Goal: Task Accomplishment & Management: Complete application form

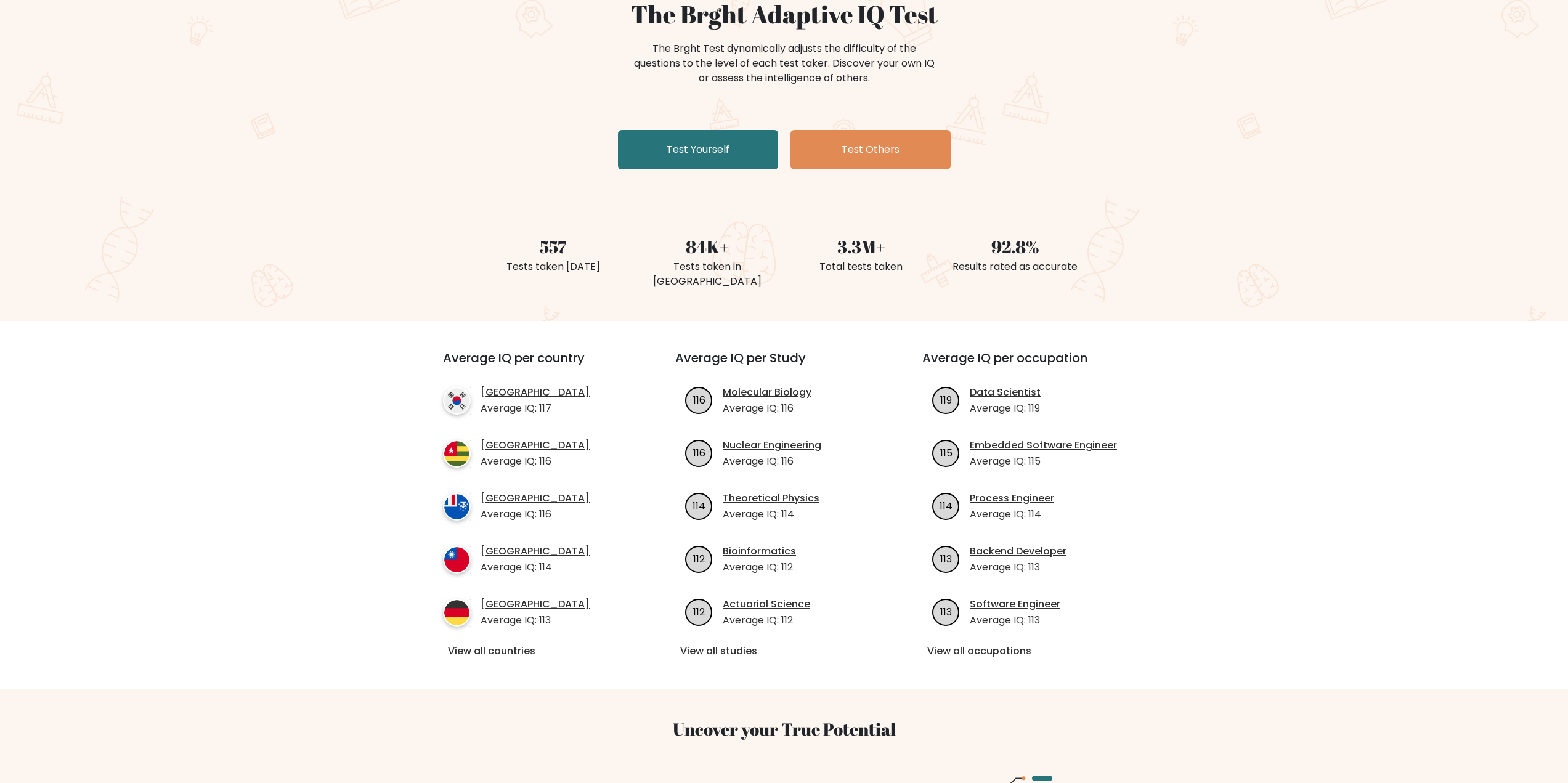
scroll to position [123, 0]
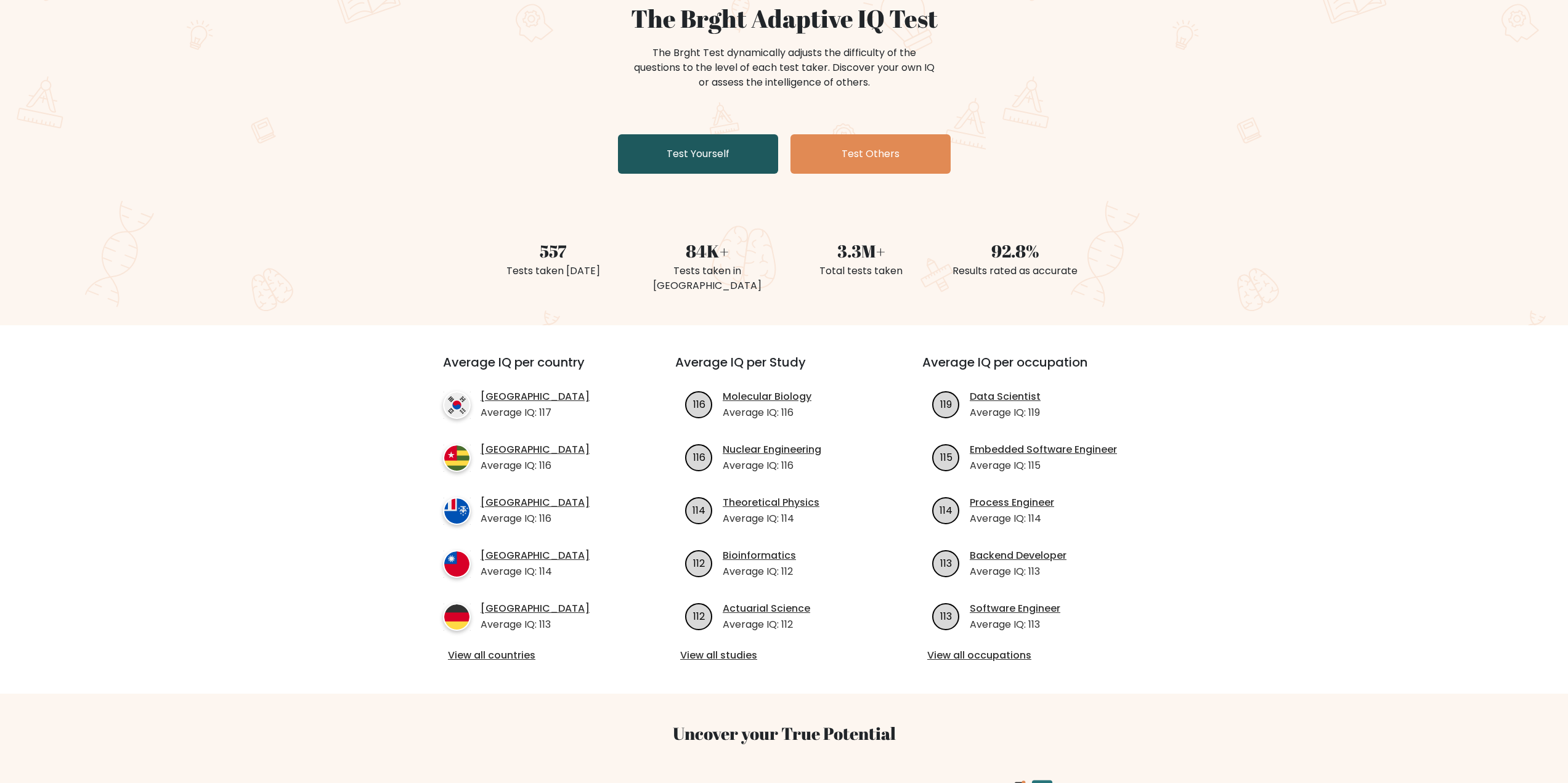
click at [706, 154] on link "Test Yourself" at bounding box center [698, 154] width 160 height 40
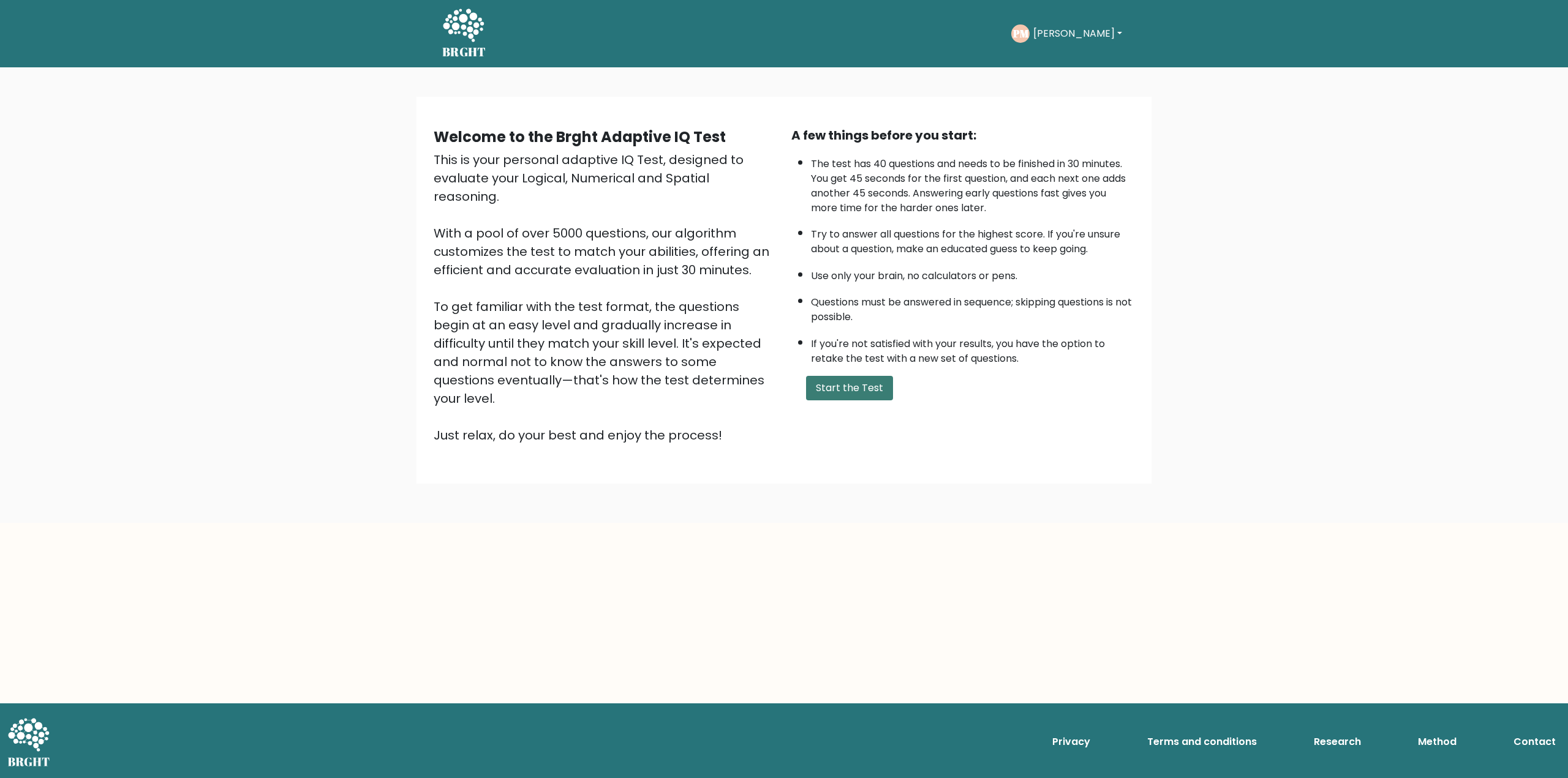
click at [851, 381] on button "Start the Test" at bounding box center [850, 388] width 87 height 25
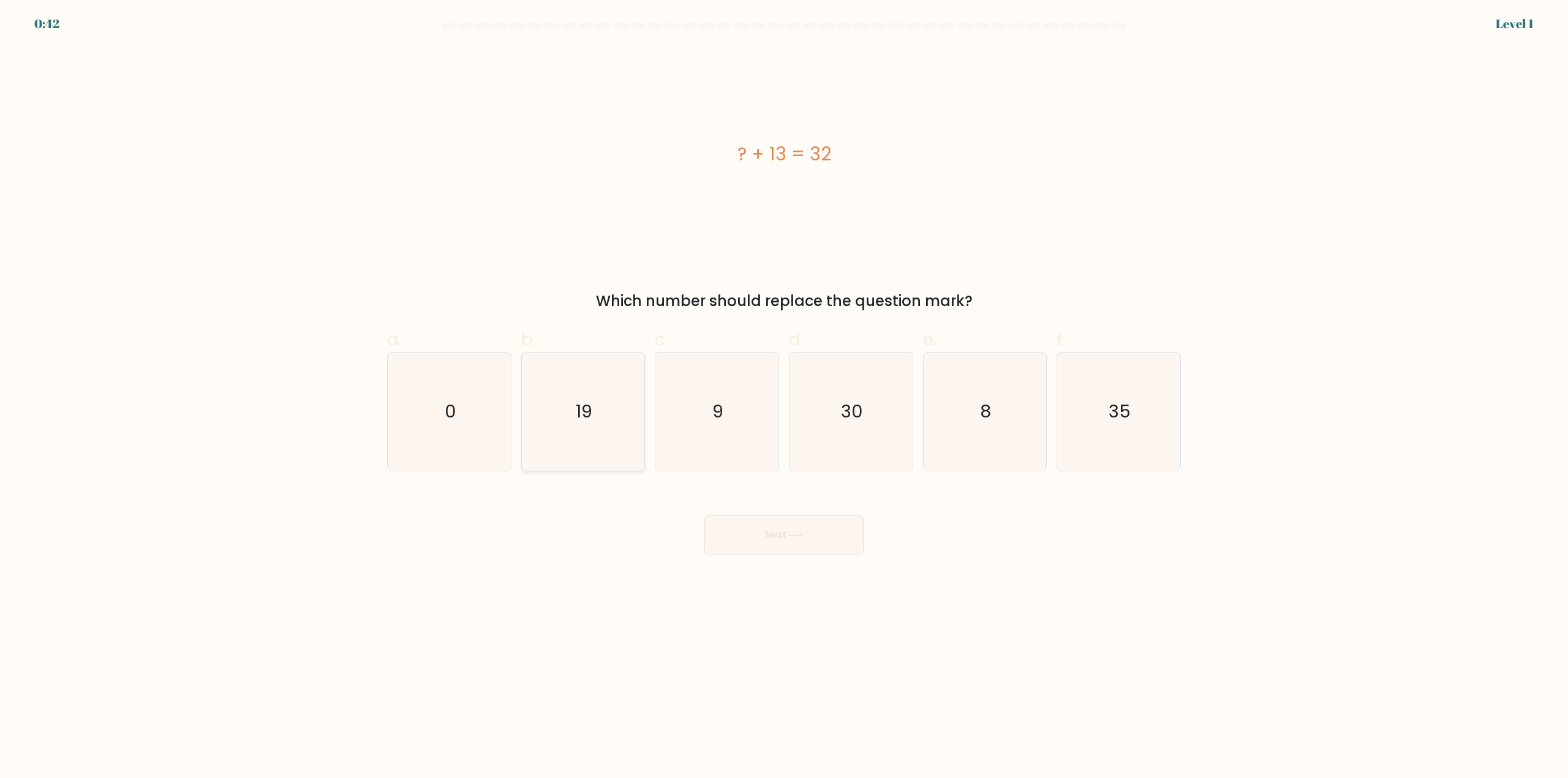
click at [611, 414] on icon "19" at bounding box center [582, 411] width 118 height 118
click at [784, 397] on input "b. 19" at bounding box center [784, 393] width 1 height 8
radio input "true"
drag, startPoint x: 747, startPoint y: 512, endPoint x: 753, endPoint y: 534, distance: 22.8
click at [752, 532] on div "Next" at bounding box center [784, 520] width 809 height 69
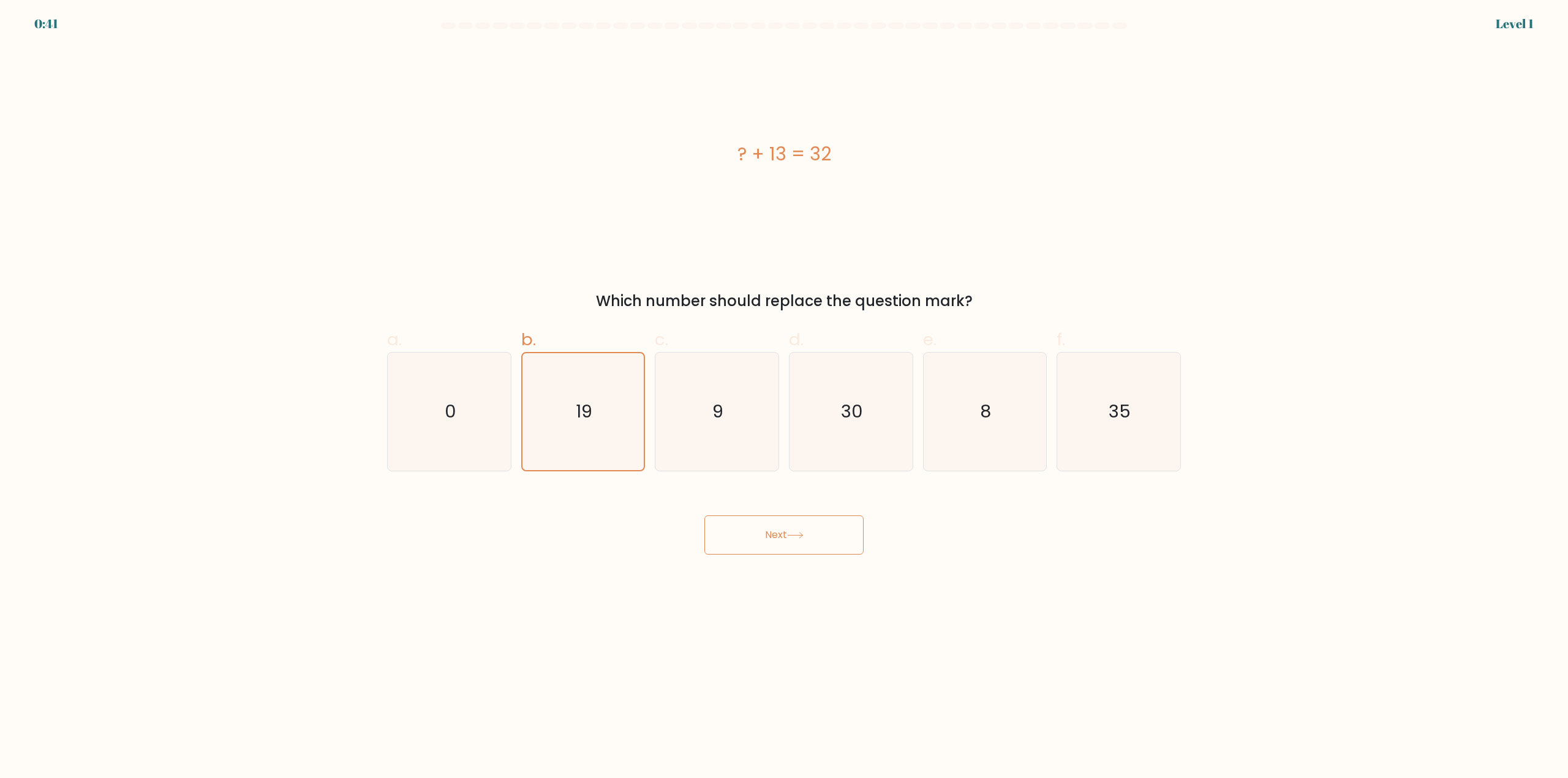
click at [753, 535] on button "Next" at bounding box center [783, 535] width 159 height 39
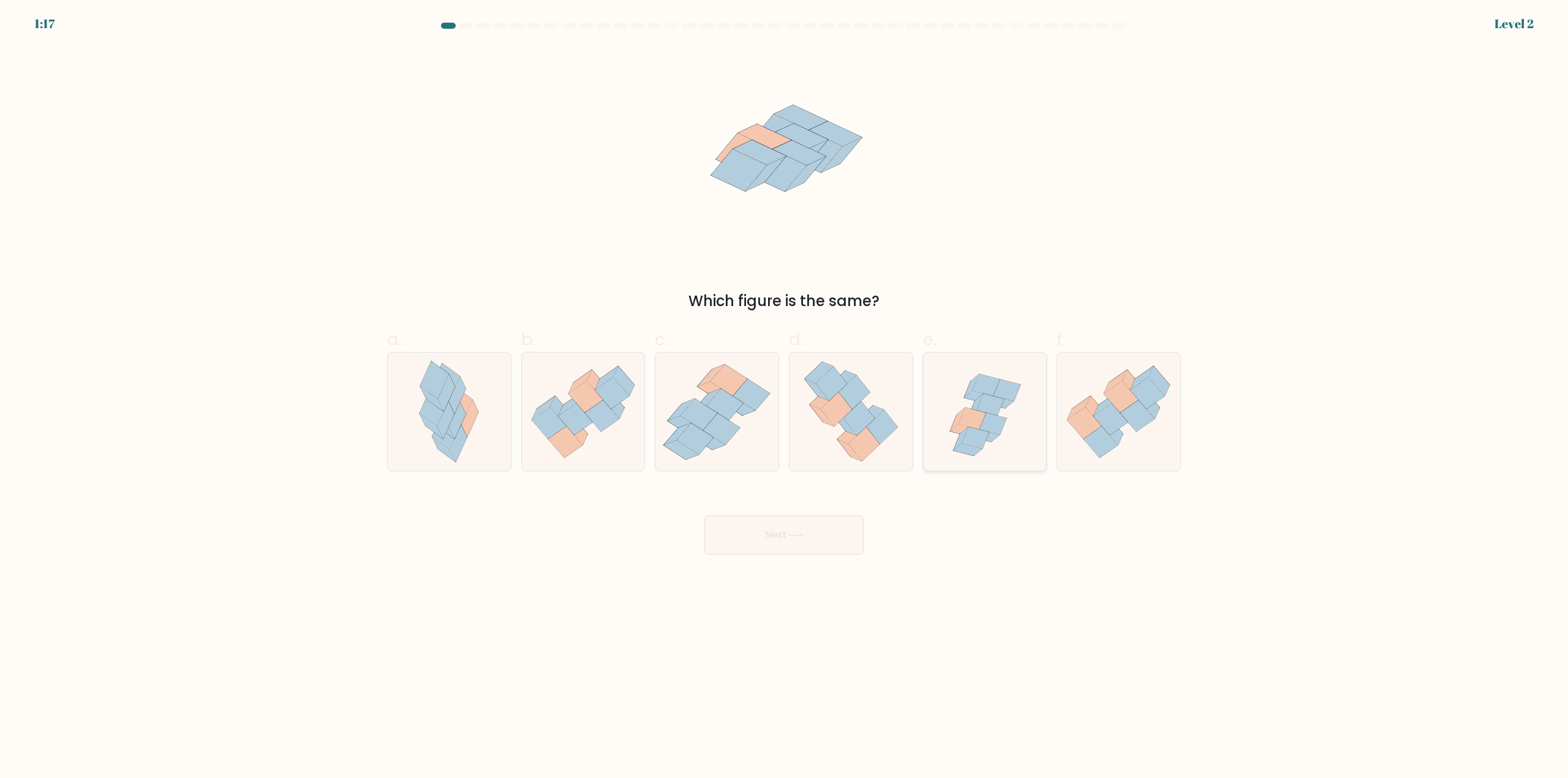
click at [995, 397] on icon at bounding box center [990, 405] width 27 height 22
click at [785, 397] on input "e." at bounding box center [784, 393] width 1 height 8
radio input "true"
click at [818, 539] on button "Next" at bounding box center [783, 535] width 159 height 39
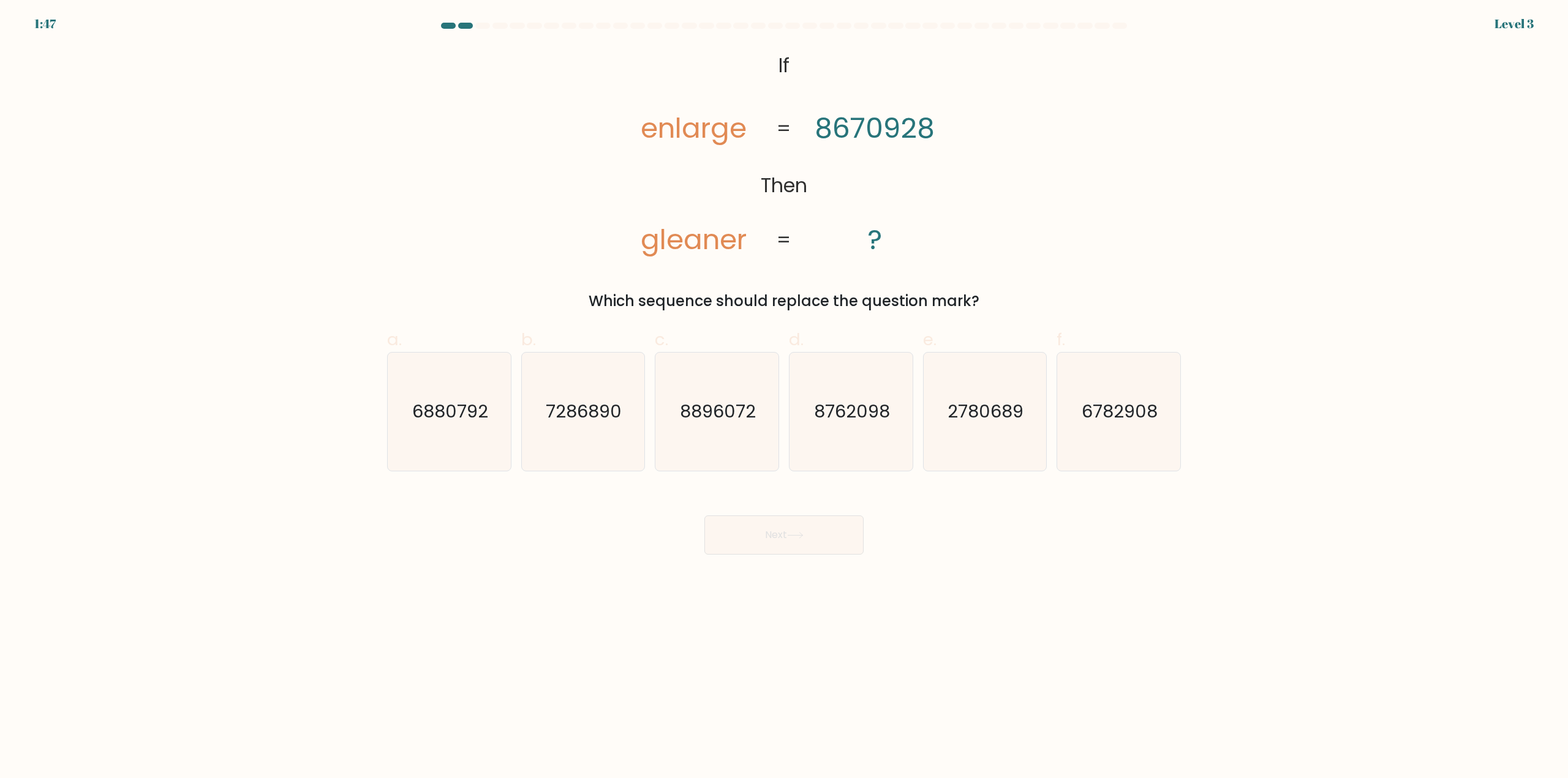
click at [787, 64] on tspan "If" at bounding box center [784, 66] width 11 height 27
click at [965, 440] on icon "2780689" at bounding box center [984, 411] width 118 height 118
click at [785, 397] on input "e. 2780689" at bounding box center [784, 393] width 1 height 8
radio input "true"
click at [829, 530] on button "Next" at bounding box center [783, 535] width 159 height 39
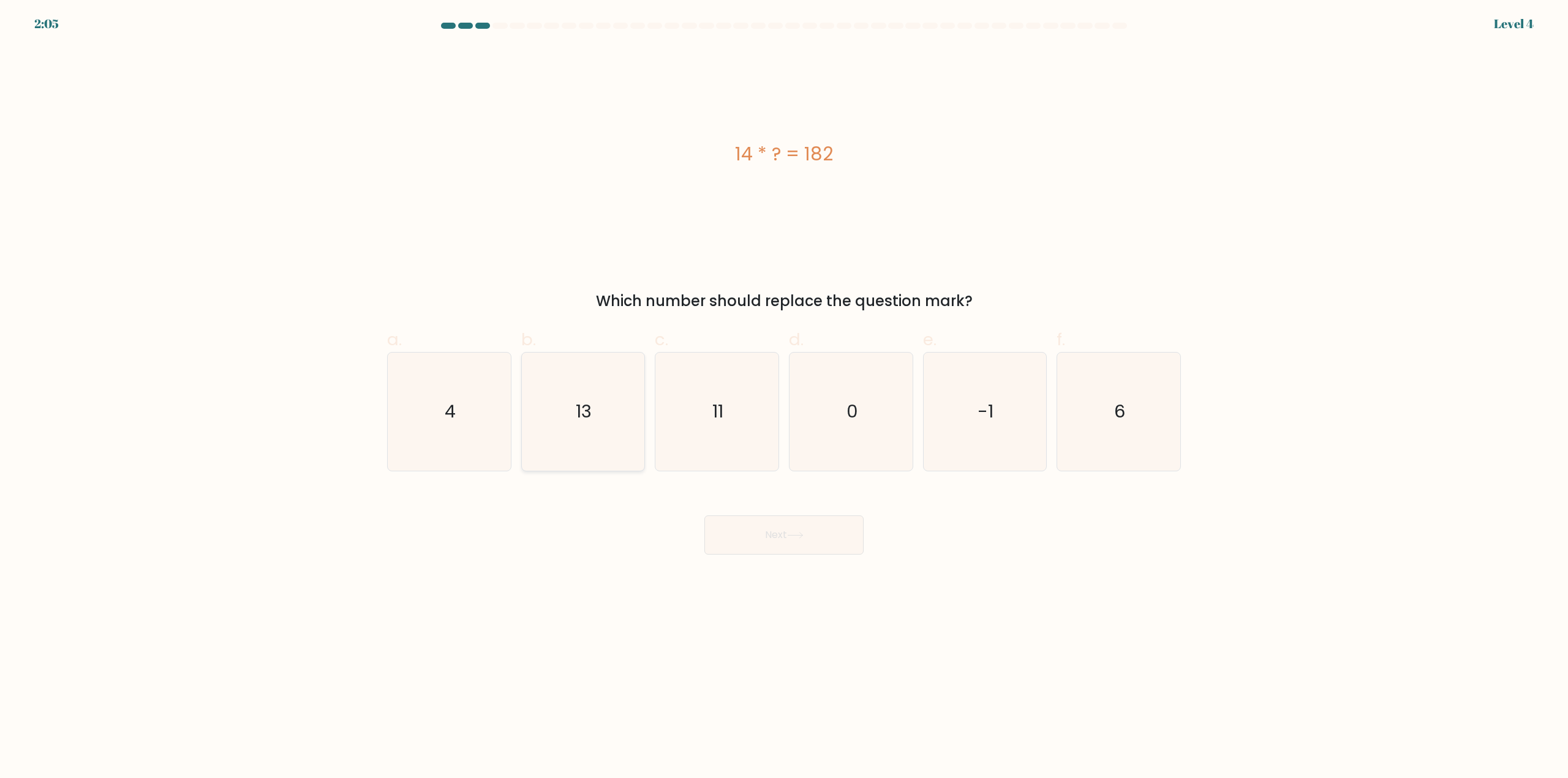
click at [585, 428] on icon "13" at bounding box center [582, 411] width 118 height 118
click at [784, 397] on input "b. 13" at bounding box center [784, 393] width 1 height 8
radio input "true"
click at [749, 543] on button "Next" at bounding box center [783, 535] width 159 height 39
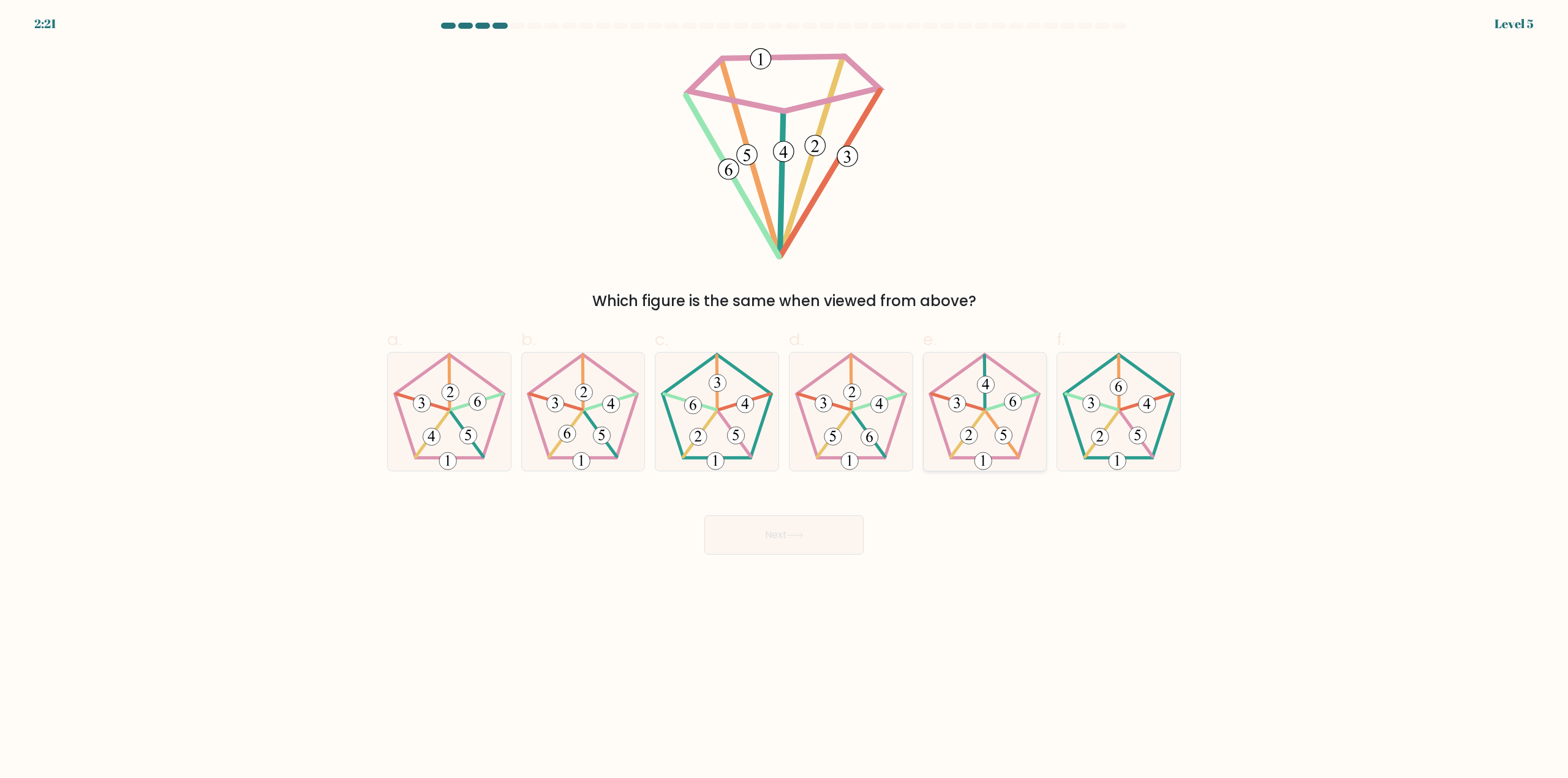
click at [981, 424] on icon at bounding box center [984, 411] width 118 height 118
click at [785, 397] on input "e." at bounding box center [784, 393] width 1 height 8
radio input "true"
click at [828, 532] on button "Next" at bounding box center [783, 535] width 159 height 39
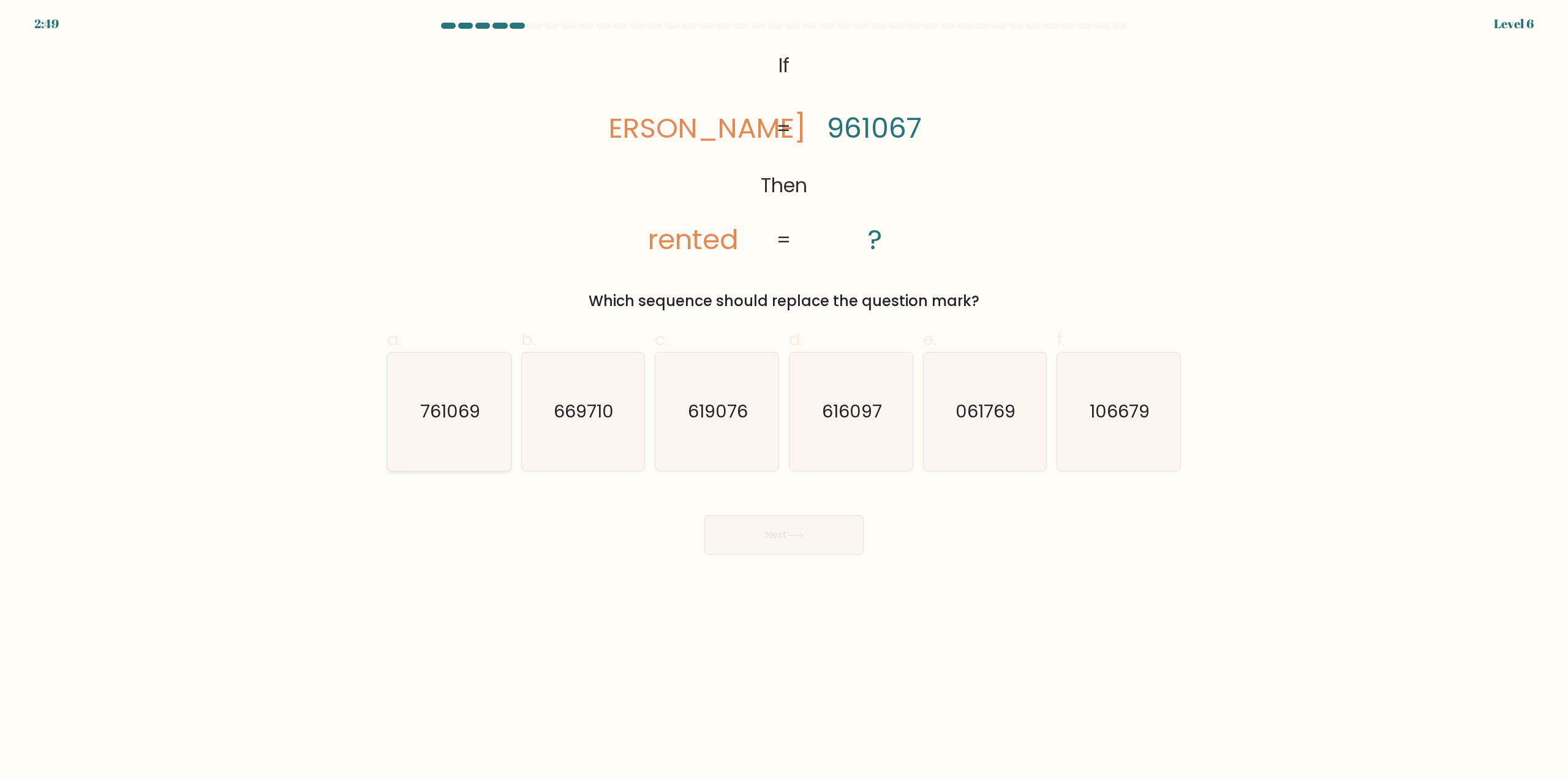
drag, startPoint x: 475, startPoint y: 433, endPoint x: 684, endPoint y: 475, distance: 213.2
click at [475, 434] on icon "761069" at bounding box center [449, 411] width 118 height 118
click at [784, 397] on input "a. 761069" at bounding box center [784, 393] width 1 height 8
radio input "true"
click at [769, 530] on button "Next" at bounding box center [783, 535] width 159 height 39
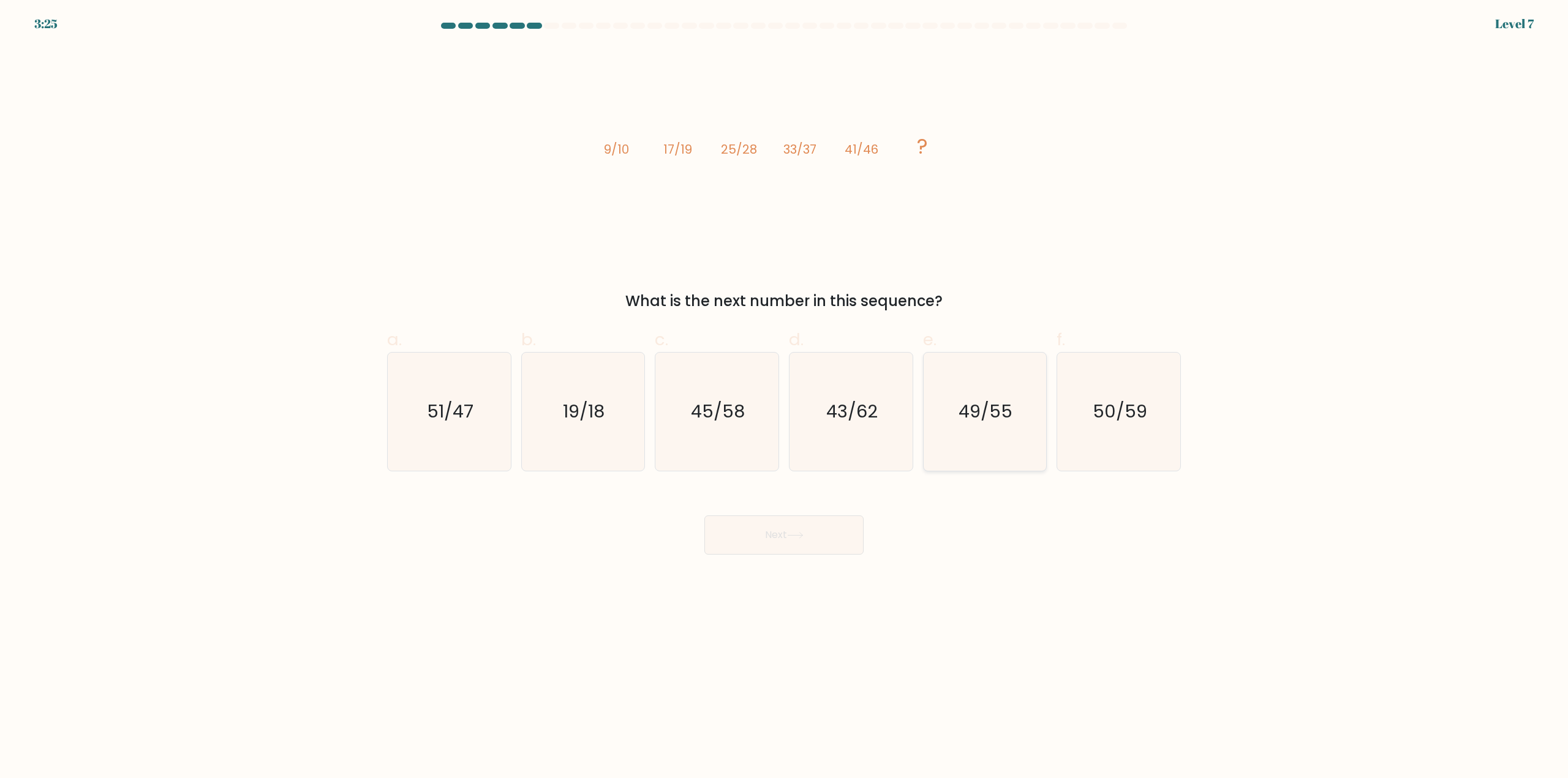
drag, startPoint x: 987, startPoint y: 405, endPoint x: 959, endPoint y: 434, distance: 40.3
click at [987, 405] on text "49/55" at bounding box center [986, 412] width 54 height 25
click at [785, 397] on input "e. 49/55" at bounding box center [784, 393] width 1 height 8
radio input "true"
click at [801, 539] on icon at bounding box center [795, 535] width 17 height 7
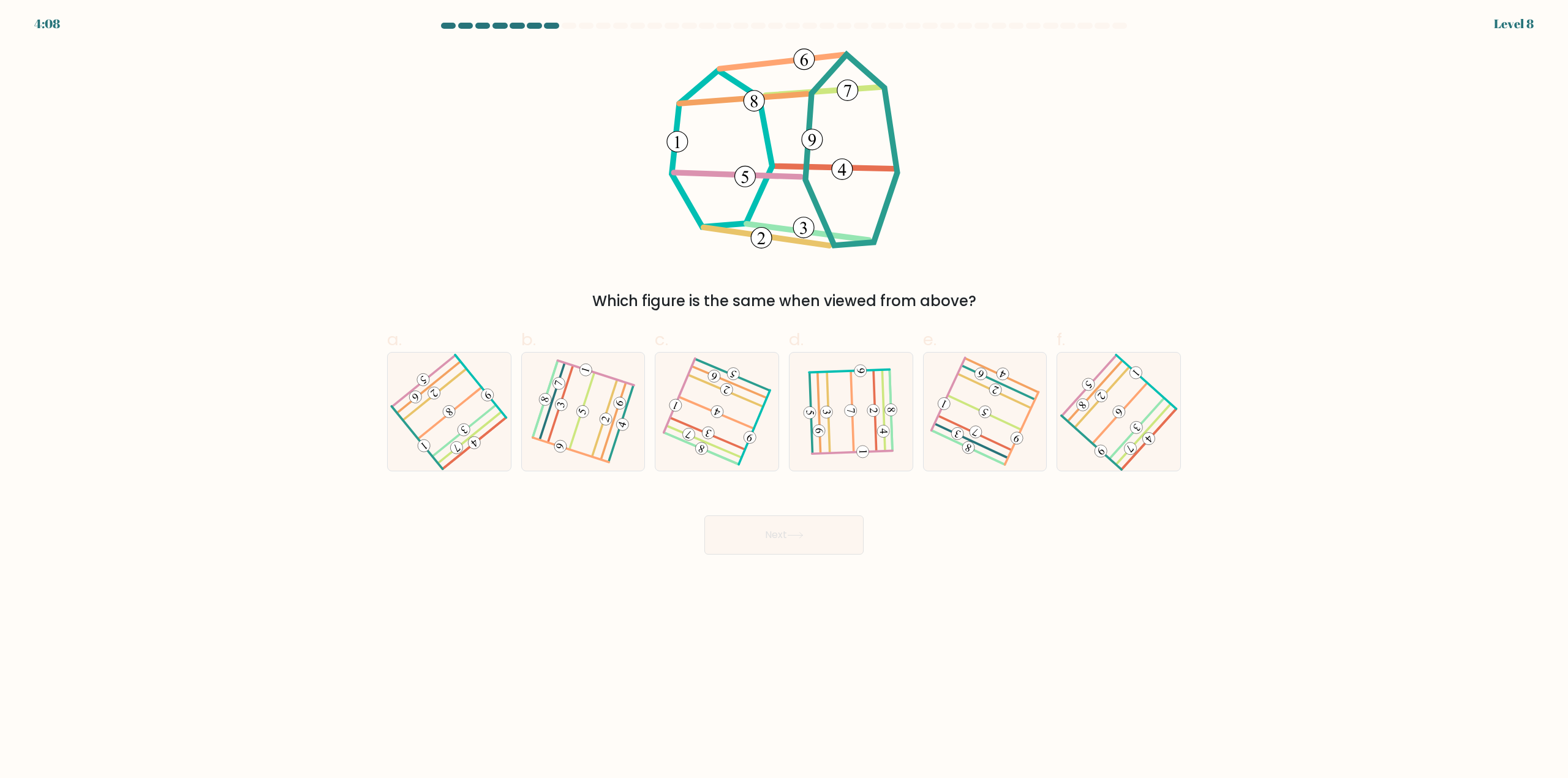
drag, startPoint x: 801, startPoint y: 539, endPoint x: 855, endPoint y: 525, distance: 55.8
click at [1089, 424] on icon at bounding box center [1118, 412] width 95 height 95
click at [785, 397] on input "f." at bounding box center [784, 393] width 1 height 8
radio input "true"
click at [784, 545] on button "Next" at bounding box center [783, 535] width 159 height 39
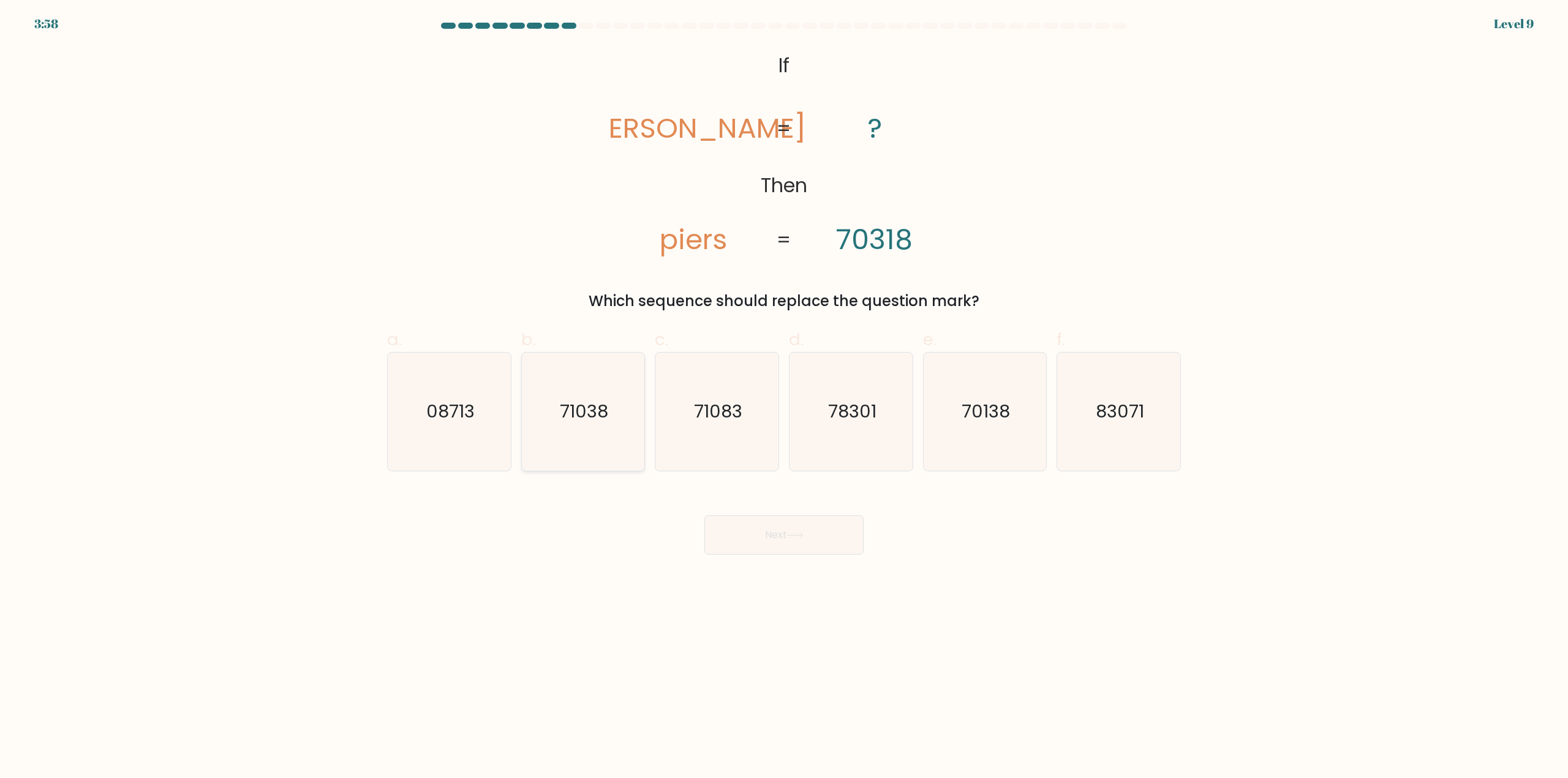
drag, startPoint x: 622, startPoint y: 427, endPoint x: 627, endPoint y: 440, distance: 13.9
click at [621, 427] on icon "71038" at bounding box center [582, 411] width 118 height 118
click at [784, 397] on input "b. 71038" at bounding box center [784, 393] width 1 height 8
radio input "true"
click at [706, 518] on button "Next" at bounding box center [783, 535] width 159 height 39
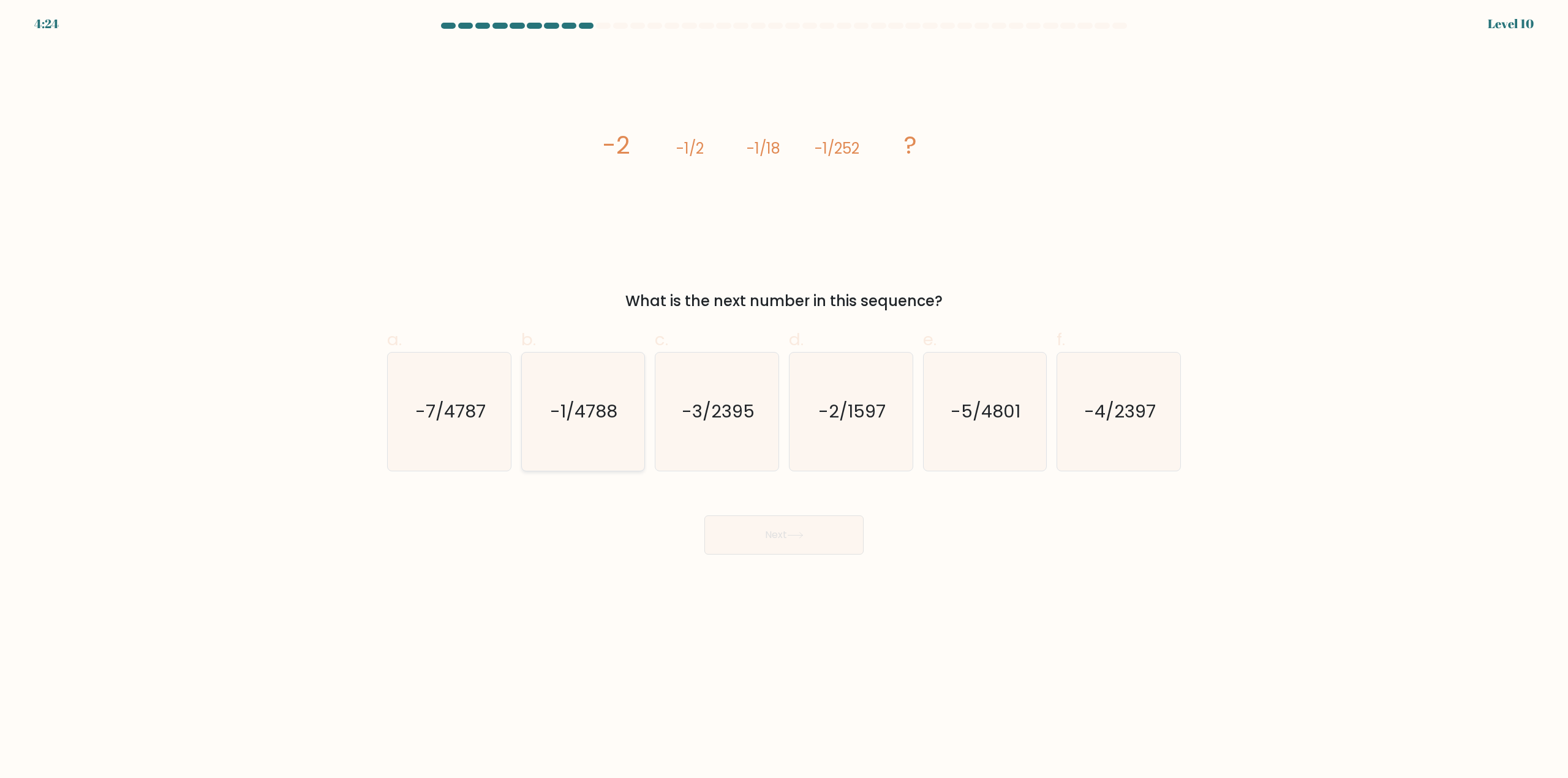
click at [587, 417] on text "-1/4788" at bounding box center [584, 412] width 68 height 25
click at [784, 397] on input "b. -1/4788" at bounding box center [784, 393] width 1 height 8
radio input "true"
click at [735, 525] on button "Next" at bounding box center [783, 535] width 159 height 39
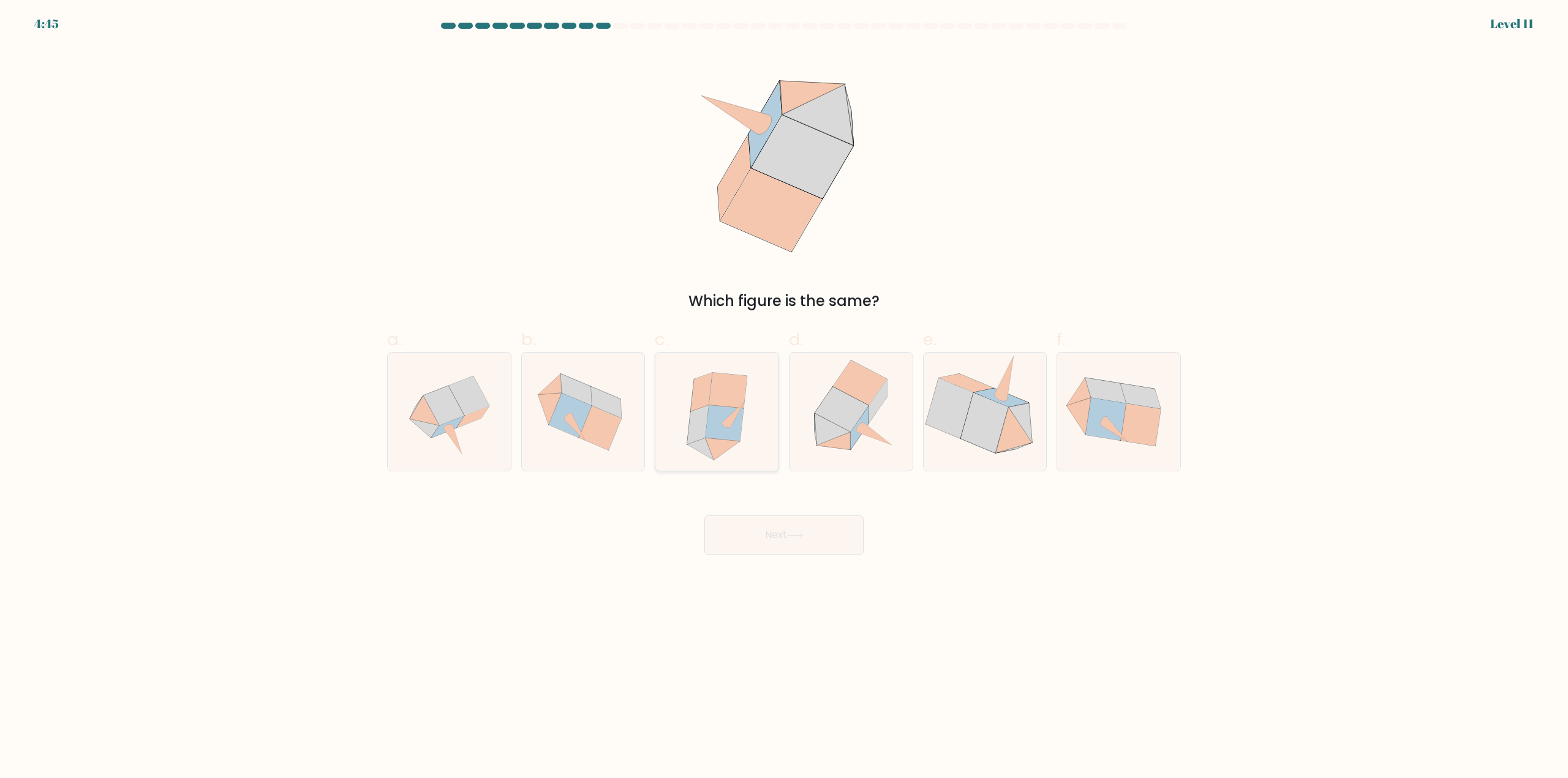
click at [725, 394] on icon at bounding box center [727, 391] width 38 height 36
click at [784, 394] on input "c." at bounding box center [784, 393] width 1 height 8
radio input "true"
click at [767, 523] on button "Next" at bounding box center [783, 535] width 159 height 39
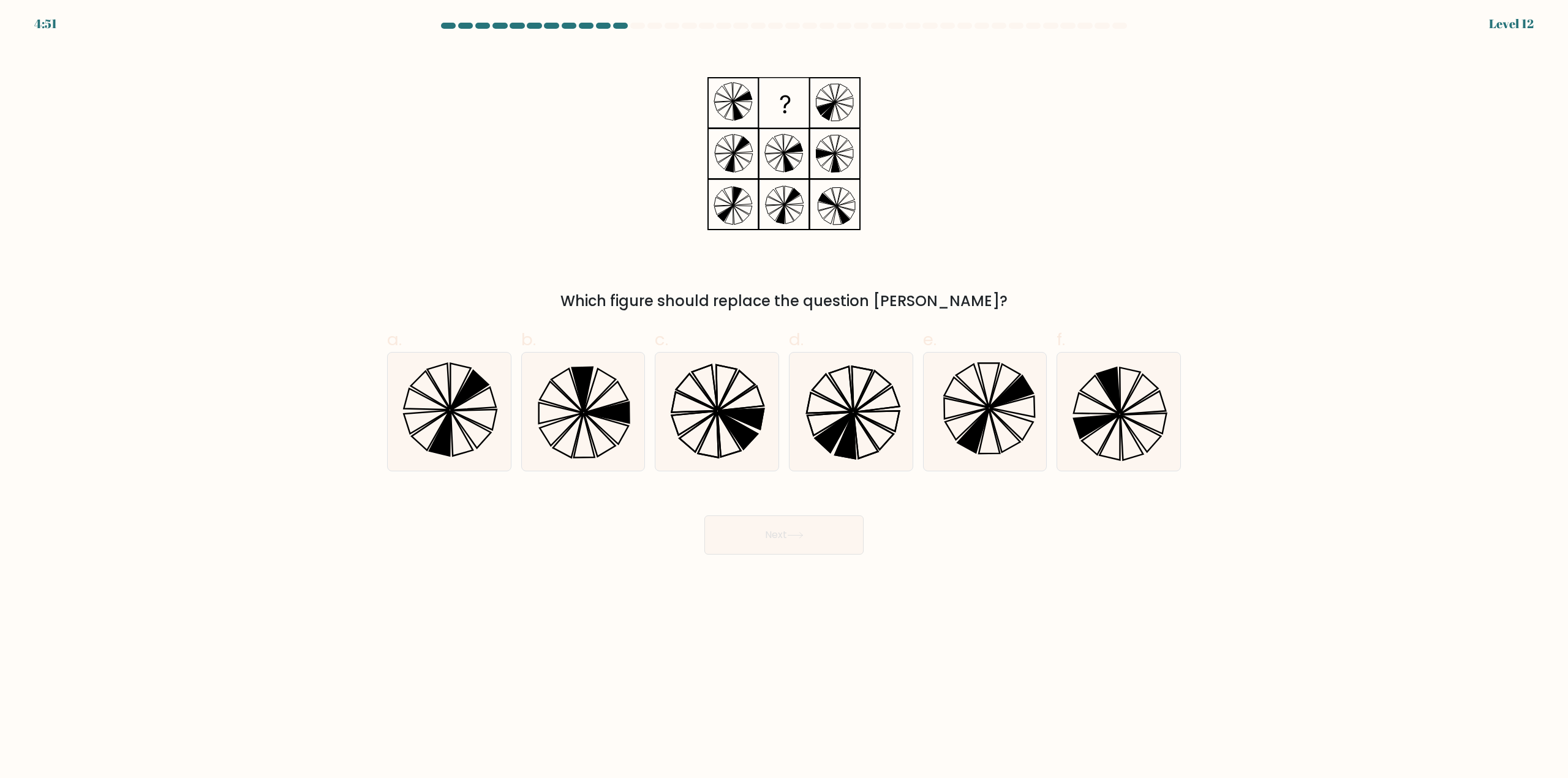
click at [786, 137] on icon at bounding box center [783, 154] width 153 height 214
click at [731, 379] on icon at bounding box center [717, 411] width 118 height 118
click at [784, 389] on input "c." at bounding box center [784, 393] width 1 height 8
radio input "true"
click at [748, 106] on icon at bounding box center [783, 154] width 153 height 214
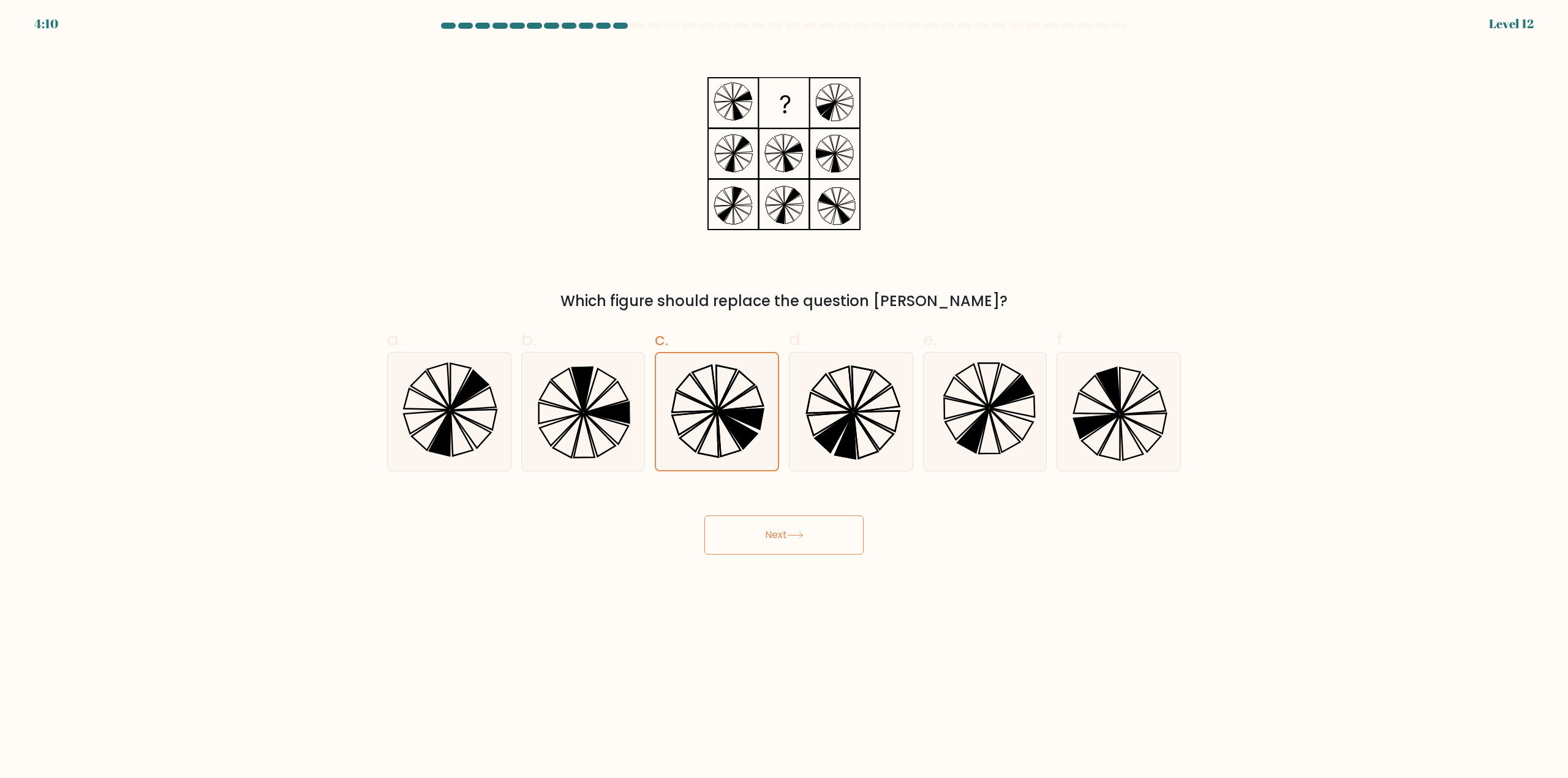
click at [814, 530] on button "Next" at bounding box center [783, 535] width 159 height 39
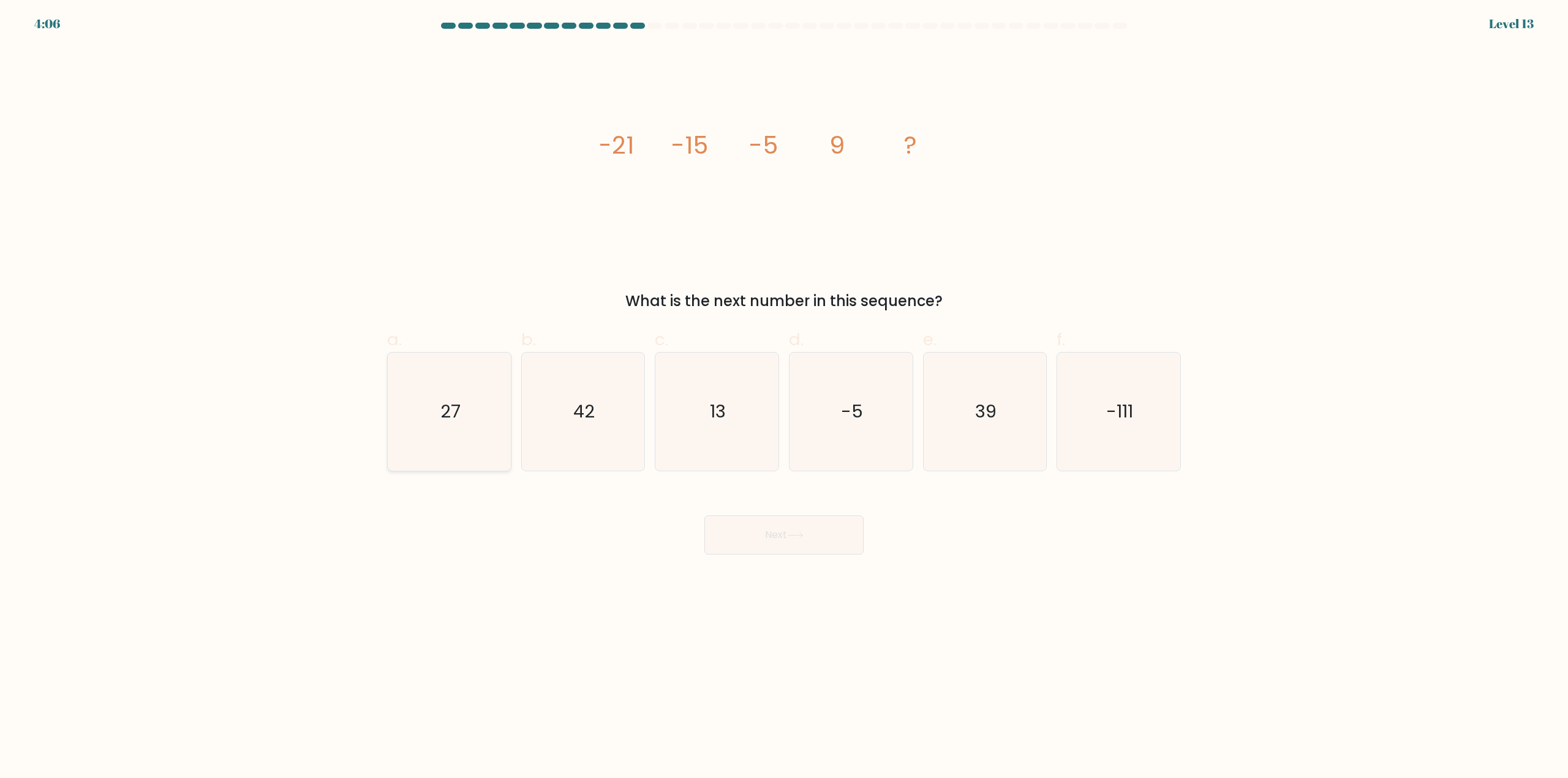
click at [474, 411] on icon "27" at bounding box center [449, 411] width 118 height 118
click at [784, 397] on input "a. 27" at bounding box center [784, 393] width 1 height 8
radio input "true"
drag, startPoint x: 681, startPoint y: 502, endPoint x: 699, endPoint y: 512, distance: 20.6
click at [697, 512] on div "Next" at bounding box center [784, 520] width 809 height 69
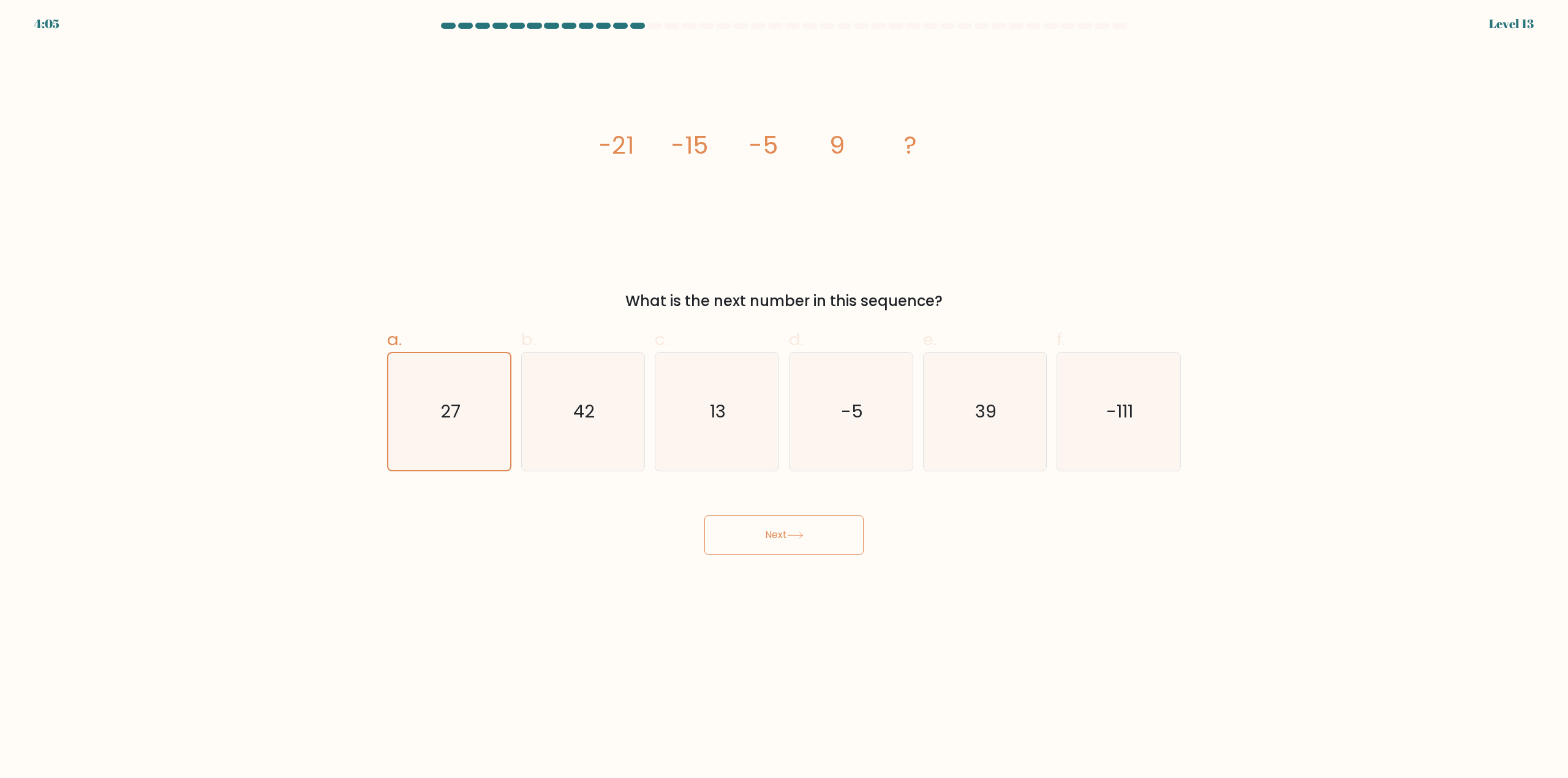
click at [719, 521] on button "Next" at bounding box center [783, 535] width 159 height 39
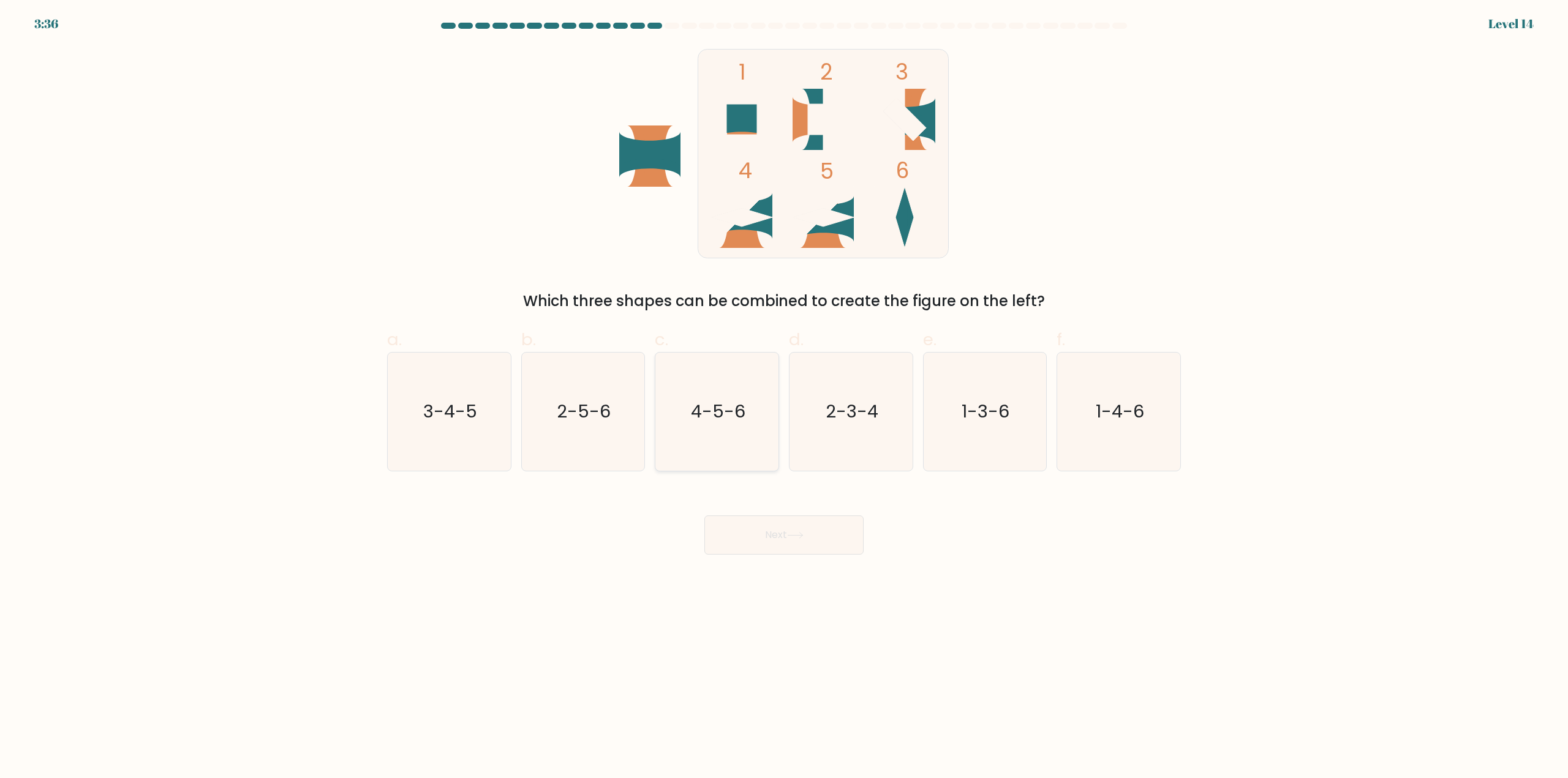
drag, startPoint x: 731, startPoint y: 432, endPoint x: 727, endPoint y: 440, distance: 8.9
click at [729, 434] on icon "4-5-6" at bounding box center [717, 411] width 118 height 118
click at [784, 397] on input "c. 4-5-6" at bounding box center [784, 393] width 1 height 8
radio input "true"
click at [806, 540] on button "Next" at bounding box center [783, 535] width 159 height 39
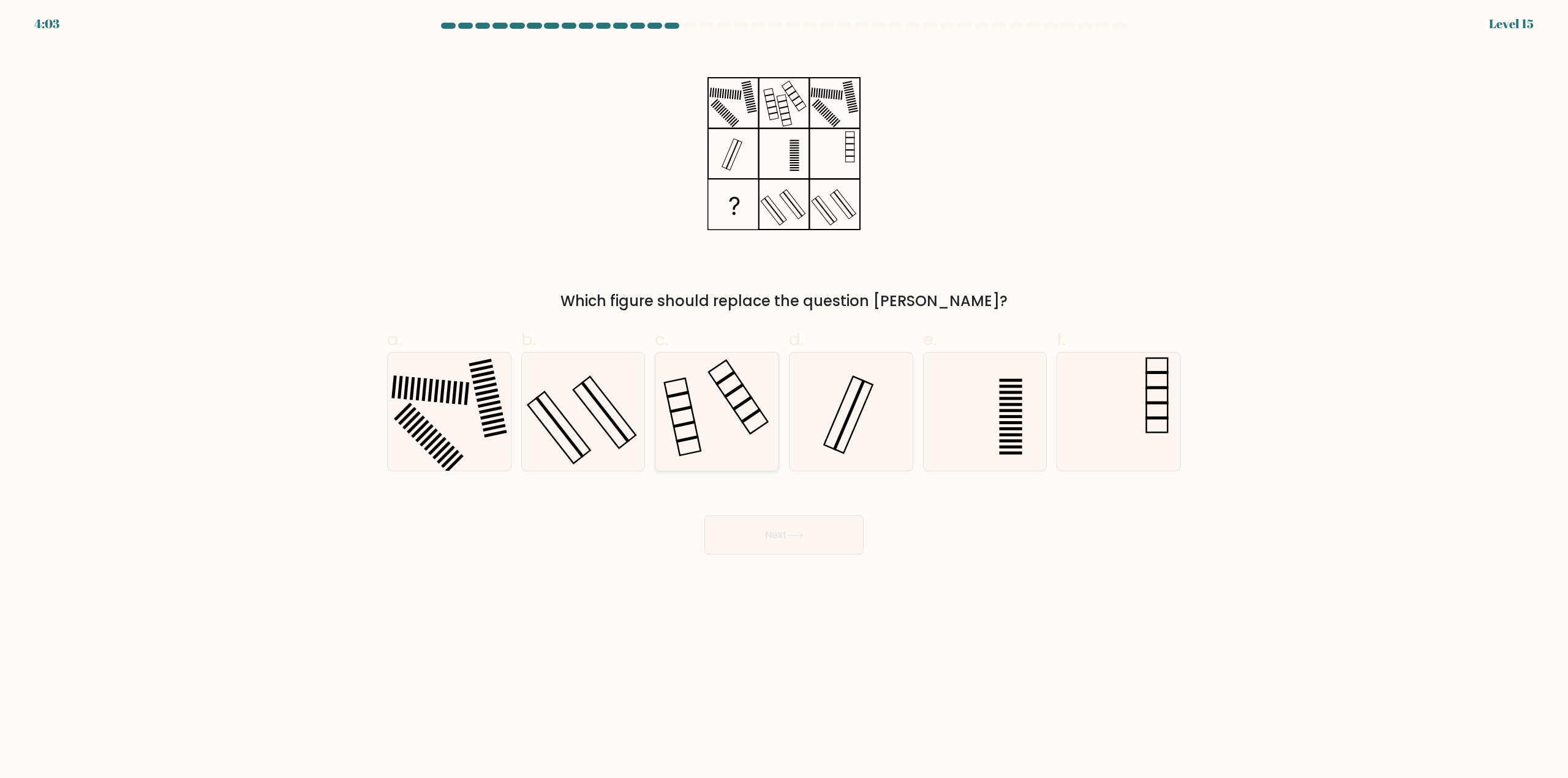
click at [705, 431] on icon at bounding box center [717, 411] width 118 height 118
click at [784, 397] on input "c." at bounding box center [784, 393] width 1 height 8
radio input "true"
drag, startPoint x: 795, startPoint y: 544, endPoint x: 786, endPoint y: 532, distance: 15.0
click at [787, 532] on button "Next" at bounding box center [783, 535] width 159 height 39
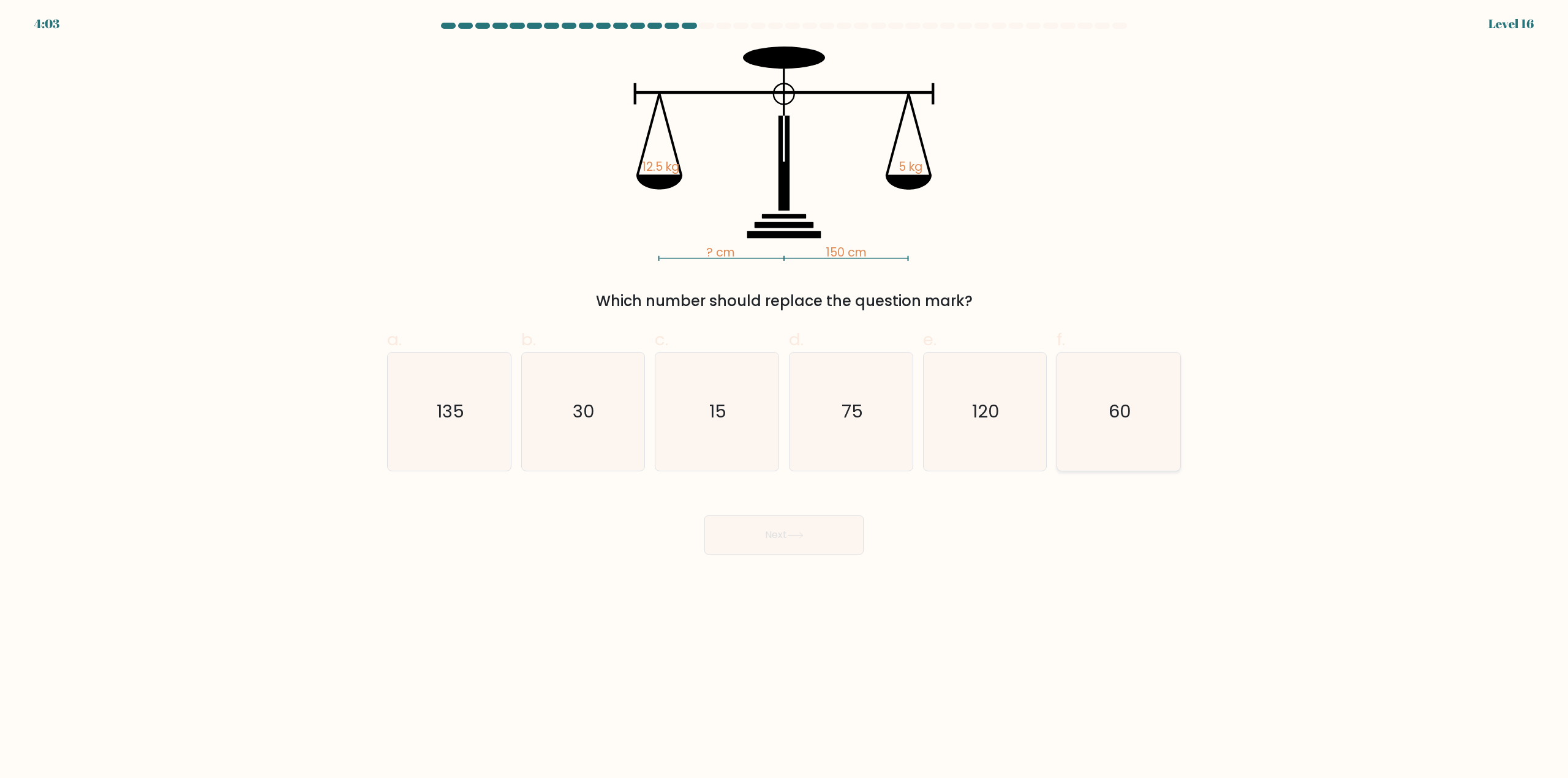
drag, startPoint x: 1148, startPoint y: 416, endPoint x: 1137, endPoint y: 421, distance: 12.1
click at [1148, 416] on icon "60" at bounding box center [1118, 411] width 118 height 118
click at [785, 397] on input "f. 60" at bounding box center [784, 393] width 1 height 8
radio input "true"
click at [813, 536] on button "Next" at bounding box center [783, 535] width 159 height 39
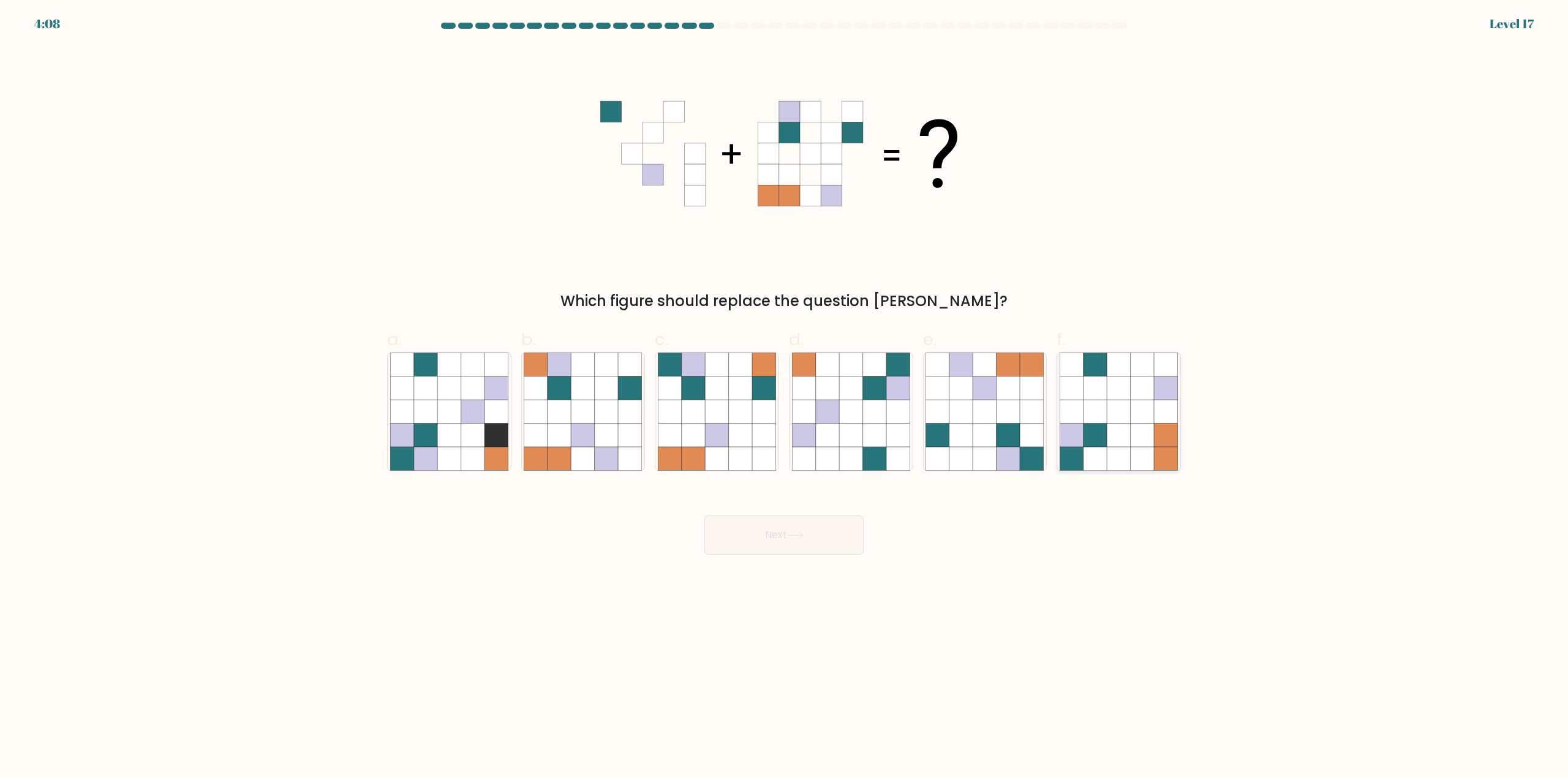
click at [1140, 433] on icon at bounding box center [1142, 435] width 23 height 23
click at [785, 397] on input "f." at bounding box center [784, 393] width 1 height 8
radio input "true"
click at [833, 532] on button "Next" at bounding box center [783, 535] width 159 height 39
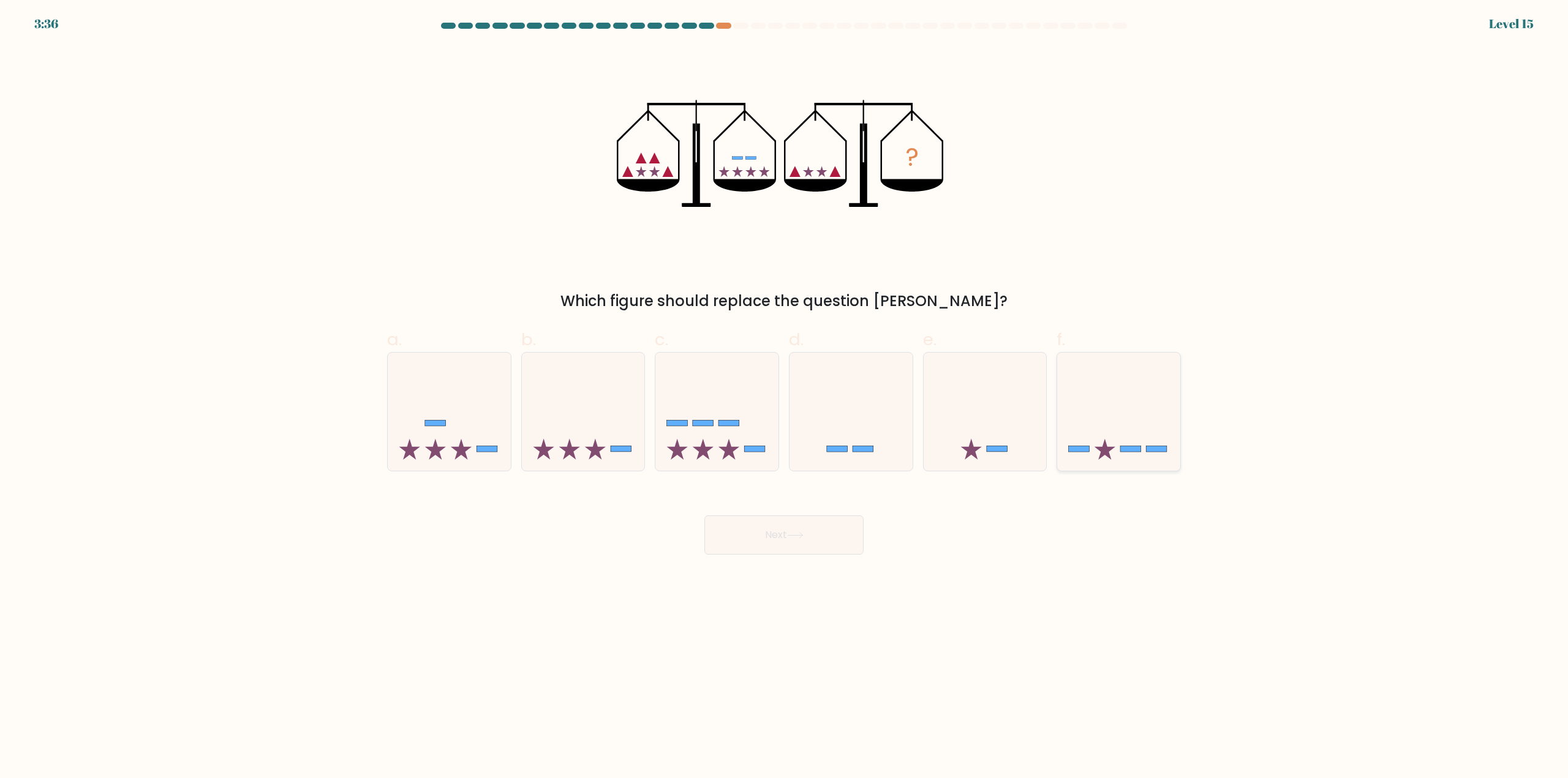
click at [1111, 453] on icon at bounding box center [1118, 411] width 123 height 101
click at [785, 397] on input "f." at bounding box center [784, 393] width 1 height 8
radio input "true"
click at [800, 527] on button "Next" at bounding box center [783, 535] width 159 height 39
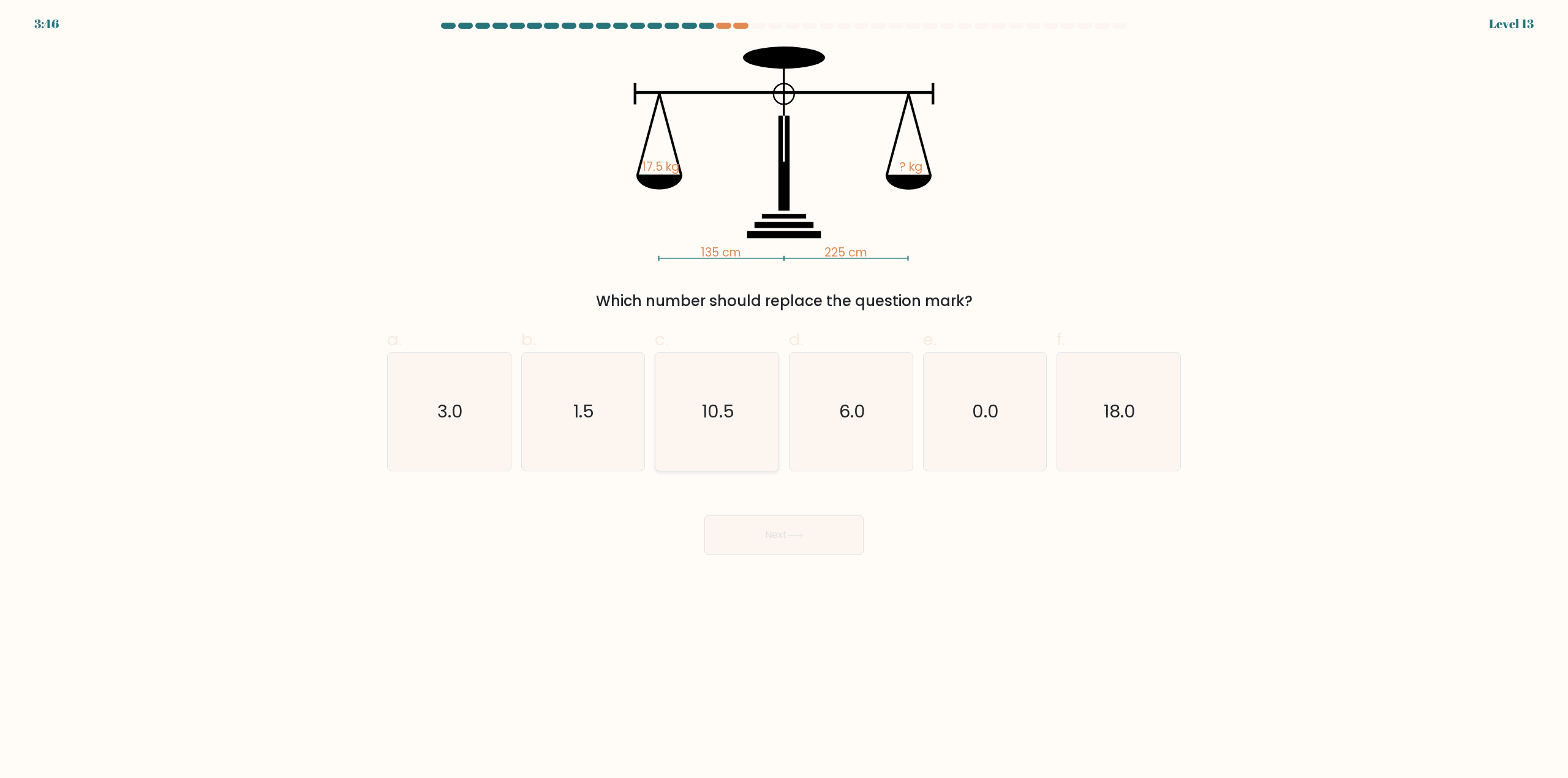
click at [729, 408] on text "10.5" at bounding box center [718, 412] width 33 height 25
click at [784, 397] on input "c. 10.5" at bounding box center [784, 393] width 1 height 8
radio input "true"
drag, startPoint x: 770, startPoint y: 562, endPoint x: 777, endPoint y: 549, distance: 14.8
click at [773, 556] on body "3:45 Level 13" at bounding box center [784, 389] width 1568 height 778
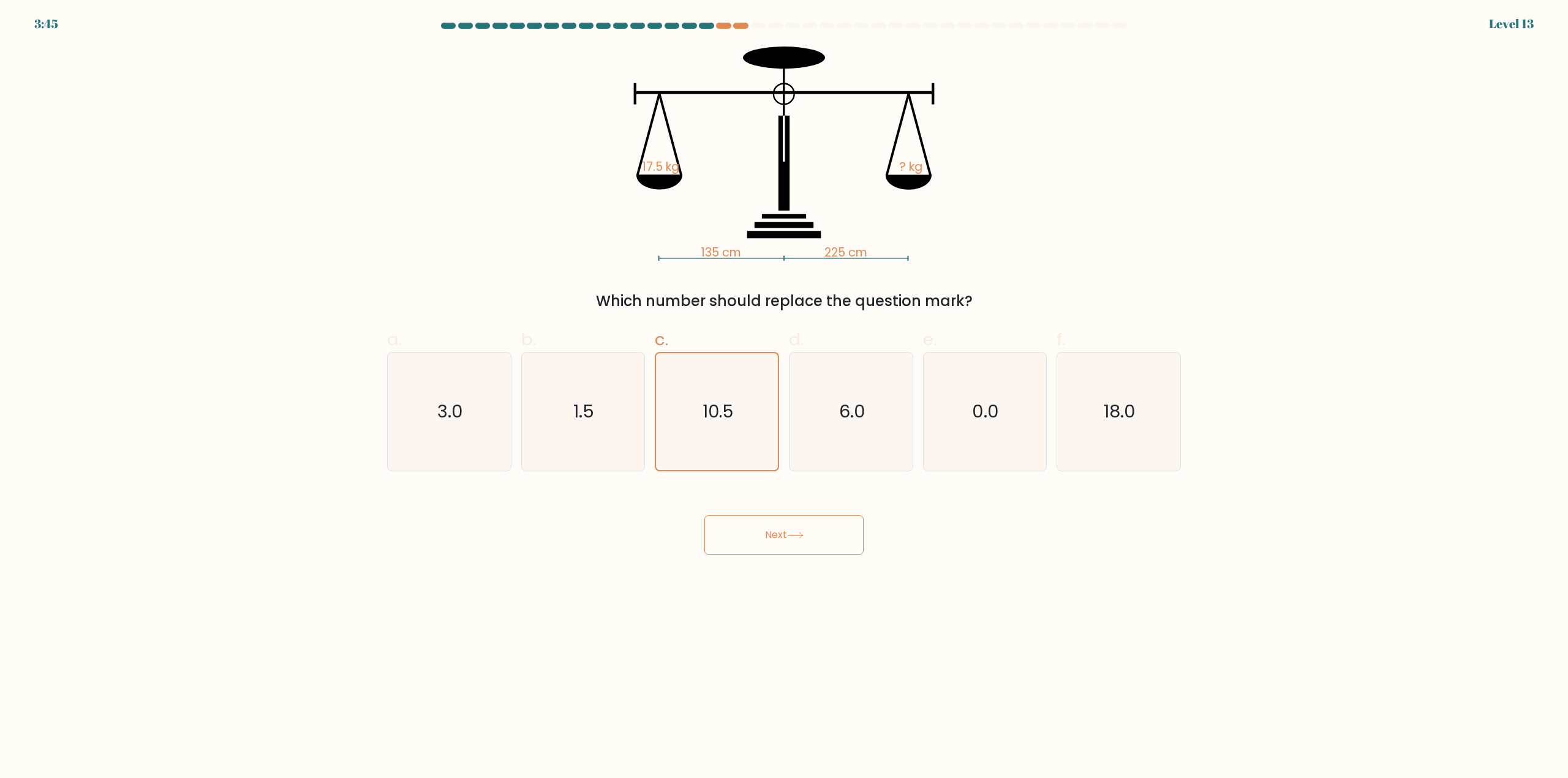
click at [777, 539] on button "Next" at bounding box center [783, 535] width 159 height 39
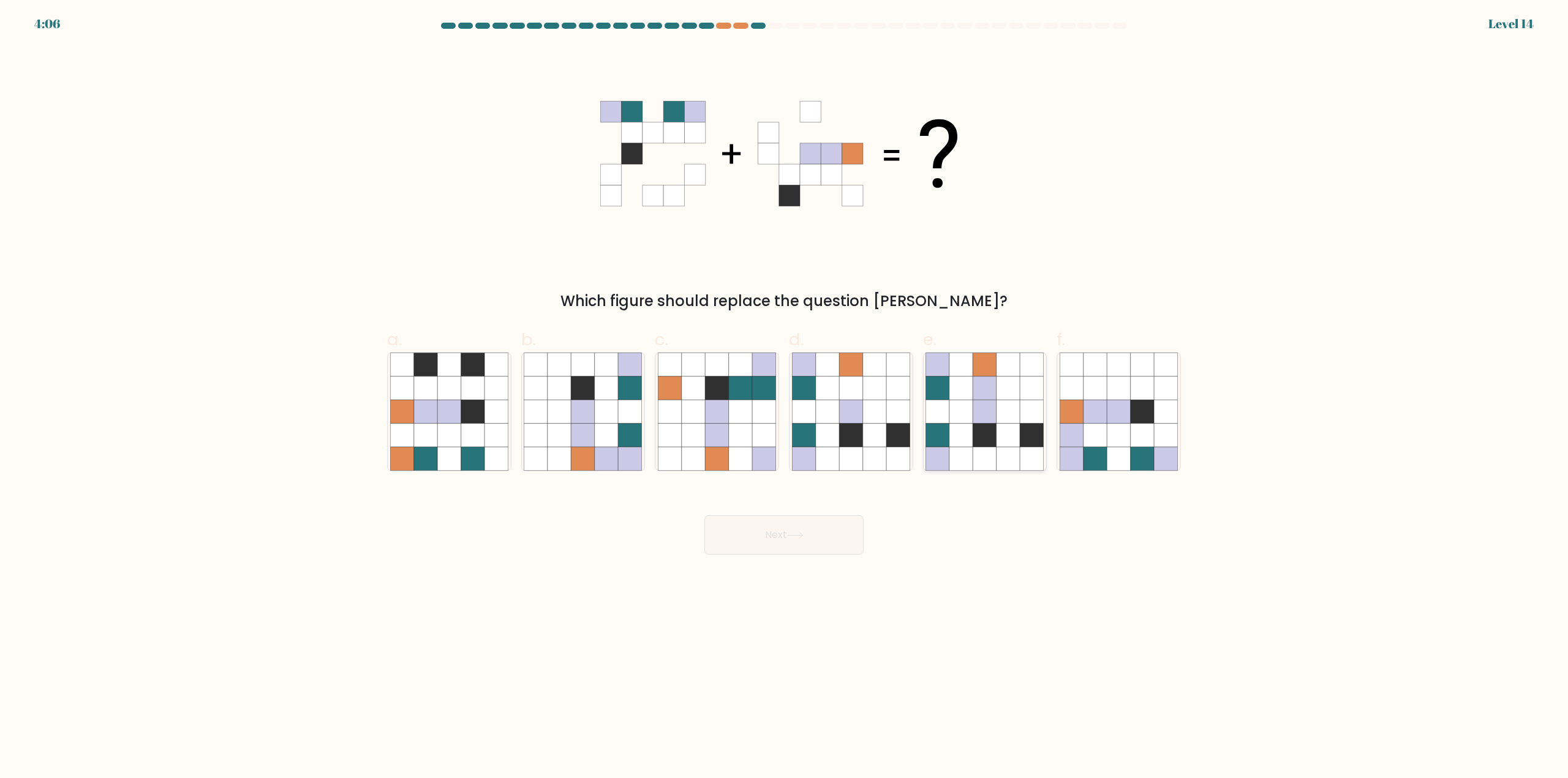
click at [937, 376] on icon at bounding box center [938, 365] width 23 height 23
click at [785, 389] on input "e." at bounding box center [784, 393] width 1 height 8
radio input "true"
click at [782, 542] on button "Next" at bounding box center [783, 535] width 159 height 39
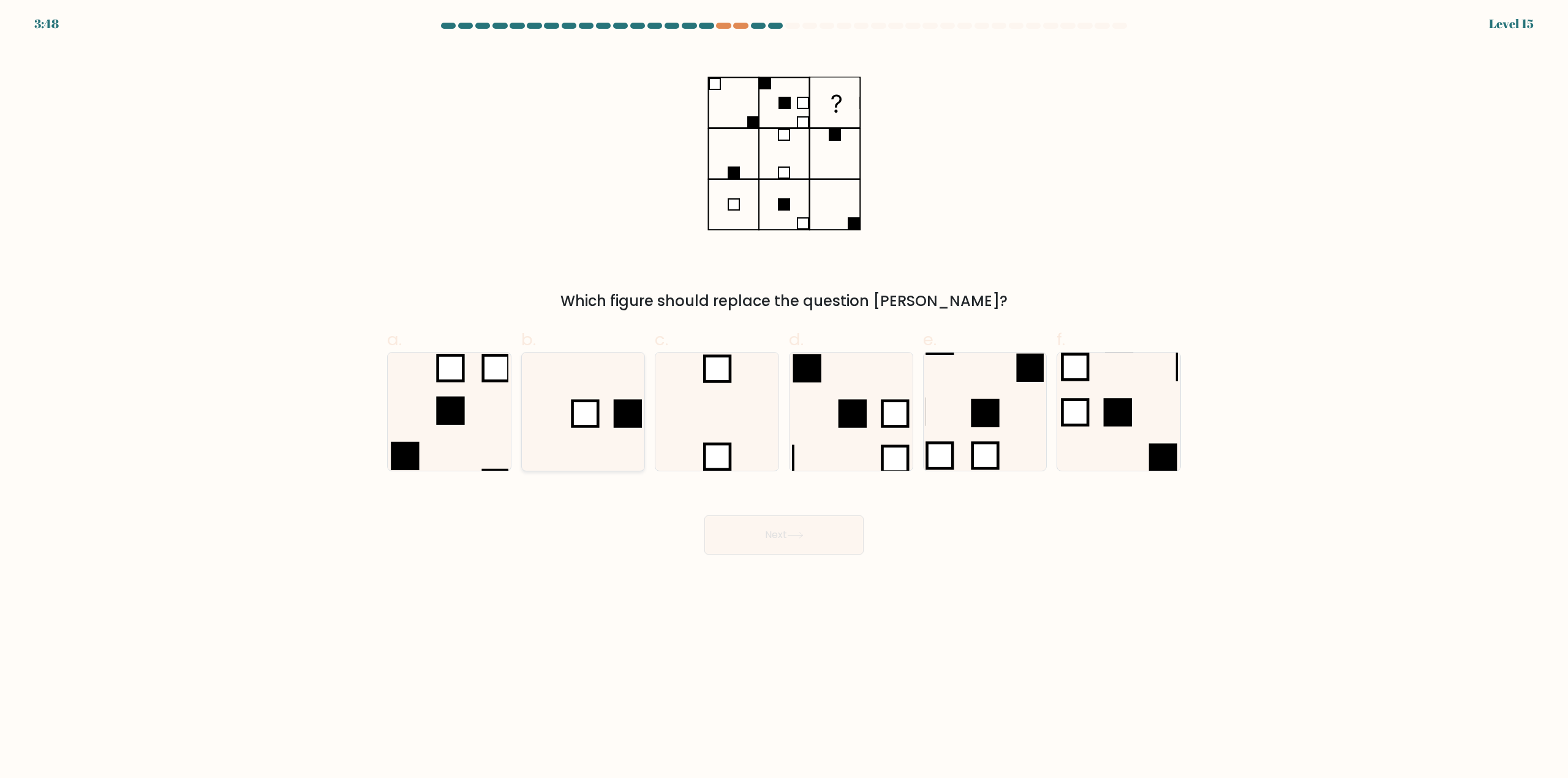
click at [620, 408] on rect at bounding box center [628, 414] width 28 height 28
click at [784, 397] on input "b." at bounding box center [784, 393] width 1 height 8
radio input "true"
drag, startPoint x: 733, startPoint y: 514, endPoint x: 737, endPoint y: 521, distance: 8.1
click at [735, 517] on div "Next" at bounding box center [784, 520] width 809 height 69
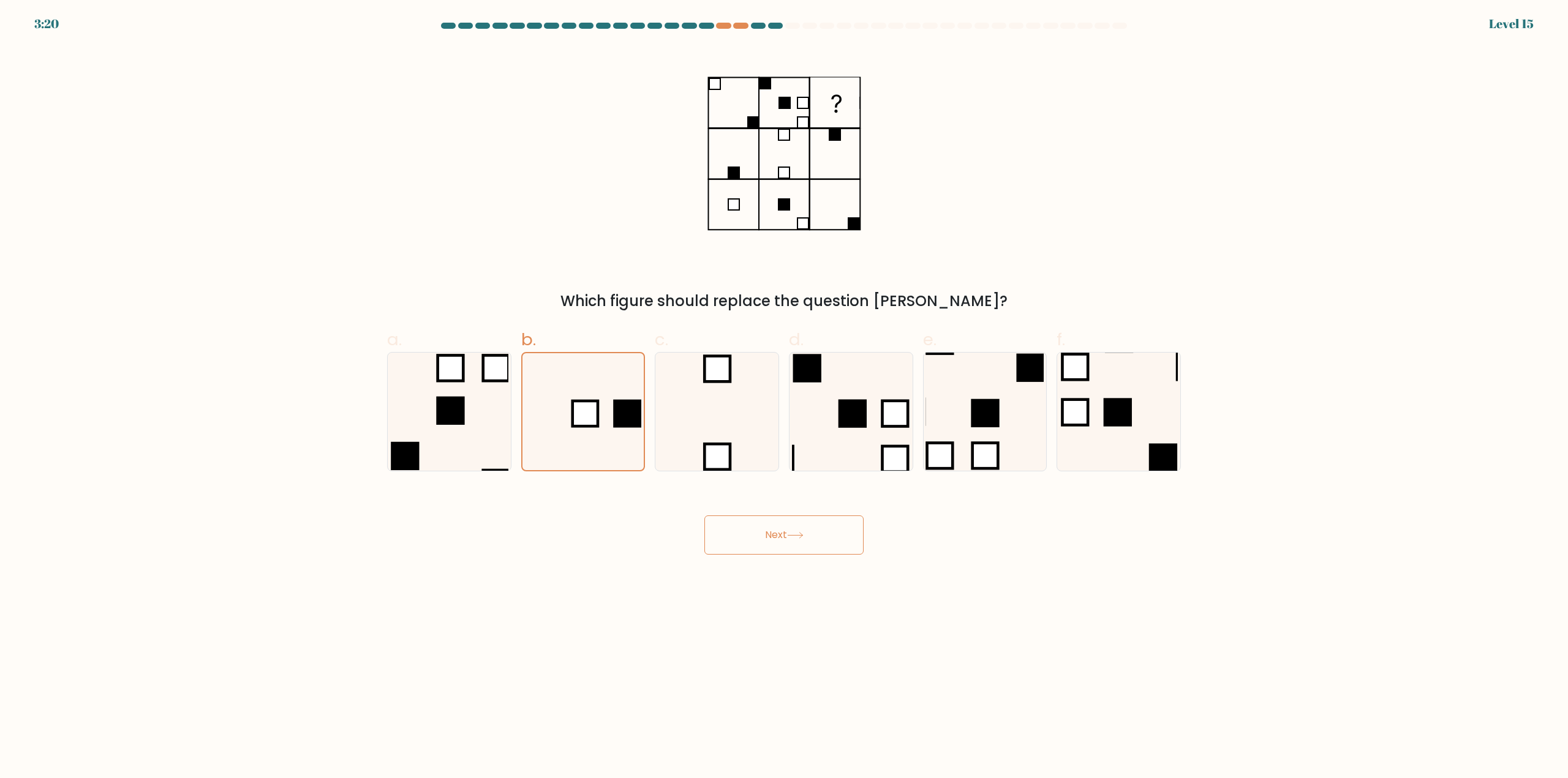
click at [780, 542] on button "Next" at bounding box center [783, 535] width 159 height 39
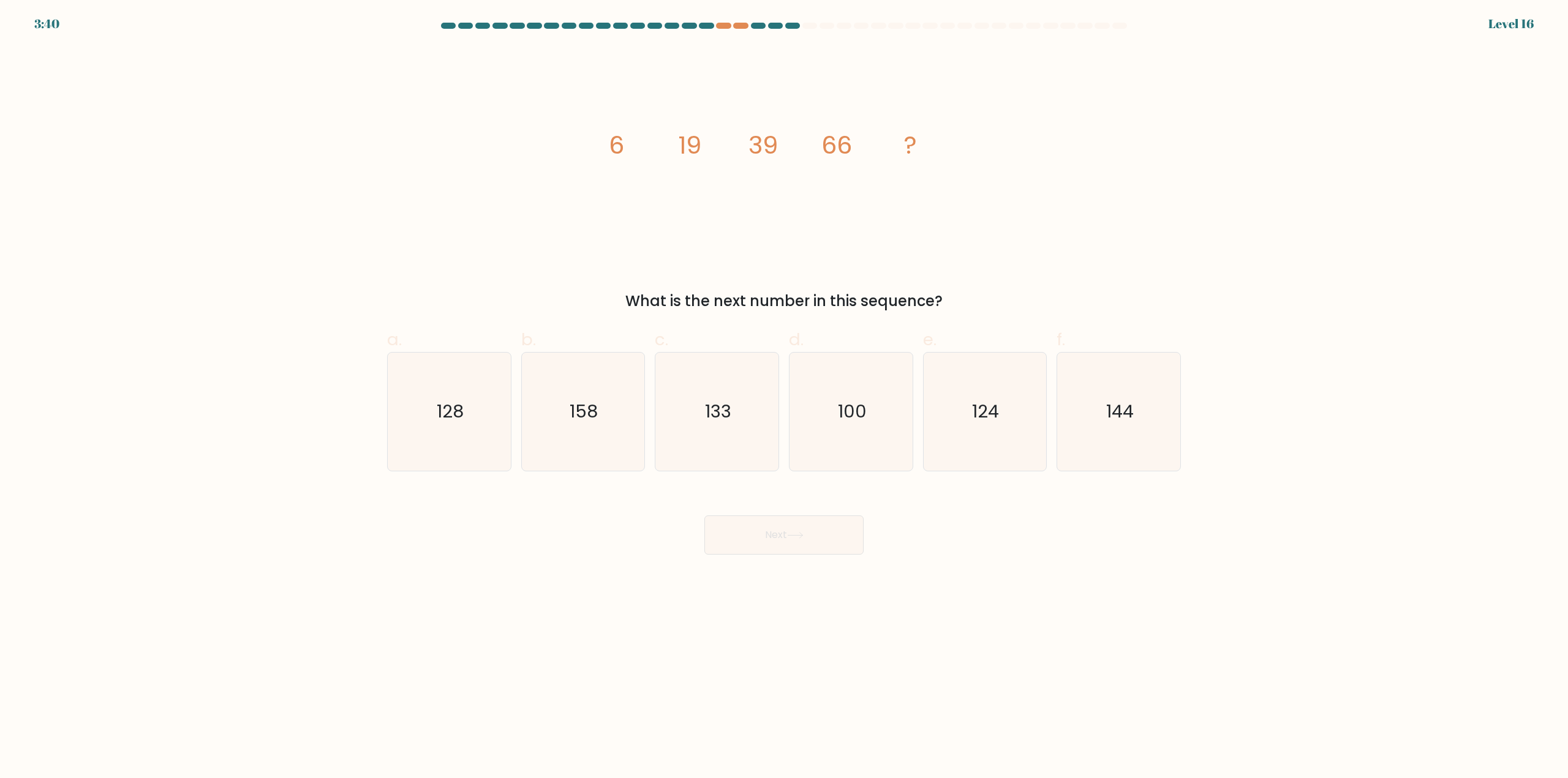
drag, startPoint x: 894, startPoint y: 441, endPoint x: 833, endPoint y: 524, distance: 103.0
click at [890, 445] on icon "100" at bounding box center [851, 411] width 118 height 118
click at [785, 397] on input "d. 100" at bounding box center [784, 393] width 1 height 8
radio input "true"
click at [820, 537] on button "Next" at bounding box center [783, 535] width 159 height 39
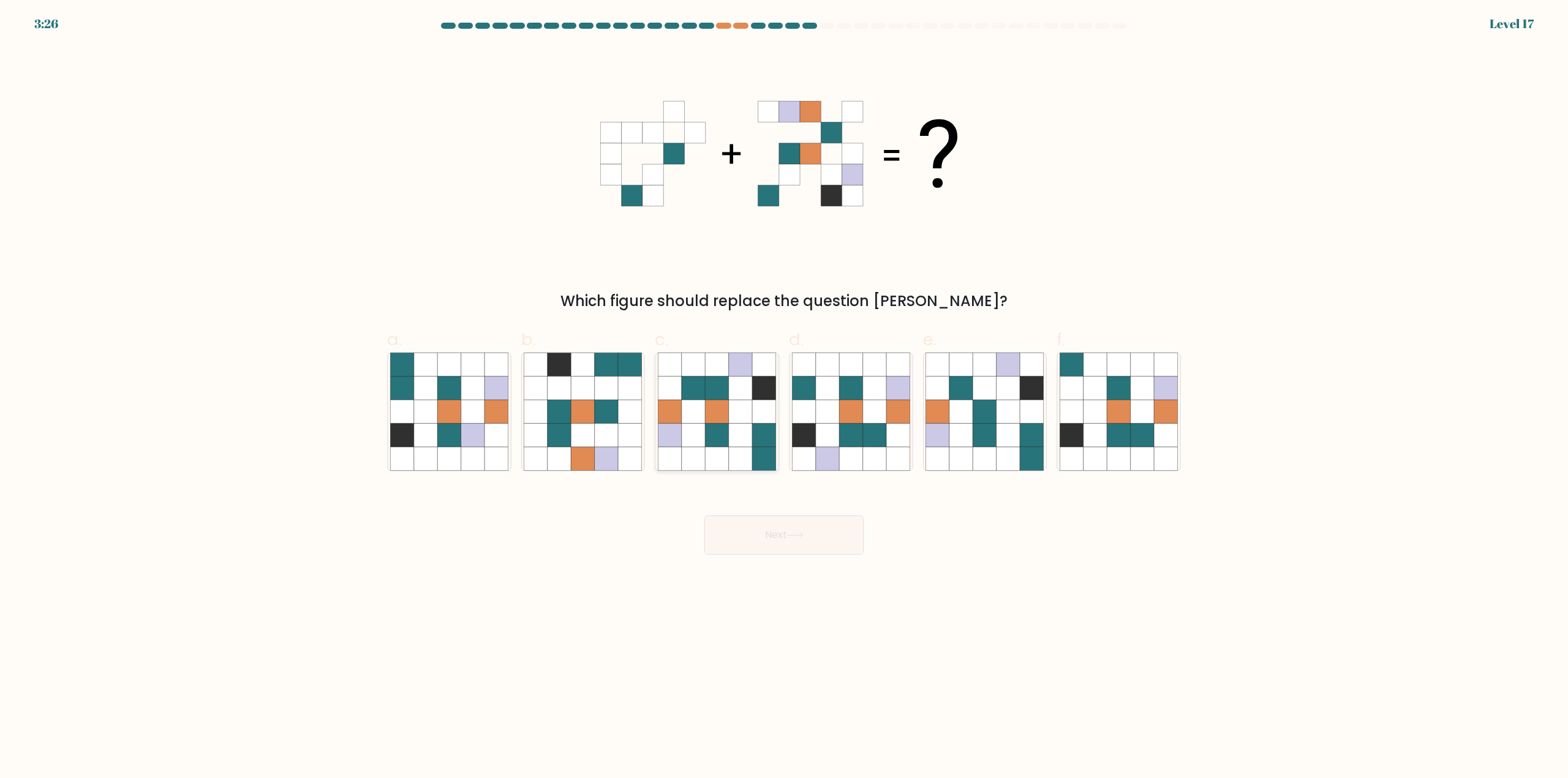
click at [729, 411] on icon at bounding box center [740, 412] width 23 height 23
click at [784, 397] on input "c." at bounding box center [784, 393] width 1 height 8
radio input "true"
click at [781, 539] on button "Next" at bounding box center [783, 535] width 159 height 39
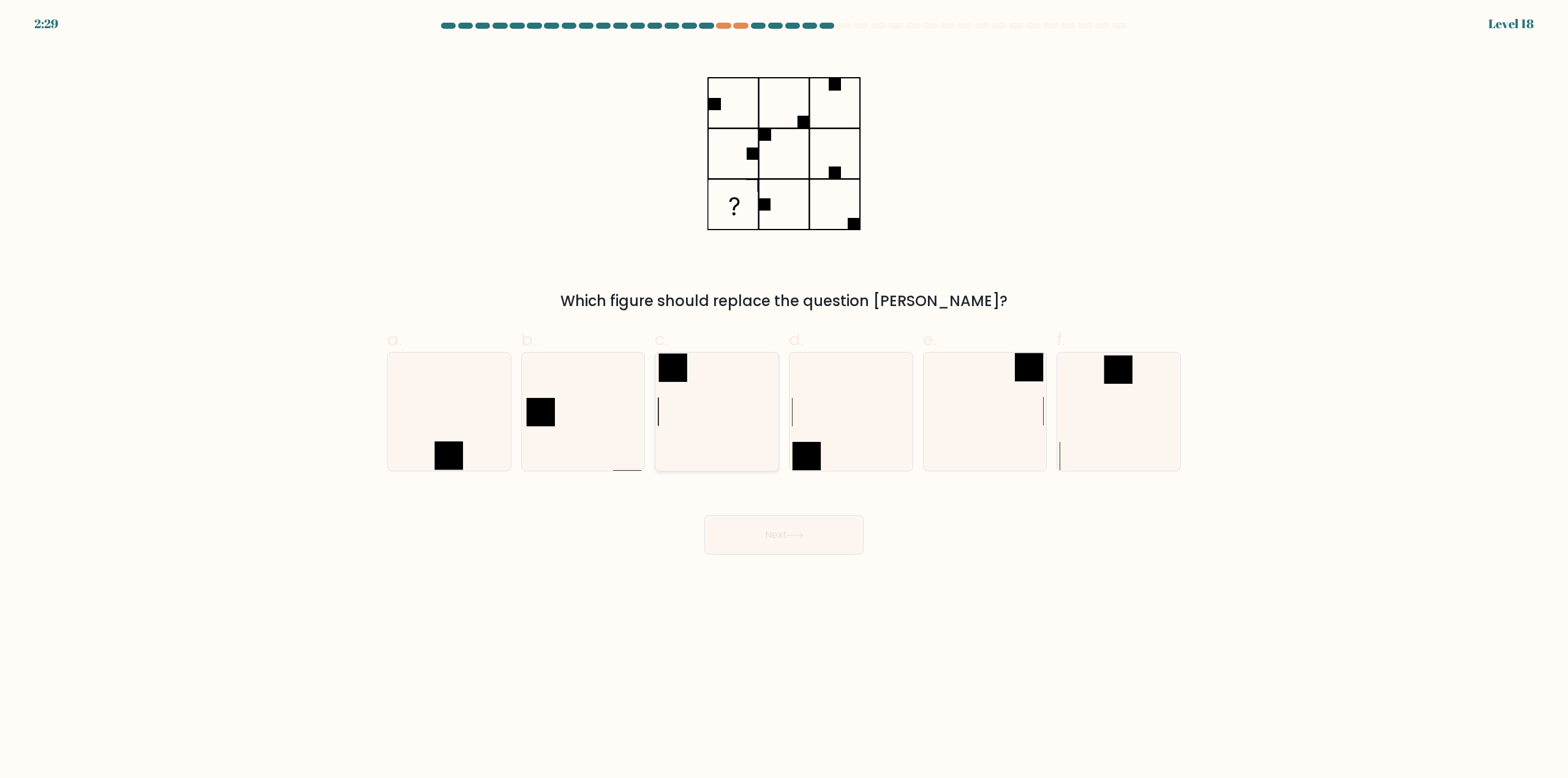
click at [682, 389] on icon at bounding box center [717, 411] width 118 height 118
click at [784, 389] on input "c." at bounding box center [784, 393] width 1 height 8
radio input "true"
click at [968, 415] on icon at bounding box center [984, 411] width 118 height 118
click at [785, 397] on input "e." at bounding box center [784, 393] width 1 height 8
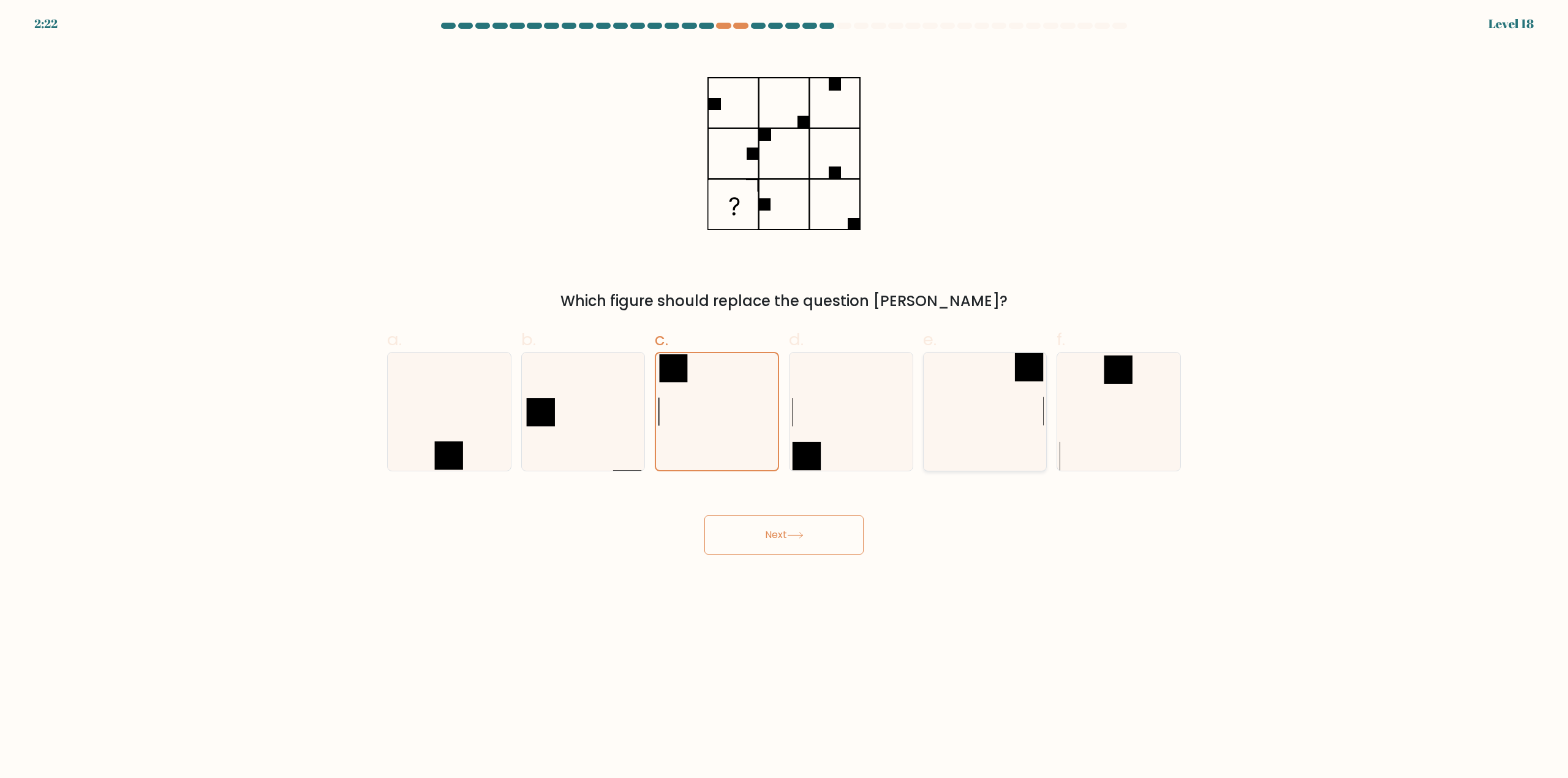
radio input "true"
click at [812, 514] on div "Next" at bounding box center [784, 520] width 809 height 69
click at [794, 540] on button "Next" at bounding box center [783, 535] width 159 height 39
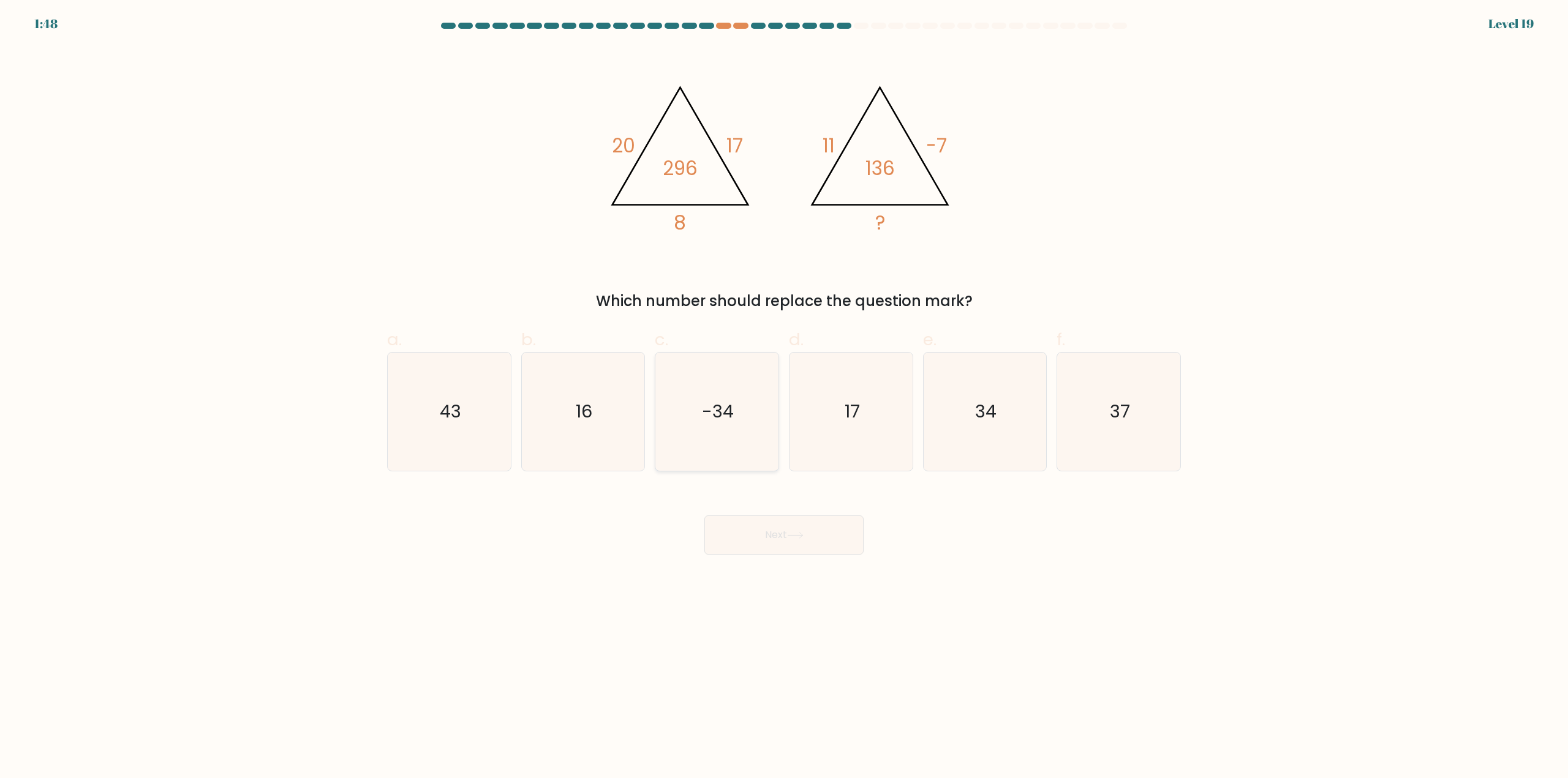
click at [742, 407] on icon "-34" at bounding box center [717, 411] width 118 height 118
click at [784, 397] on input "c. -34" at bounding box center [784, 393] width 1 height 8
radio input "true"
click at [776, 525] on button "Next" at bounding box center [783, 535] width 159 height 39
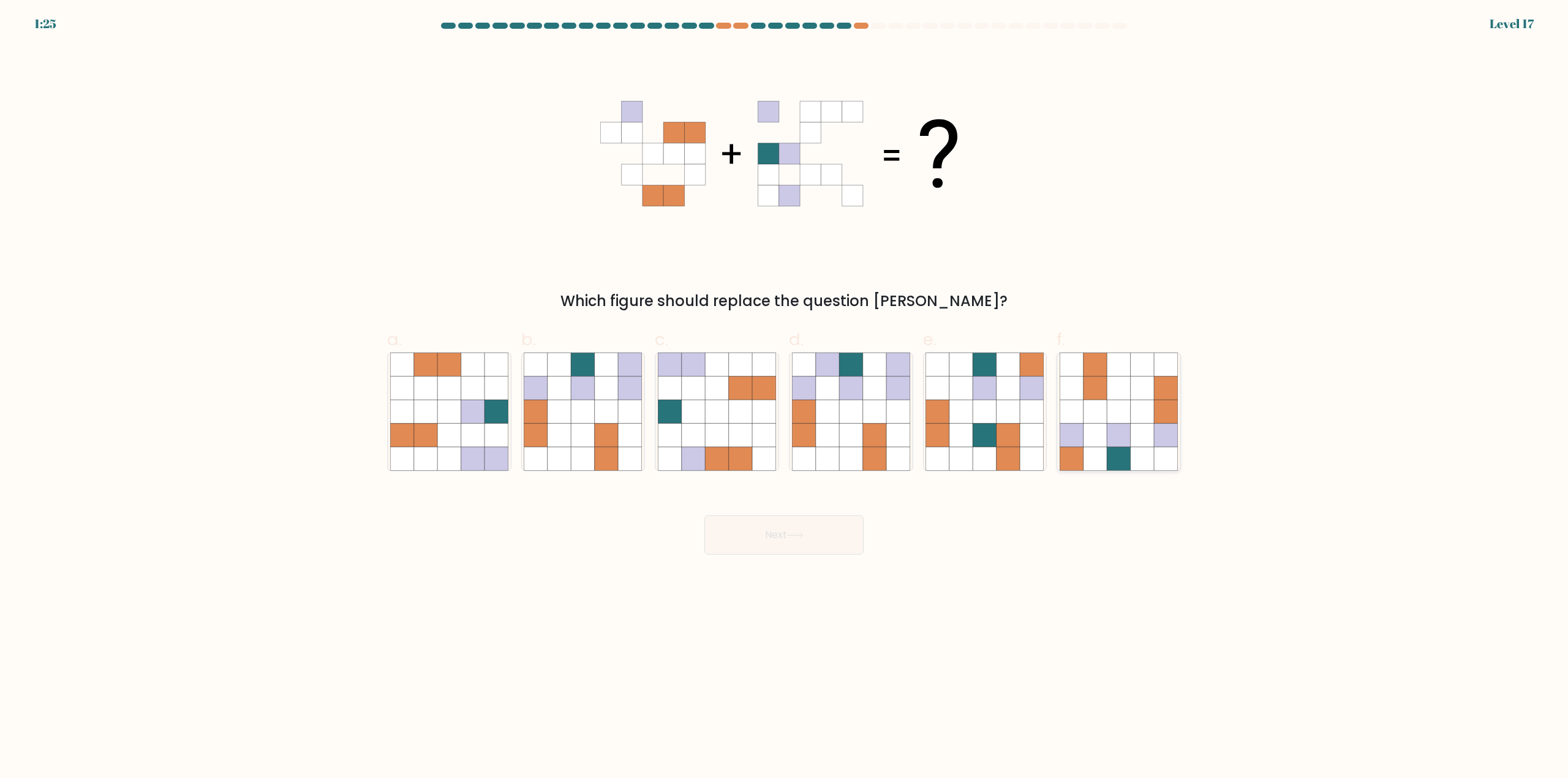
click at [1092, 368] on icon at bounding box center [1095, 365] width 23 height 23
click at [785, 389] on input "f." at bounding box center [784, 393] width 1 height 8
radio input "true"
drag, startPoint x: 813, startPoint y: 543, endPoint x: 1051, endPoint y: 570, distance: 239.5
click at [1051, 564] on body "1:20 Level 17" at bounding box center [784, 389] width 1568 height 778
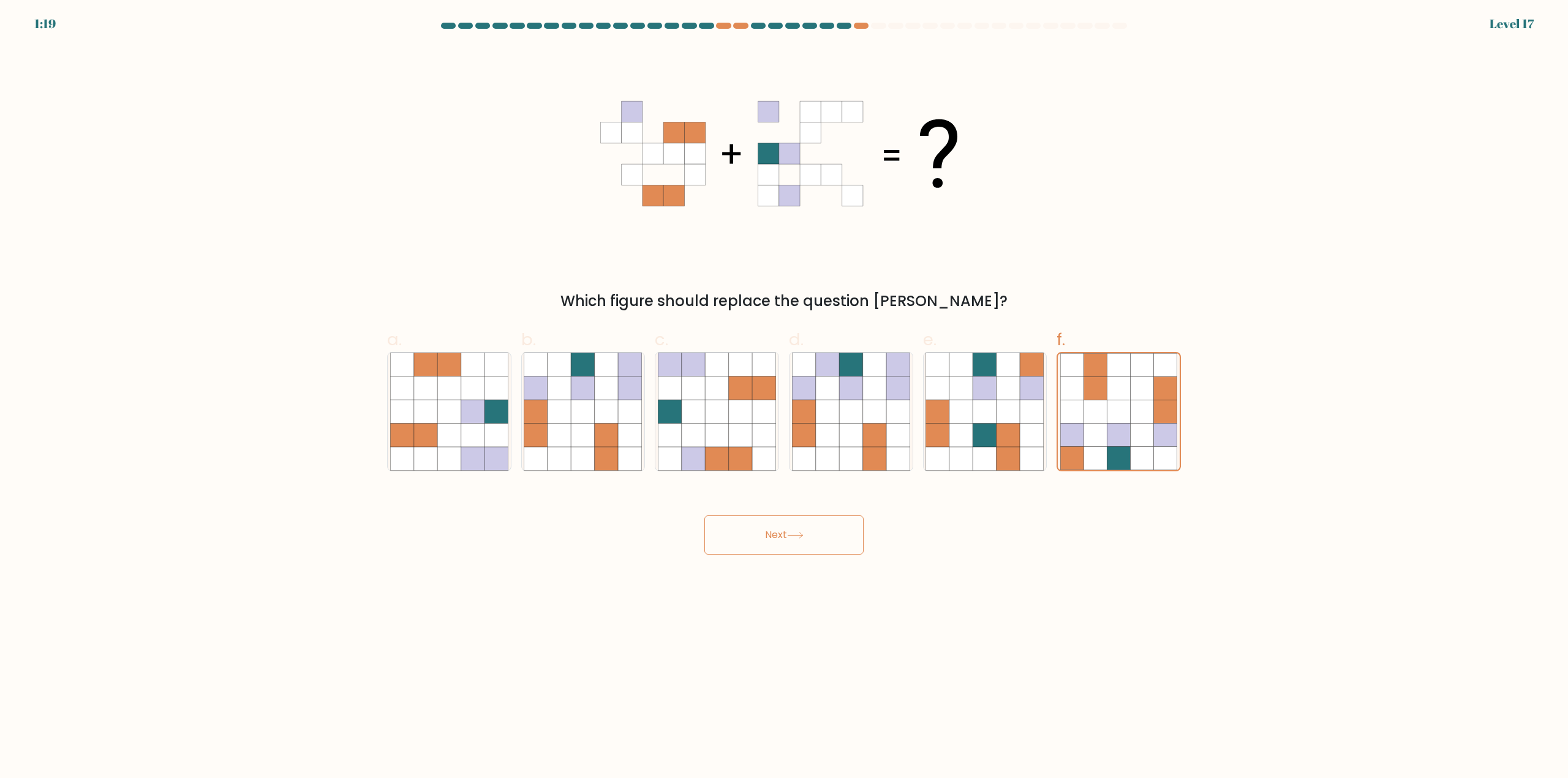
click at [1049, 577] on body "1:19 Level 17" at bounding box center [784, 389] width 1568 height 778
click at [796, 535] on icon at bounding box center [795, 535] width 17 height 7
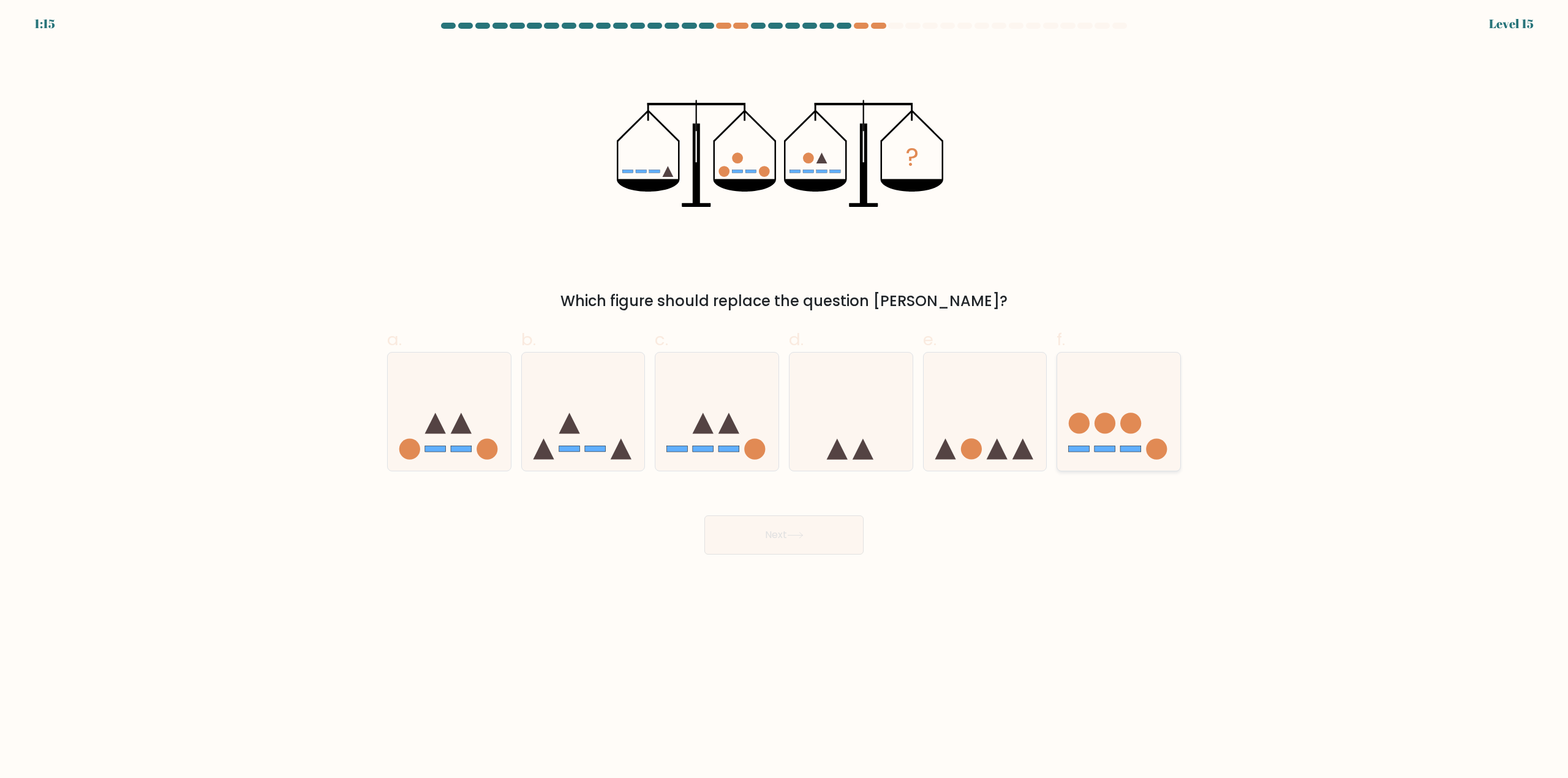
click at [1118, 446] on icon at bounding box center [1118, 411] width 123 height 101
click at [785, 397] on input "f." at bounding box center [784, 393] width 1 height 8
radio input "true"
click at [838, 526] on button "Next" at bounding box center [783, 535] width 159 height 39
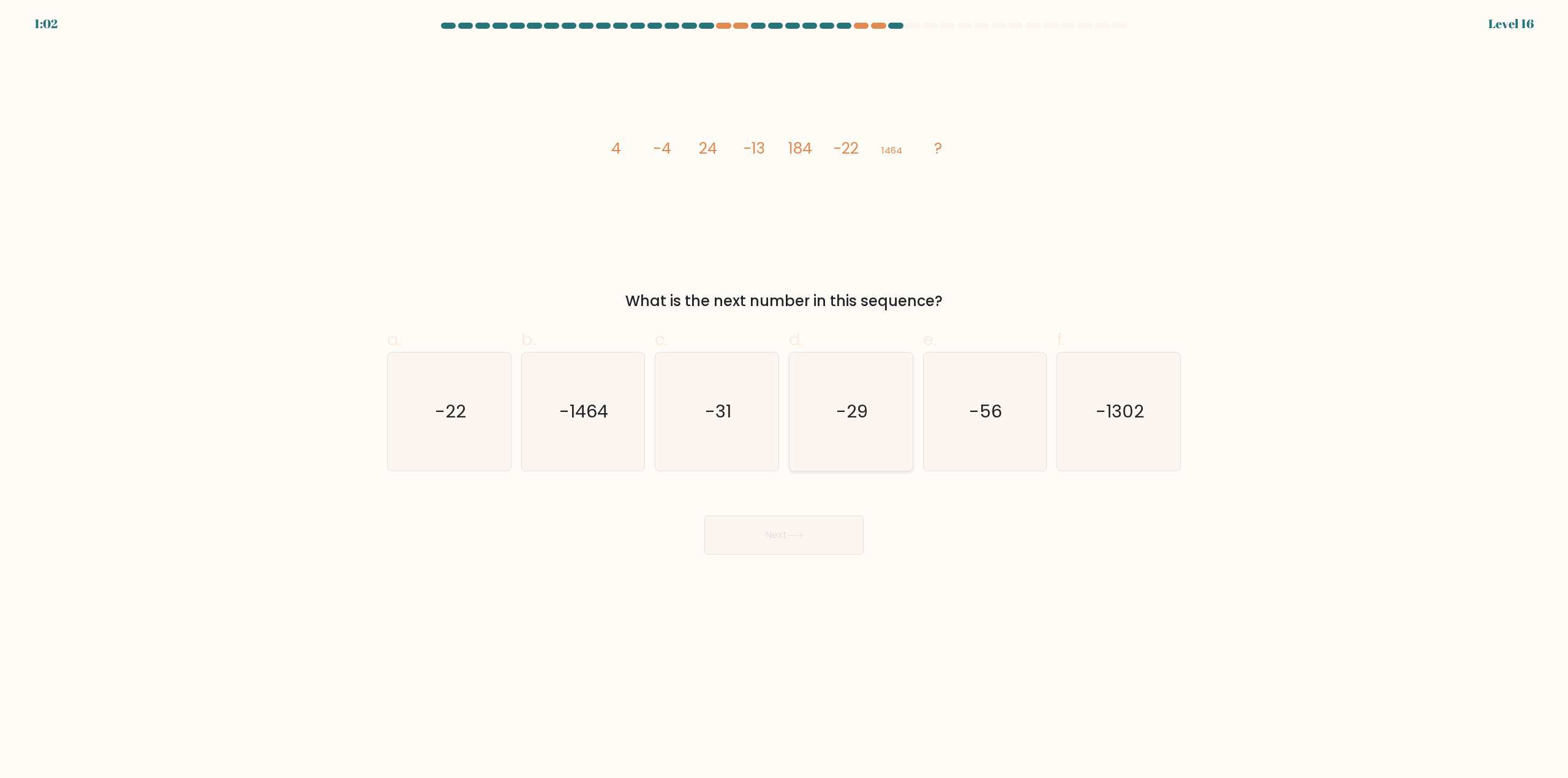
click at [826, 425] on icon "-29" at bounding box center [851, 411] width 118 height 118
click at [785, 397] on input "d. -29" at bounding box center [784, 393] width 1 height 8
radio input "true"
click at [806, 512] on div "Next" at bounding box center [784, 520] width 809 height 69
click at [748, 450] on icon "-31" at bounding box center [717, 411] width 118 height 118
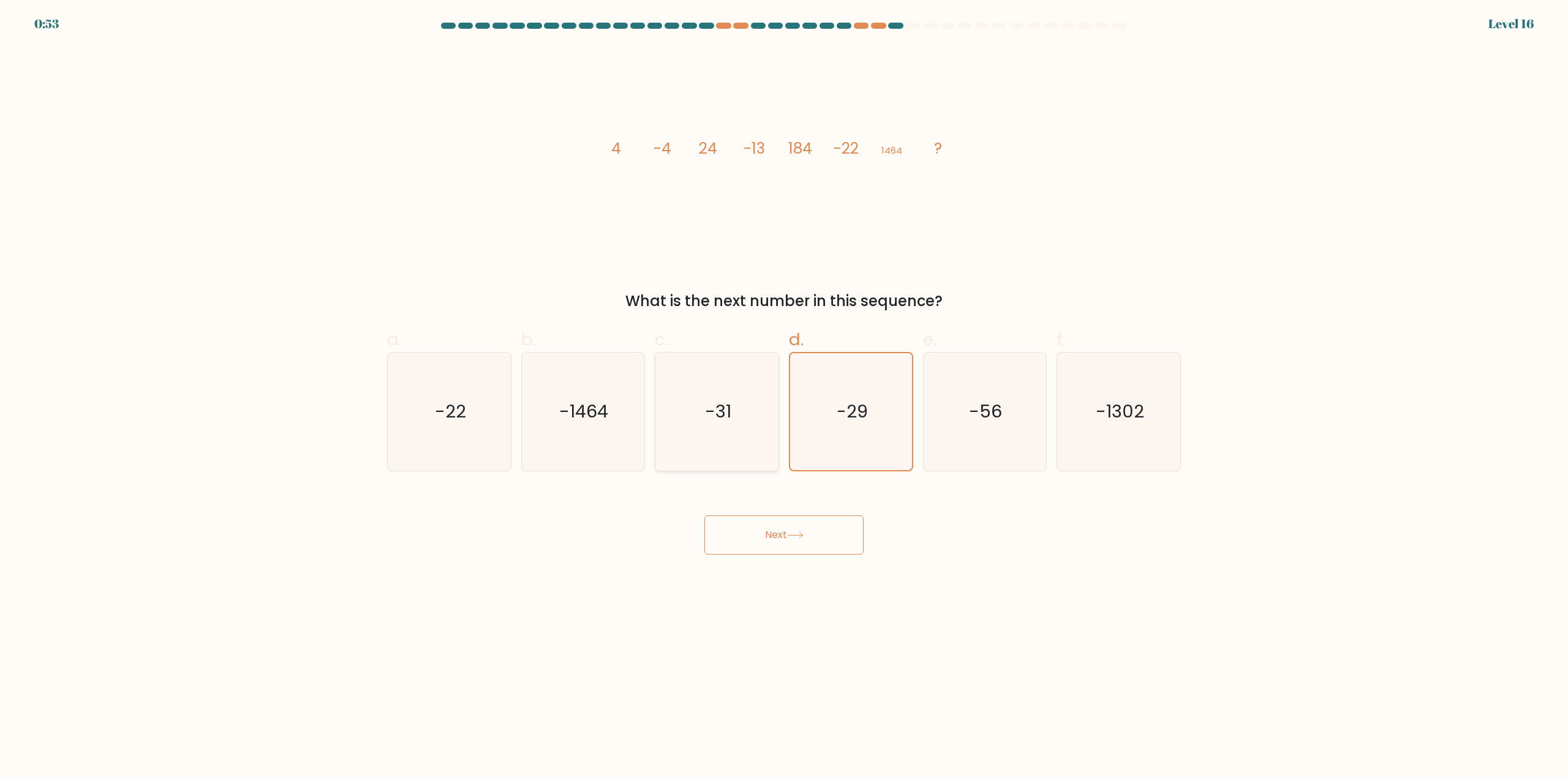
click at [784, 397] on input "c. -31" at bounding box center [784, 393] width 1 height 8
radio input "true"
click at [780, 527] on button "Next" at bounding box center [783, 535] width 159 height 39
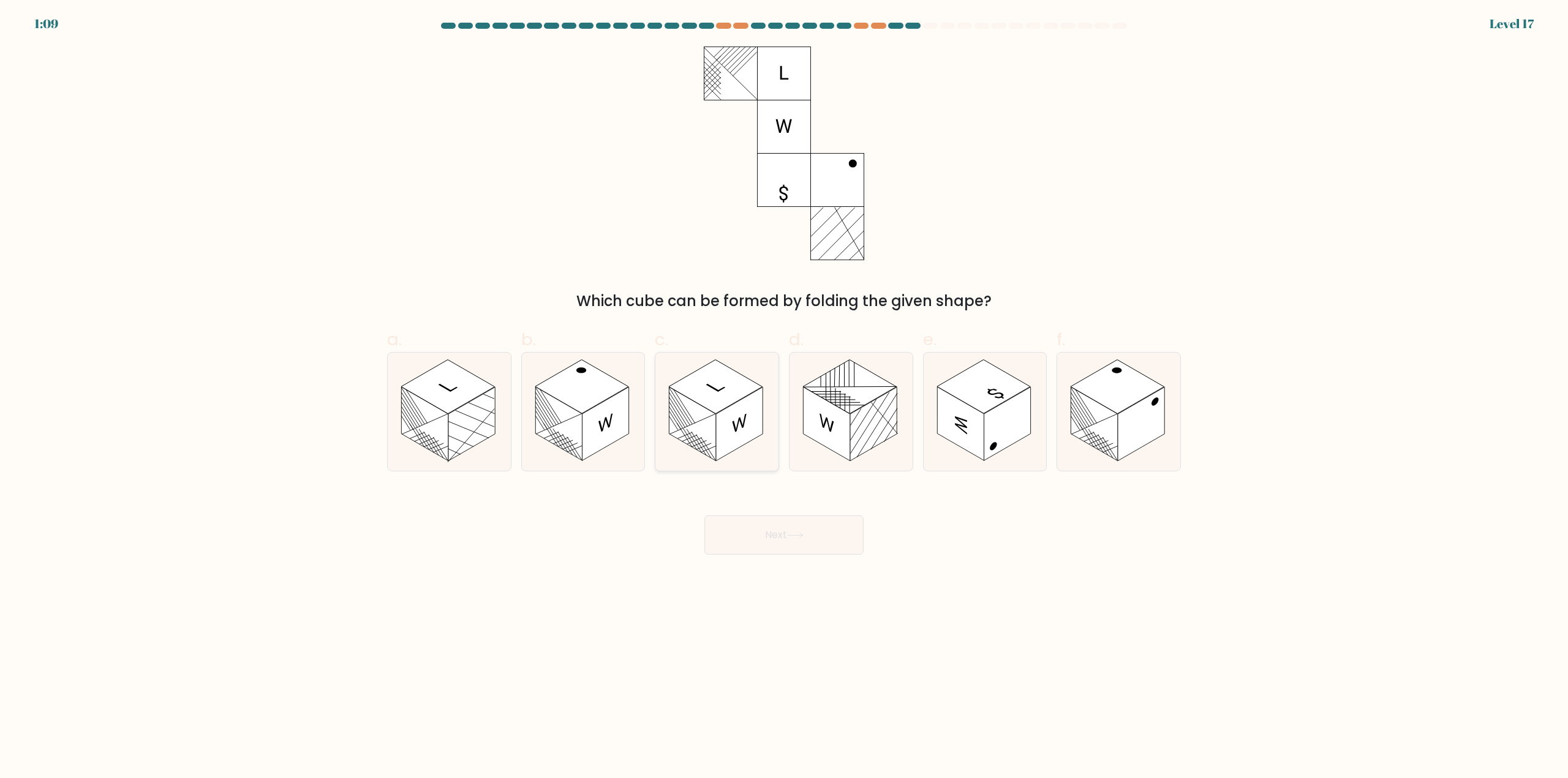
click at [745, 430] on rect at bounding box center [739, 424] width 47 height 74
click at [784, 397] on input "c." at bounding box center [784, 393] width 1 height 8
radio input "true"
click at [777, 543] on button "Next" at bounding box center [783, 535] width 159 height 39
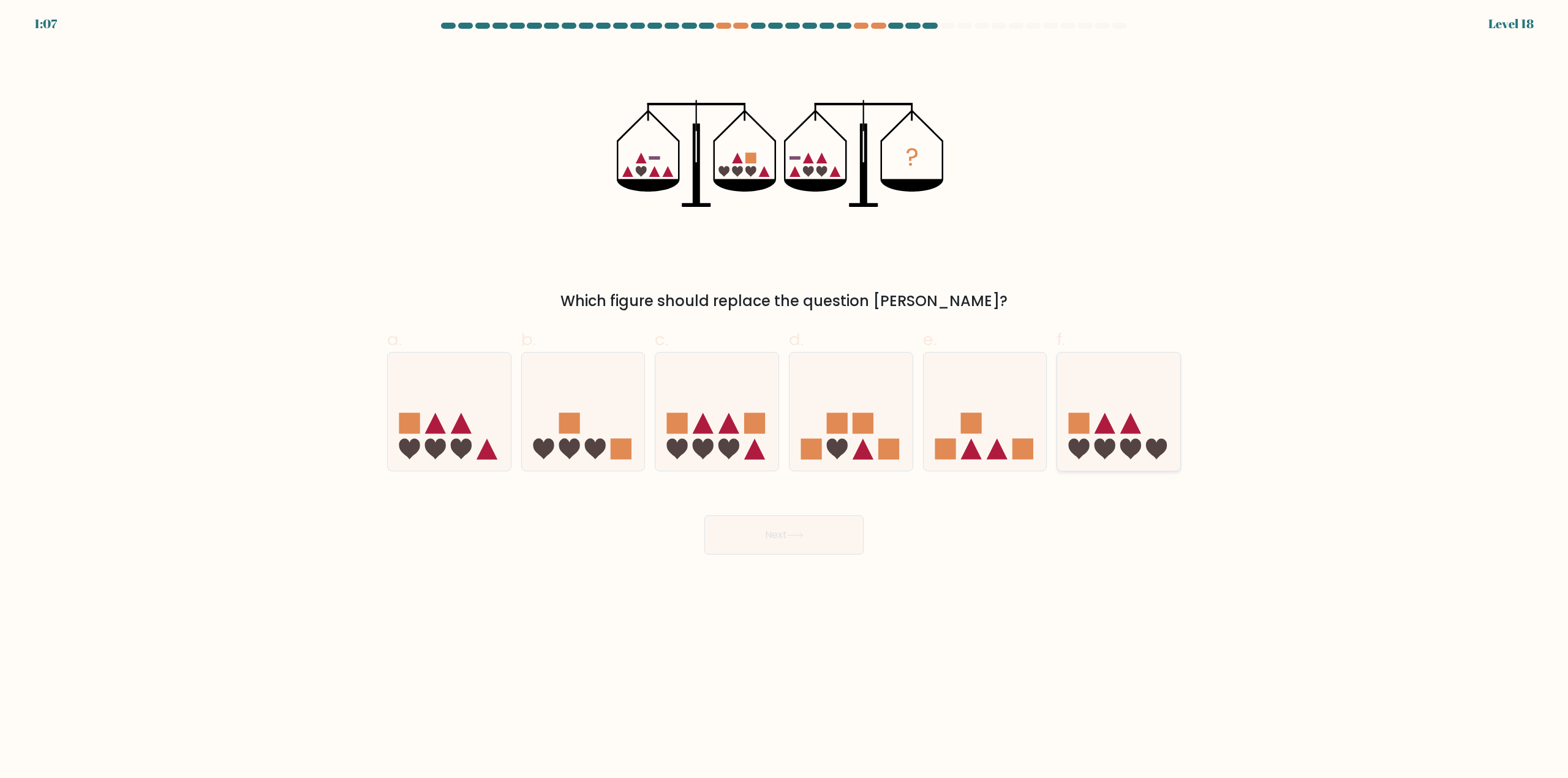
drag, startPoint x: 1142, startPoint y: 444, endPoint x: 1124, endPoint y: 453, distance: 20.1
click at [1142, 444] on icon at bounding box center [1118, 411] width 123 height 101
click at [785, 397] on input "f." at bounding box center [784, 393] width 1 height 8
radio input "true"
drag, startPoint x: 480, startPoint y: 447, endPoint x: 616, endPoint y: 518, distance: 153.4
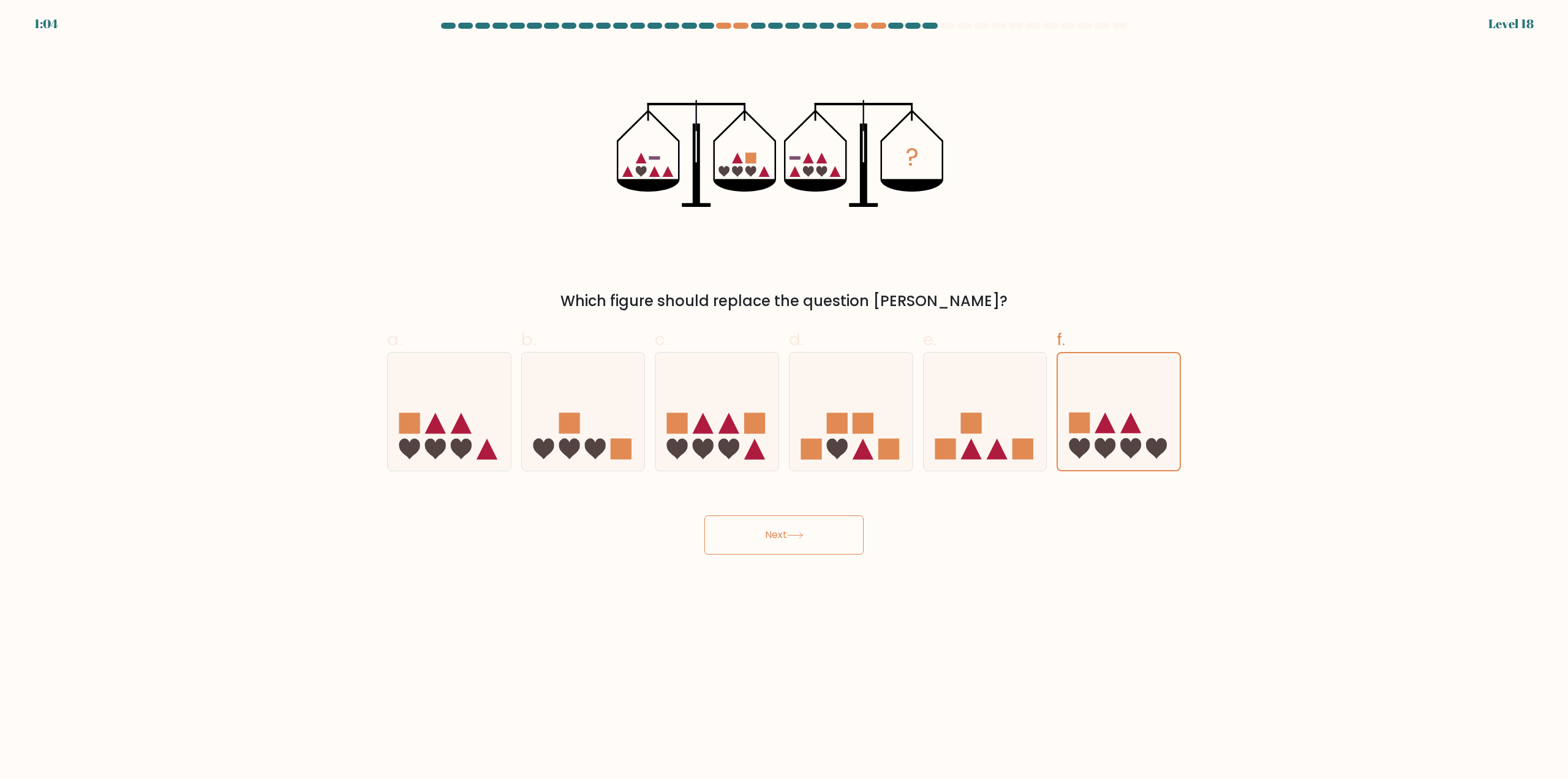
click at [480, 448] on icon at bounding box center [449, 411] width 123 height 101
click at [784, 397] on input "a." at bounding box center [784, 393] width 1 height 8
radio input "true"
click at [774, 543] on button "Next" at bounding box center [783, 535] width 159 height 39
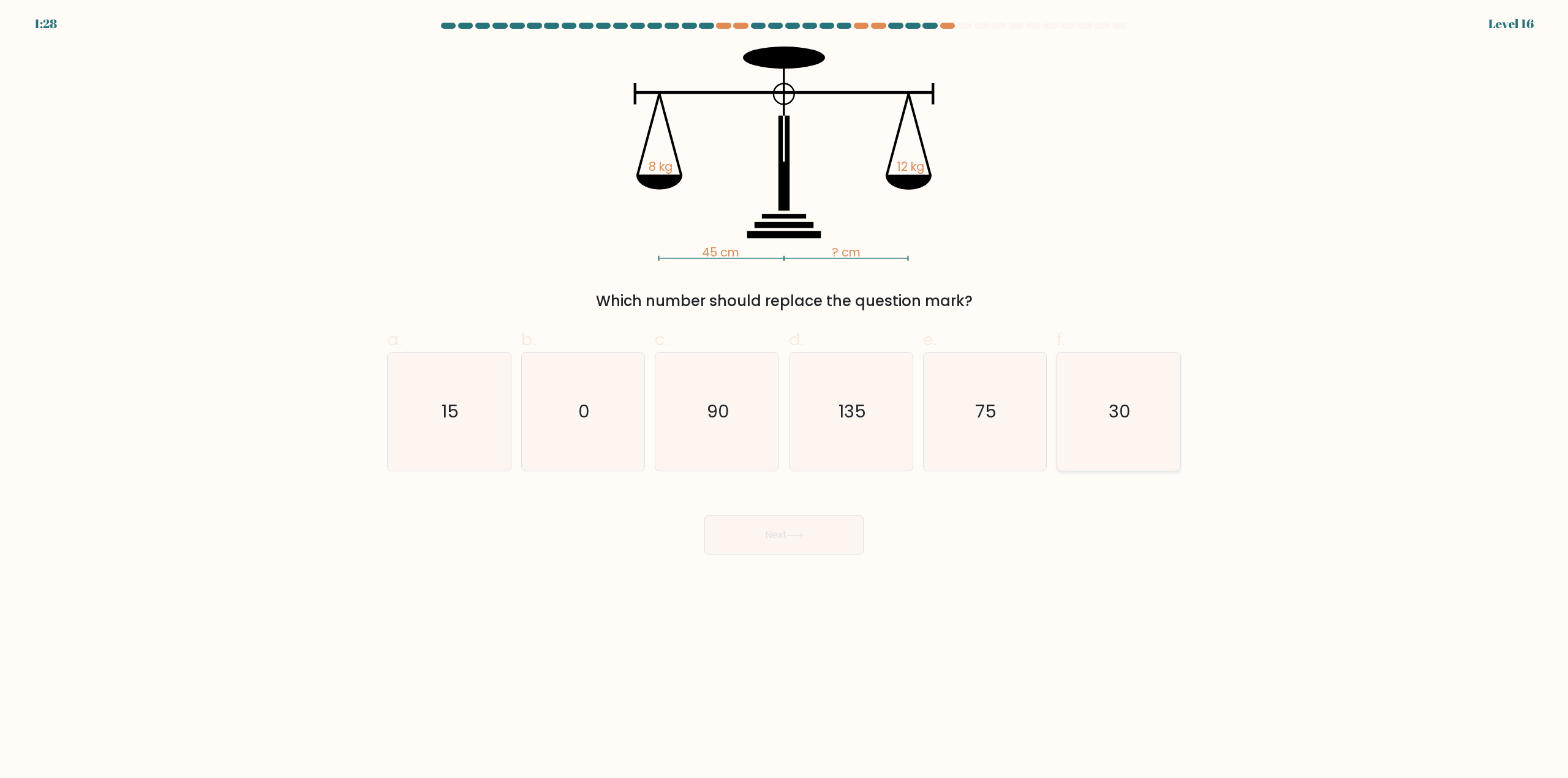
click at [1105, 428] on icon "30" at bounding box center [1118, 411] width 118 height 118
click at [785, 397] on input "f. 30" at bounding box center [784, 393] width 1 height 8
radio input "true"
click at [810, 535] on button "Next" at bounding box center [783, 535] width 159 height 39
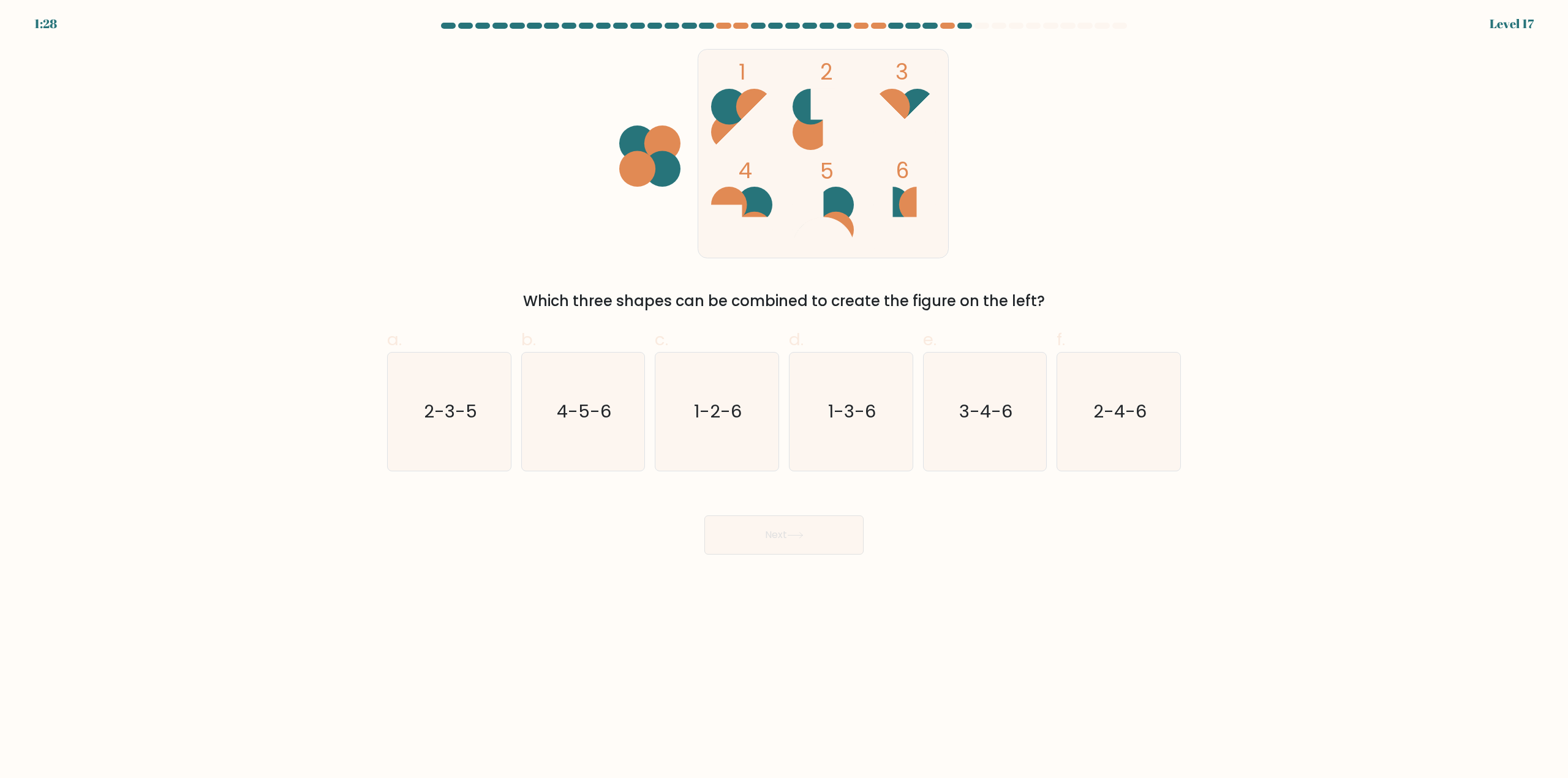
drag, startPoint x: 1105, startPoint y: 421, endPoint x: 964, endPoint y: 484, distance: 154.4
click at [1105, 426] on icon "2-4-6" at bounding box center [1118, 411] width 118 height 118
click at [785, 397] on input "f. 2-4-6" at bounding box center [784, 393] width 1 height 8
radio input "true"
click at [802, 527] on button "Next" at bounding box center [783, 535] width 159 height 39
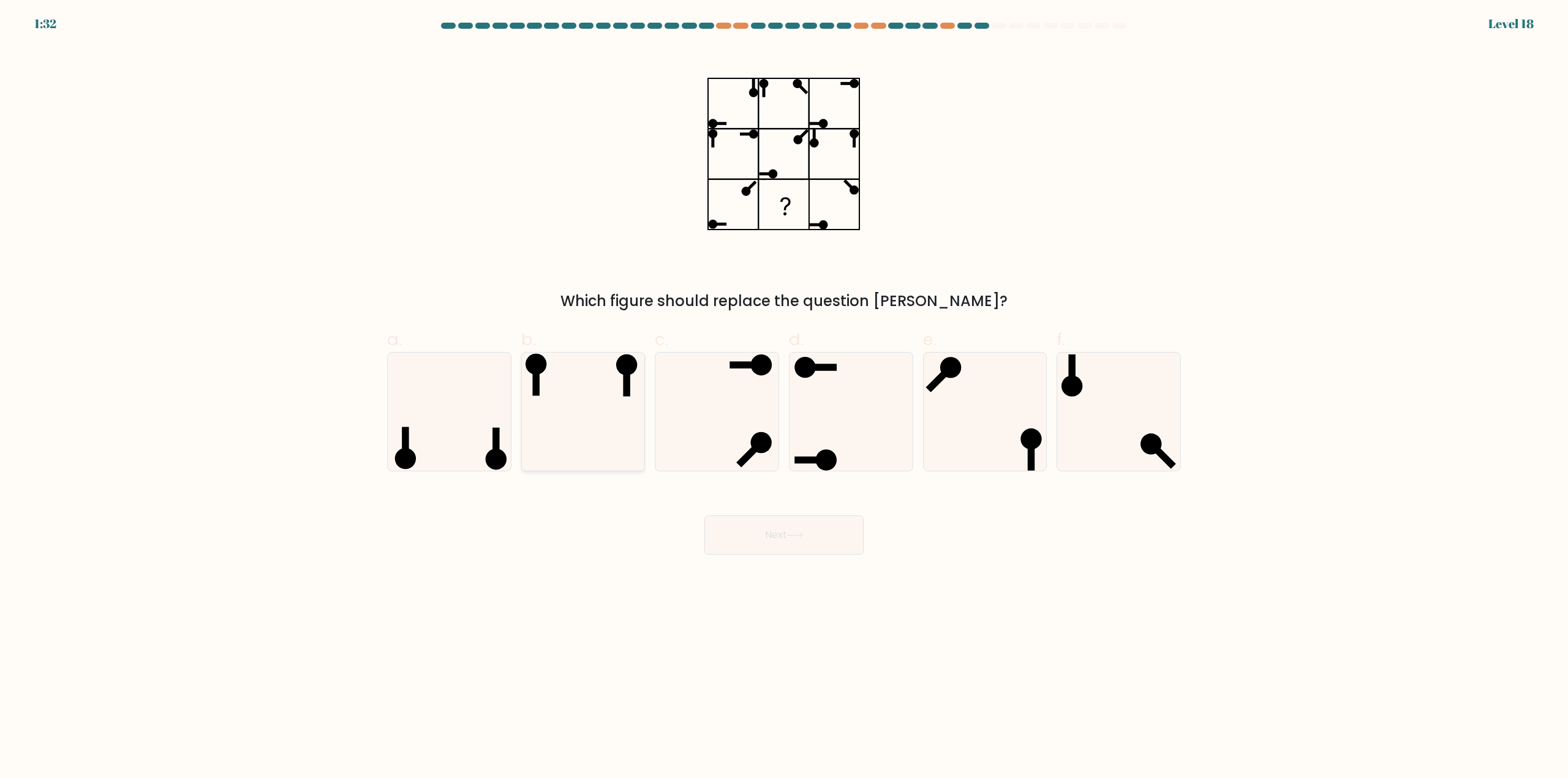
click at [619, 429] on icon at bounding box center [582, 411] width 118 height 118
click at [784, 397] on input "b." at bounding box center [784, 393] width 1 height 8
radio input "true"
click at [840, 453] on icon at bounding box center [851, 411] width 118 height 118
click at [785, 397] on input "d." at bounding box center [784, 393] width 1 height 8
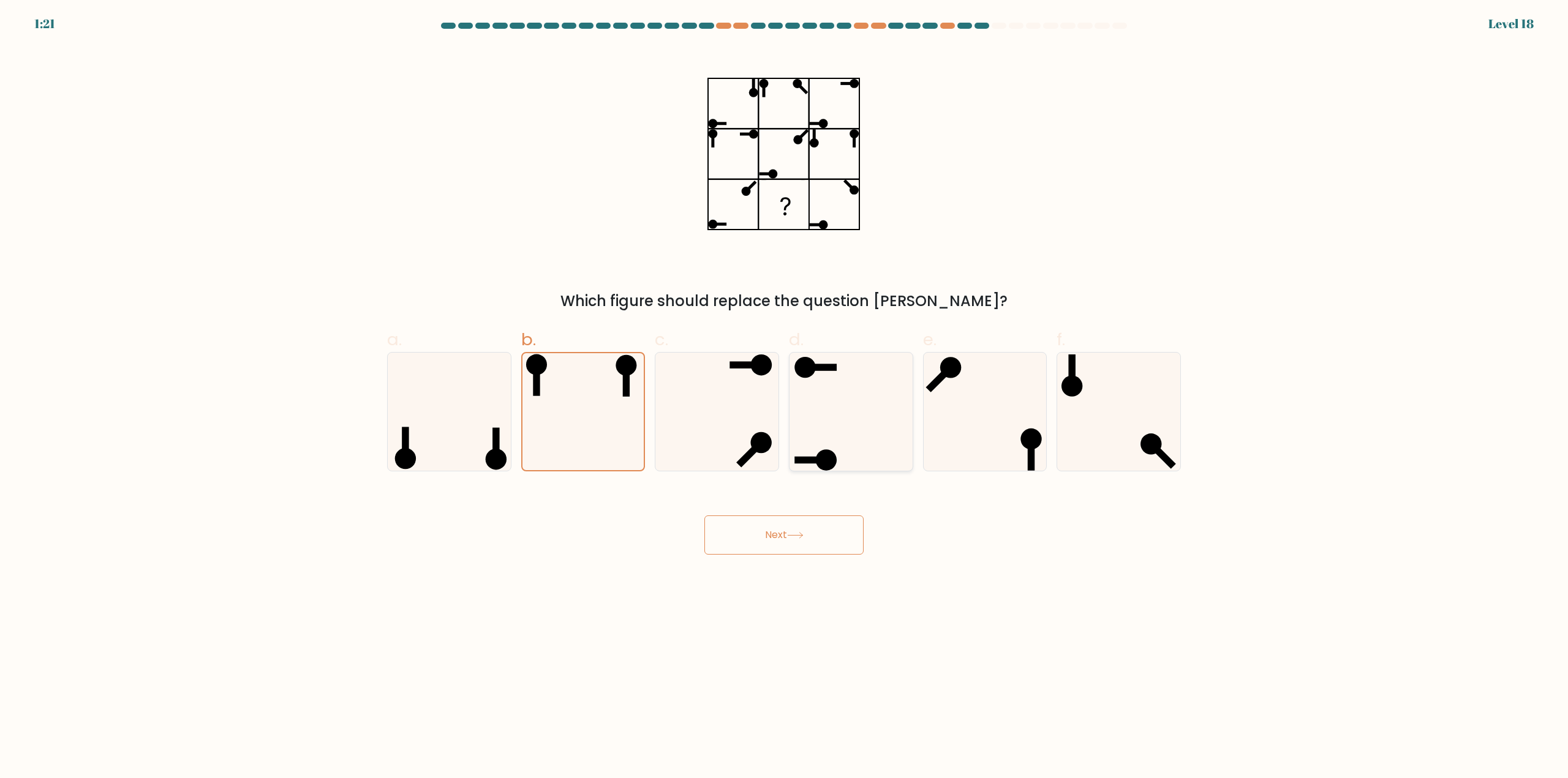
radio input "true"
click at [775, 540] on button "Next" at bounding box center [783, 535] width 159 height 39
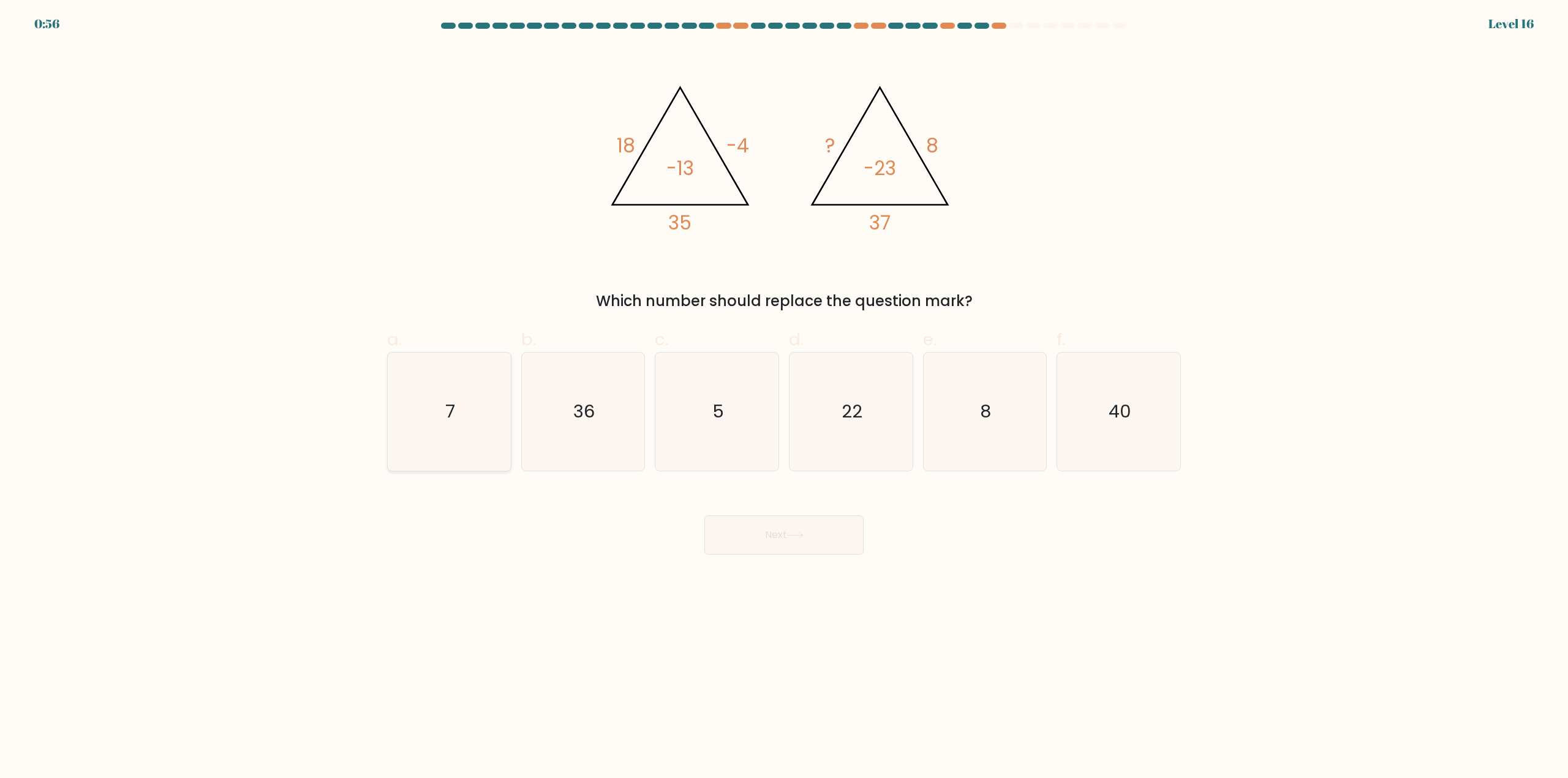
click at [484, 402] on icon "7" at bounding box center [449, 411] width 118 height 118
click at [784, 397] on input "a. 7" at bounding box center [784, 393] width 1 height 8
radio input "true"
click at [942, 415] on icon "8" at bounding box center [984, 411] width 118 height 118
click at [785, 397] on input "e. 8" at bounding box center [784, 393] width 1 height 8
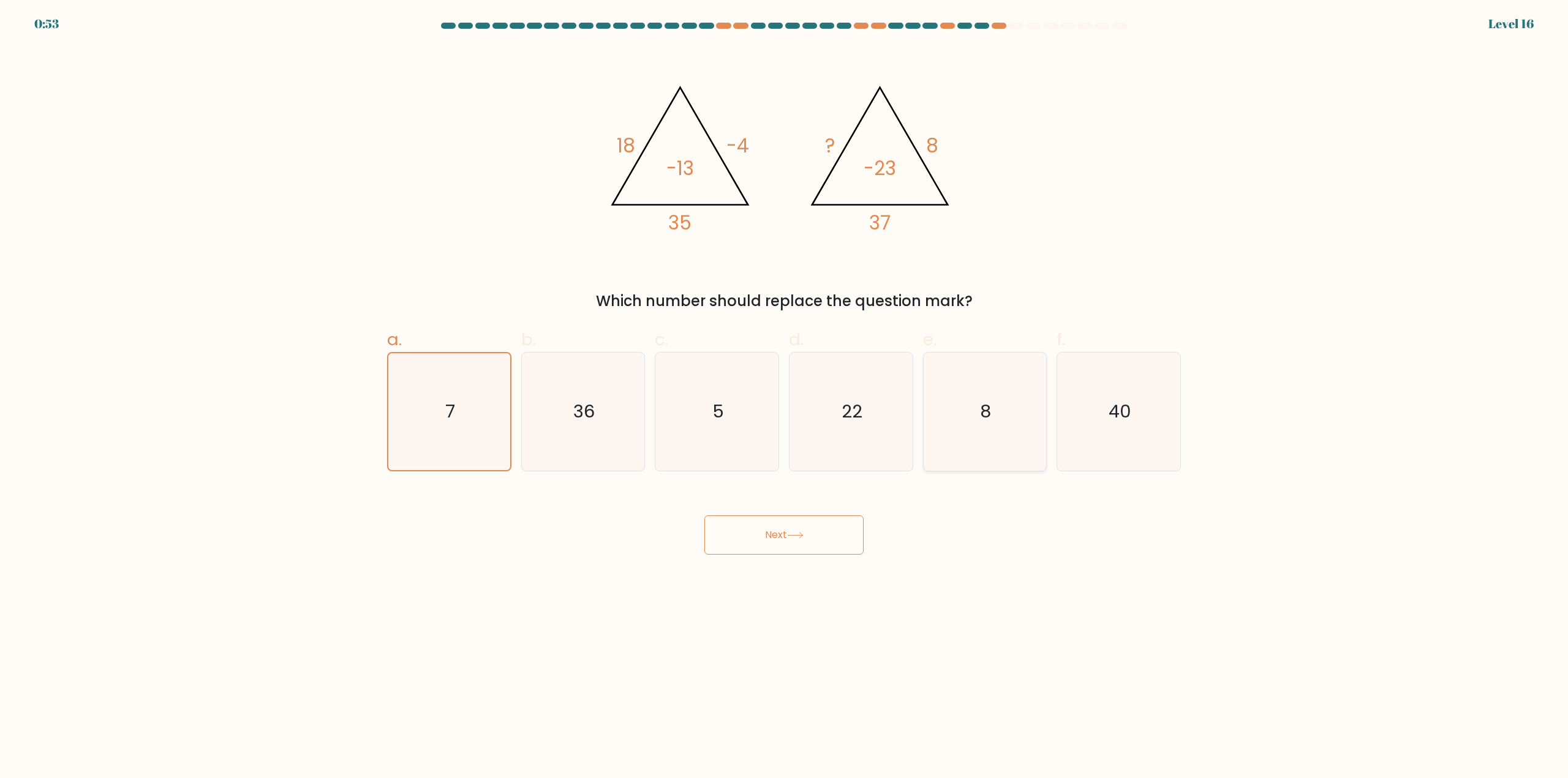
radio input "true"
click at [822, 541] on button "Next" at bounding box center [783, 535] width 159 height 39
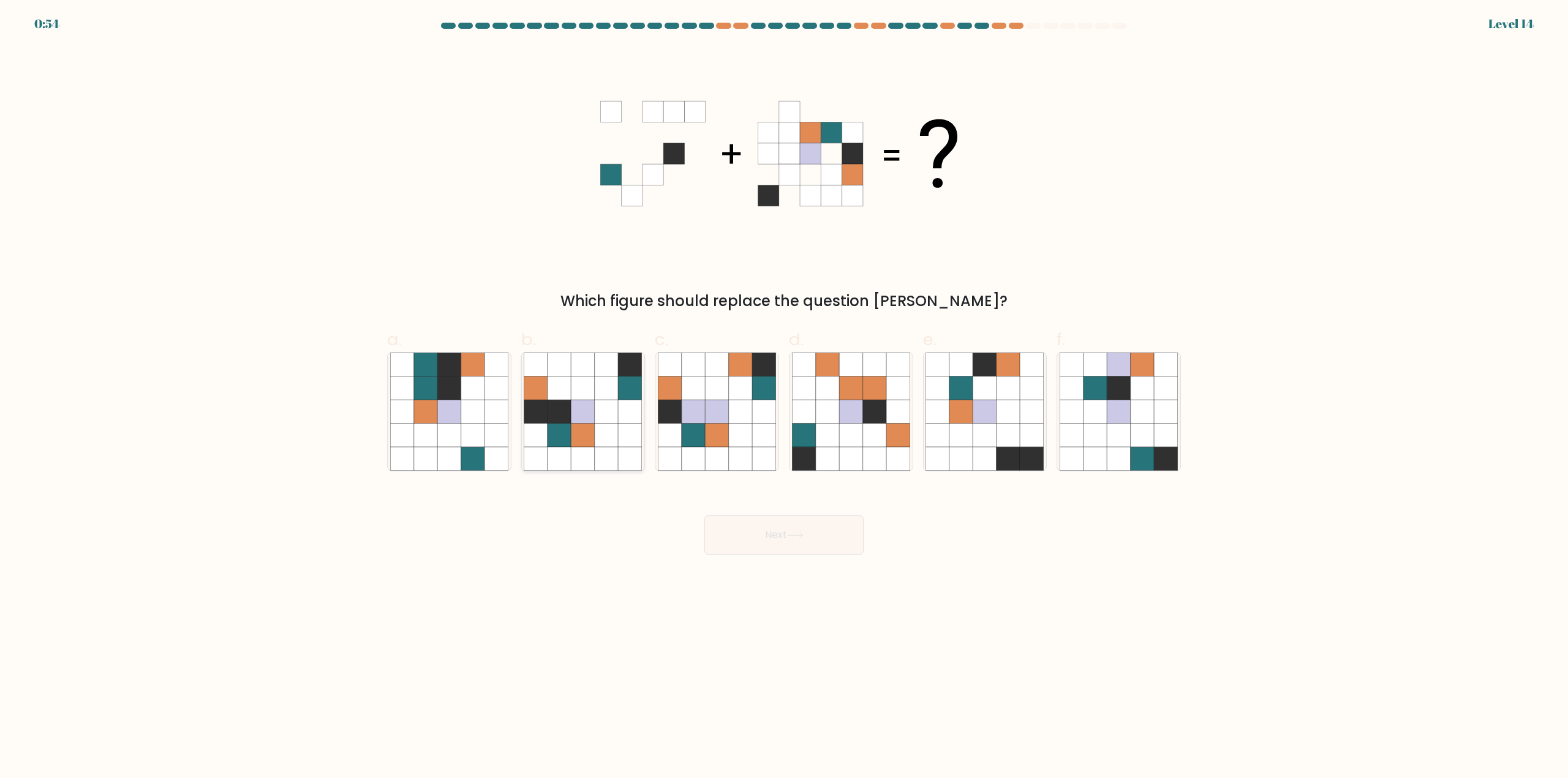
click at [600, 373] on icon at bounding box center [606, 365] width 23 height 23
click at [784, 389] on input "b." at bounding box center [784, 393] width 1 height 8
radio input "true"
click at [785, 531] on button "Next" at bounding box center [783, 535] width 159 height 39
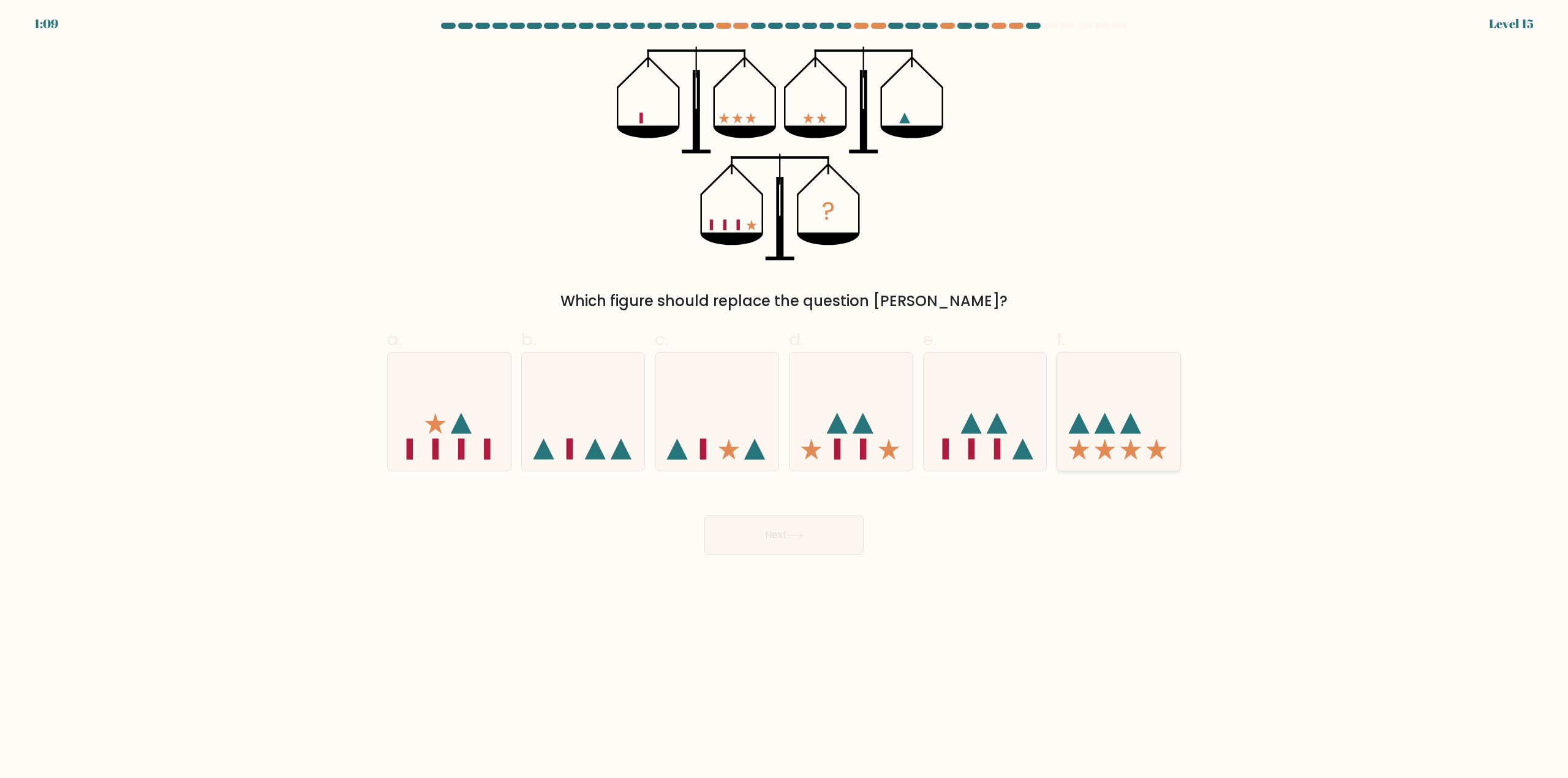
click at [1126, 410] on icon at bounding box center [1118, 411] width 123 height 101
click at [785, 397] on input "f." at bounding box center [784, 393] width 1 height 8
radio input "true"
click at [833, 531] on button "Next" at bounding box center [783, 535] width 159 height 39
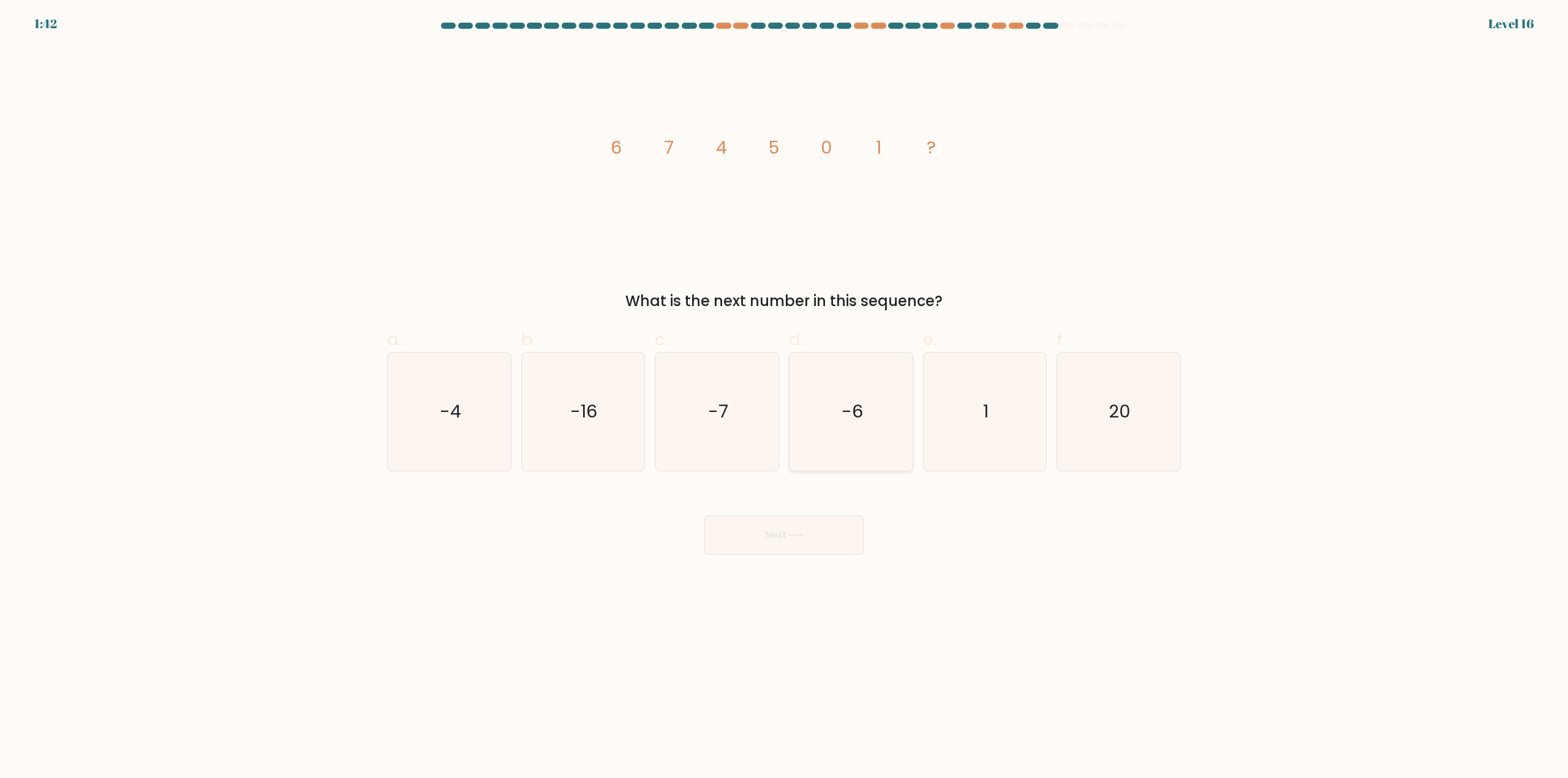
click at [860, 415] on text "-6" at bounding box center [852, 412] width 22 height 25
click at [785, 397] on input "d. -6" at bounding box center [784, 393] width 1 height 8
radio input "true"
drag, startPoint x: 823, startPoint y: 514, endPoint x: 821, endPoint y: 524, distance: 10.2
click at [823, 517] on div "Next" at bounding box center [784, 520] width 809 height 69
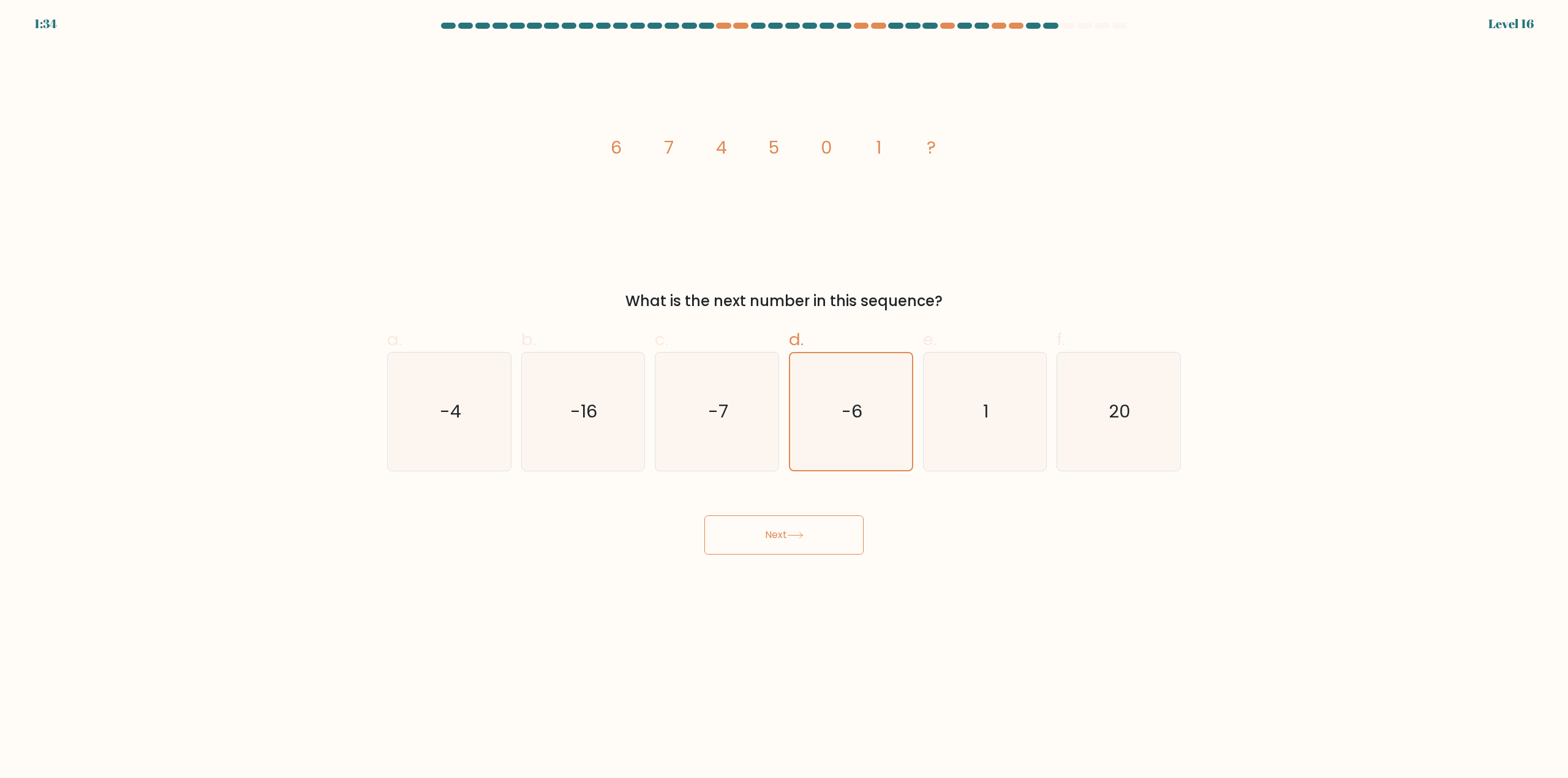
click at [821, 526] on button "Next" at bounding box center [783, 535] width 159 height 39
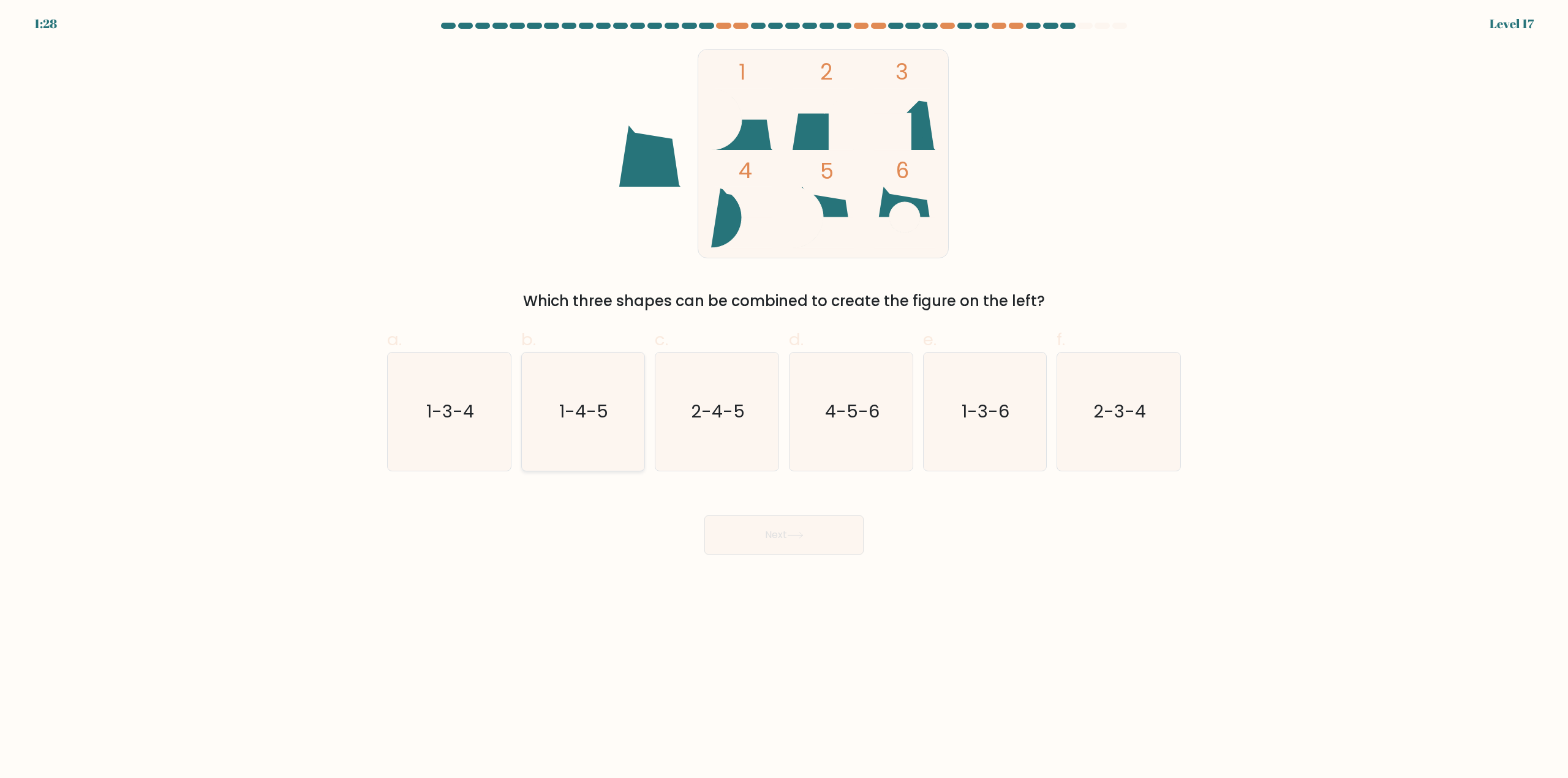
click at [599, 409] on text "1-4-5" at bounding box center [584, 412] width 49 height 25
click at [784, 397] on input "b. 1-4-5" at bounding box center [784, 393] width 1 height 8
radio input "true"
drag, startPoint x: 749, startPoint y: 519, endPoint x: 751, endPoint y: 527, distance: 8.2
click at [750, 526] on button "Next" at bounding box center [783, 535] width 159 height 39
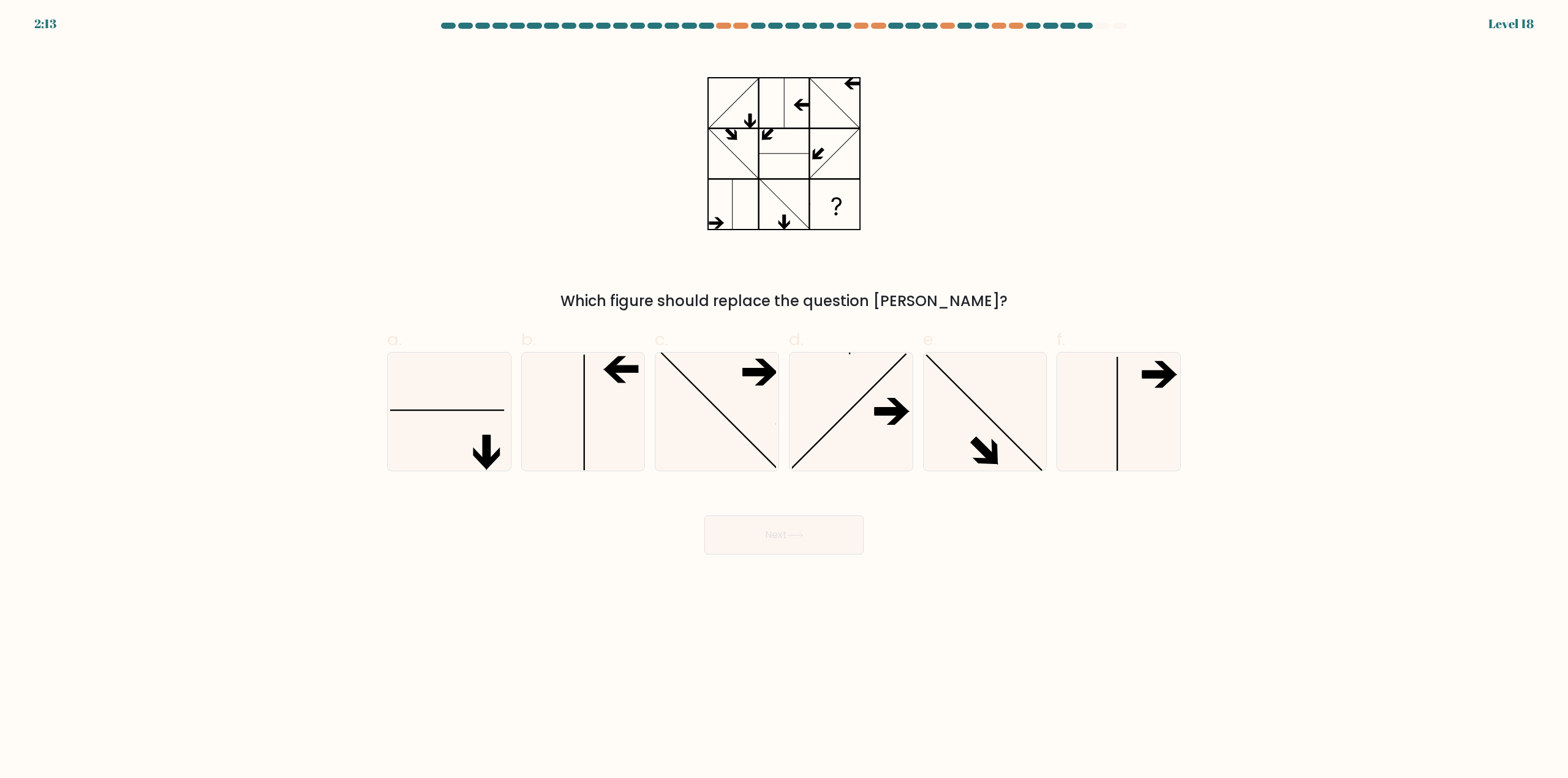
click at [560, 222] on div "Which figure should replace the question mark?" at bounding box center [784, 179] width 809 height 266
click at [626, 381] on icon at bounding box center [582, 411] width 118 height 118
click at [784, 389] on input "b." at bounding box center [784, 393] width 1 height 8
radio input "true"
click at [732, 545] on button "Next" at bounding box center [783, 535] width 159 height 39
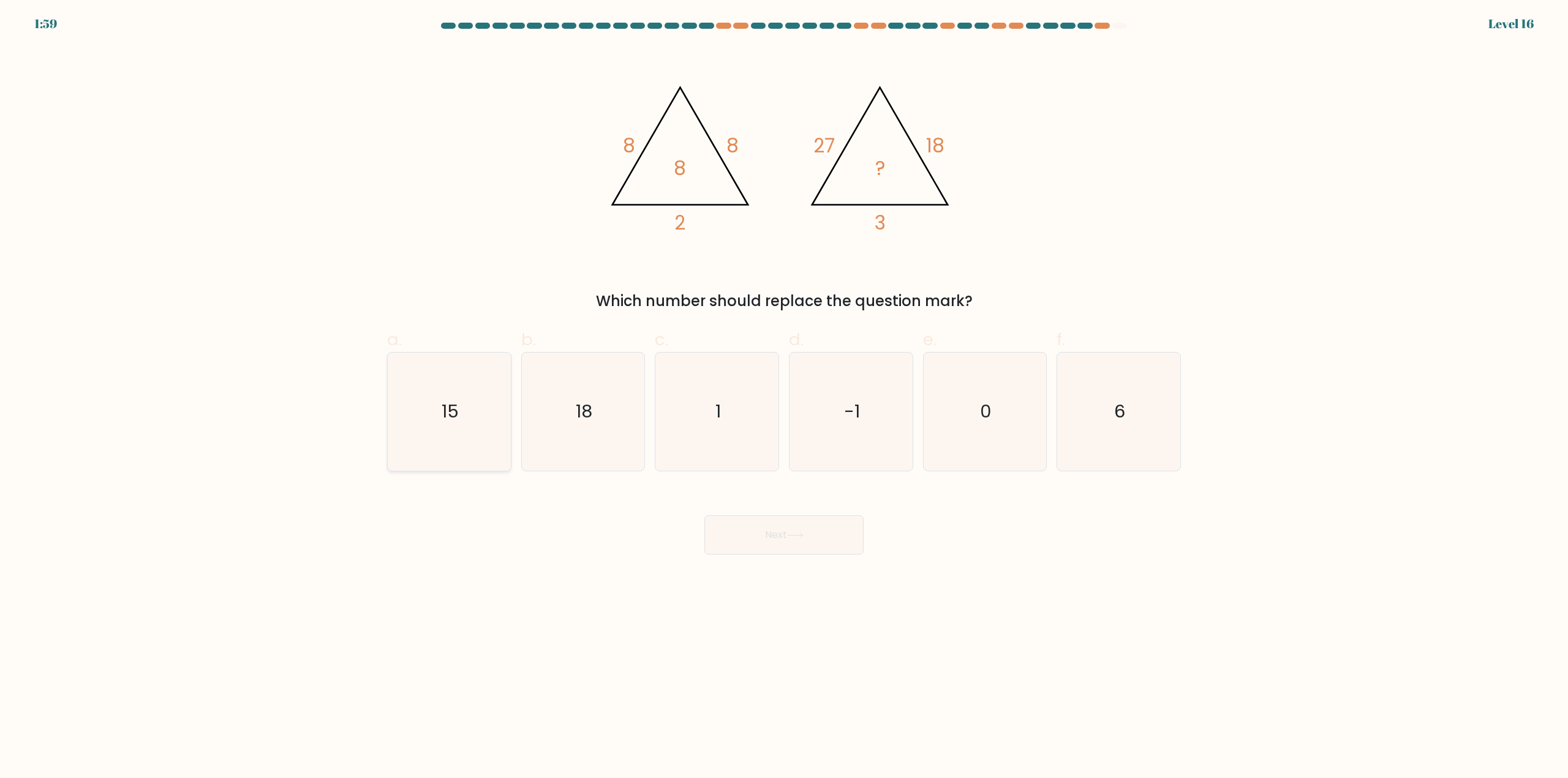
click at [455, 430] on icon "15" at bounding box center [449, 411] width 118 height 118
click at [784, 397] on input "a. 15" at bounding box center [784, 393] width 1 height 8
radio input "true"
drag, startPoint x: 748, startPoint y: 542, endPoint x: 594, endPoint y: 549, distance: 154.2
click at [594, 549] on div "Next" at bounding box center [784, 520] width 809 height 69
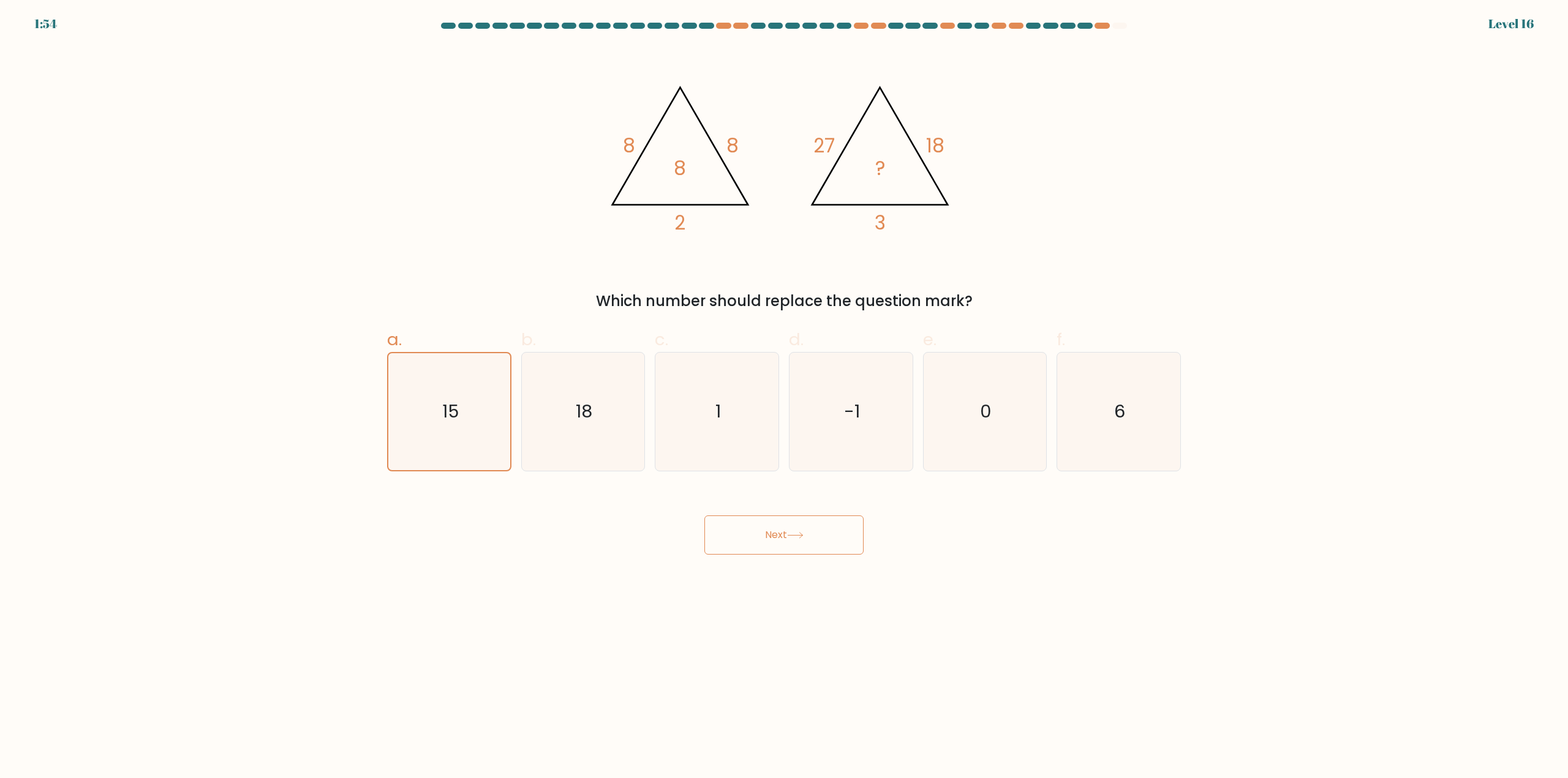
click at [764, 541] on button "Next" at bounding box center [783, 535] width 159 height 39
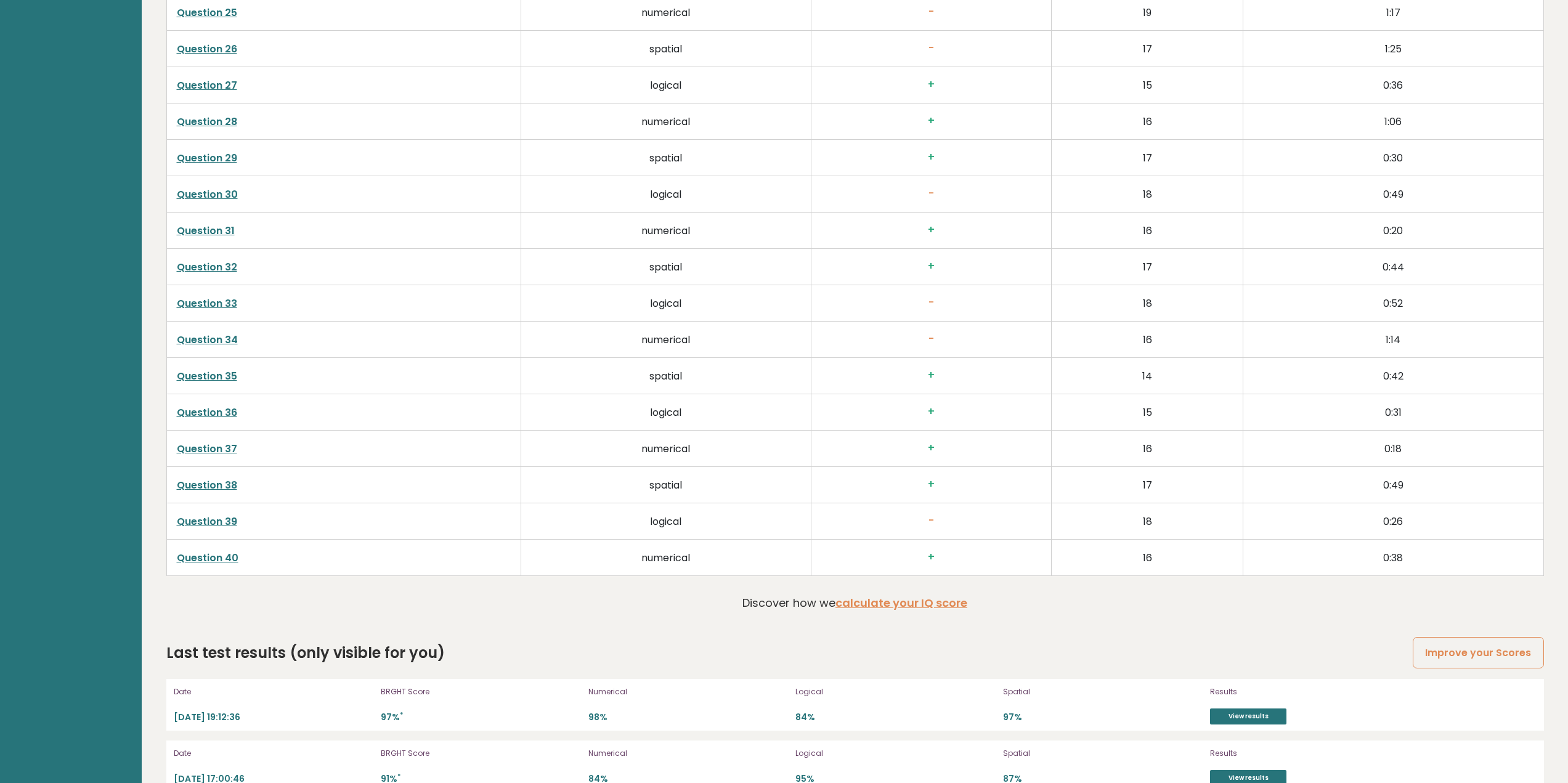
scroll to position [3203, 0]
click at [205, 515] on link "Question 39" at bounding box center [207, 520] width 61 height 14
click at [216, 344] on link "Question 34" at bounding box center [207, 339] width 61 height 14
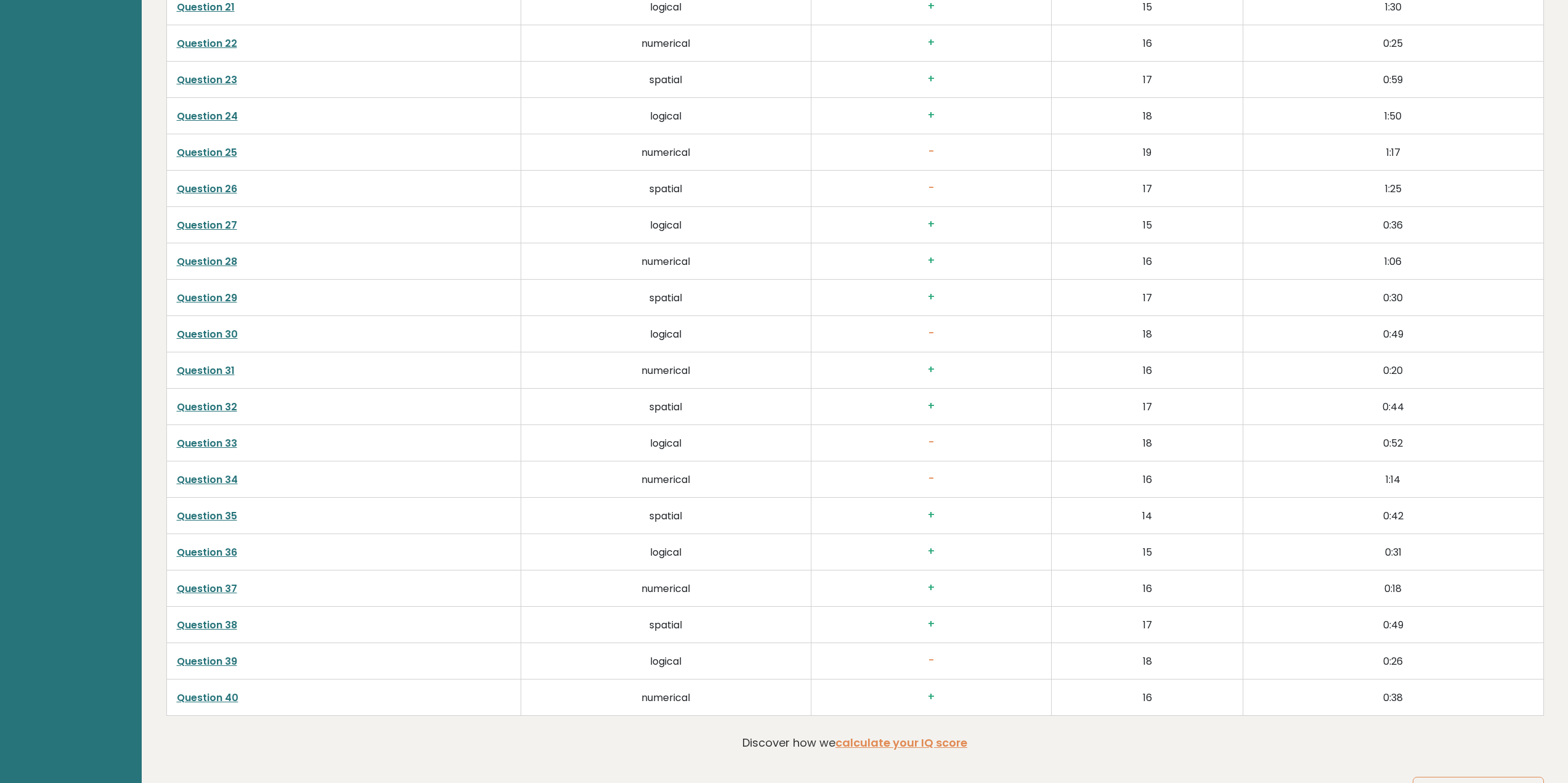
scroll to position [3018, 0]
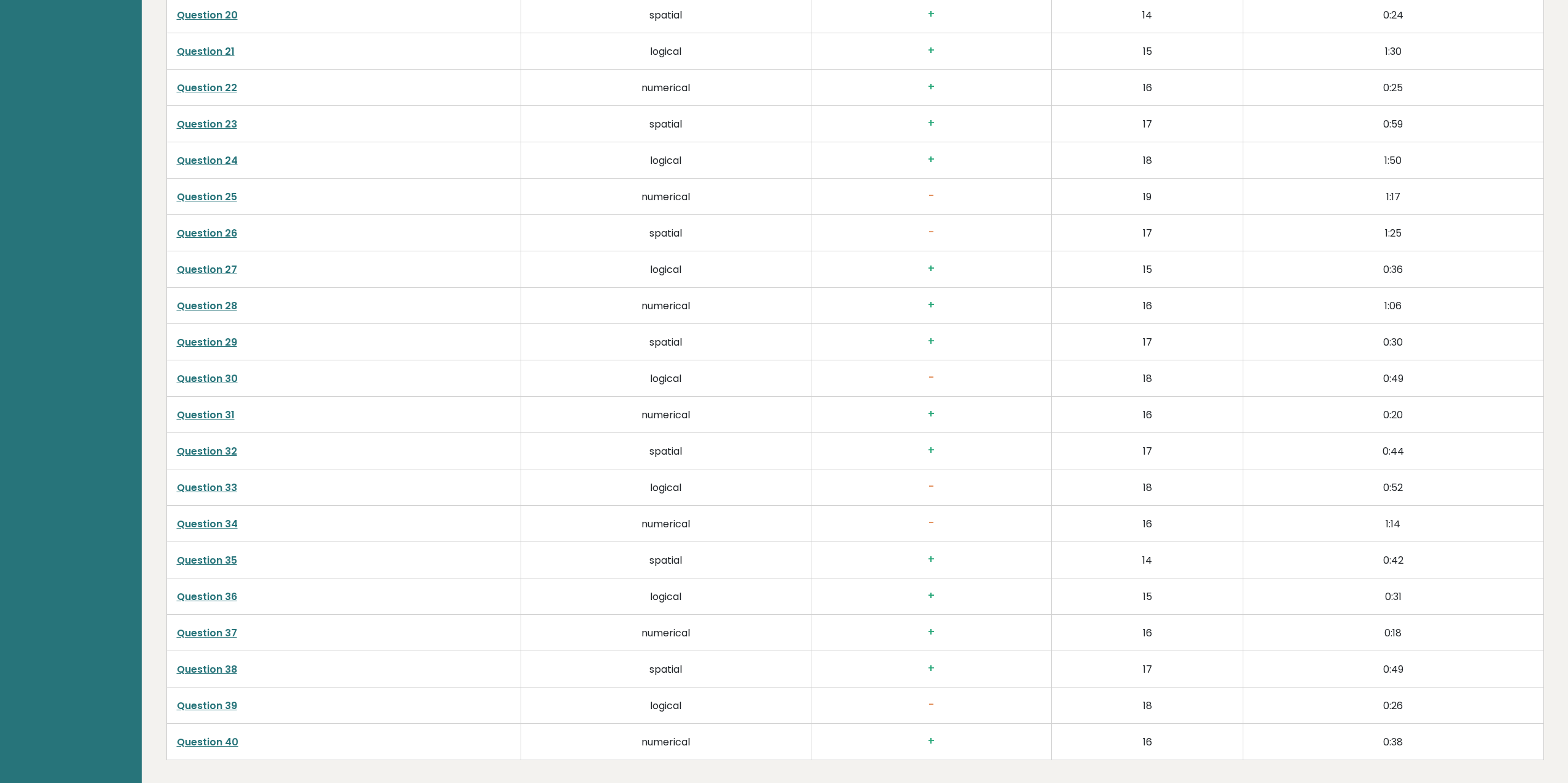
click at [224, 484] on link "Question 33" at bounding box center [207, 487] width 61 height 14
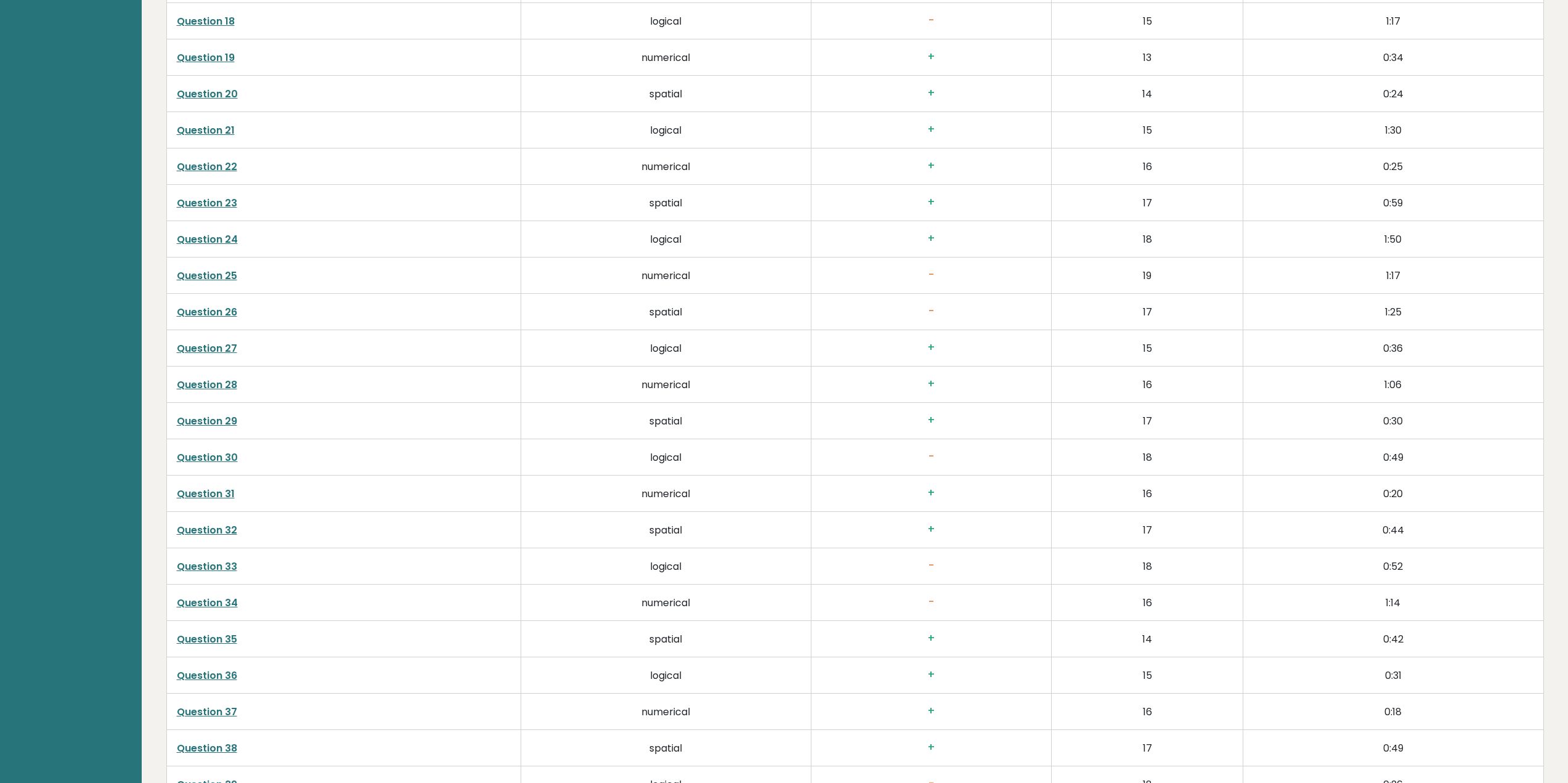
scroll to position [2895, 0]
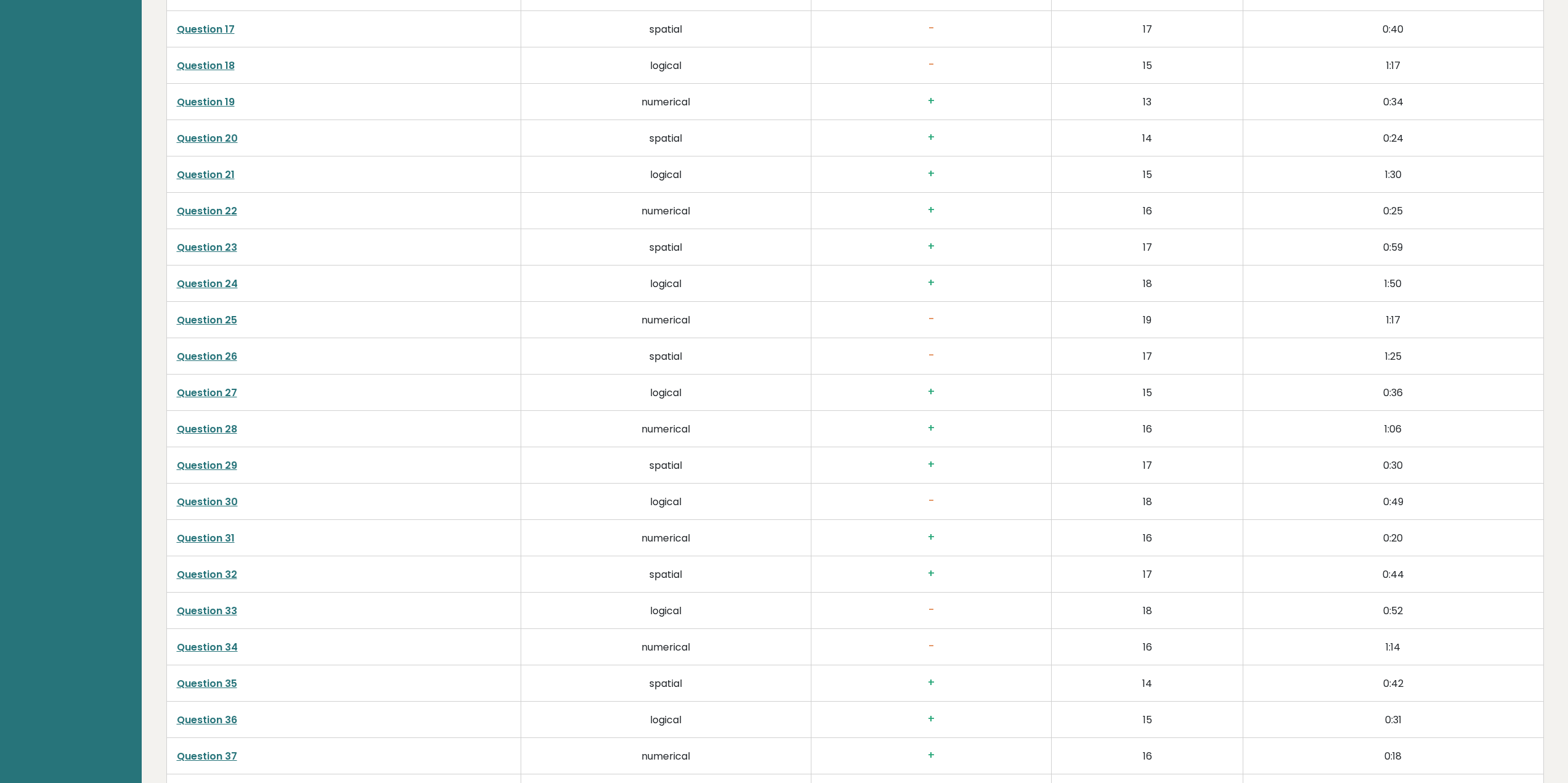
click at [221, 355] on link "Question 26" at bounding box center [207, 356] width 61 height 14
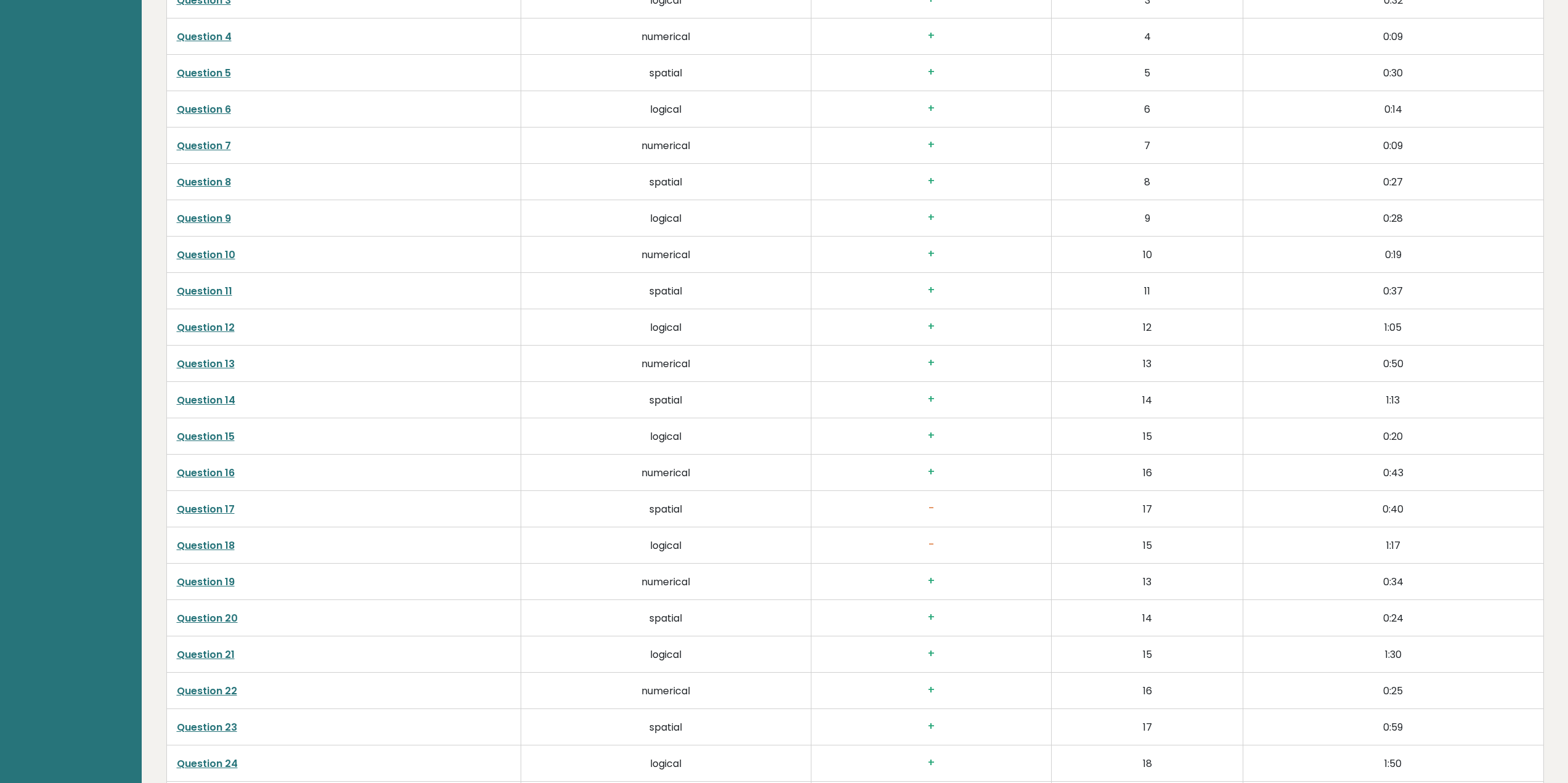
scroll to position [2464, 0]
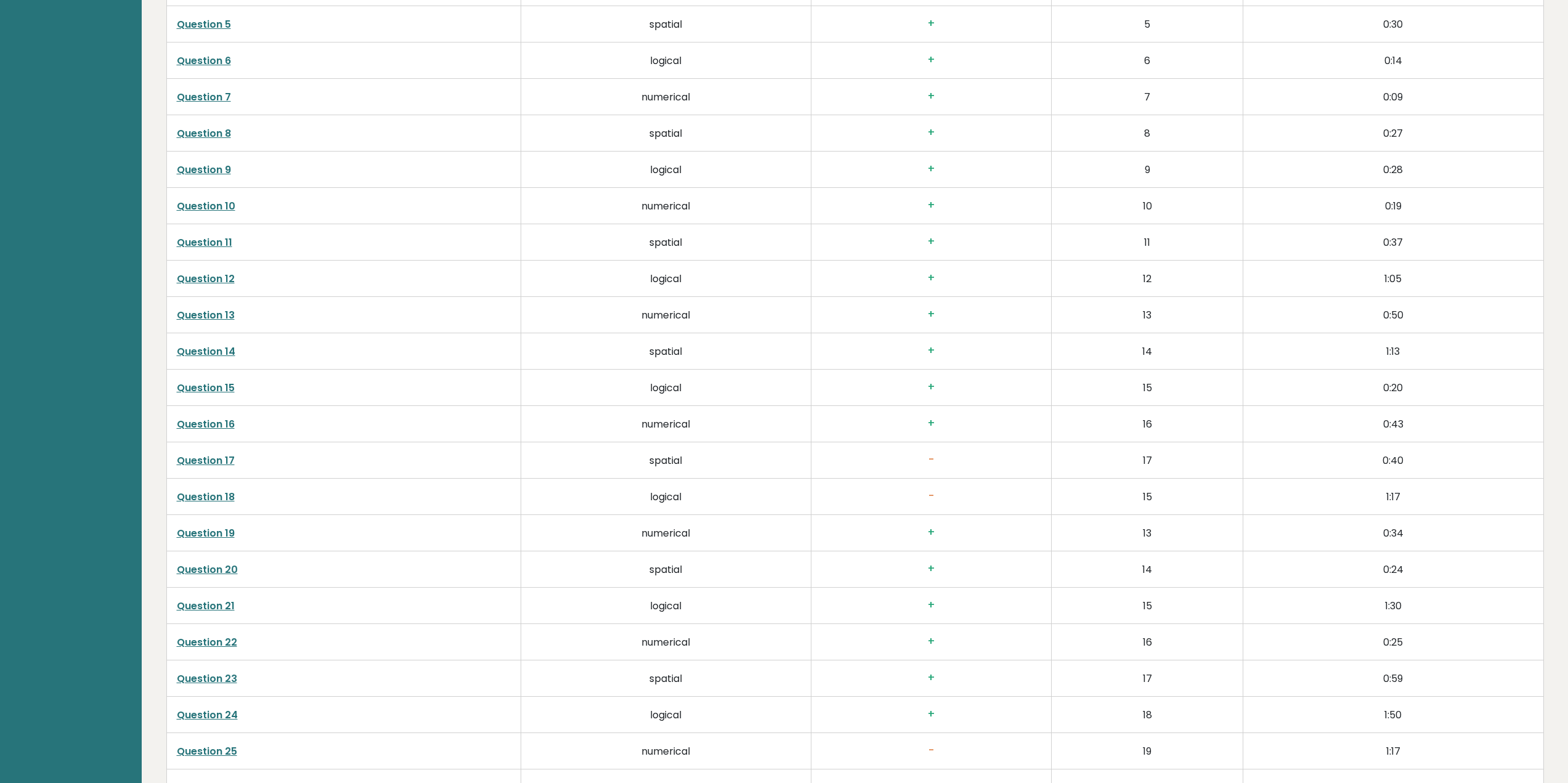
click at [226, 463] on link "Question 17" at bounding box center [206, 460] width 58 height 14
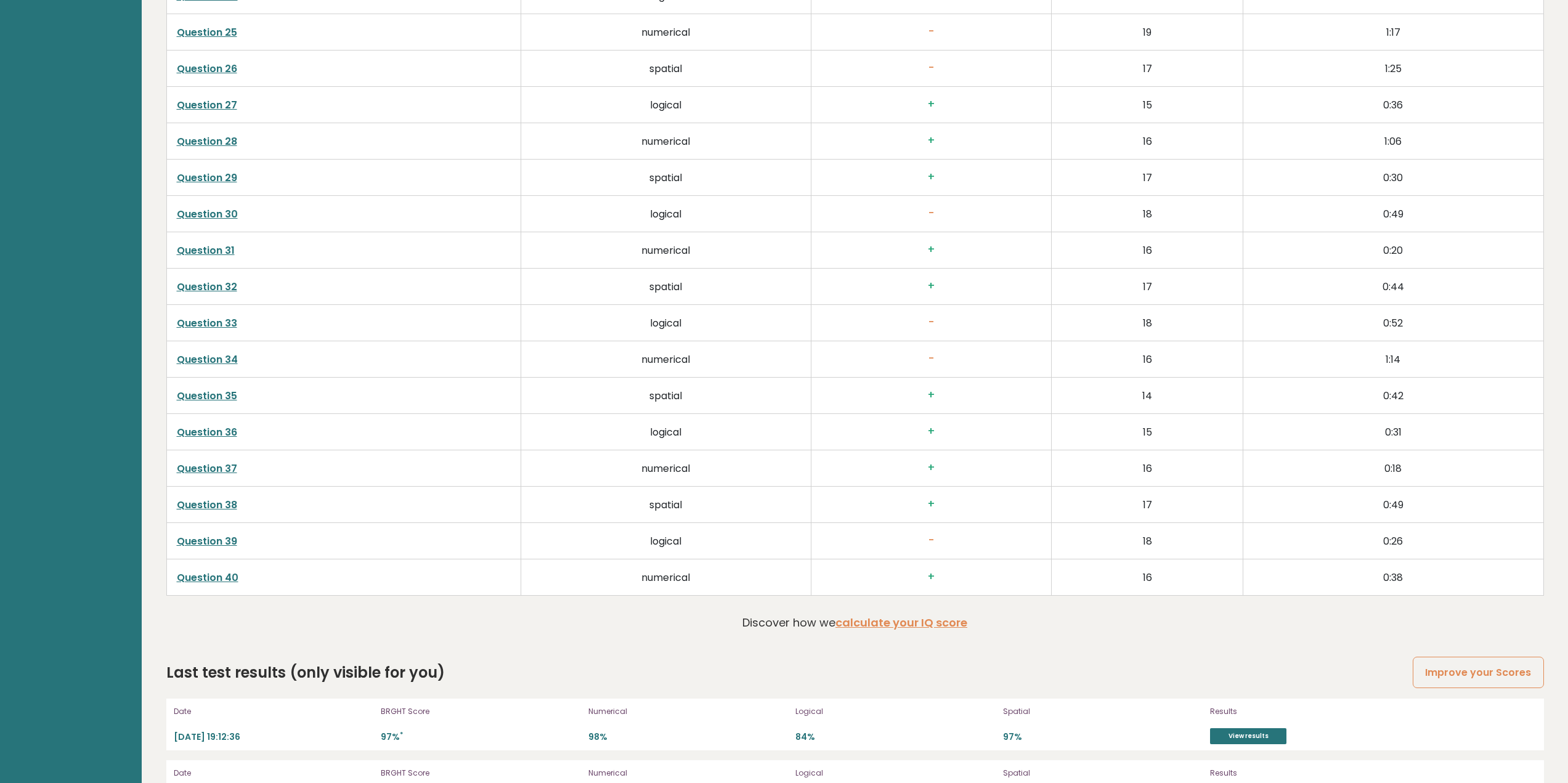
scroll to position [3203, 0]
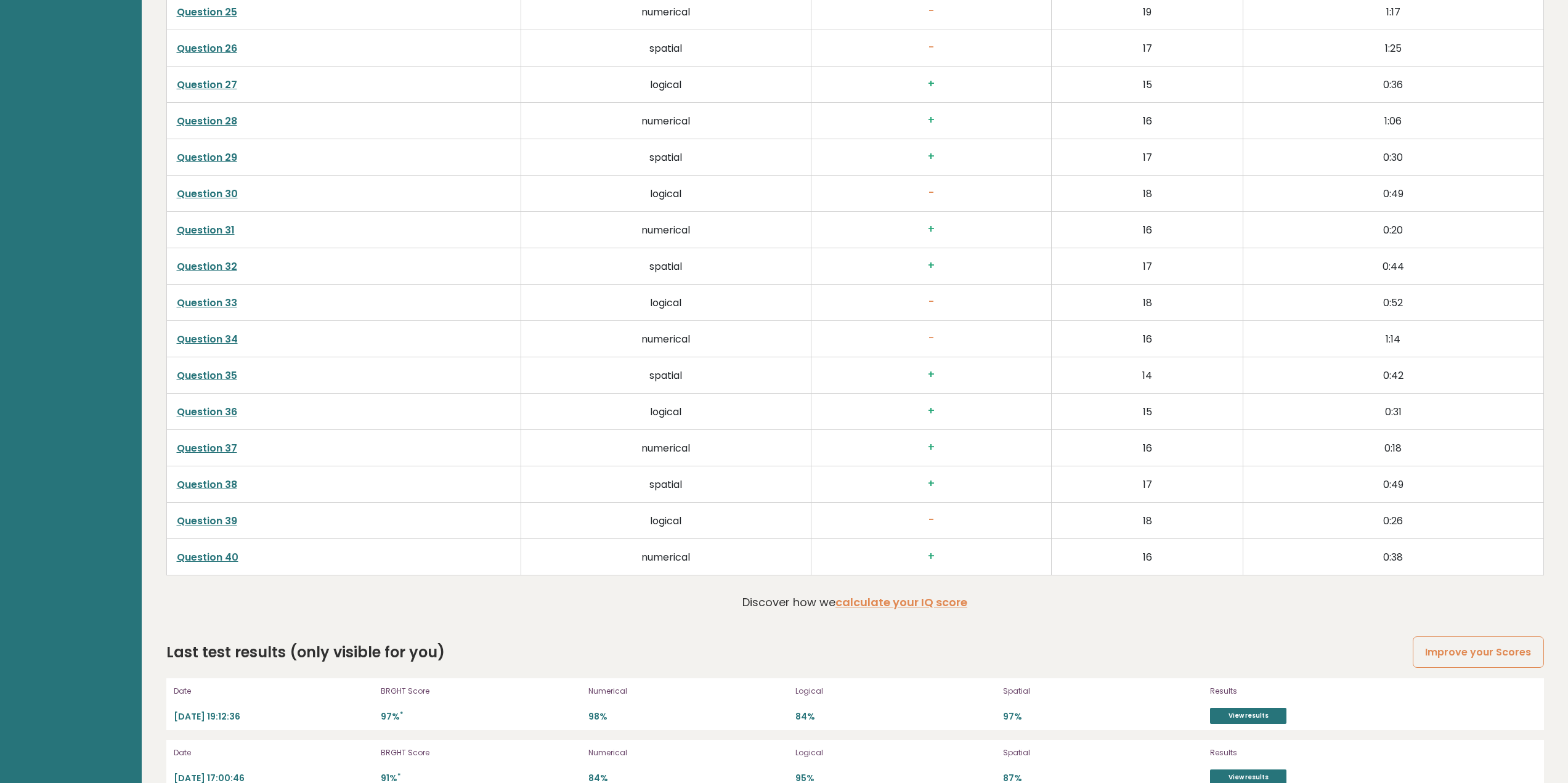
click at [231, 556] on link "Question 40" at bounding box center [208, 557] width 62 height 14
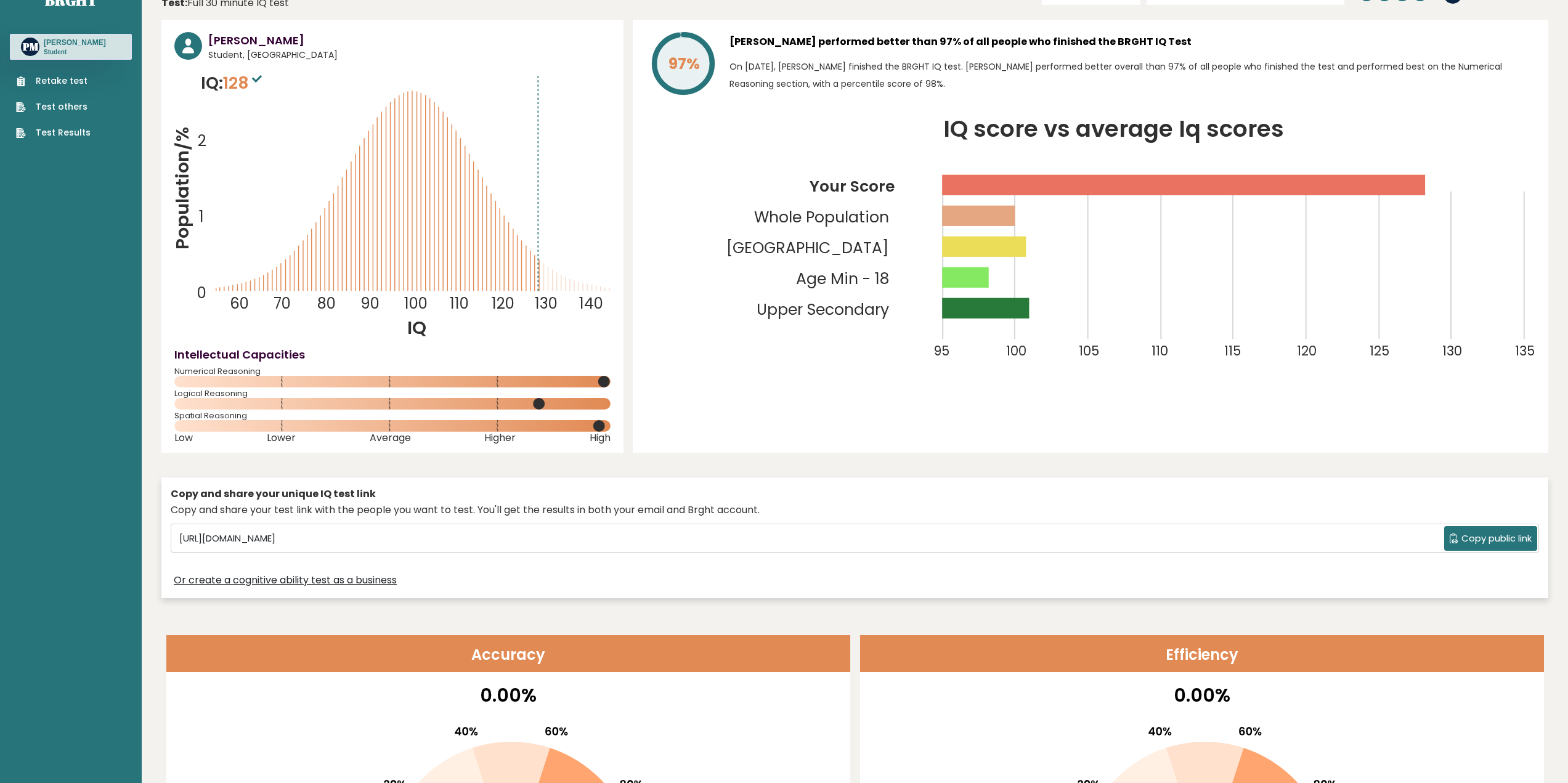
scroll to position [0, 0]
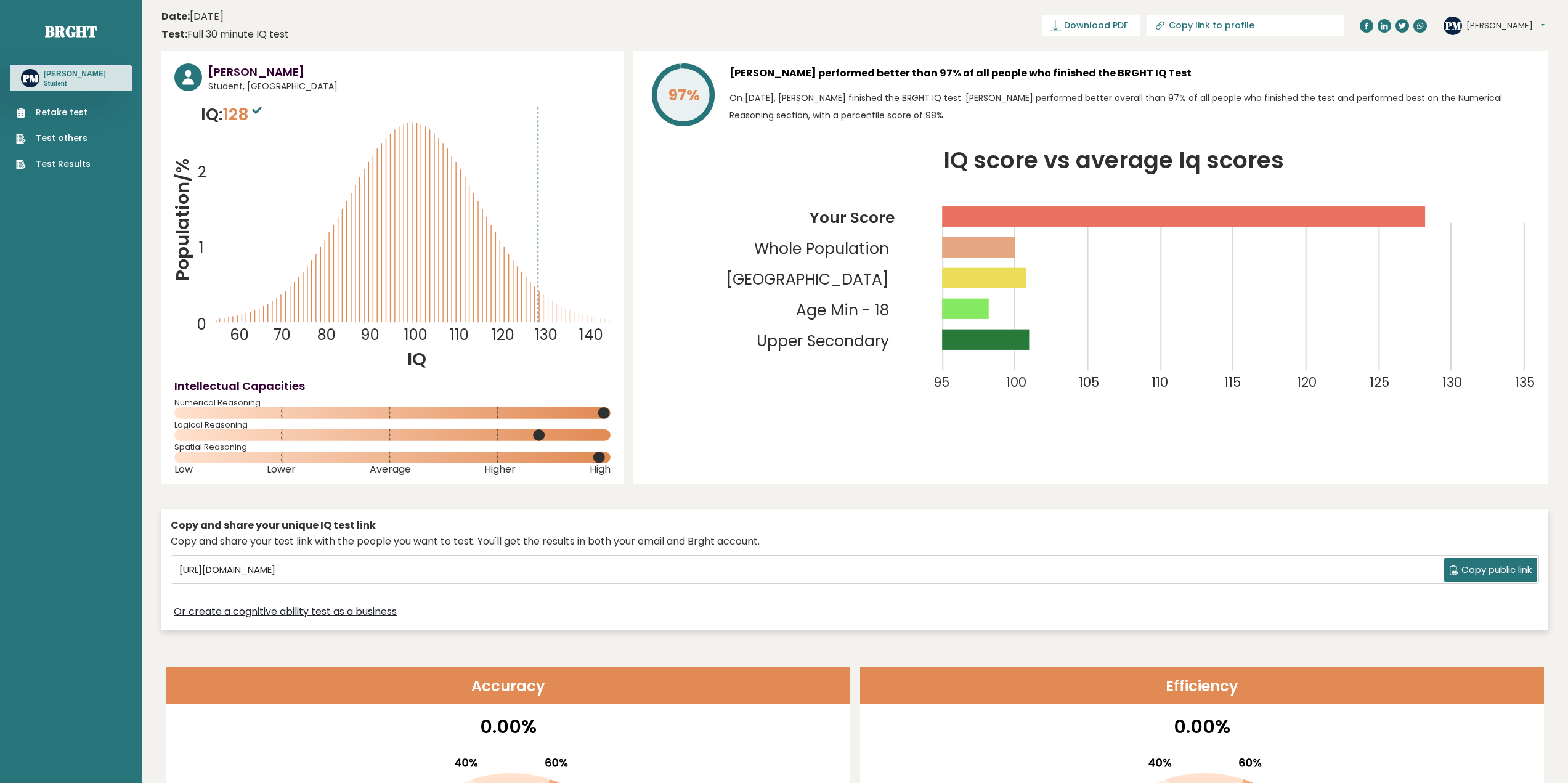
click at [1472, 572] on span "Copy public link" at bounding box center [1496, 570] width 70 height 14
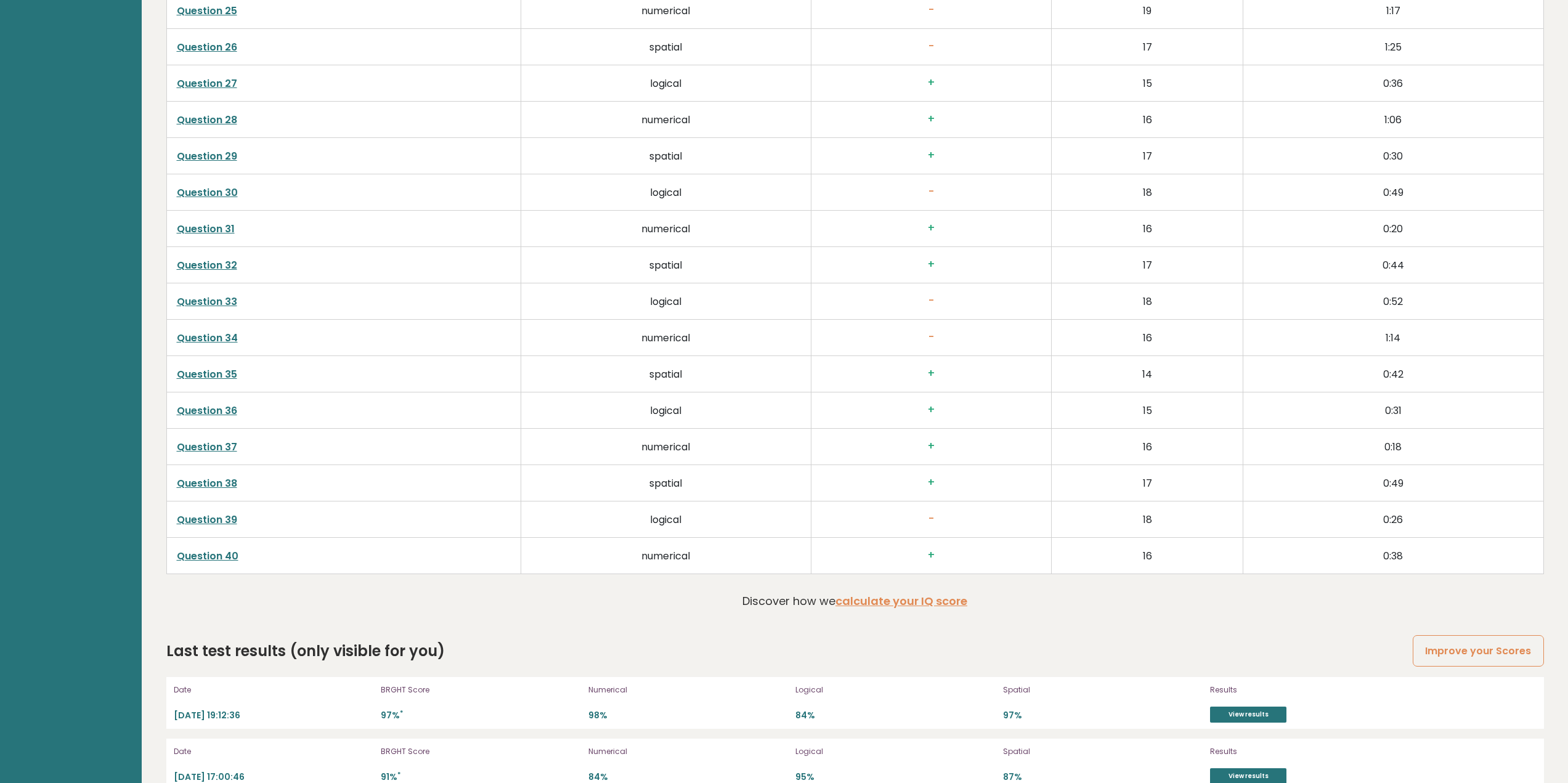
scroll to position [3245, 0]
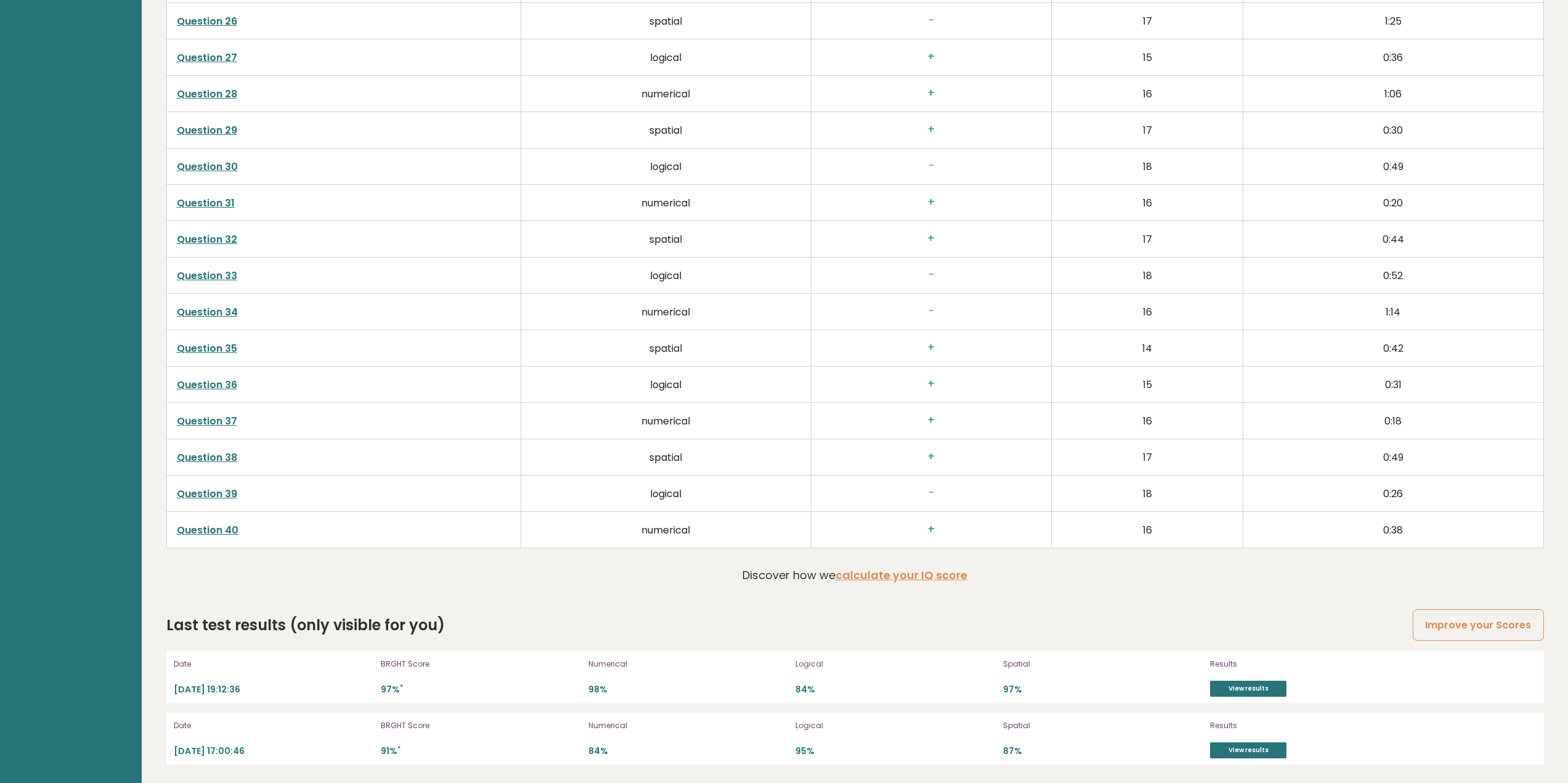
click at [197, 489] on link "Question 39" at bounding box center [207, 493] width 61 height 14
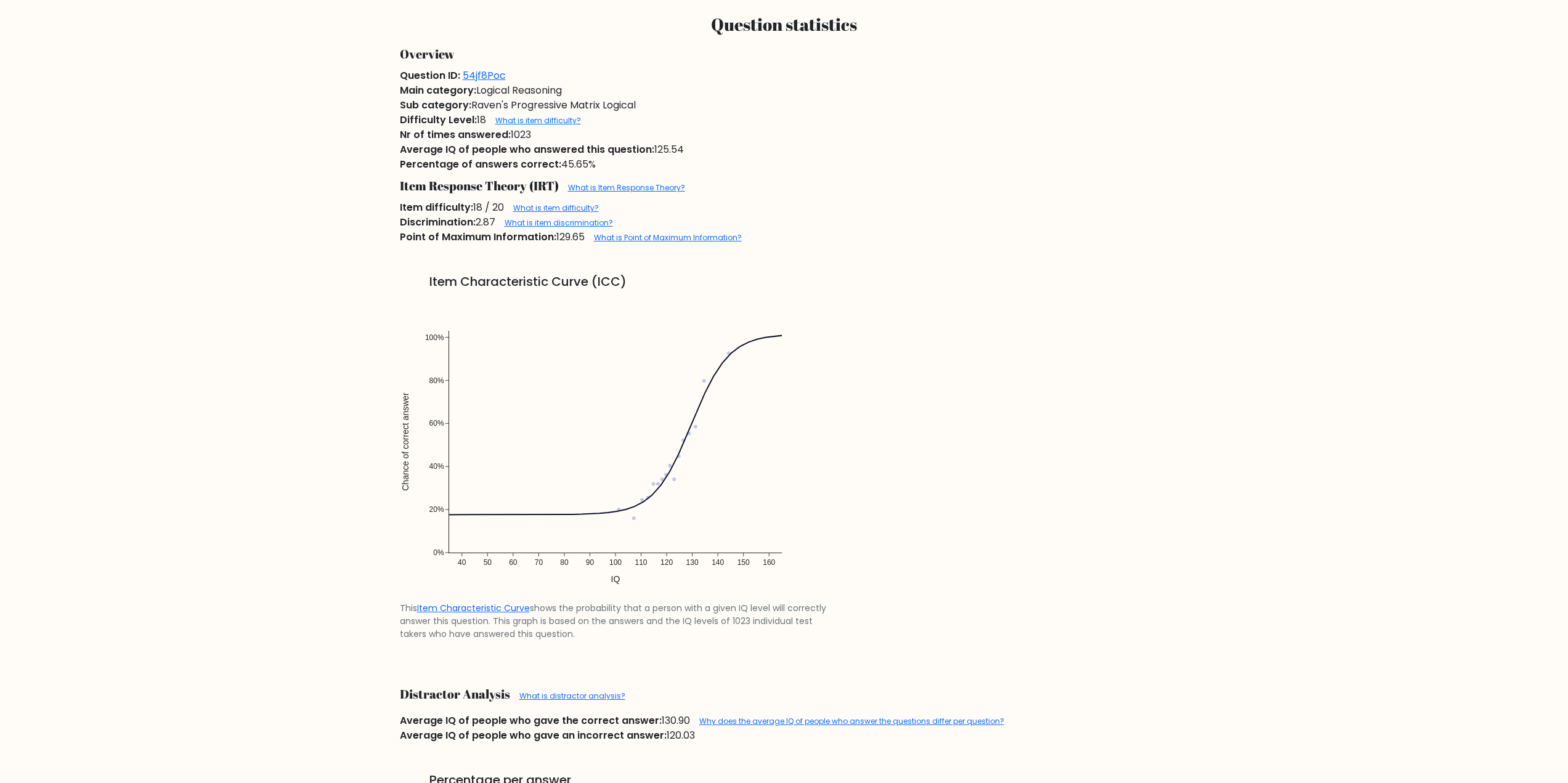
scroll to position [801, 0]
click at [656, 480] on img at bounding box center [616, 447] width 431 height 308
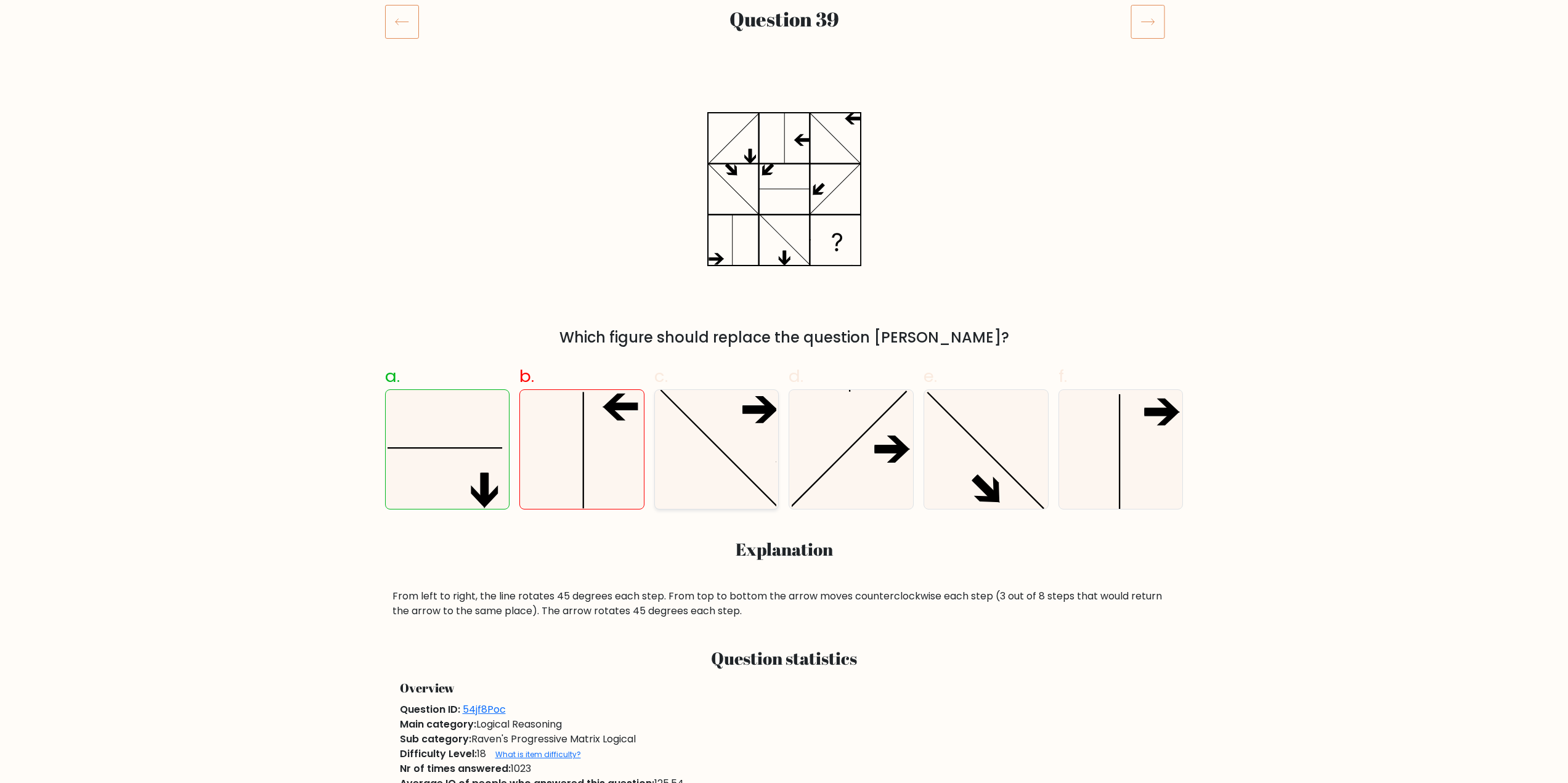
scroll to position [123, 0]
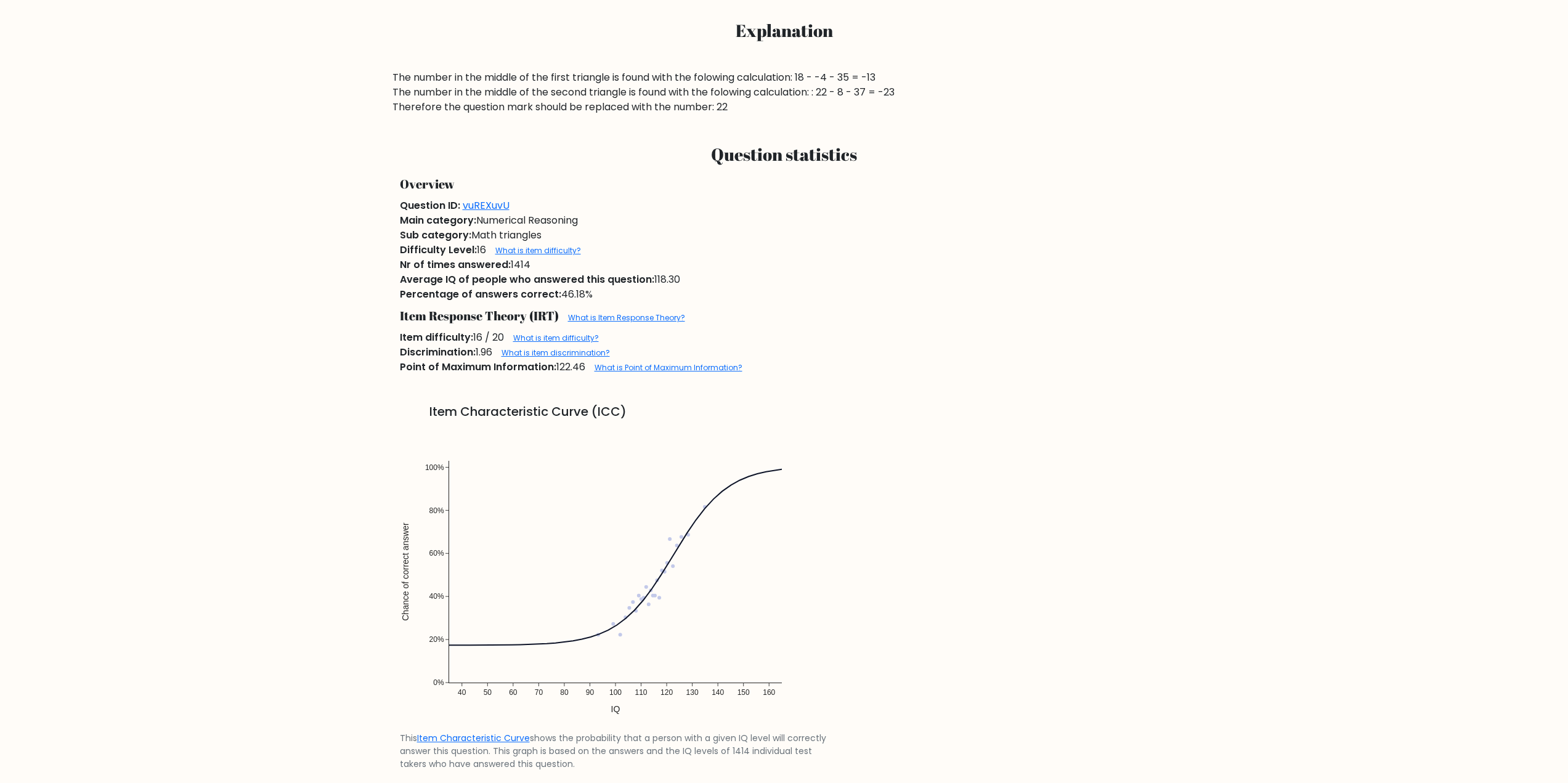
scroll to position [862, 0]
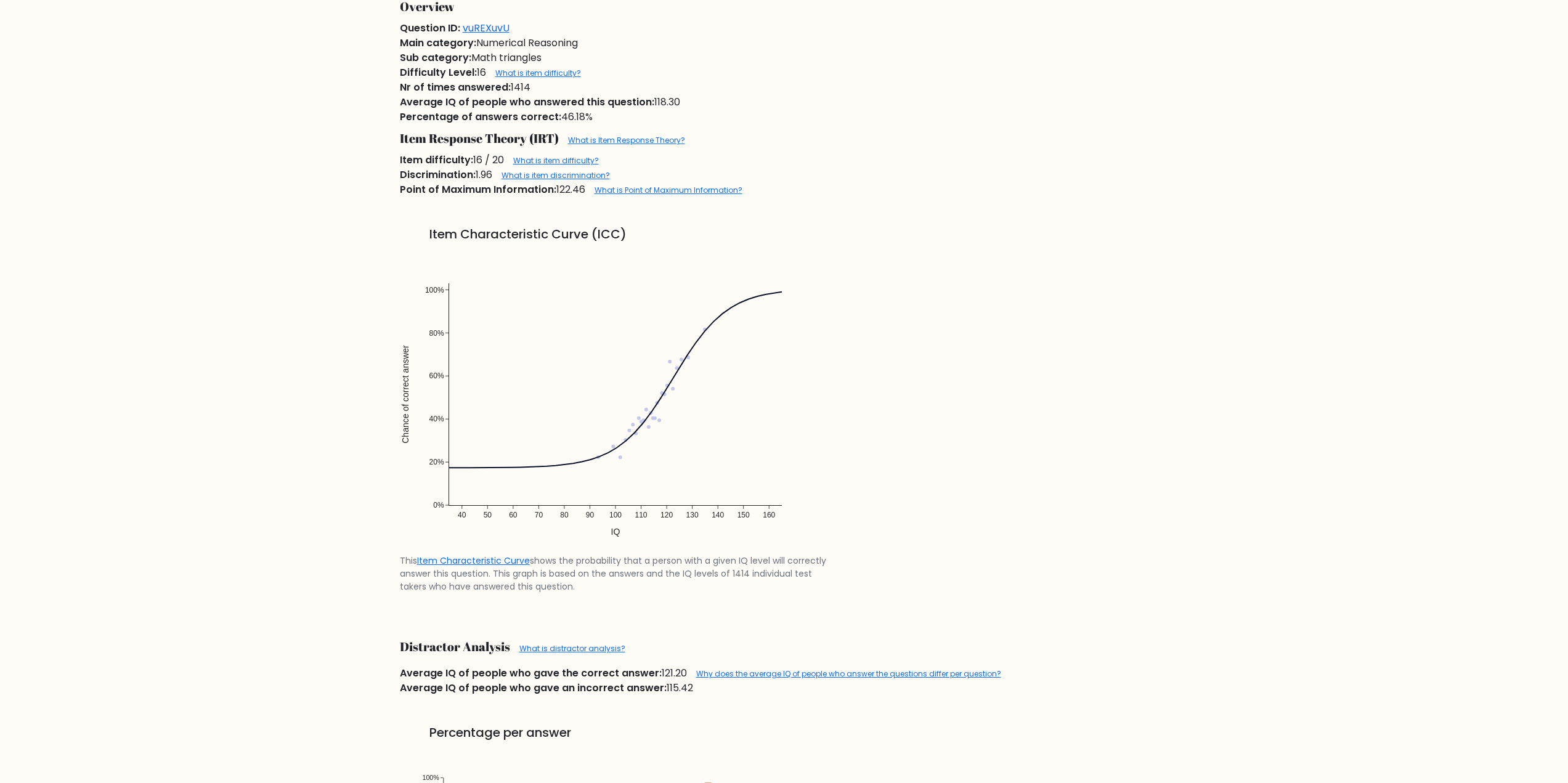
click at [702, 330] on img at bounding box center [616, 400] width 431 height 308
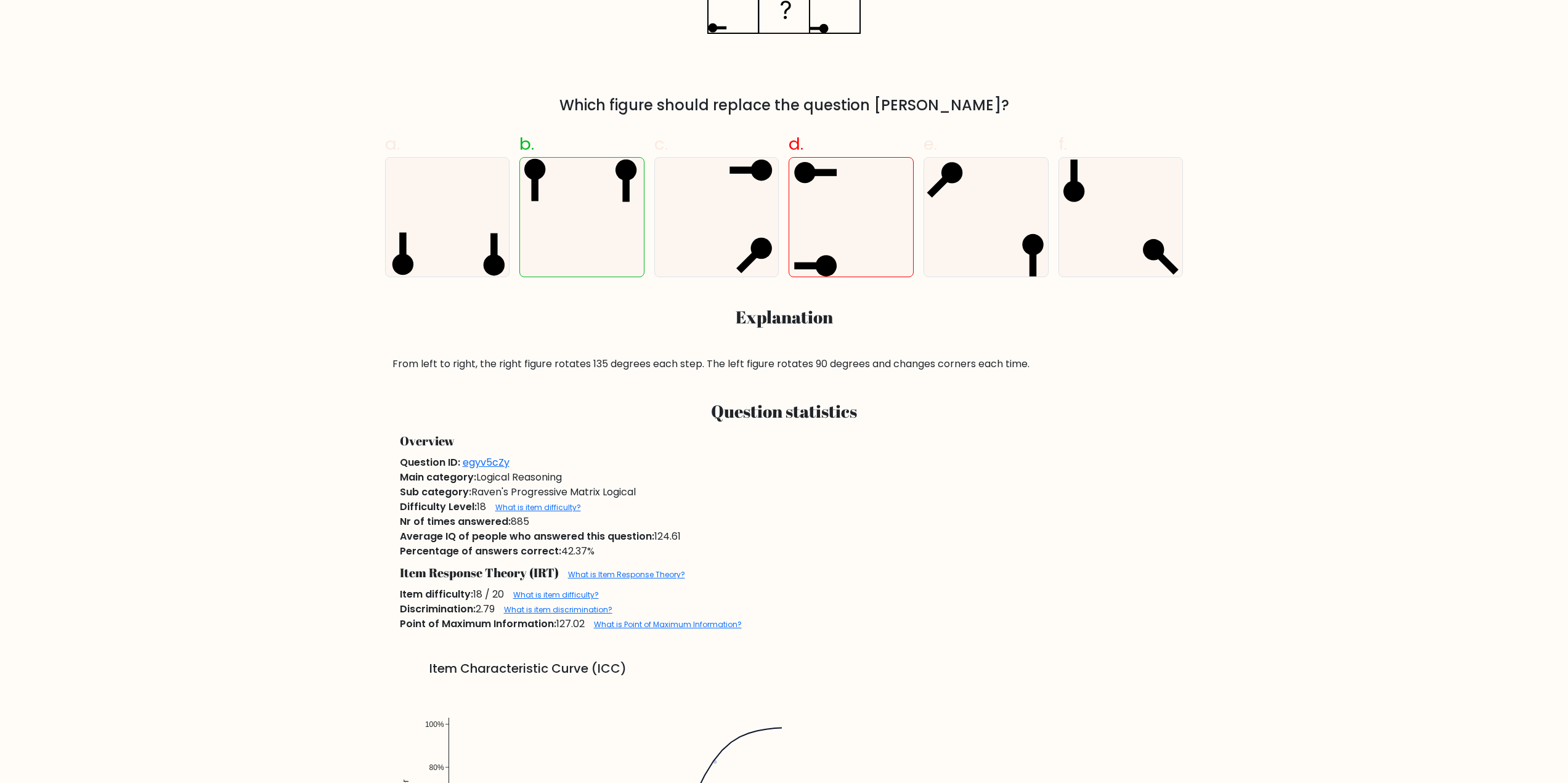
scroll to position [431, 0]
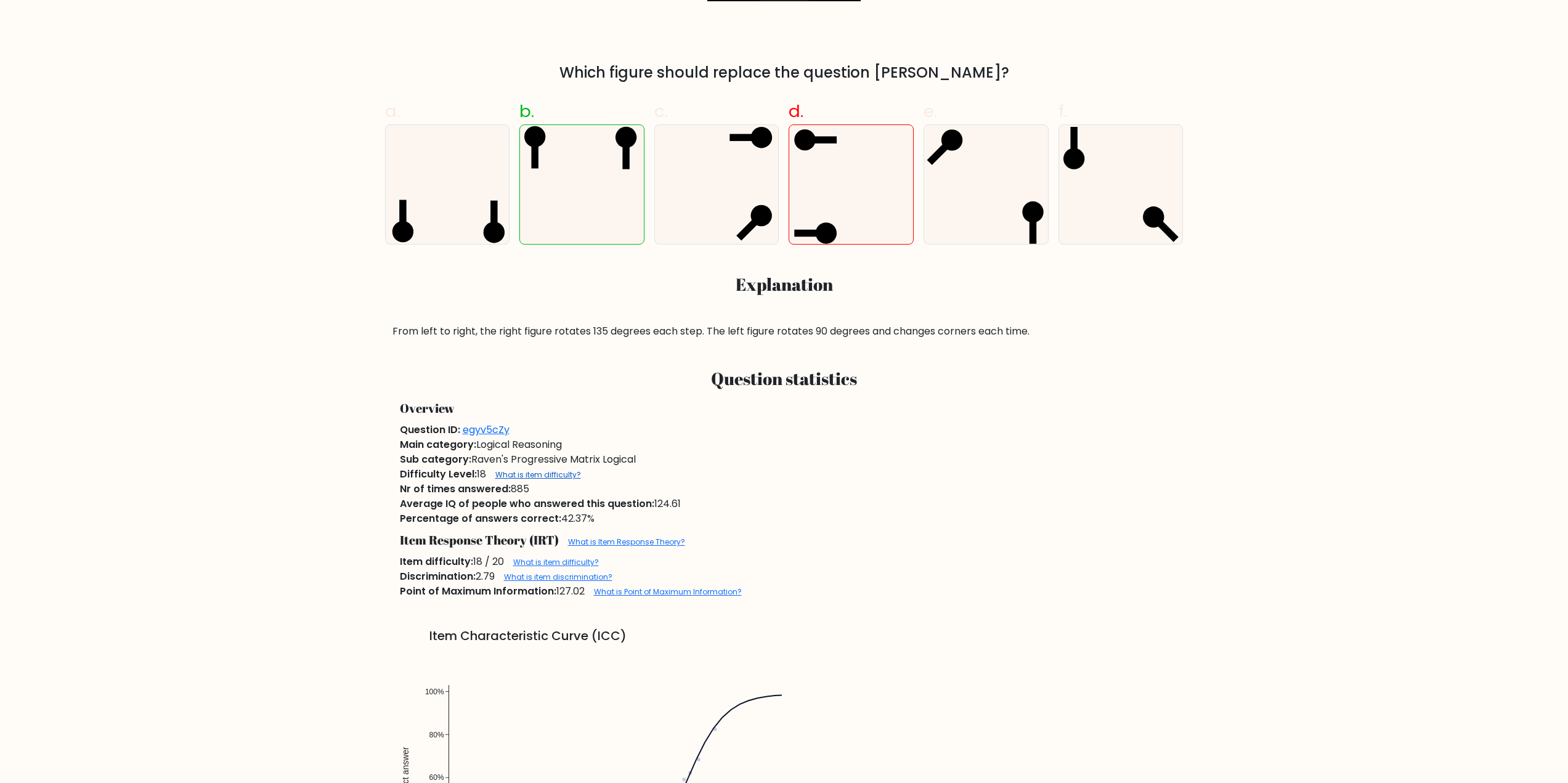
click at [535, 475] on link "What is item difficulty?" at bounding box center [538, 475] width 86 height 11
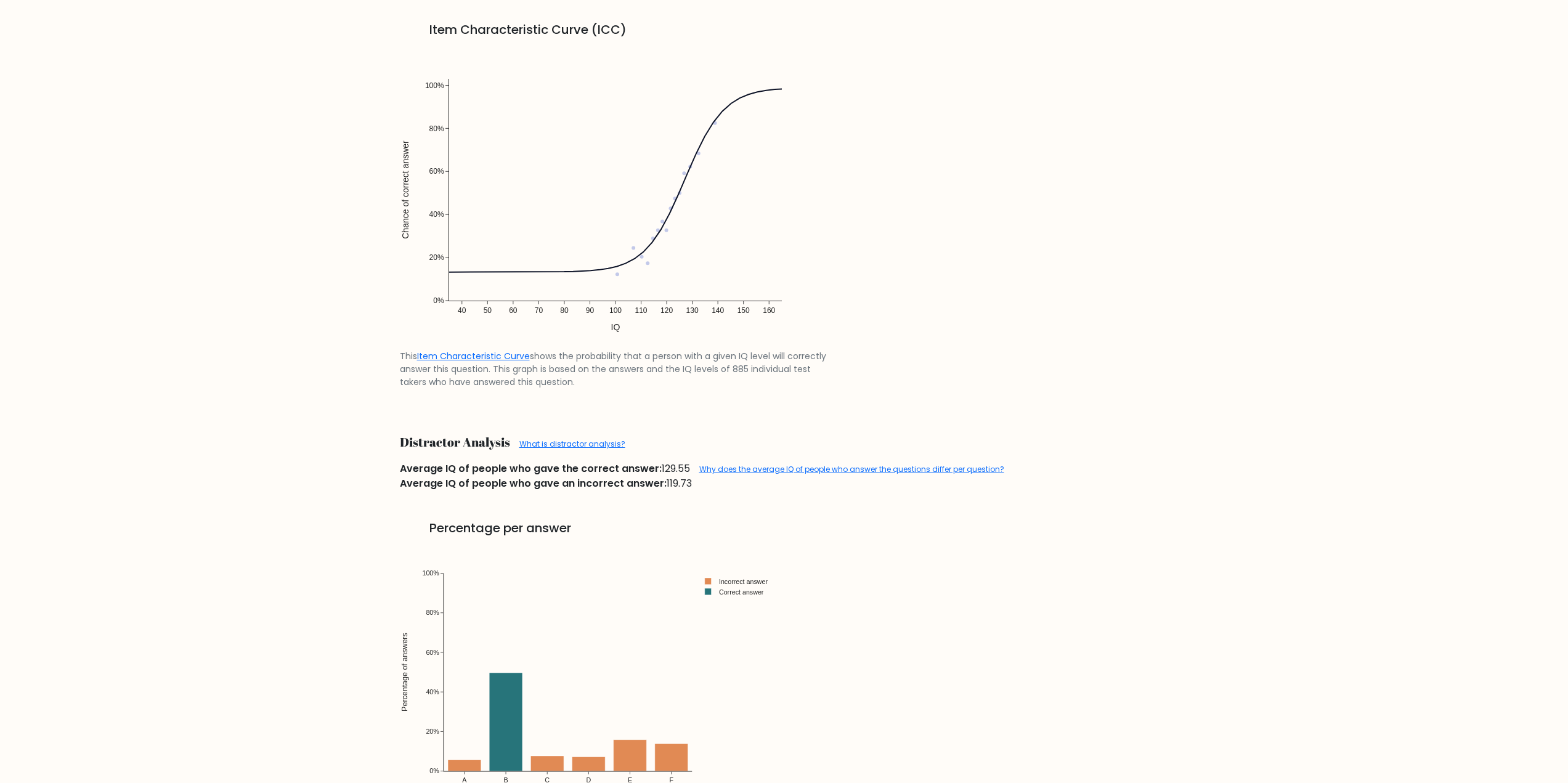
scroll to position [739, 0]
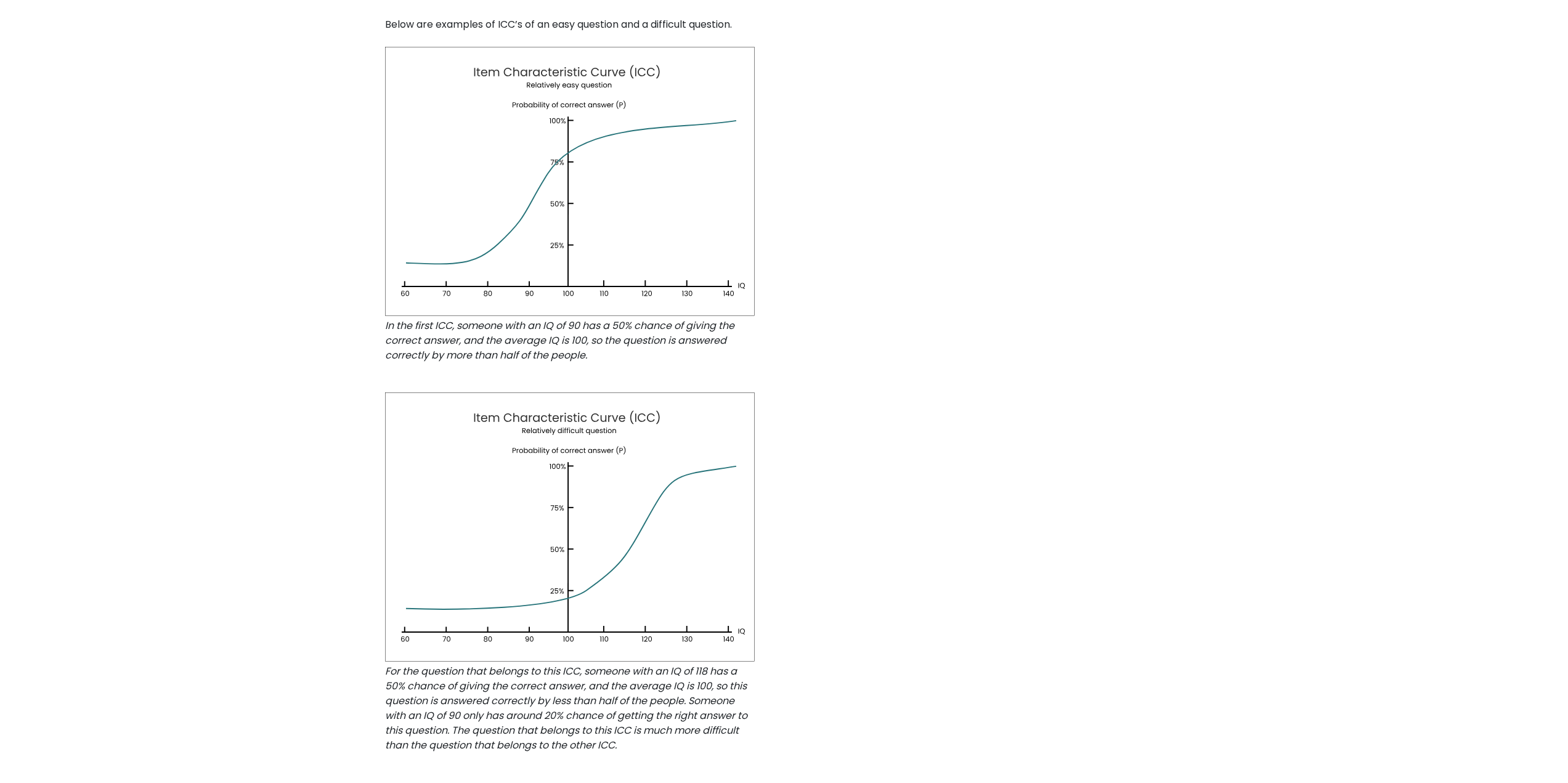
scroll to position [616, 0]
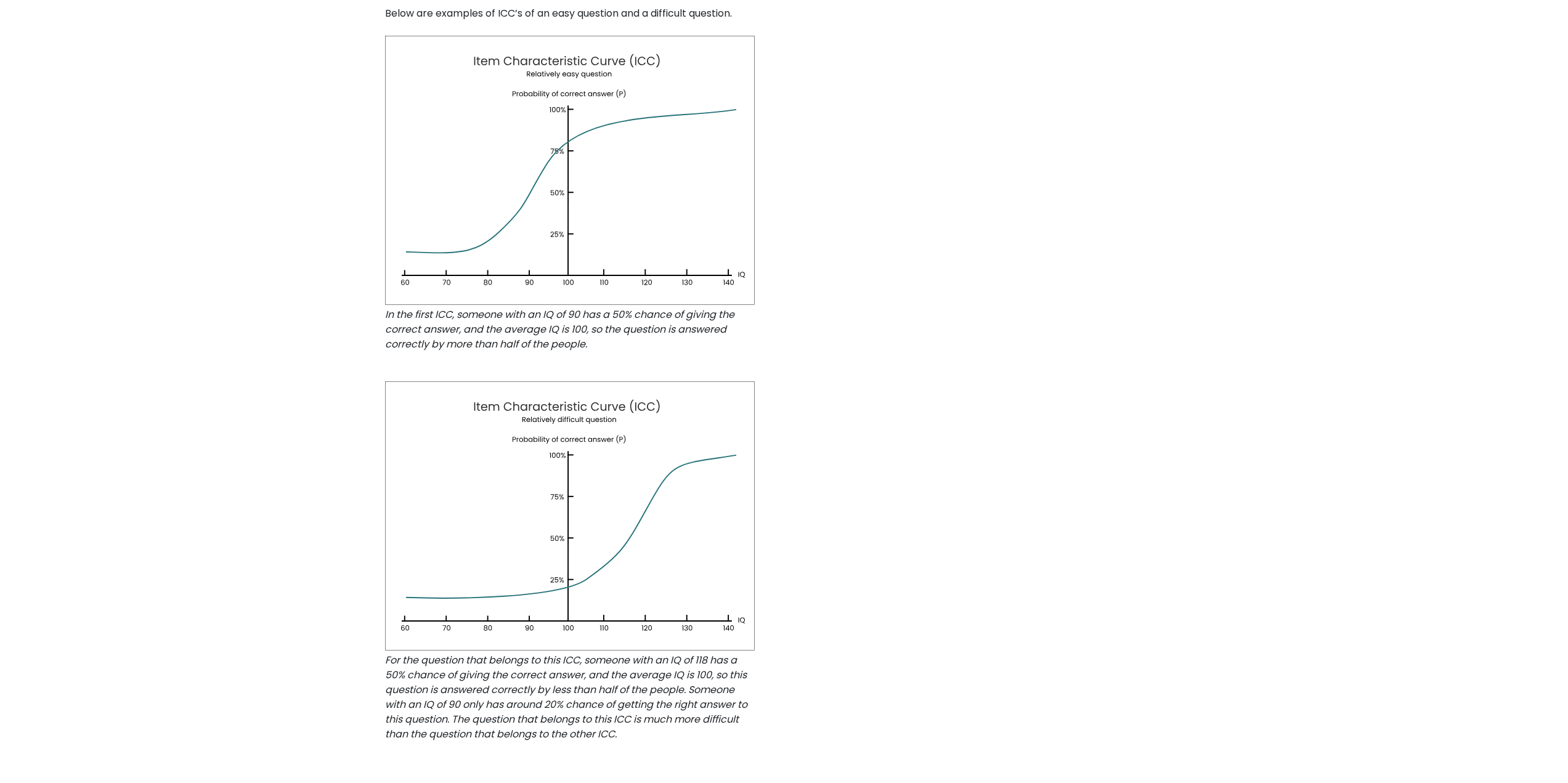
click at [534, 189] on icon at bounding box center [570, 171] width 370 height 269
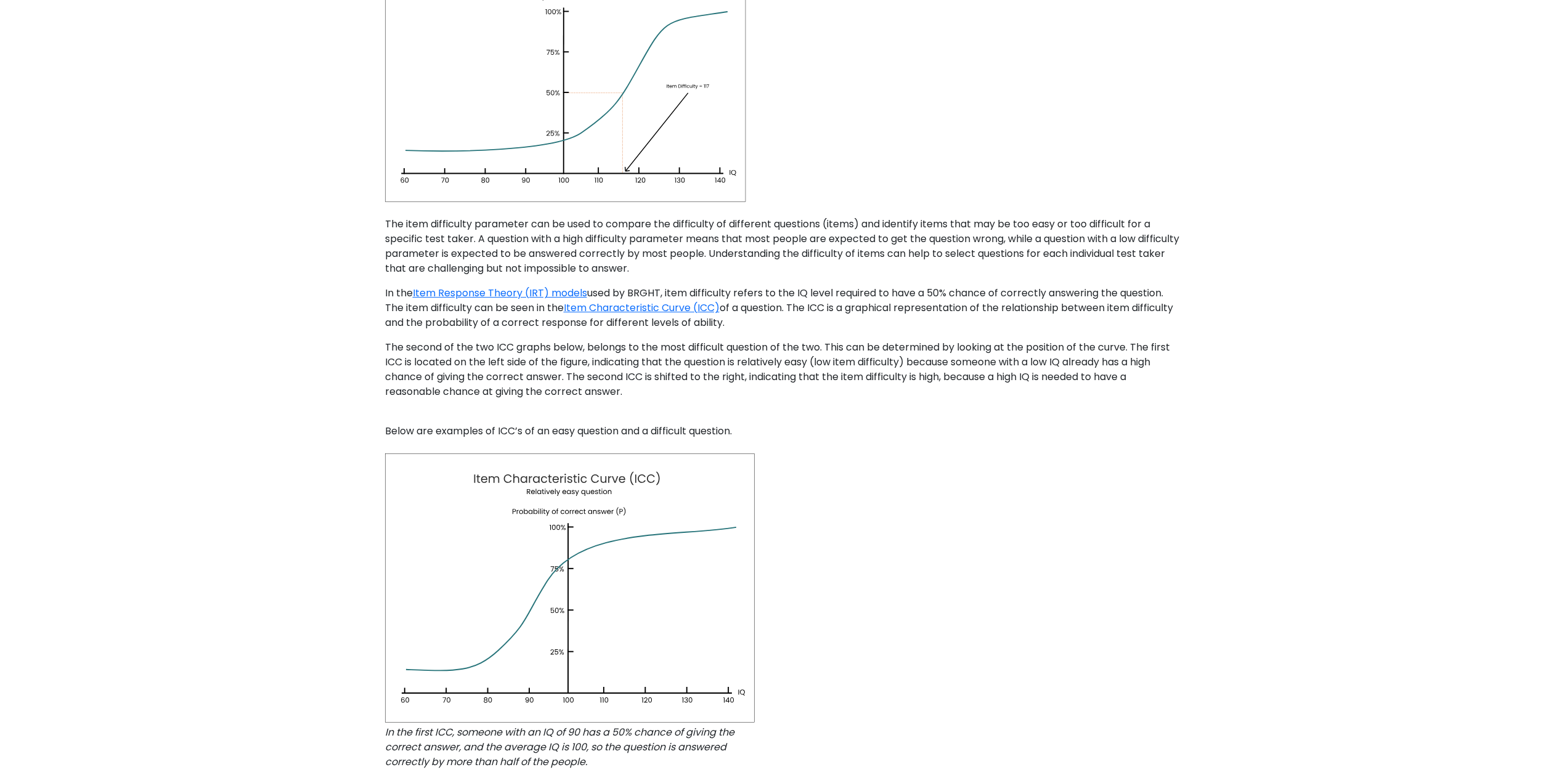
scroll to position [0, 0]
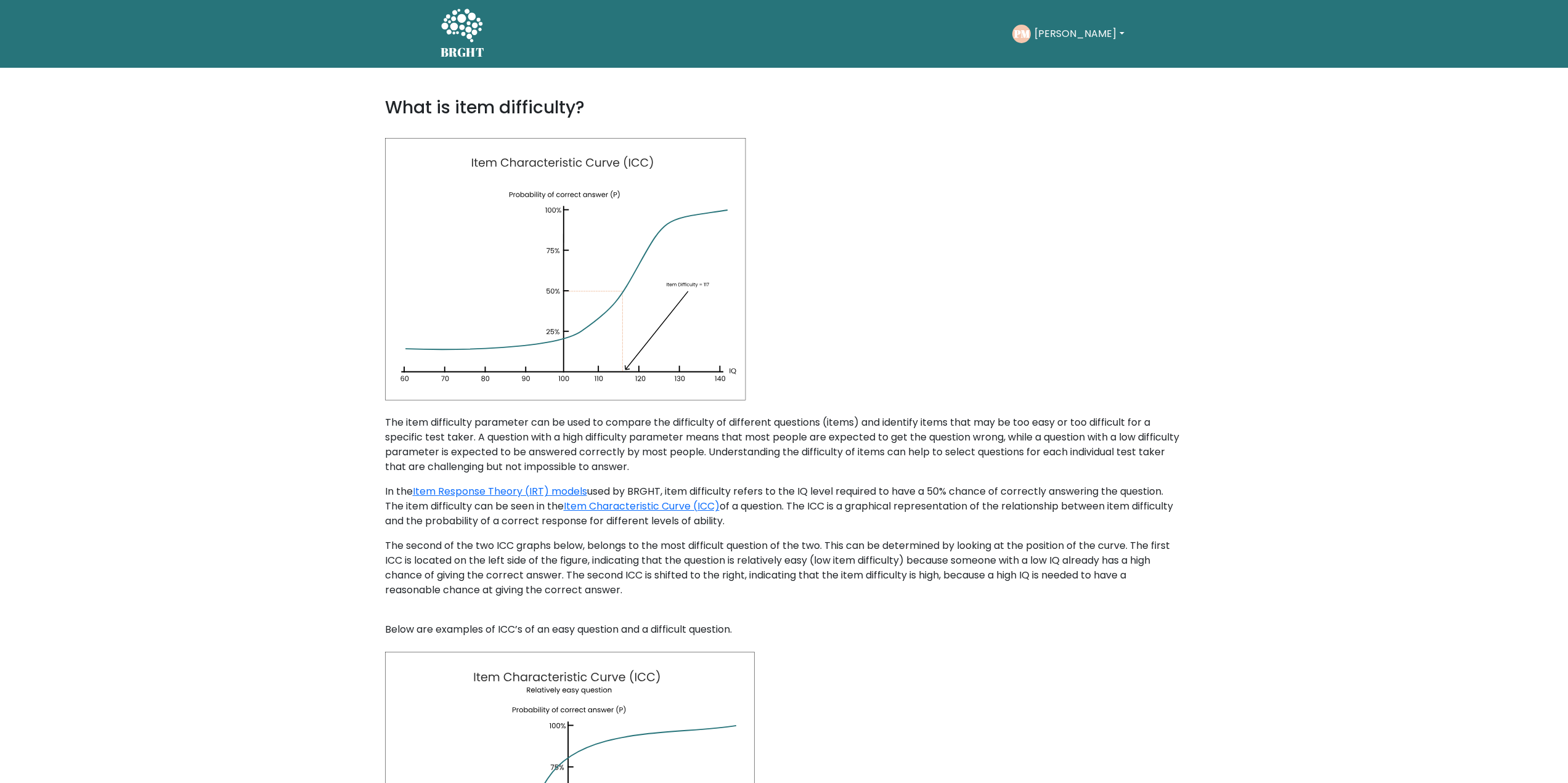
click at [663, 227] on icon at bounding box center [570, 269] width 370 height 263
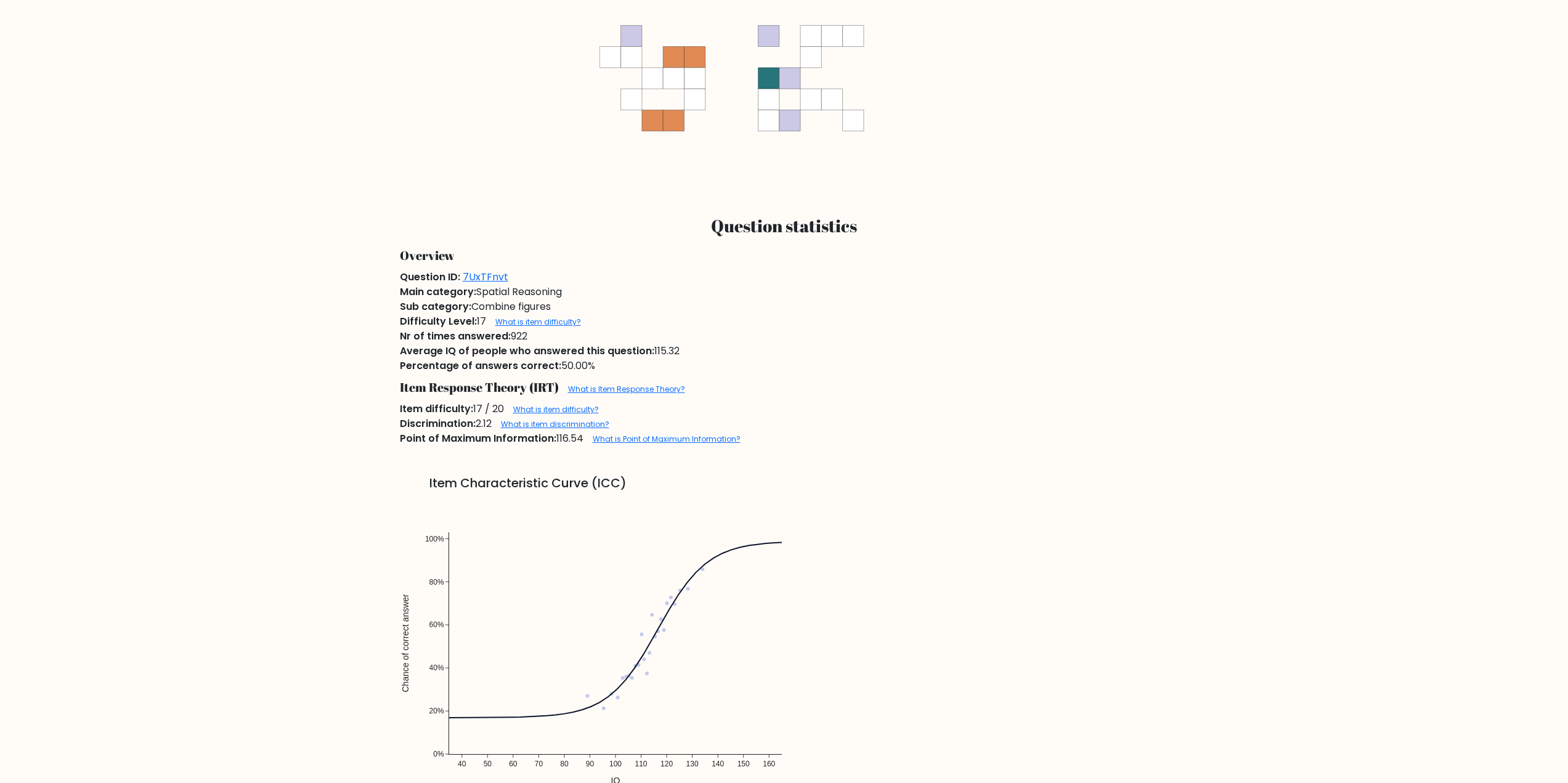
scroll to position [862, 0]
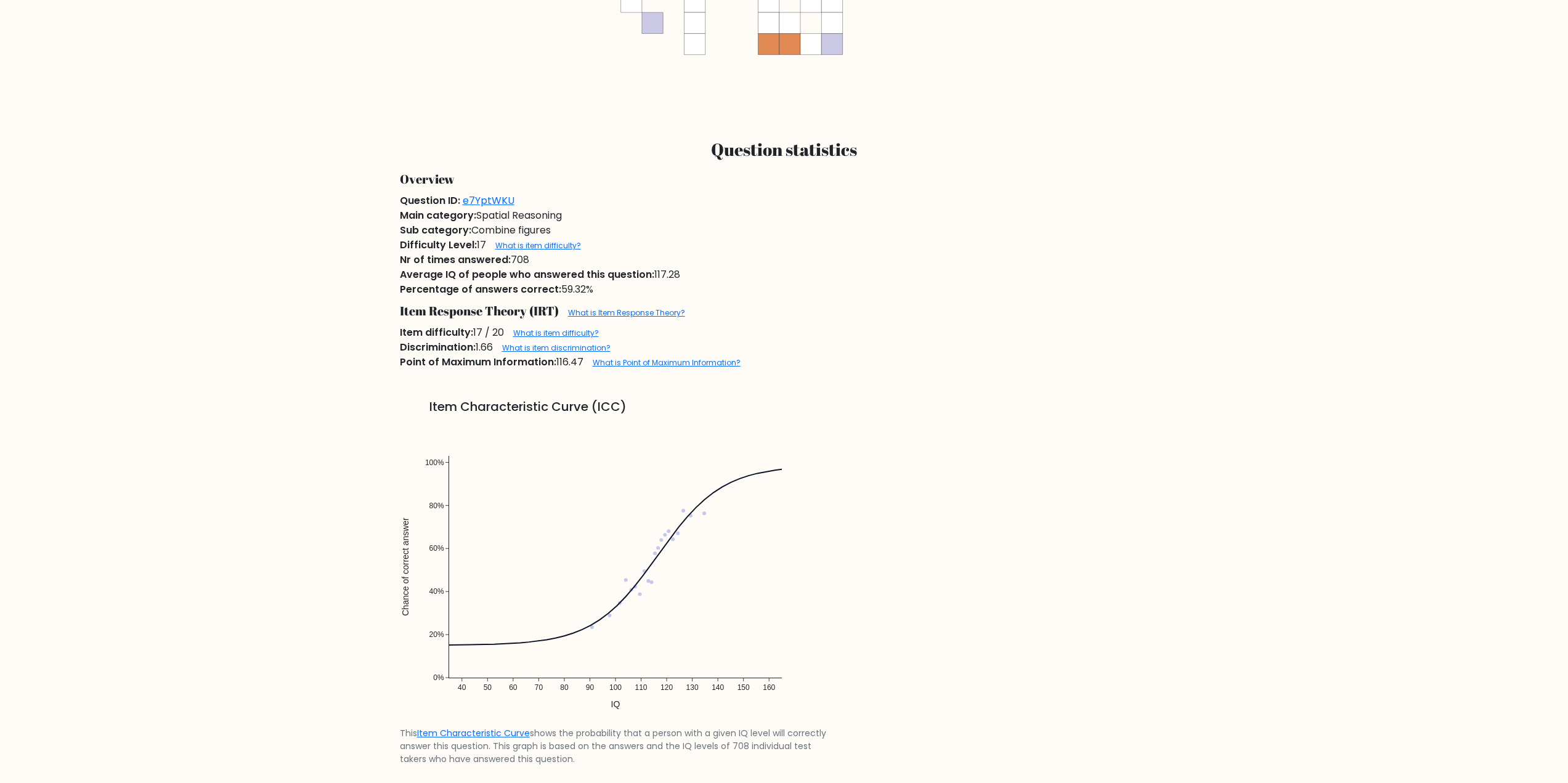
scroll to position [862, 0]
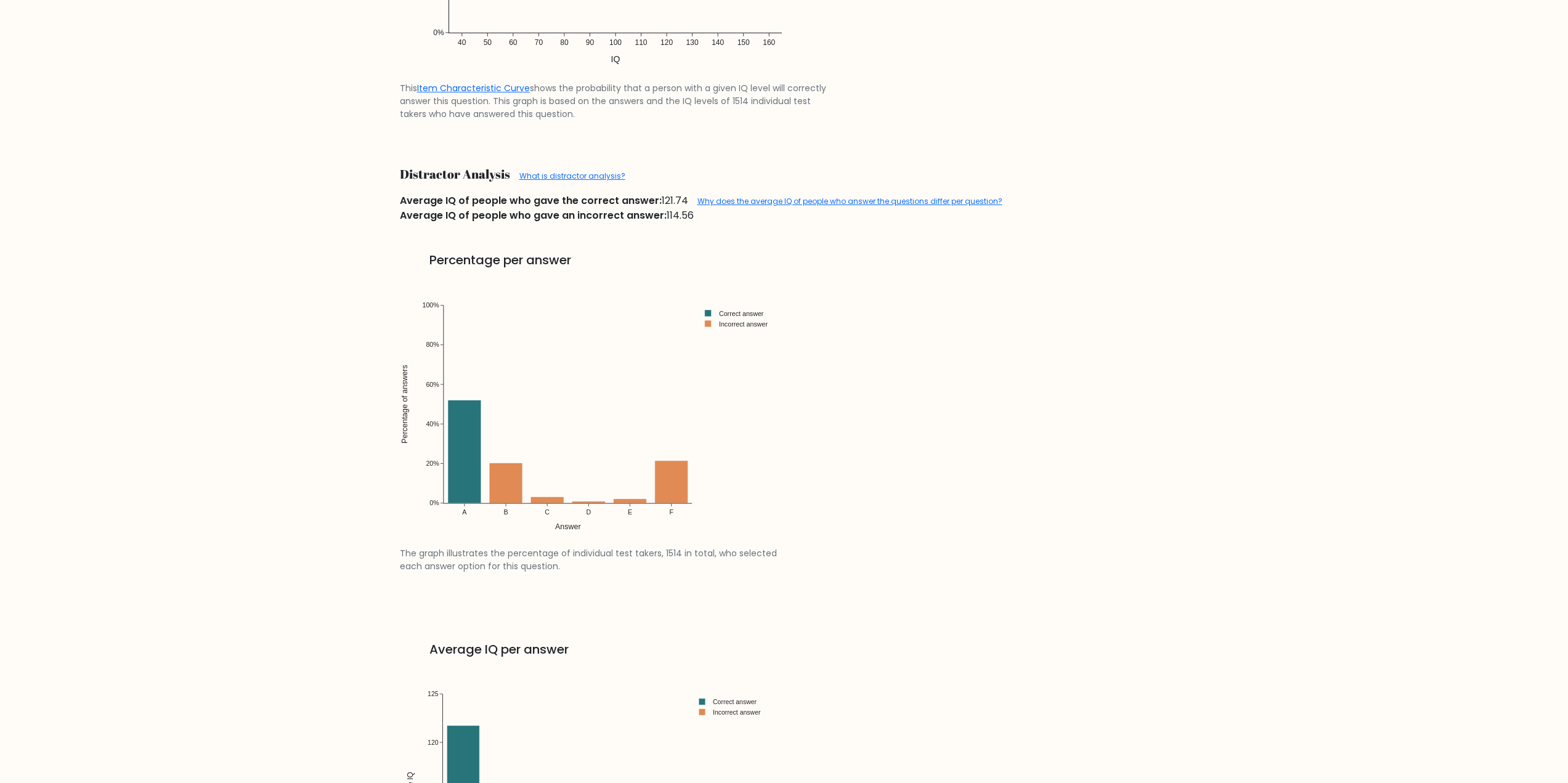
scroll to position [1355, 0]
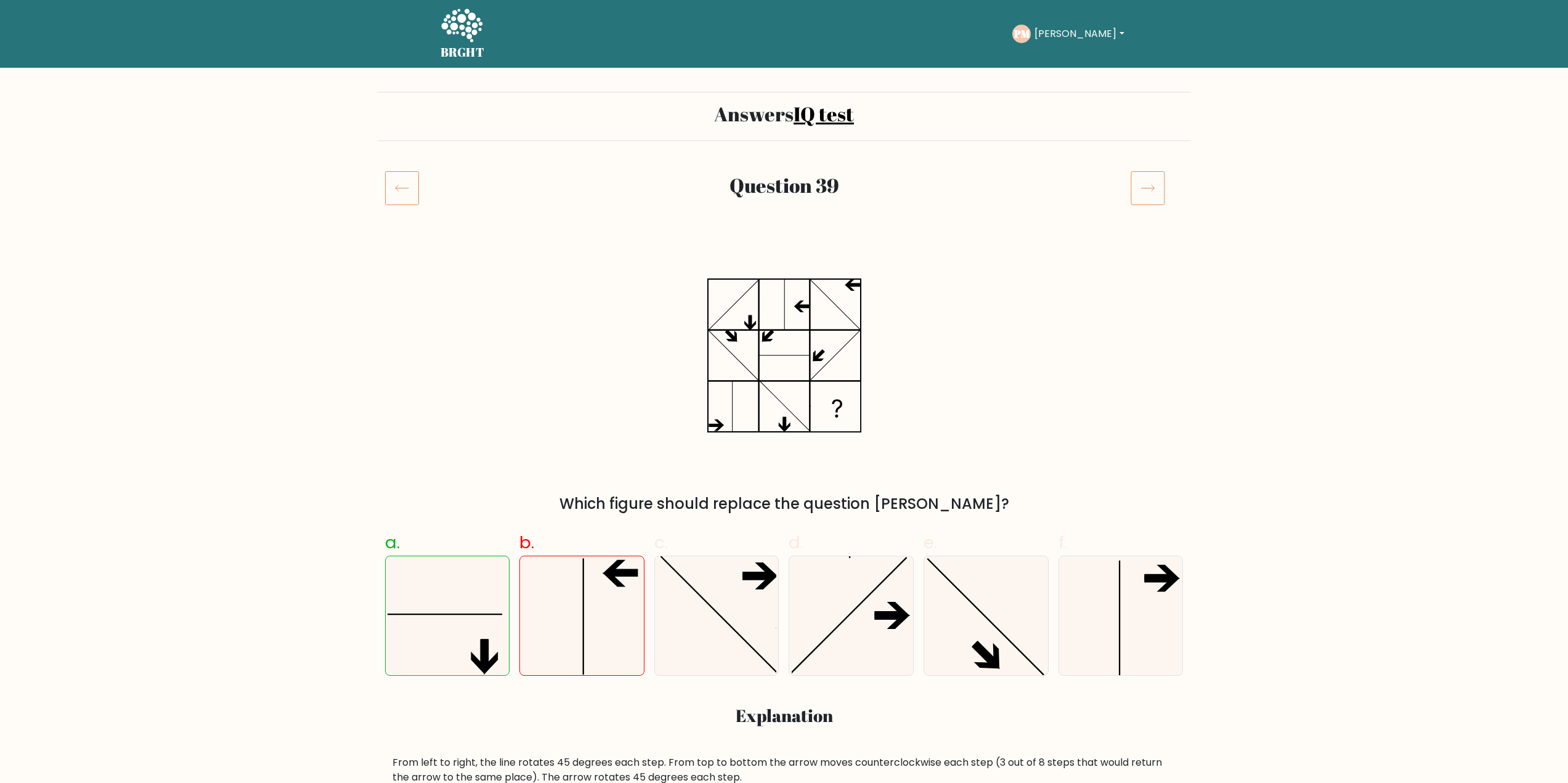
drag, startPoint x: 761, startPoint y: 113, endPoint x: 557, endPoint y: 54, distance: 212.4
click at [753, 110] on h2 "Answers IQ test" at bounding box center [784, 114] width 799 height 23
click at [446, 30] on icon at bounding box center [462, 27] width 43 height 37
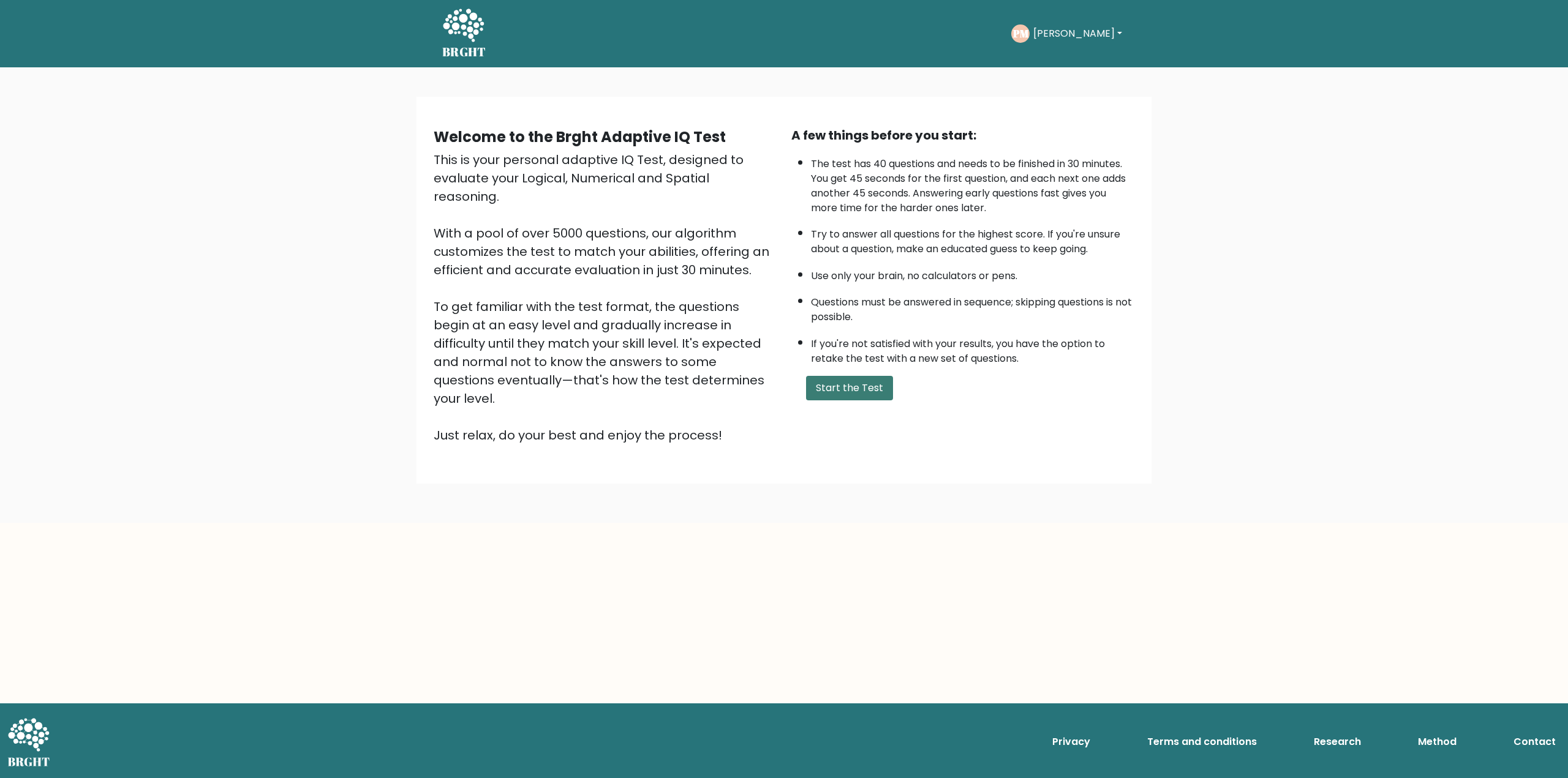
click at [867, 391] on button "Start the Test" at bounding box center [850, 388] width 87 height 25
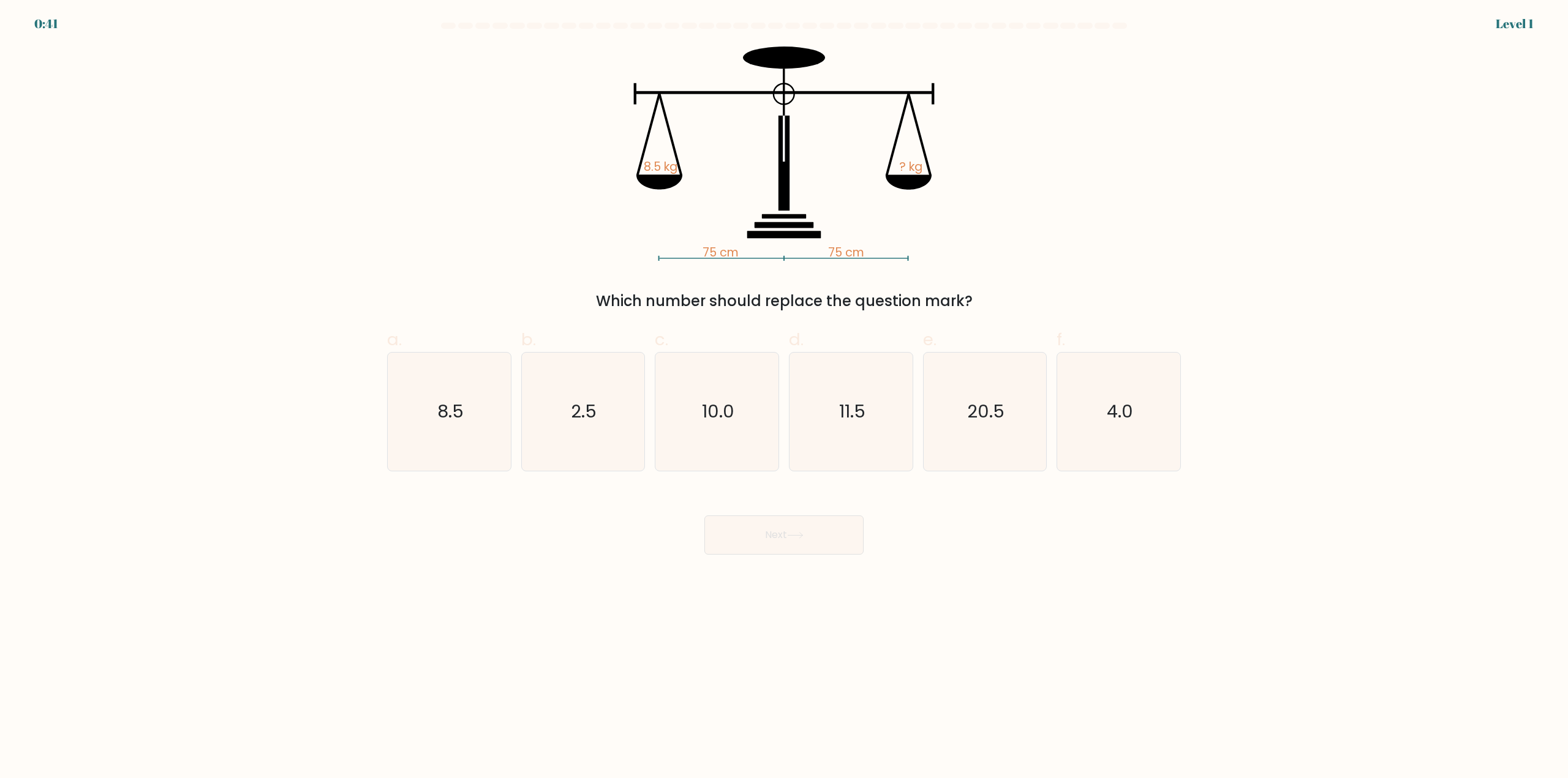
drag, startPoint x: 438, startPoint y: 409, endPoint x: 511, endPoint y: 439, distance: 78.9
click at [441, 411] on text "8.5" at bounding box center [450, 412] width 26 height 25
click at [784, 397] on input "a. 8.5" at bounding box center [784, 393] width 1 height 8
radio input "true"
click at [747, 523] on button "Next" at bounding box center [783, 535] width 159 height 39
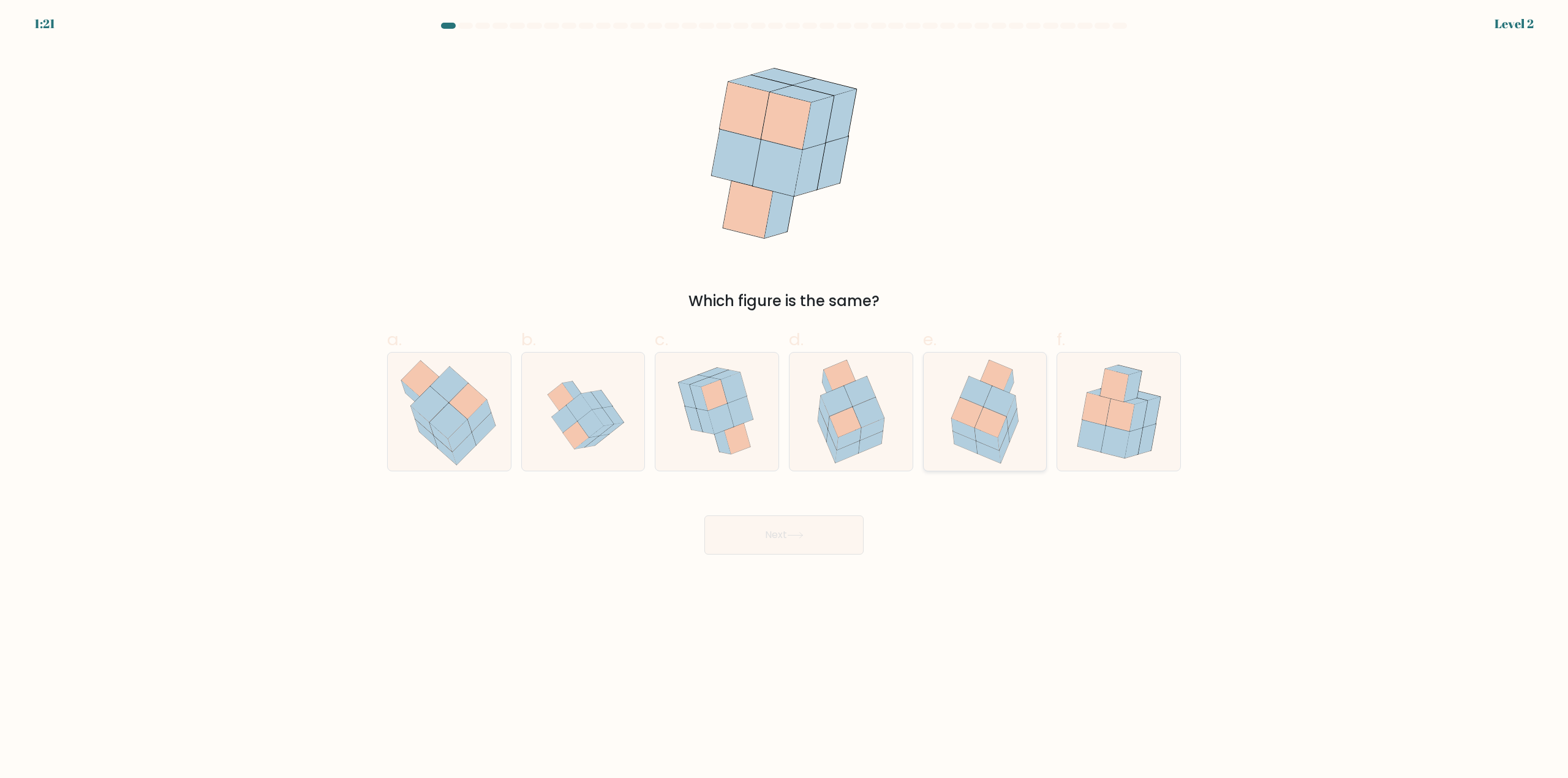
click at [976, 418] on icon at bounding box center [967, 413] width 31 height 30
click at [785, 397] on input "e." at bounding box center [784, 393] width 1 height 8
radio input "true"
click at [799, 540] on button "Next" at bounding box center [783, 535] width 159 height 39
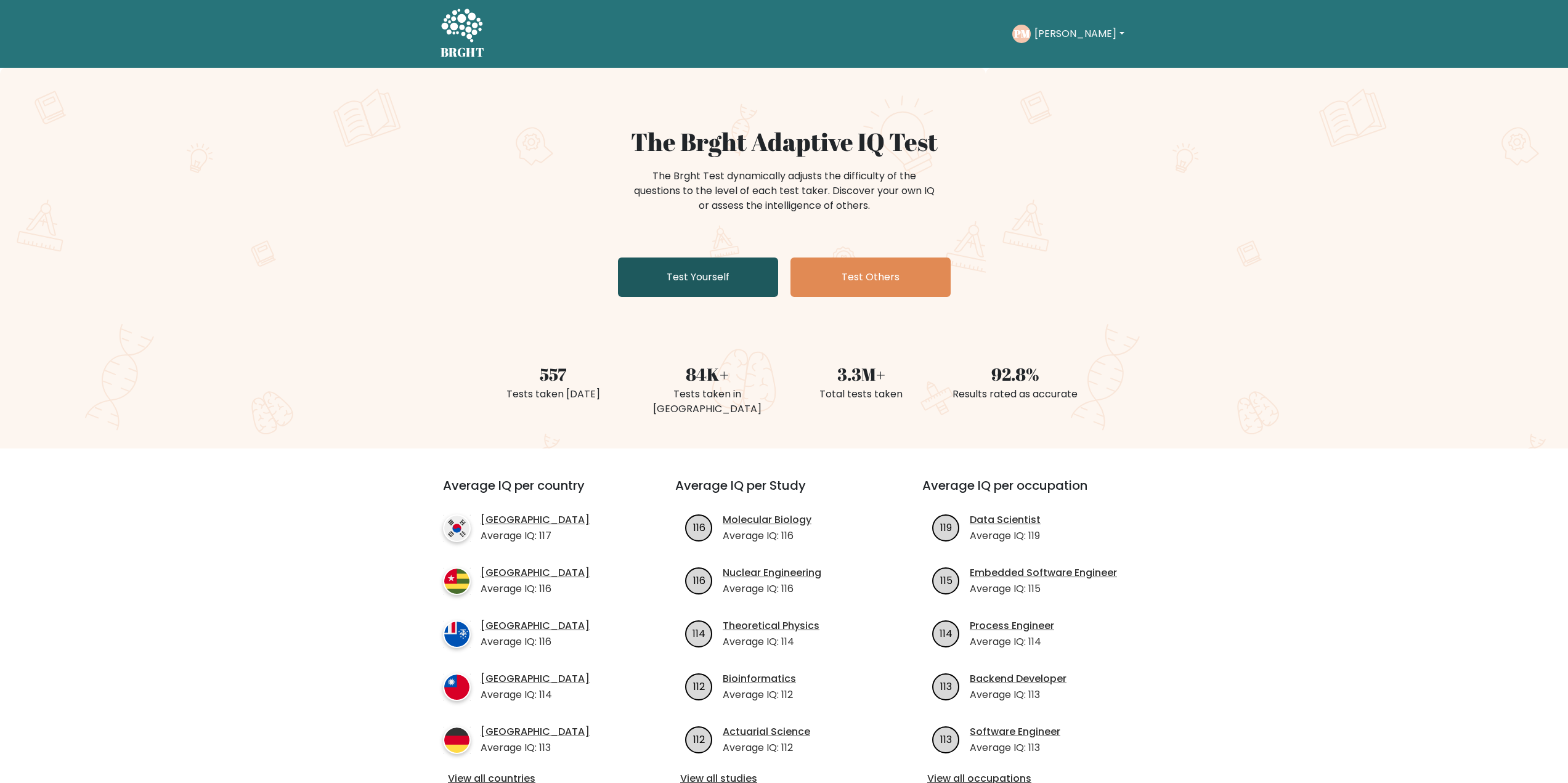
click at [698, 283] on link "Test Yourself" at bounding box center [698, 277] width 160 height 40
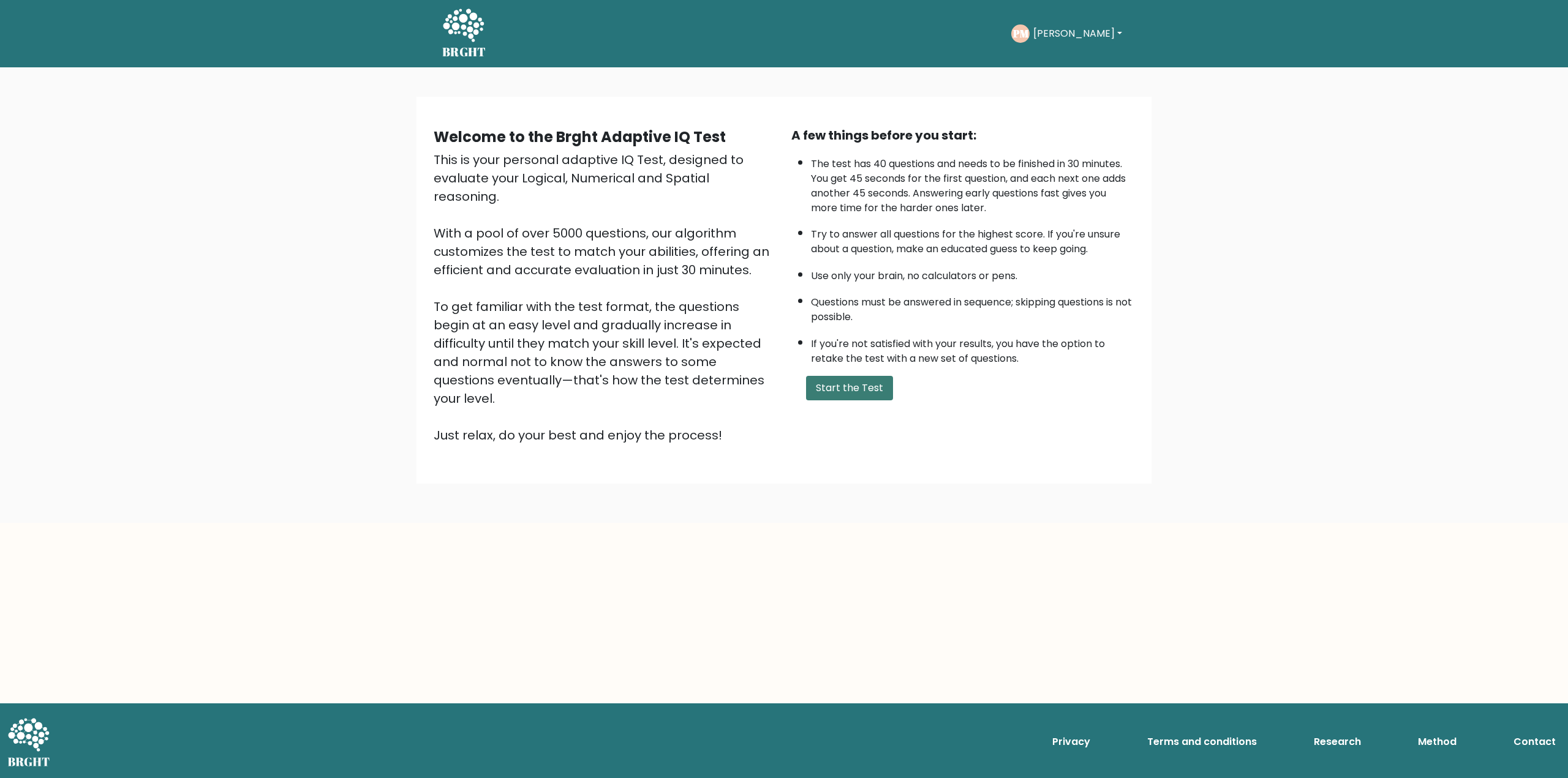
click at [860, 389] on button "Start the Test" at bounding box center [850, 388] width 87 height 25
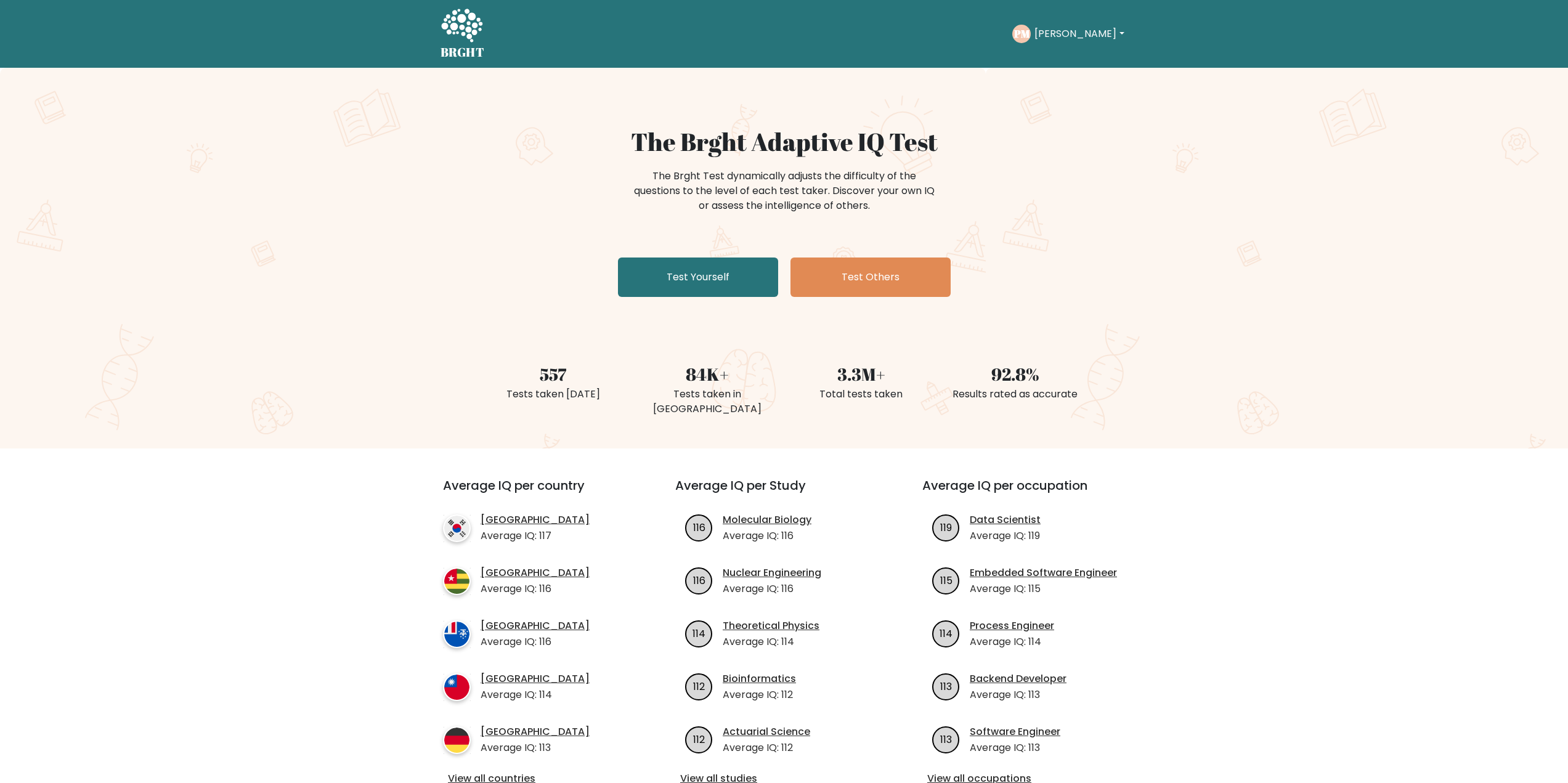
click at [1054, 44] on div "PM Peter Dashboard Profile Settings Logout" at bounding box center [1070, 34] width 115 height 28
click at [1048, 35] on button "[PERSON_NAME]" at bounding box center [1079, 34] width 96 height 16
click at [1061, 59] on link "Dashboard" at bounding box center [1061, 60] width 97 height 20
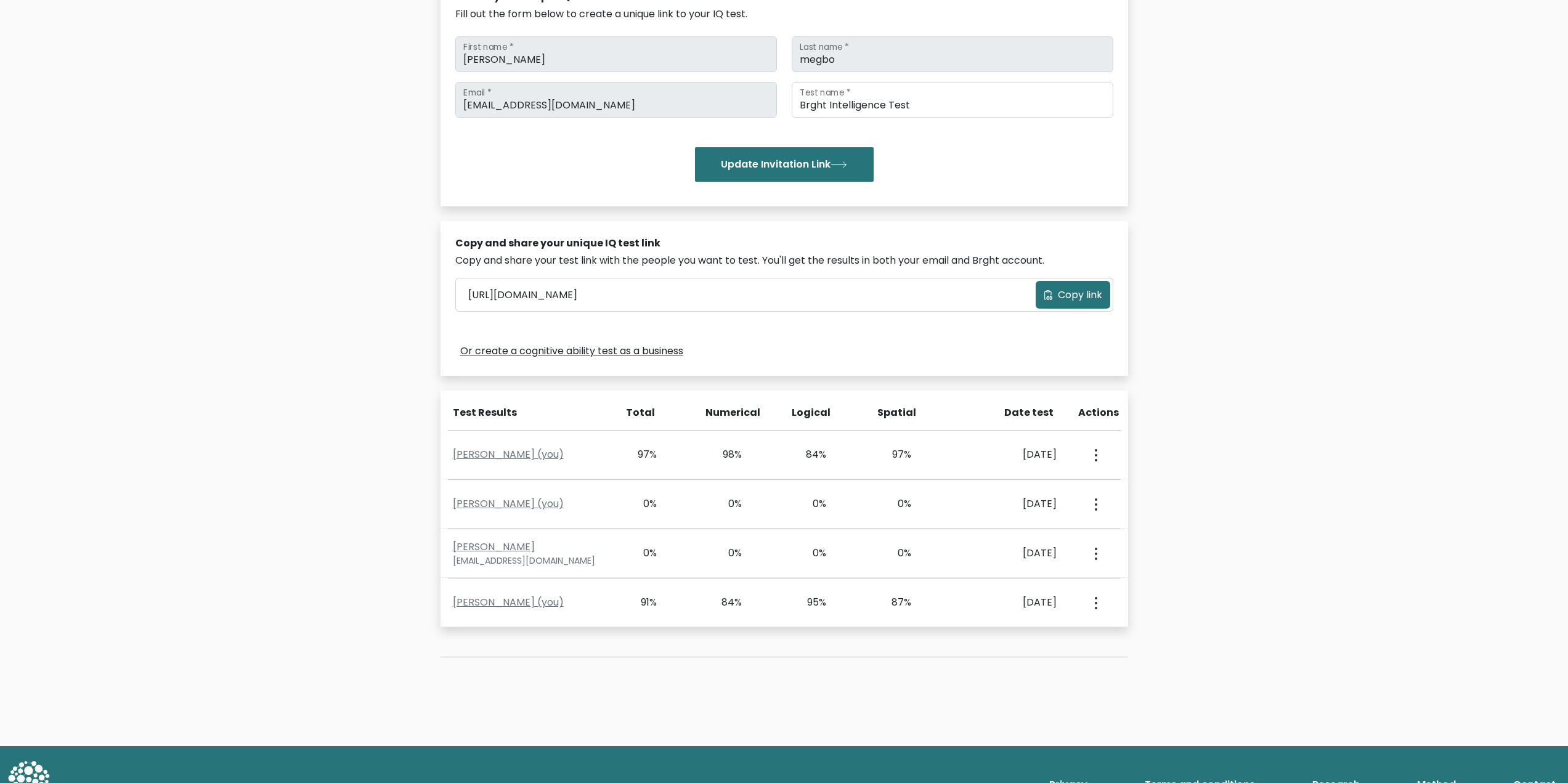
scroll to position [206, 0]
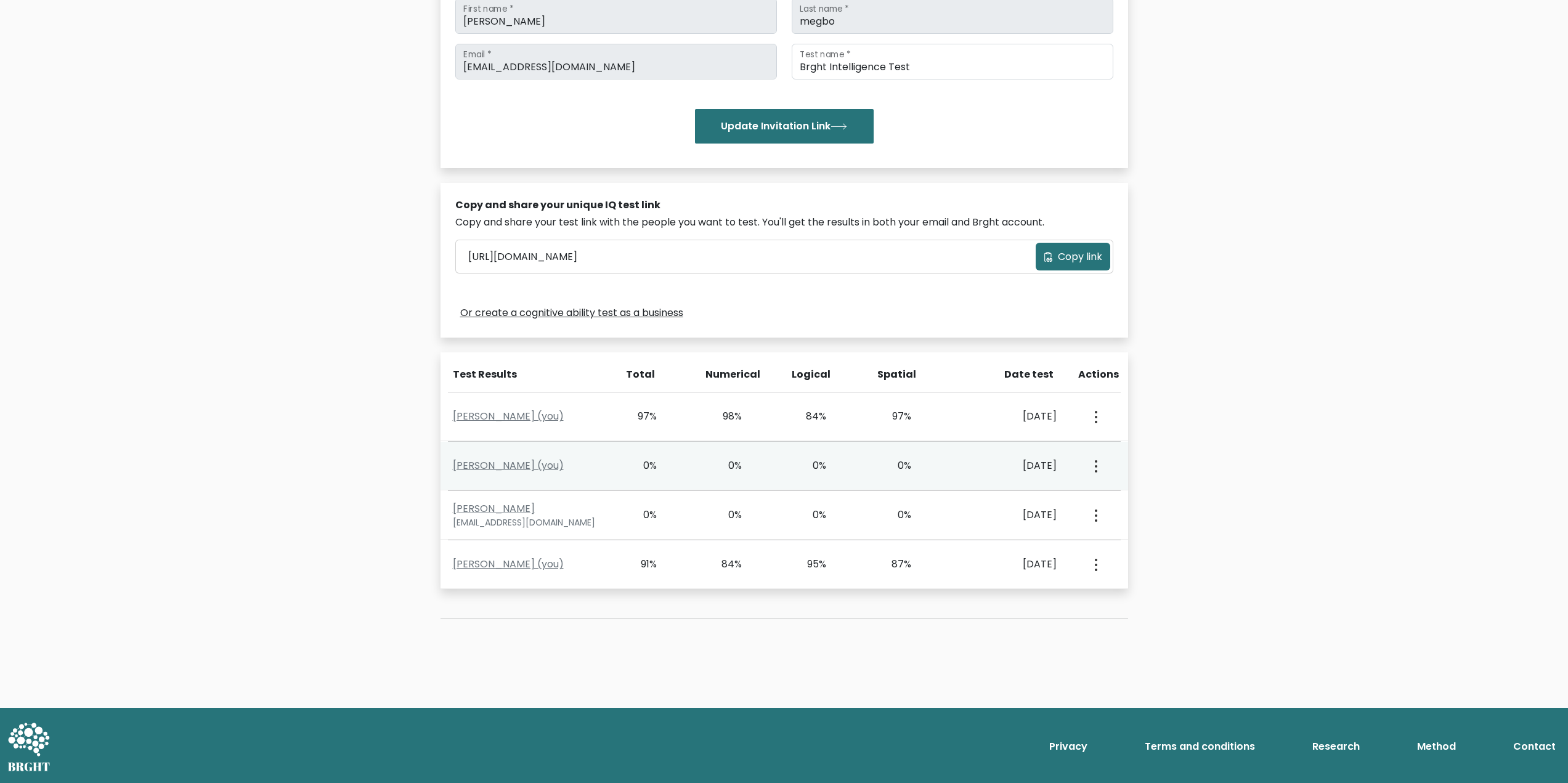
click at [1095, 471] on circle "button" at bounding box center [1096, 472] width 2 height 2
click at [1116, 503] on link "View Profile" at bounding box center [1138, 501] width 97 height 20
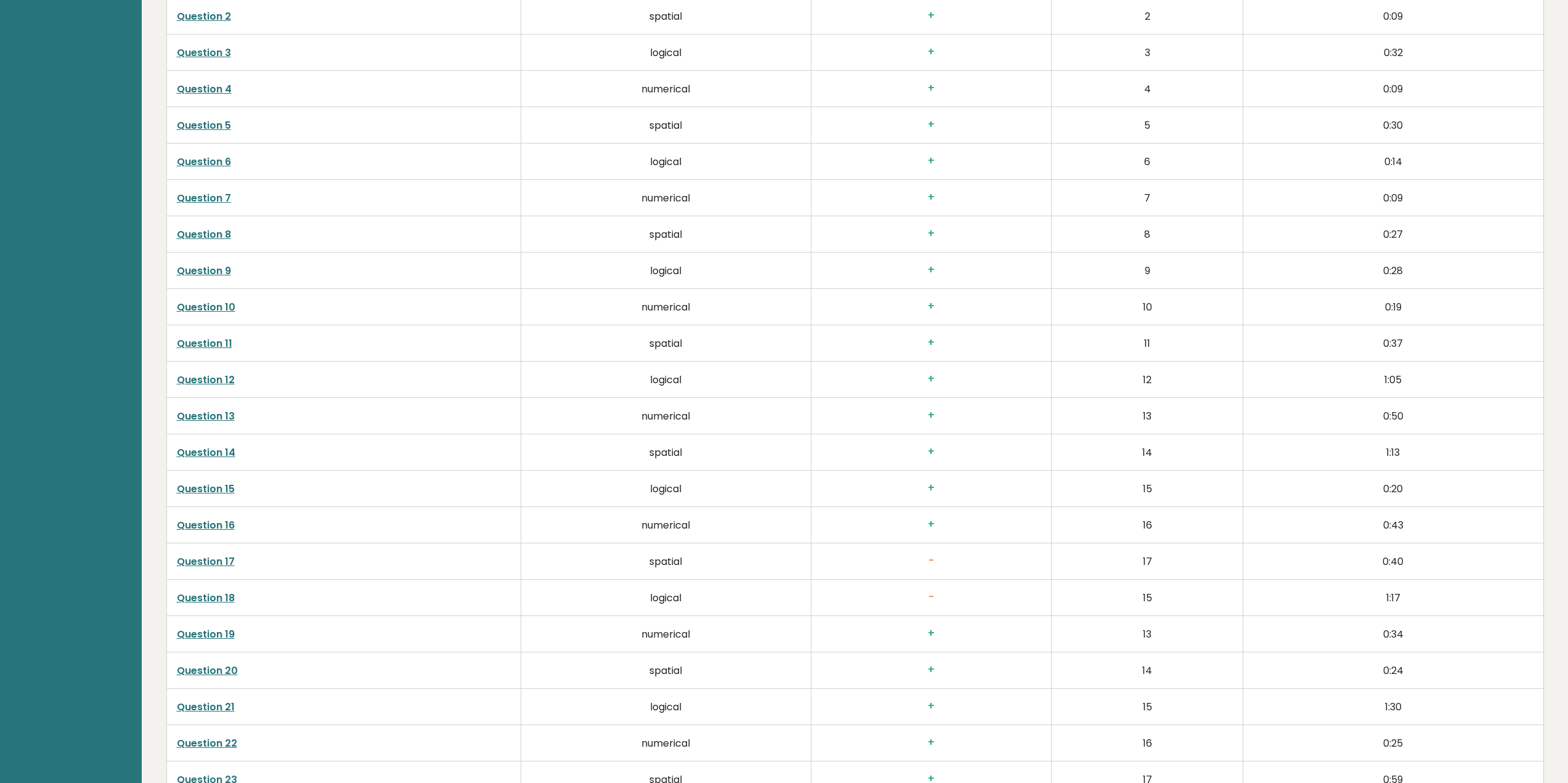
scroll to position [2402, 0]
click at [227, 447] on link "Question 15" at bounding box center [206, 449] width 58 height 14
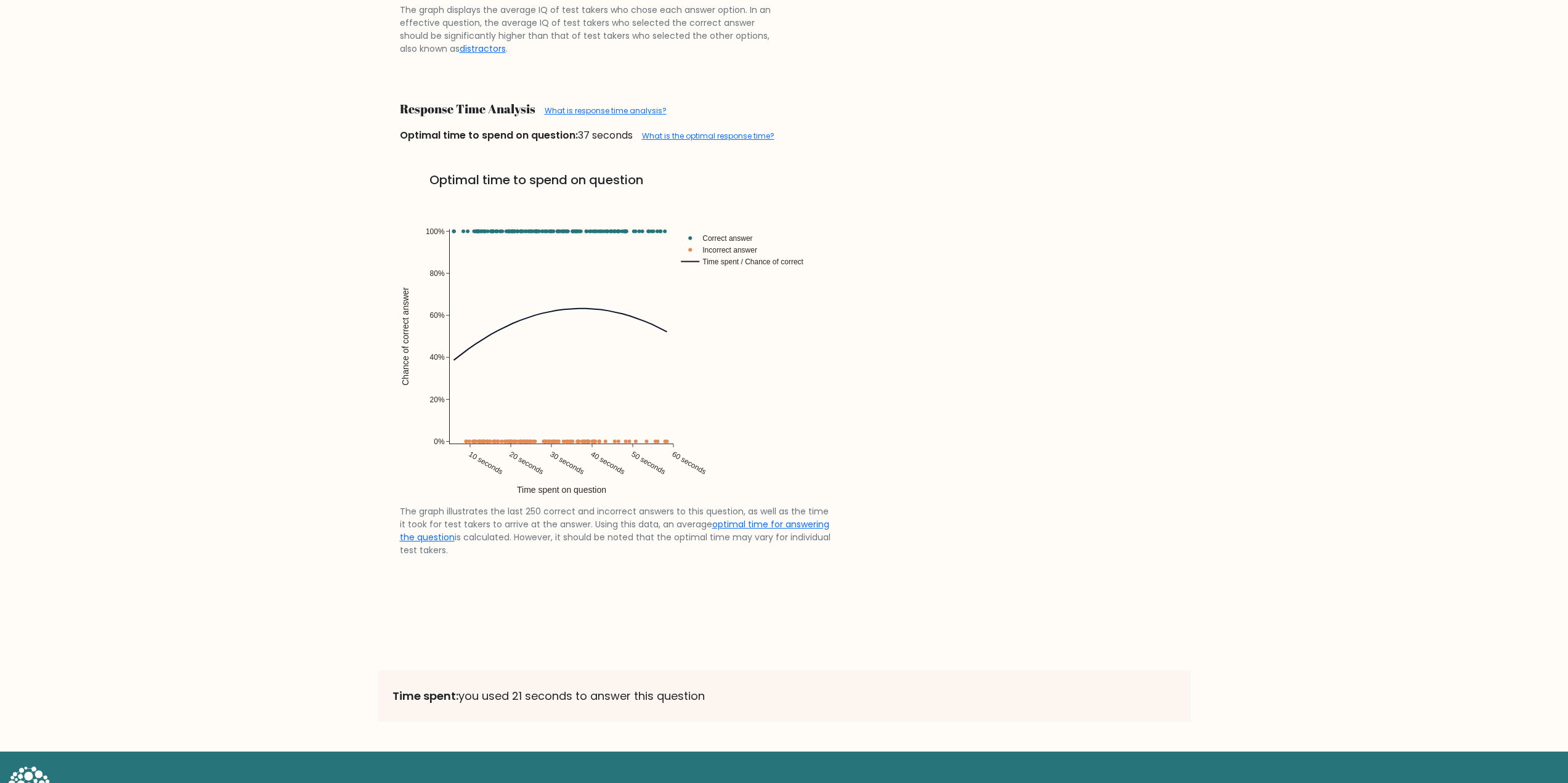
scroll to position [2276, 0]
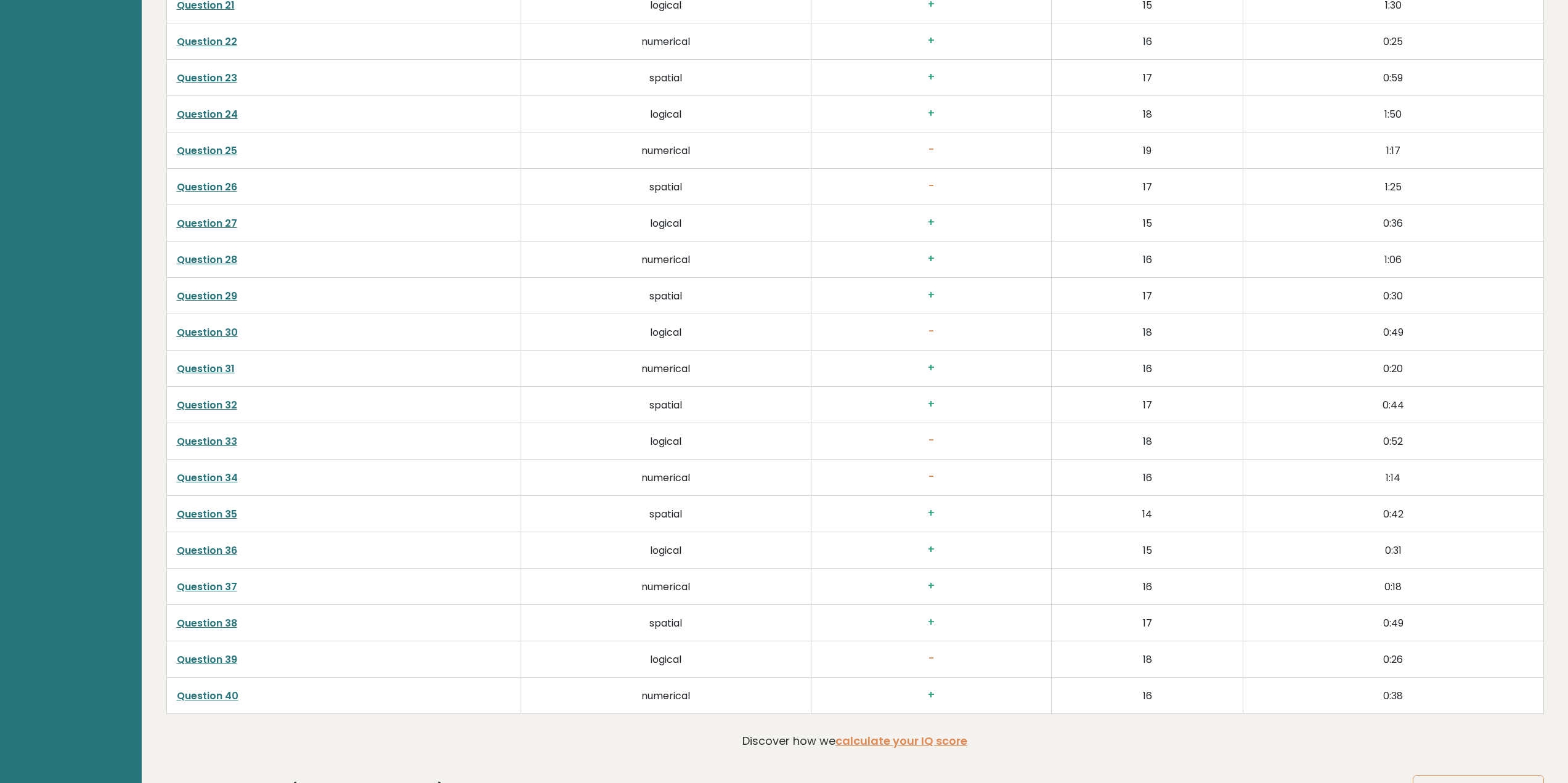
scroll to position [3080, 0]
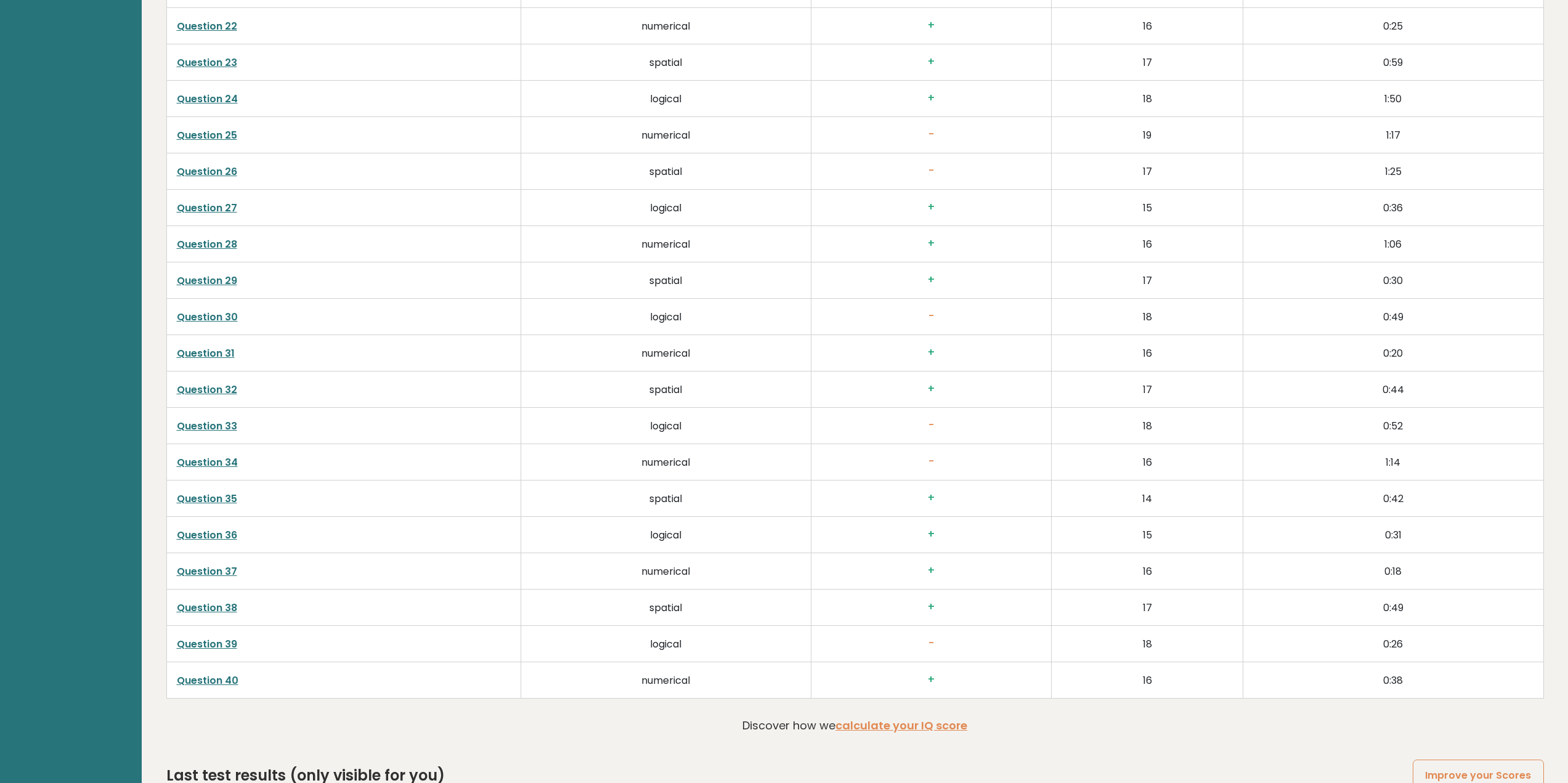
click at [219, 650] on link "Question 39" at bounding box center [207, 644] width 61 height 14
click at [211, 426] on link "Question 33" at bounding box center [207, 426] width 61 height 14
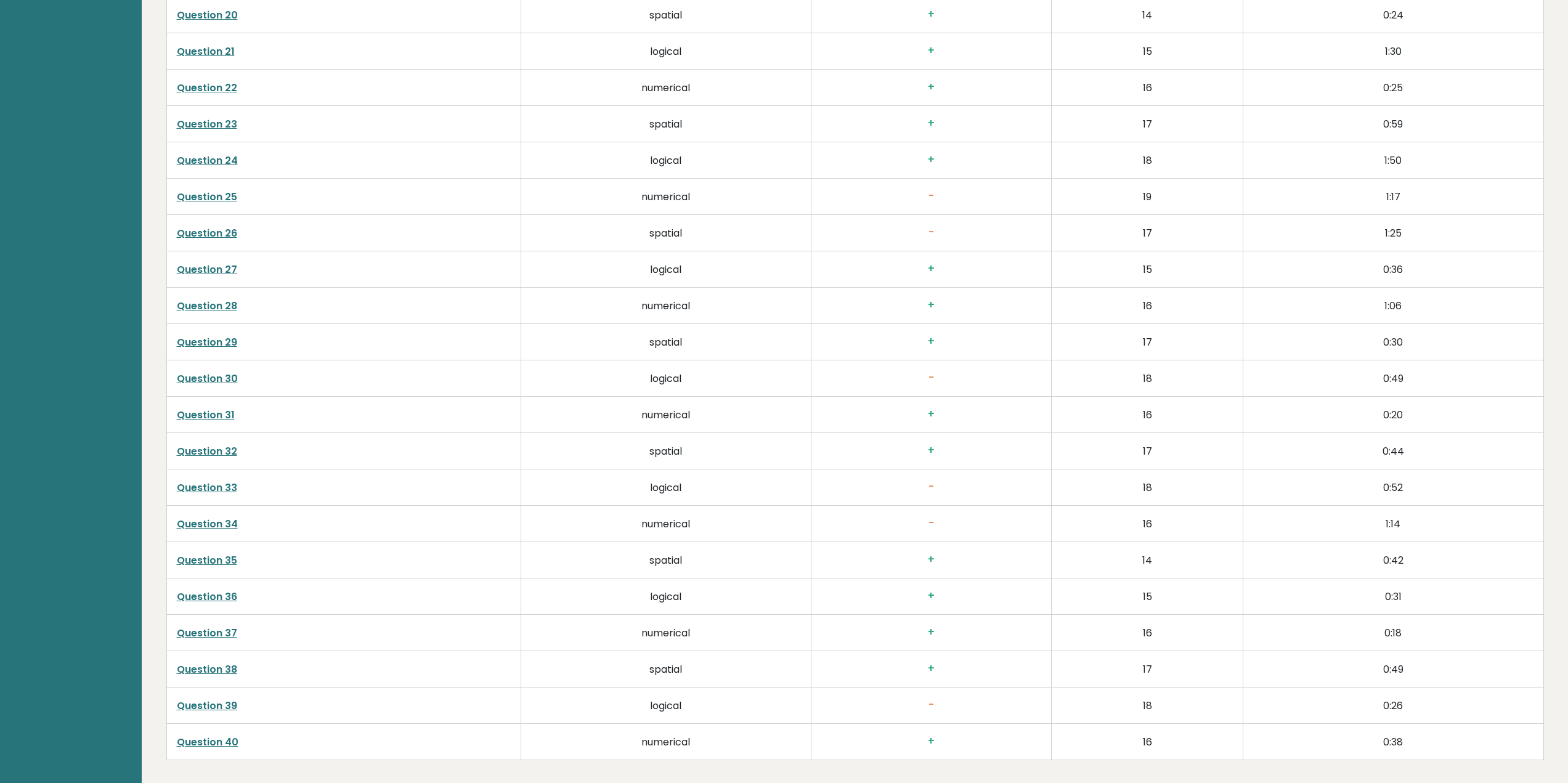
click at [213, 201] on link "Question 25" at bounding box center [207, 197] width 61 height 14
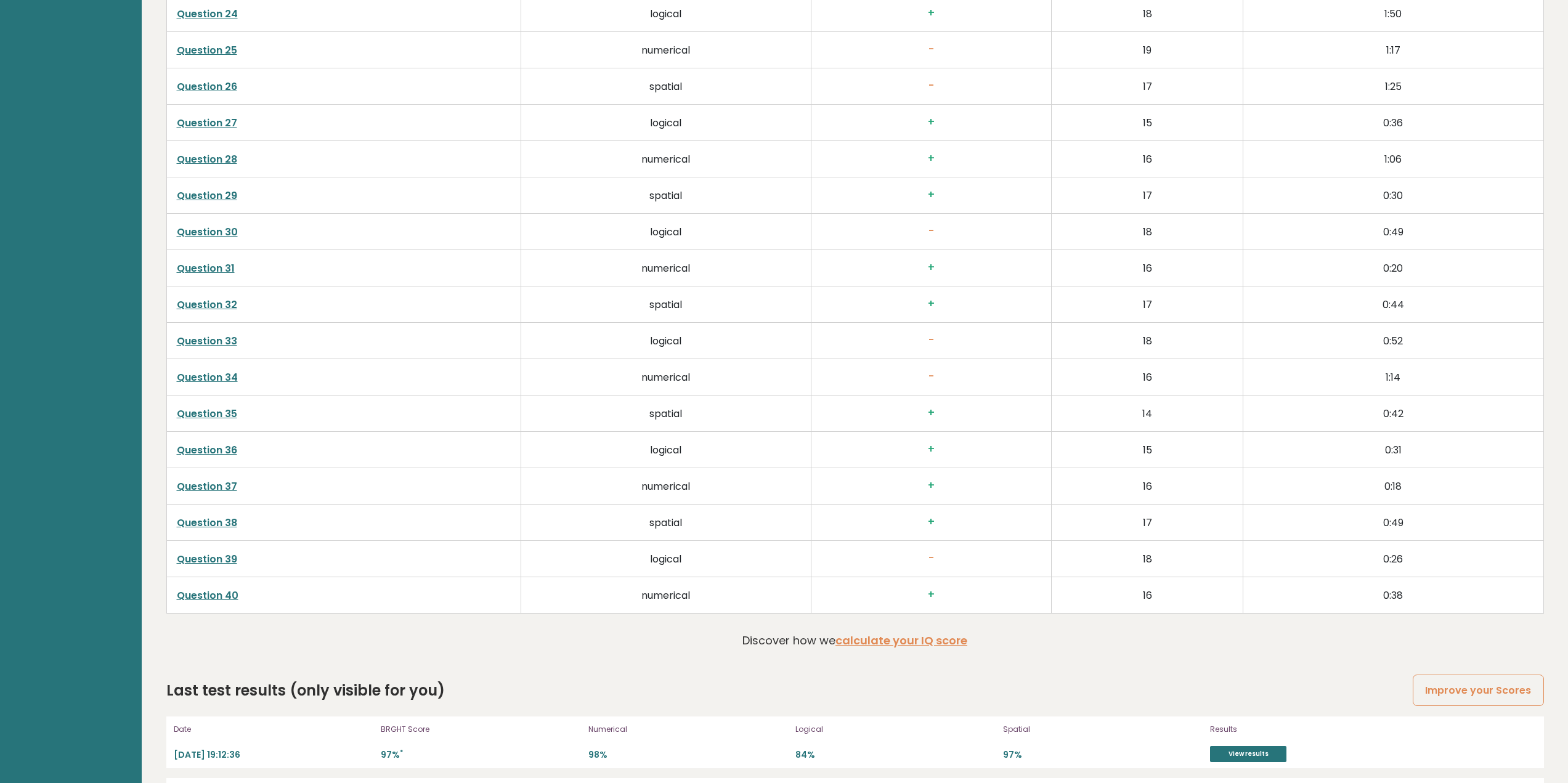
scroll to position [3230, 0]
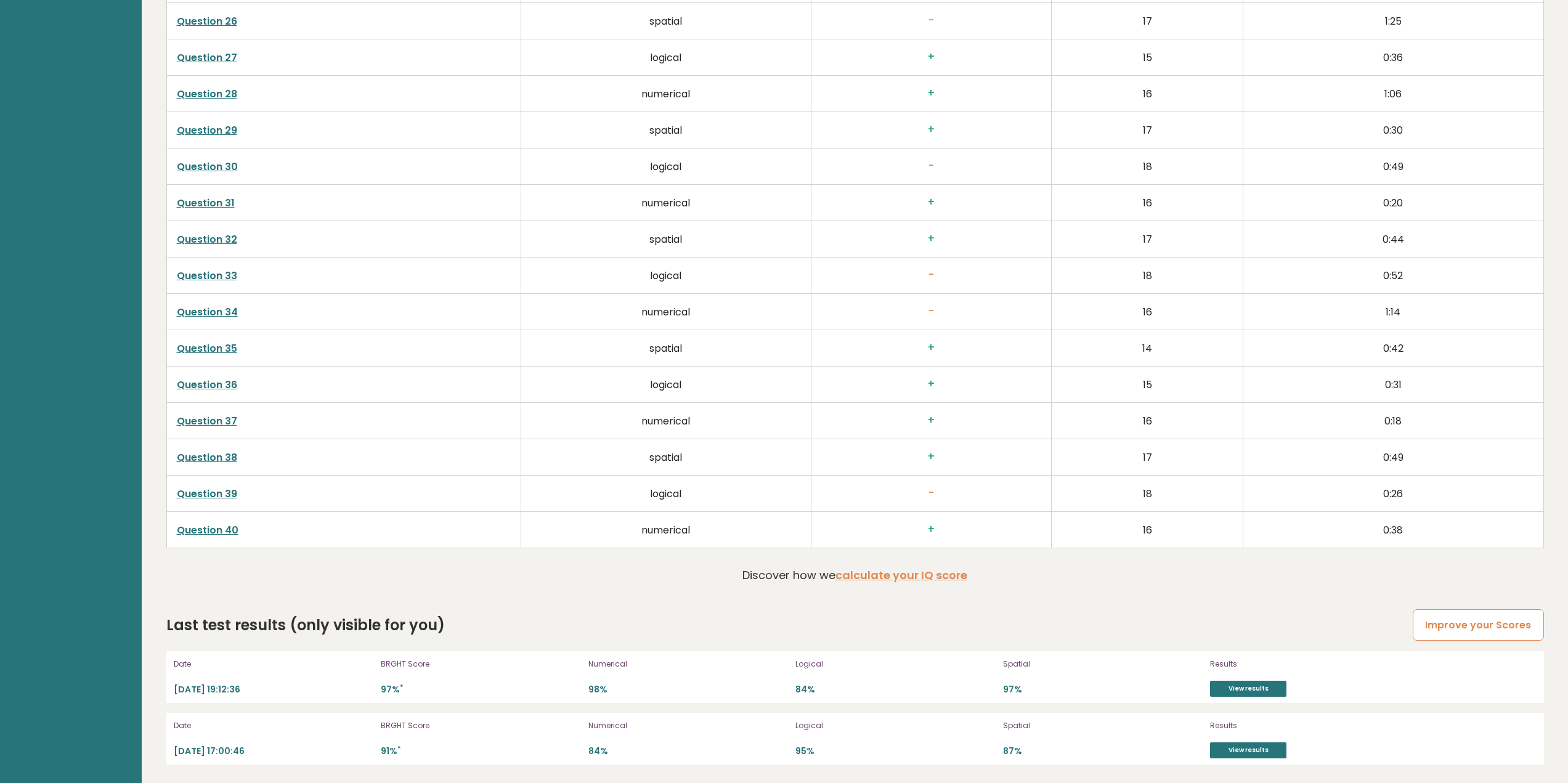
click at [1497, 617] on link "Improve your Scores" at bounding box center [1478, 625] width 130 height 32
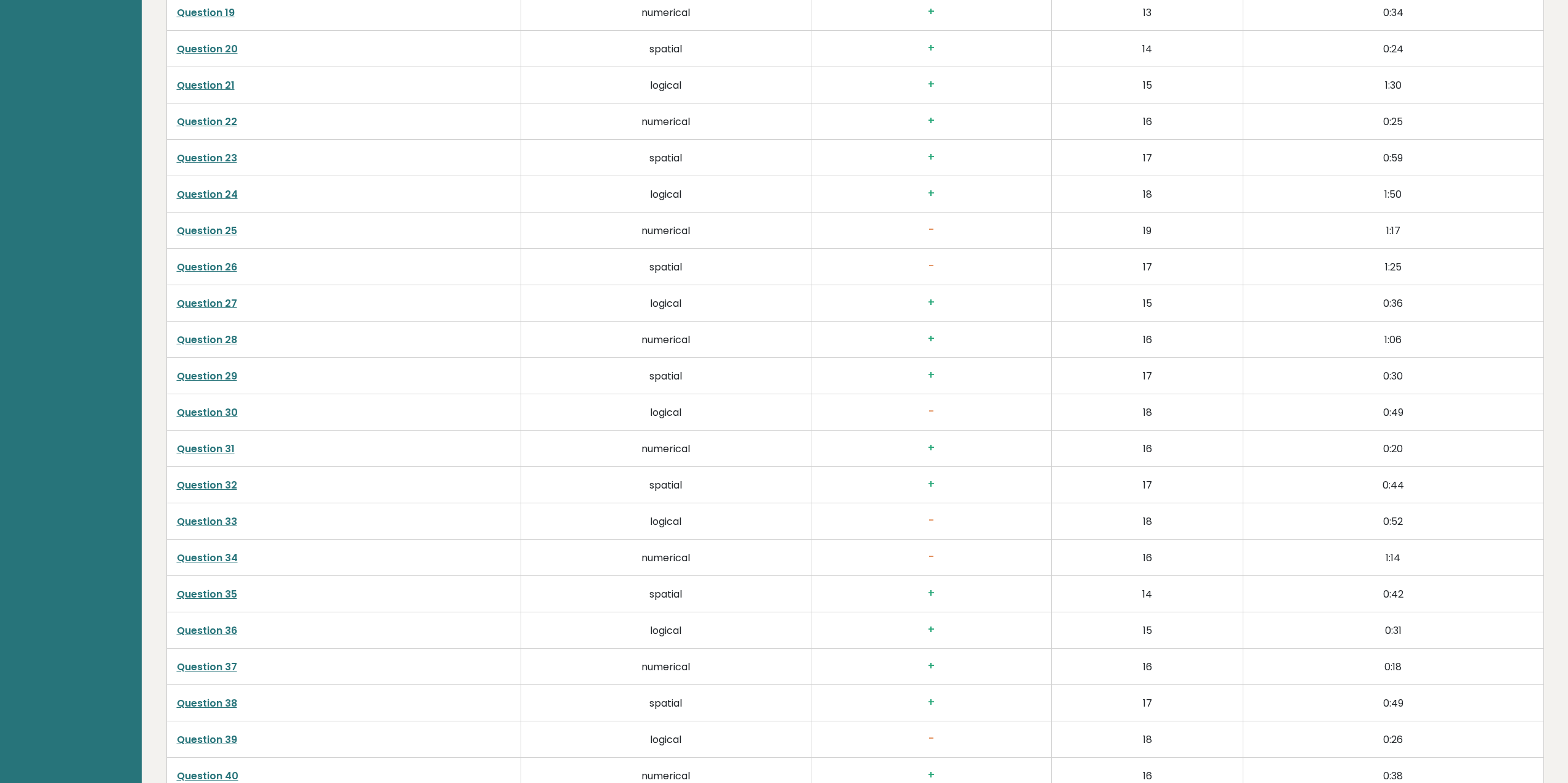
scroll to position [2984, 0]
click at [229, 266] on link "Question 26" at bounding box center [207, 268] width 61 height 14
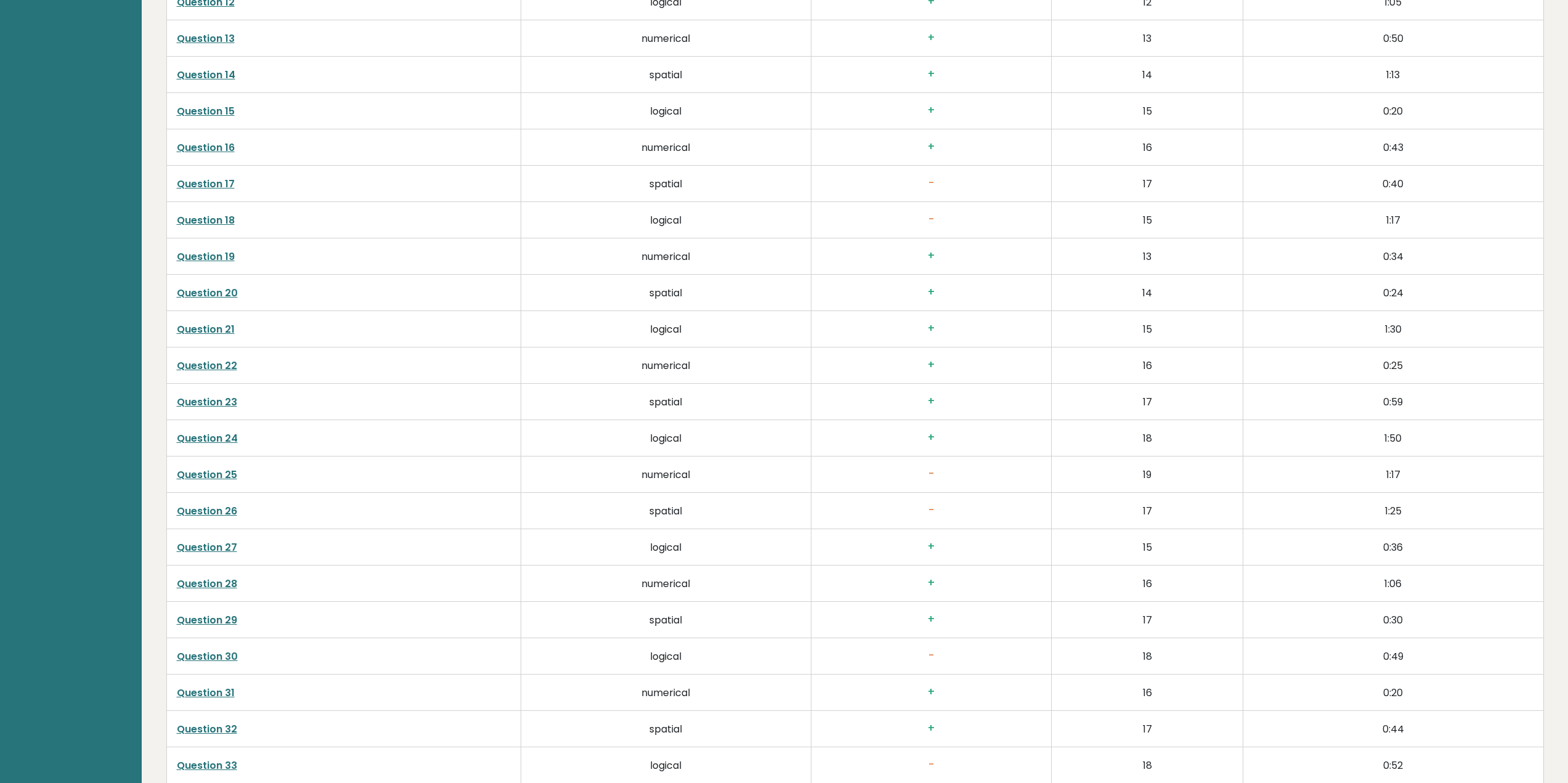
scroll to position [2738, 0]
click at [216, 193] on link "Question 17" at bounding box center [206, 187] width 58 height 14
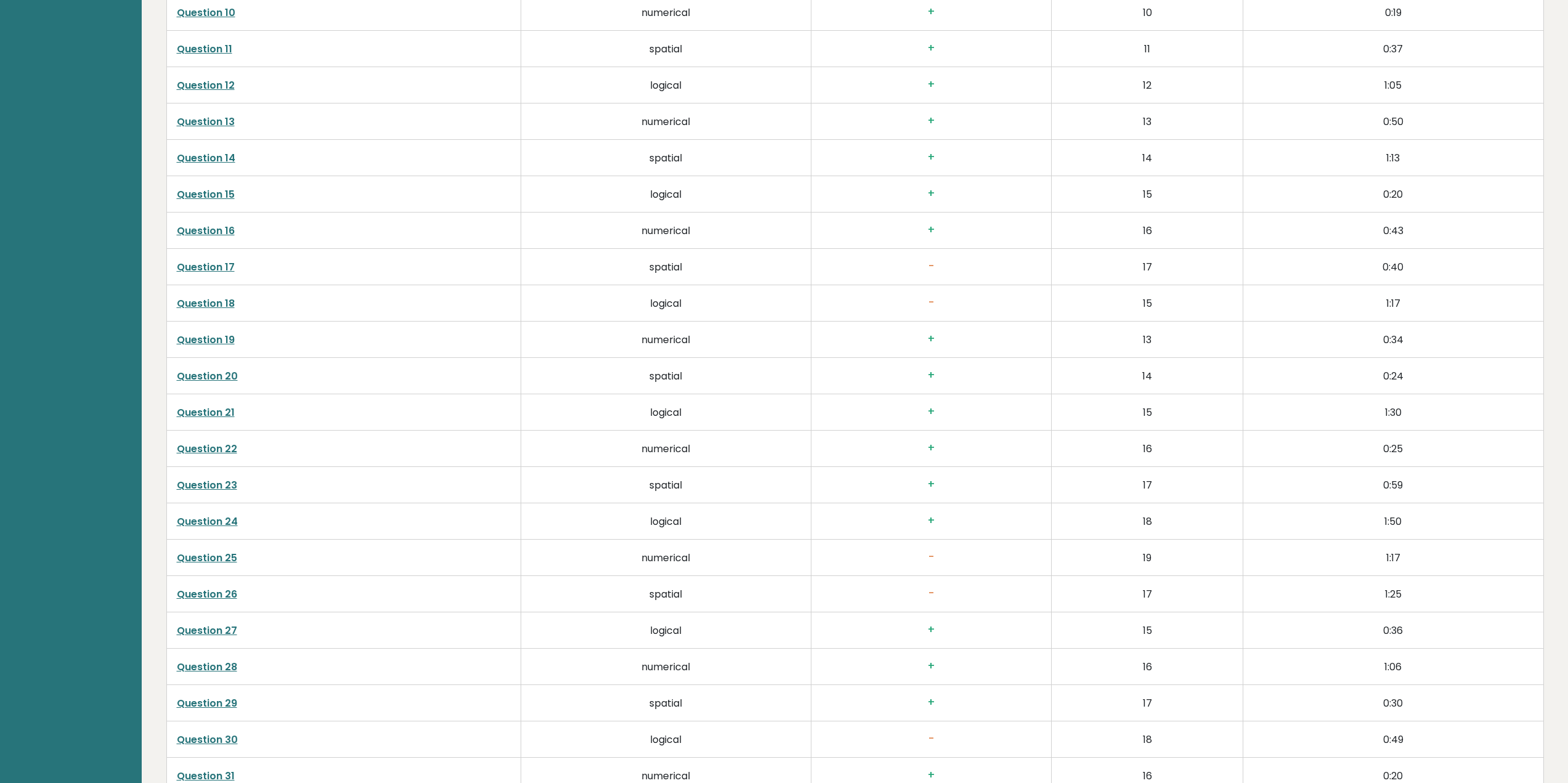
scroll to position [2614, 0]
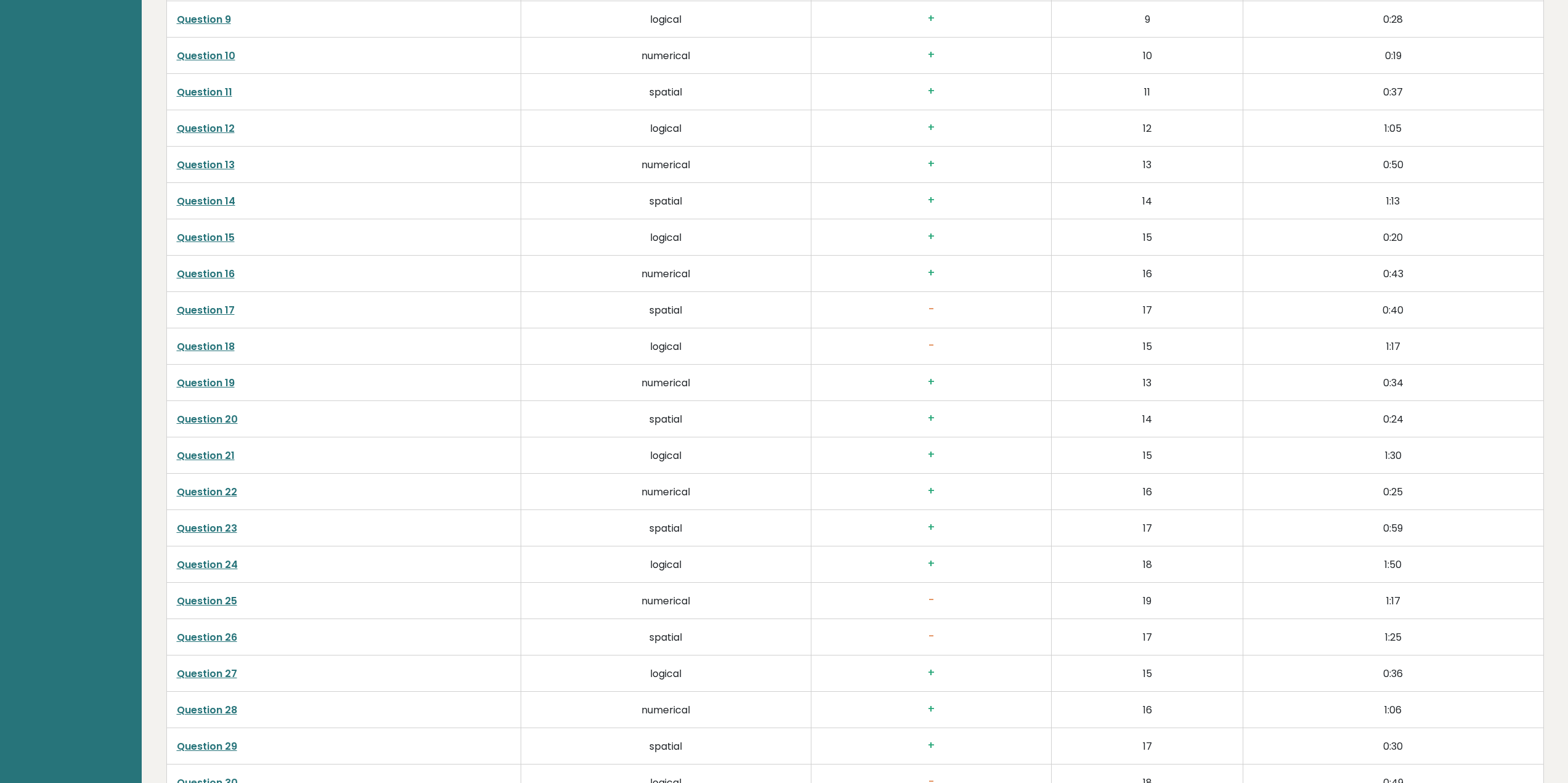
click at [211, 237] on link "Question 15" at bounding box center [206, 237] width 58 height 14
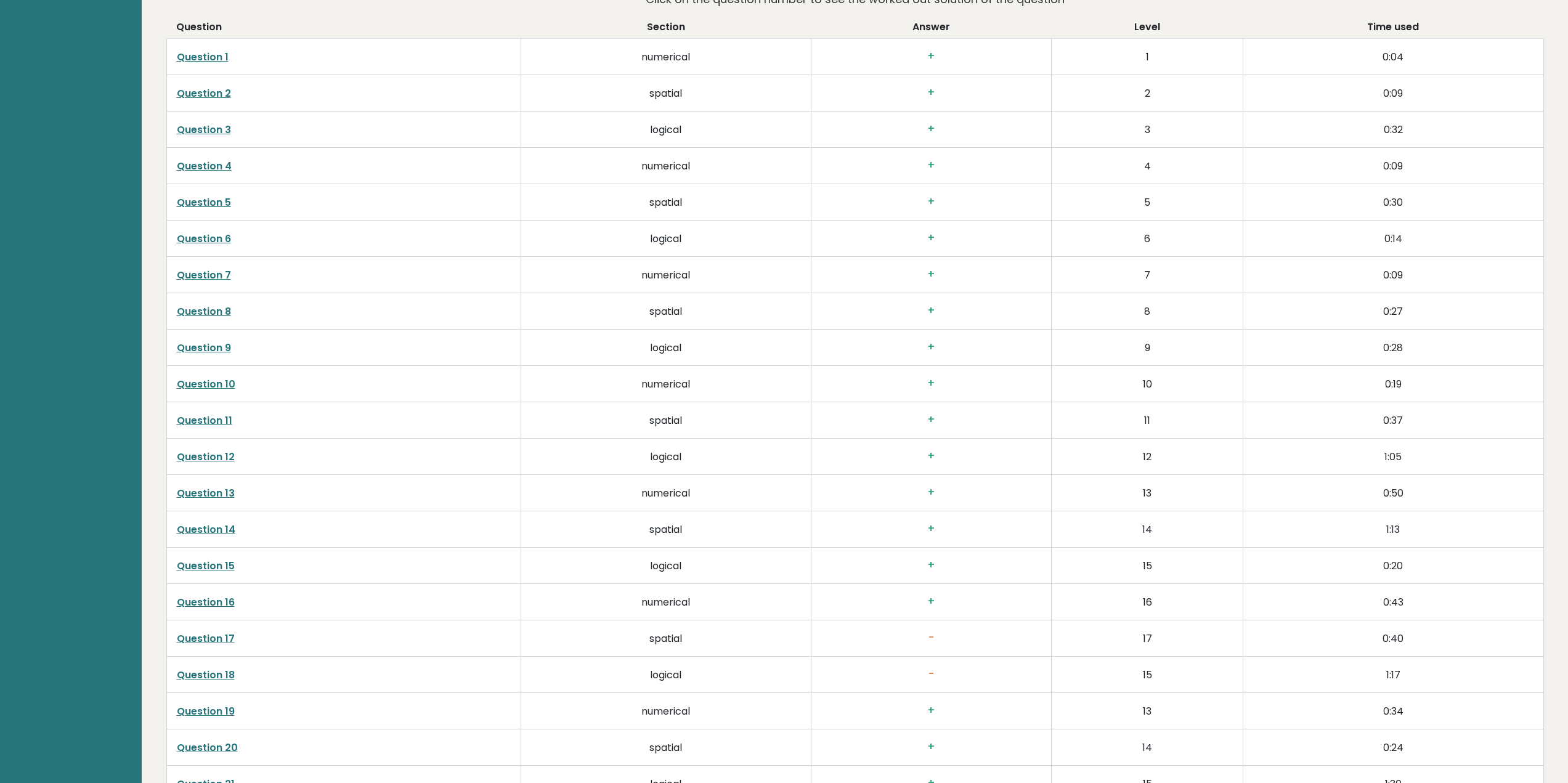
scroll to position [2245, 0]
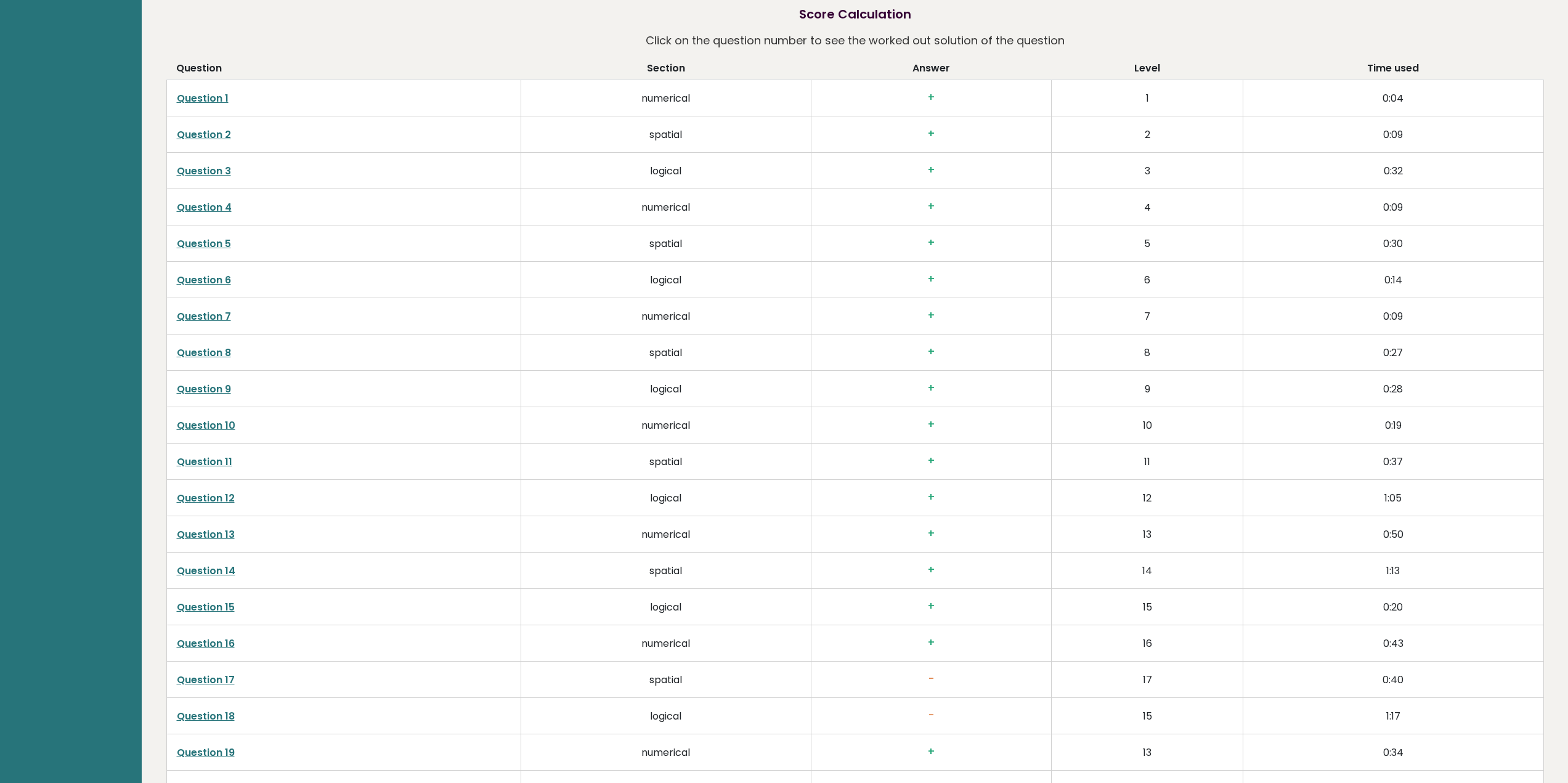
click at [203, 174] on link "Question 3" at bounding box center [204, 171] width 54 height 14
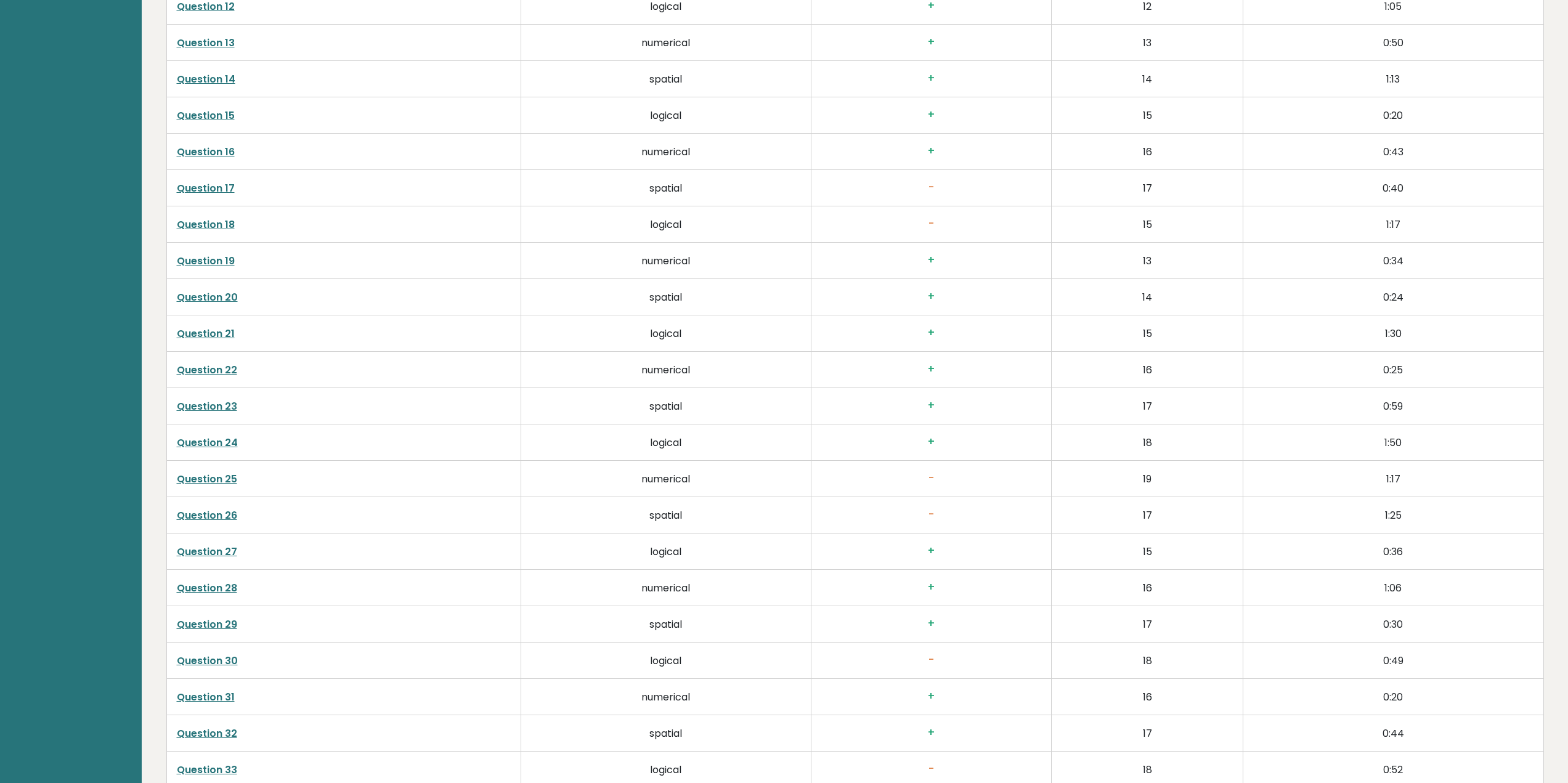
scroll to position [2738, 0]
drag, startPoint x: 233, startPoint y: 512, endPoint x: 240, endPoint y: 513, distance: 7.1
click at [234, 512] on link "Question 26" at bounding box center [207, 514] width 61 height 14
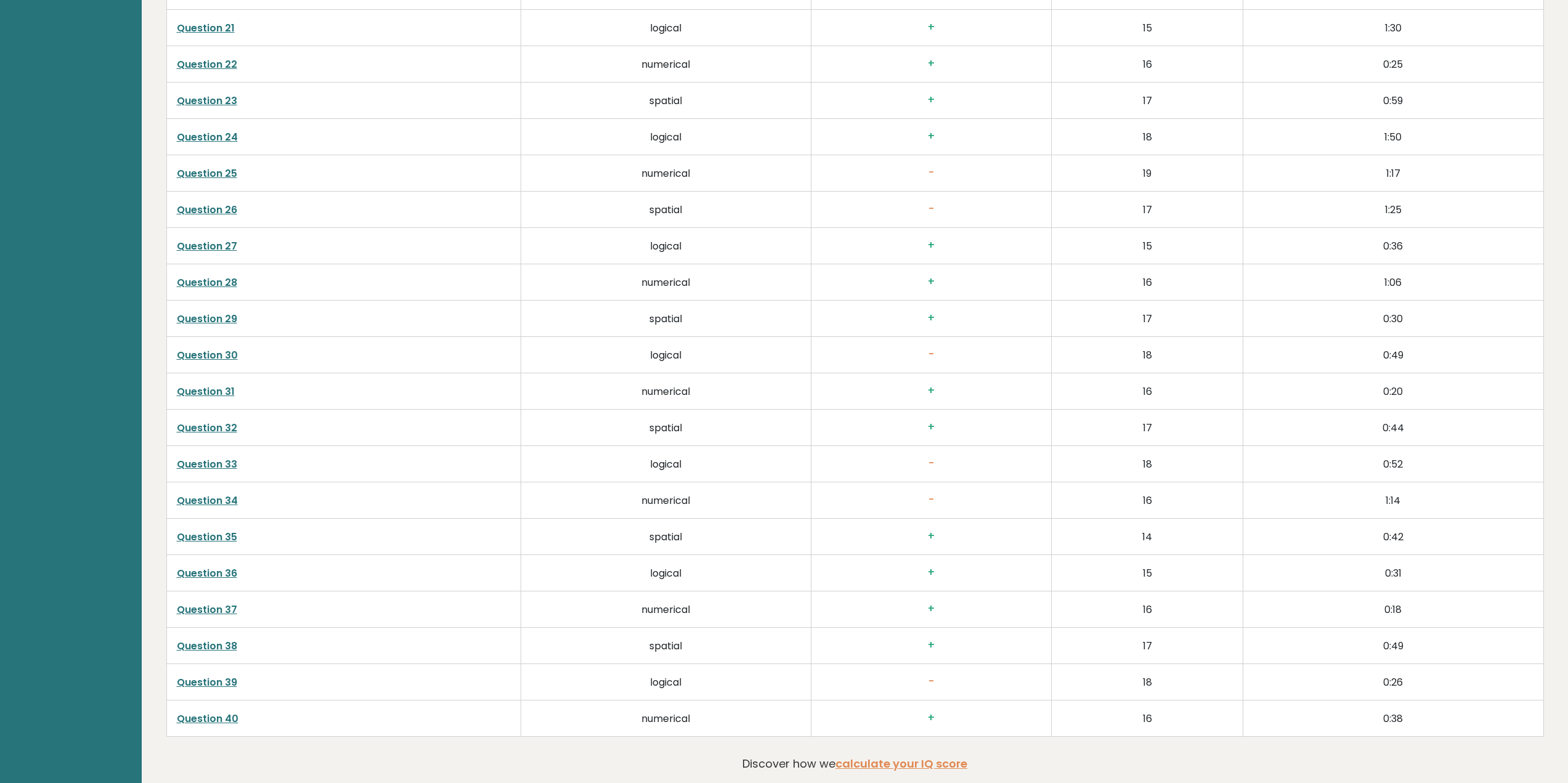
scroll to position [3045, 0]
click at [213, 463] on link "Question 33" at bounding box center [207, 460] width 61 height 14
click at [233, 347] on link "Question 30" at bounding box center [207, 351] width 61 height 14
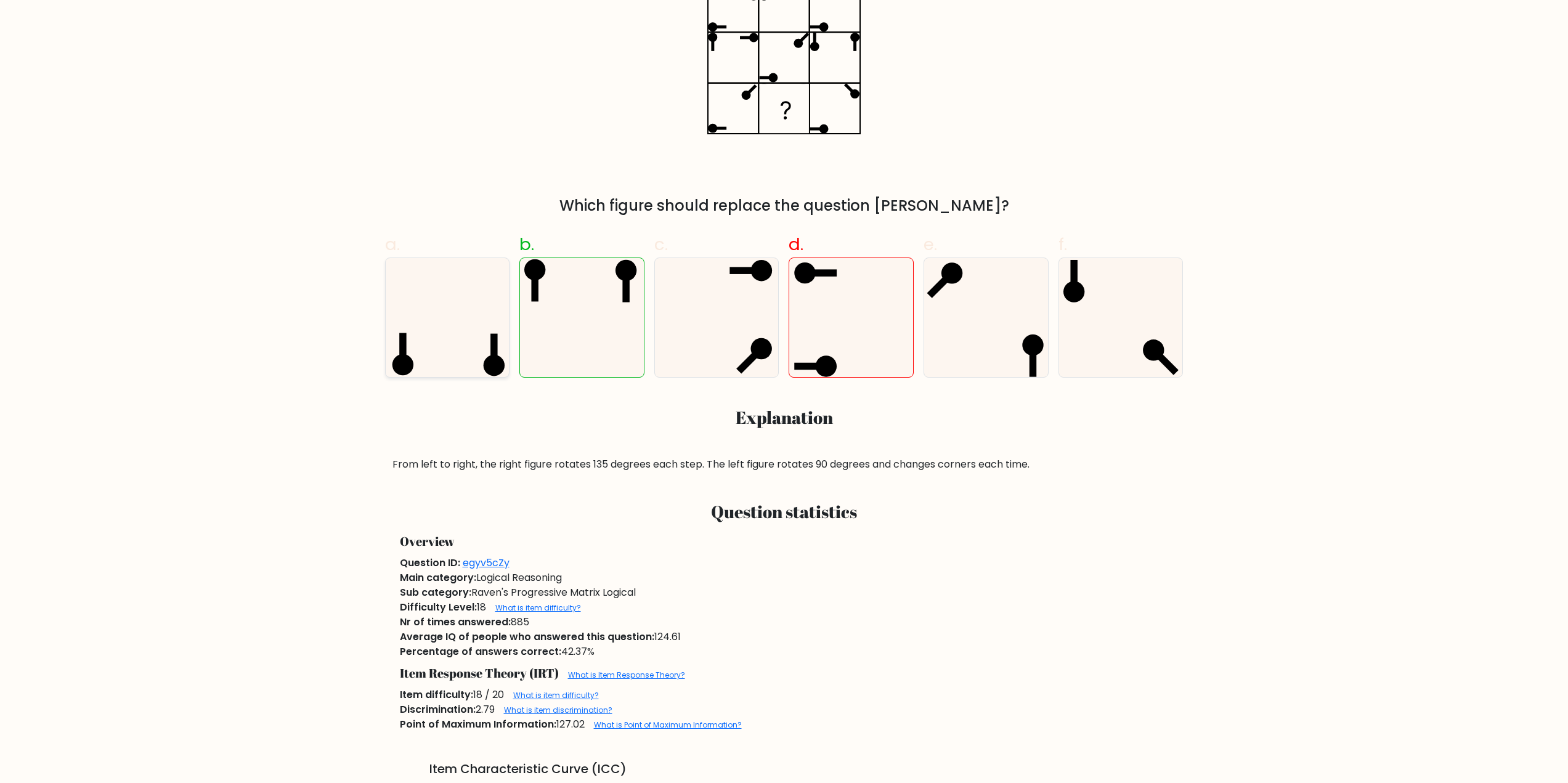
scroll to position [370, 0]
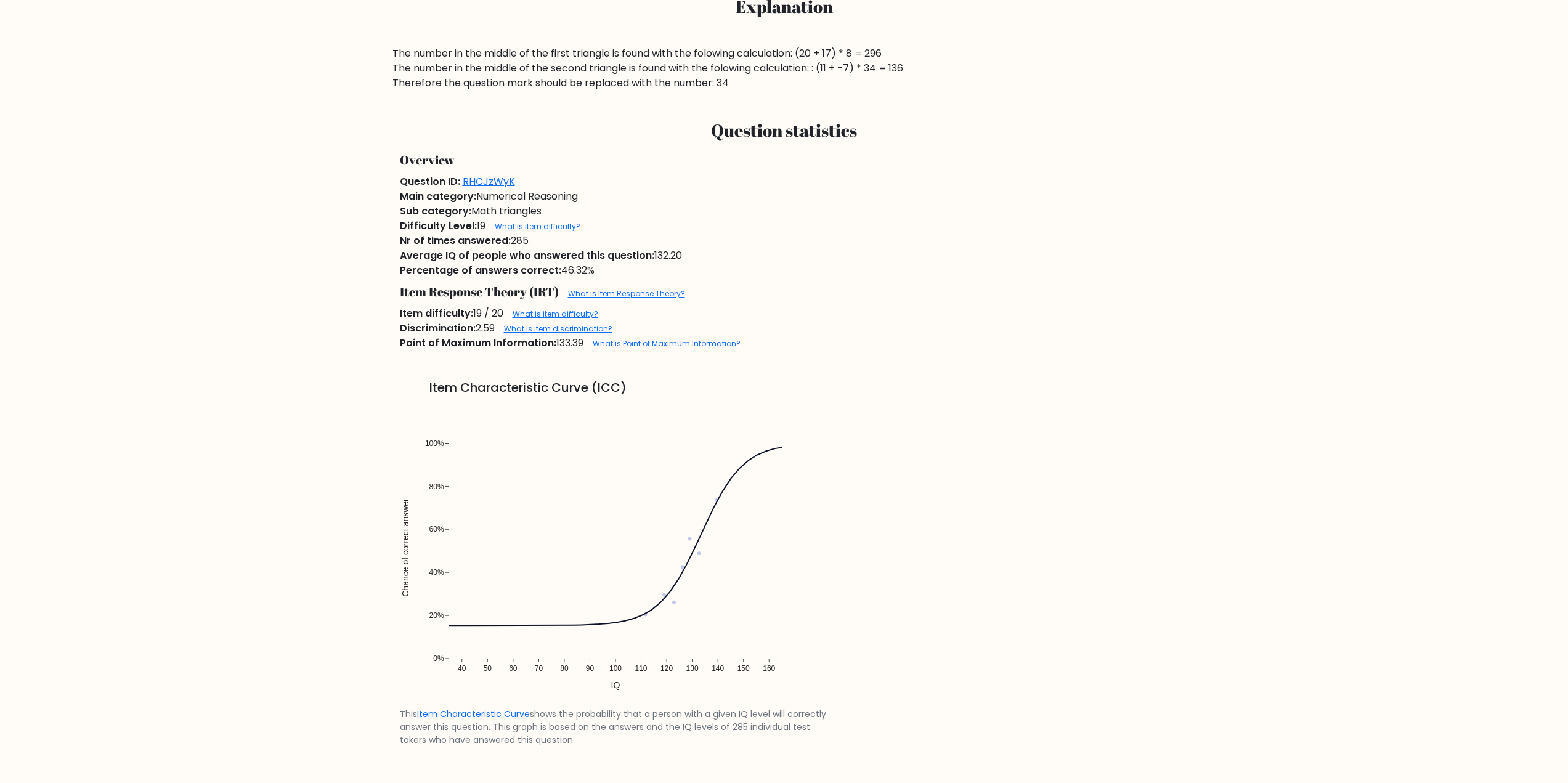
scroll to position [862, 0]
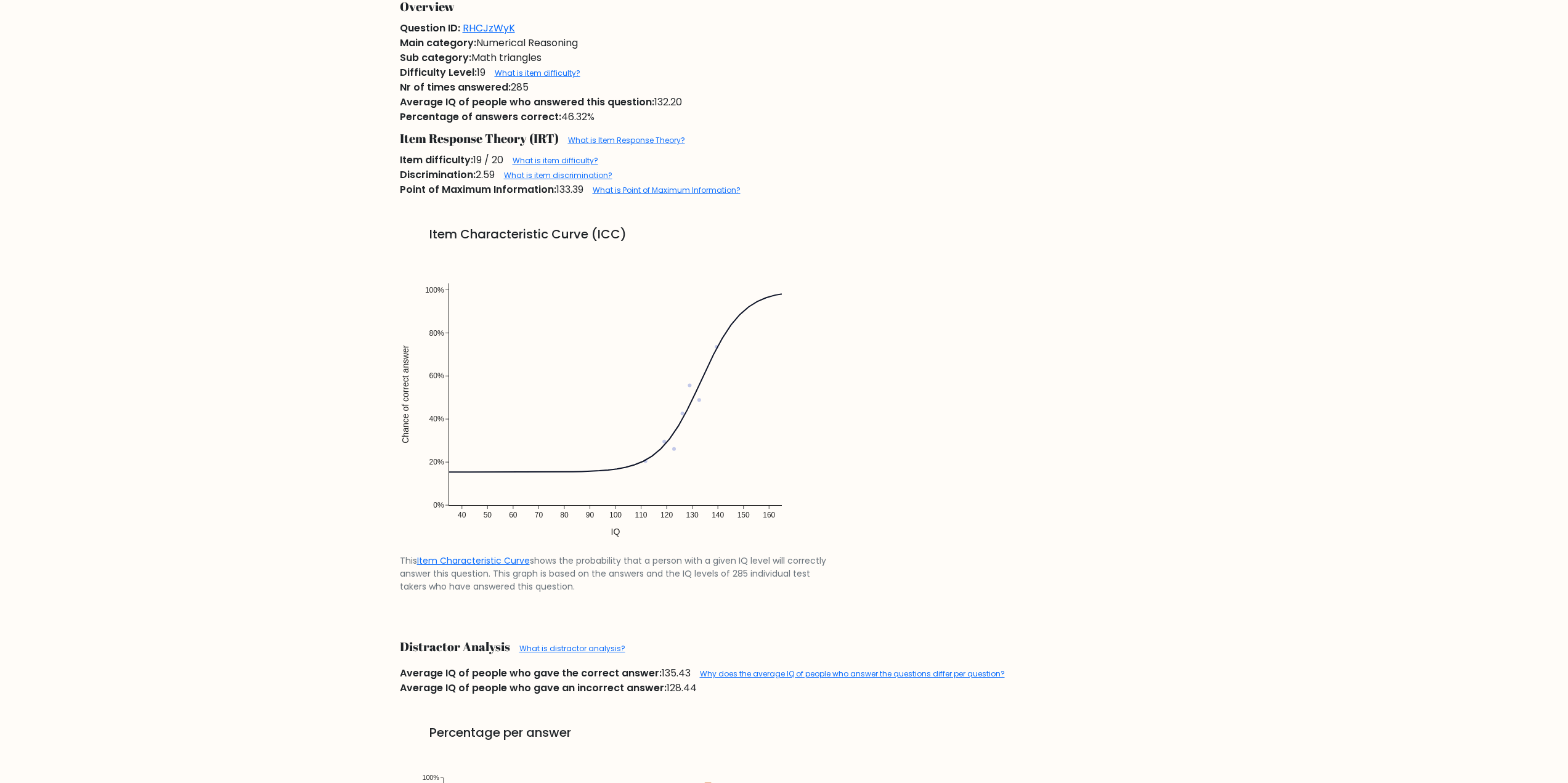
click at [718, 349] on img at bounding box center [616, 400] width 431 height 308
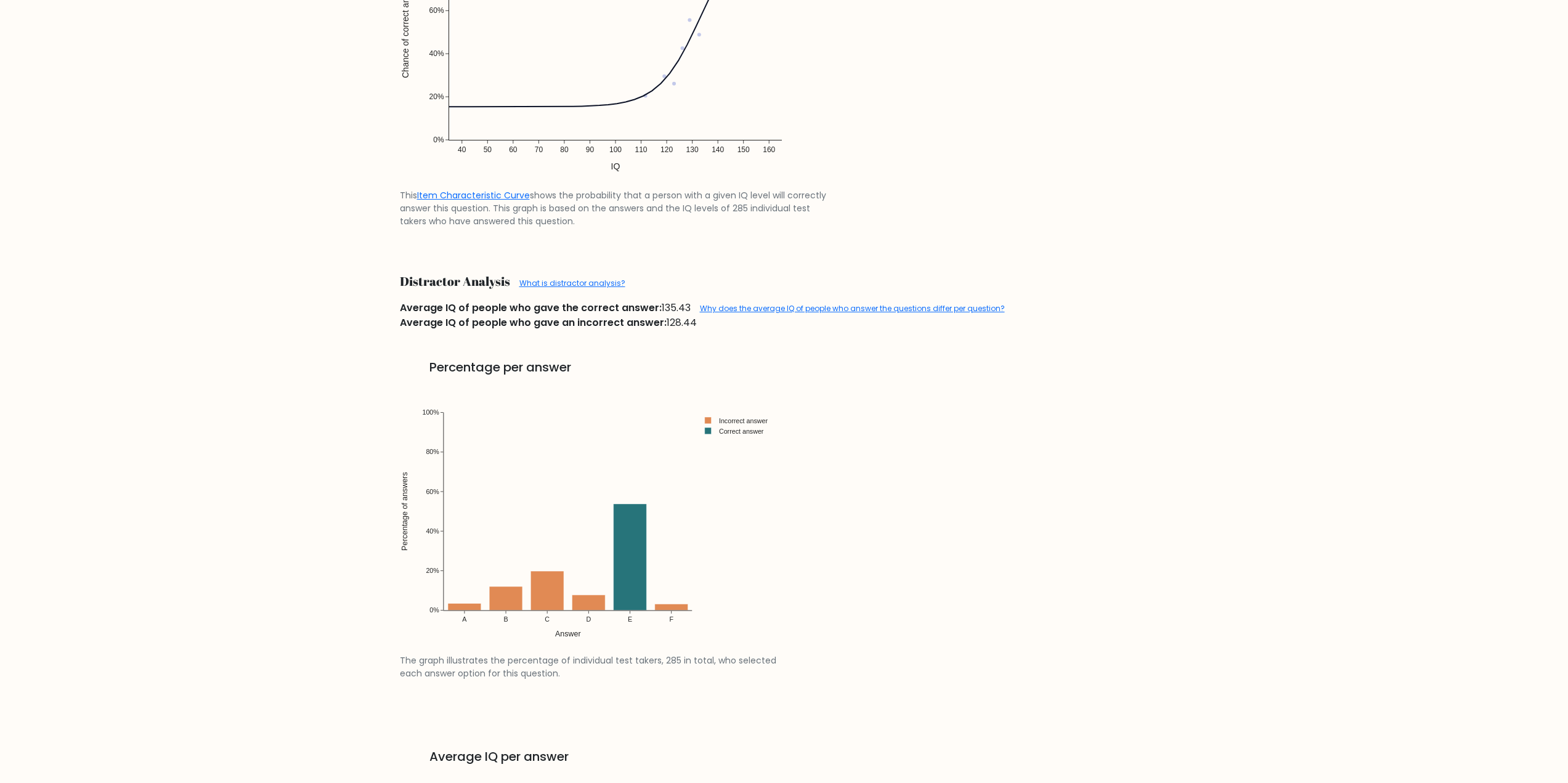
scroll to position [1250, 0]
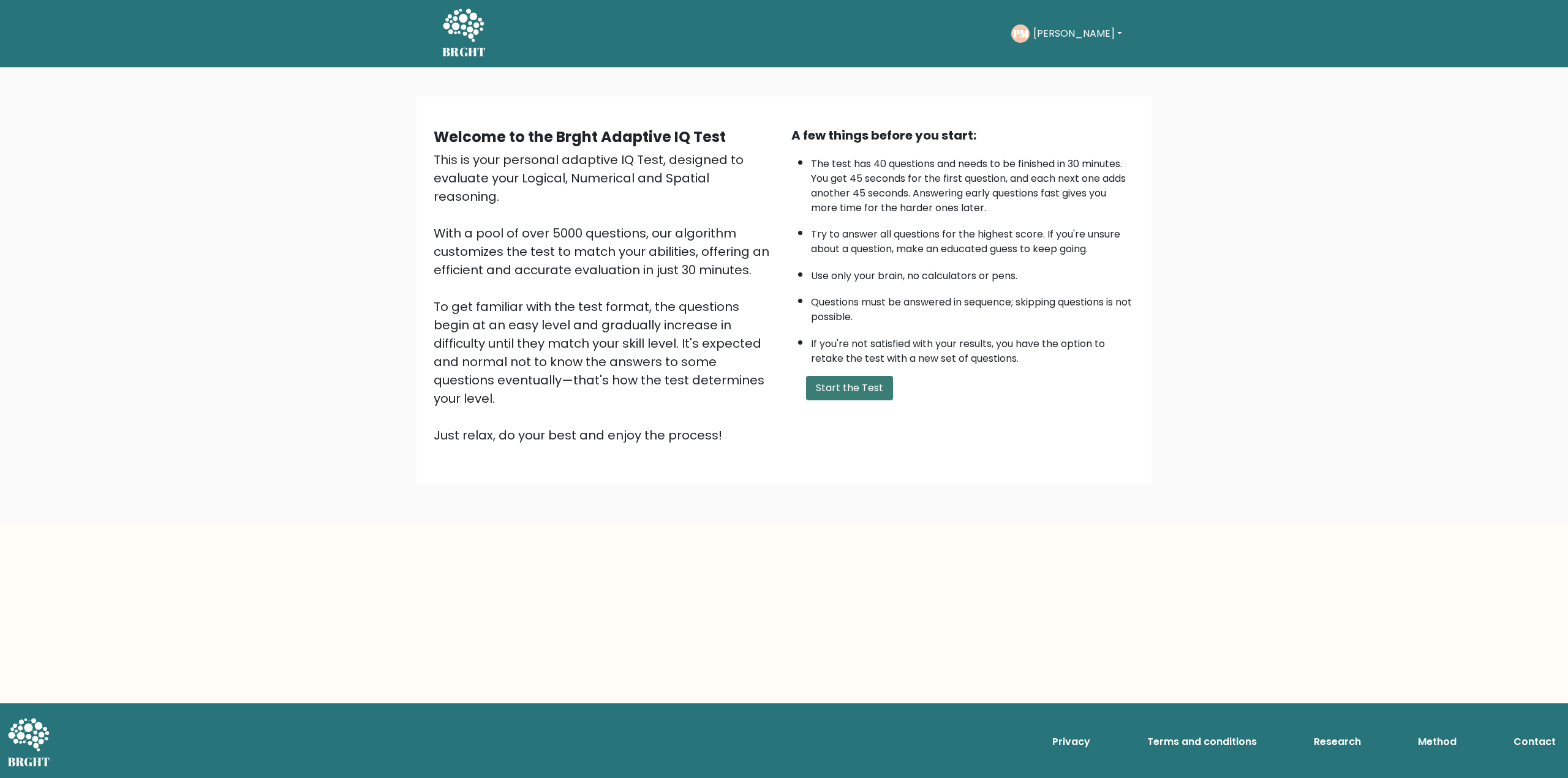
click at [825, 384] on button "Start the Test" at bounding box center [850, 388] width 87 height 25
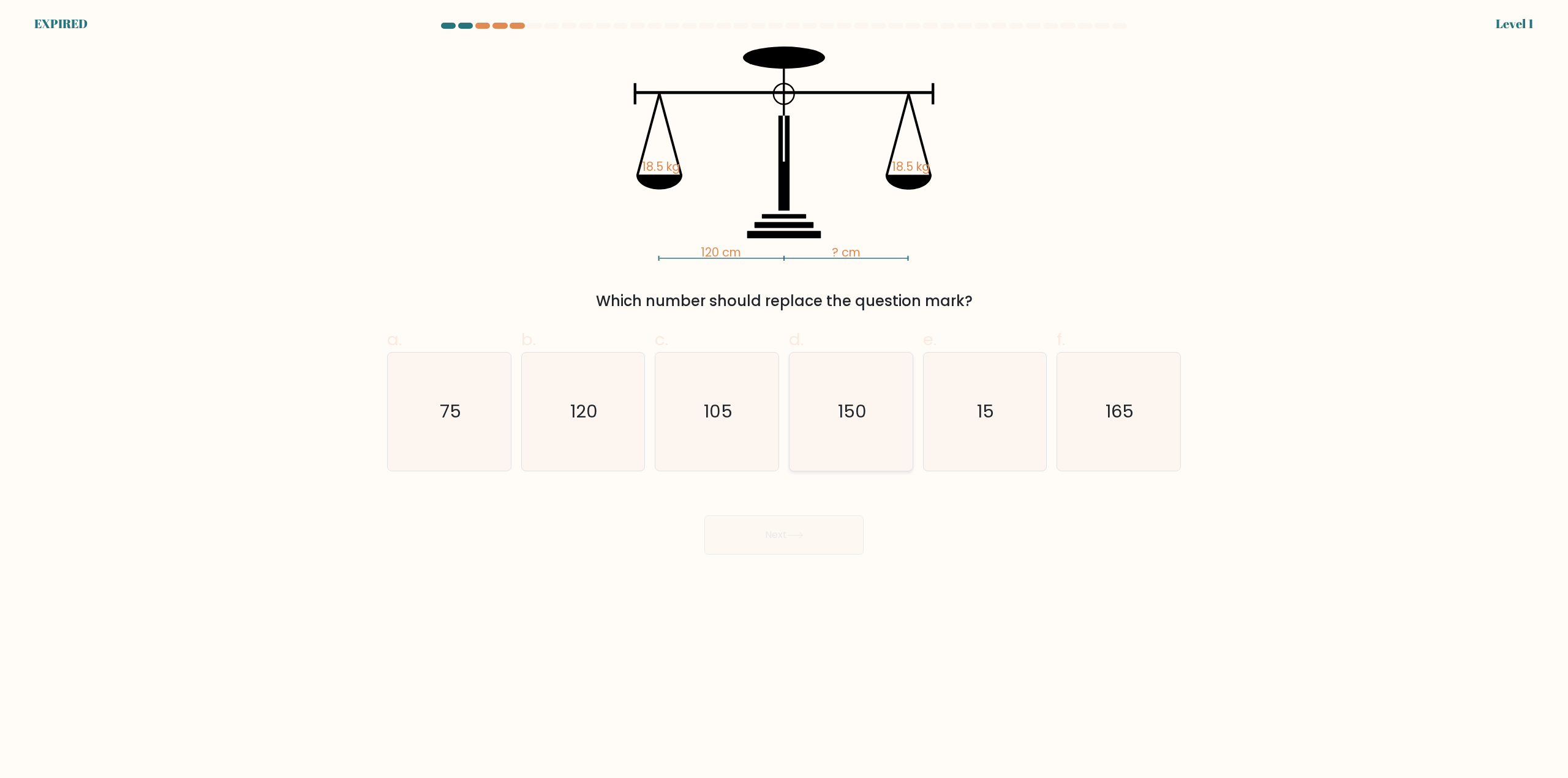
drag, startPoint x: 0, startPoint y: 0, endPoint x: 829, endPoint y: 399, distance: 920.0
click at [829, 399] on icon "150" at bounding box center [851, 411] width 118 height 118
click at [785, 397] on input "d. 150" at bounding box center [784, 393] width 1 height 8
radio input "true"
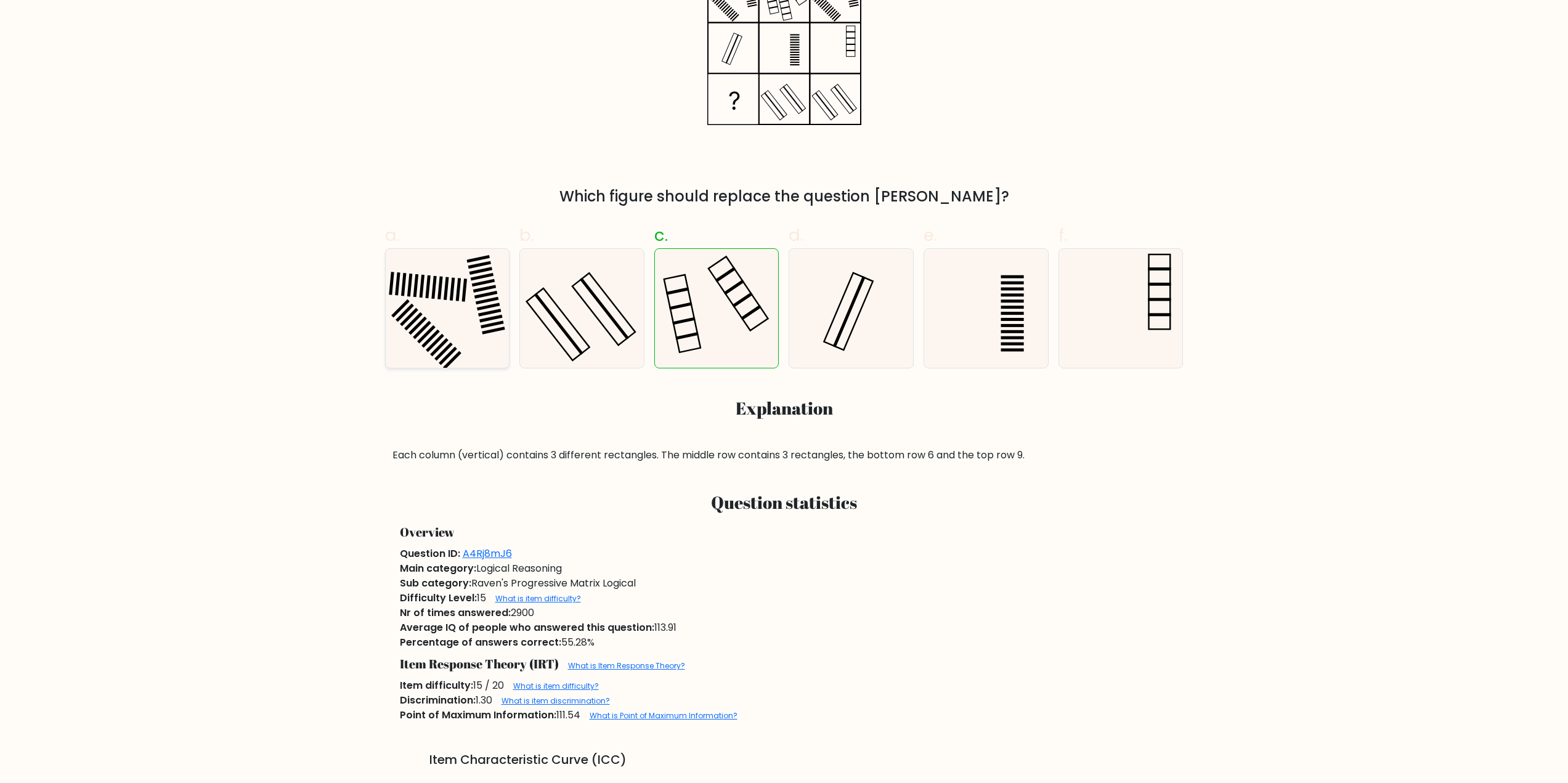
scroll to position [370, 0]
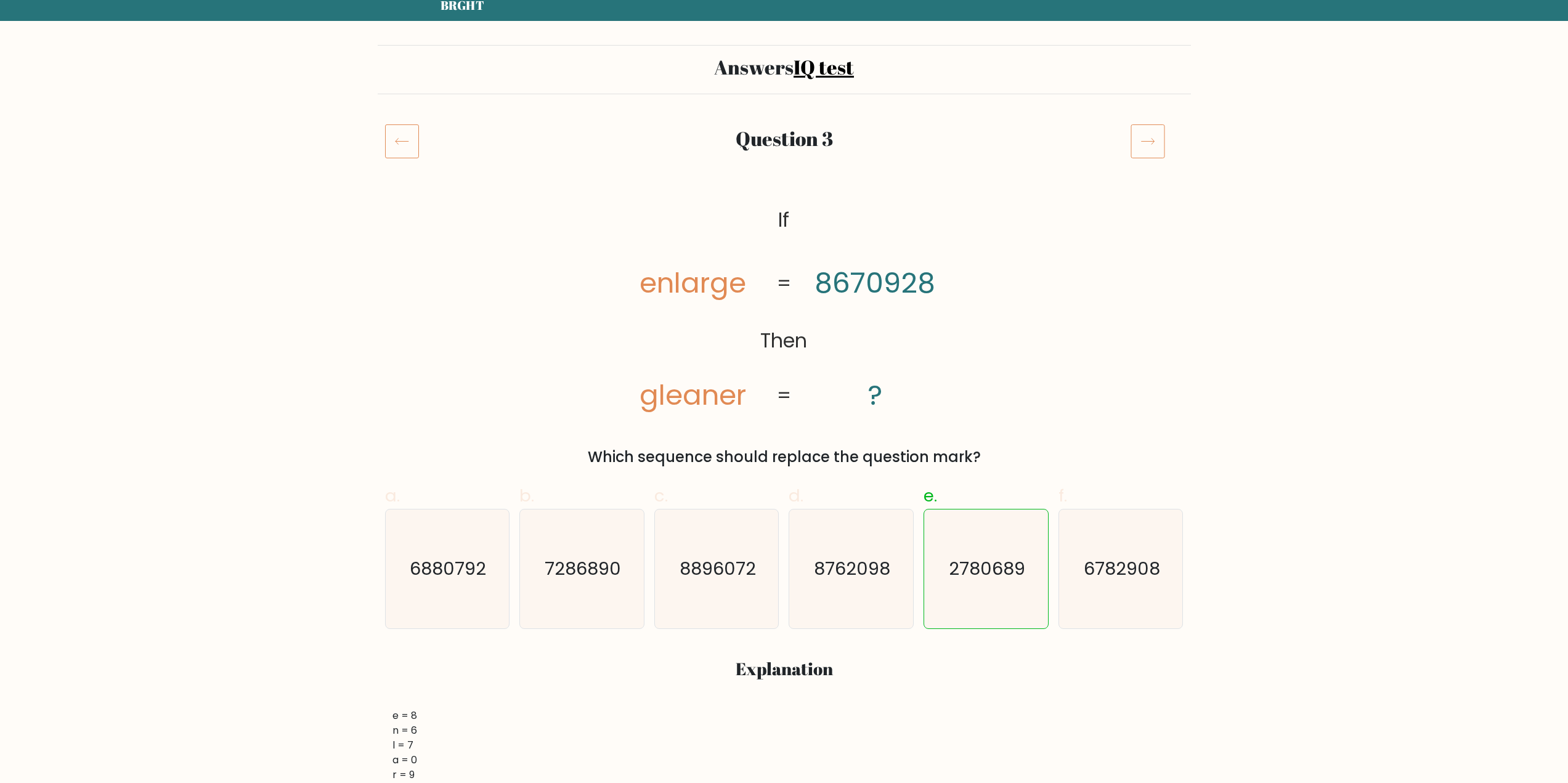
scroll to position [247, 0]
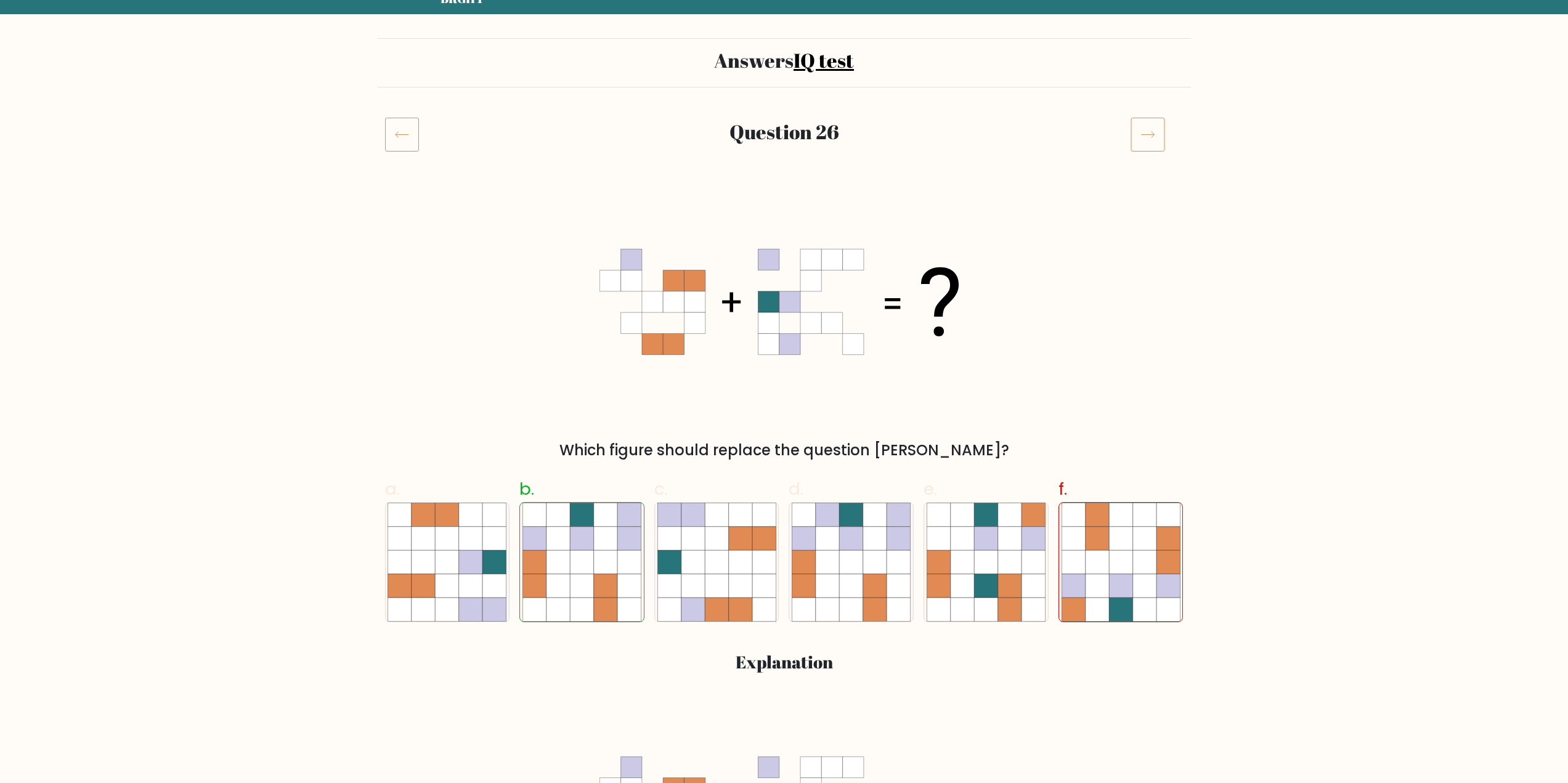
scroll to position [370, 0]
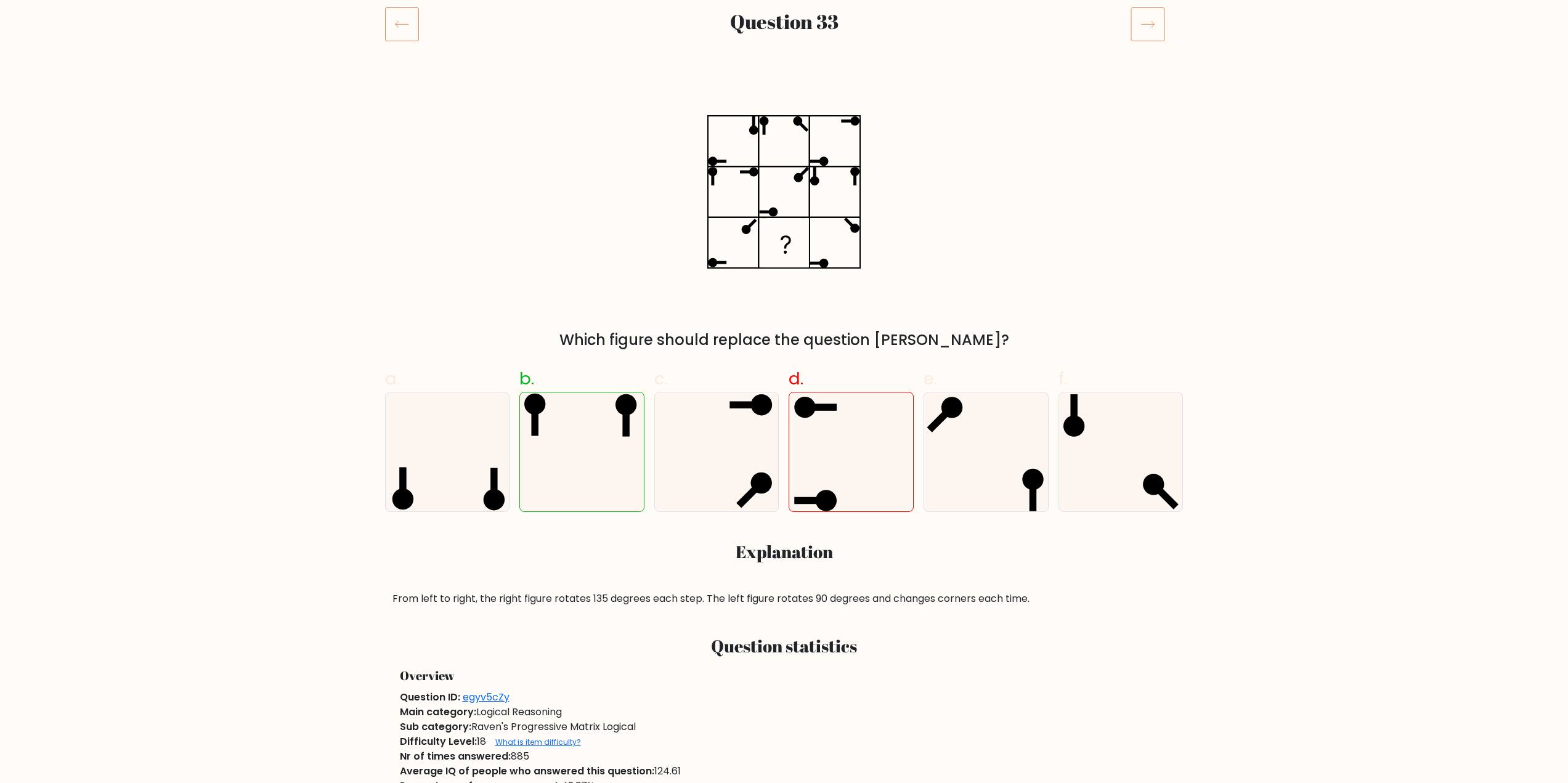
scroll to position [247, 0]
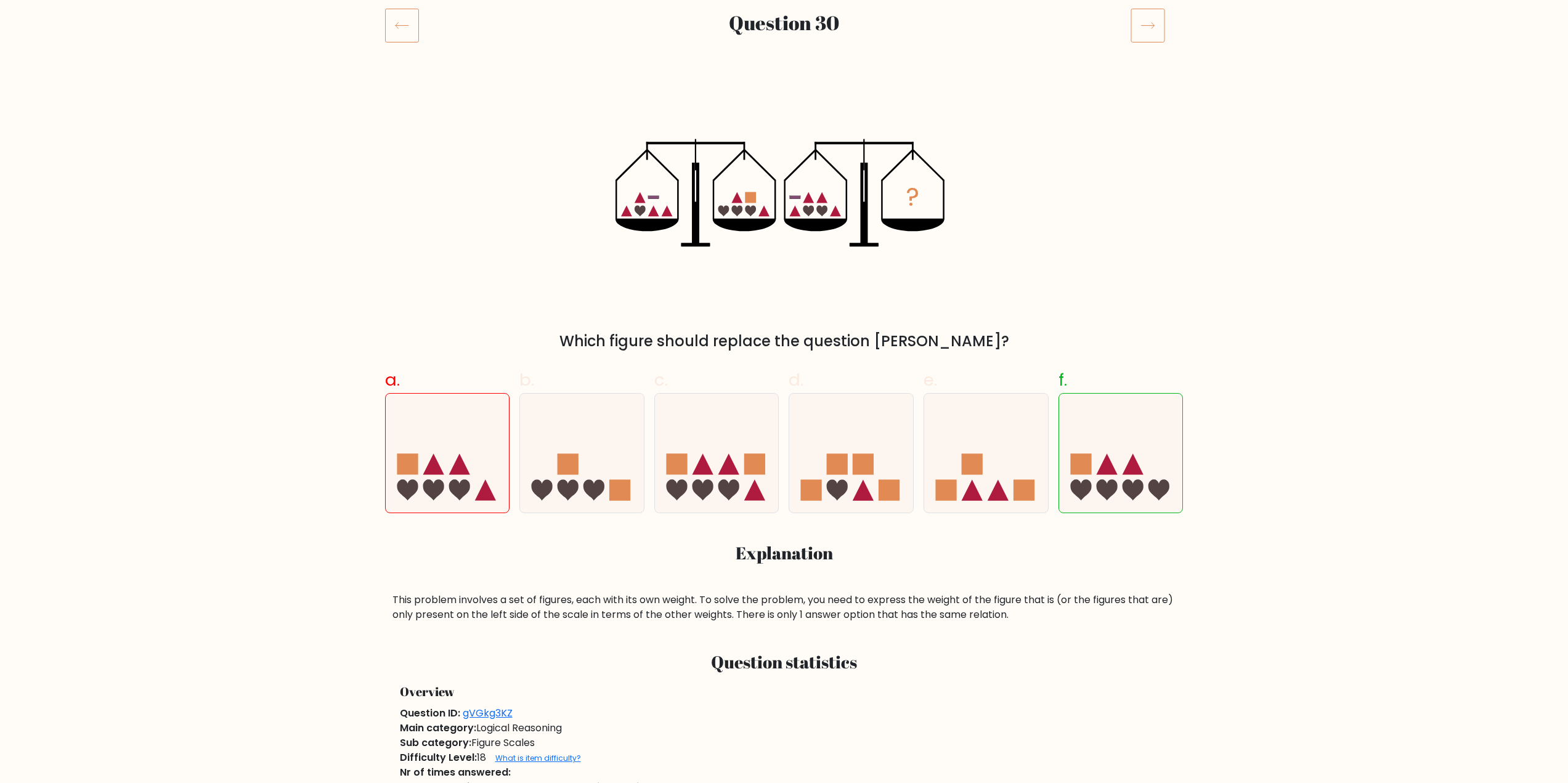
scroll to position [247, 0]
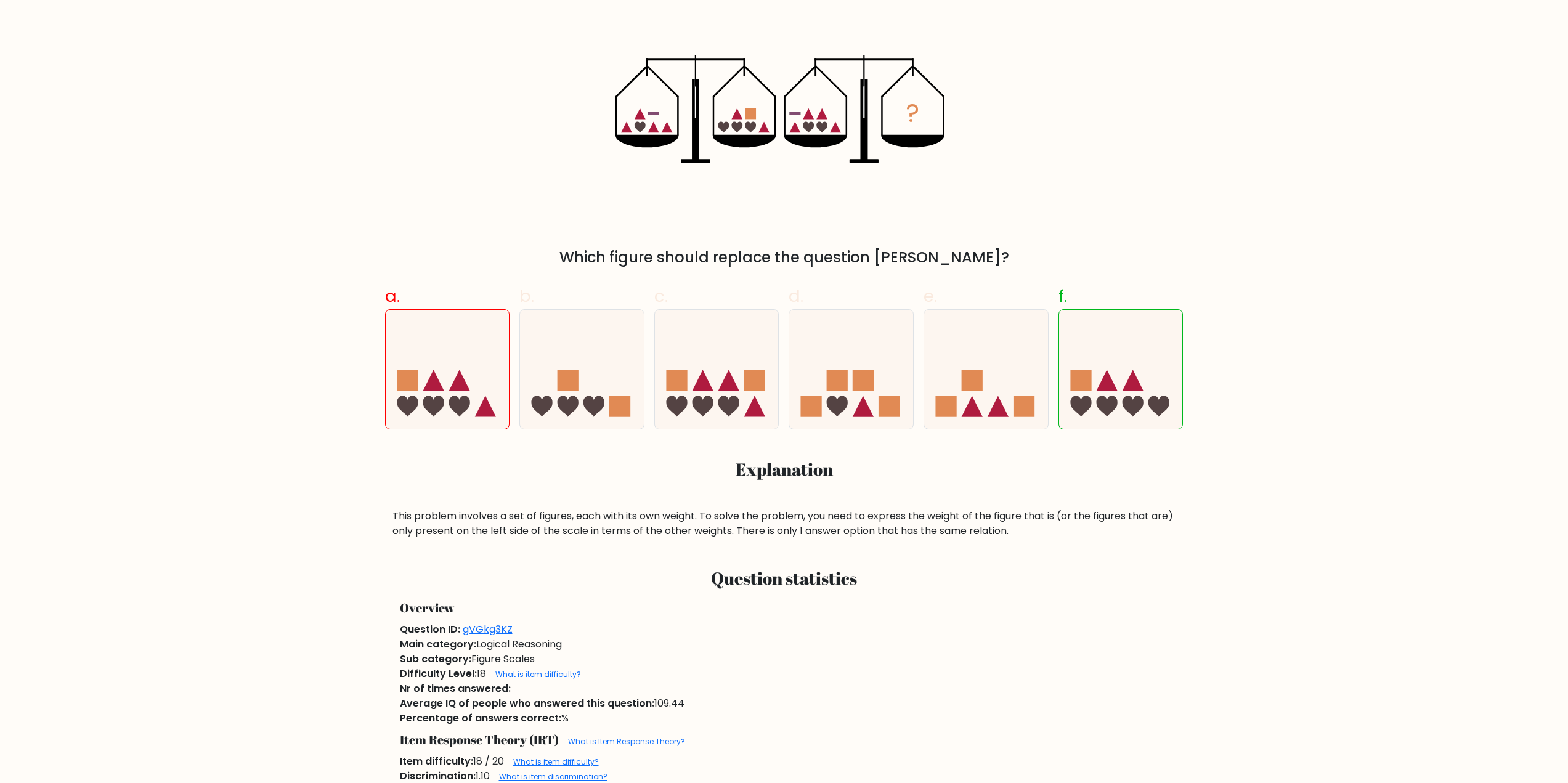
click at [586, 536] on div "This problem involves a set of figures, each with its own weight. To solve the …" at bounding box center [784, 523] width 784 height 30
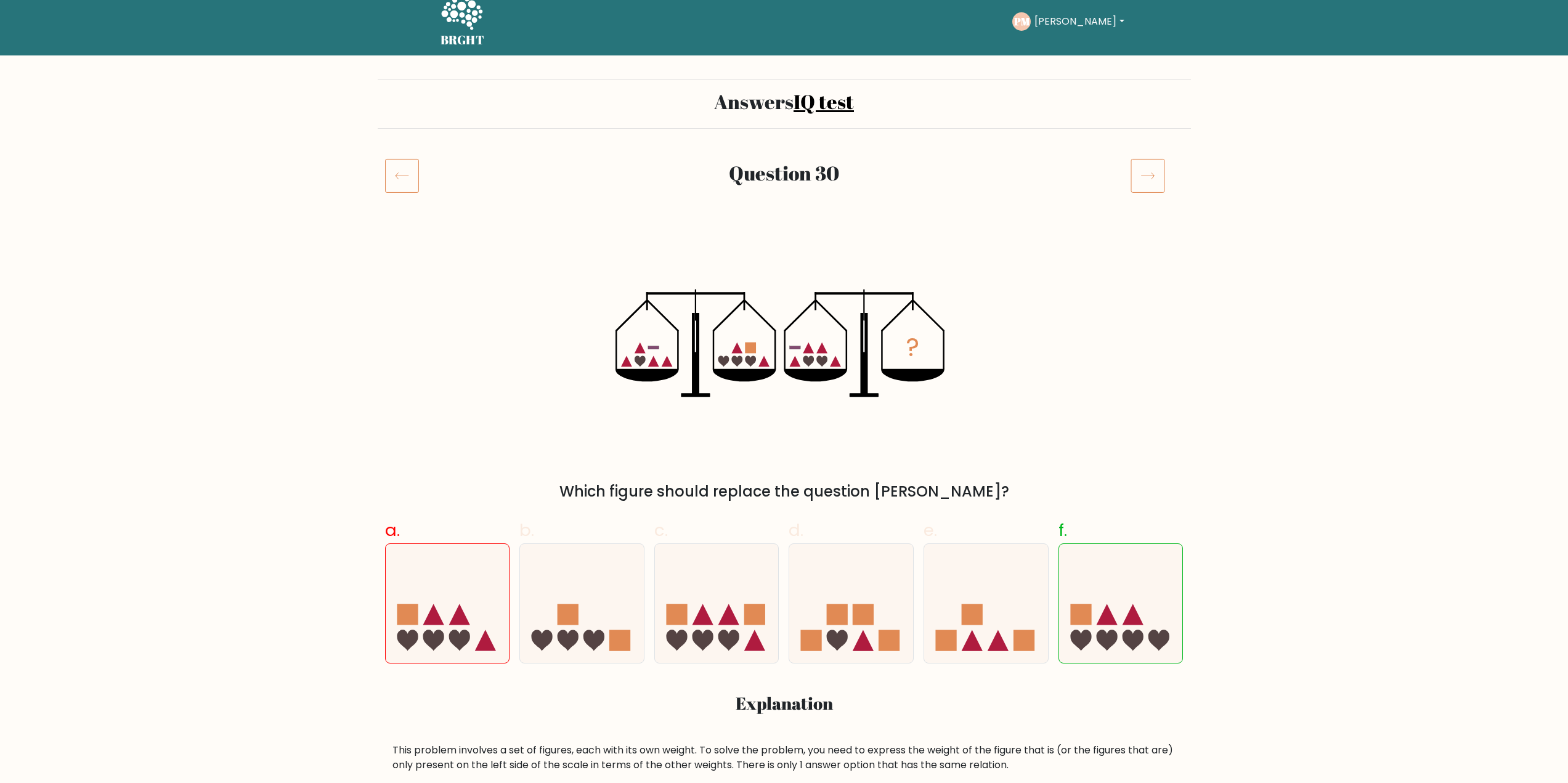
scroll to position [0, 0]
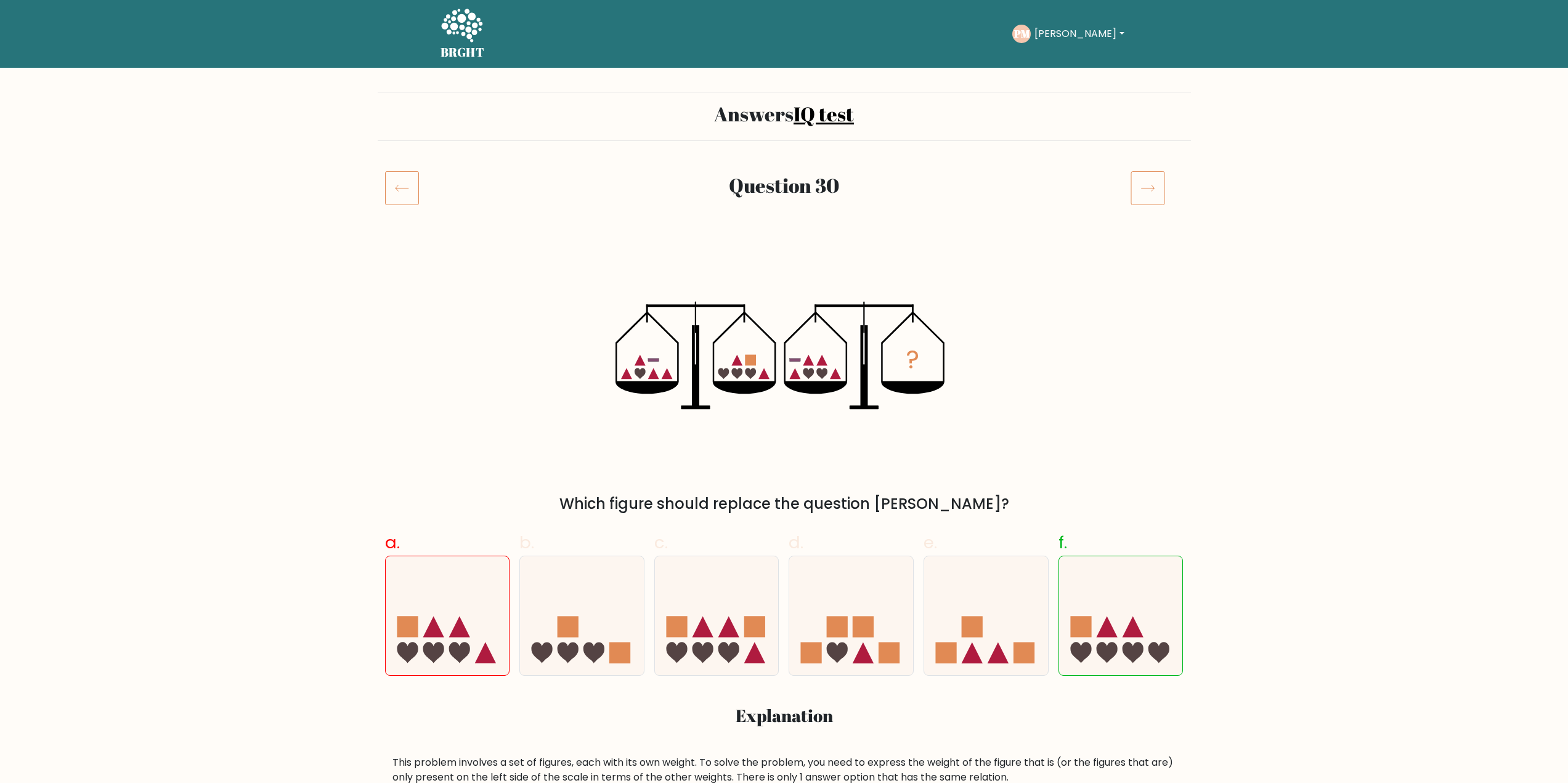
click at [461, 45] on h5 "BRGHT" at bounding box center [463, 53] width 44 height 15
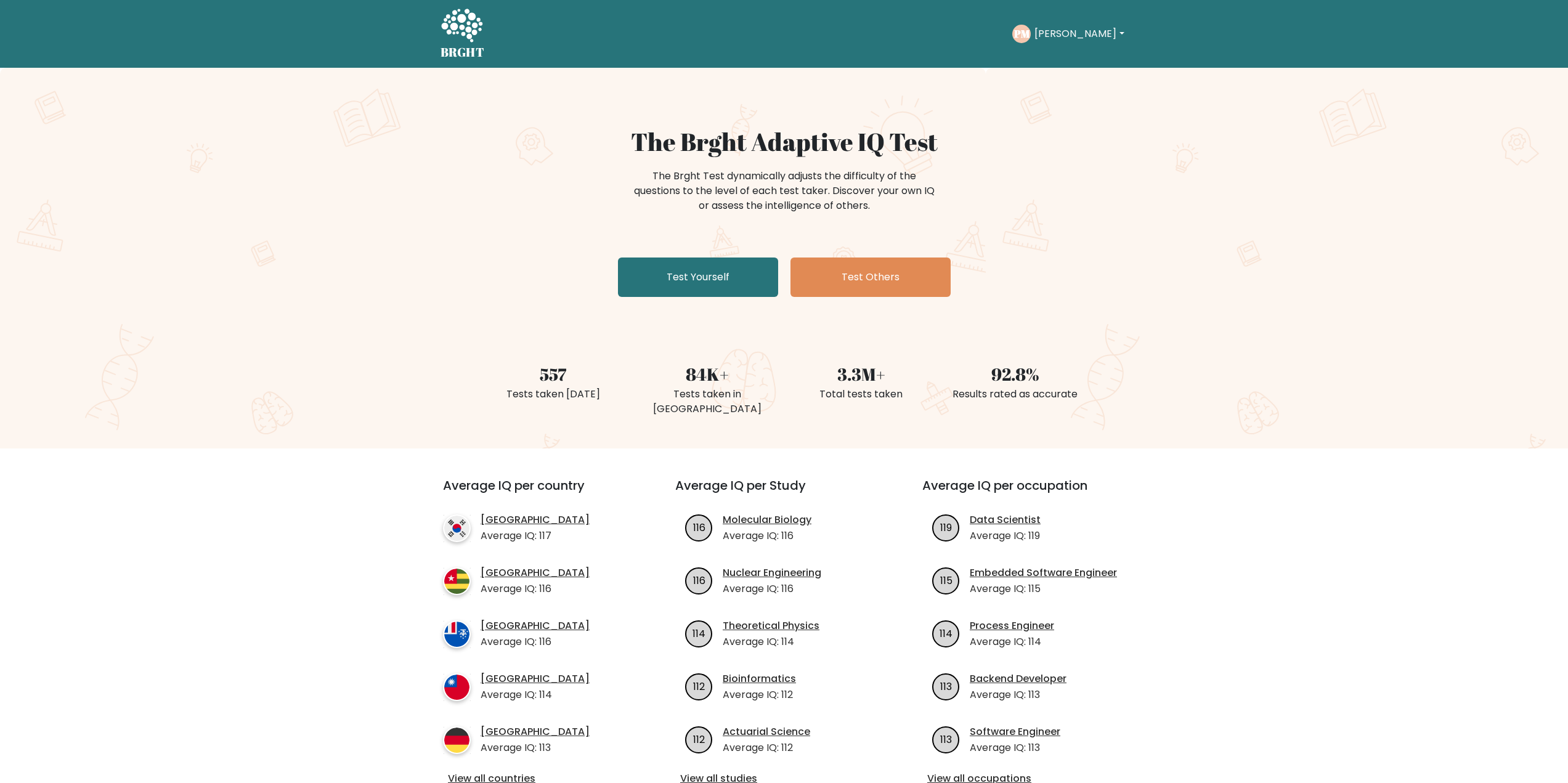
click at [1044, 30] on button "[PERSON_NAME]" at bounding box center [1079, 34] width 96 height 16
click at [1055, 63] on link "Dashboard" at bounding box center [1061, 60] width 97 height 20
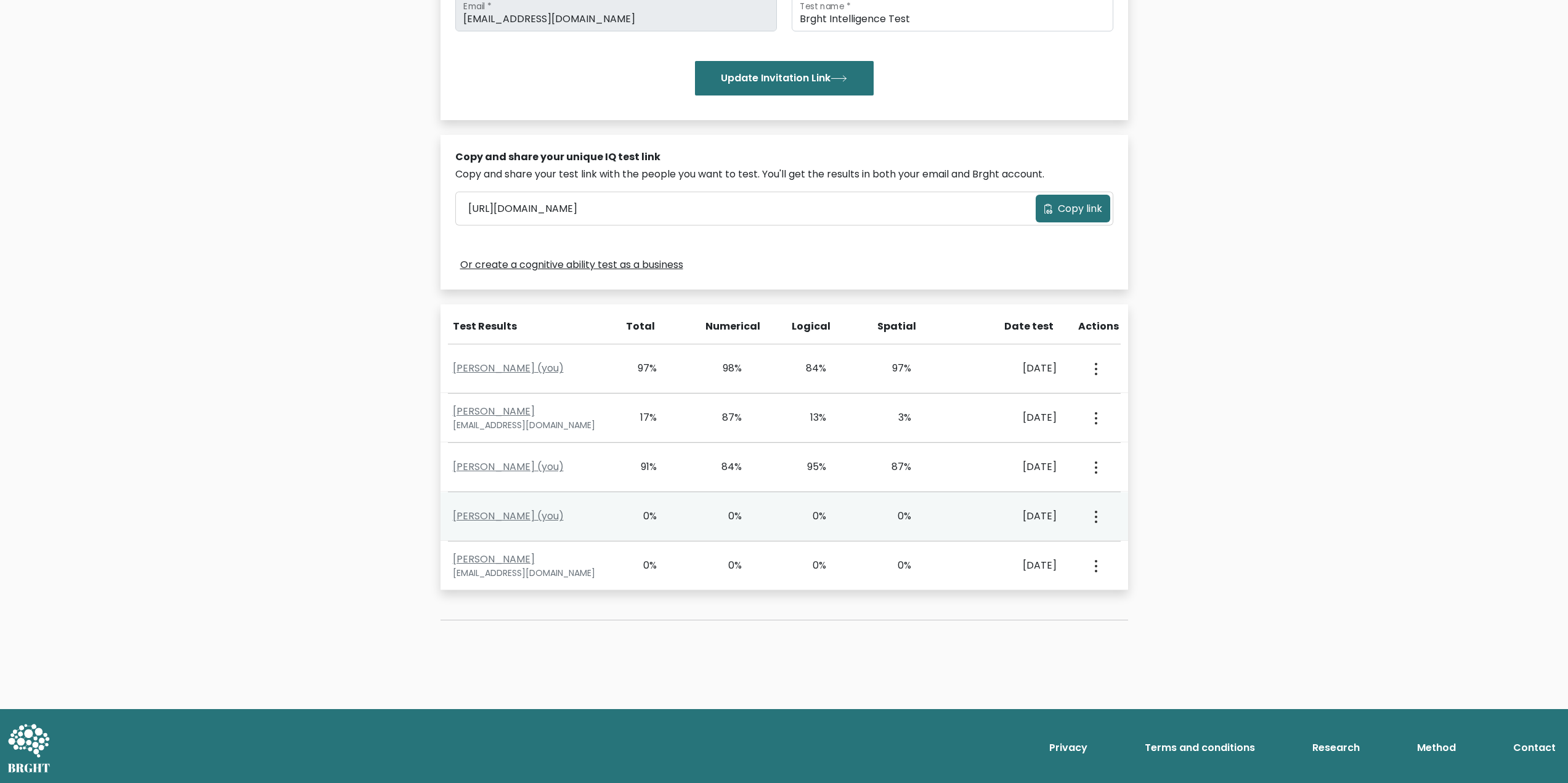
scroll to position [256, 0]
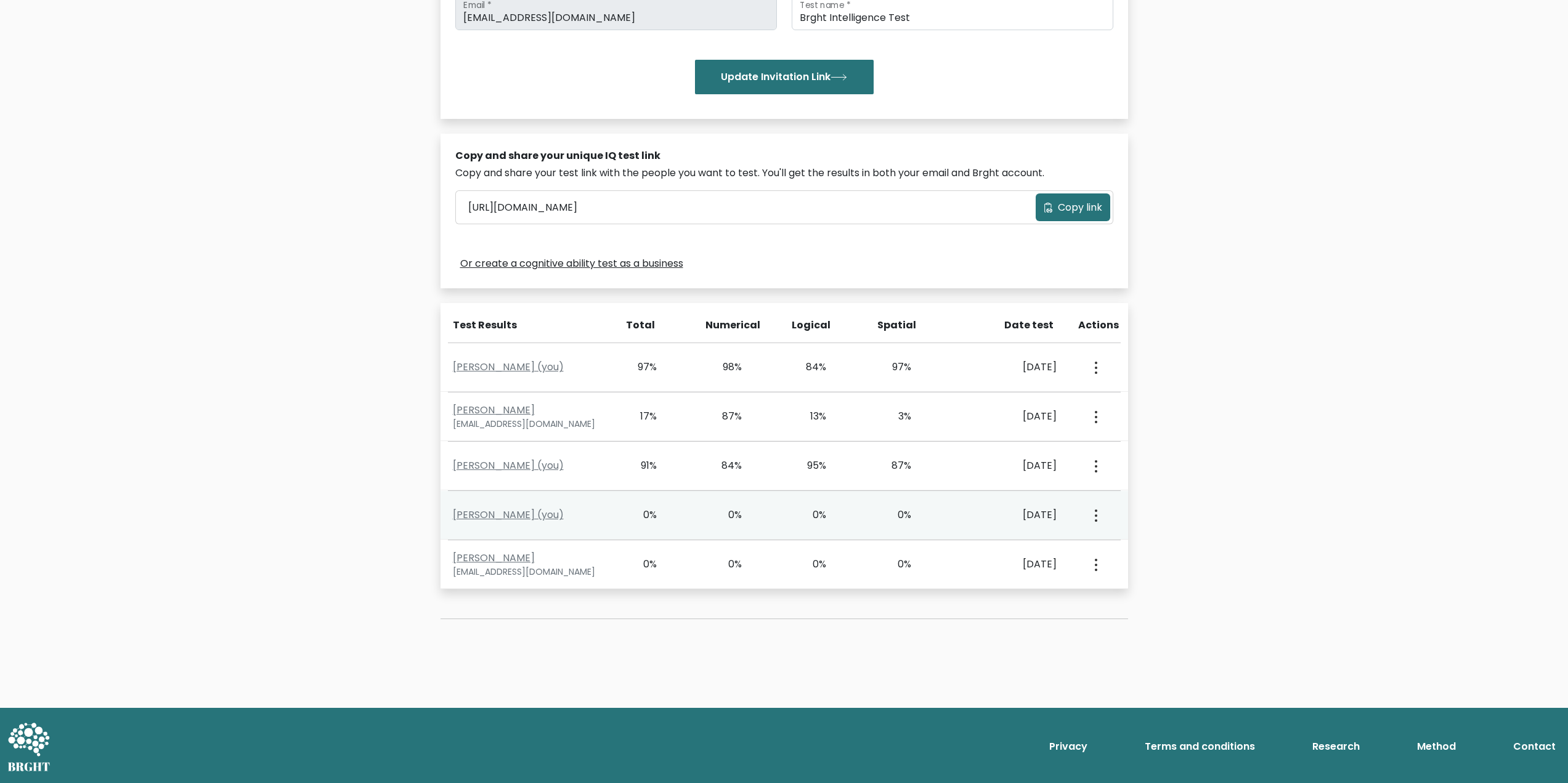
click at [499, 525] on div "Peter Megbo (you) 0% 0% 0% 0% Oct. 12, 2025 View Profile" at bounding box center [784, 515] width 687 height 49
click at [500, 514] on link "Peter Megbo (you)" at bounding box center [508, 514] width 111 height 14
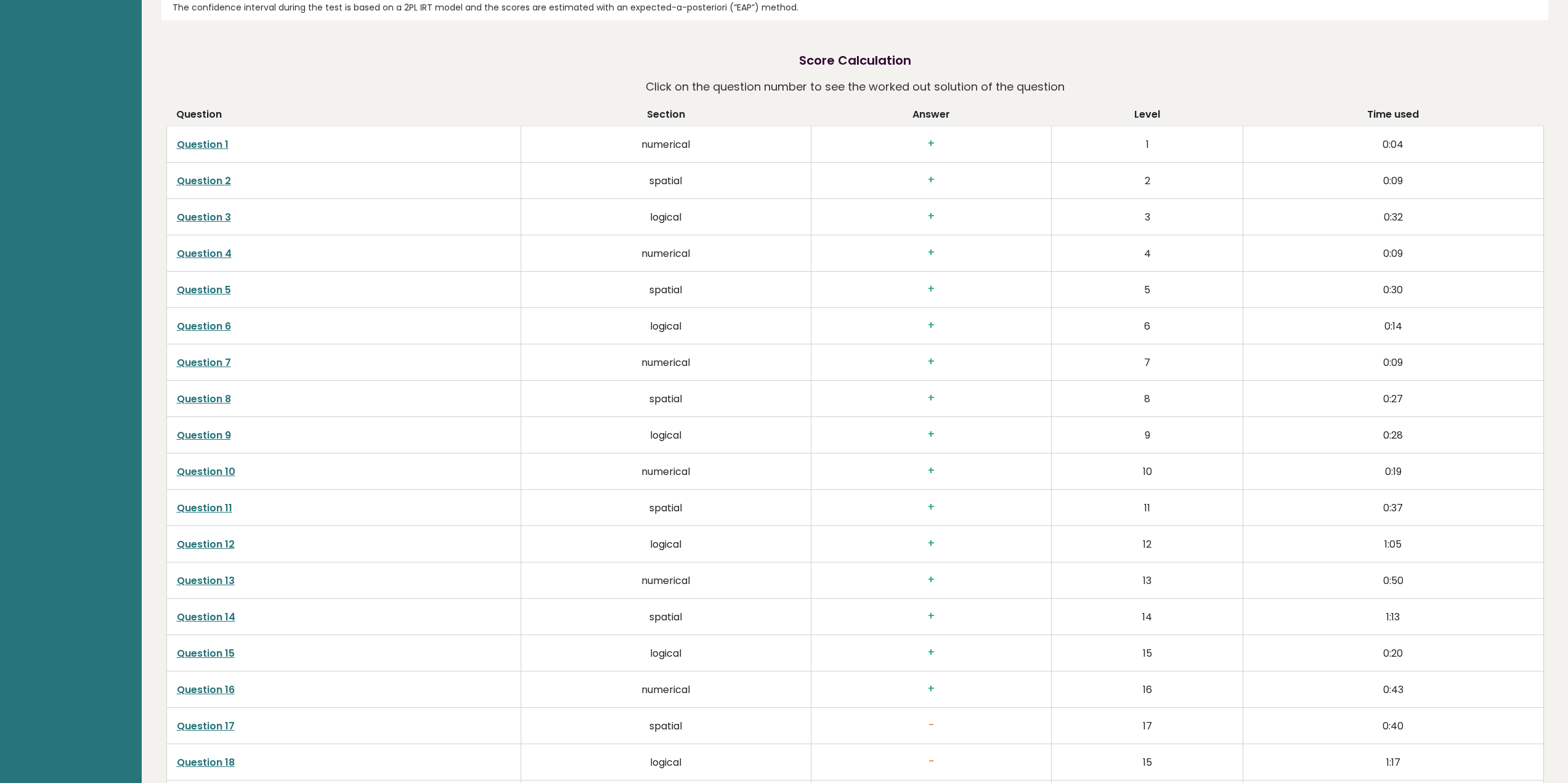
scroll to position [2306, 0]
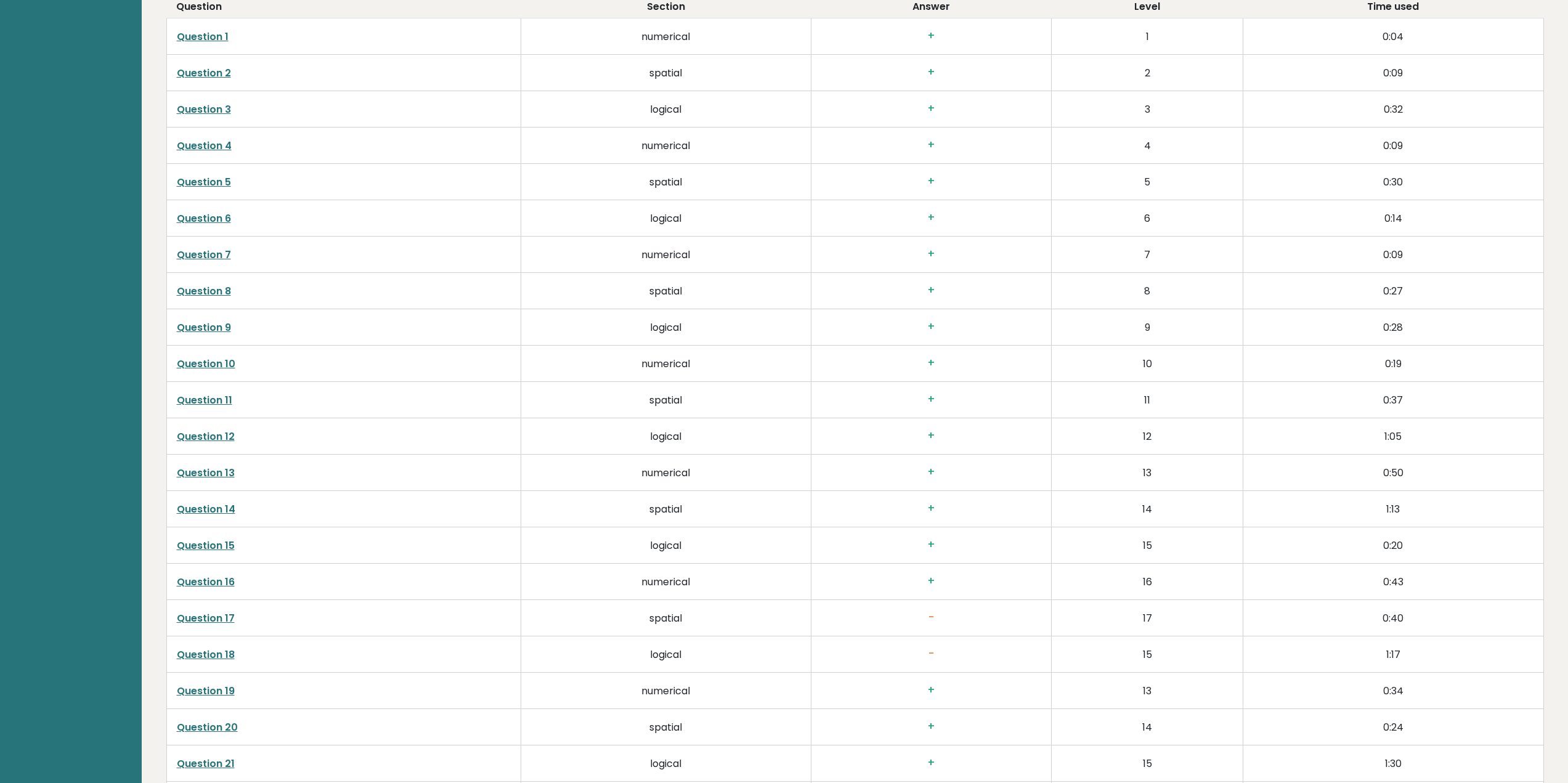
click at [185, 433] on link "Question 12" at bounding box center [206, 436] width 58 height 14
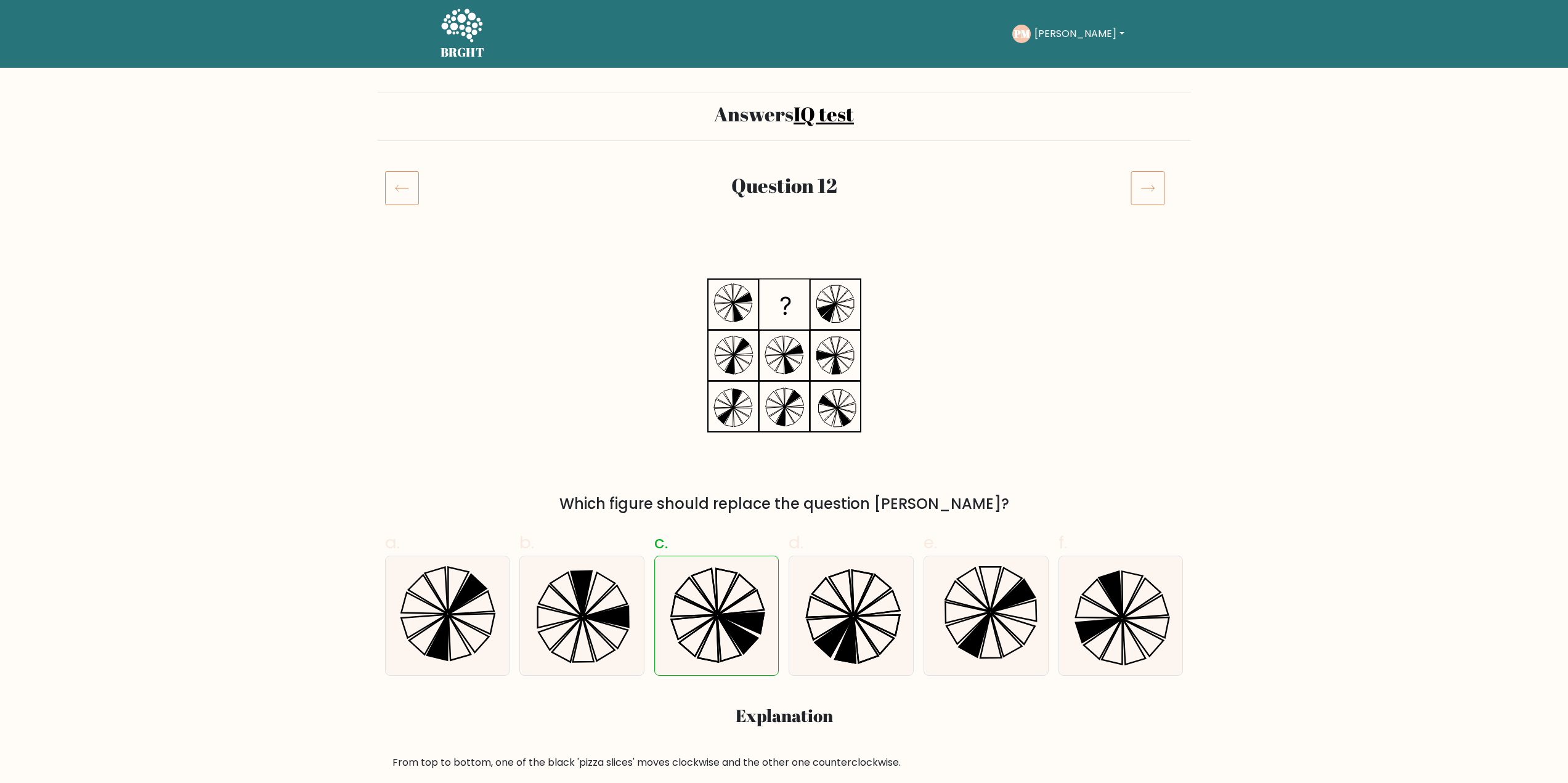
click at [388, 183] on icon at bounding box center [402, 188] width 34 height 35
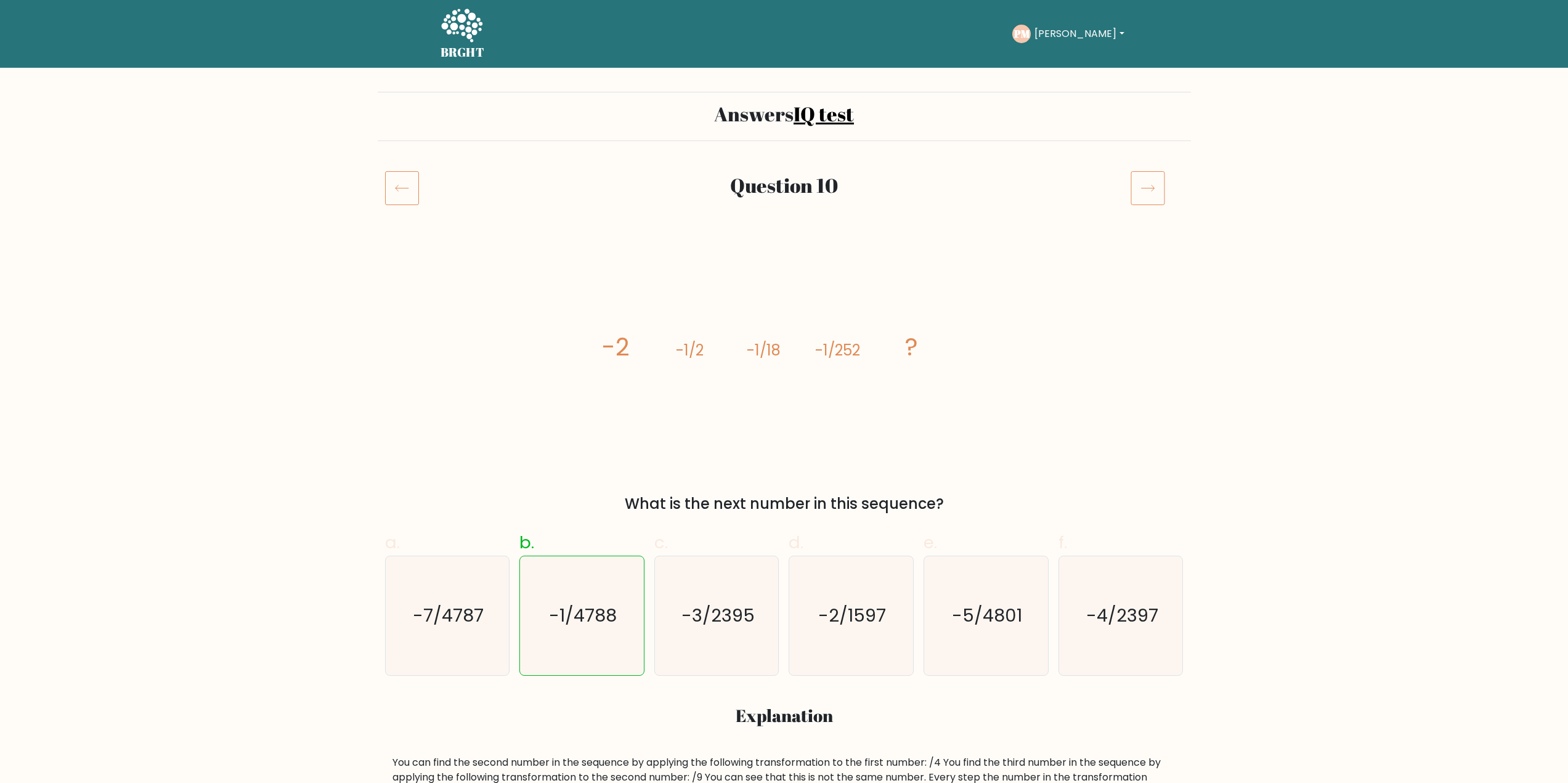
click at [1141, 185] on icon at bounding box center [1148, 188] width 35 height 35
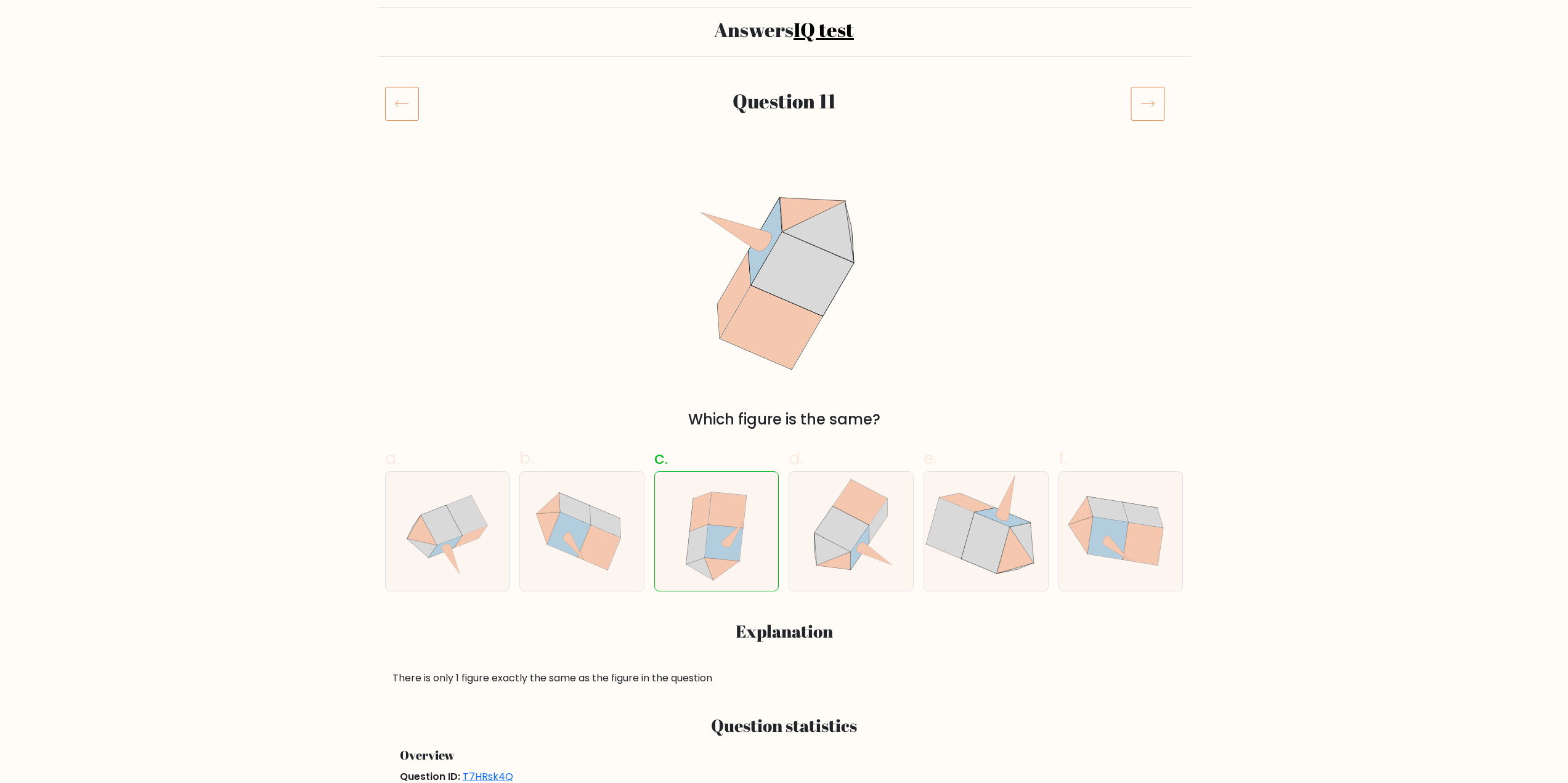
scroll to position [62, 0]
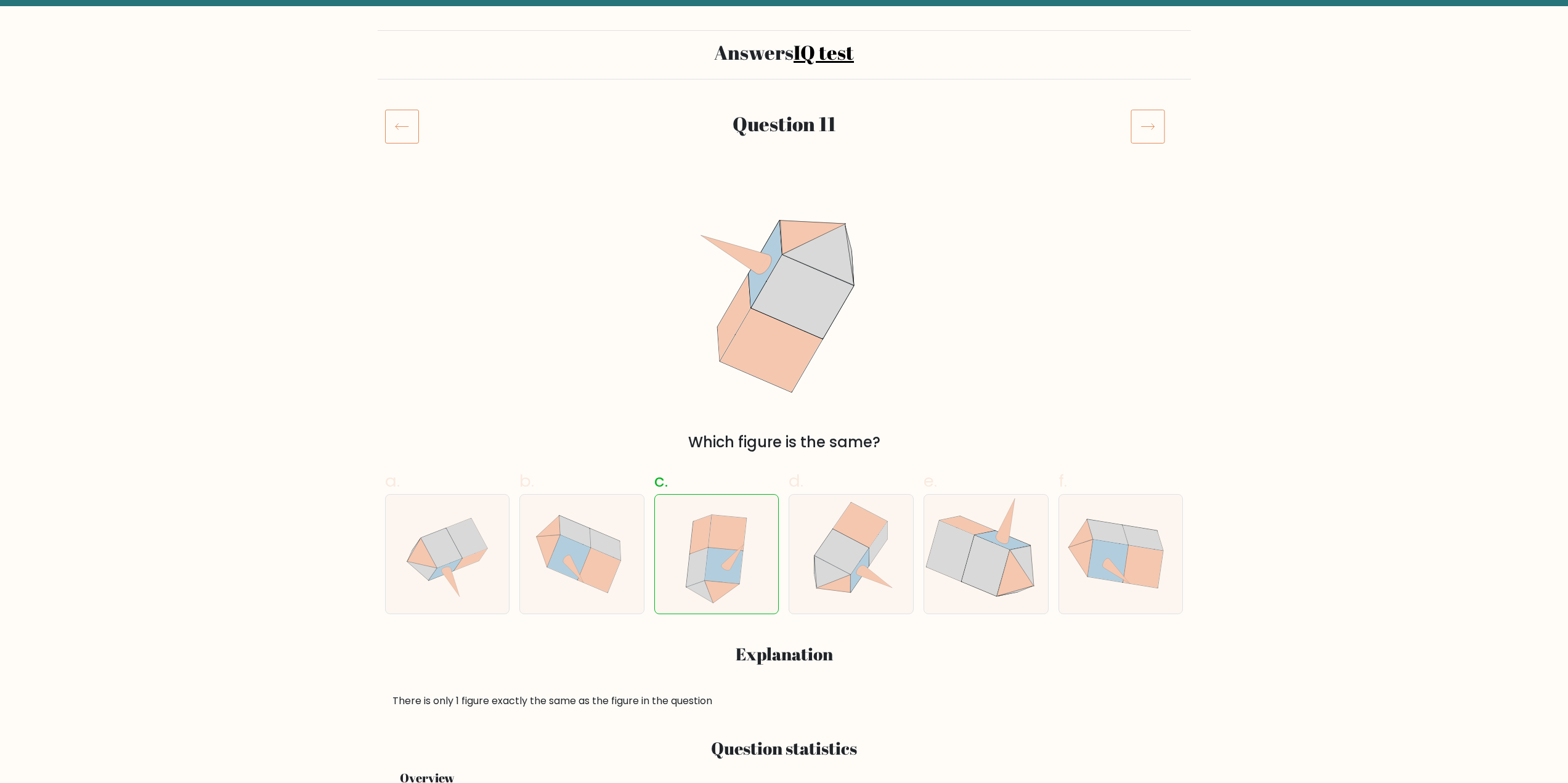
click at [1153, 130] on icon at bounding box center [1148, 126] width 35 height 35
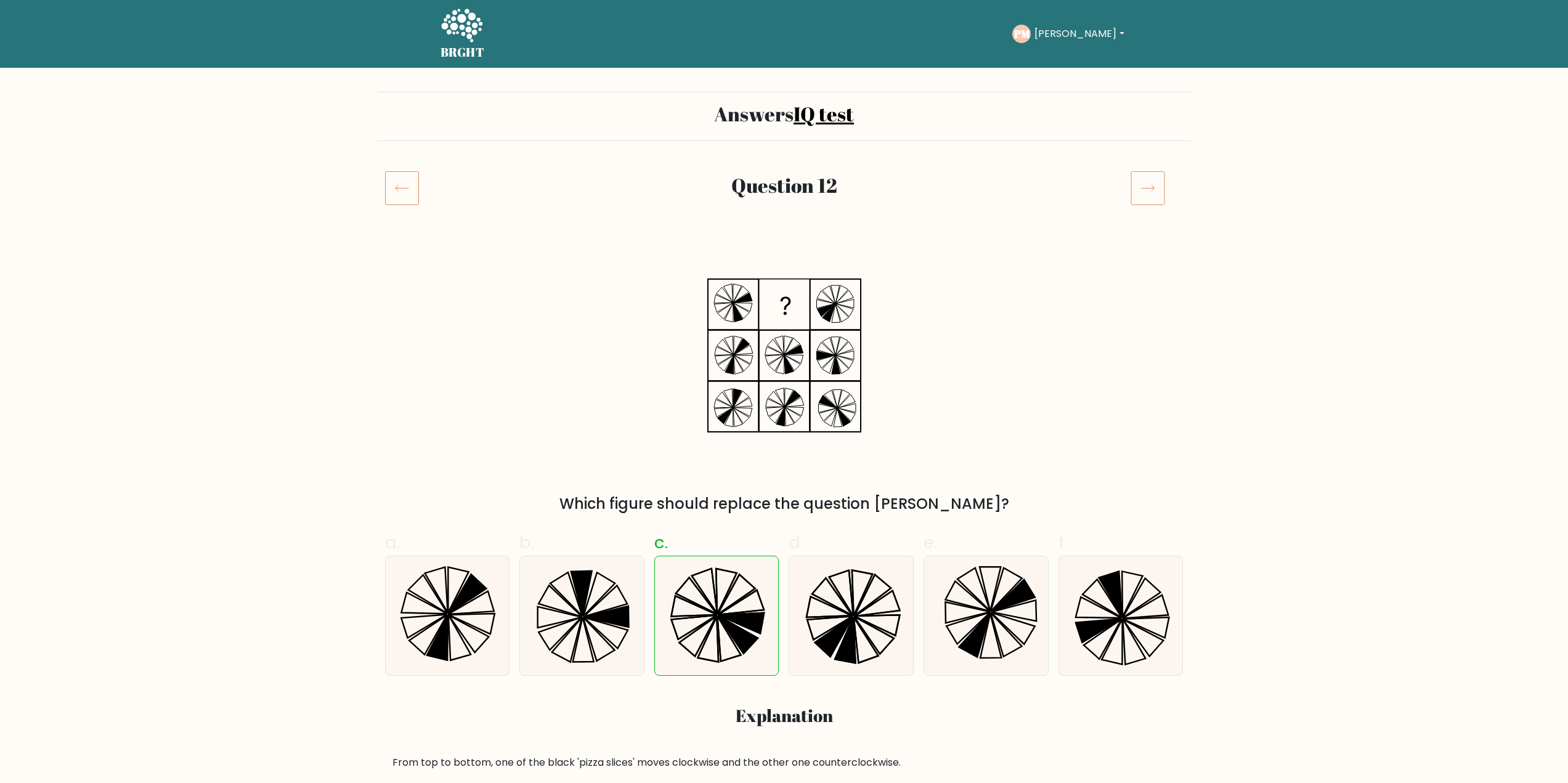
click at [1153, 130] on div "Answers IQ test" at bounding box center [784, 117] width 813 height 49
click at [1149, 179] on icon at bounding box center [1148, 188] width 35 height 35
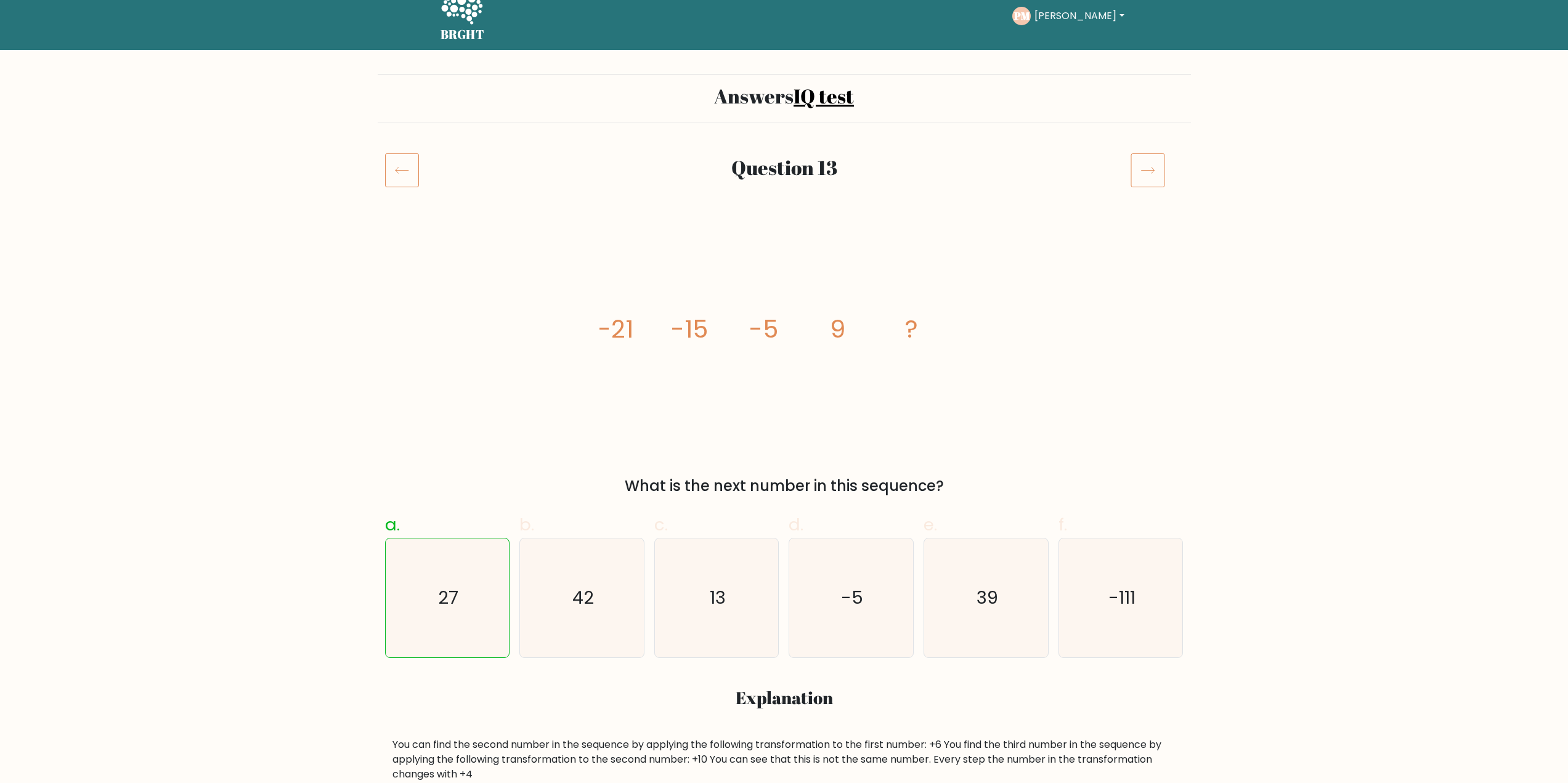
scroll to position [62, 0]
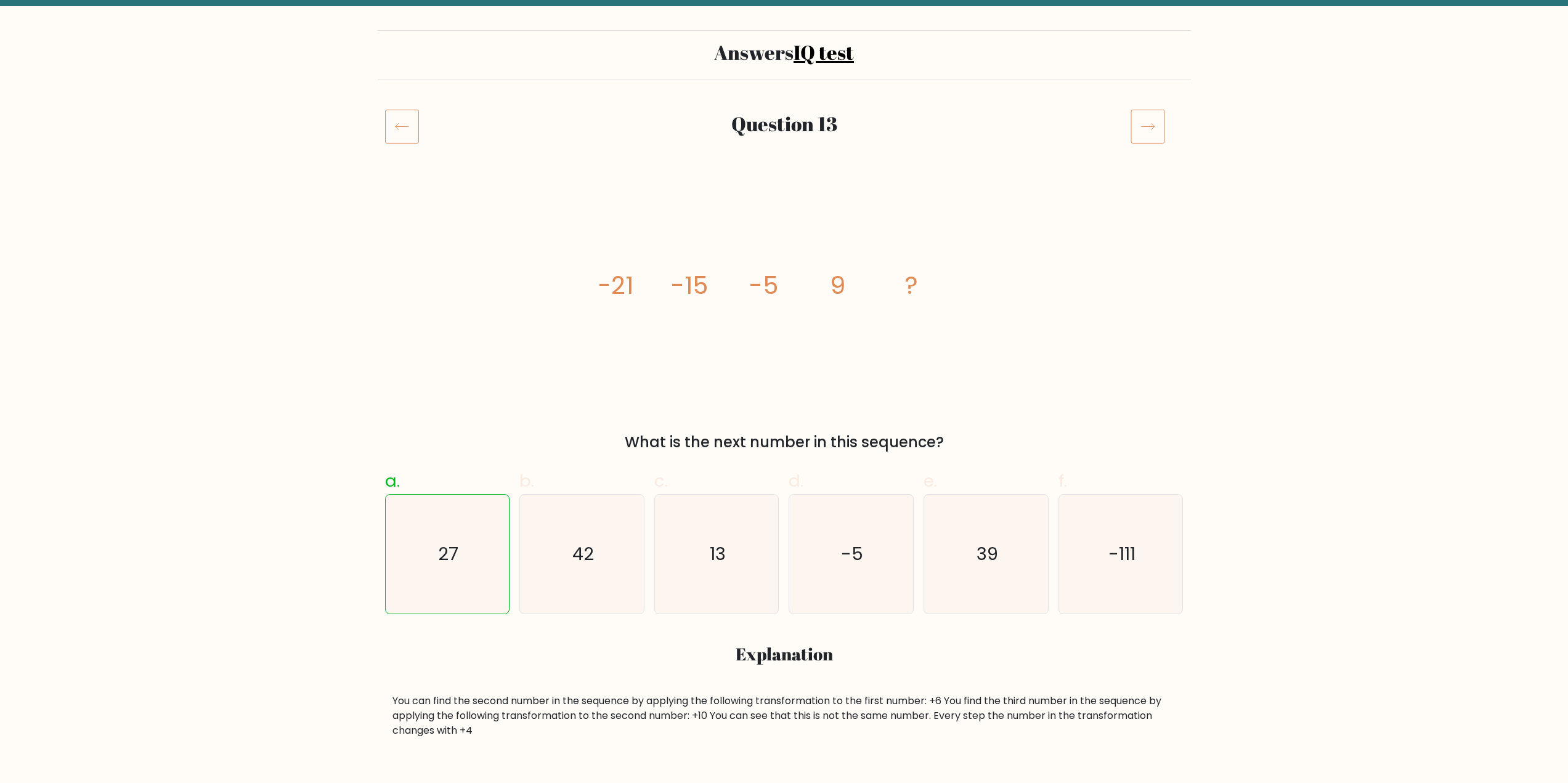
click at [1144, 126] on icon at bounding box center [1148, 126] width 35 height 35
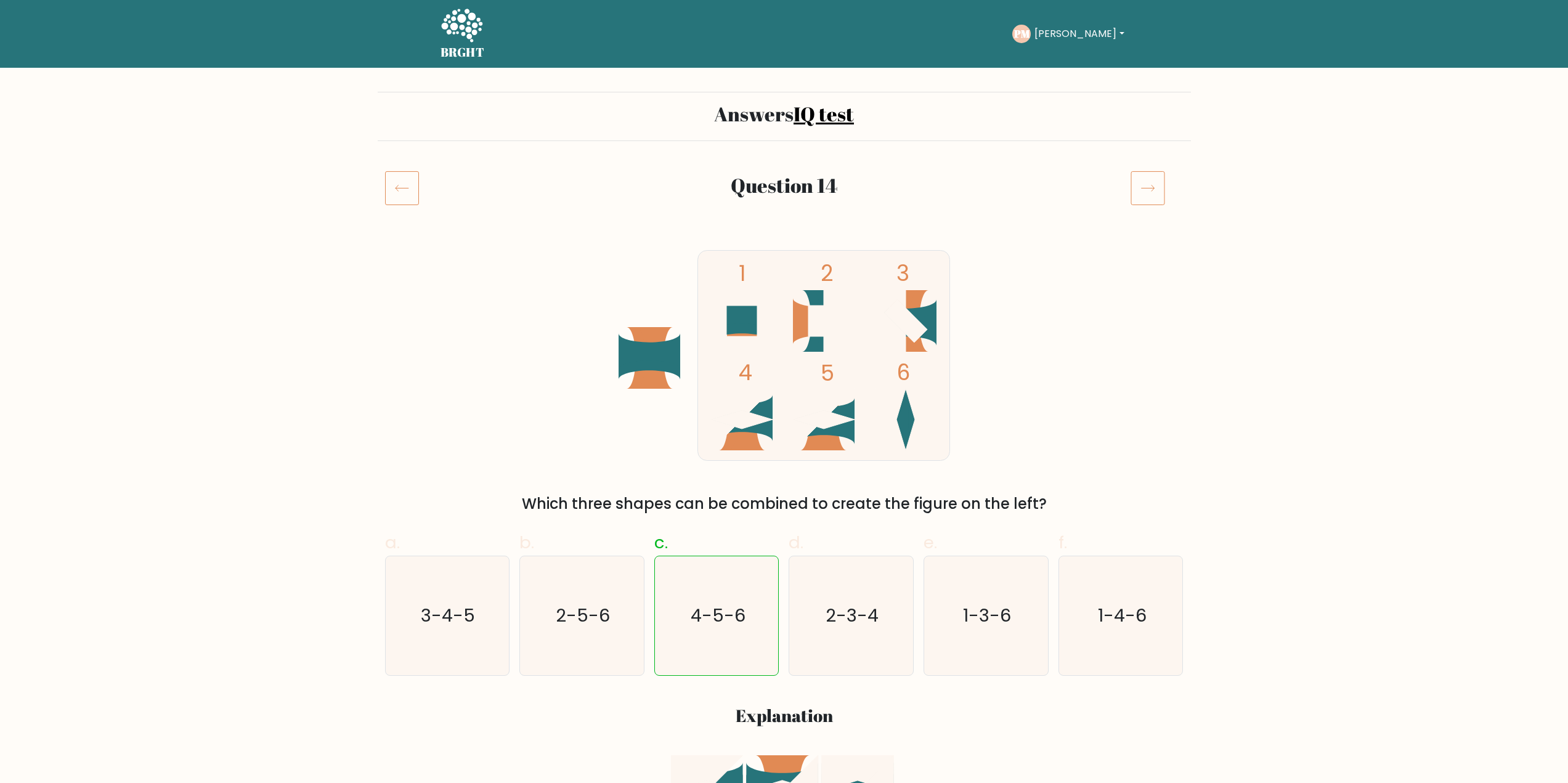
click at [1142, 175] on icon at bounding box center [1148, 188] width 35 height 35
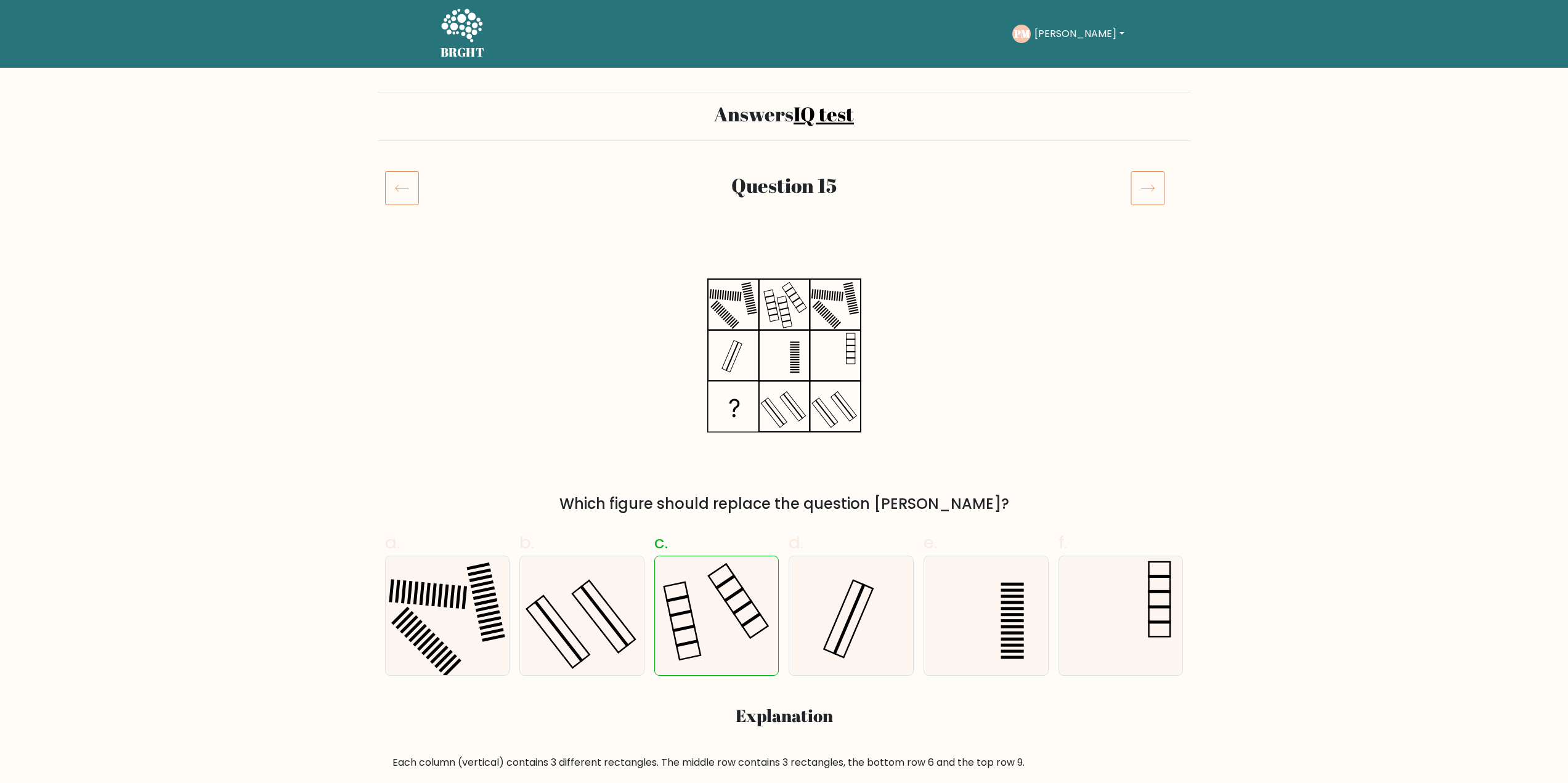
click at [1143, 173] on icon at bounding box center [1148, 188] width 35 height 35
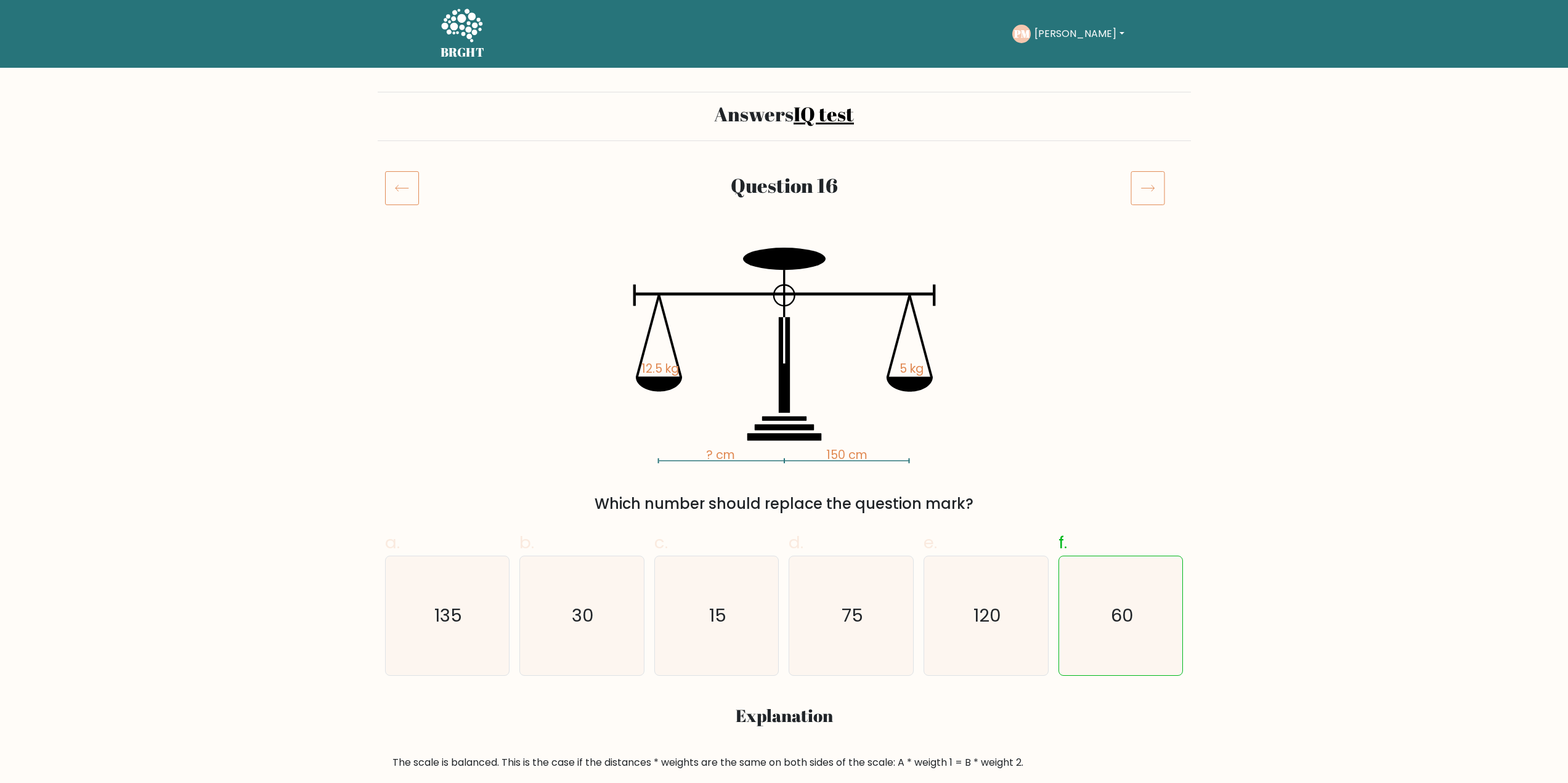
click at [1143, 173] on icon at bounding box center [1148, 188] width 35 height 35
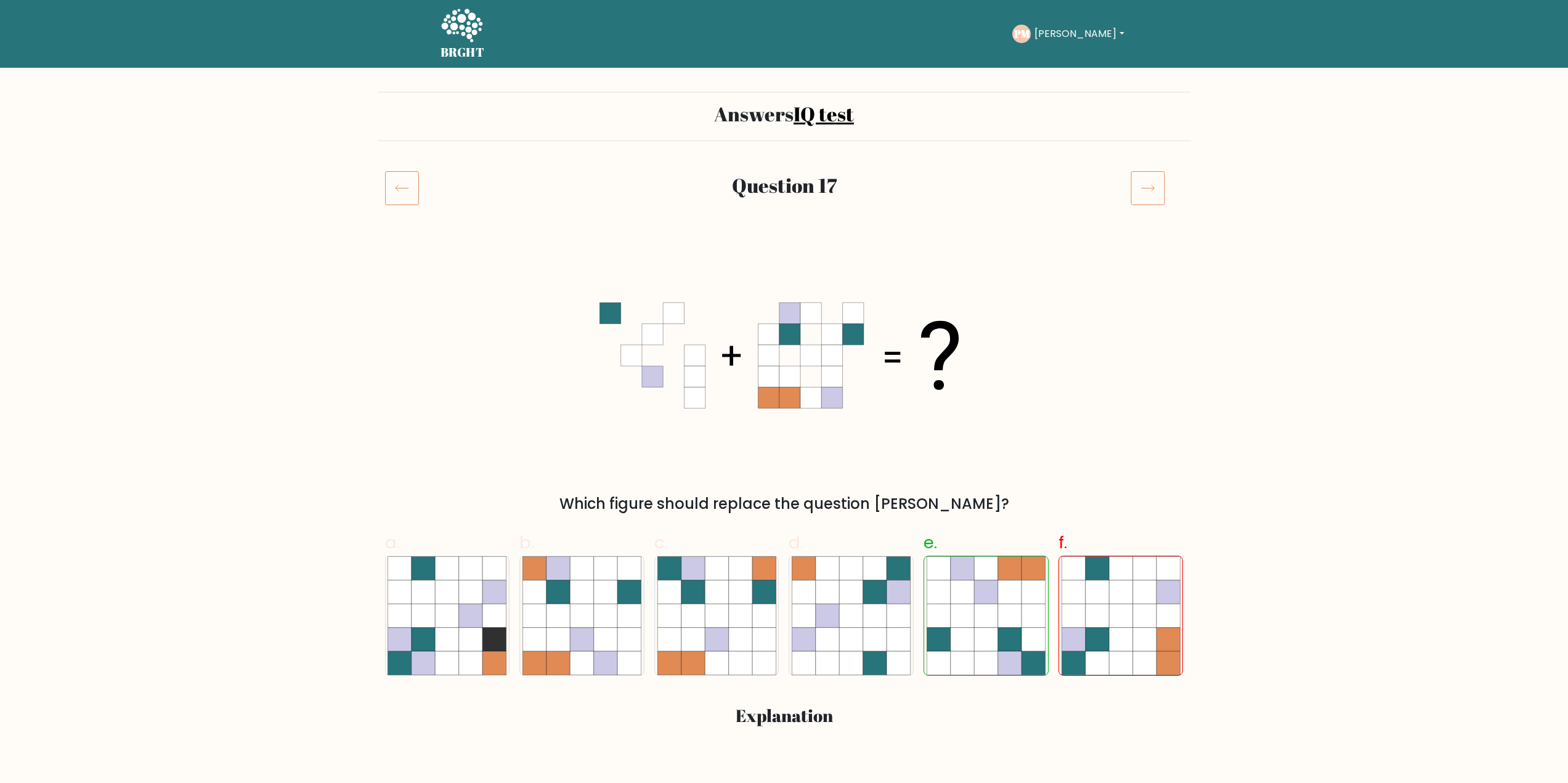
click at [1143, 173] on icon at bounding box center [1148, 188] width 35 height 35
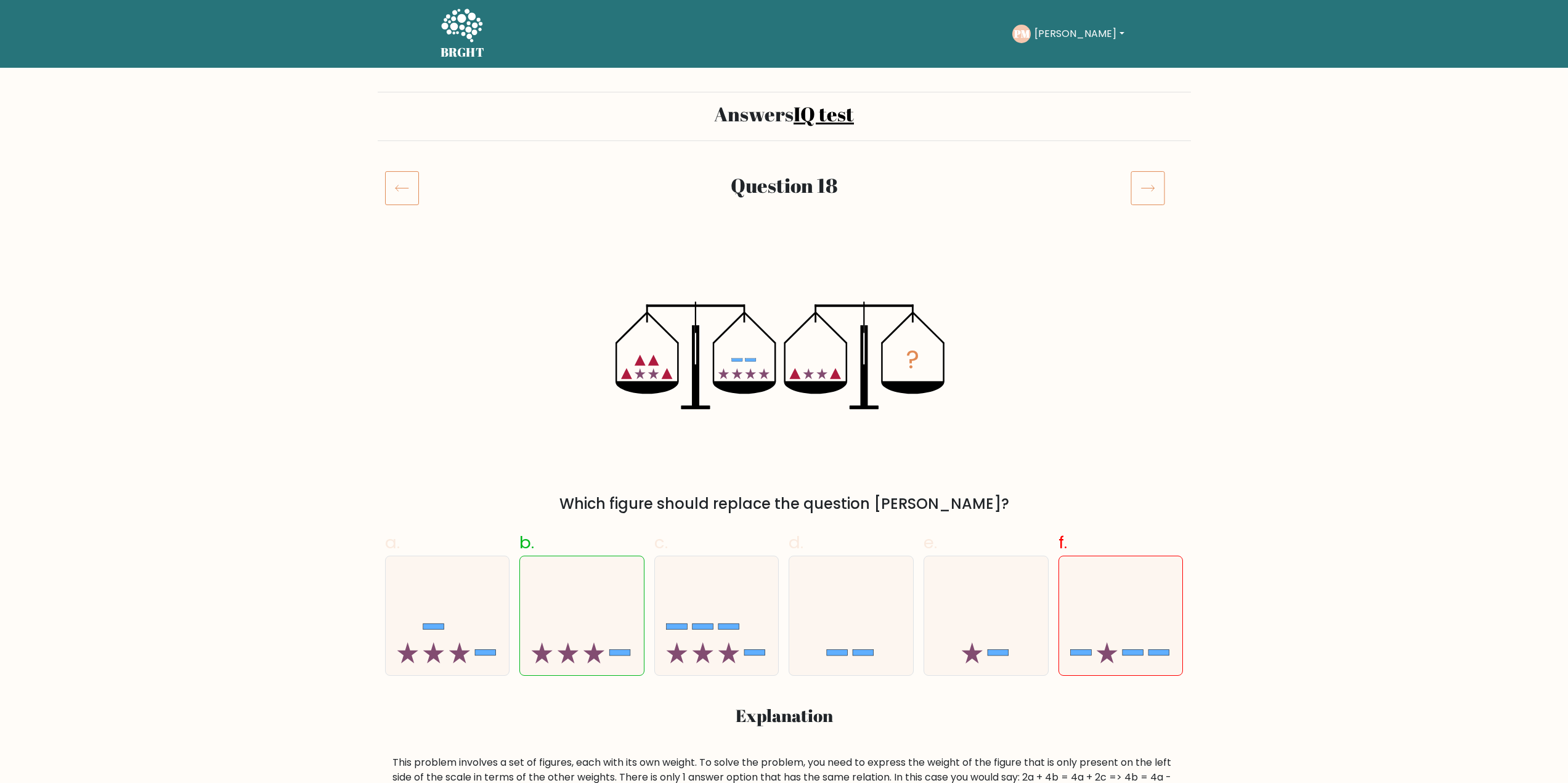
click at [450, 38] on icon at bounding box center [462, 27] width 43 height 37
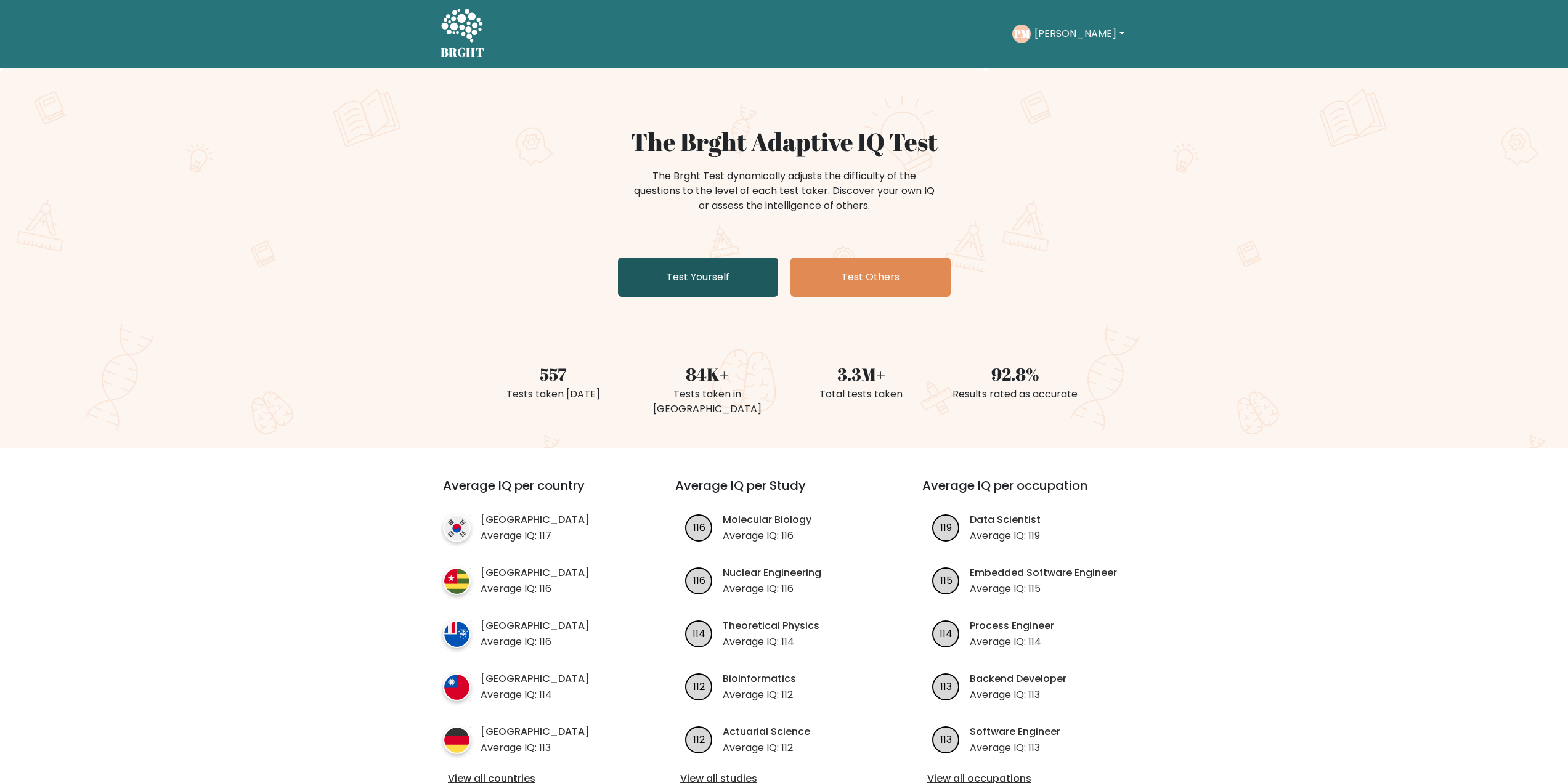
click at [683, 277] on link "Test Yourself" at bounding box center [698, 277] width 160 height 40
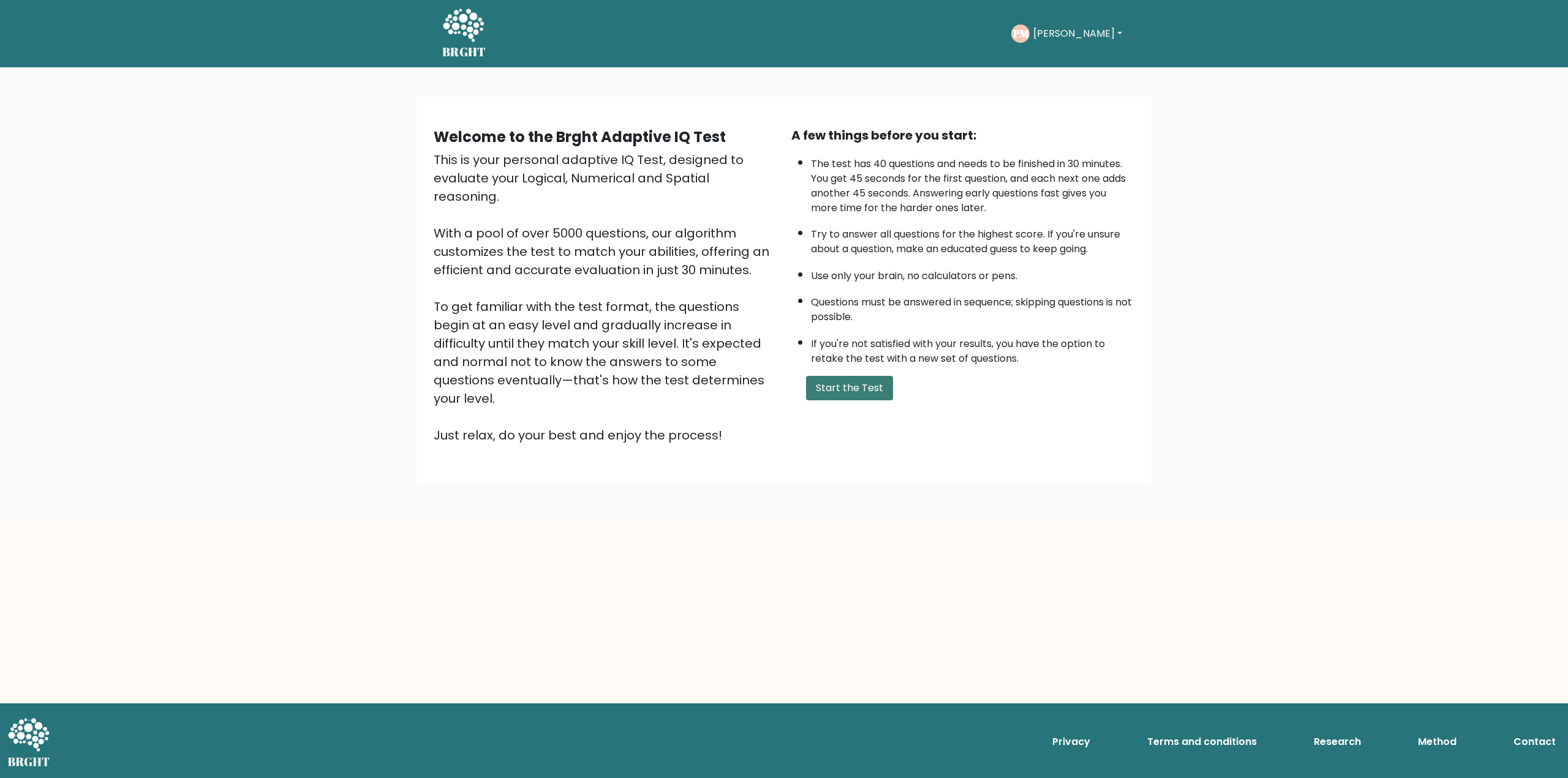
click at [843, 388] on button "Start the Test" at bounding box center [850, 388] width 87 height 25
click at [818, 379] on button "Start the Test" at bounding box center [850, 388] width 87 height 25
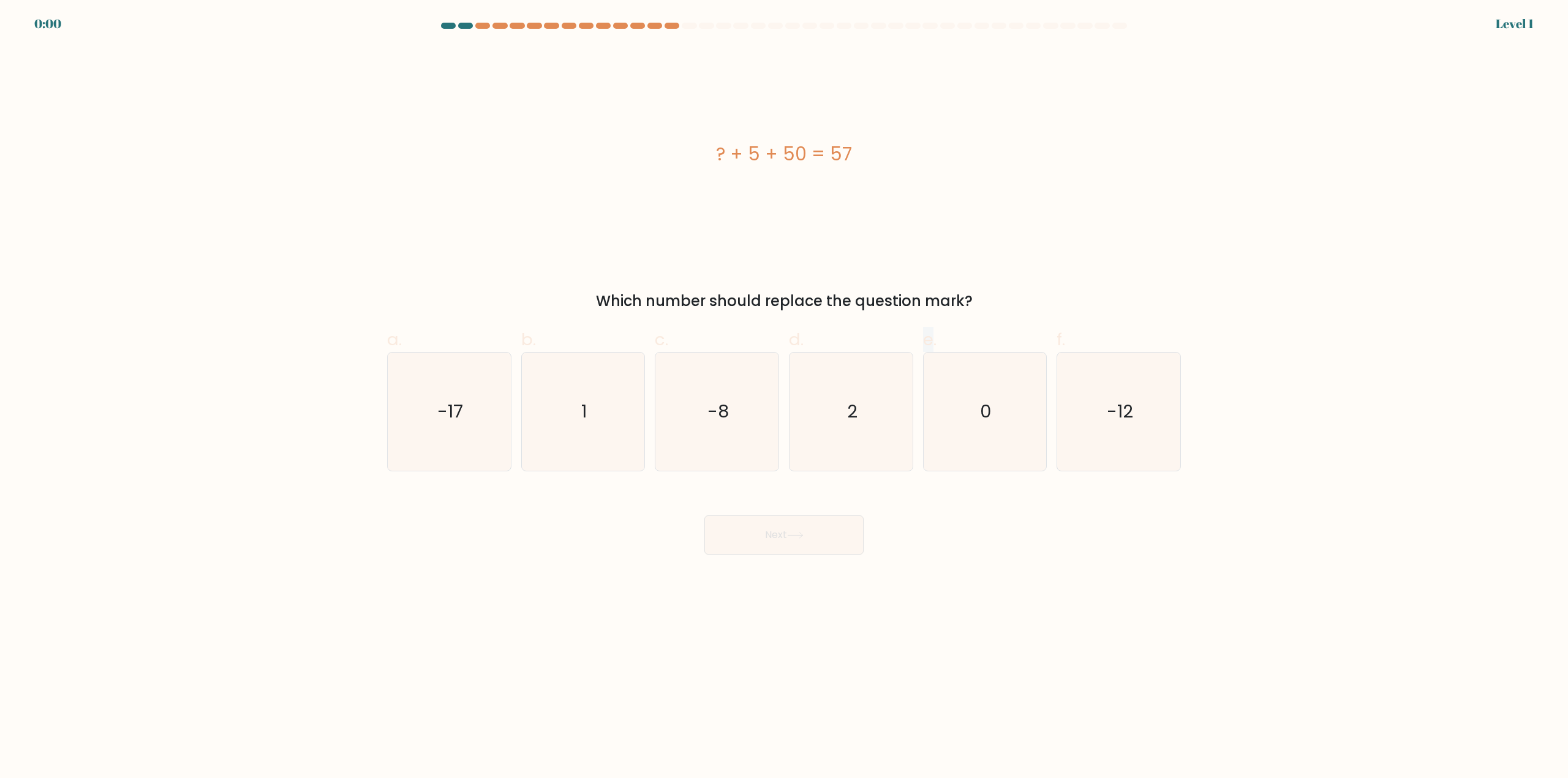
click at [924, 350] on span "e." at bounding box center [930, 339] width 14 height 24
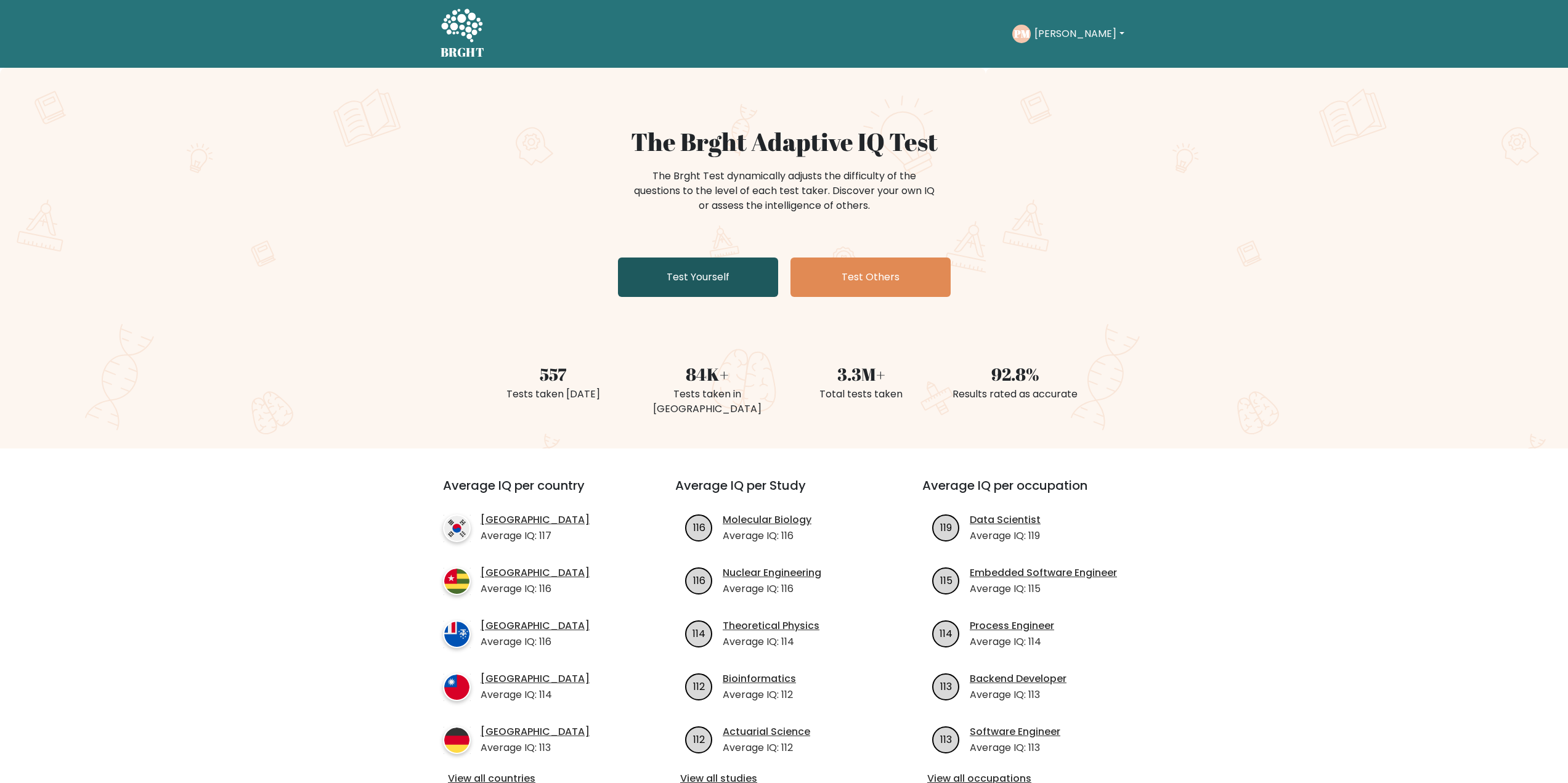
click at [674, 278] on link "Test Yourself" at bounding box center [698, 277] width 160 height 40
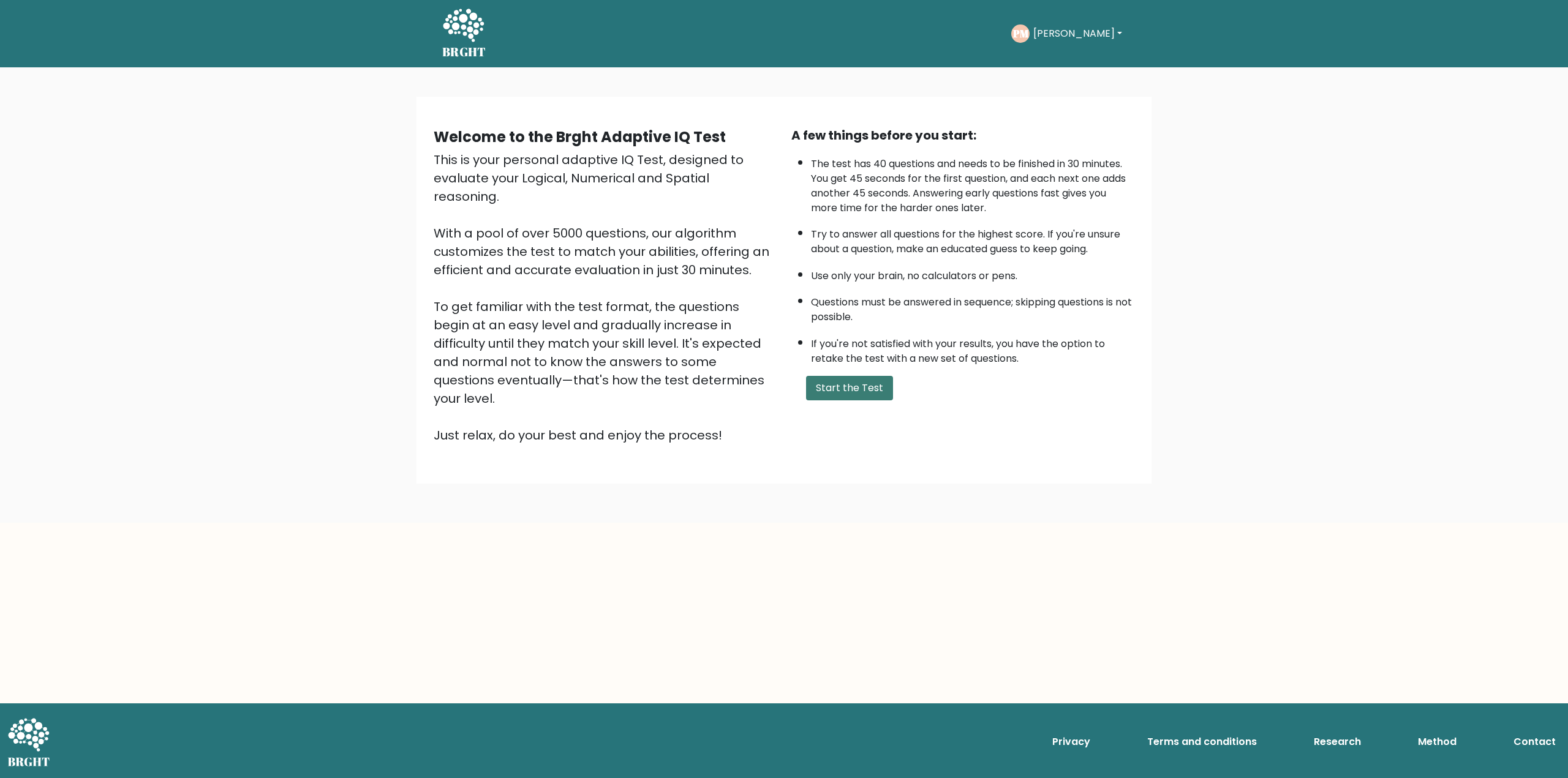
click at [864, 388] on button "Start the Test" at bounding box center [850, 388] width 87 height 25
click at [1046, 32] on button "Peter" at bounding box center [1078, 34] width 96 height 16
click at [1052, 63] on link "Dashboard" at bounding box center [1060, 66] width 96 height 20
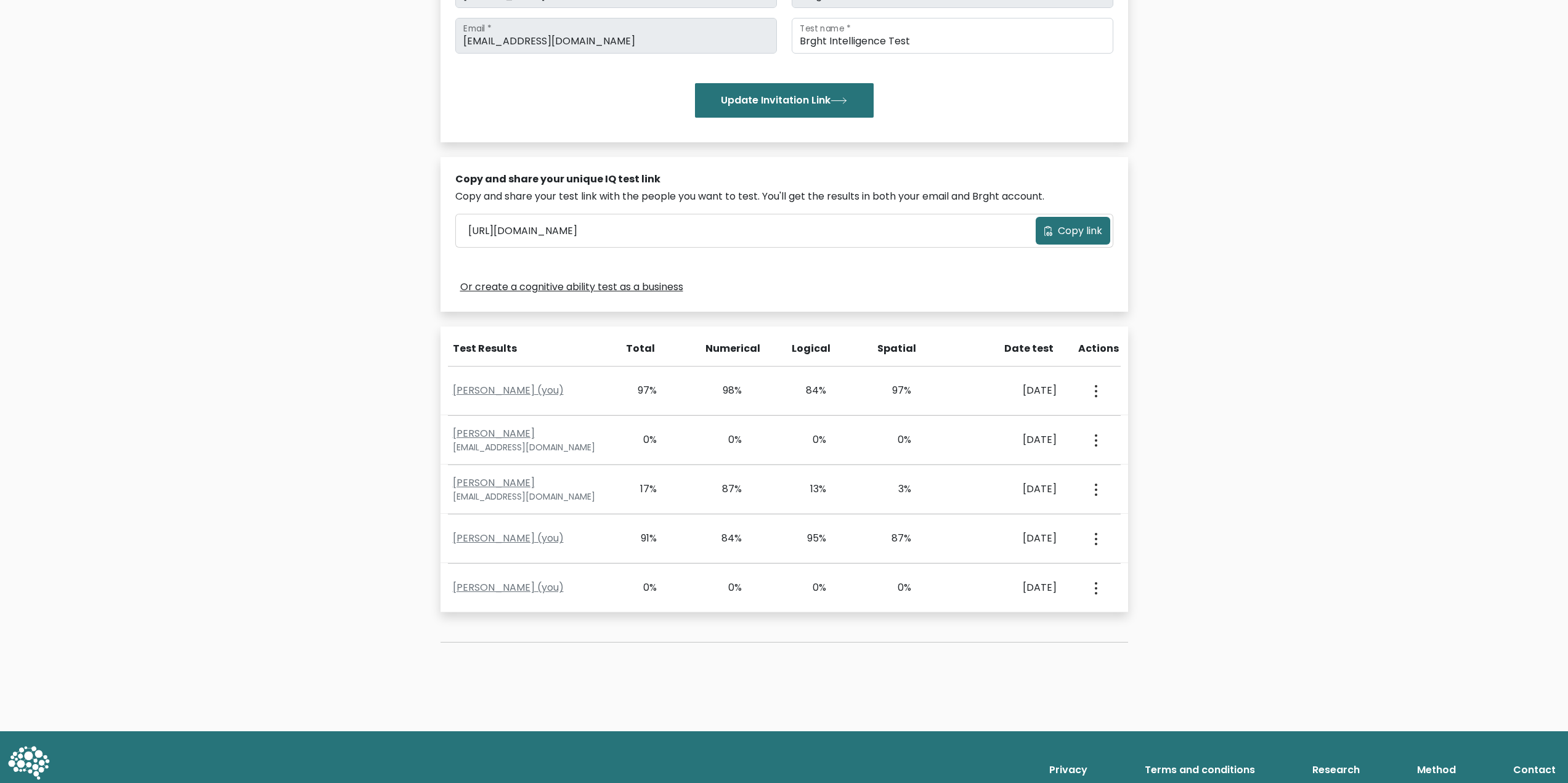
scroll to position [247, 0]
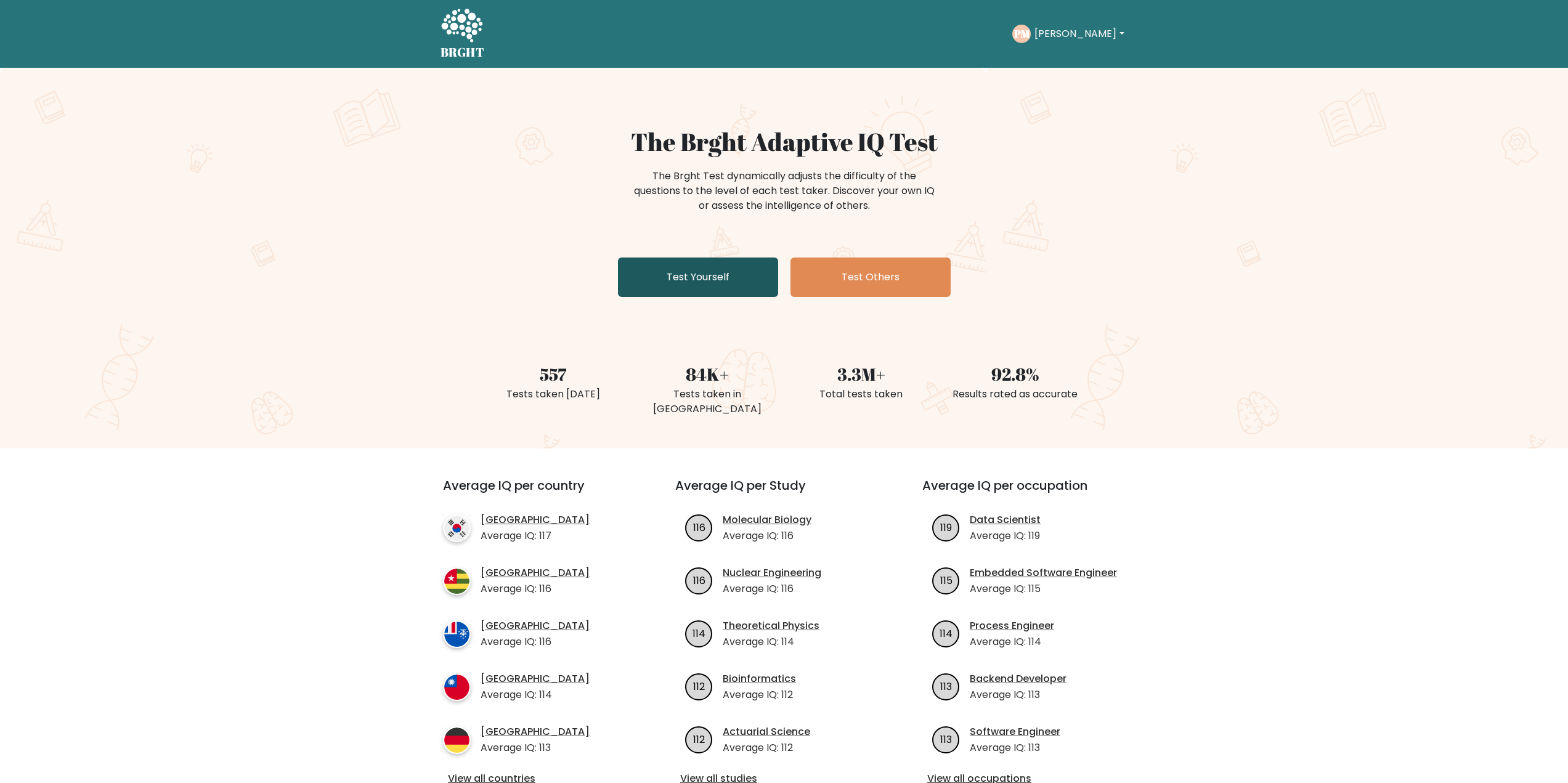
click at [700, 273] on link "Test Yourself" at bounding box center [698, 277] width 160 height 40
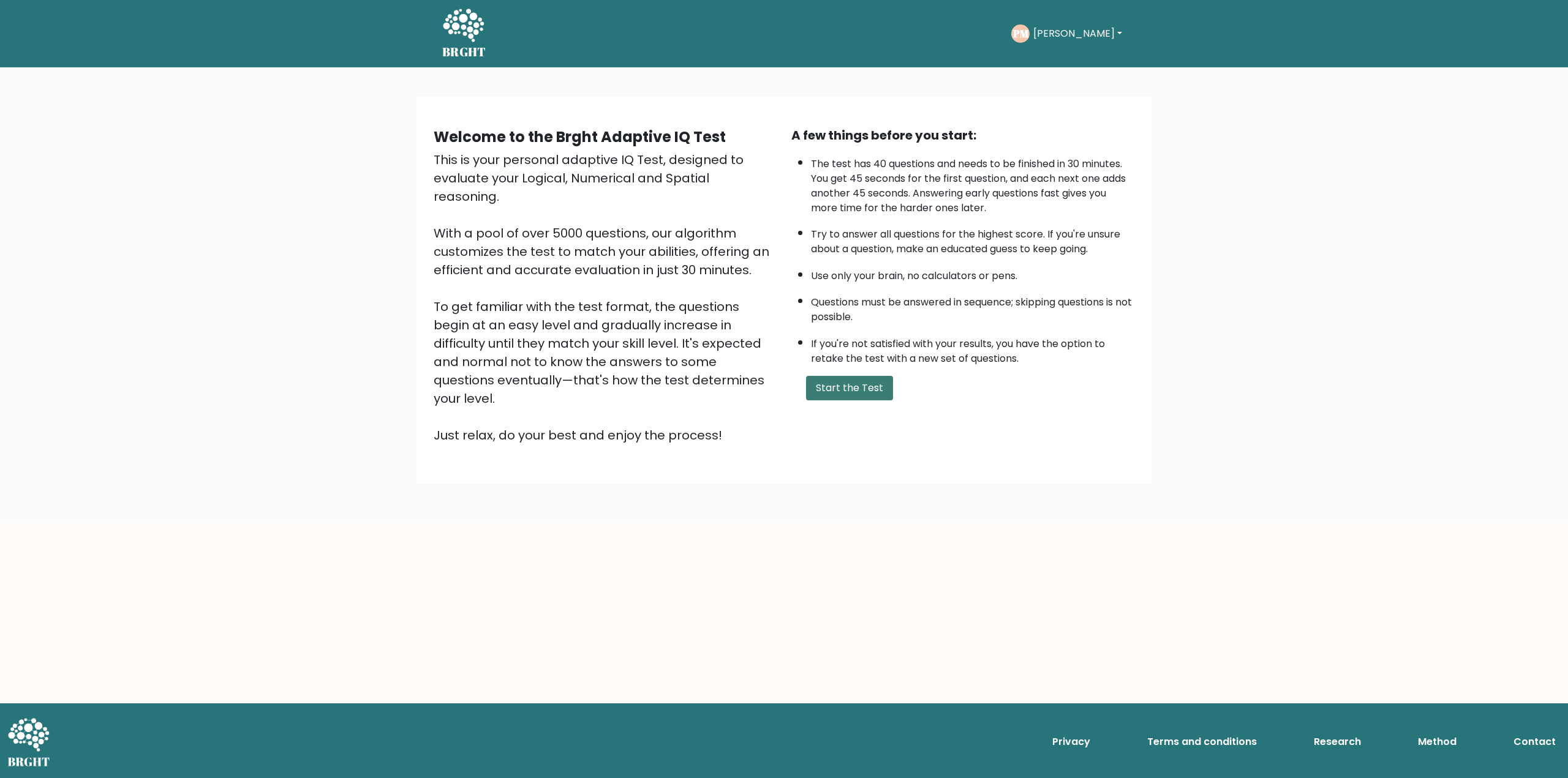
click at [832, 387] on button "Start the Test" at bounding box center [850, 388] width 87 height 25
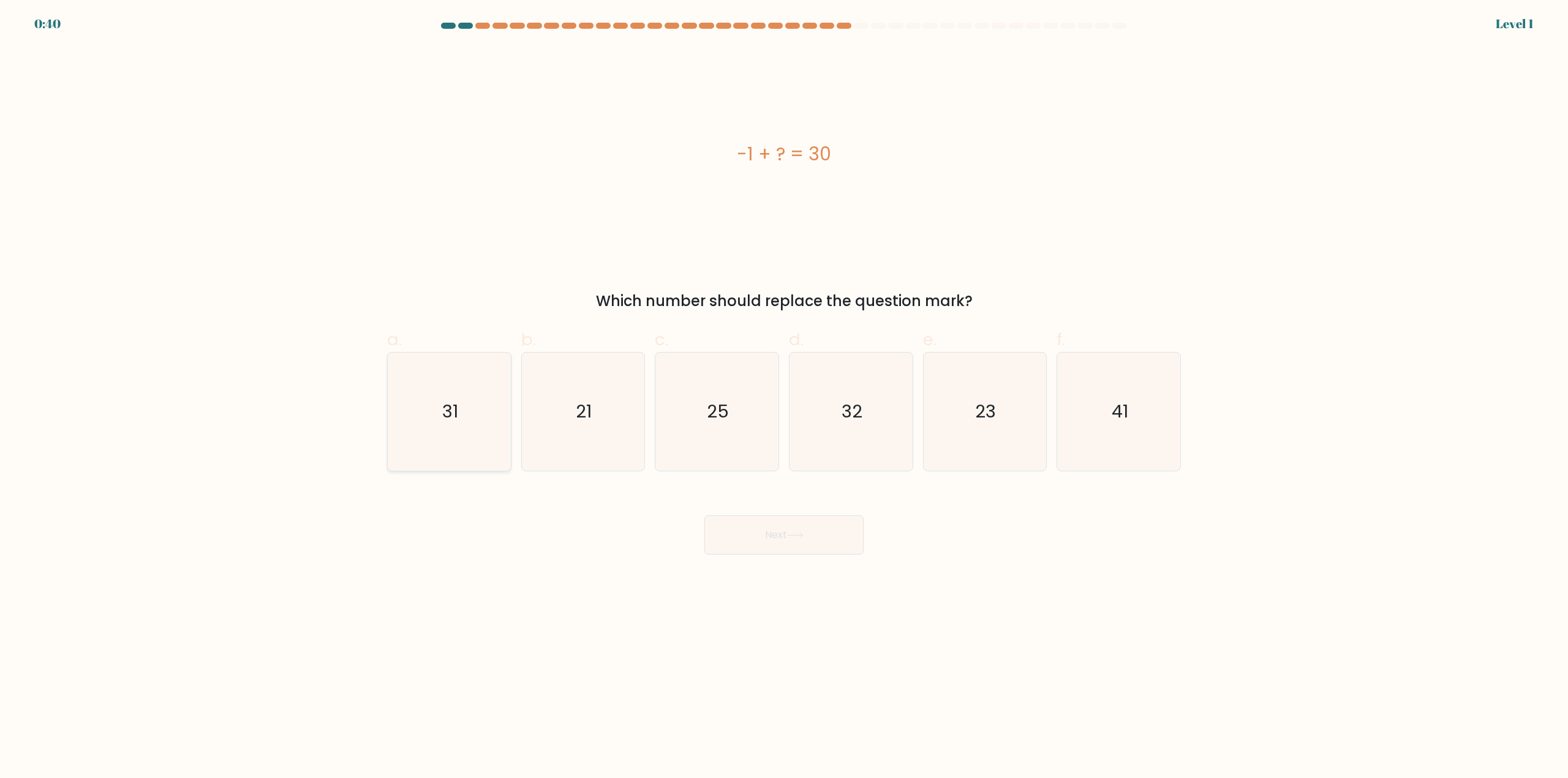
click at [461, 429] on icon "31" at bounding box center [449, 411] width 118 height 118
click at [784, 397] on input "a. 31" at bounding box center [784, 393] width 1 height 8
radio input "true"
click at [756, 559] on body "0:40 Level 1 a." at bounding box center [784, 389] width 1568 height 778
click at [758, 539] on button "Next" at bounding box center [783, 535] width 159 height 39
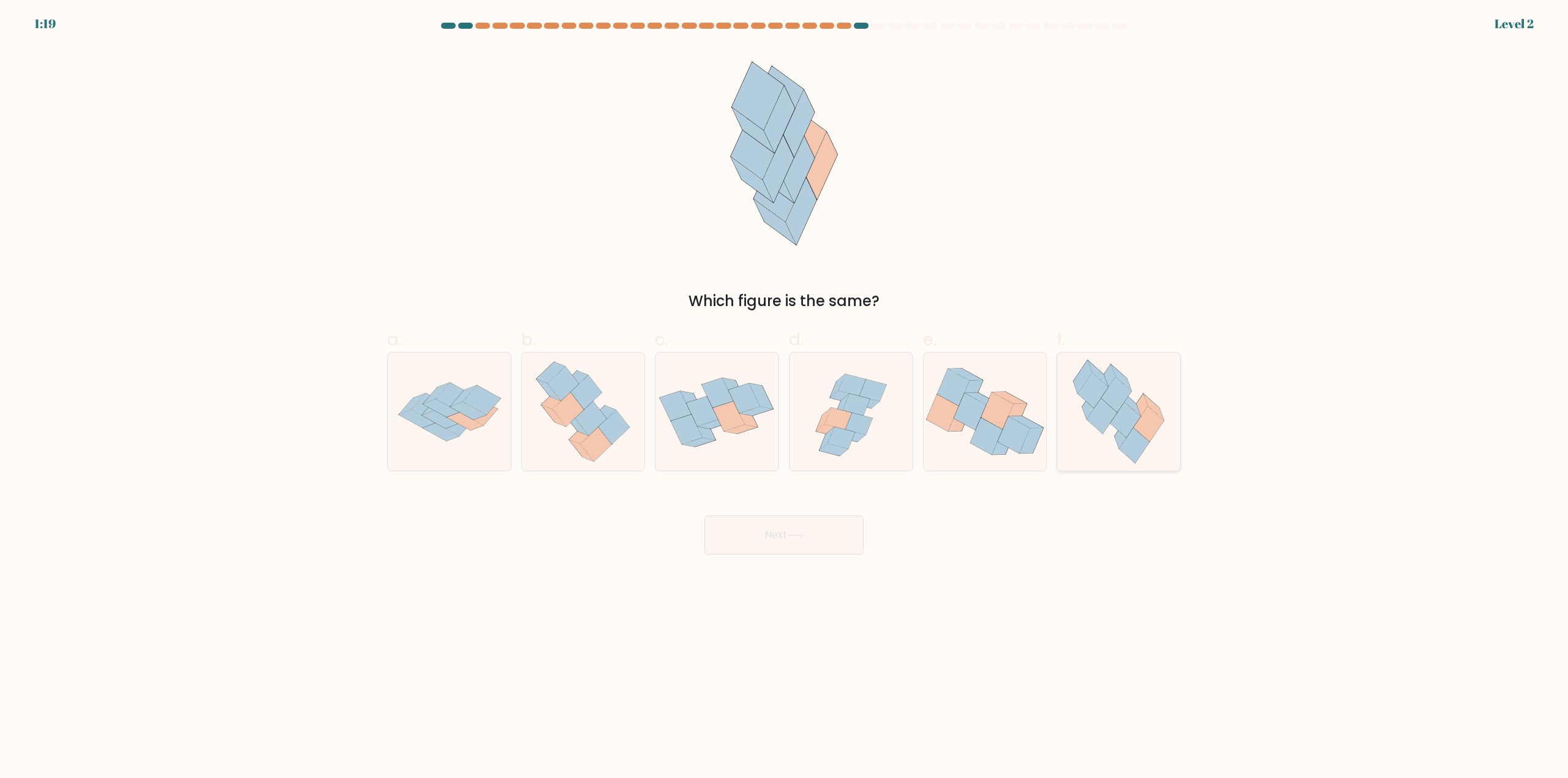
click at [1144, 428] on icon at bounding box center [1148, 424] width 30 height 36
click at [785, 397] on input "f." at bounding box center [784, 393] width 1 height 8
radio input "true"
click at [781, 529] on button "Next" at bounding box center [783, 535] width 159 height 39
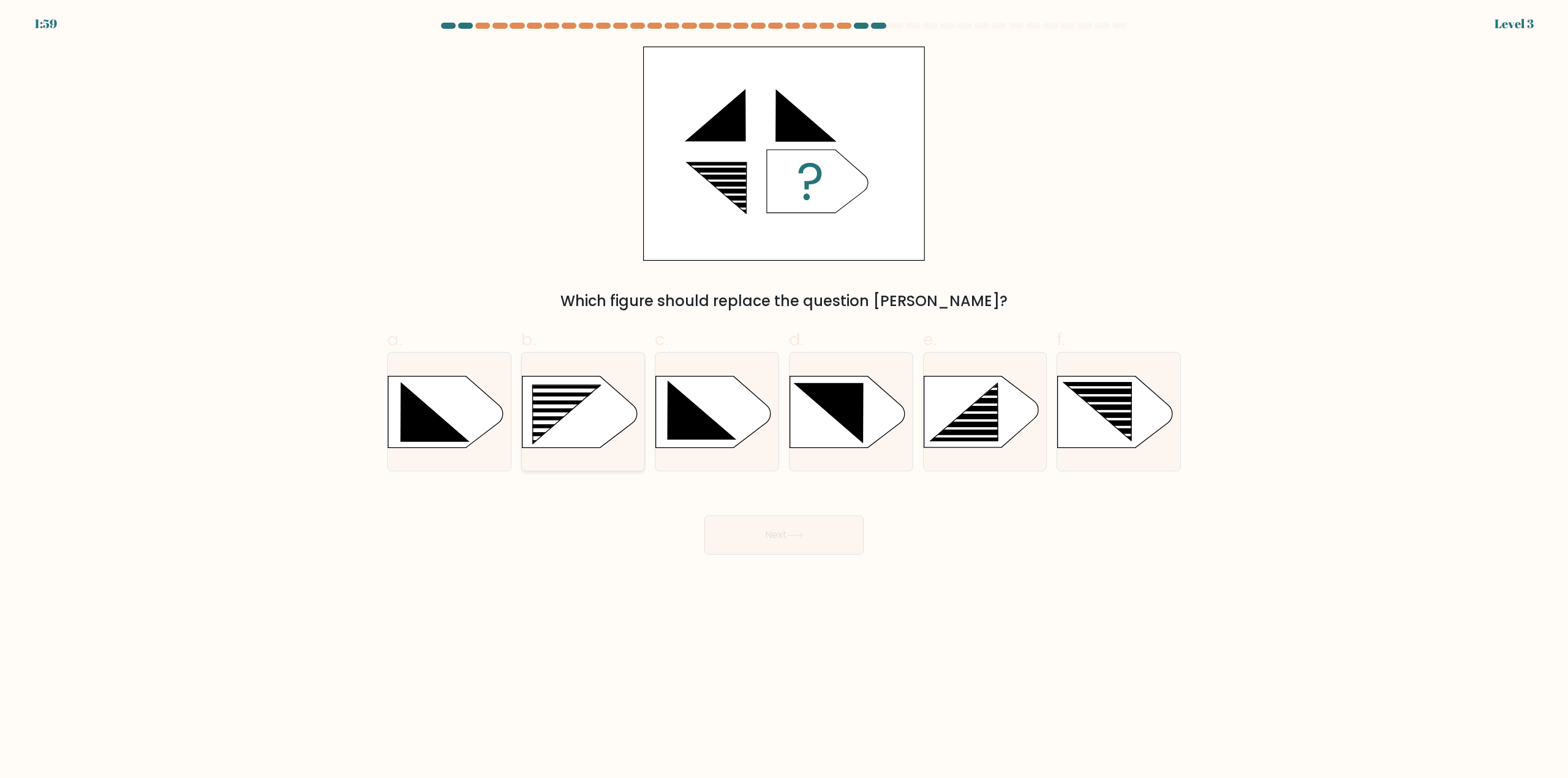
click at [573, 416] on rect at bounding box center [527, 385] width 319 height 243
click at [784, 397] on input "b." at bounding box center [784, 393] width 1 height 8
radio input "true"
click at [820, 508] on div "Next" at bounding box center [784, 520] width 809 height 69
click at [809, 534] on button "Next" at bounding box center [783, 535] width 159 height 39
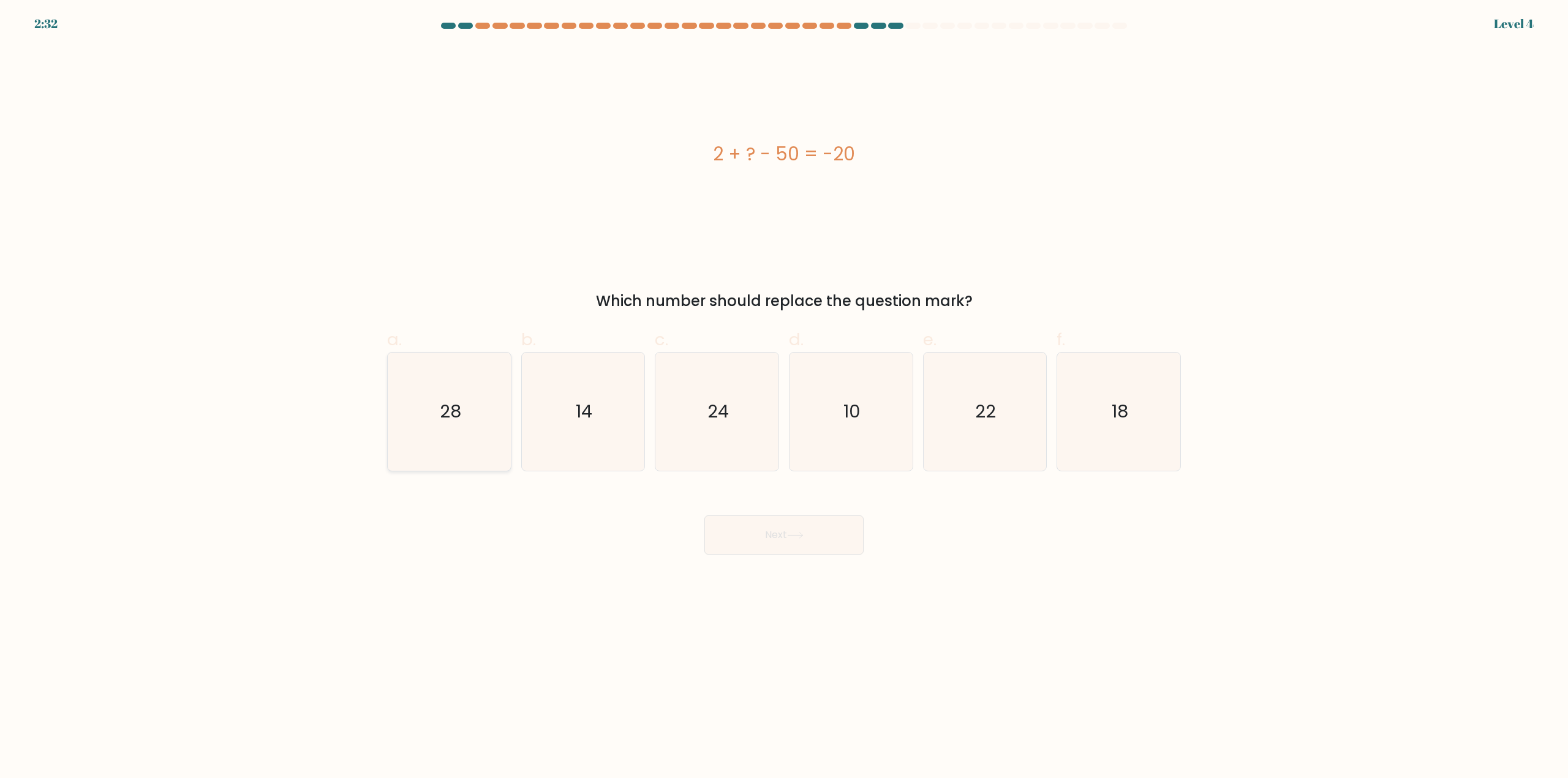
click at [491, 414] on icon "28" at bounding box center [449, 411] width 118 height 118
click at [784, 397] on input "a. 28" at bounding box center [784, 393] width 1 height 8
radio input "true"
click at [793, 528] on button "Next" at bounding box center [783, 535] width 159 height 39
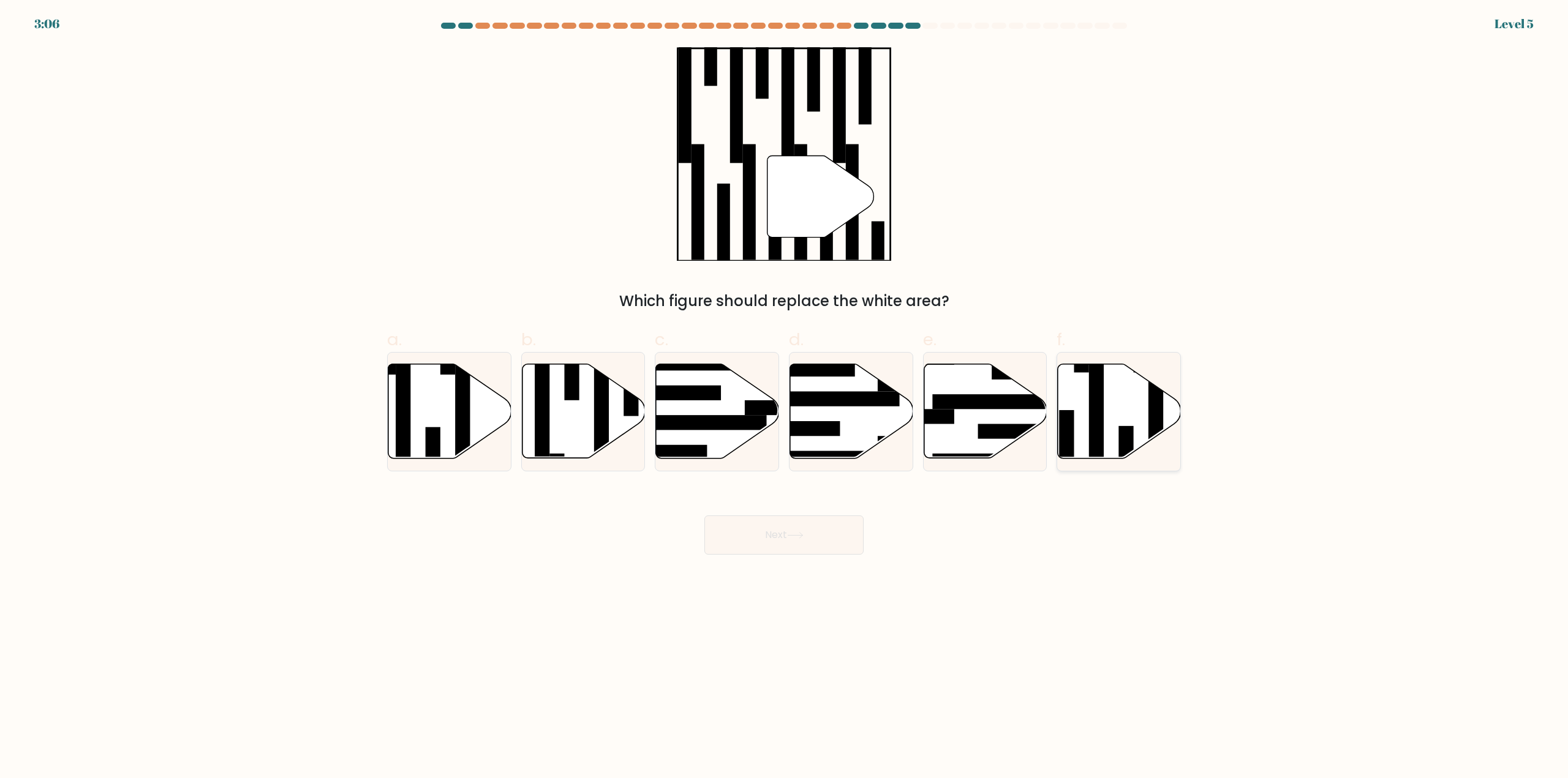
click at [1083, 424] on icon at bounding box center [1119, 411] width 123 height 95
click at [785, 397] on input "f." at bounding box center [784, 393] width 1 height 8
radio input "true"
click at [794, 545] on button "Next" at bounding box center [783, 535] width 159 height 39
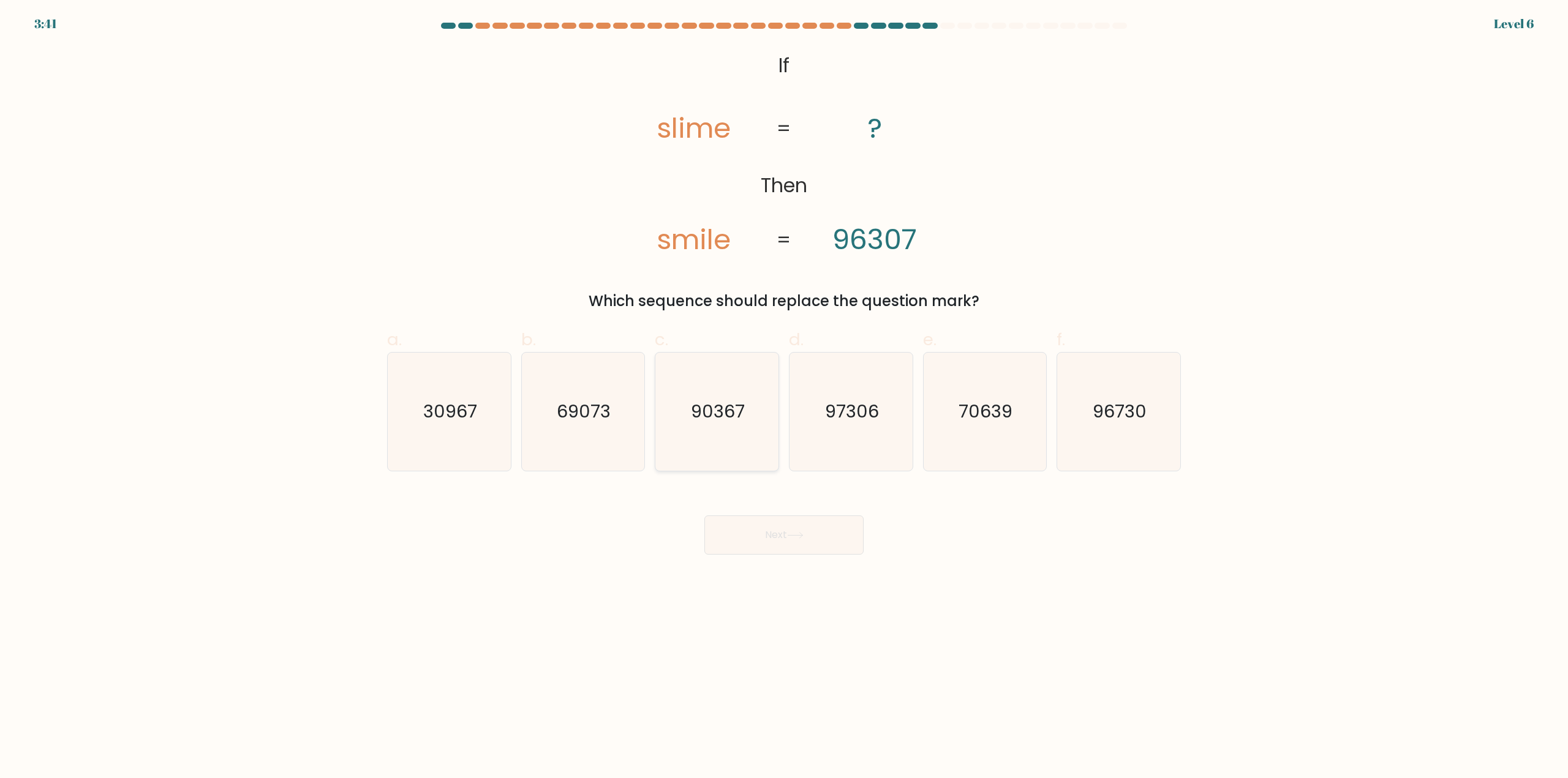
click at [730, 423] on text "90367" at bounding box center [718, 412] width 54 height 25
click at [784, 397] on input "c. 90367" at bounding box center [784, 393] width 1 height 8
radio input "true"
click at [801, 532] on icon at bounding box center [795, 535] width 17 height 7
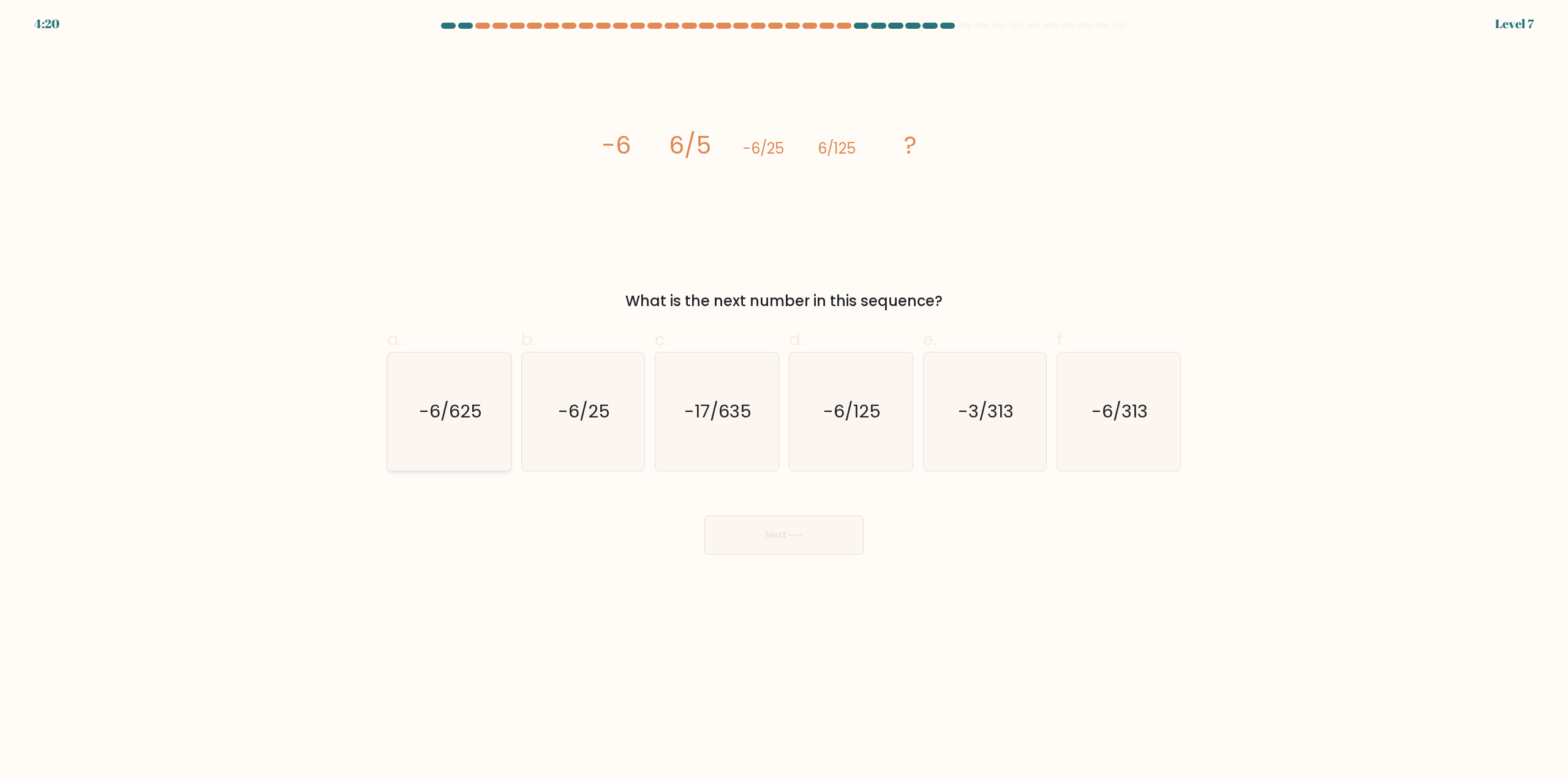
click at [465, 422] on text "-6/625" at bounding box center [450, 412] width 63 height 25
click at [784, 397] on input "a. -6/625" at bounding box center [784, 393] width 1 height 8
radio input "true"
click at [735, 536] on button "Next" at bounding box center [783, 535] width 159 height 39
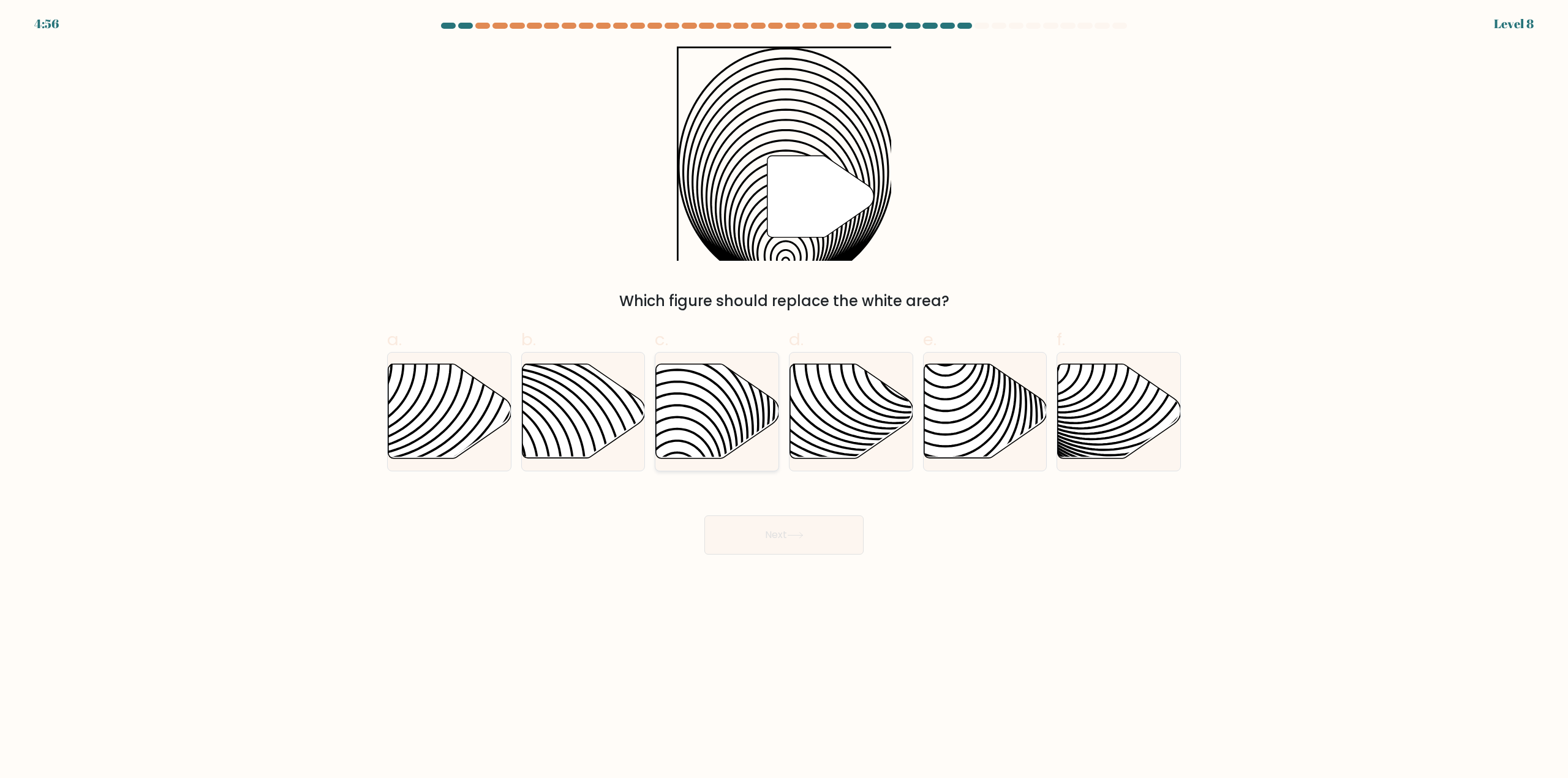
click at [722, 391] on icon at bounding box center [678, 364] width 248 height 248
click at [784, 391] on input "c." at bounding box center [784, 393] width 1 height 8
radio input "true"
click at [785, 529] on button "Next" at bounding box center [783, 535] width 159 height 39
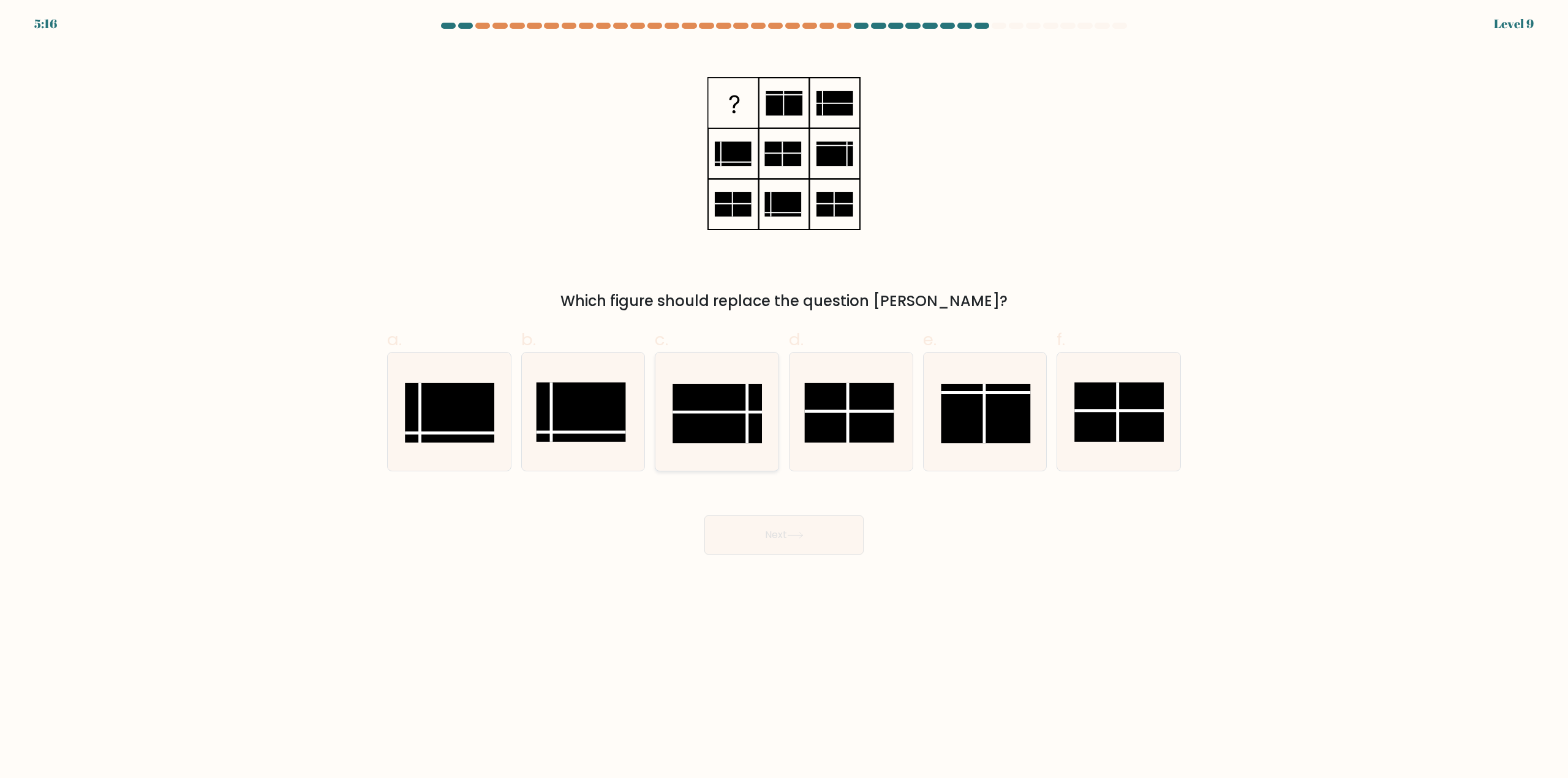
click at [702, 420] on rect at bounding box center [717, 413] width 90 height 60
click at [784, 397] on input "c." at bounding box center [784, 393] width 1 height 8
radio input "true"
click at [782, 542] on button "Next" at bounding box center [783, 535] width 159 height 39
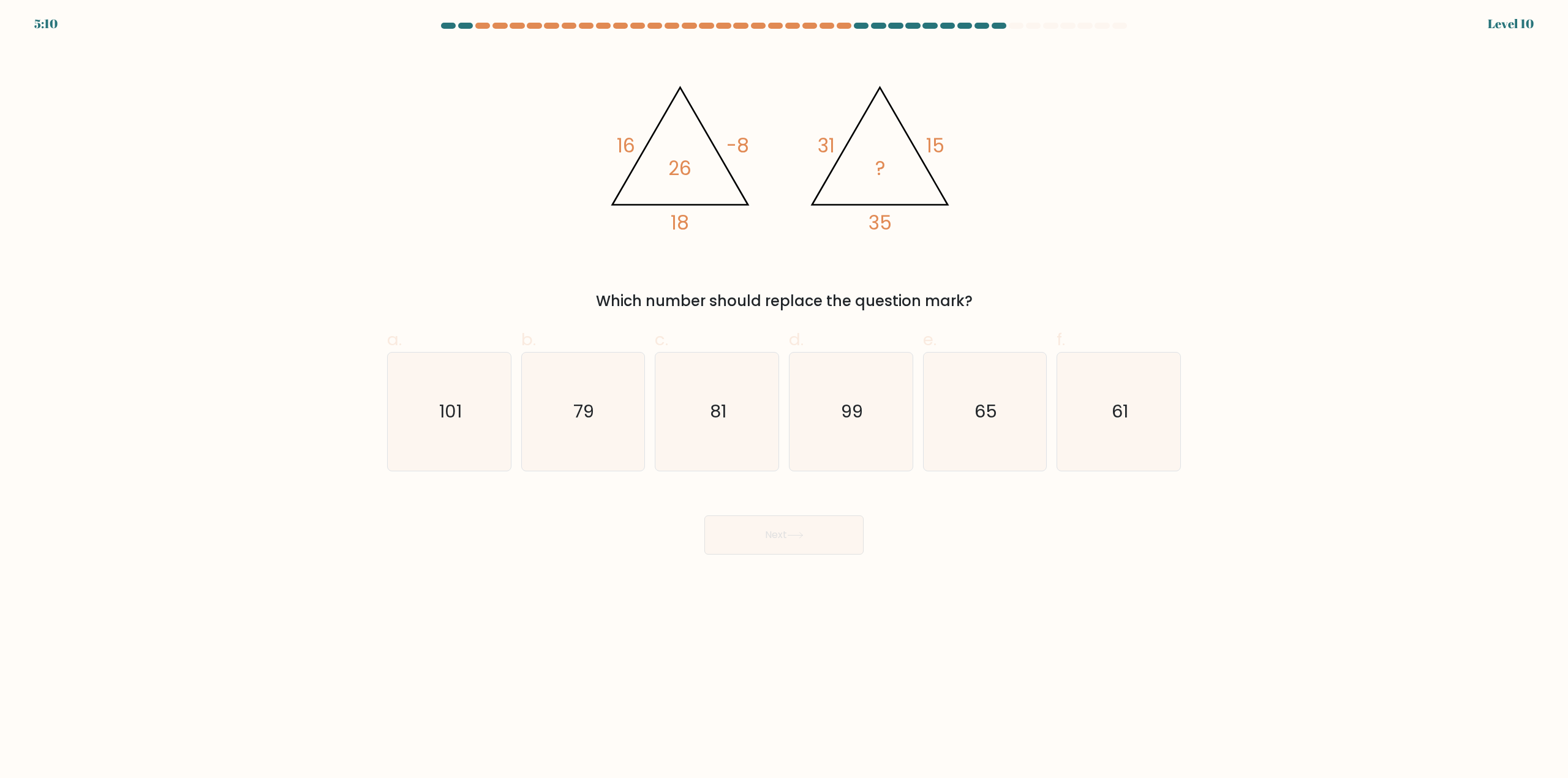
drag, startPoint x: 728, startPoint y: 416, endPoint x: 743, endPoint y: 472, distance: 58.0
click at [727, 417] on icon "81" at bounding box center [717, 411] width 118 height 118
click at [784, 397] on input "c. 81" at bounding box center [784, 393] width 1 height 8
radio input "true"
click at [759, 530] on button "Next" at bounding box center [783, 535] width 159 height 39
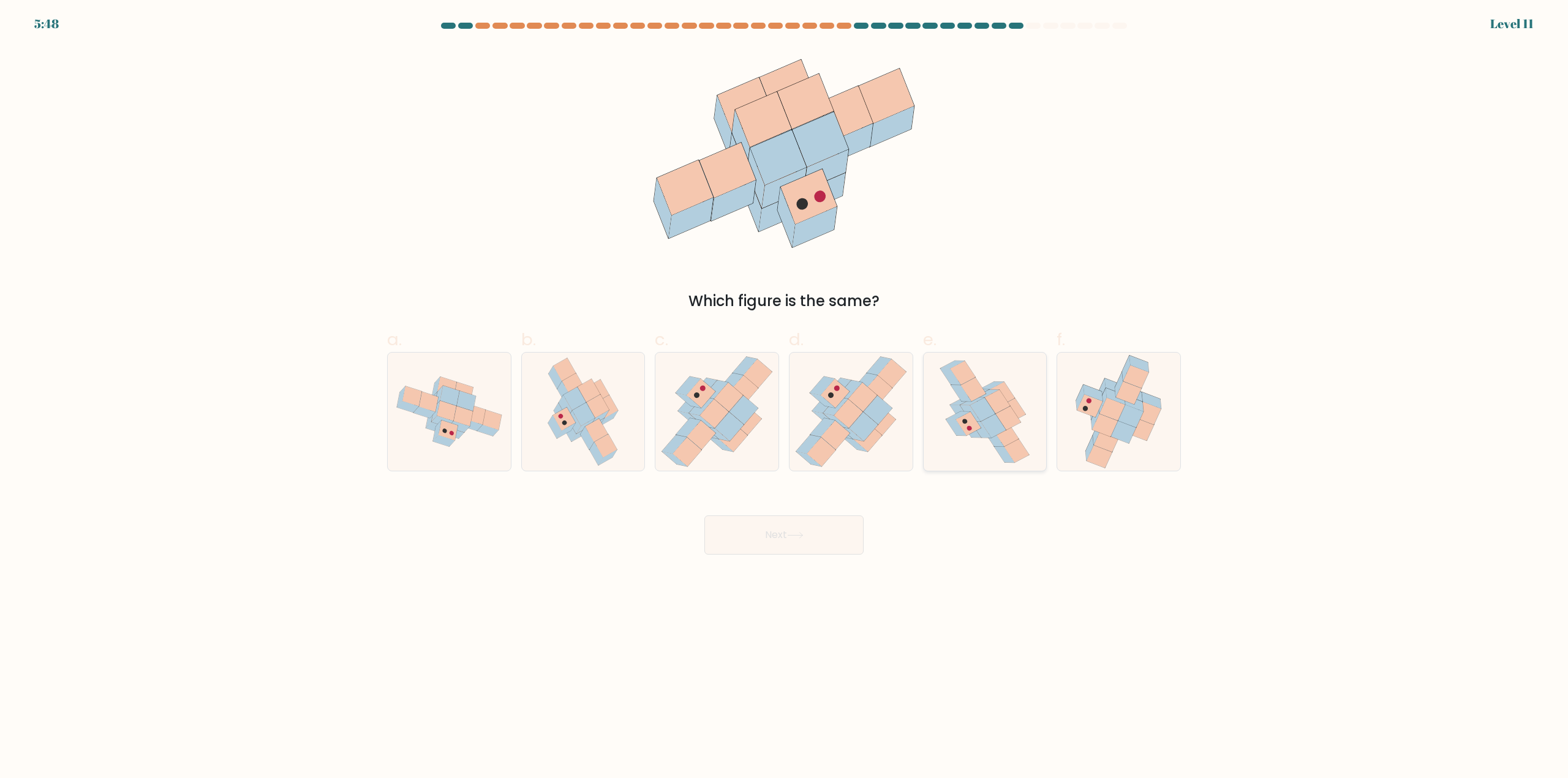
click at [1002, 440] on icon at bounding box center [1006, 435] width 25 height 24
click at [785, 397] on input "e." at bounding box center [784, 393] width 1 height 8
radio input "true"
click at [815, 530] on button "Next" at bounding box center [783, 535] width 159 height 39
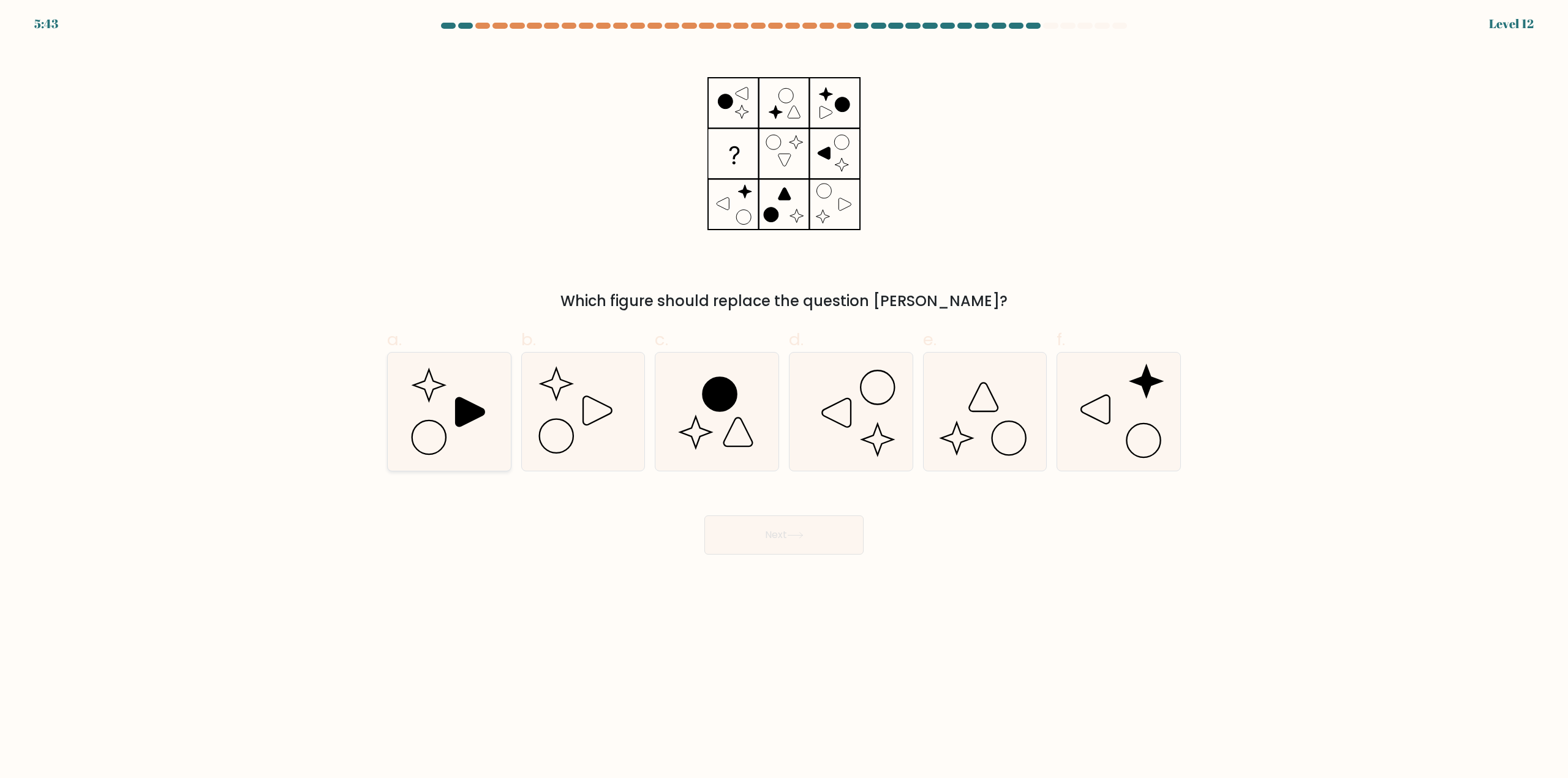
click at [488, 421] on icon at bounding box center [449, 411] width 118 height 118
click at [784, 397] on input "a." at bounding box center [784, 393] width 1 height 8
radio input "true"
click at [743, 540] on button "Next" at bounding box center [783, 535] width 159 height 39
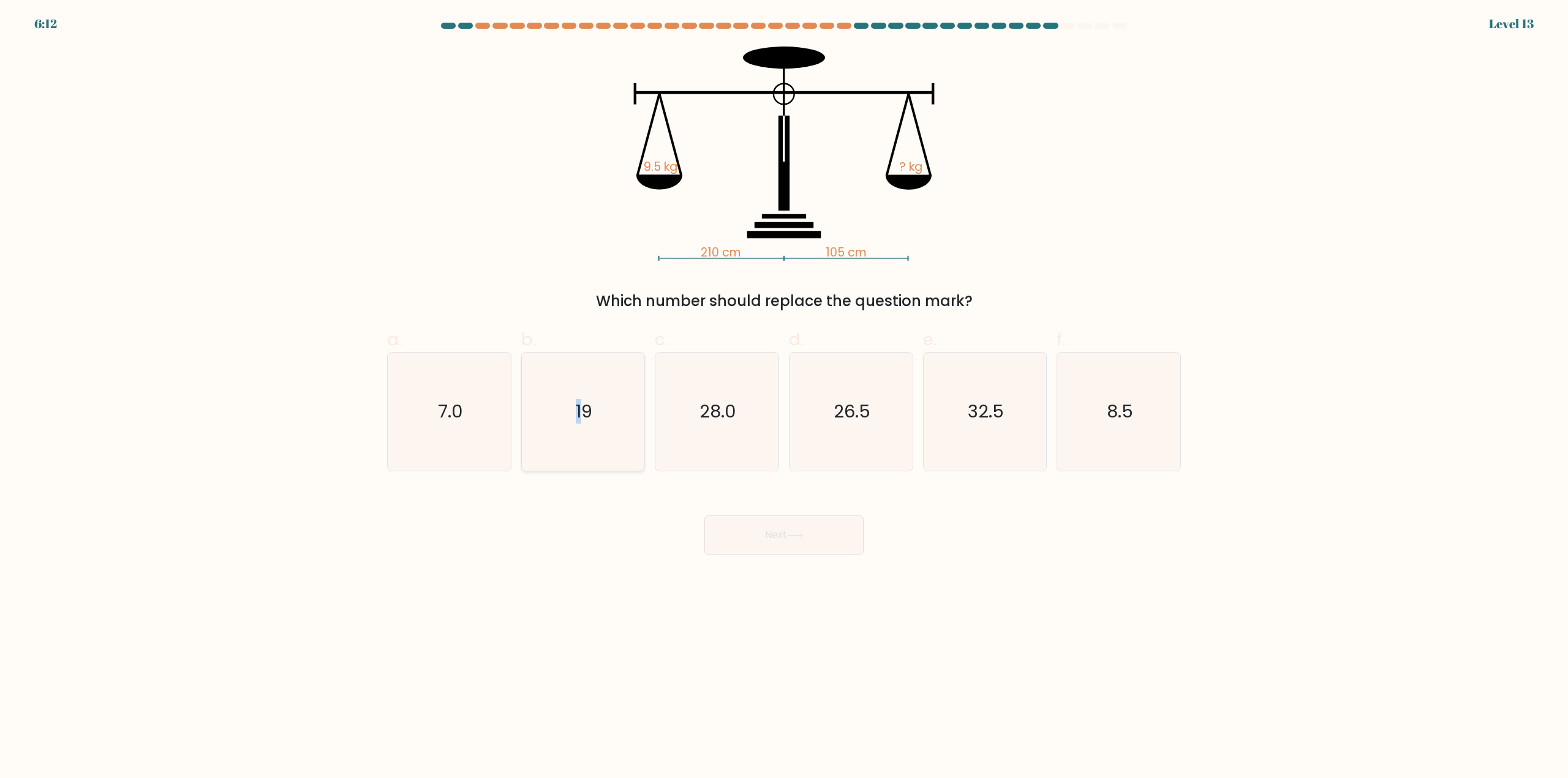
click at [579, 404] on text "19" at bounding box center [584, 412] width 17 height 25
click at [774, 540] on button "Next" at bounding box center [783, 535] width 159 height 39
click at [616, 447] on icon "19" at bounding box center [582, 411] width 118 height 118
click at [784, 397] on input "b. 19" at bounding box center [784, 393] width 1 height 8
radio input "true"
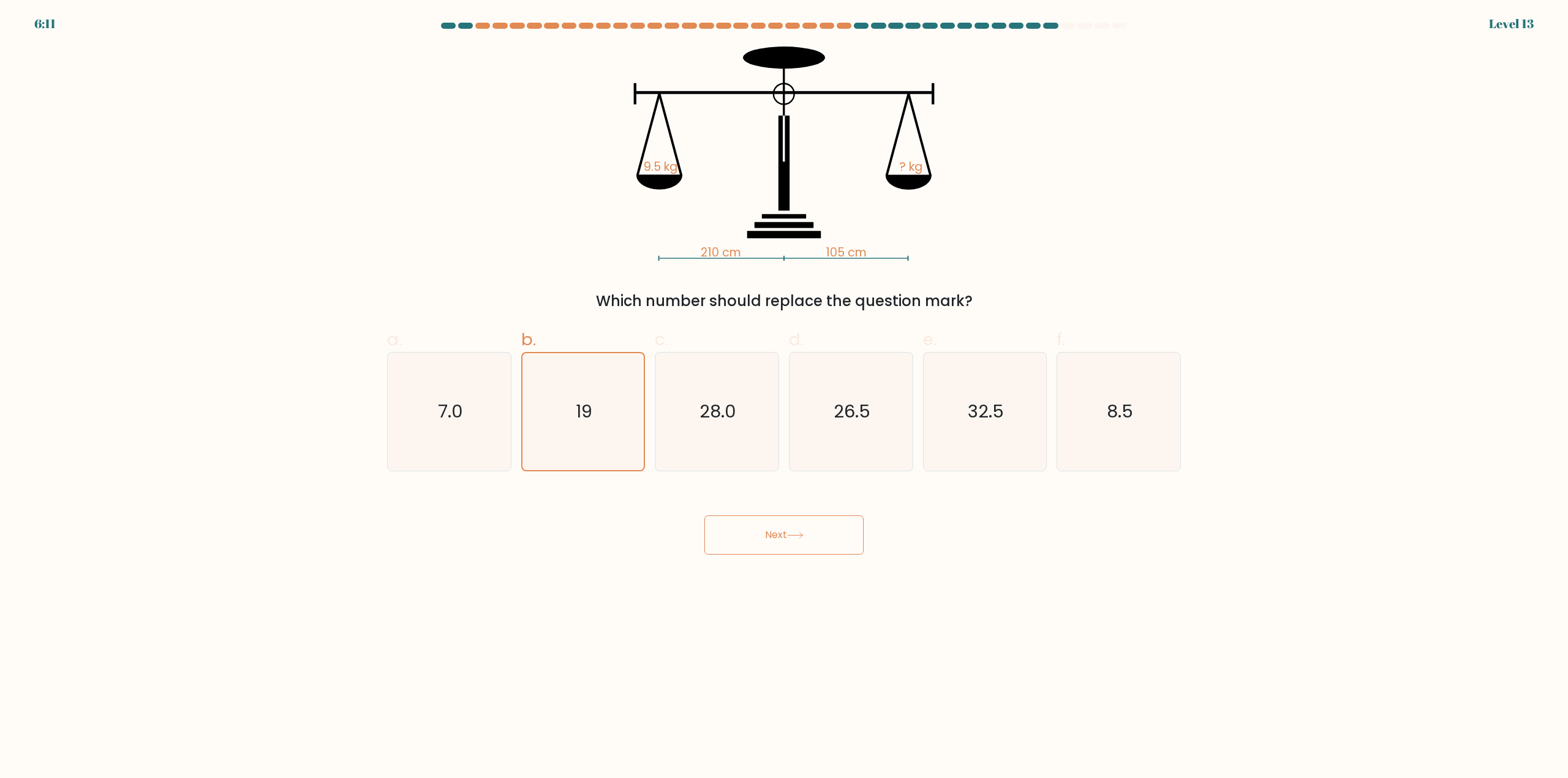
click at [784, 535] on button "Next" at bounding box center [783, 535] width 159 height 39
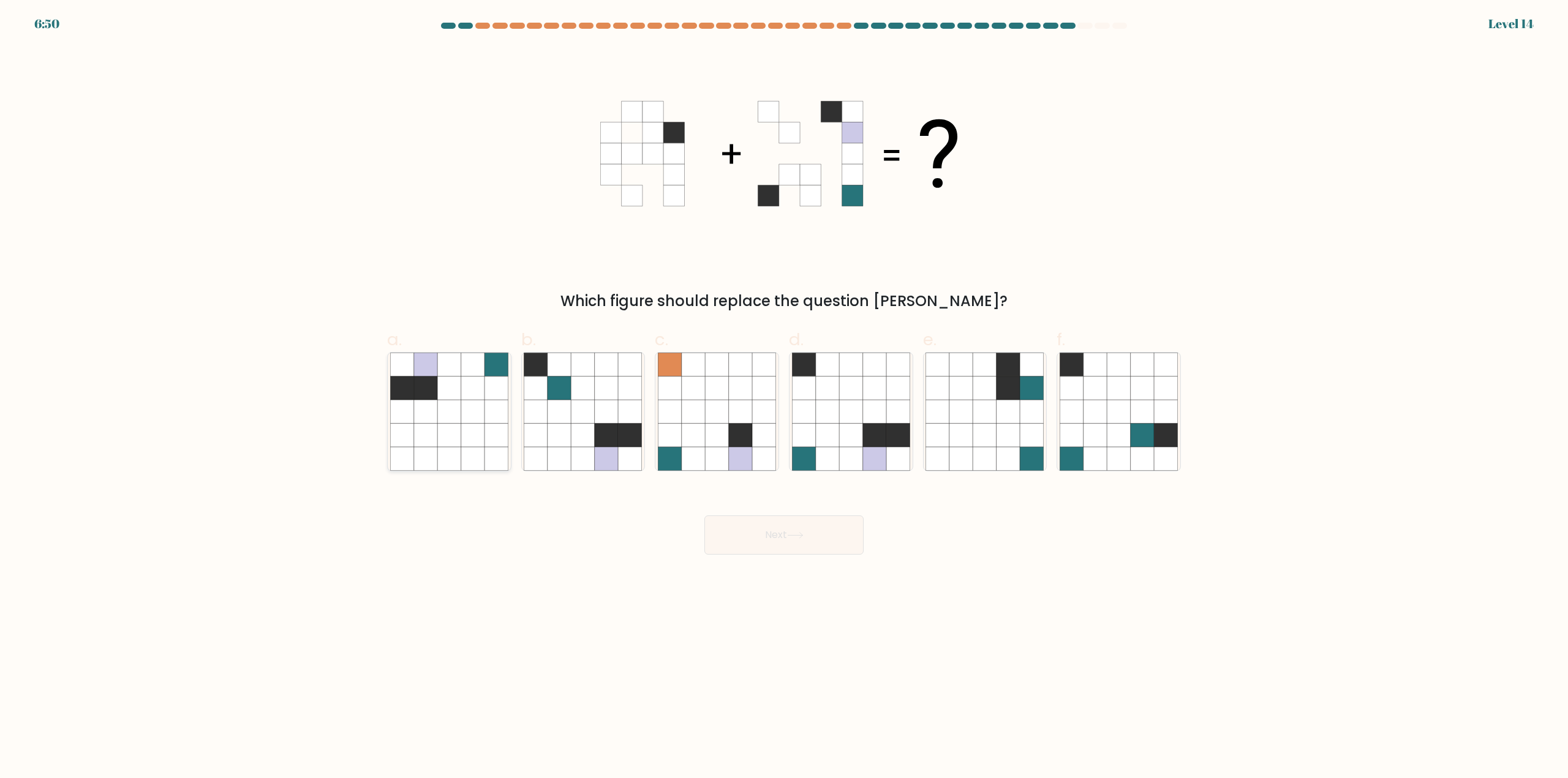
click at [477, 416] on icon at bounding box center [473, 412] width 23 height 23
click at [784, 397] on input "a." at bounding box center [784, 393] width 1 height 8
radio input "true"
click at [814, 534] on button "Next" at bounding box center [783, 535] width 159 height 39
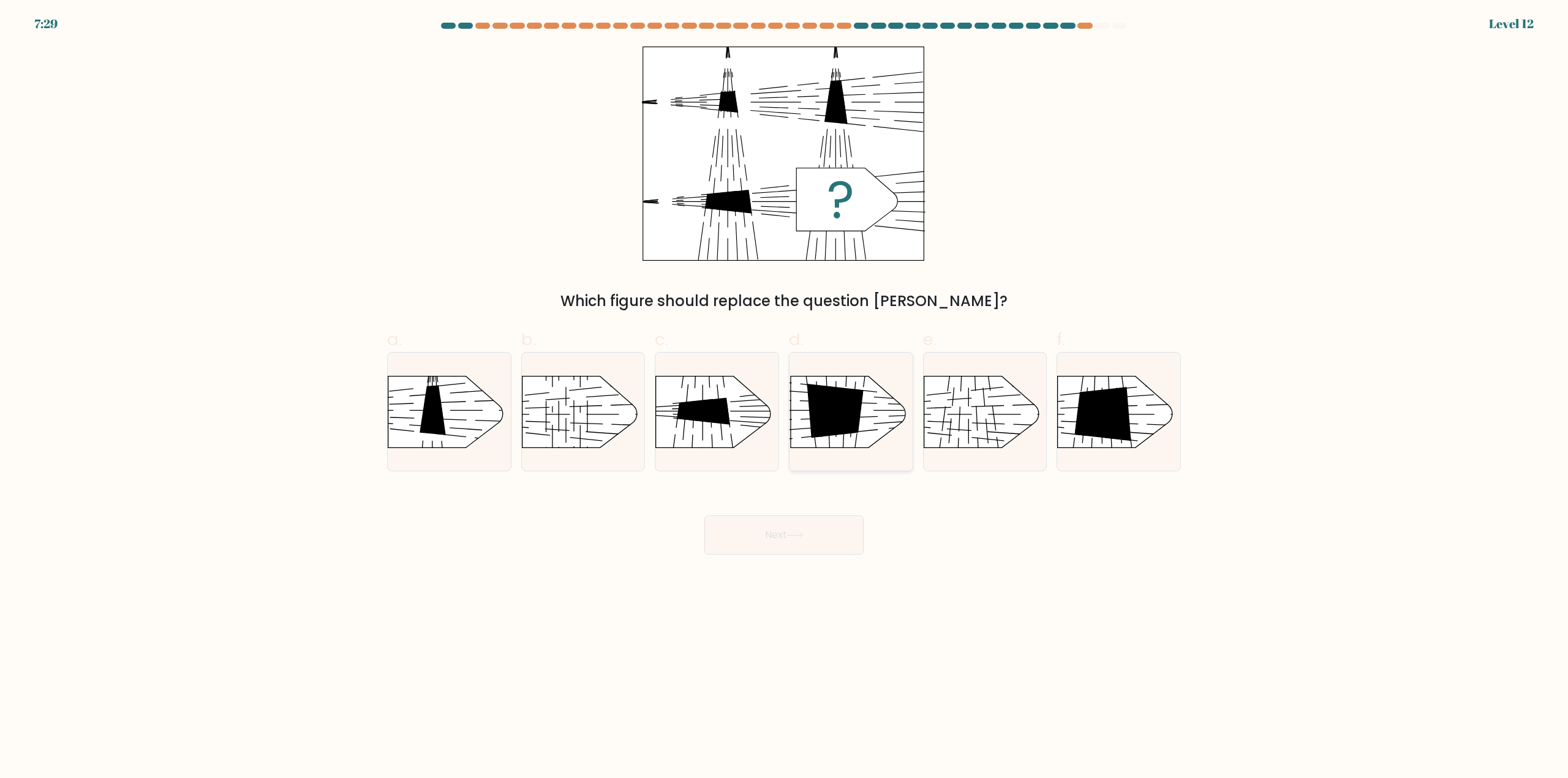
click at [836, 396] on icon at bounding box center [835, 411] width 57 height 54
click at [785, 396] on input "d." at bounding box center [784, 393] width 1 height 8
radio input "true"
click at [835, 529] on button "Next" at bounding box center [783, 535] width 159 height 39
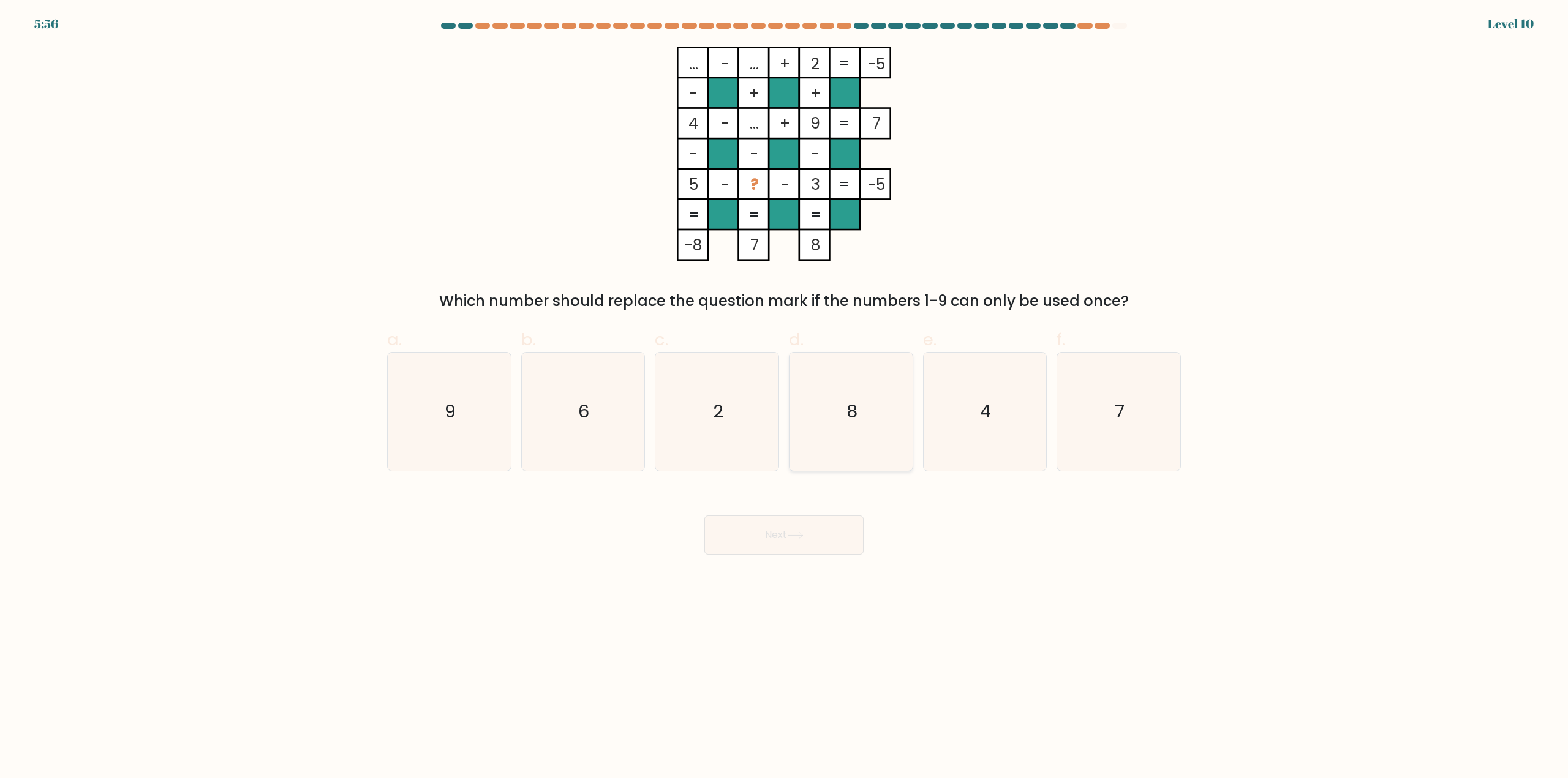
click at [864, 405] on icon "8" at bounding box center [851, 411] width 118 height 118
click at [785, 397] on input "d. 8" at bounding box center [784, 393] width 1 height 8
radio input "true"
click at [786, 558] on body "5:56 Level 10" at bounding box center [784, 389] width 1568 height 778
click at [787, 532] on button "Next" at bounding box center [783, 535] width 159 height 39
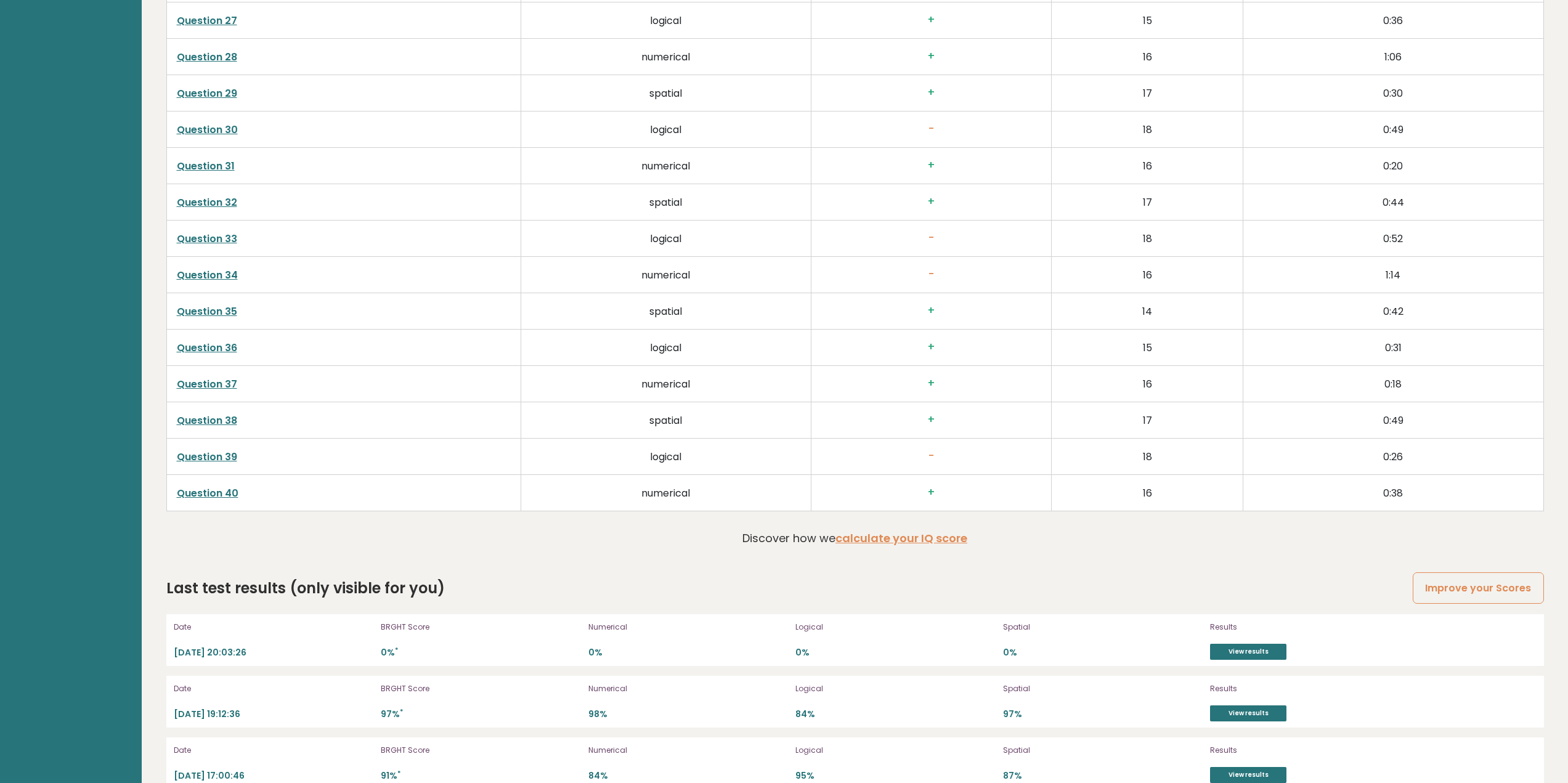
scroll to position [3292, 0]
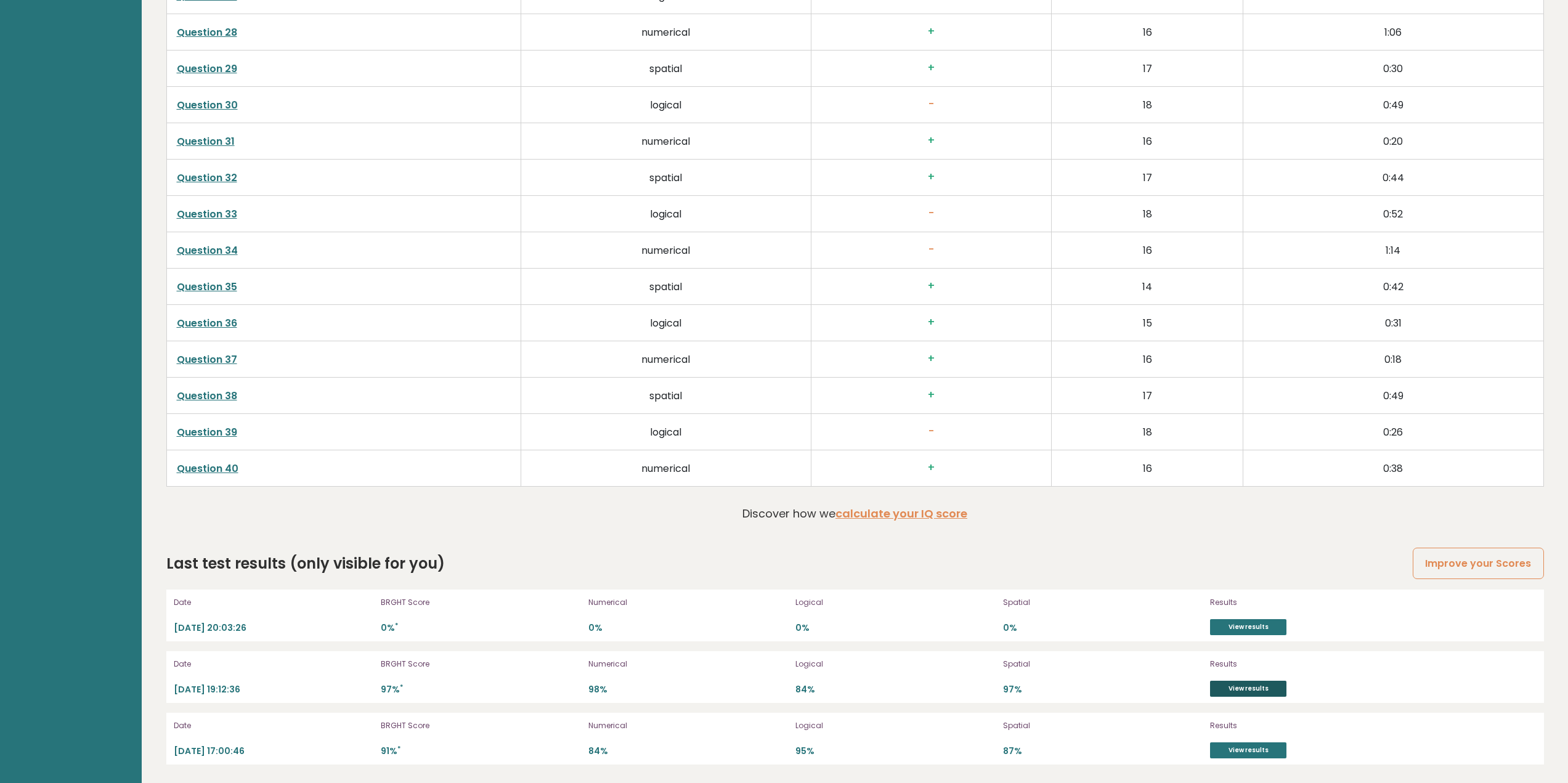
click at [1263, 688] on link "View results" at bounding box center [1248, 688] width 77 height 16
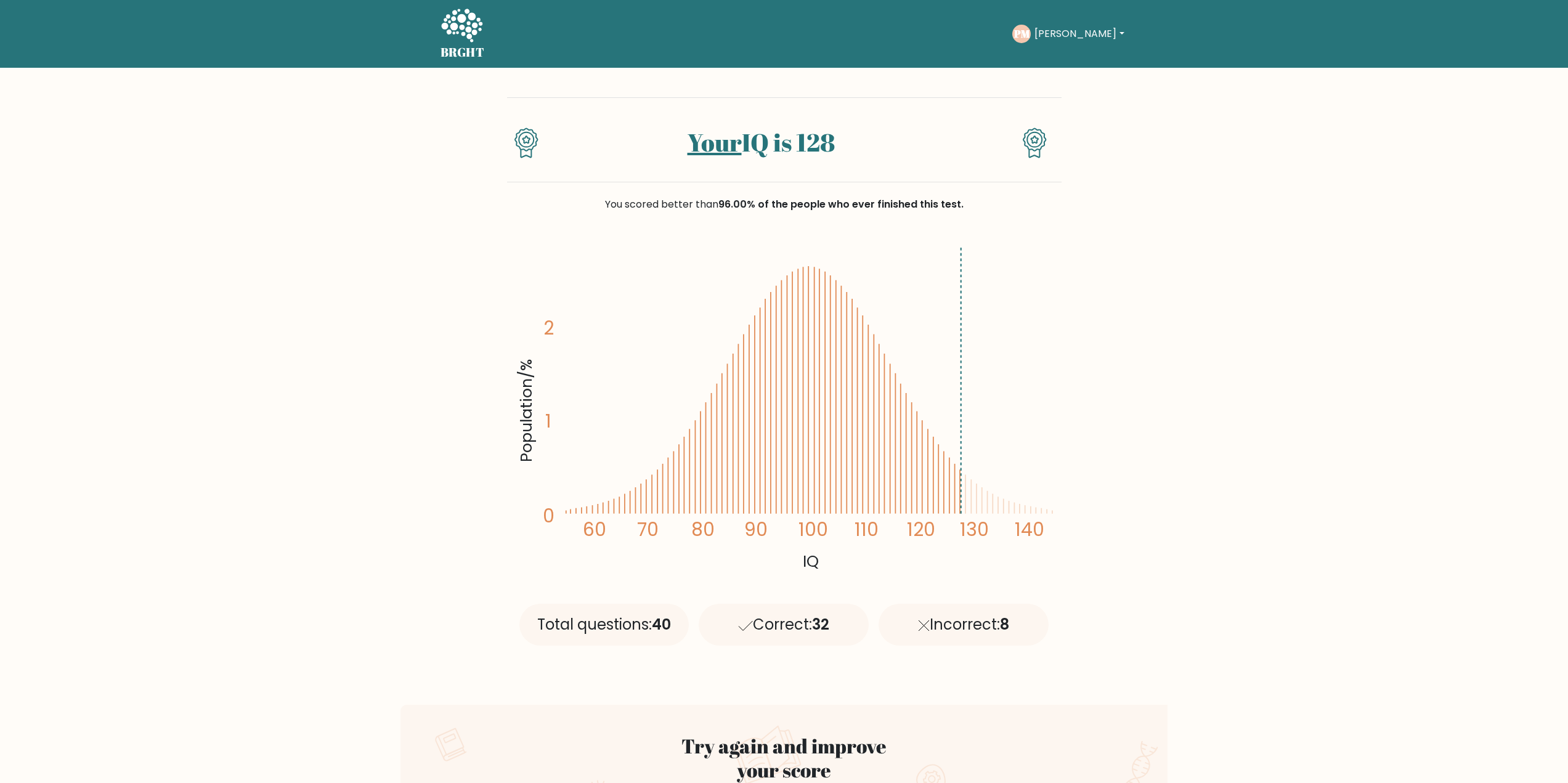
click at [462, 36] on icon at bounding box center [462, 27] width 43 height 37
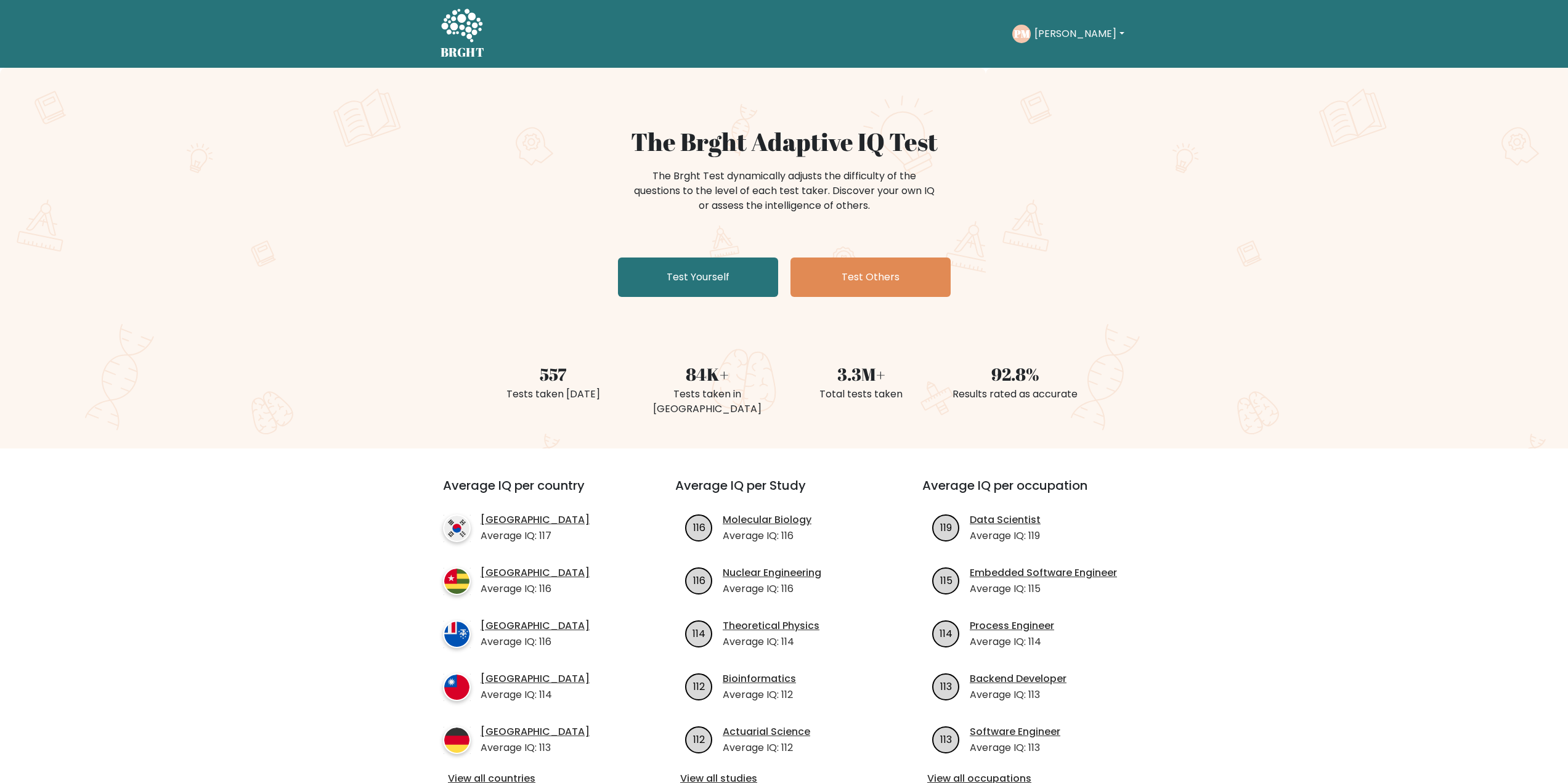
click at [1044, 40] on button "[PERSON_NAME]" at bounding box center [1079, 34] width 96 height 16
click at [1046, 64] on link "Dashboard" at bounding box center [1061, 60] width 97 height 20
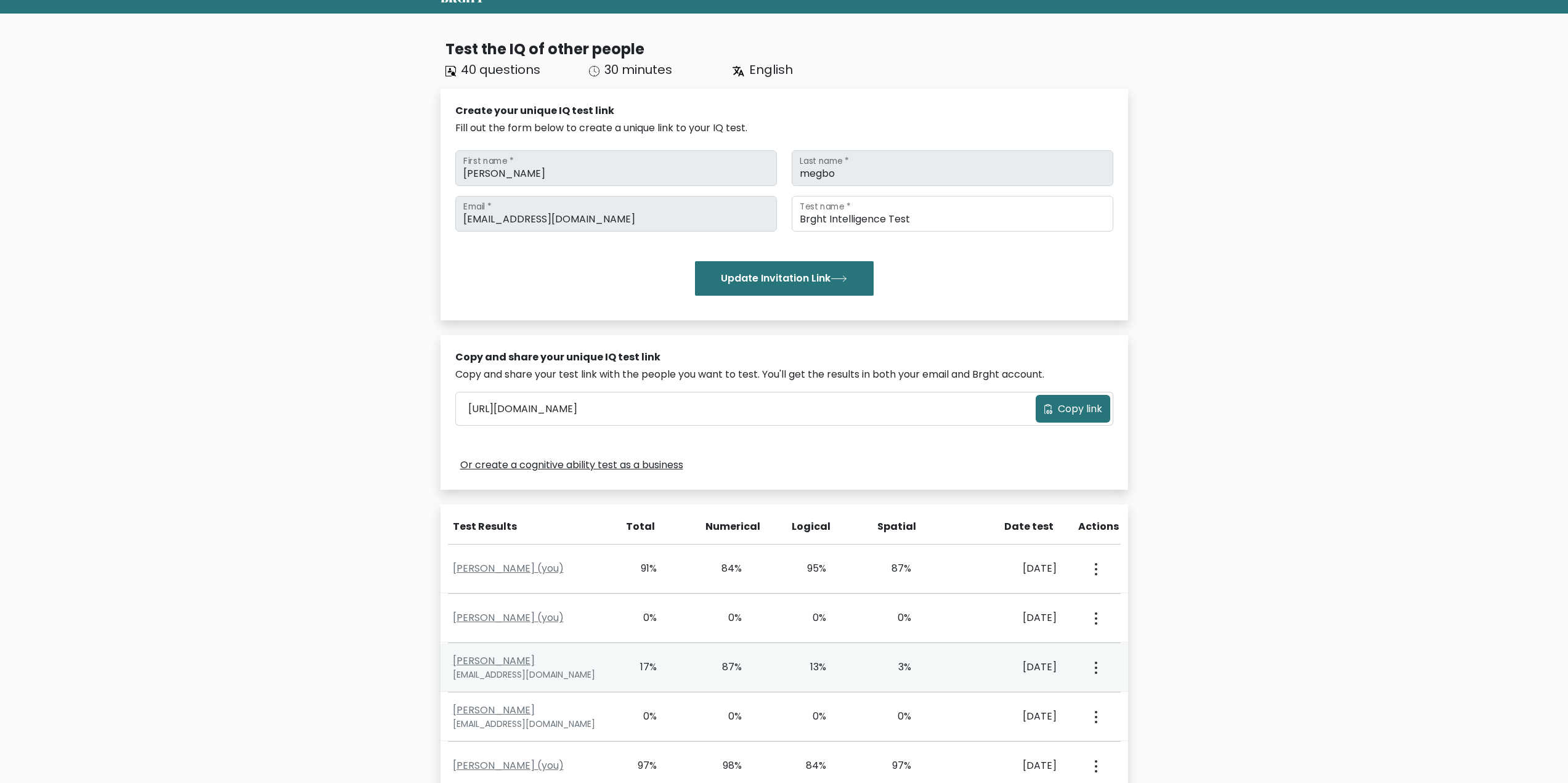
scroll to position [256, 0]
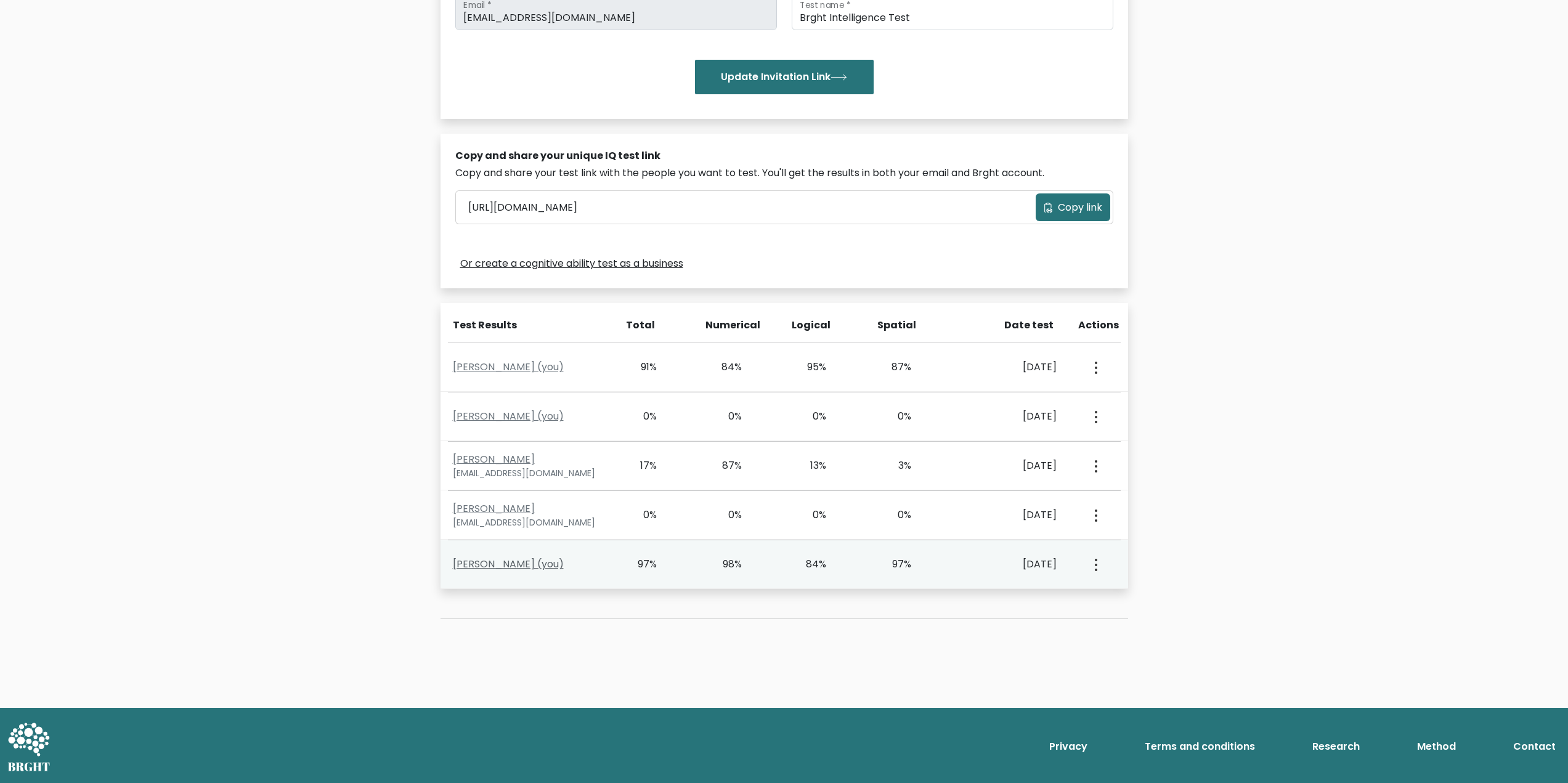
click at [513, 565] on link "[PERSON_NAME] (you)" at bounding box center [508, 564] width 111 height 14
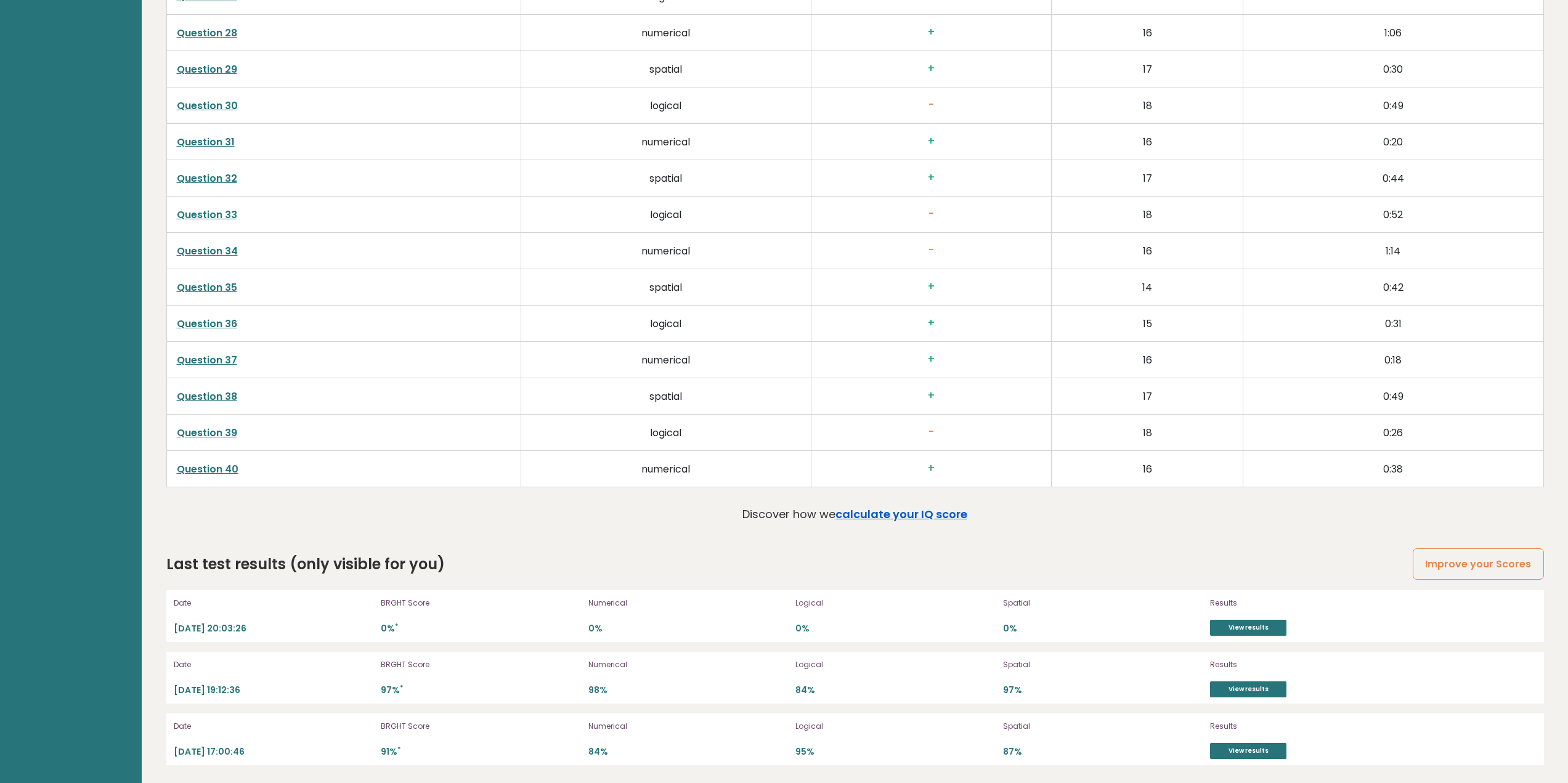
scroll to position [3292, 0]
click at [226, 626] on p "[DATE] 20:03:26" at bounding box center [274, 628] width 200 height 12
click at [1224, 620] on link "View results" at bounding box center [1248, 627] width 77 height 16
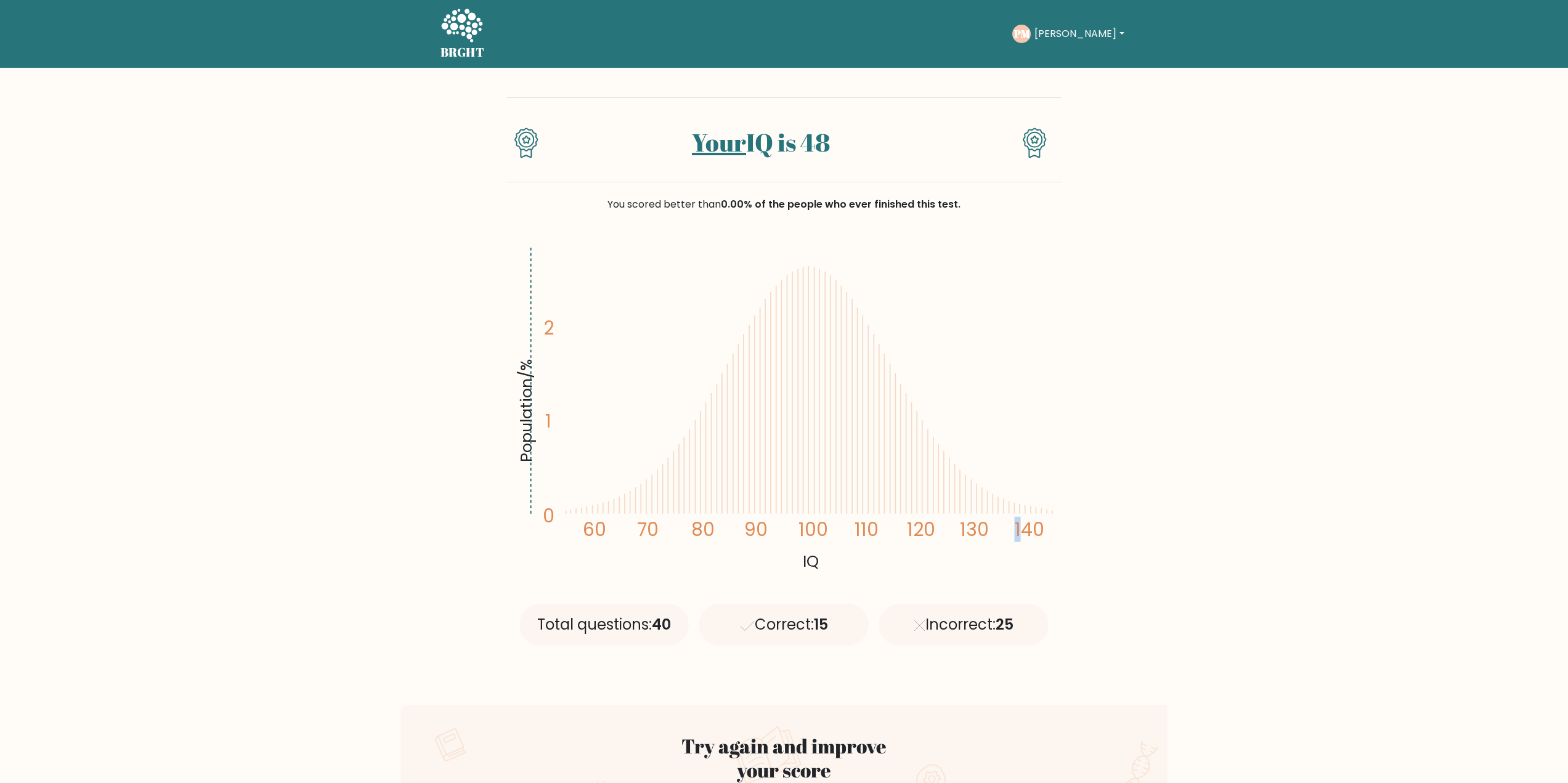
drag, startPoint x: 1015, startPoint y: 505, endPoint x: 1038, endPoint y: 511, distance: 23.8
click at [1032, 509] on icon "Population/% IQ 0 1 2 60 70 80 90 100 110 120 130 140" at bounding box center [784, 408] width 540 height 332
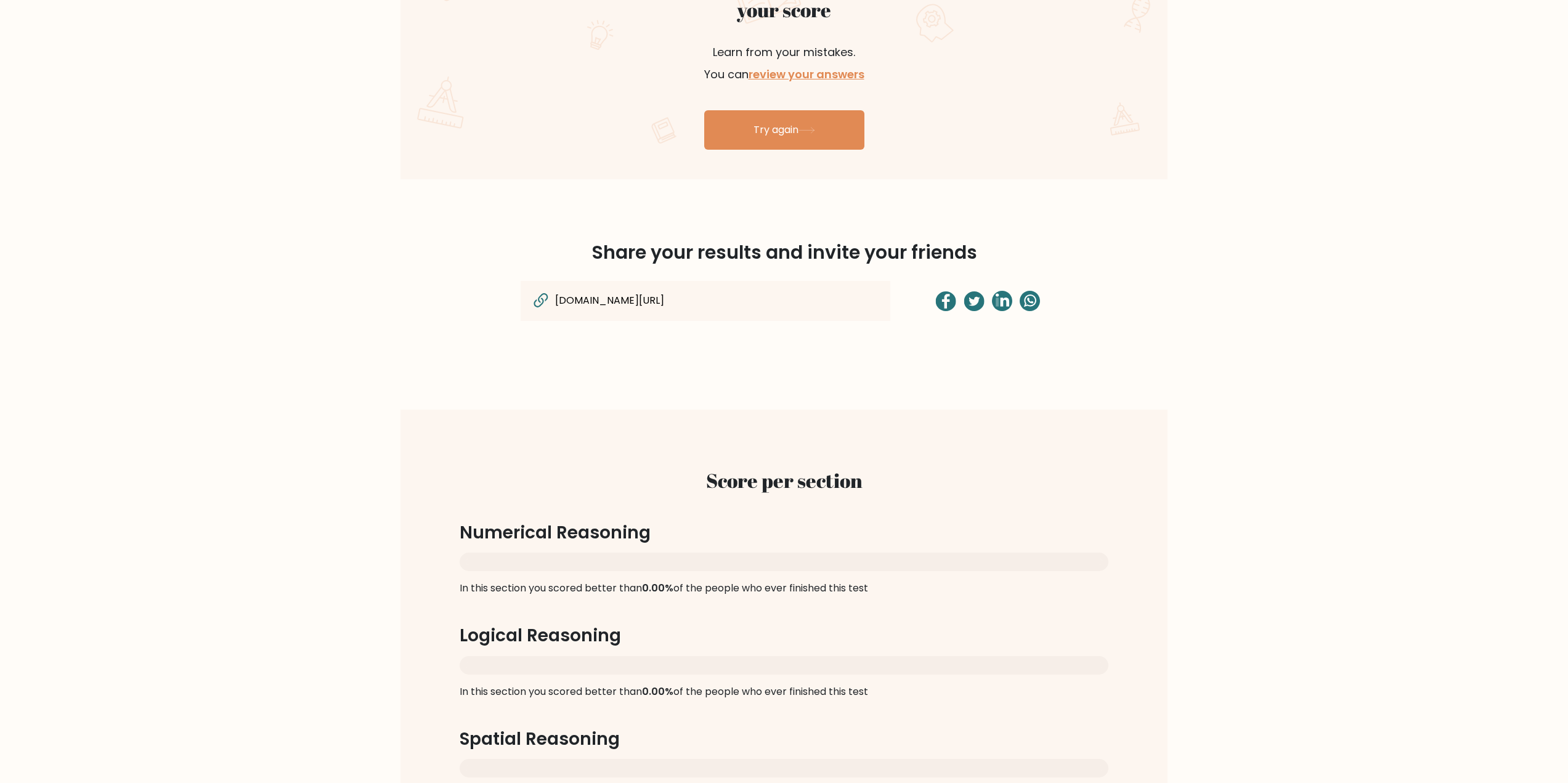
scroll to position [862, 0]
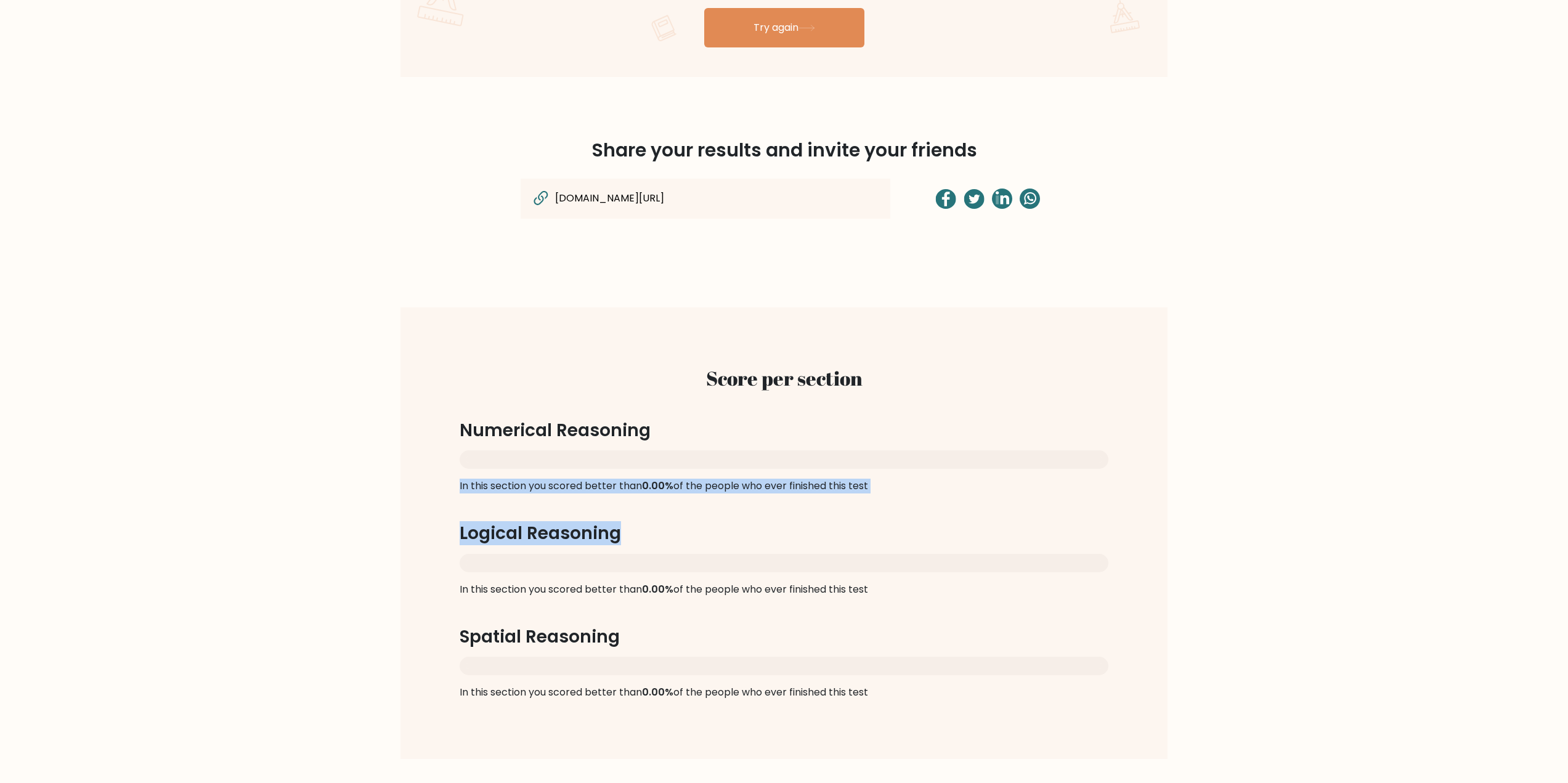
drag, startPoint x: 945, startPoint y: 493, endPoint x: 888, endPoint y: 396, distance: 112.5
click at [888, 396] on div "Score per section Numerical Reasoning In this section you scored better than 0.…" at bounding box center [784, 533] width 708 height 392
click at [1045, 464] on div at bounding box center [784, 460] width 649 height 19
click at [1002, 525] on h3 "Logical Reasoning" at bounding box center [784, 533] width 649 height 21
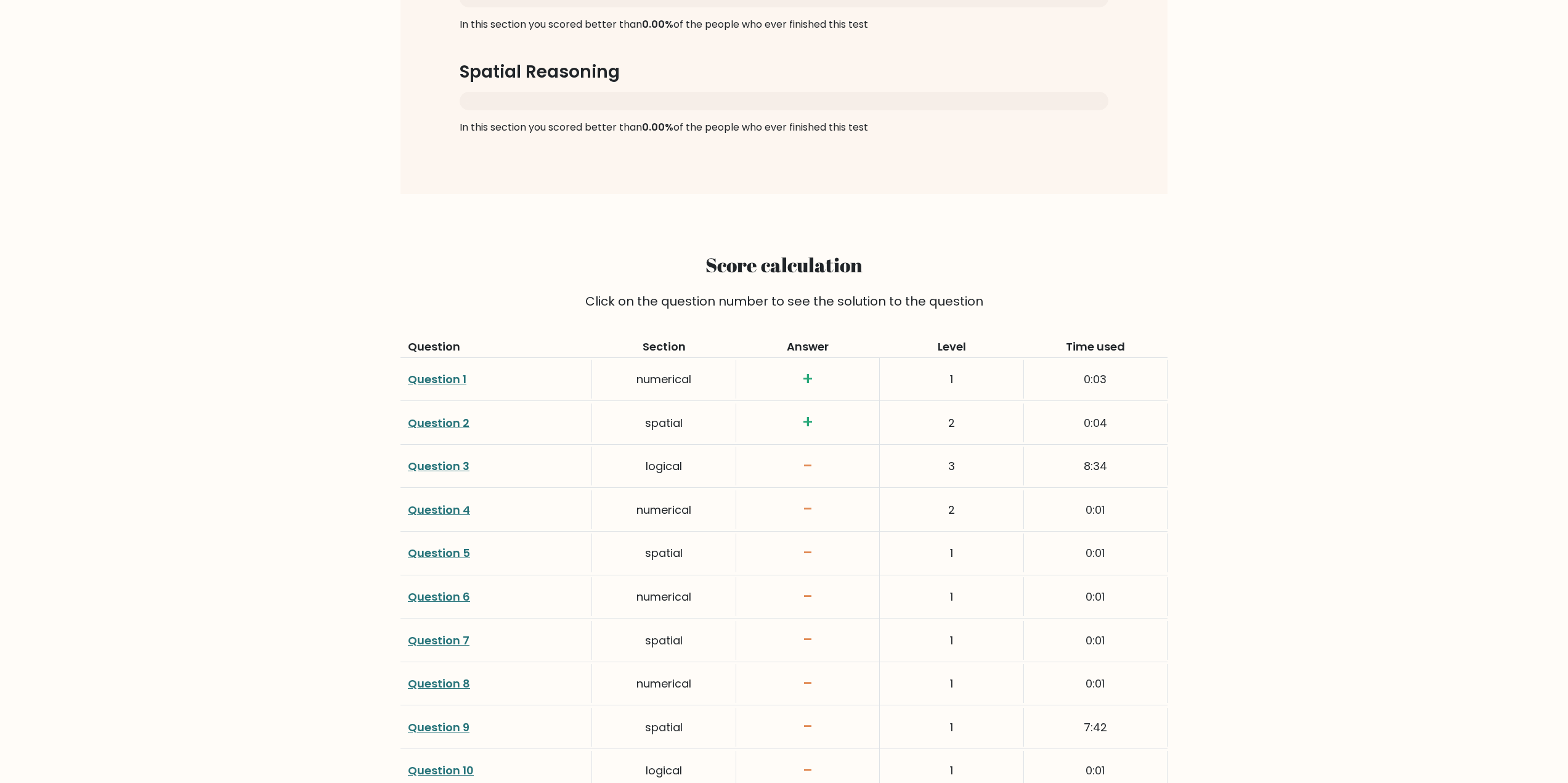
scroll to position [1417, 0]
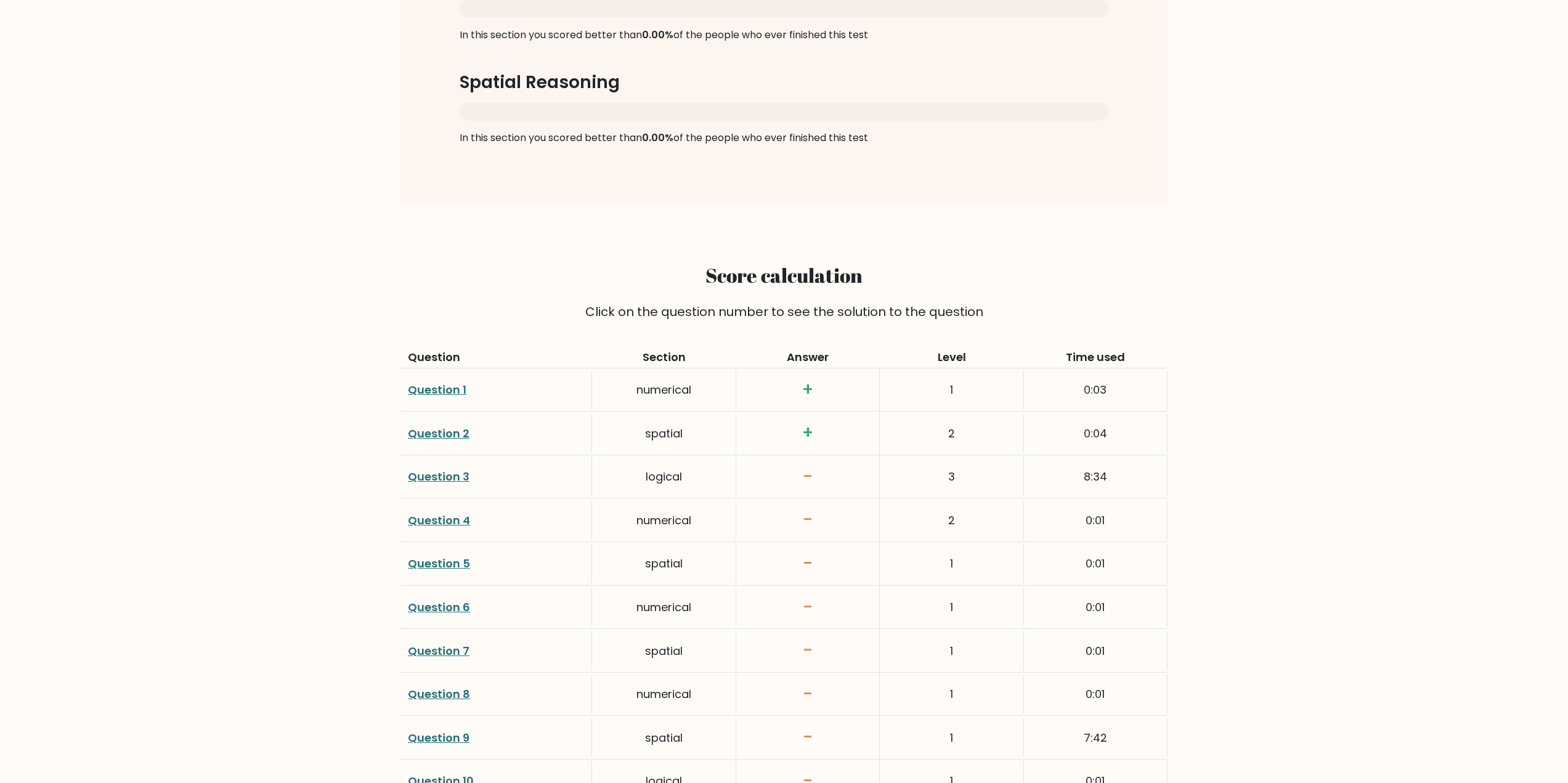
click at [450, 484] on link "Question 3" at bounding box center [439, 476] width 62 height 15
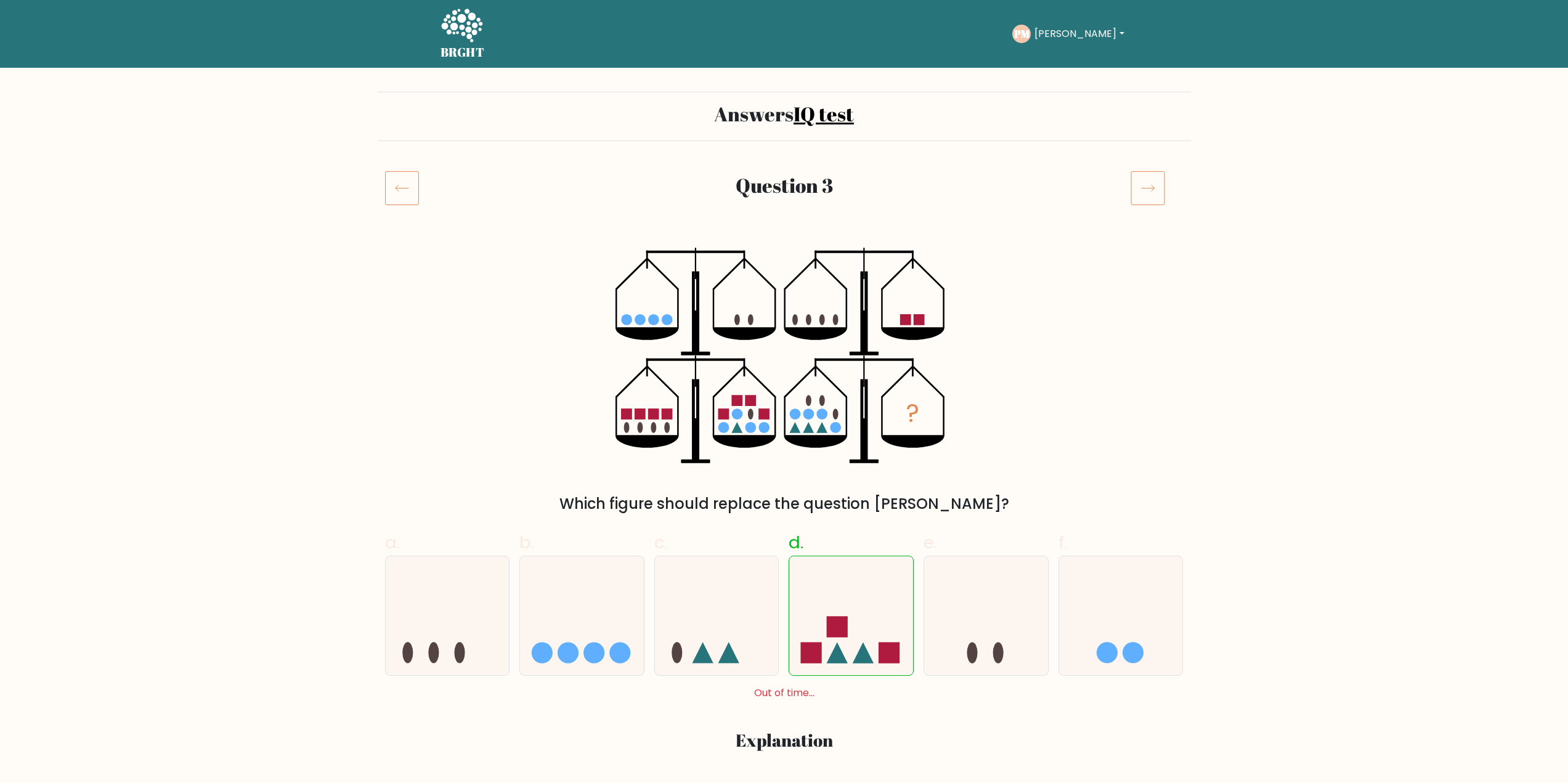
click at [1144, 180] on icon at bounding box center [1148, 188] width 35 height 35
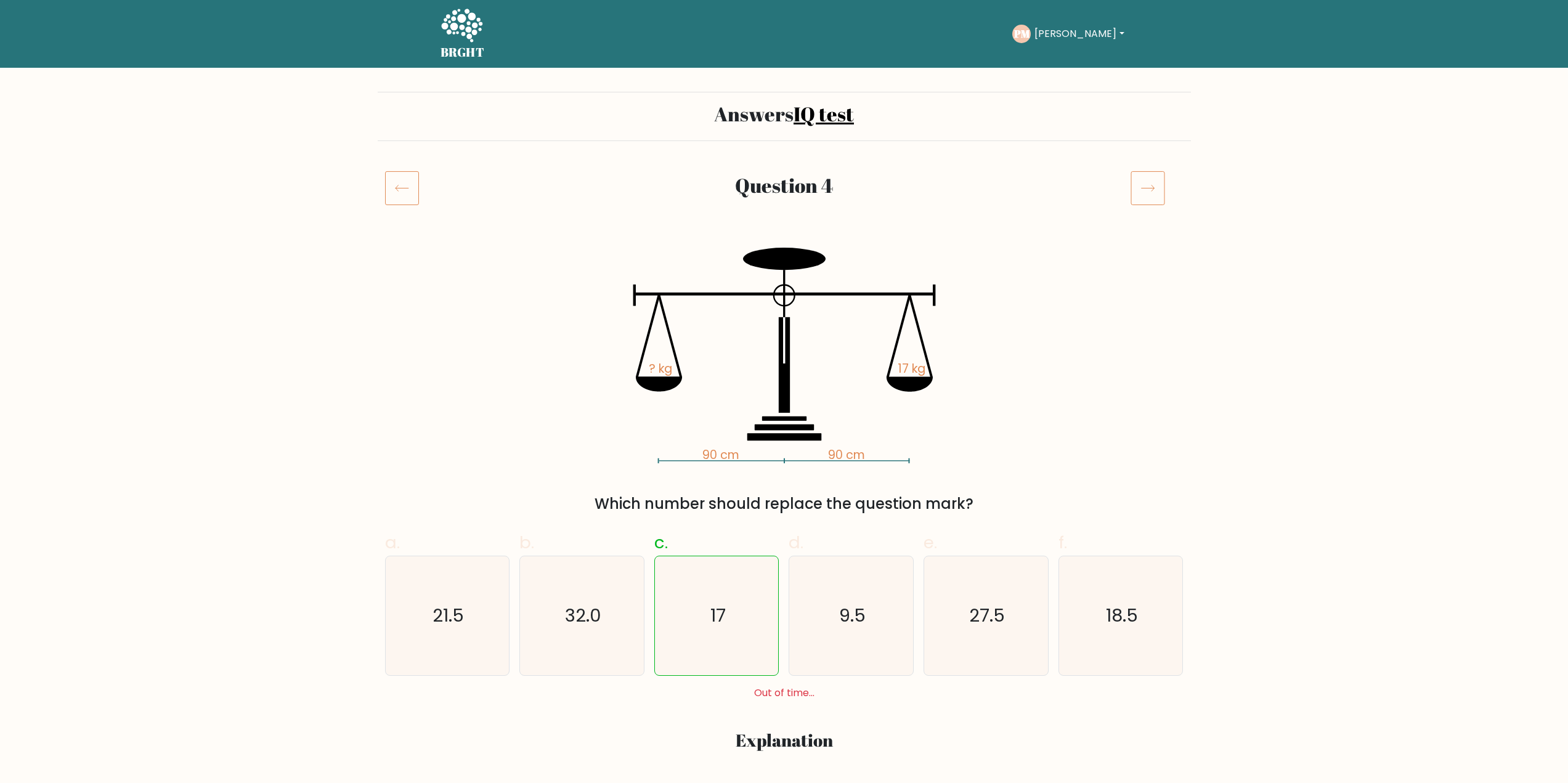
click at [464, 41] on icon at bounding box center [462, 27] width 43 height 37
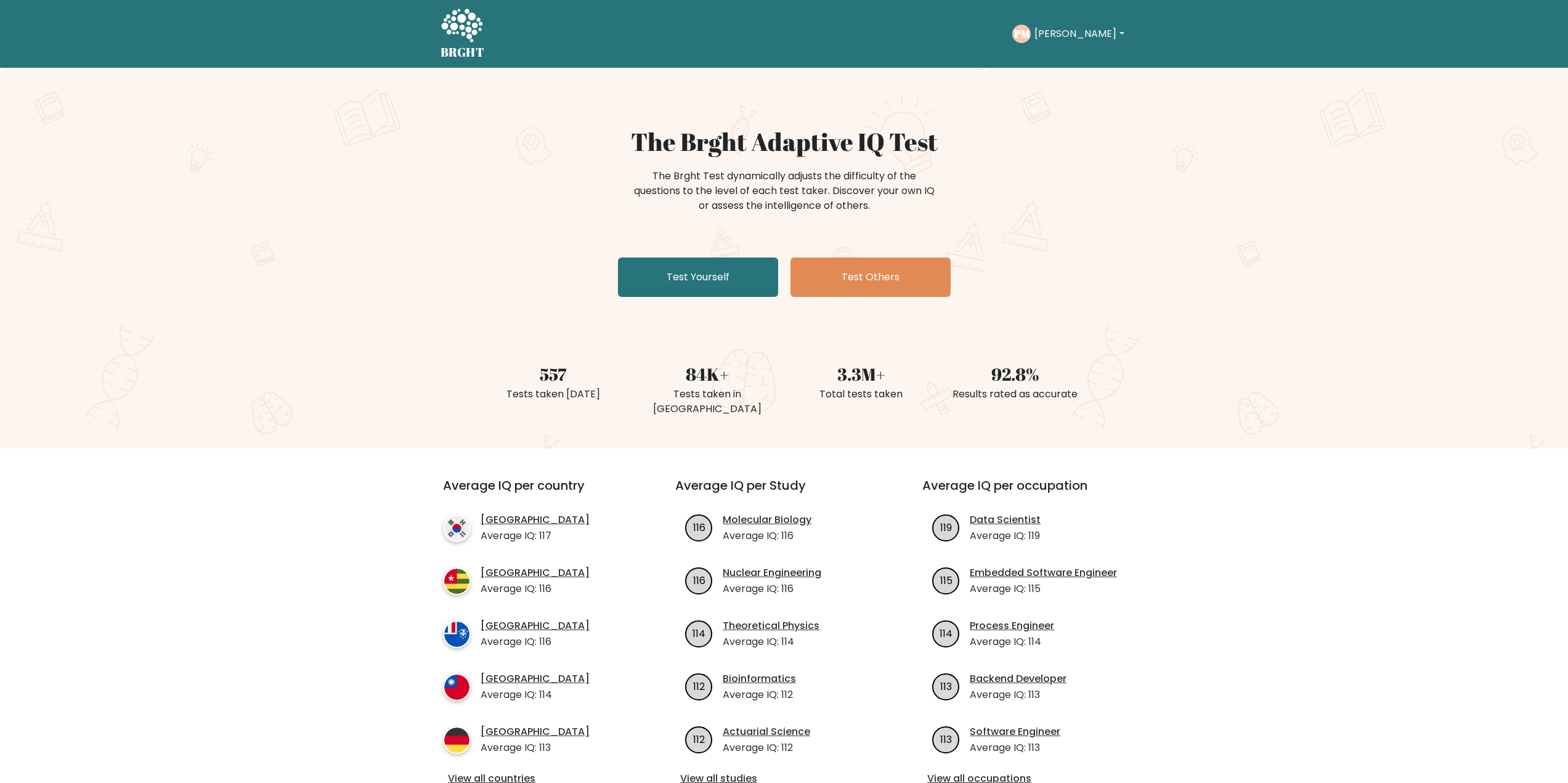
click at [1067, 33] on button "[PERSON_NAME]" at bounding box center [1079, 34] width 96 height 16
click at [1051, 56] on link "Dashboard" at bounding box center [1061, 60] width 97 height 20
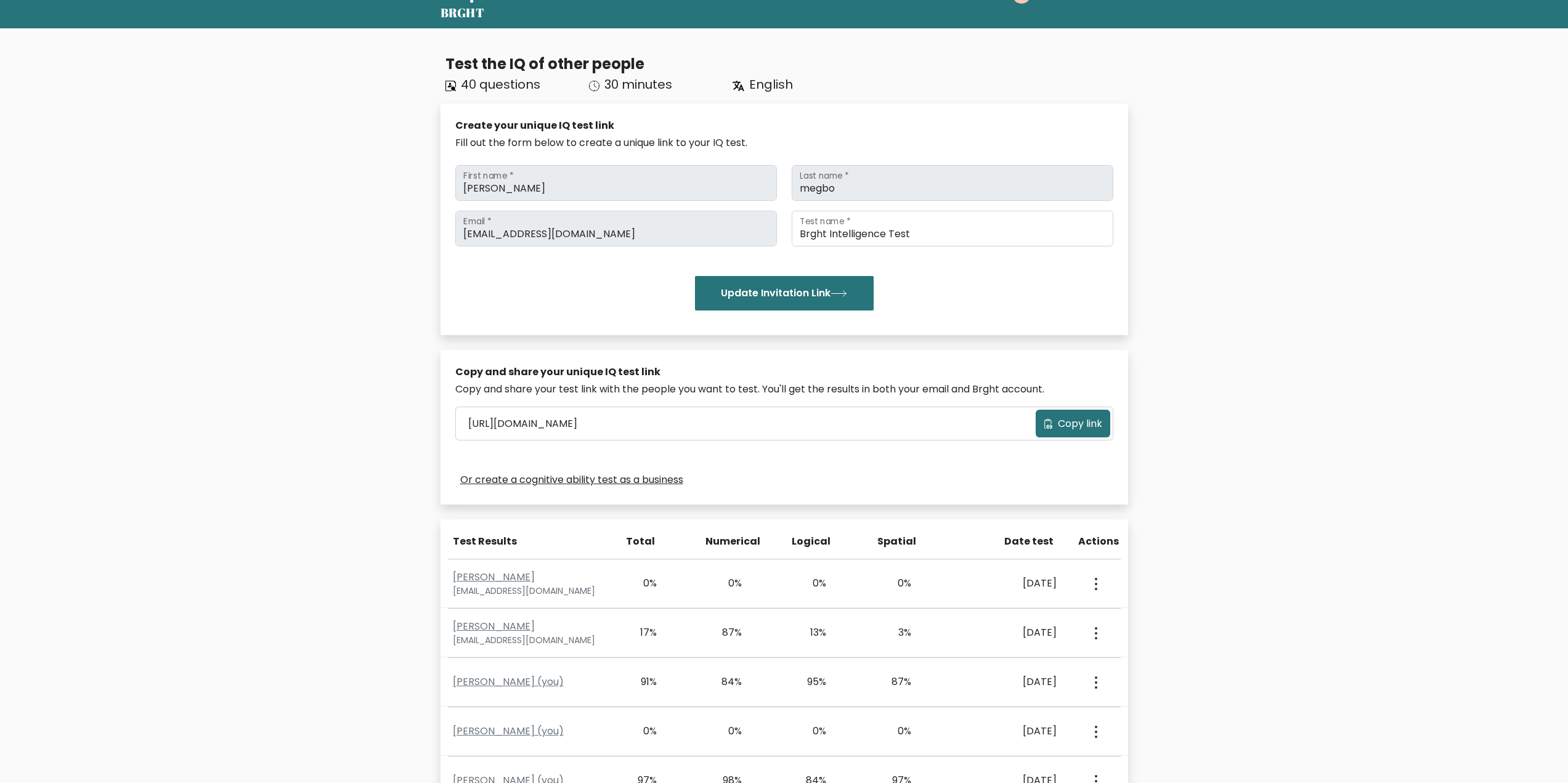
scroll to position [256, 0]
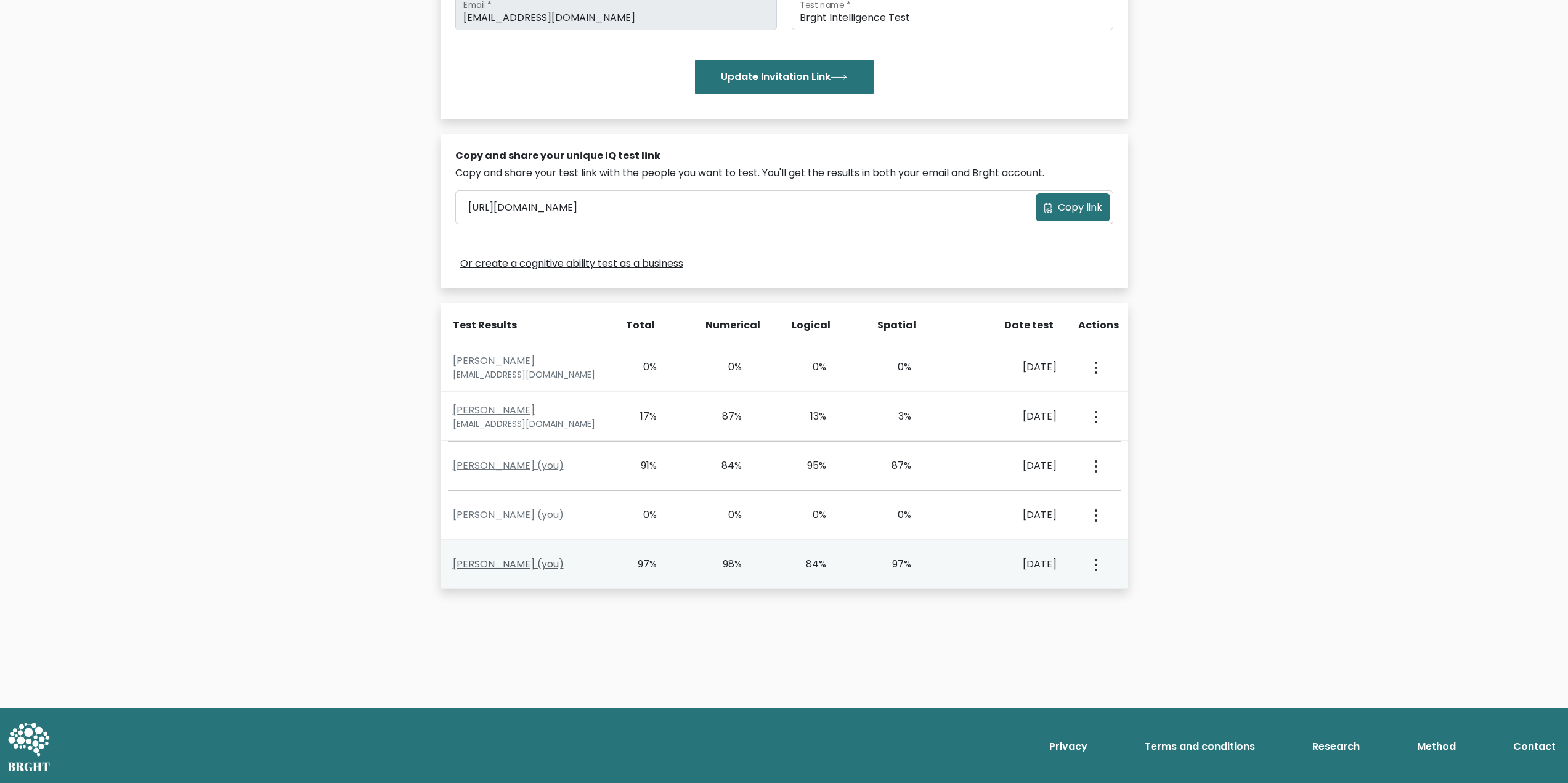
click at [501, 566] on link "[PERSON_NAME] (you)" at bounding box center [508, 564] width 111 height 14
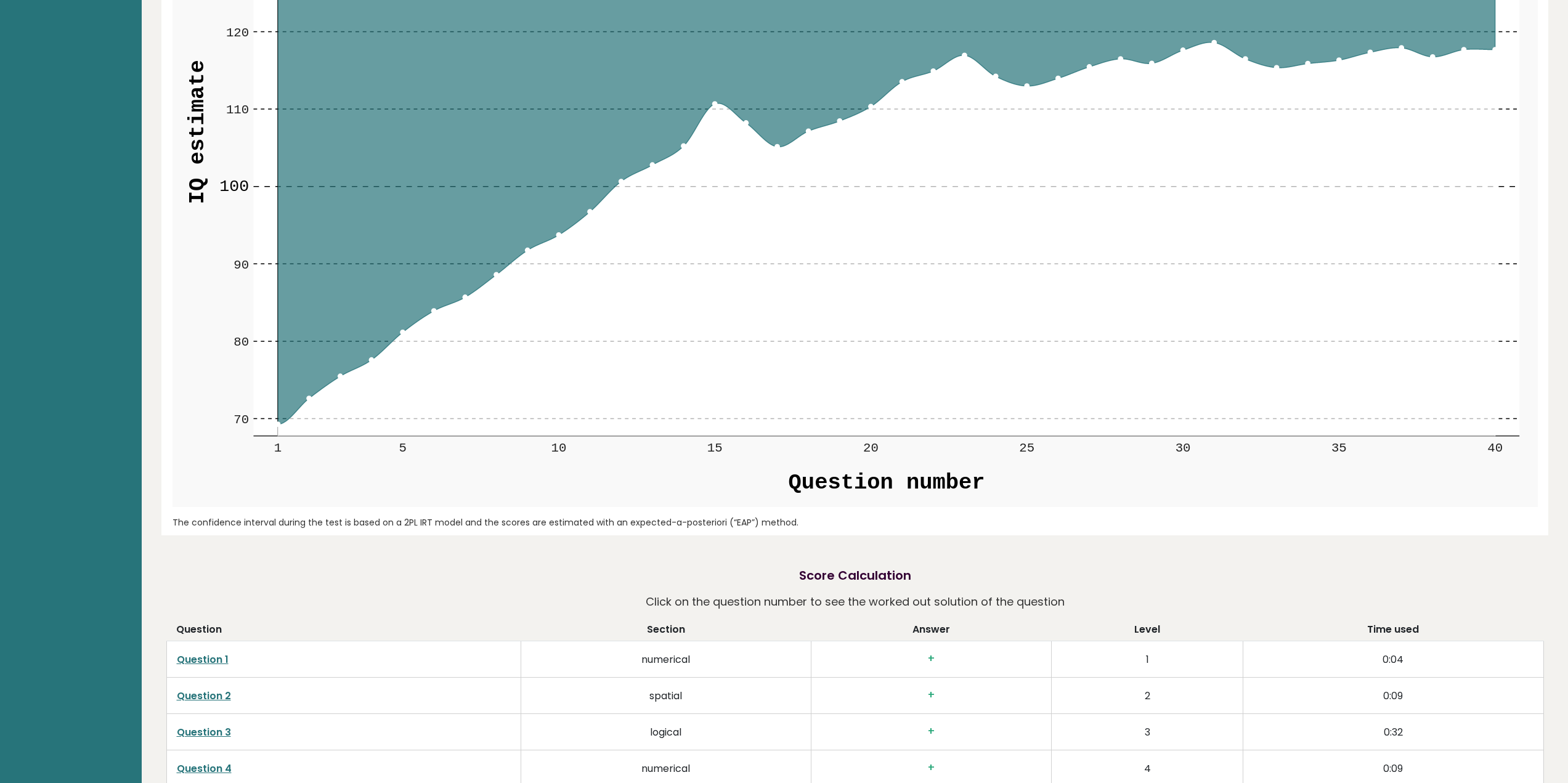
scroll to position [1321, 0]
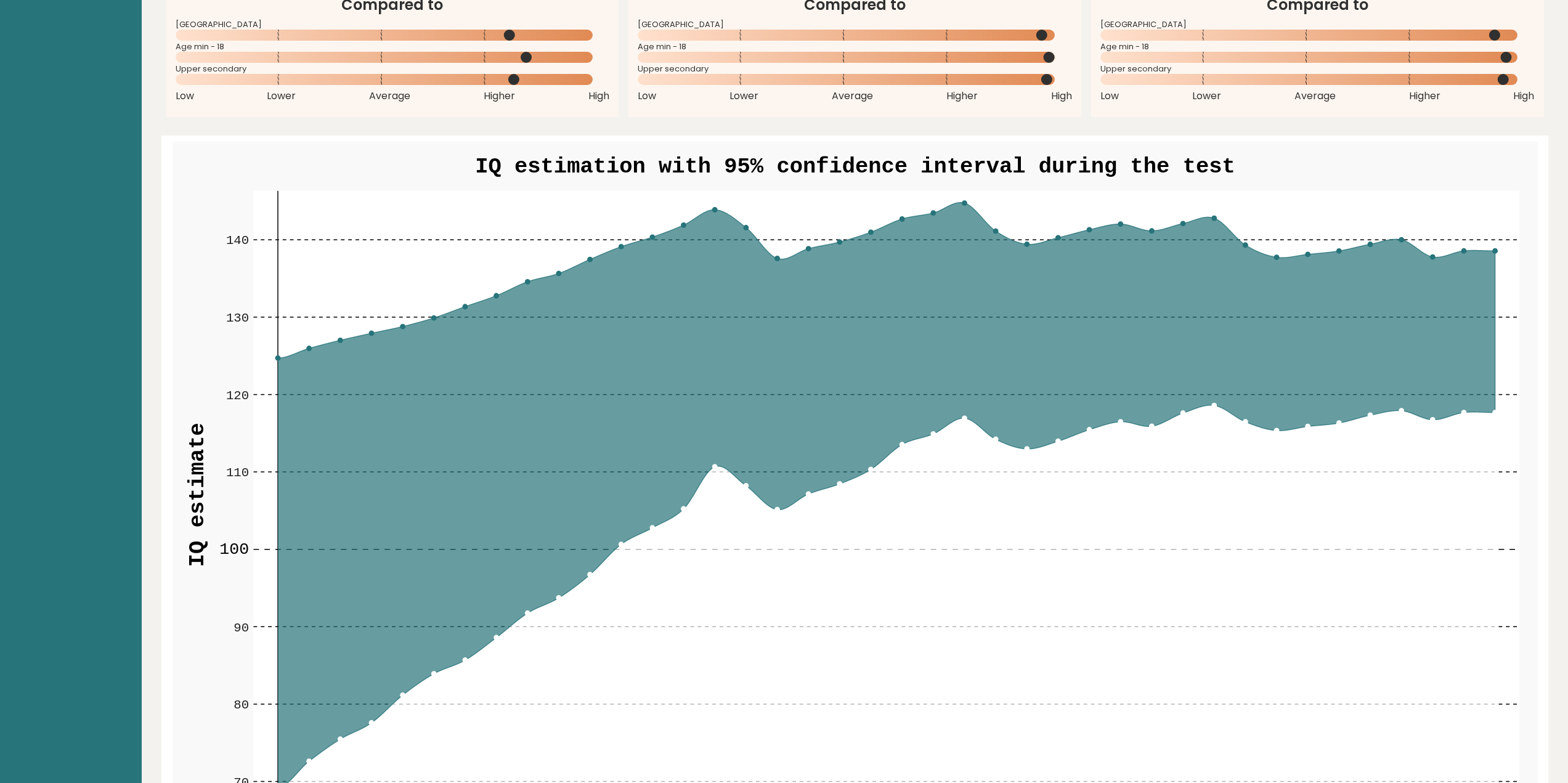
drag, startPoint x: 448, startPoint y: 620, endPoint x: 461, endPoint y: 602, distance: 22.2
click at [453, 610] on icon at bounding box center [887, 495] width 1218 height 585
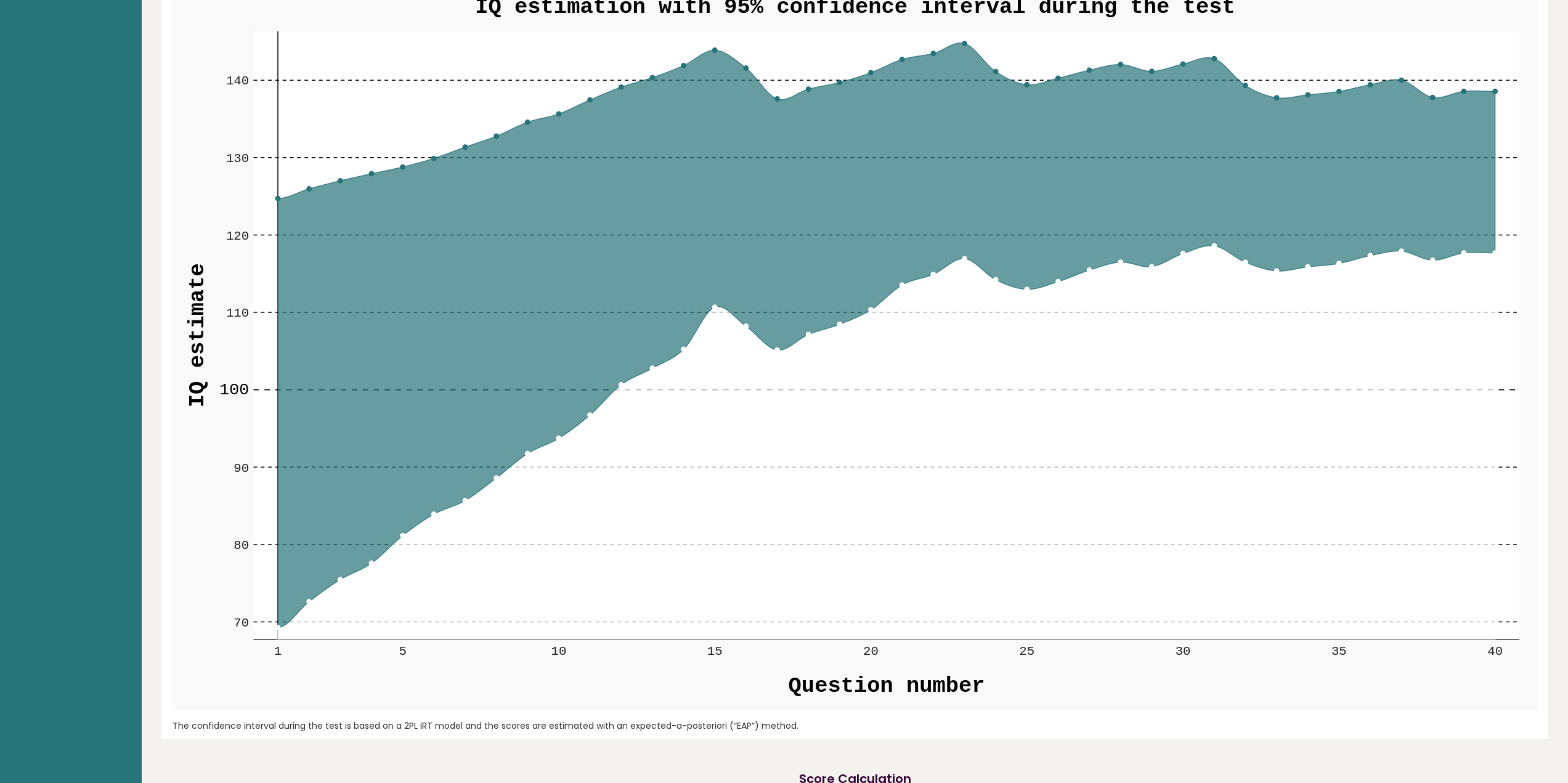
scroll to position [1567, 0]
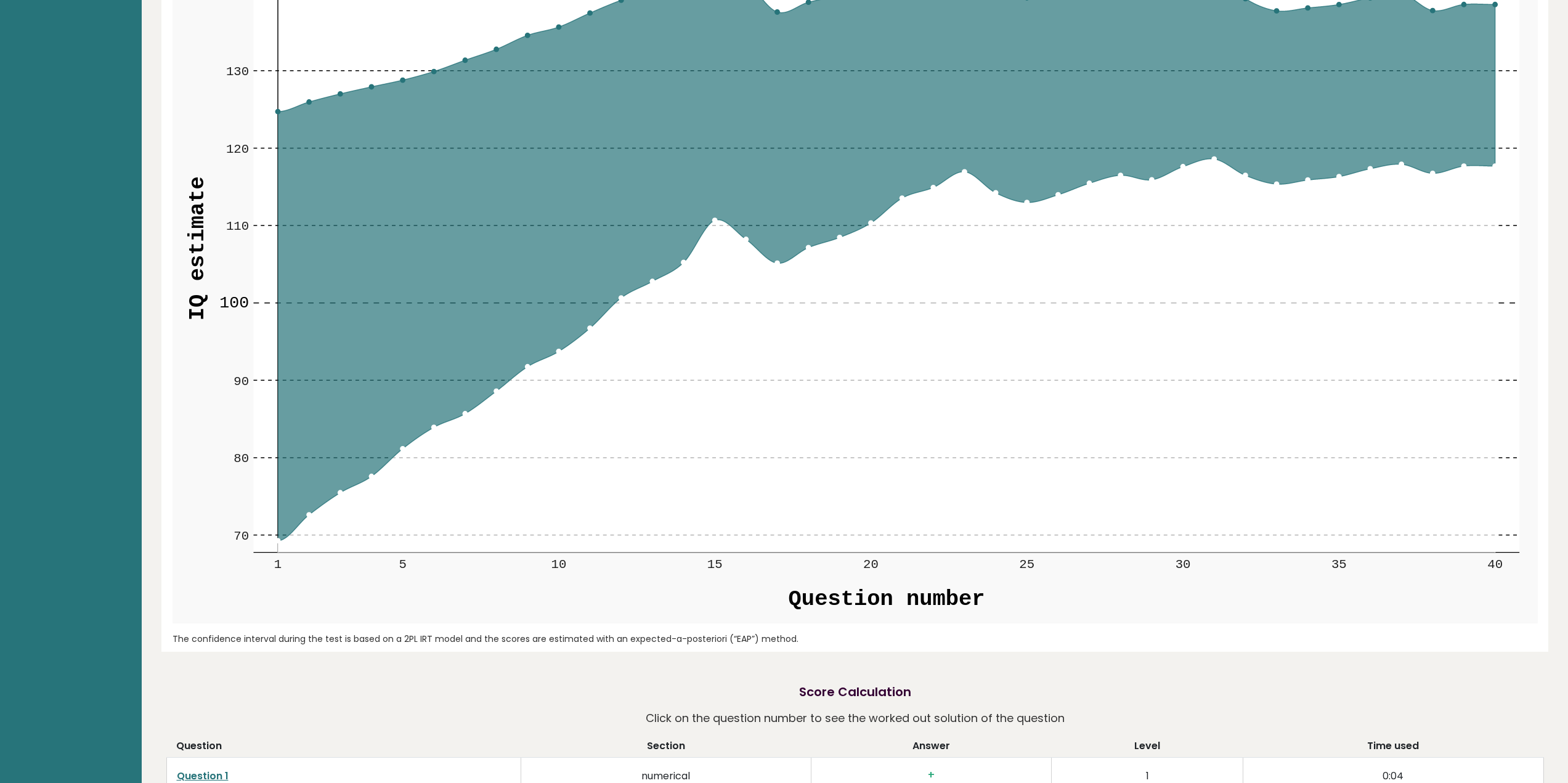
click at [305, 515] on icon at bounding box center [887, 248] width 1218 height 585
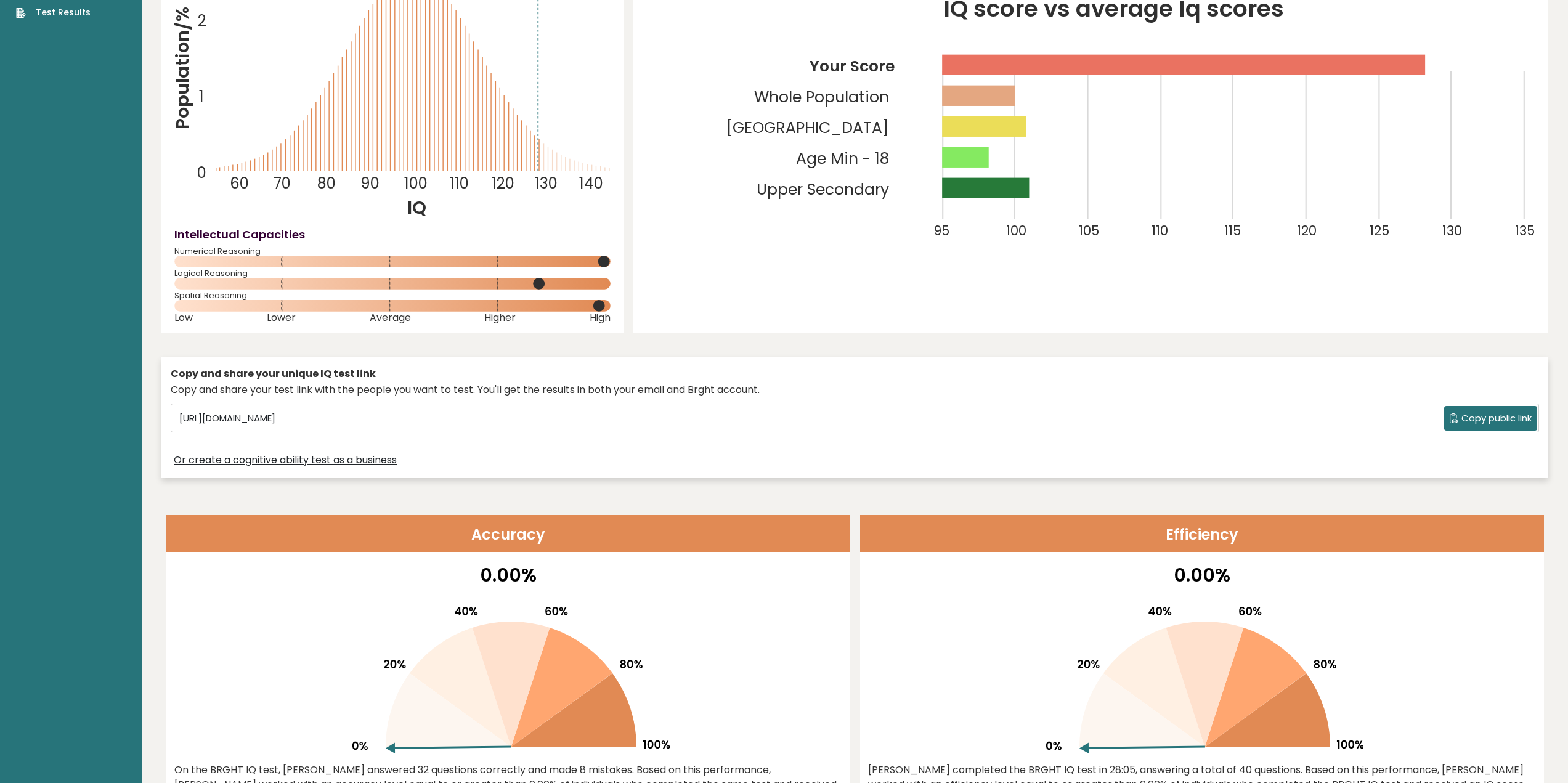
scroll to position [150, 0]
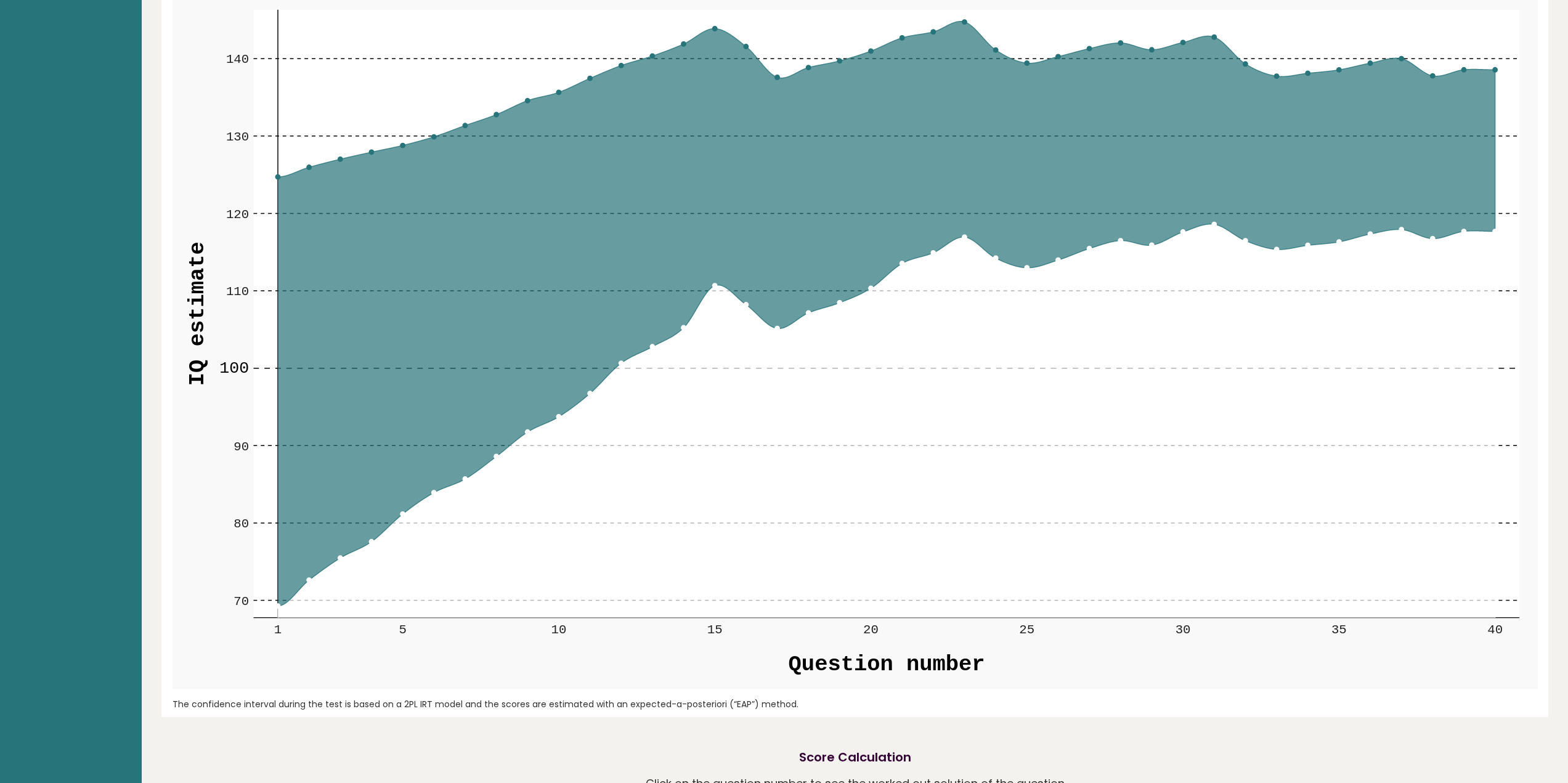
drag, startPoint x: 632, startPoint y: 569, endPoint x: 643, endPoint y: 570, distance: 11.0
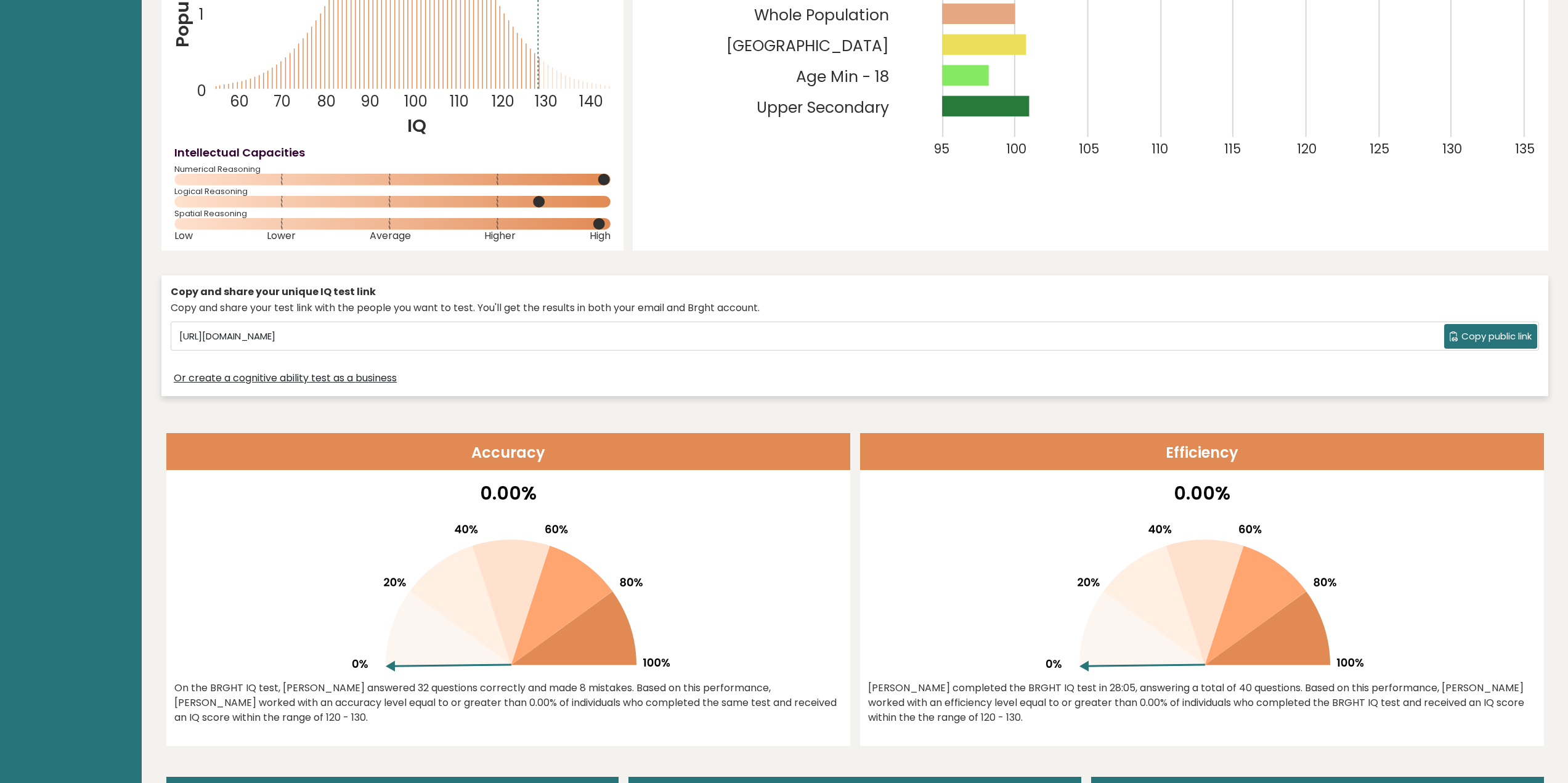
scroll to position [0, 0]
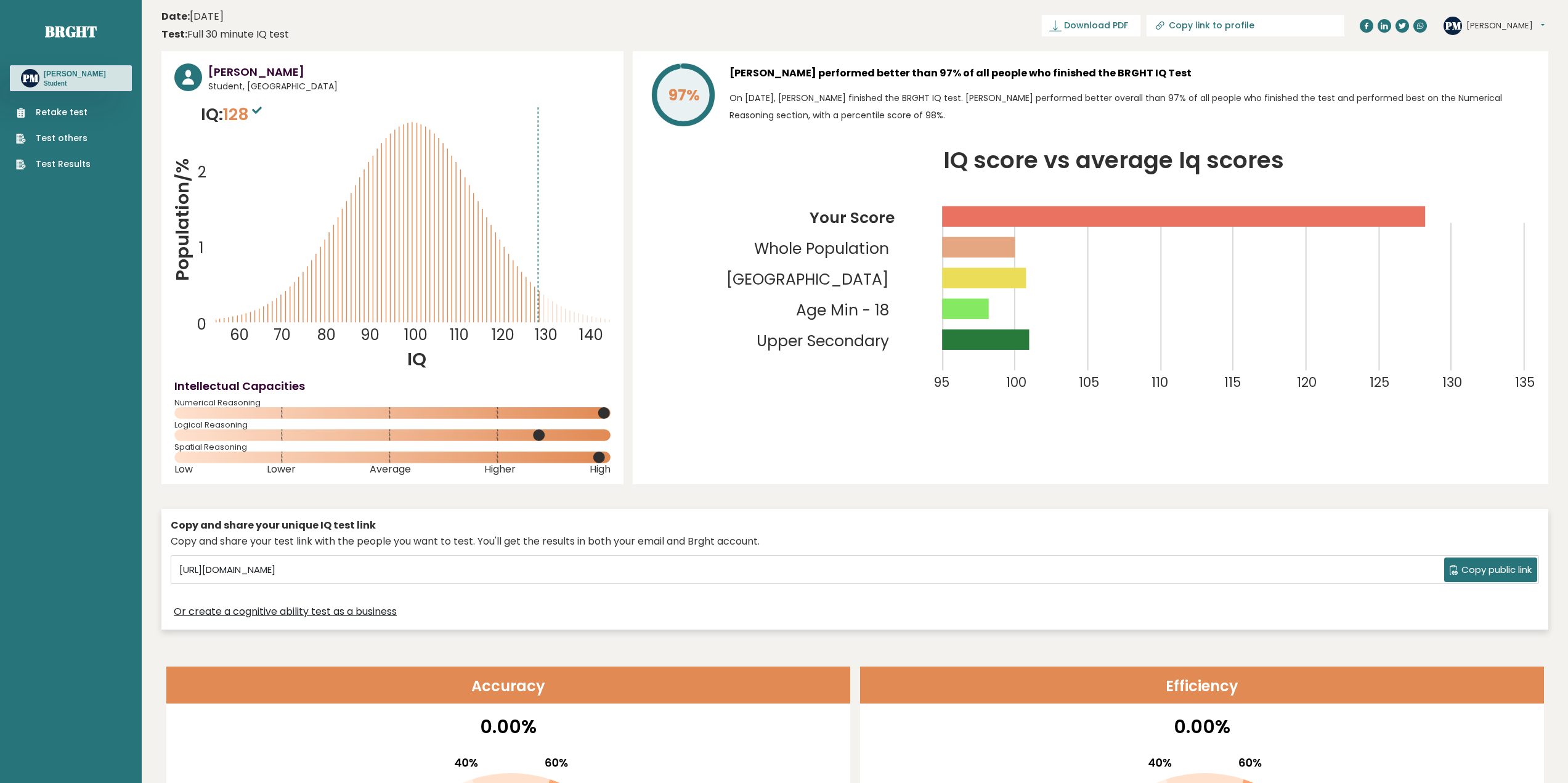
click at [46, 112] on link "Retake test" at bounding box center [53, 112] width 75 height 13
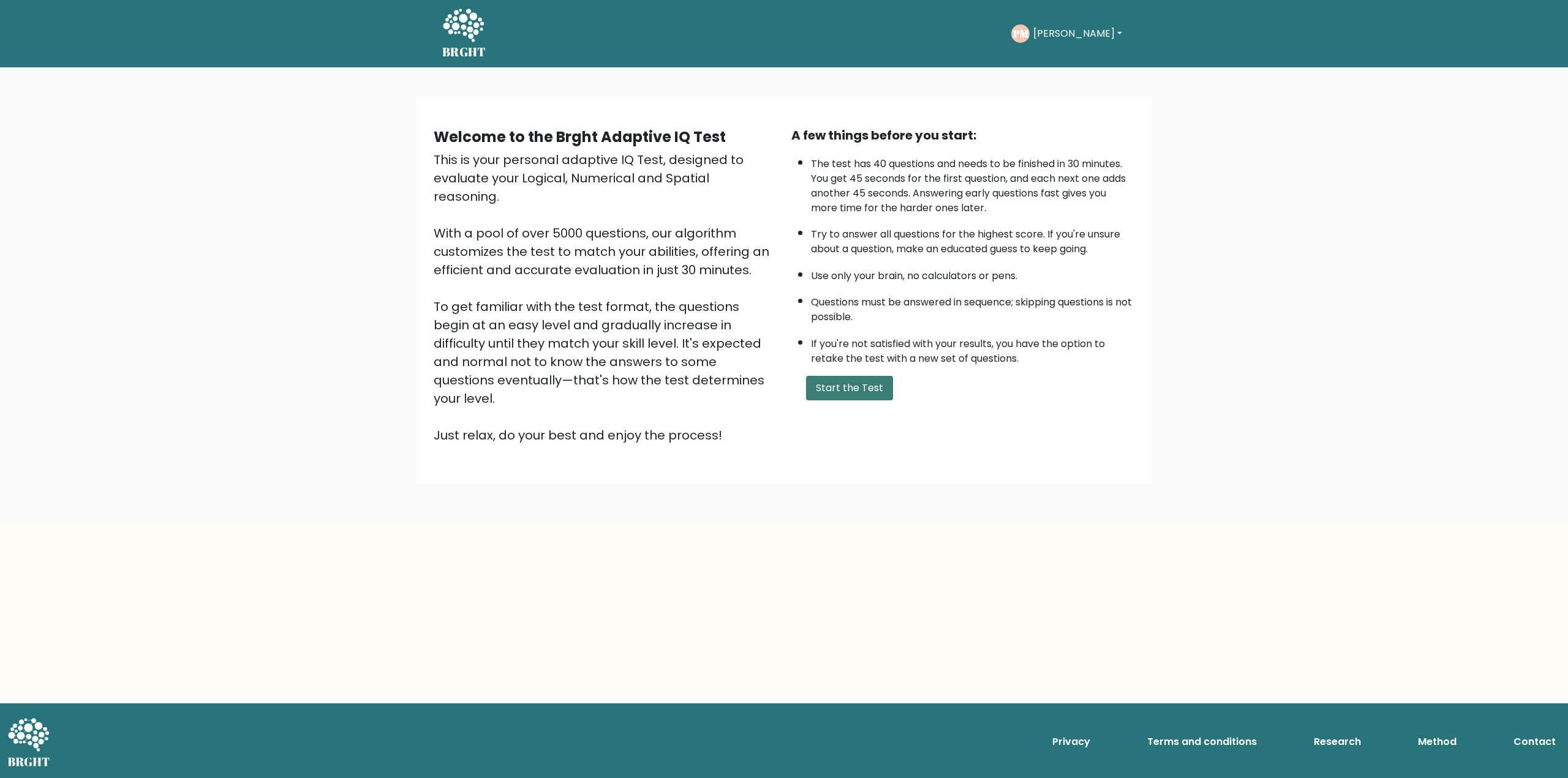
click at [823, 390] on button "Start the Test" at bounding box center [850, 388] width 87 height 25
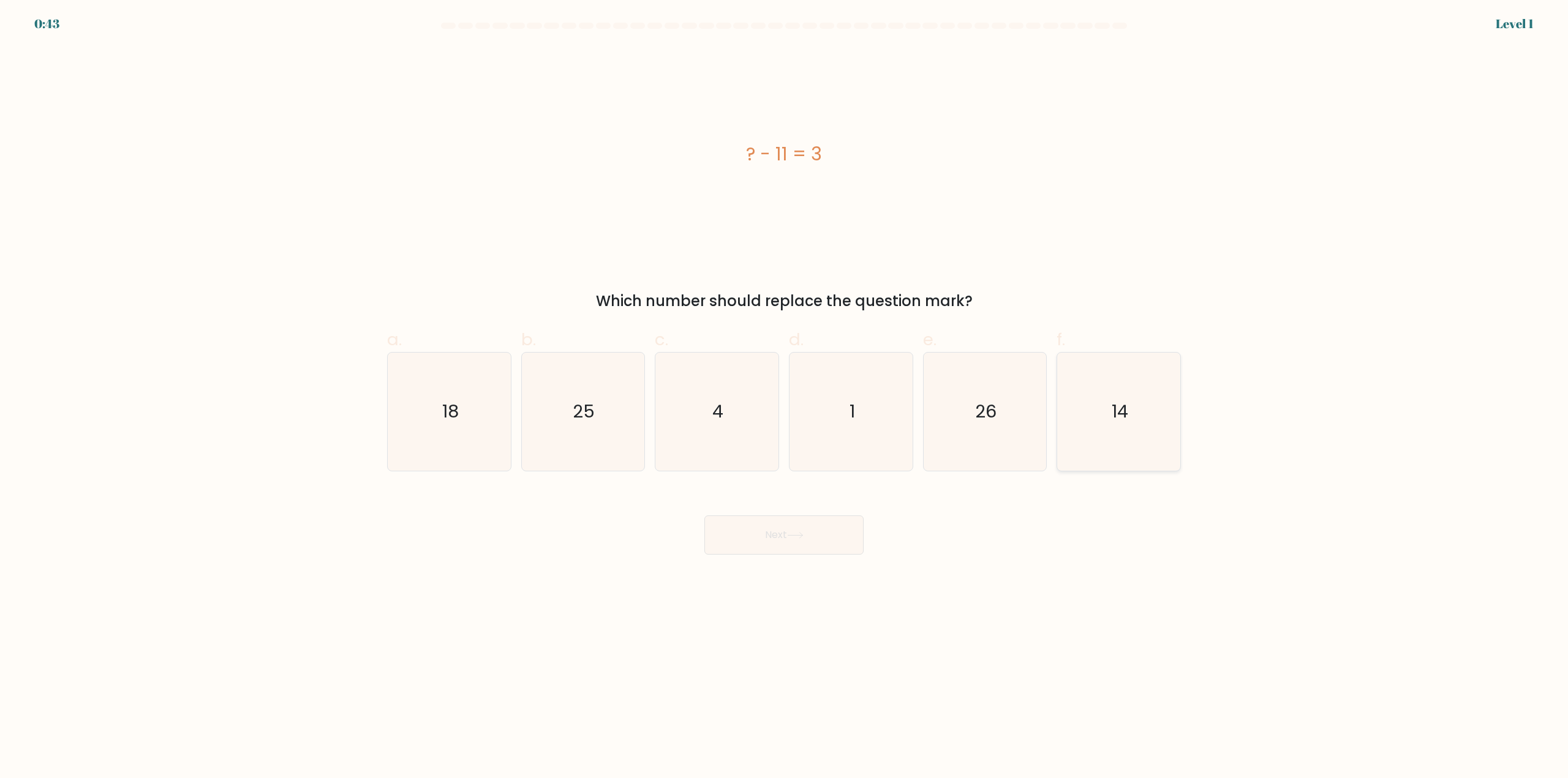
drag, startPoint x: 1158, startPoint y: 429, endPoint x: 1150, endPoint y: 429, distance: 8.0
click at [1153, 429] on icon "14" at bounding box center [1118, 411] width 118 height 118
click at [785, 397] on input "f. 14" at bounding box center [784, 393] width 1 height 8
radio input "true"
click at [827, 500] on div "Next" at bounding box center [784, 520] width 809 height 69
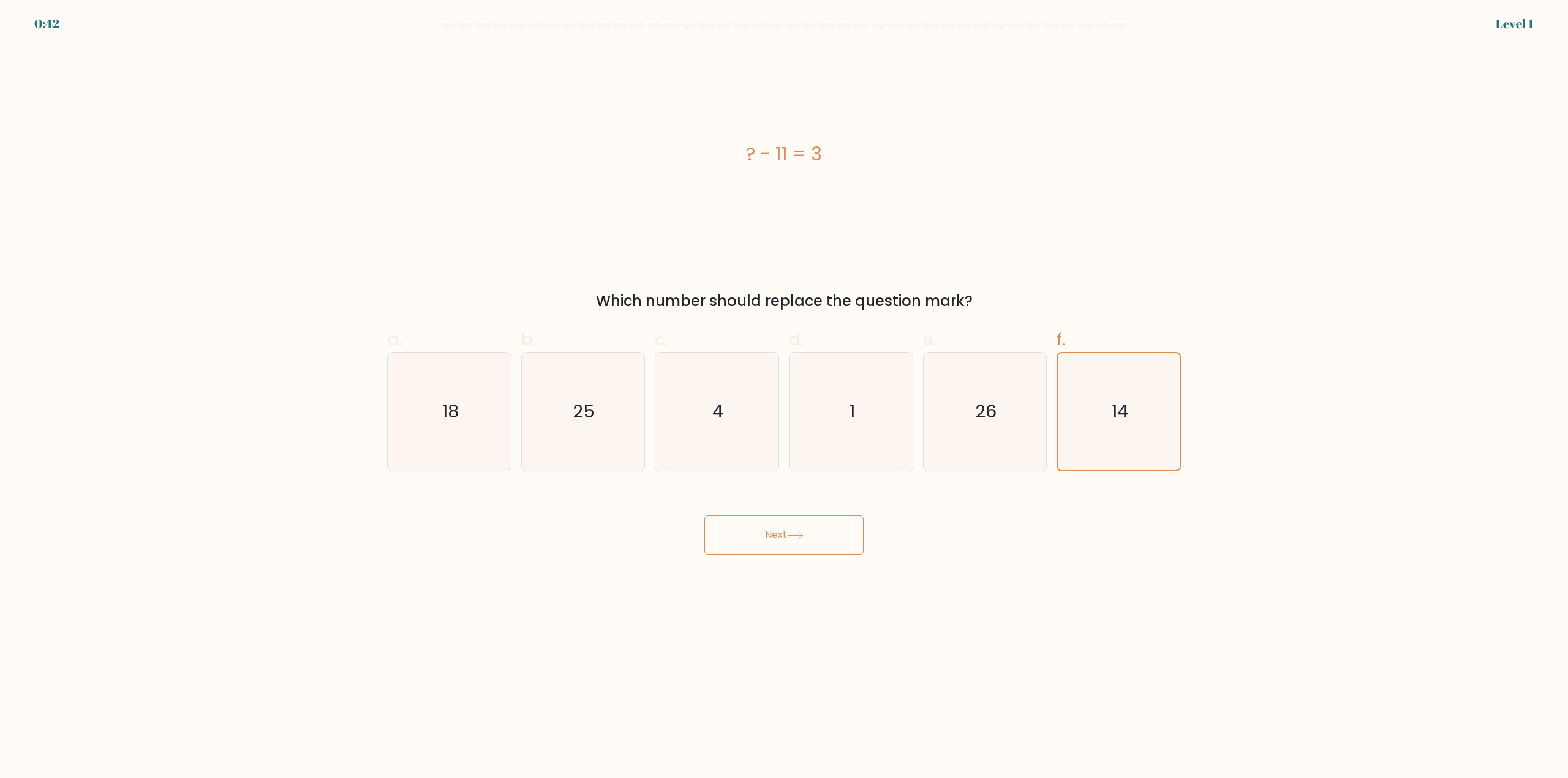
drag, startPoint x: 820, startPoint y: 545, endPoint x: 819, endPoint y: 539, distance: 6.1
click at [819, 542] on button "Next" at bounding box center [783, 535] width 159 height 39
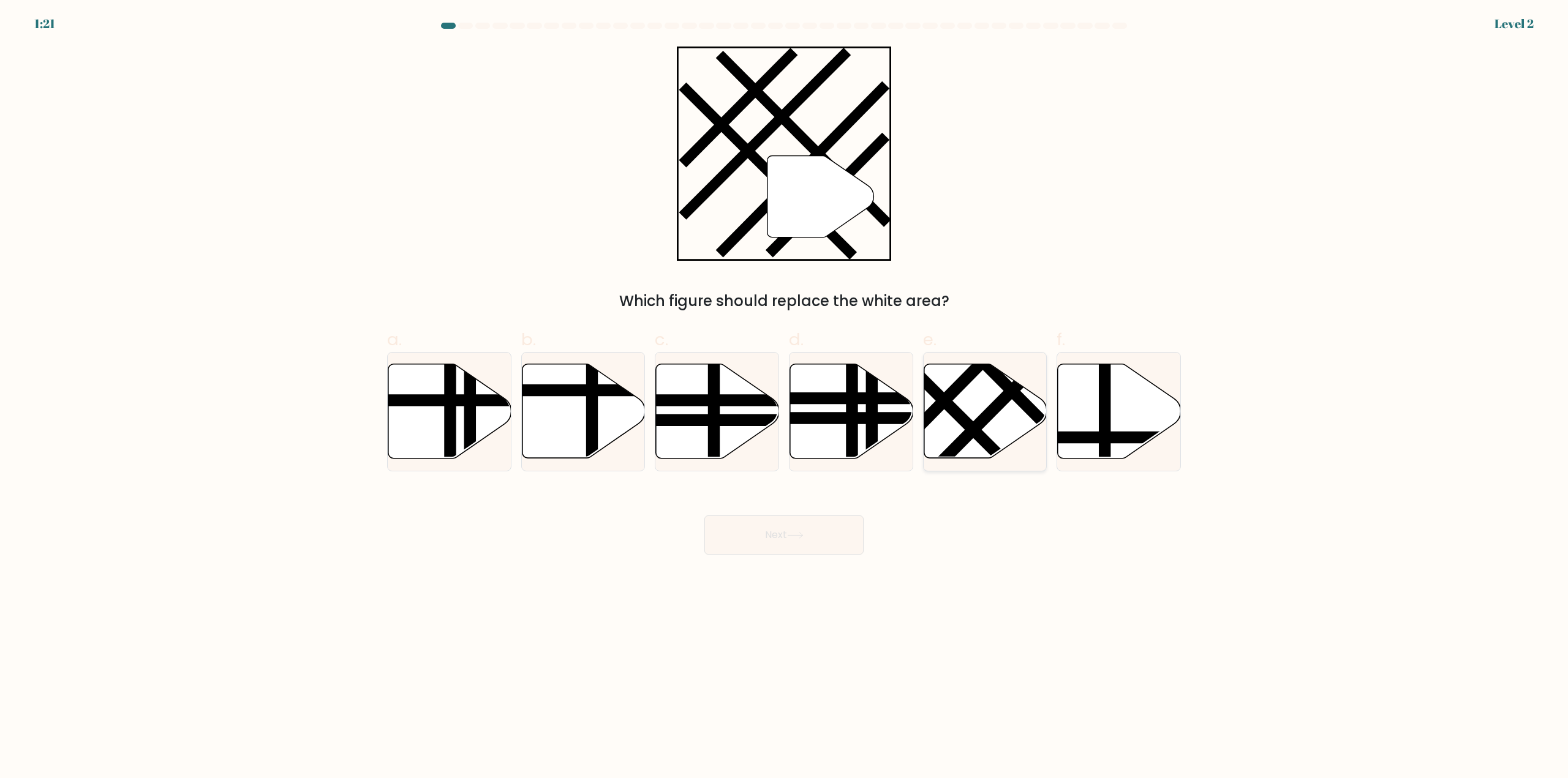
click at [967, 403] on icon at bounding box center [985, 411] width 123 height 95
click at [785, 397] on input "e." at bounding box center [784, 393] width 1 height 8
radio input "true"
click at [812, 548] on button "Next" at bounding box center [783, 535] width 159 height 39
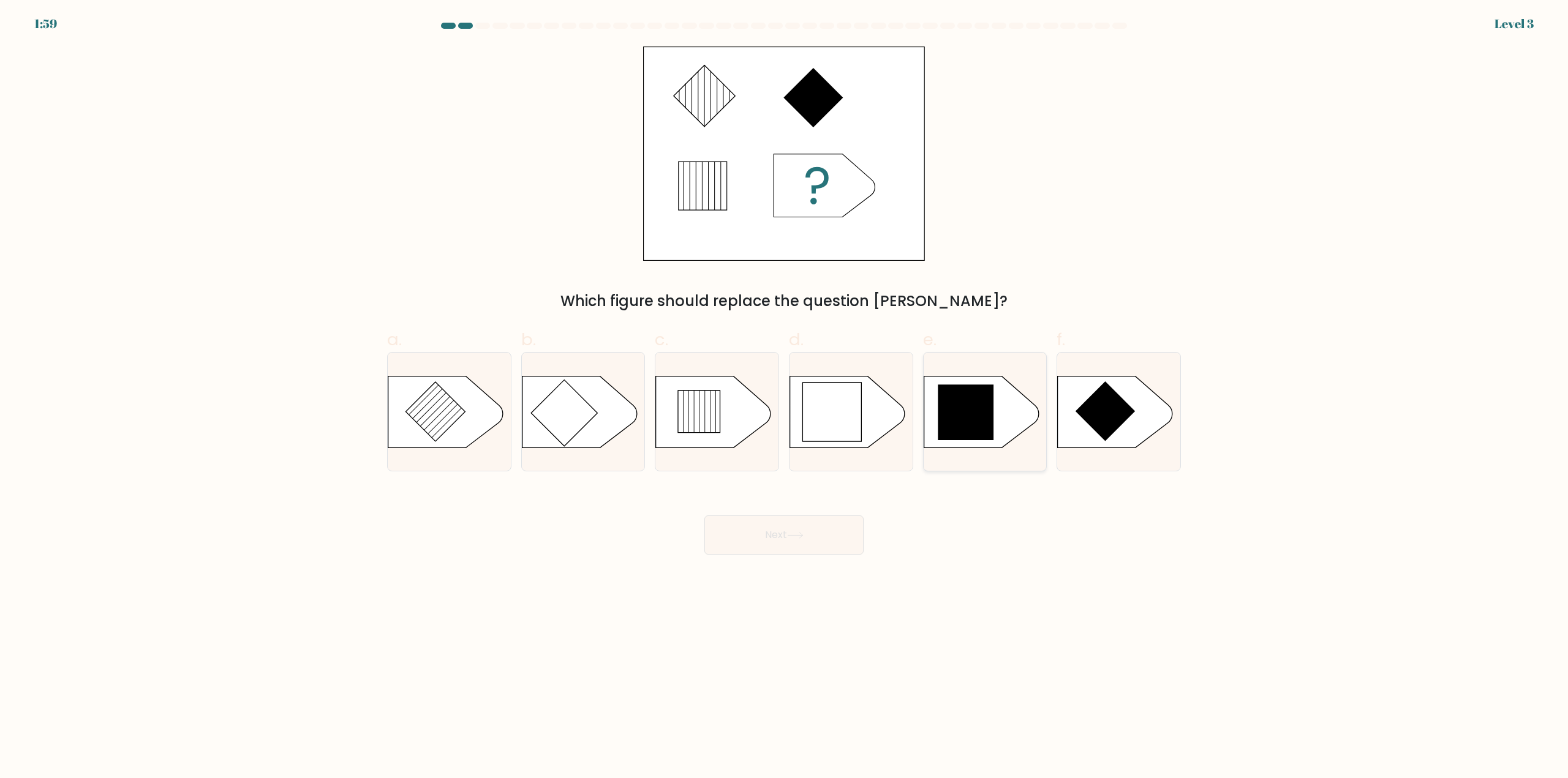
click at [994, 410] on icon at bounding box center [965, 412] width 56 height 56
click at [785, 397] on input "e." at bounding box center [784, 393] width 1 height 8
radio input "true"
click at [799, 525] on button "Next" at bounding box center [783, 535] width 159 height 39
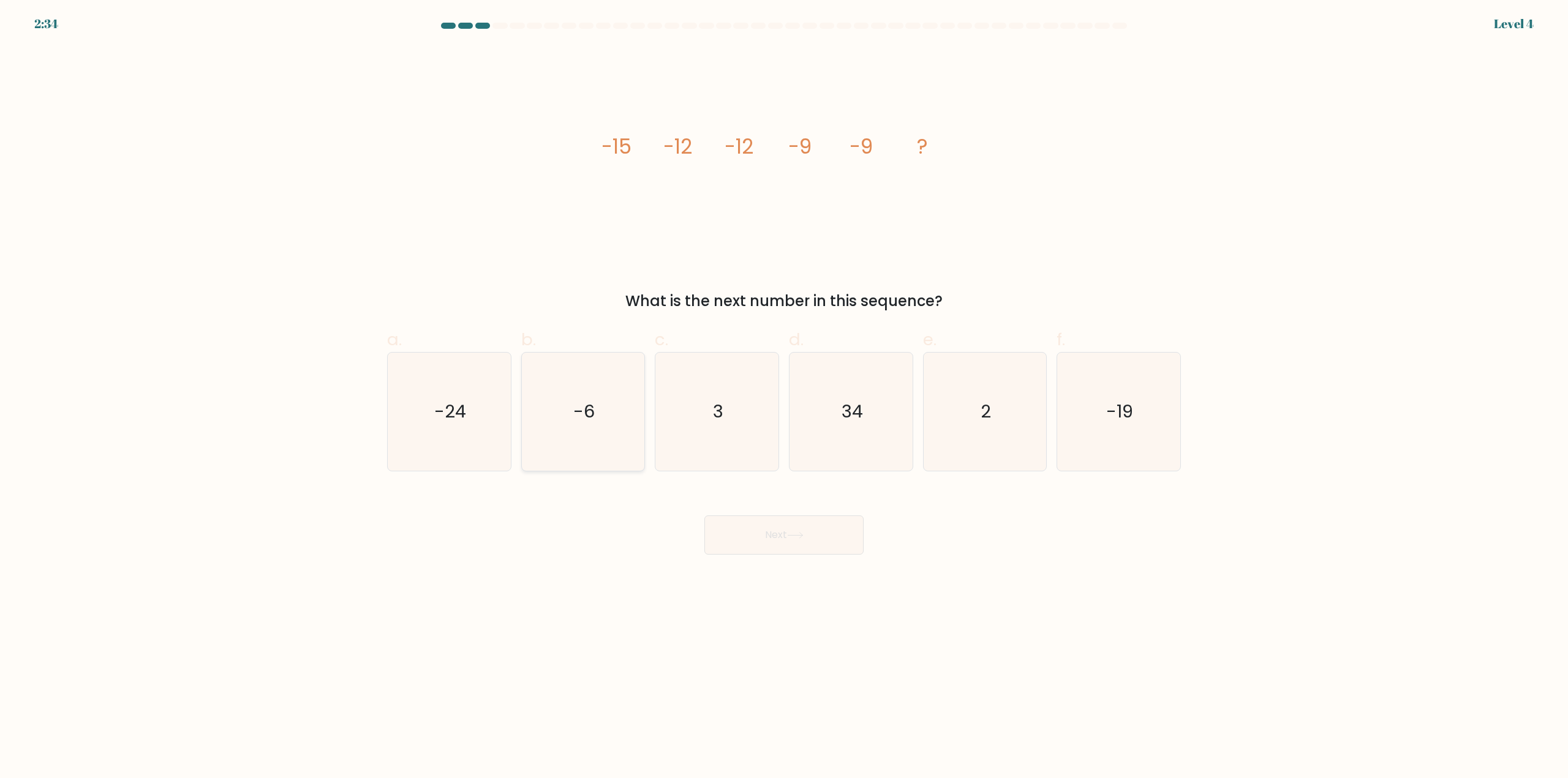
click at [609, 407] on icon "-6" at bounding box center [582, 411] width 118 height 118
click at [784, 397] on input "b. -6" at bounding box center [784, 393] width 1 height 8
radio input "true"
click at [782, 531] on button "Next" at bounding box center [783, 535] width 159 height 39
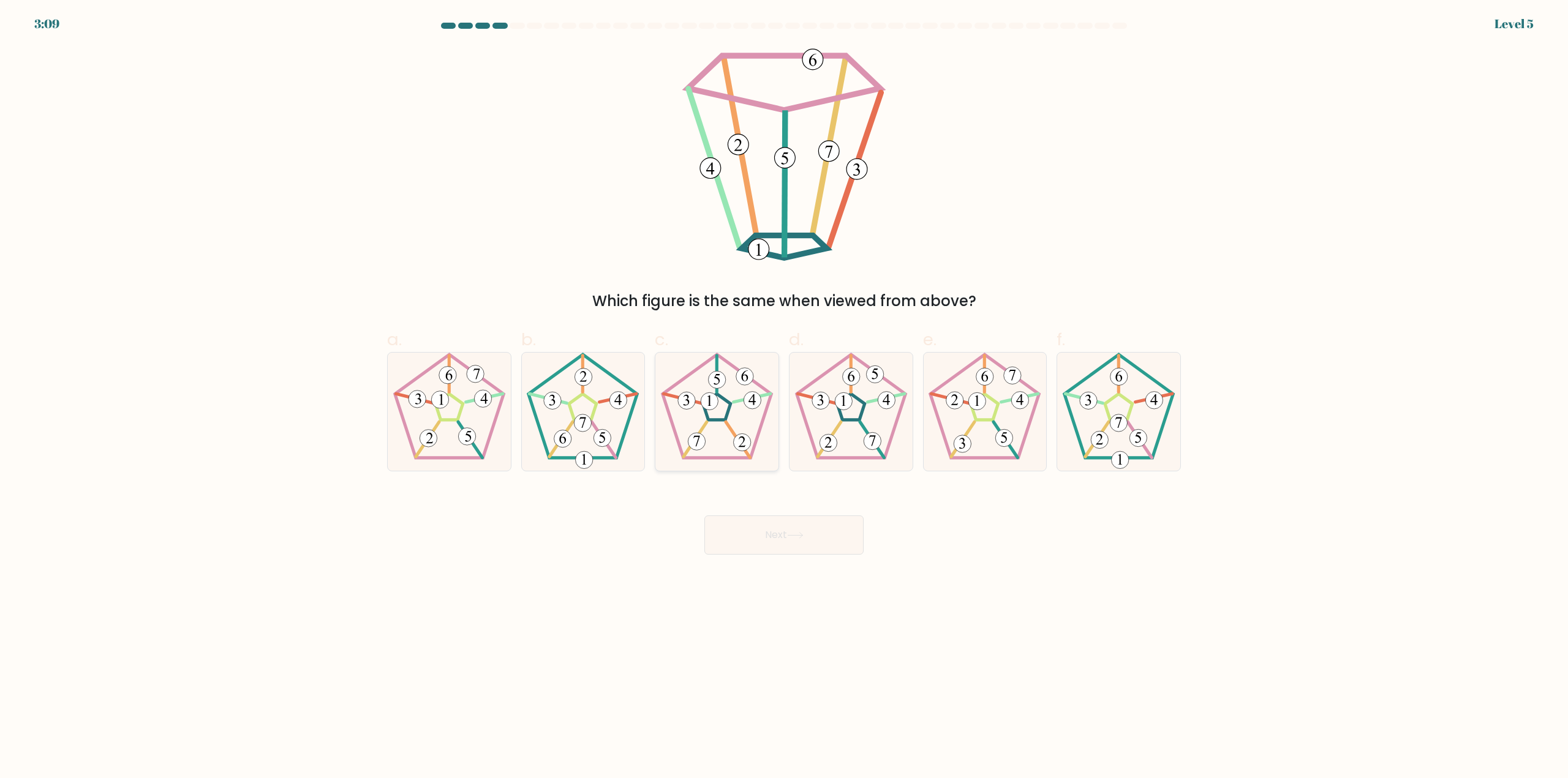
click at [696, 399] on icon at bounding box center [717, 411] width 118 height 118
click at [784, 397] on input "c." at bounding box center [784, 393] width 1 height 8
radio input "true"
click at [740, 532] on button "Next" at bounding box center [783, 535] width 159 height 39
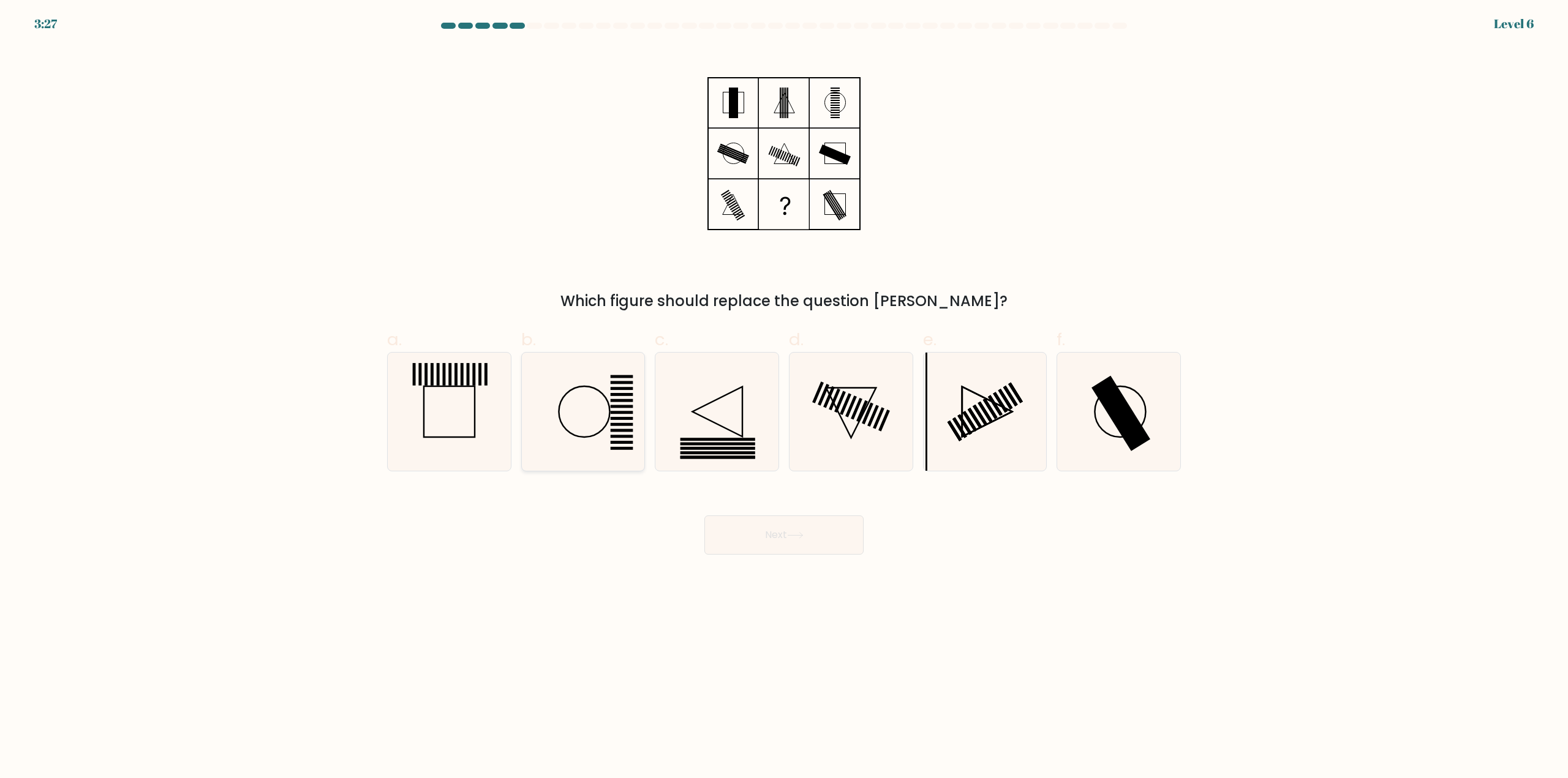
click at [606, 414] on icon at bounding box center [582, 411] width 118 height 118
click at [784, 397] on input "b." at bounding box center [784, 393] width 1 height 8
radio input "true"
click at [750, 509] on div "Next" at bounding box center [784, 520] width 809 height 69
click at [753, 526] on button "Next" at bounding box center [783, 535] width 159 height 39
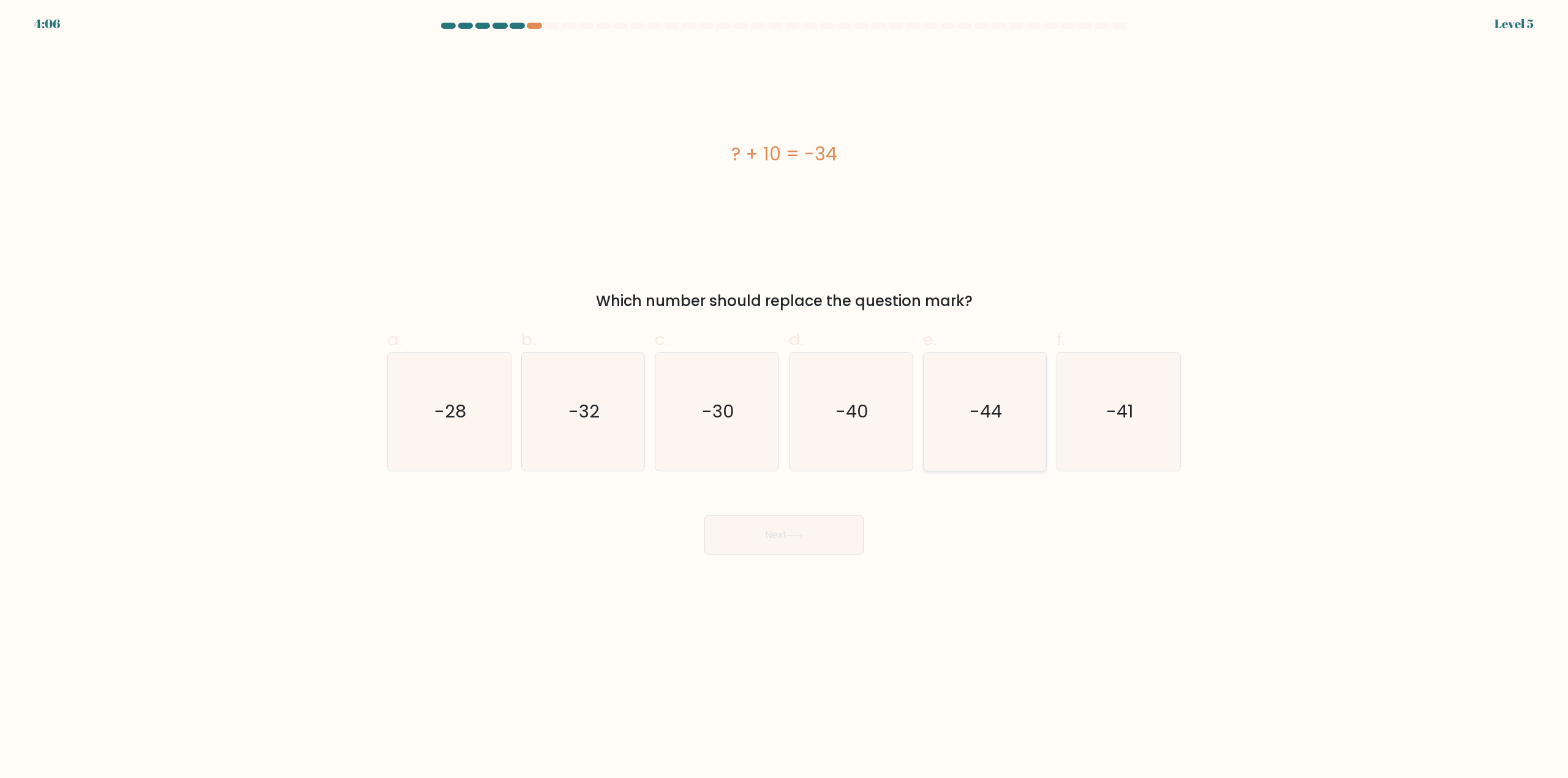
drag, startPoint x: 950, startPoint y: 419, endPoint x: 937, endPoint y: 427, distance: 15.3
click at [951, 420] on icon "-44" at bounding box center [984, 411] width 118 height 118
click at [785, 397] on input "e. -44" at bounding box center [784, 393] width 1 height 8
radio input "true"
click at [800, 539] on icon at bounding box center [795, 535] width 17 height 7
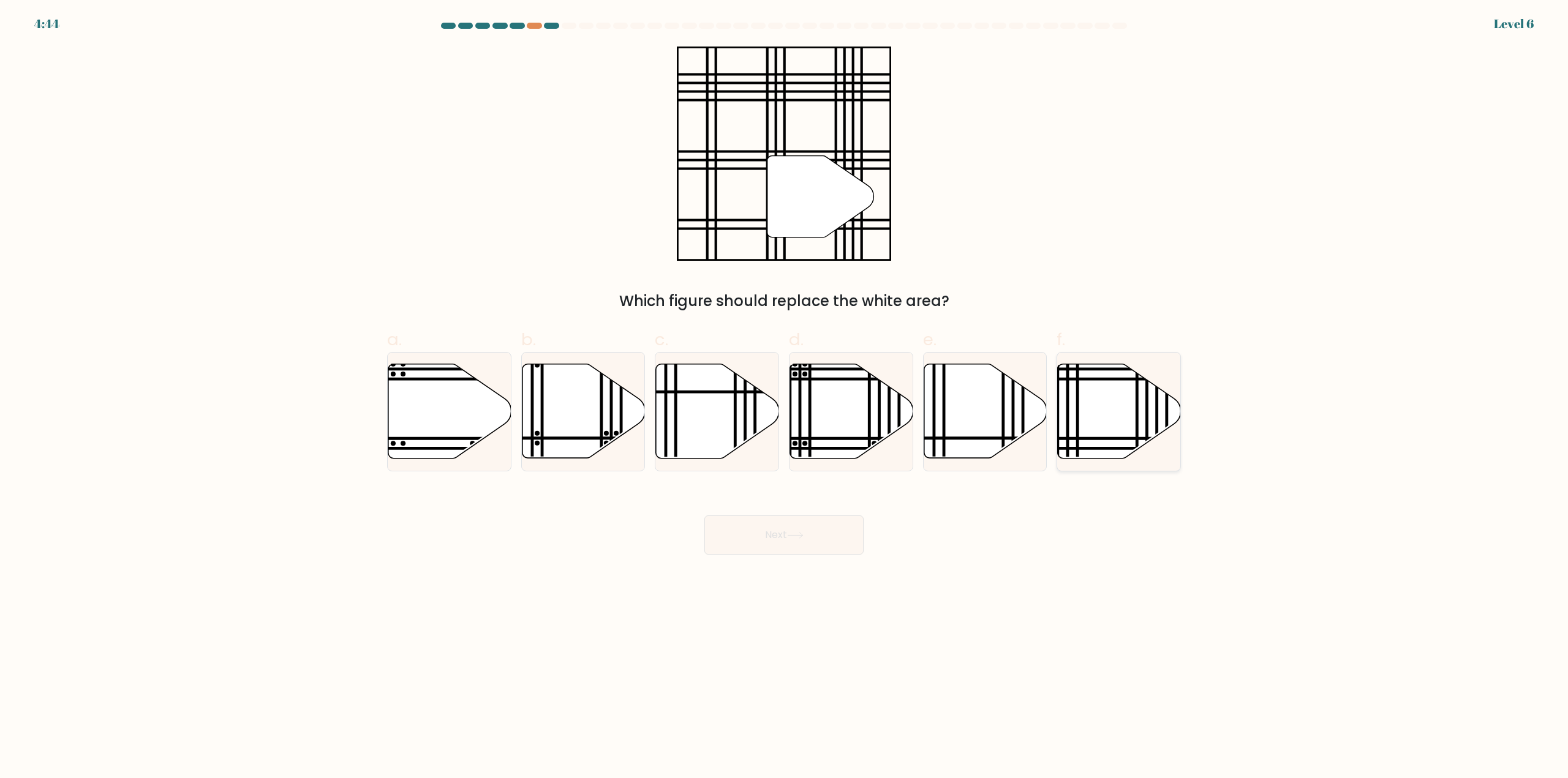
click at [1075, 396] on icon at bounding box center [1119, 411] width 123 height 95
click at [785, 396] on input "f." at bounding box center [784, 393] width 1 height 8
radio input "true"
click at [824, 529] on button "Next" at bounding box center [783, 535] width 159 height 39
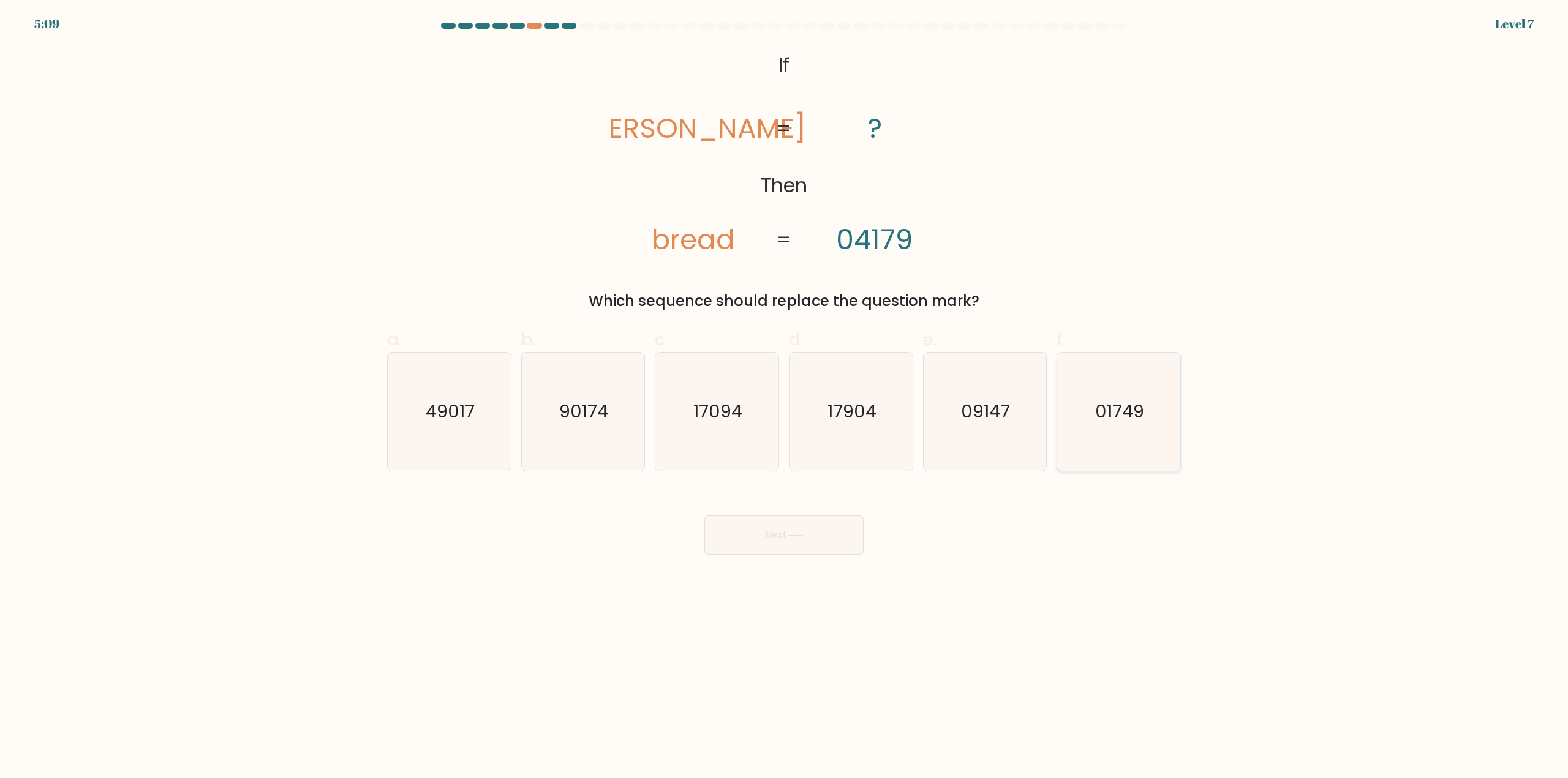
click at [1111, 409] on text "01749" at bounding box center [1120, 412] width 49 height 25
click at [785, 397] on input "f. 01749" at bounding box center [784, 393] width 1 height 8
radio input "true"
click at [767, 535] on button "Next" at bounding box center [783, 535] width 159 height 39
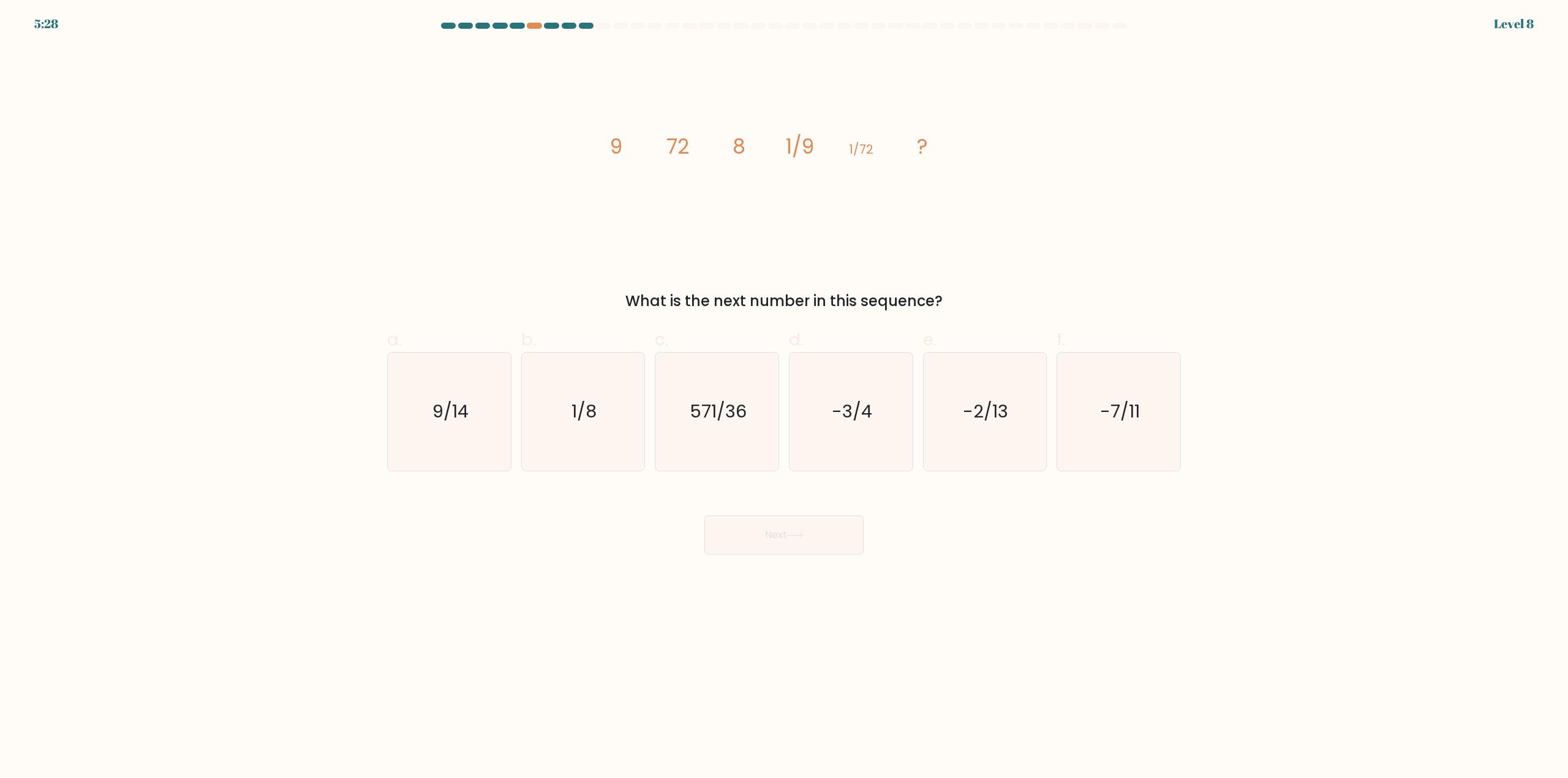
click at [677, 146] on tspan "72" at bounding box center [677, 146] width 23 height 29
click at [597, 146] on div "image/svg+xml 9 72 8 1/9 1/72 ? What is the next number in this sequence?" at bounding box center [784, 179] width 809 height 266
click at [736, 144] on tspan "8" at bounding box center [739, 146] width 13 height 29
drag, startPoint x: 660, startPoint y: 149, endPoint x: 671, endPoint y: 148, distance: 11.0
click at [661, 149] on icon "image/svg+xml 9 72 8 1/9 1/72 ?" at bounding box center [784, 154] width 367 height 214
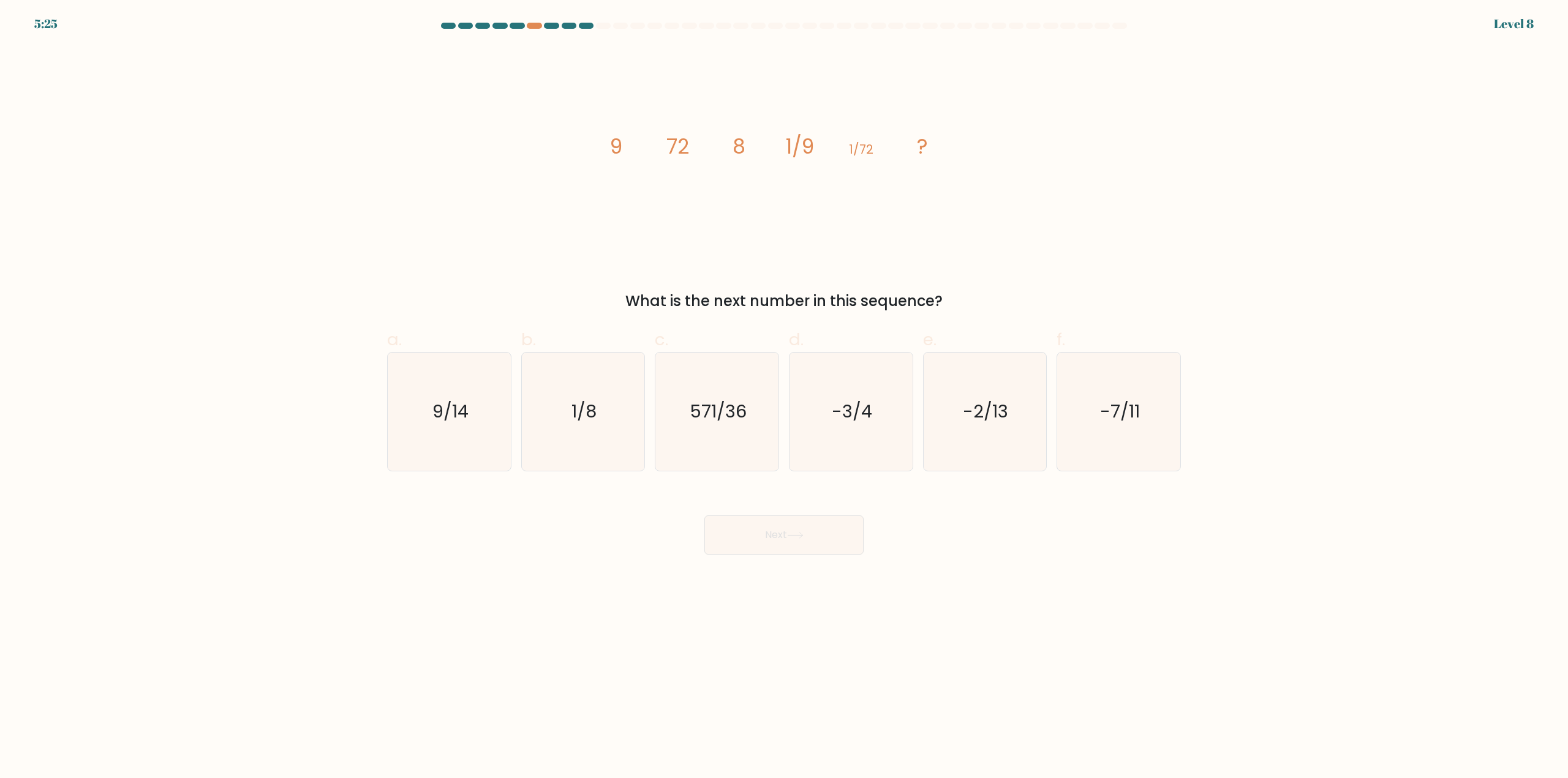
click at [801, 144] on tspan "1/9" at bounding box center [800, 146] width 28 height 29
drag, startPoint x: 737, startPoint y: 151, endPoint x: 774, endPoint y: 151, distance: 37.0
click at [737, 151] on tspan "8" at bounding box center [739, 146] width 13 height 29
click at [853, 146] on tspan "1/72" at bounding box center [861, 149] width 25 height 17
click at [769, 157] on icon "image/svg+xml 9 72 8 1/9 1/72 ?" at bounding box center [784, 154] width 367 height 214
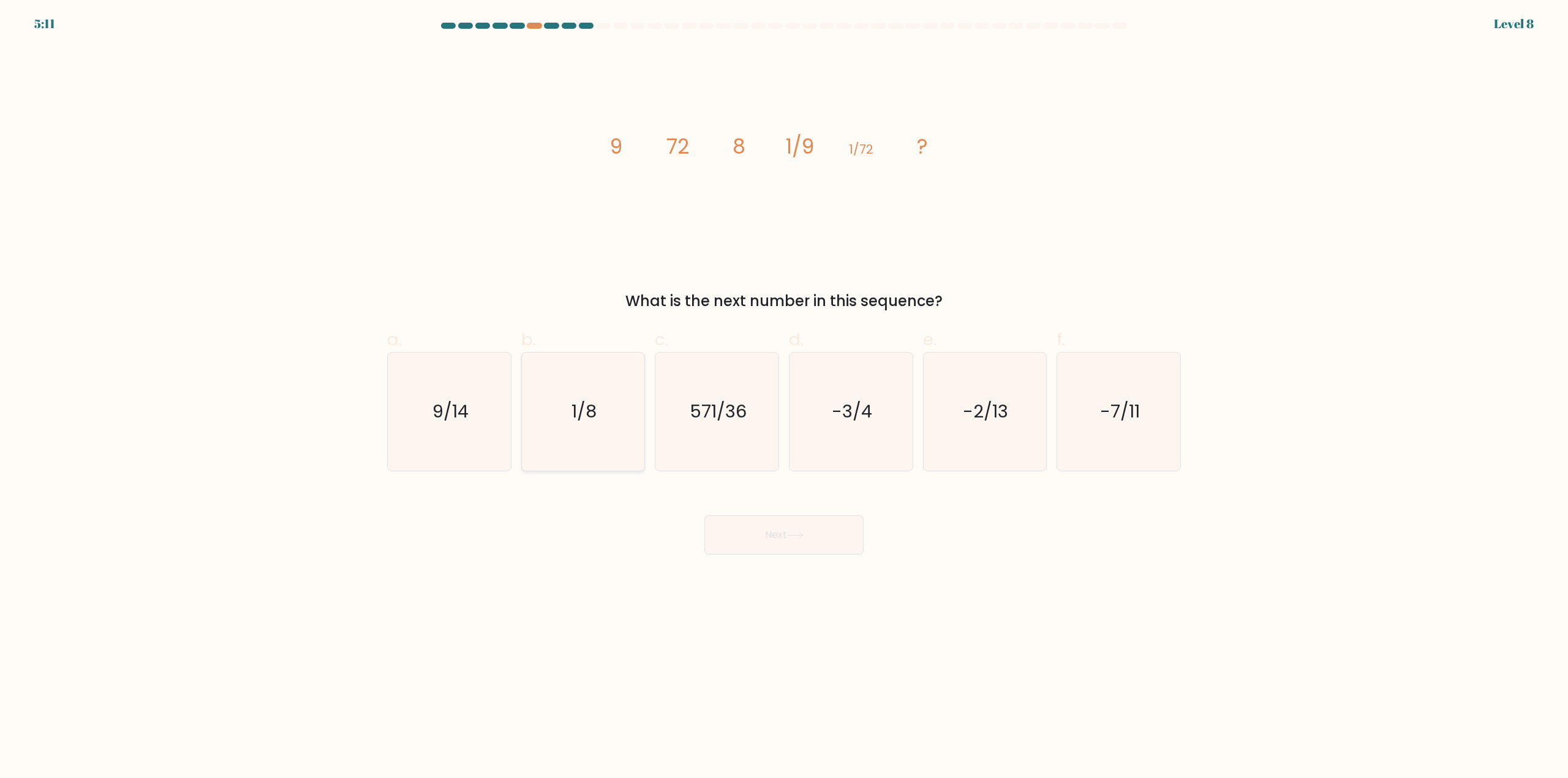
click at [586, 437] on icon "1/8" at bounding box center [582, 411] width 118 height 118
click at [784, 397] on input "b. 1/8" at bounding box center [784, 393] width 1 height 8
radio input "true"
click at [745, 547] on button "Next" at bounding box center [783, 535] width 159 height 39
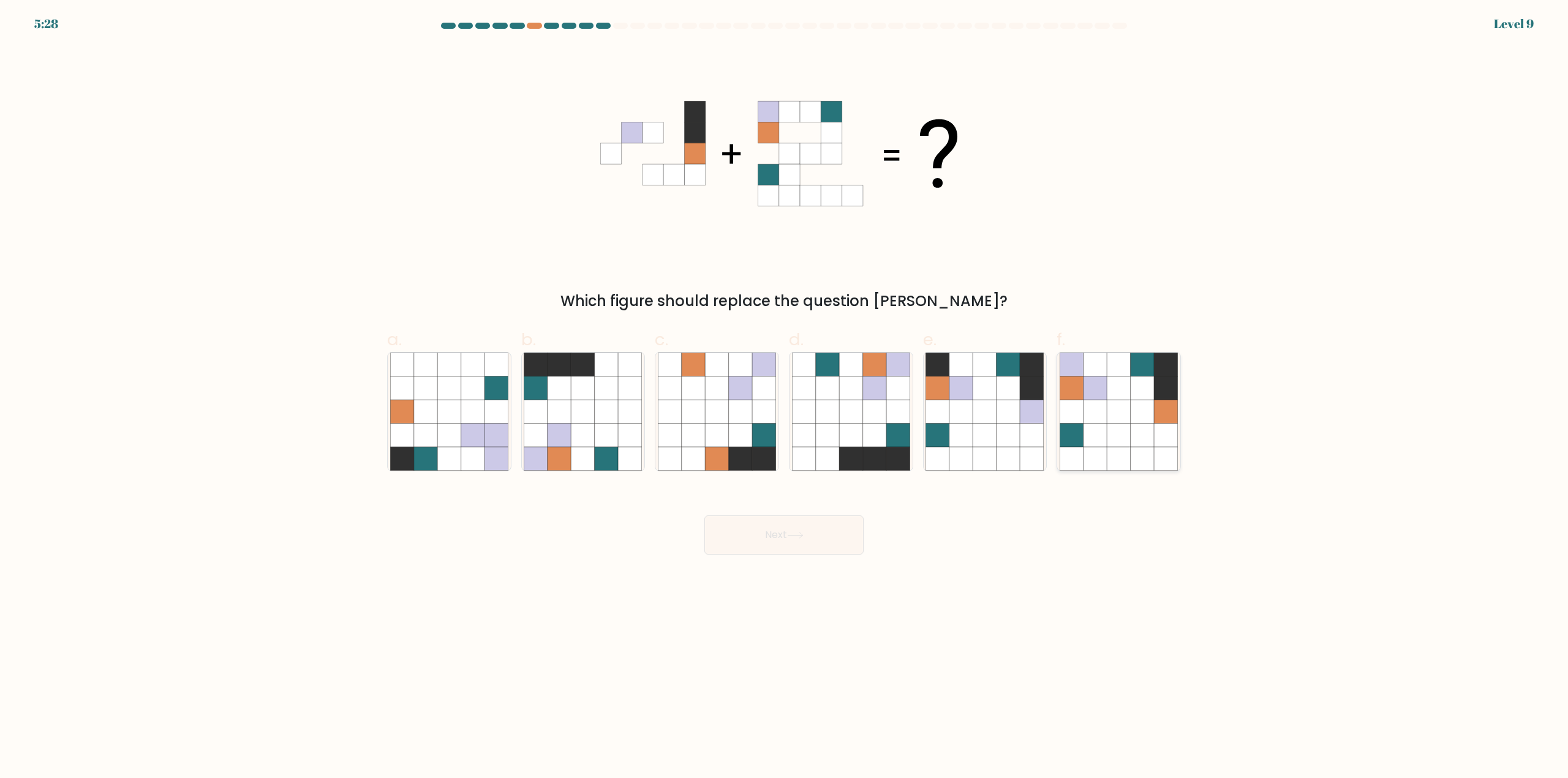
click at [1158, 410] on icon at bounding box center [1166, 412] width 23 height 23
click at [785, 397] on input "f." at bounding box center [784, 393] width 1 height 8
radio input "true"
click at [826, 529] on button "Next" at bounding box center [783, 535] width 159 height 39
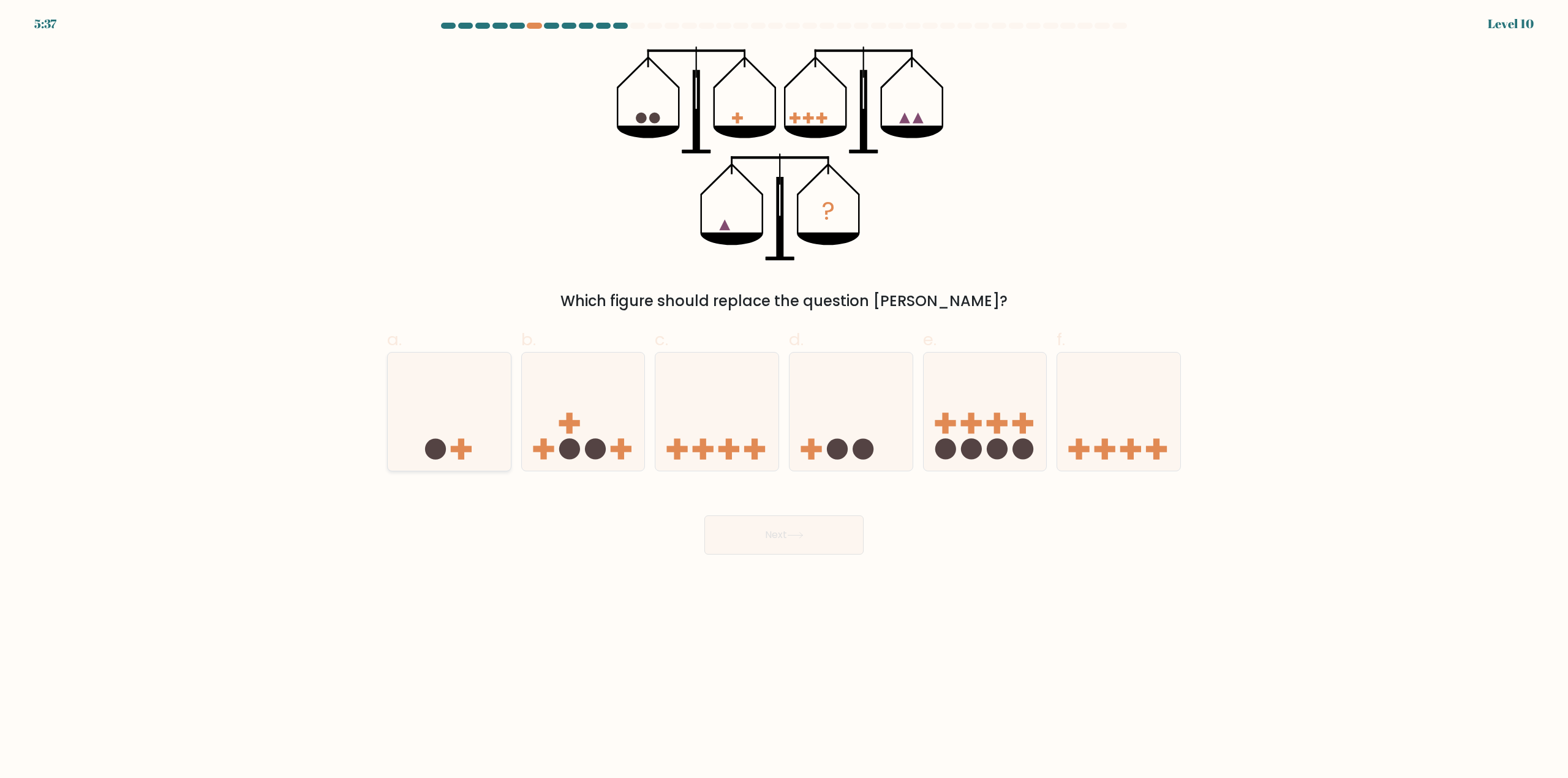
drag, startPoint x: 491, startPoint y: 445, endPoint x: 504, endPoint y: 456, distance: 17.0
click at [491, 445] on icon at bounding box center [449, 411] width 123 height 101
click at [784, 397] on input "a." at bounding box center [784, 393] width 1 height 8
radio input "true"
click at [758, 543] on button "Next" at bounding box center [783, 535] width 159 height 39
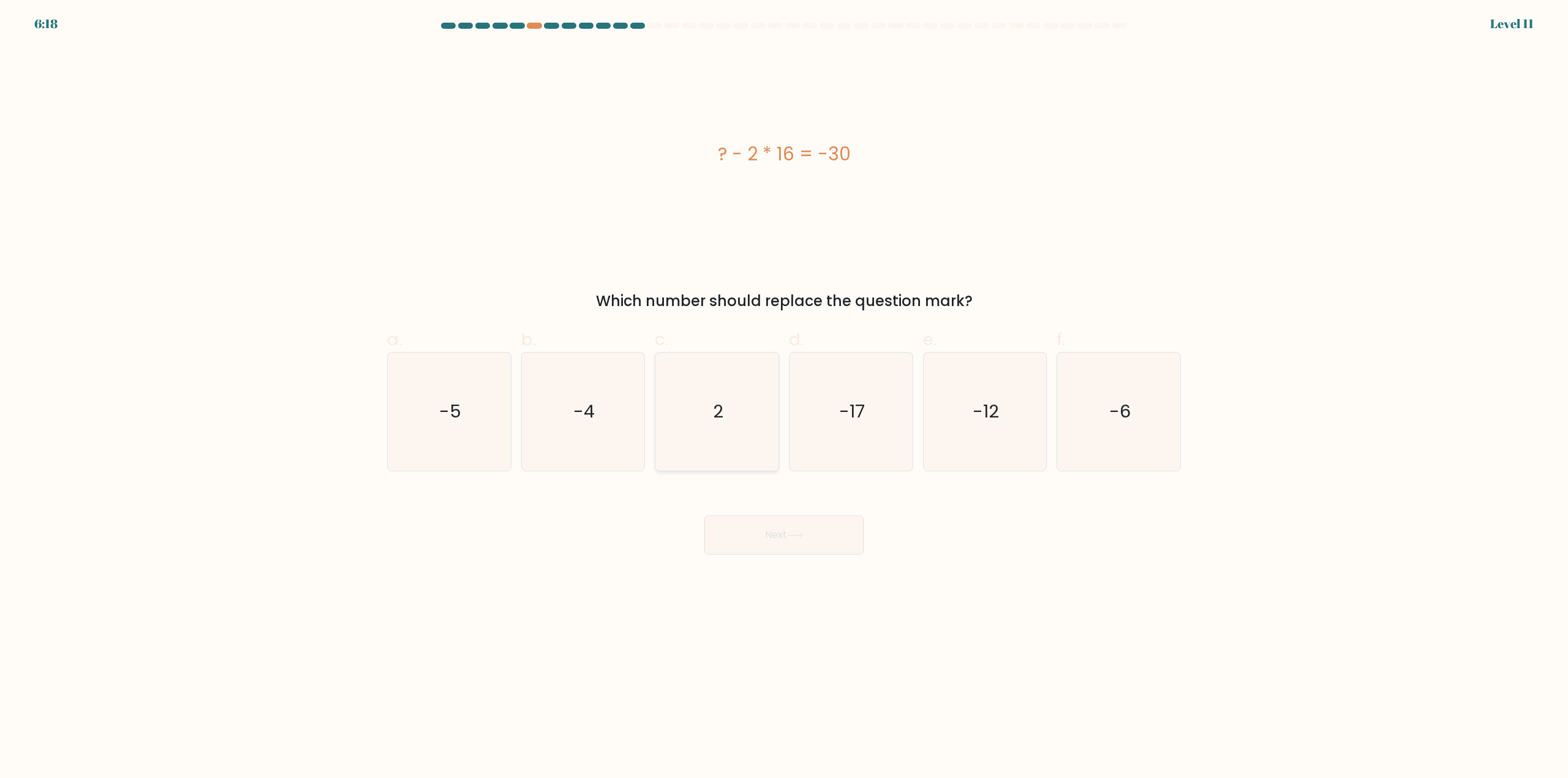
click at [713, 414] on icon "2" at bounding box center [717, 411] width 118 height 118
click at [784, 397] on input "c. 2" at bounding box center [784, 393] width 1 height 8
radio input "true"
click at [756, 532] on button "Next" at bounding box center [783, 535] width 159 height 39
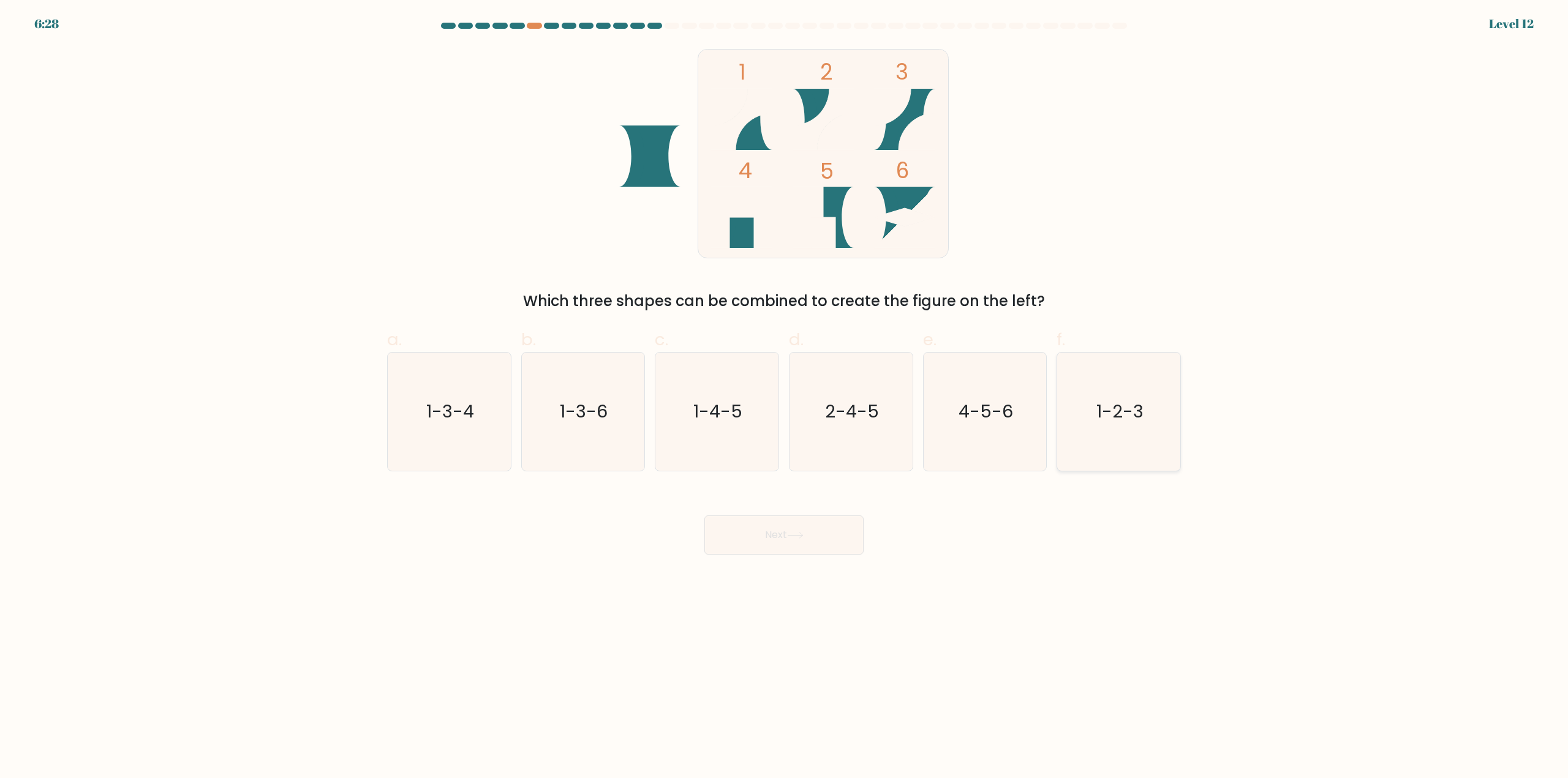
click at [1105, 427] on icon "1-2-3" at bounding box center [1118, 411] width 118 height 118
click at [785, 397] on input "f. 1-2-3" at bounding box center [784, 393] width 1 height 8
radio input "true"
click at [781, 536] on button "Next" at bounding box center [783, 535] width 159 height 39
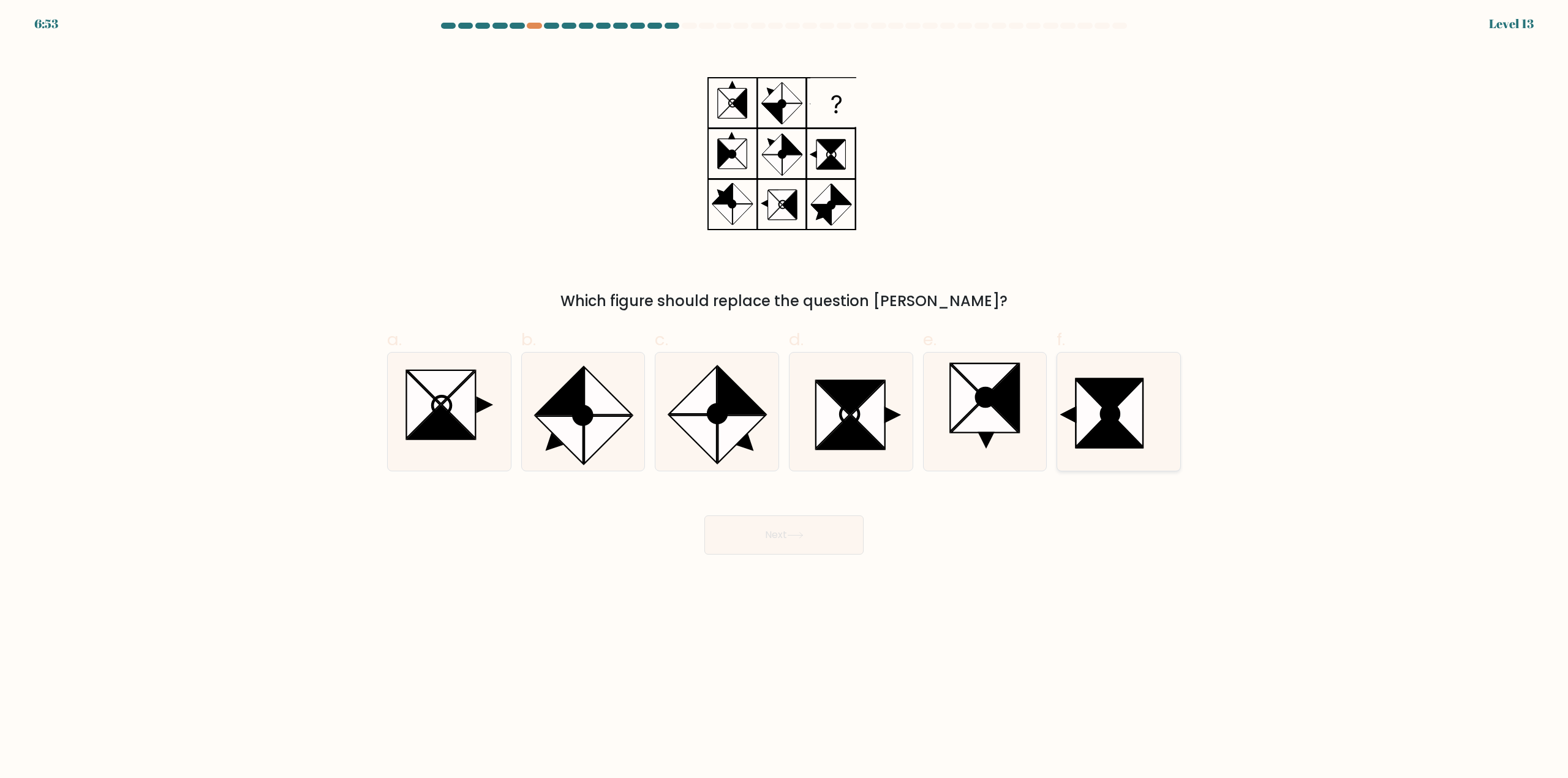
click at [1101, 419] on icon at bounding box center [1110, 414] width 18 height 18
click at [785, 397] on input "f." at bounding box center [784, 393] width 1 height 8
radio input "true"
click at [813, 528] on button "Next" at bounding box center [783, 535] width 159 height 39
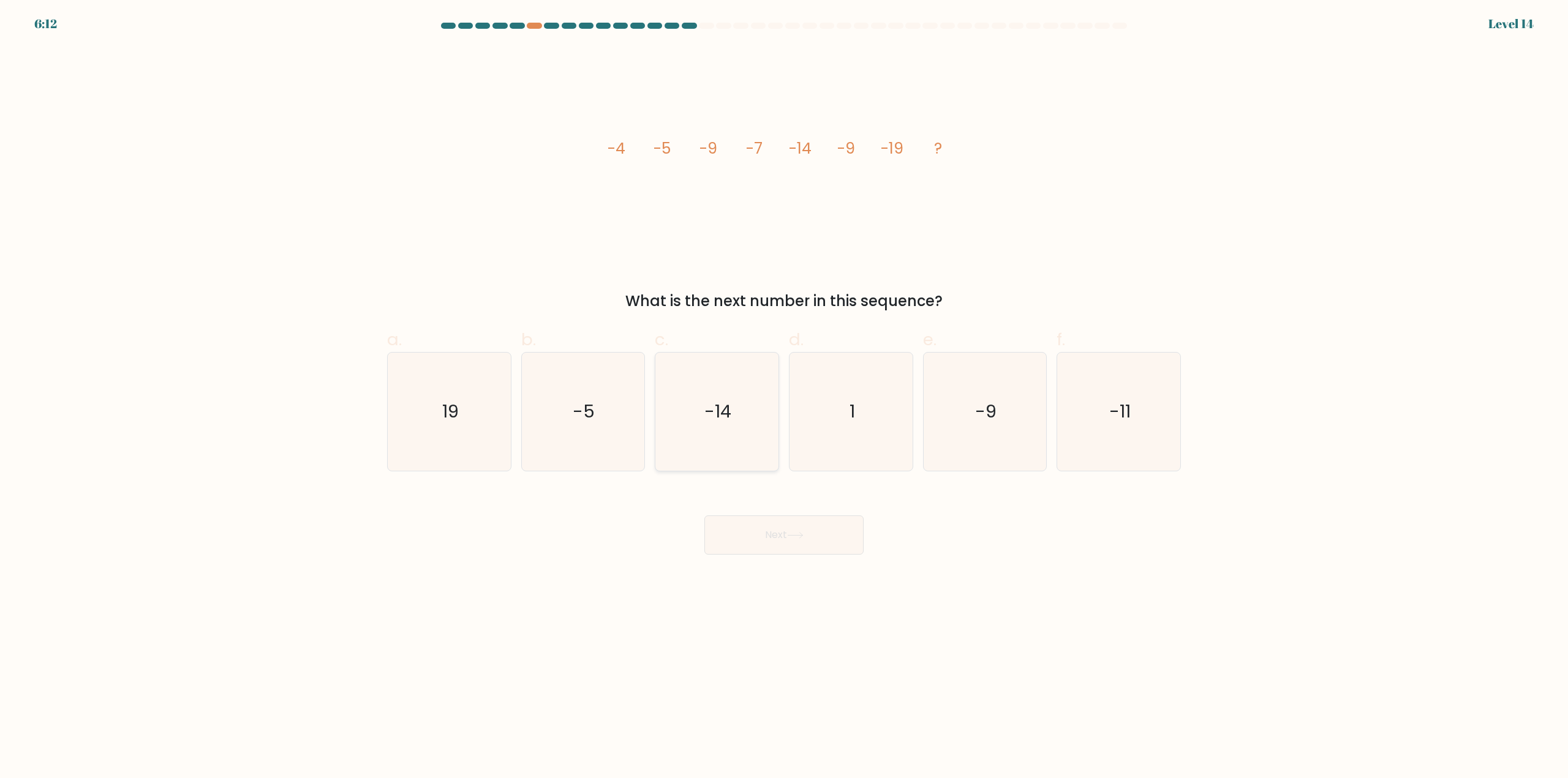
click at [745, 421] on icon "-14" at bounding box center [717, 411] width 118 height 118
click at [784, 397] on input "c. -14" at bounding box center [784, 393] width 1 height 8
radio input "true"
click at [810, 543] on button "Next" at bounding box center [783, 535] width 159 height 39
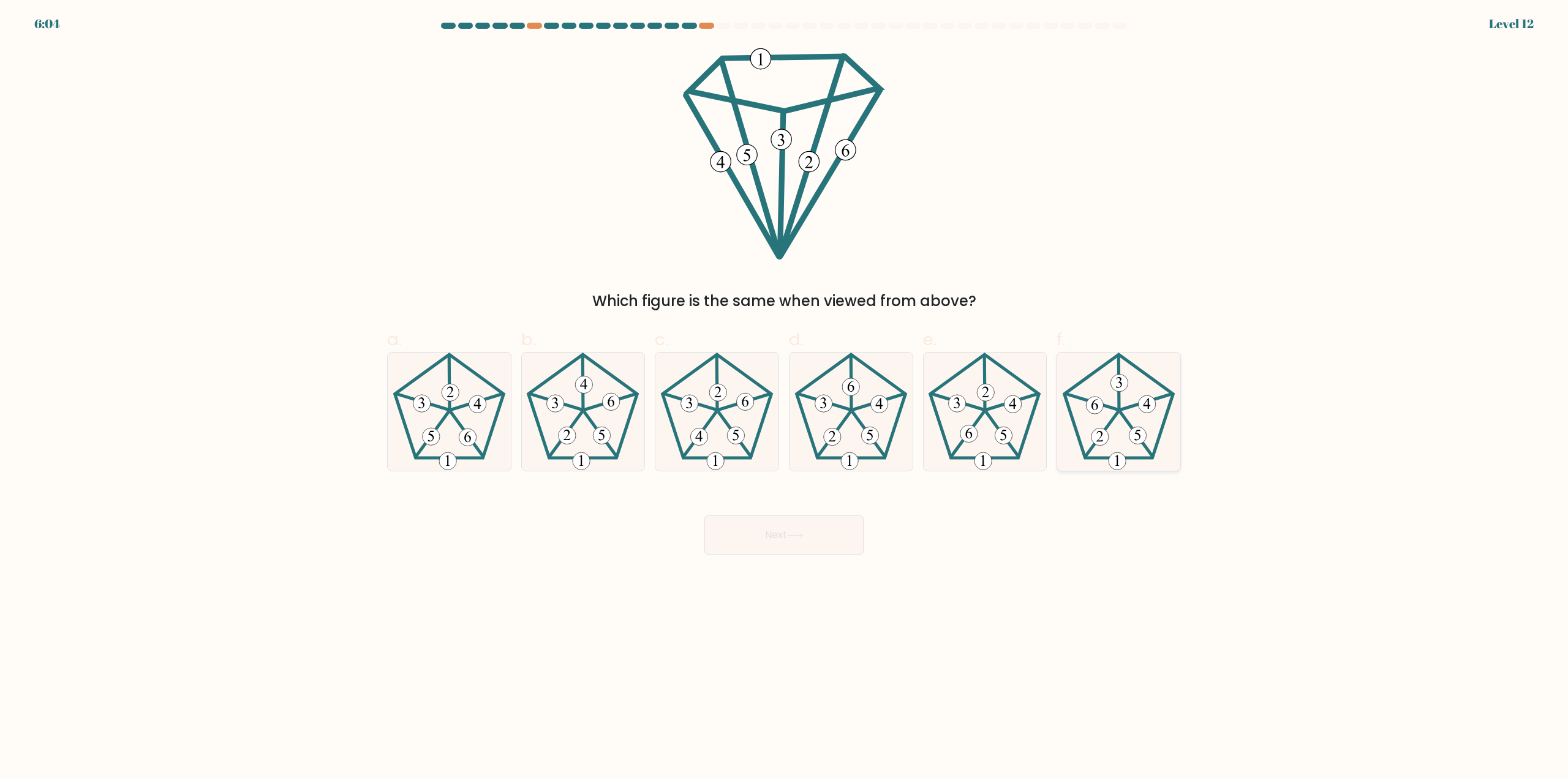
click at [1137, 418] on icon at bounding box center [1118, 411] width 118 height 118
click at [785, 397] on input "f." at bounding box center [784, 393] width 1 height 8
radio input "true"
click at [812, 540] on button "Next" at bounding box center [783, 535] width 159 height 39
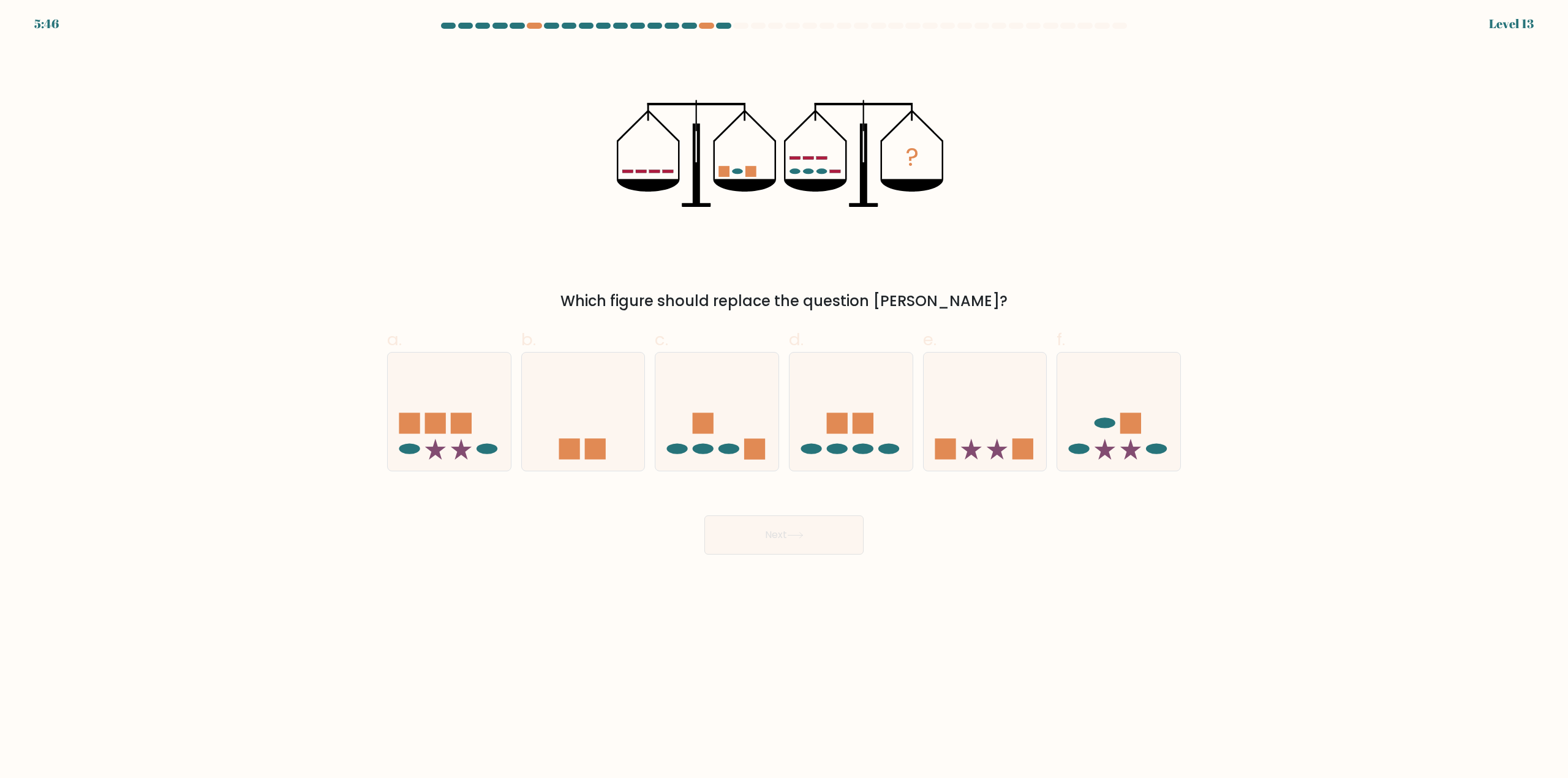
drag, startPoint x: 573, startPoint y: 435, endPoint x: 687, endPoint y: 535, distance: 151.6
click at [573, 436] on icon at bounding box center [583, 411] width 123 height 101
click at [784, 397] on input "b." at bounding box center [784, 393] width 1 height 8
radio input "true"
click at [737, 547] on button "Next" at bounding box center [783, 535] width 159 height 39
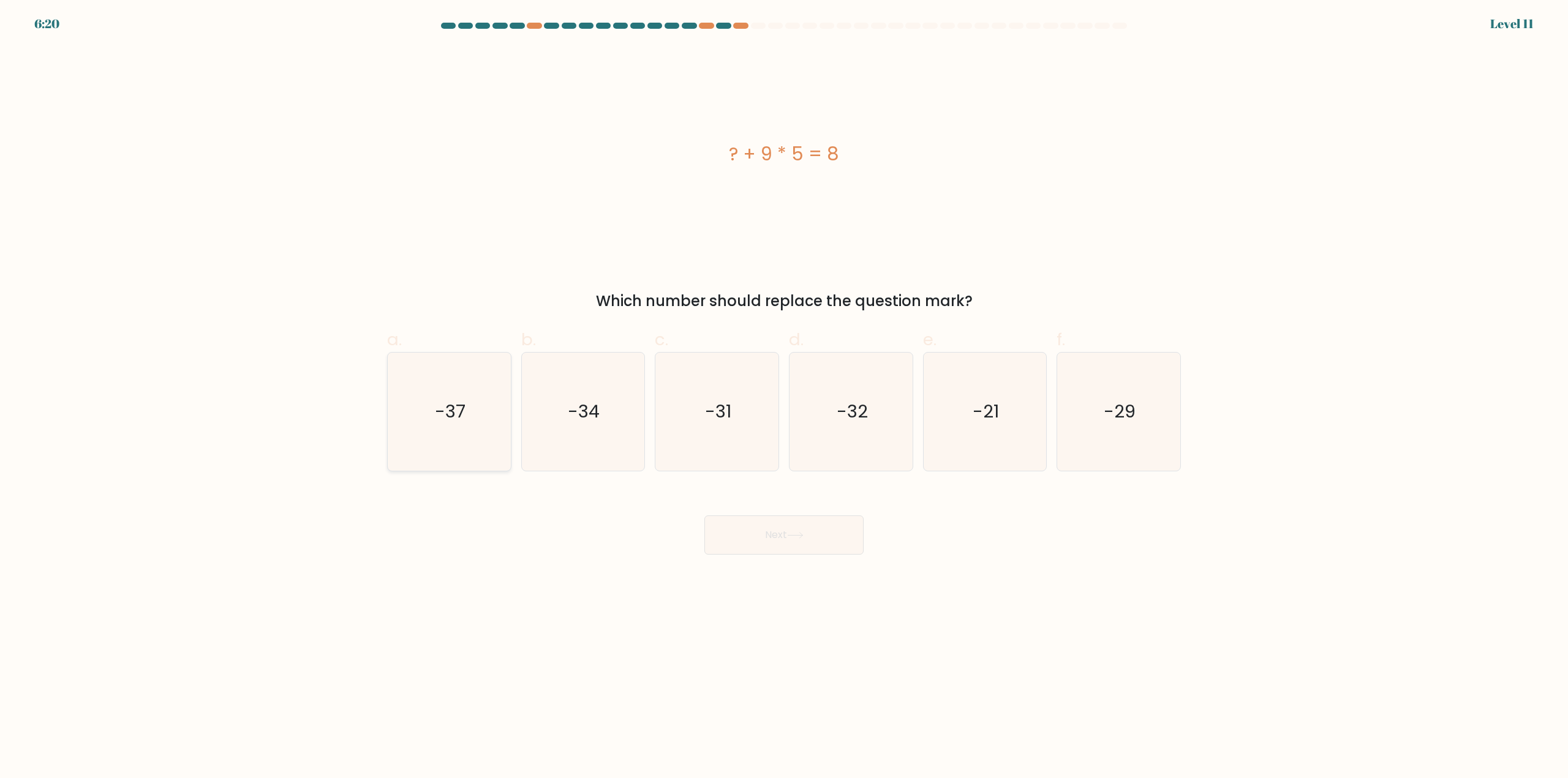
drag, startPoint x: 402, startPoint y: 402, endPoint x: 457, endPoint y: 433, distance: 63.1
click at [405, 403] on icon "-37" at bounding box center [449, 411] width 118 height 118
click at [784, 397] on input "a. -37" at bounding box center [784, 393] width 1 height 8
radio input "true"
click at [734, 529] on button "Next" at bounding box center [783, 535] width 159 height 39
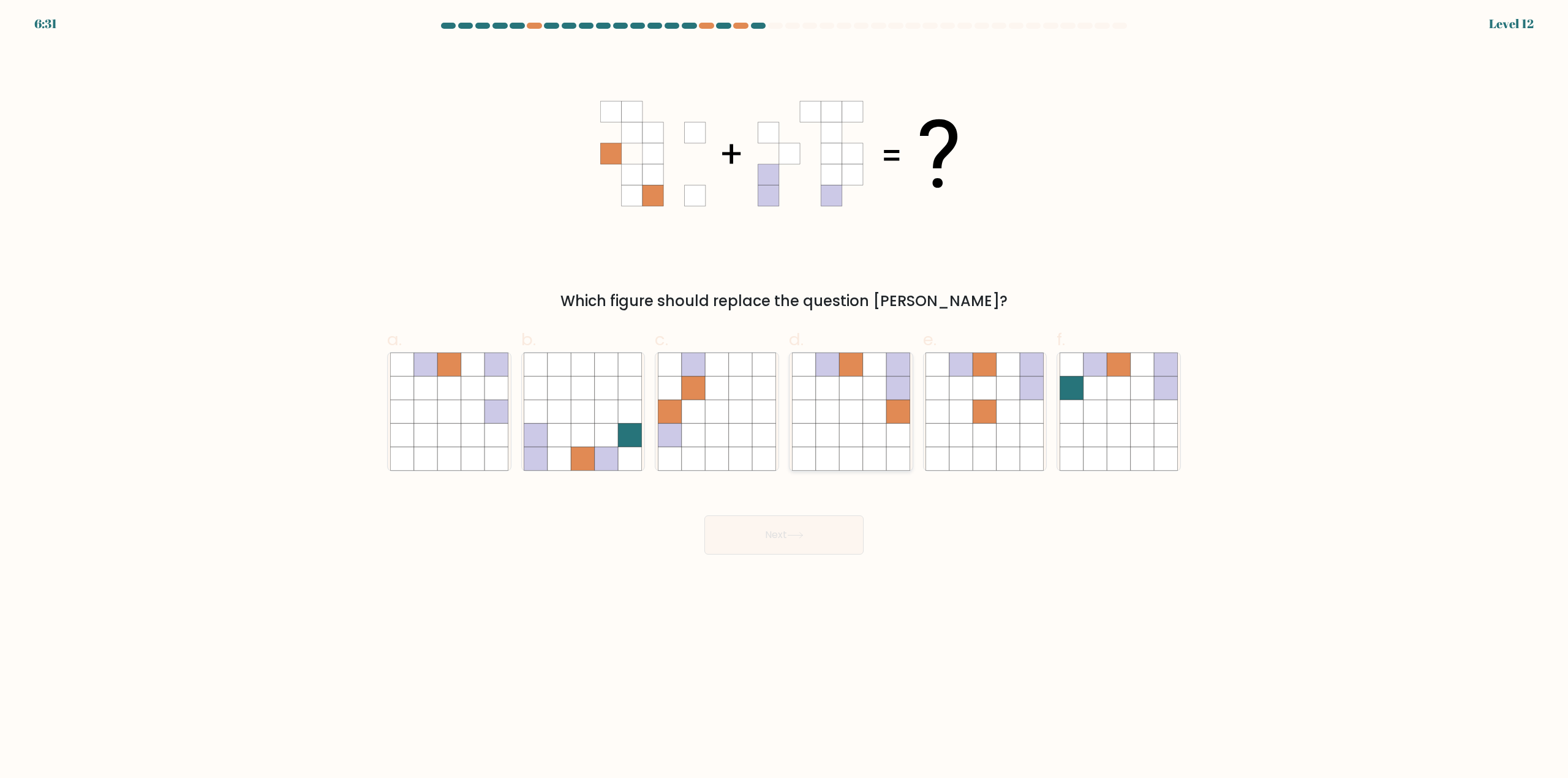
click at [861, 402] on icon at bounding box center [851, 412] width 23 height 23
click at [785, 397] on input "d." at bounding box center [784, 393] width 1 height 8
radio input "true"
click at [791, 543] on button "Next" at bounding box center [783, 535] width 159 height 39
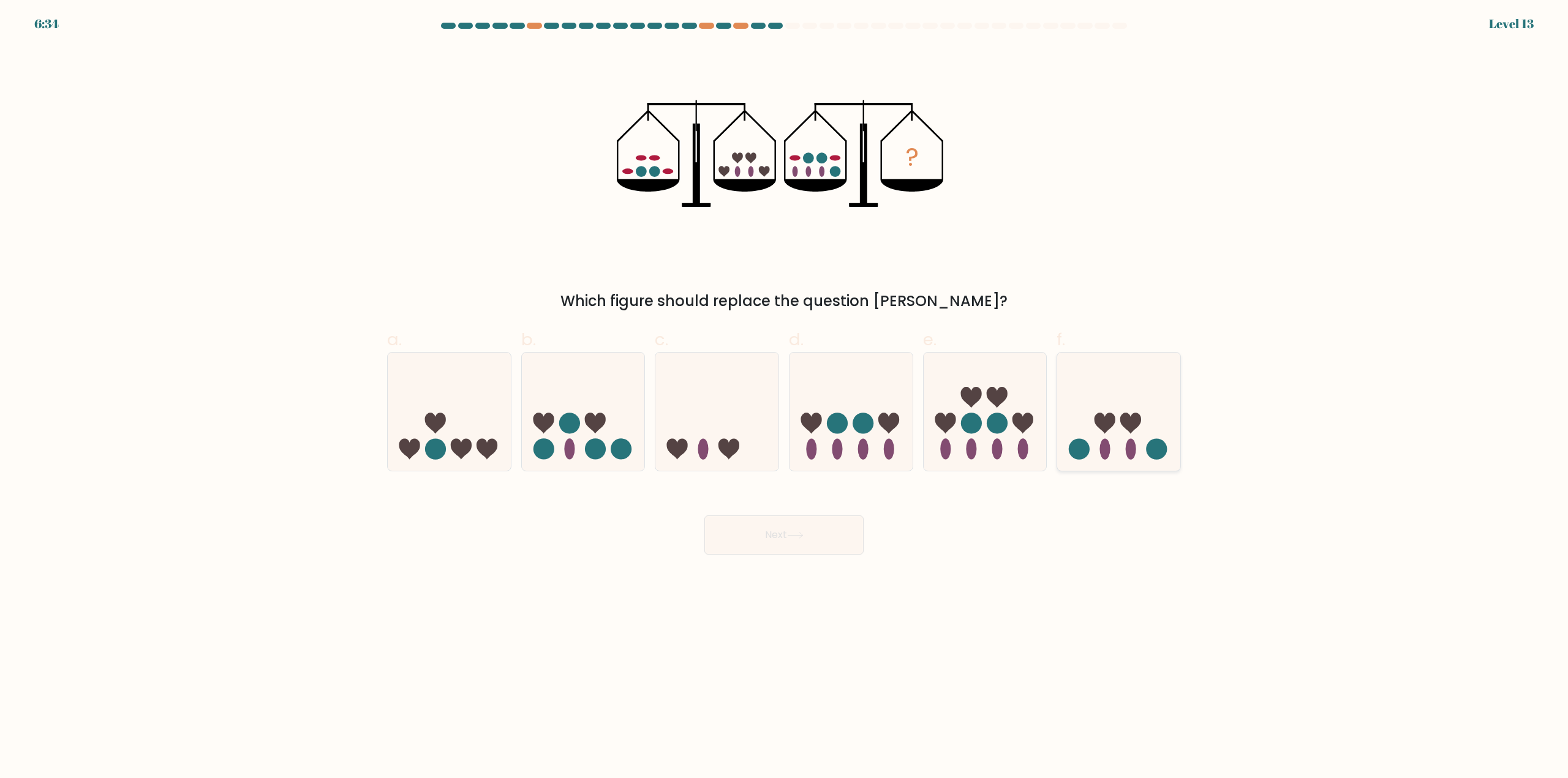
click at [1130, 426] on icon at bounding box center [1131, 423] width 21 height 21
click at [785, 397] on input "f." at bounding box center [784, 393] width 1 height 8
radio input "true"
click at [834, 531] on button "Next" at bounding box center [783, 535] width 159 height 39
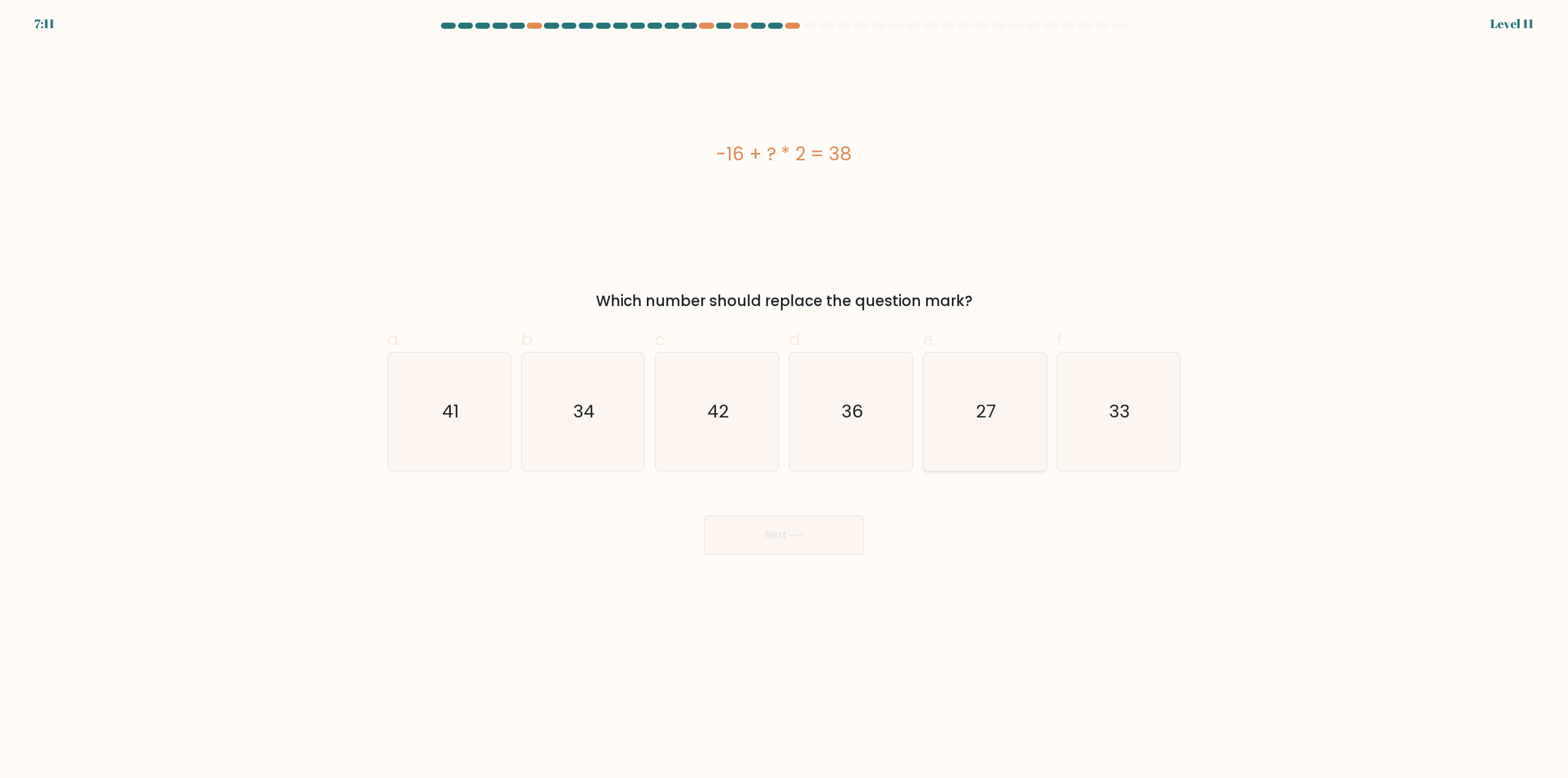
drag, startPoint x: 972, startPoint y: 396, endPoint x: 939, endPoint y: 440, distance: 55.0
click at [973, 397] on icon "27" at bounding box center [984, 411] width 118 height 118
click at [785, 397] on input "e. 27" at bounding box center [784, 393] width 1 height 8
radio input "true"
drag, startPoint x: 742, startPoint y: 572, endPoint x: 748, endPoint y: 558, distance: 15.2
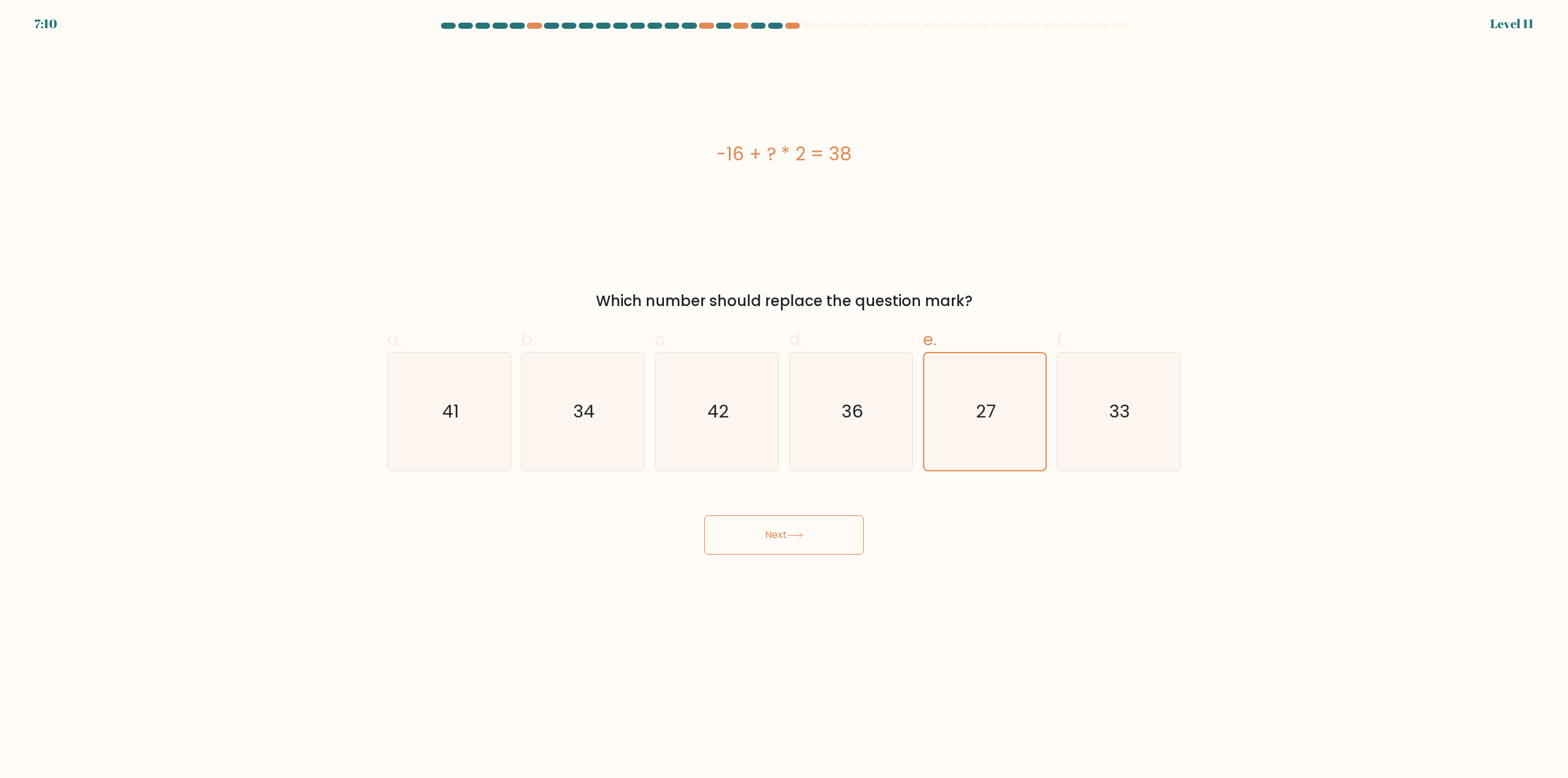
click at [742, 571] on body "7:10 Level 11" at bounding box center [784, 389] width 1568 height 778
click at [755, 541] on button "Next" at bounding box center [783, 535] width 159 height 39
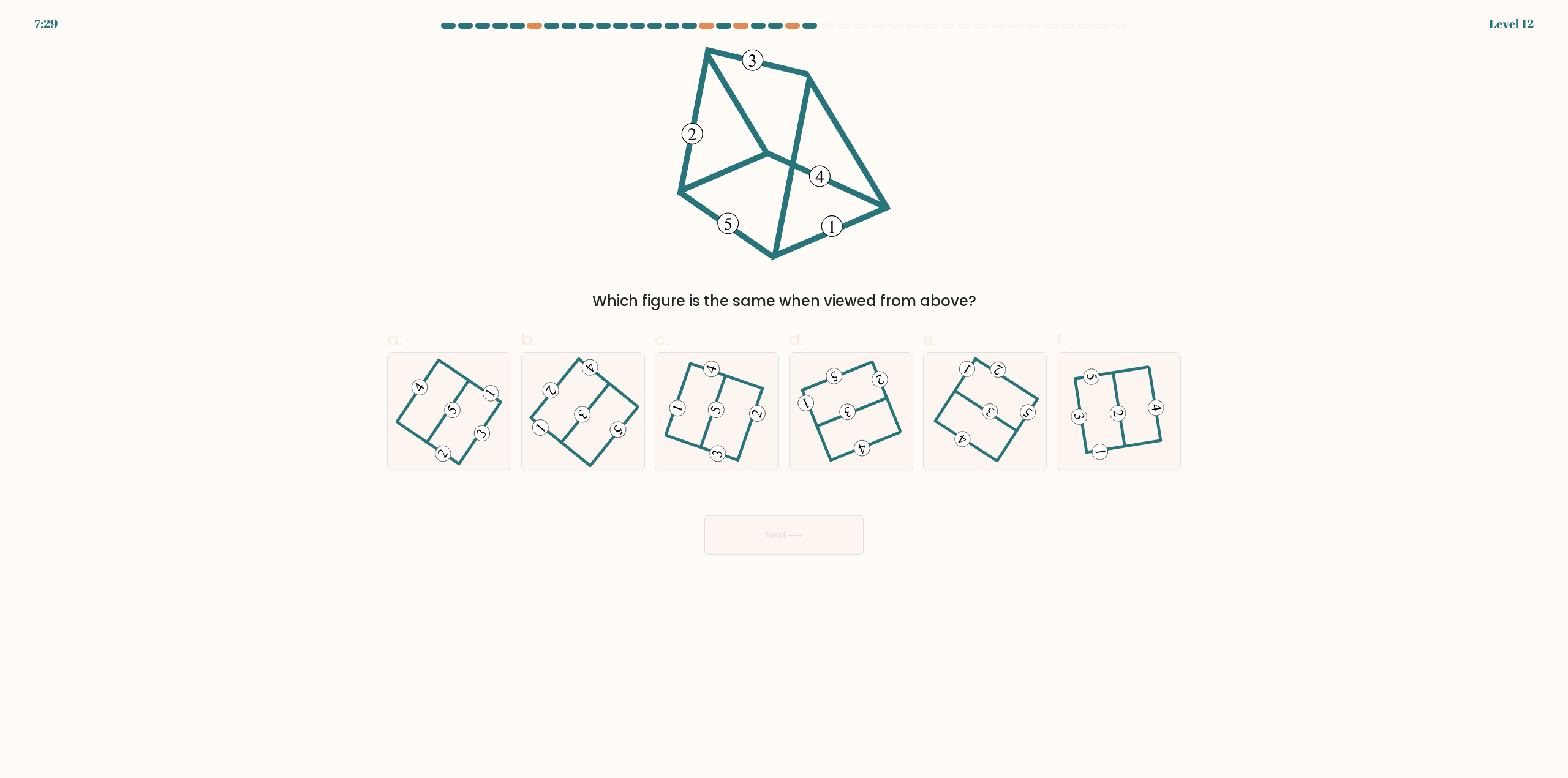
drag, startPoint x: 745, startPoint y: 287, endPoint x: 589, endPoint y: 255, distance: 159.2
click at [589, 255] on div "Which figure is the same when viewed from above?" at bounding box center [784, 179] width 809 height 266
click at [851, 411] on 352 at bounding box center [848, 412] width 21 height 21
click at [785, 397] on input "d." at bounding box center [784, 393] width 1 height 8
radio input "true"
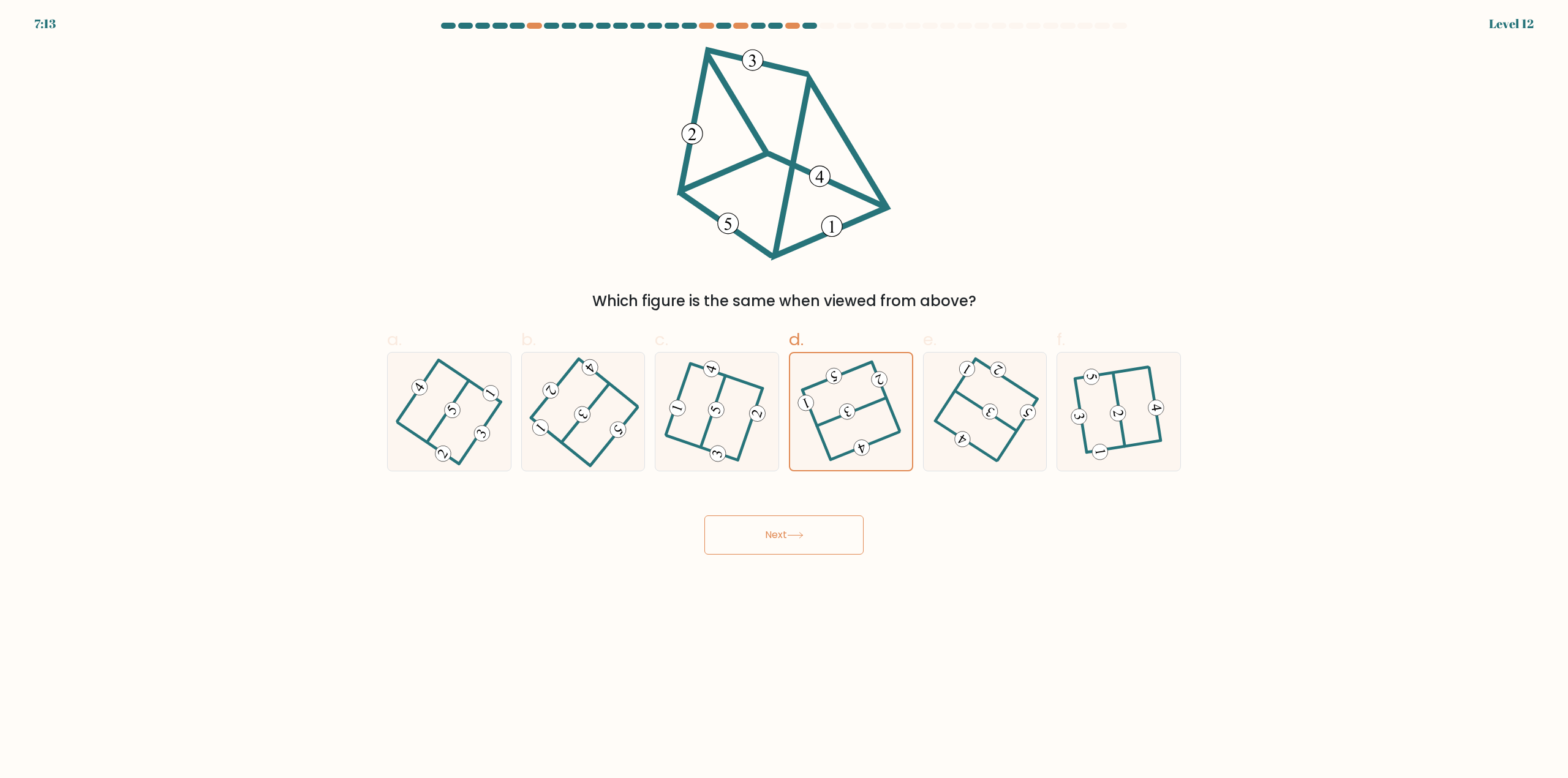
click at [826, 527] on button "Next" at bounding box center [783, 535] width 159 height 39
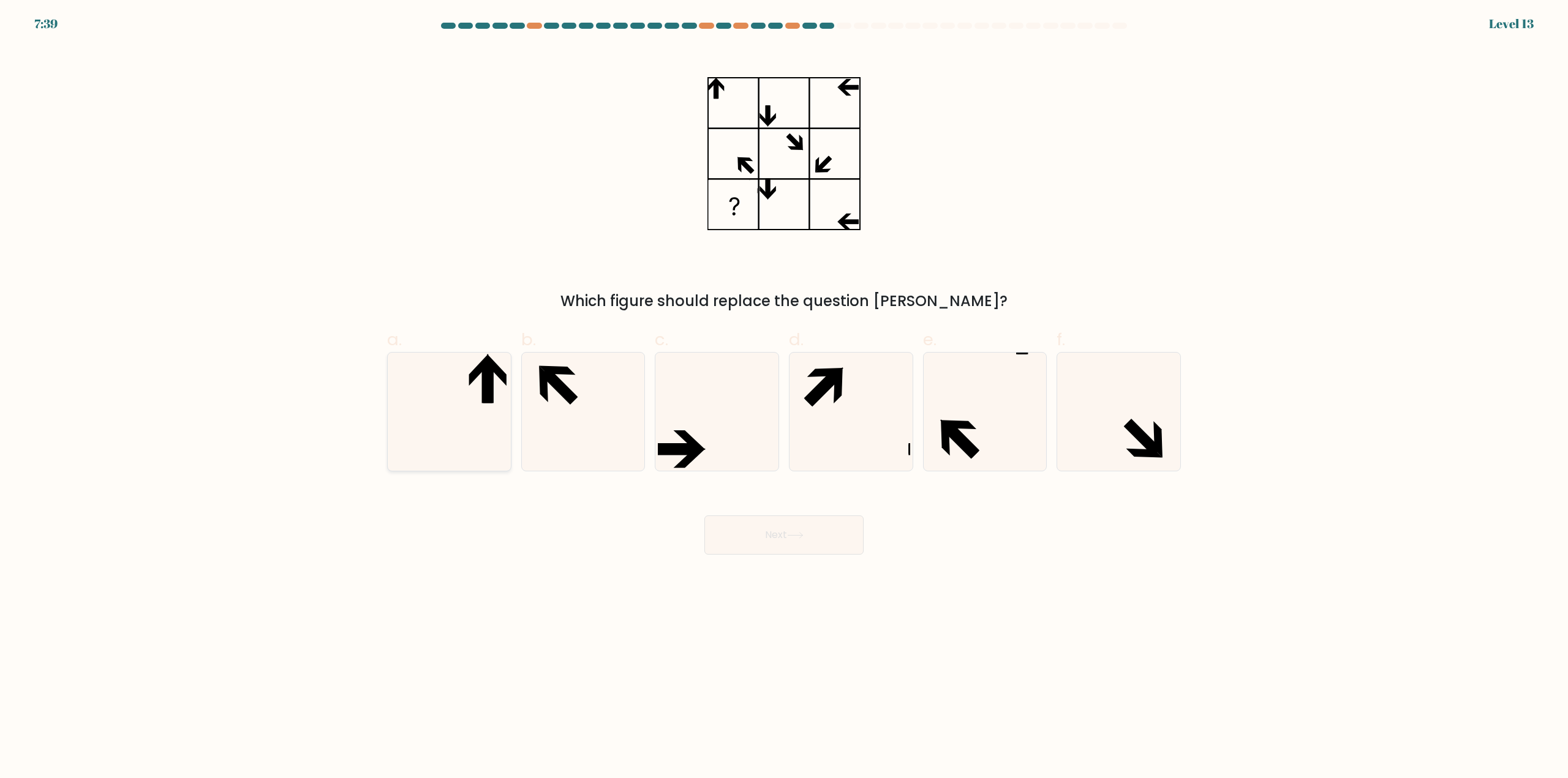
drag, startPoint x: 436, startPoint y: 384, endPoint x: 477, endPoint y: 401, distance: 44.4
click at [439, 384] on icon at bounding box center [449, 411] width 118 height 118
click at [784, 389] on input "a." at bounding box center [784, 393] width 1 height 8
radio input "true"
click at [788, 526] on button "Next" at bounding box center [783, 535] width 159 height 39
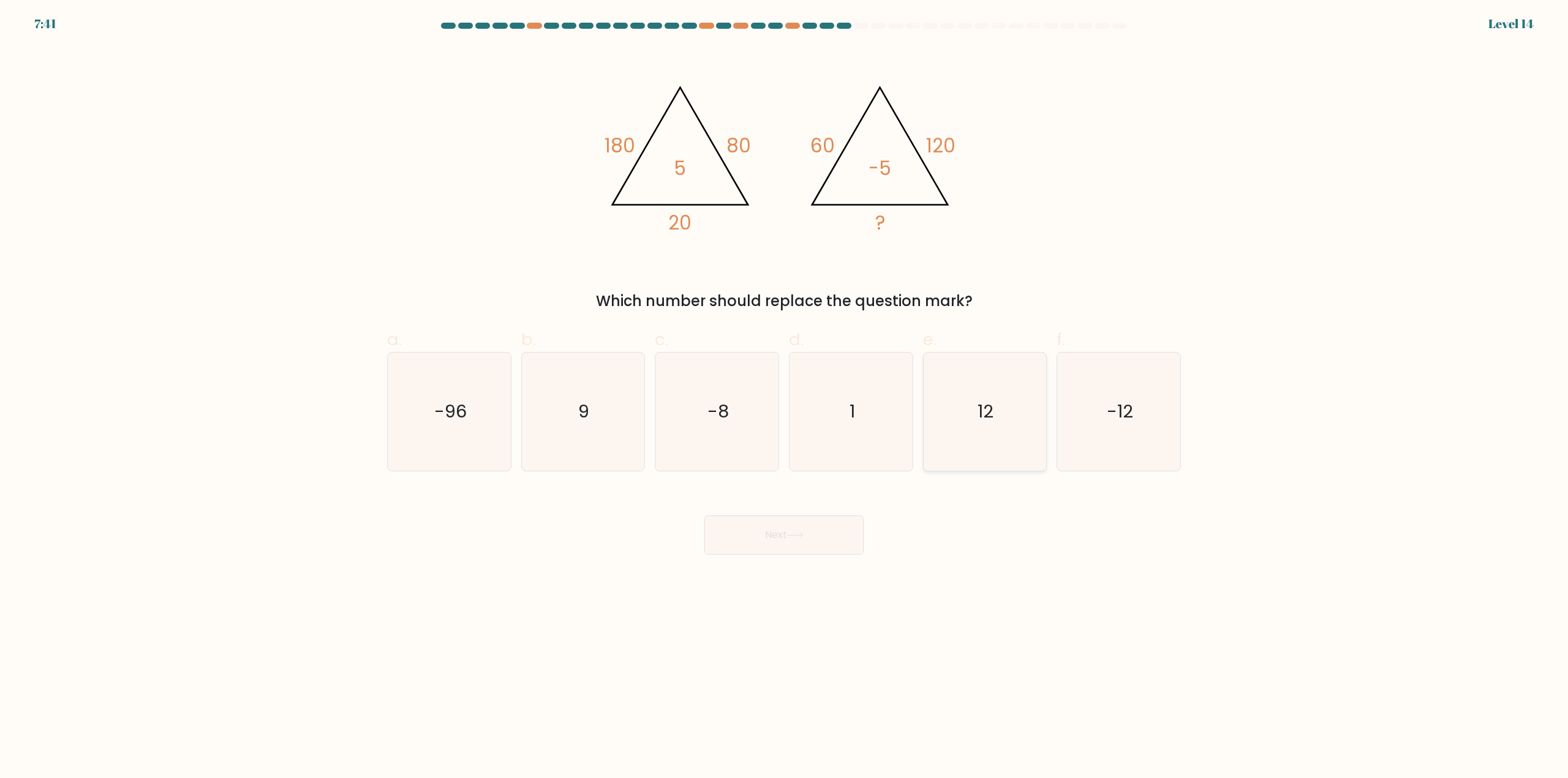
click at [997, 407] on icon "12" at bounding box center [984, 411] width 118 height 118
click at [785, 397] on input "e. 12" at bounding box center [784, 393] width 1 height 8
radio input "true"
click at [794, 550] on button "Next" at bounding box center [783, 535] width 159 height 39
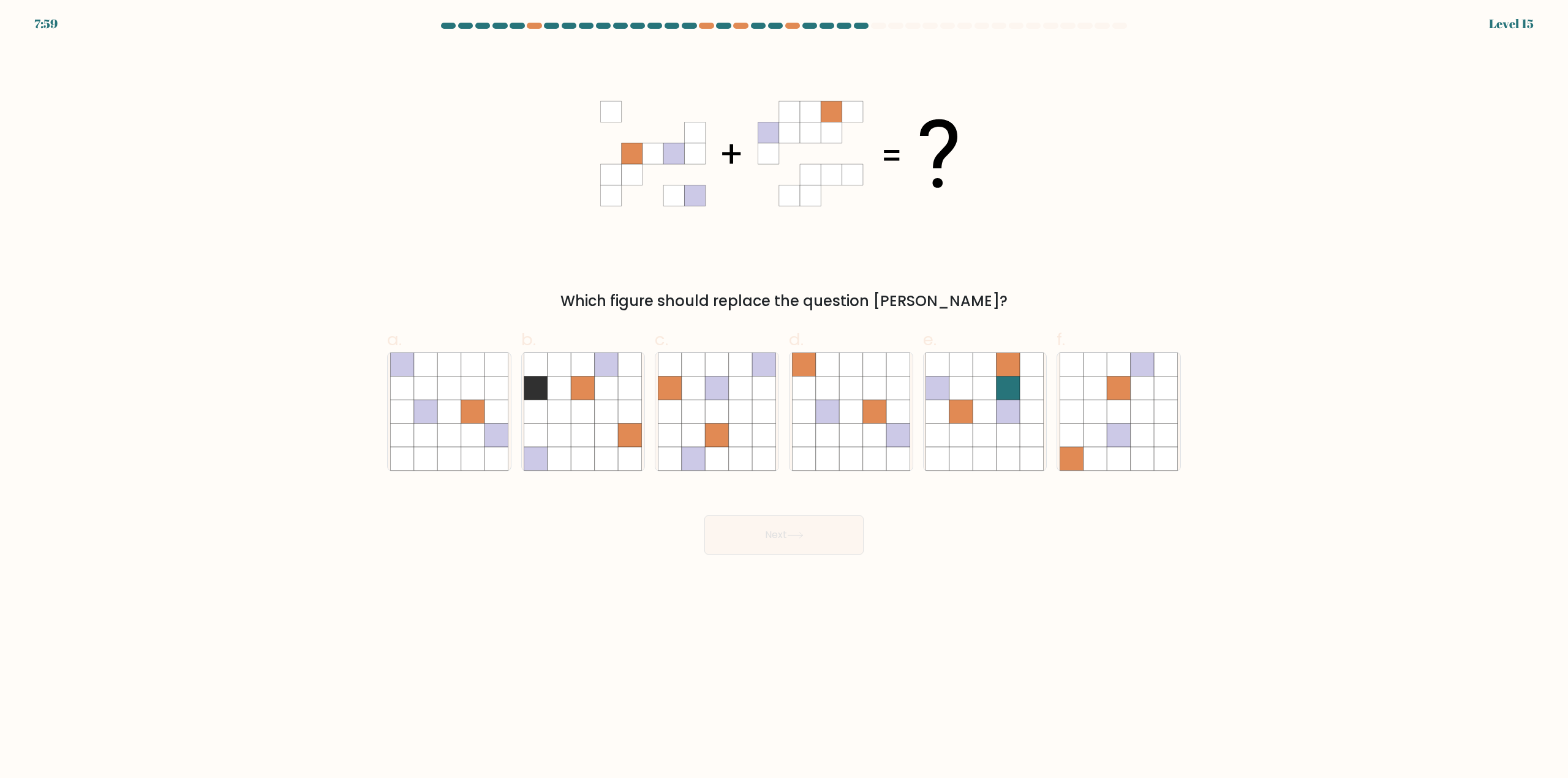
drag, startPoint x: 721, startPoint y: 437, endPoint x: 753, endPoint y: 478, distance: 52.0
click at [721, 438] on icon at bounding box center [716, 435] width 23 height 23
click at [784, 397] on input "c." at bounding box center [784, 393] width 1 height 8
radio input "true"
click at [761, 521] on button "Next" at bounding box center [783, 535] width 159 height 39
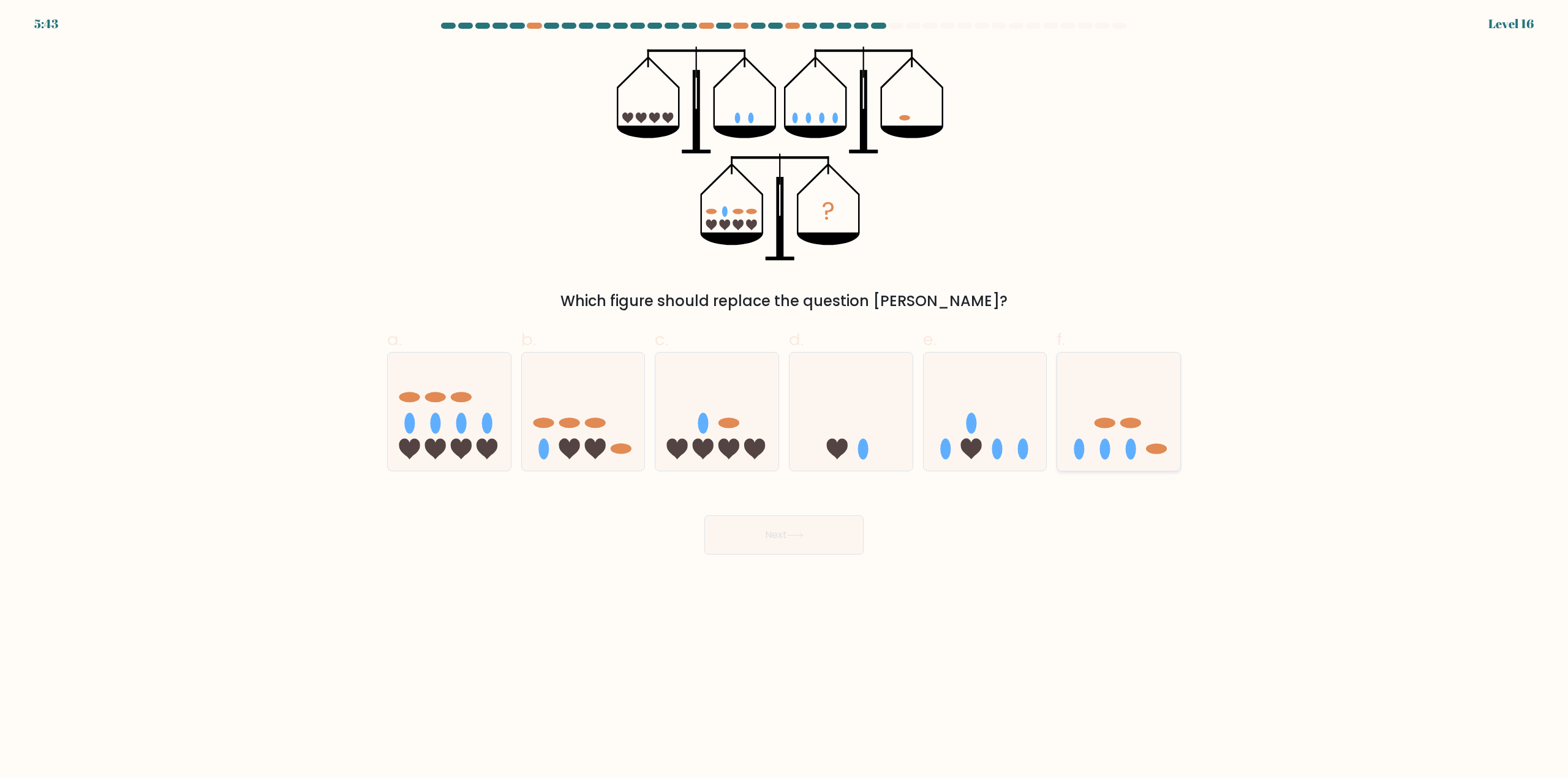
drag, startPoint x: 1094, startPoint y: 426, endPoint x: 1089, endPoint y: 431, distance: 7.1
click at [1094, 427] on icon at bounding box center [1118, 411] width 123 height 101
click at [785, 397] on input "f." at bounding box center [784, 393] width 1 height 8
radio input "true"
click at [767, 536] on button "Next" at bounding box center [783, 535] width 159 height 39
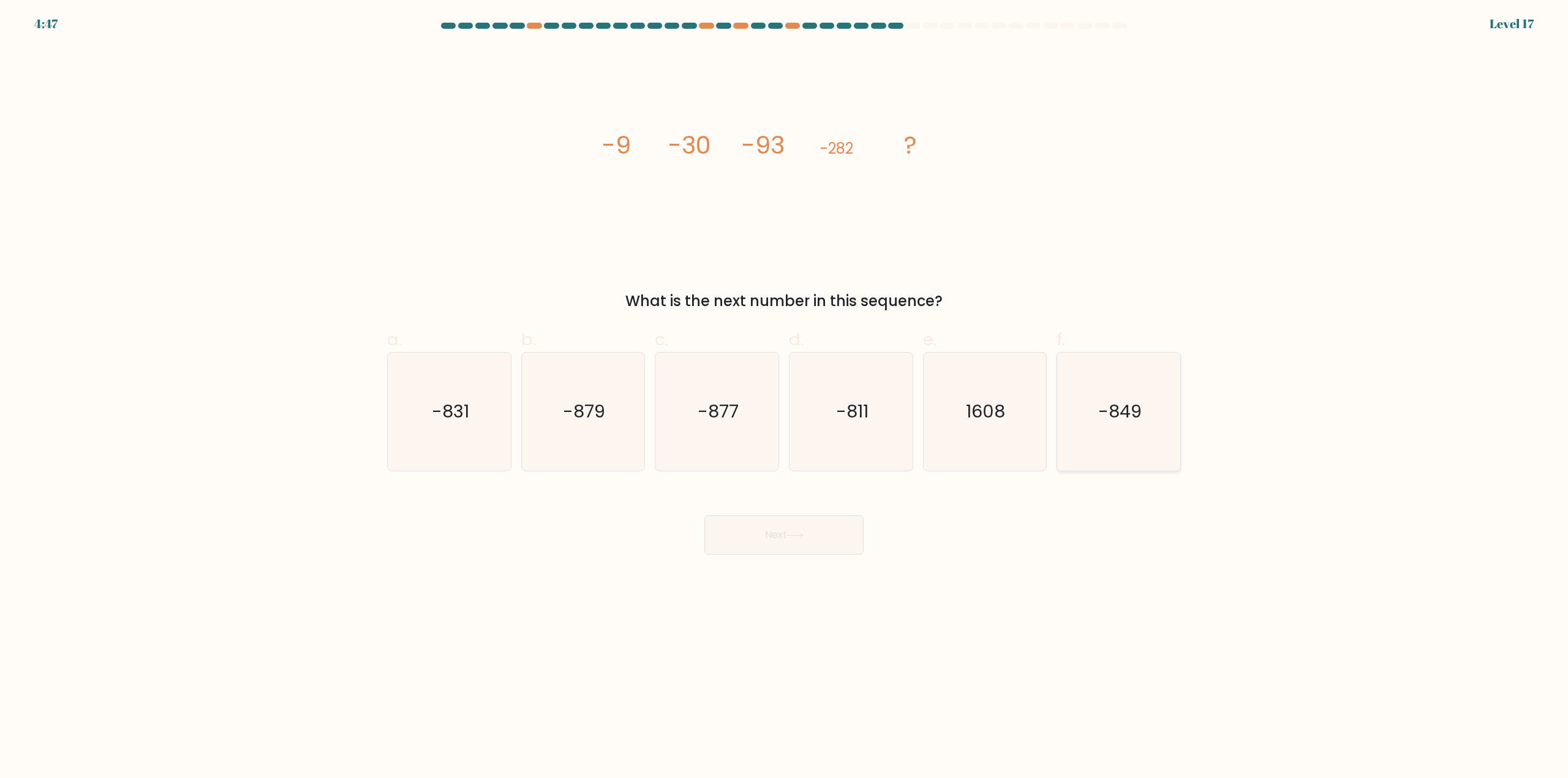
drag, startPoint x: 1131, startPoint y: 425, endPoint x: 1094, endPoint y: 437, distance: 38.9
click at [1131, 424] on icon "-849" at bounding box center [1118, 411] width 118 height 118
click at [785, 397] on input "f. -849" at bounding box center [784, 393] width 1 height 8
radio input "true"
click at [756, 540] on button "Next" at bounding box center [783, 535] width 159 height 39
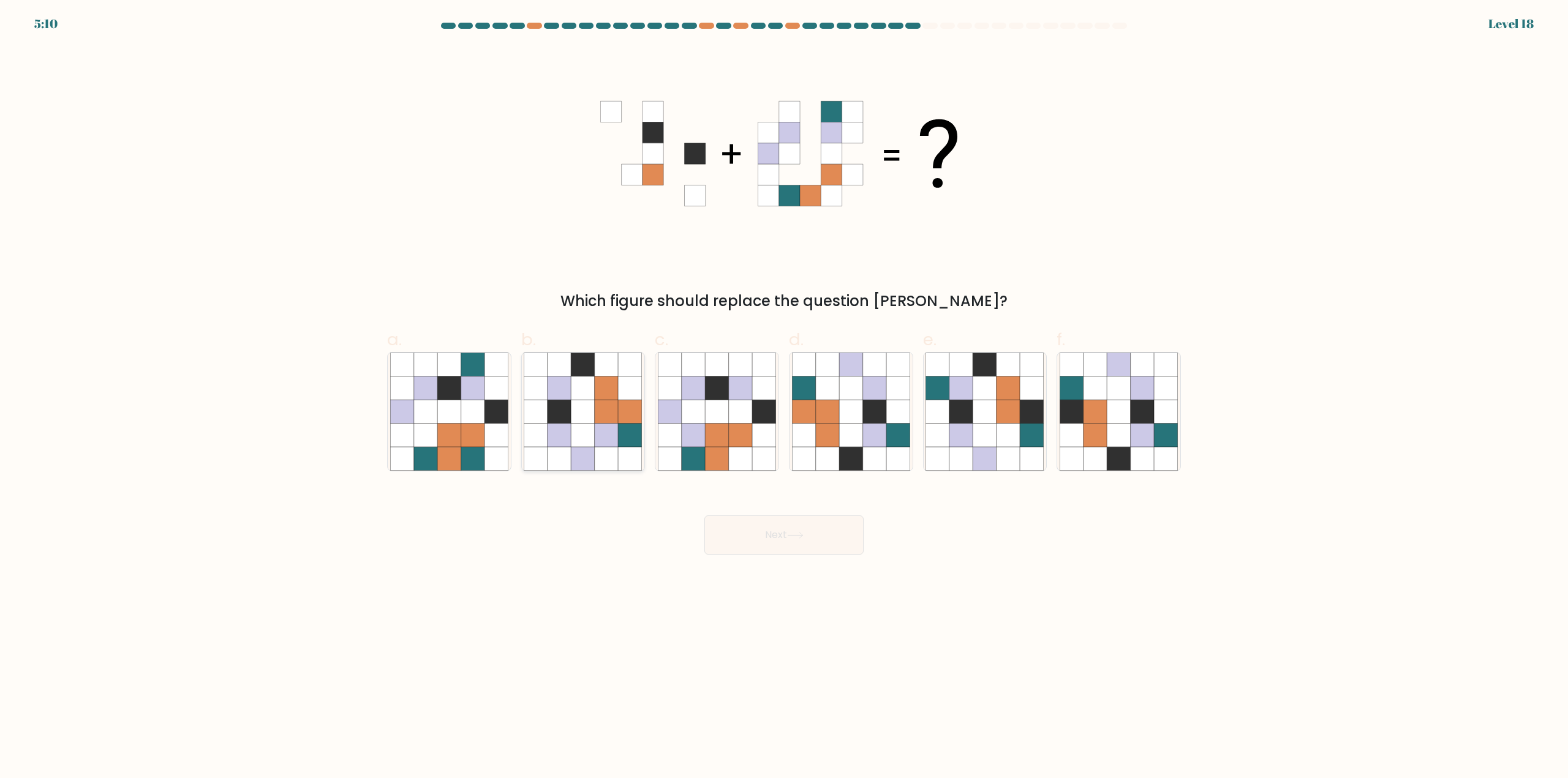
click at [616, 420] on icon at bounding box center [606, 412] width 23 height 23
click at [784, 397] on input "b." at bounding box center [784, 393] width 1 height 8
radio input "true"
click at [961, 394] on icon at bounding box center [961, 388] width 23 height 23
click at [785, 394] on input "e." at bounding box center [784, 393] width 1 height 8
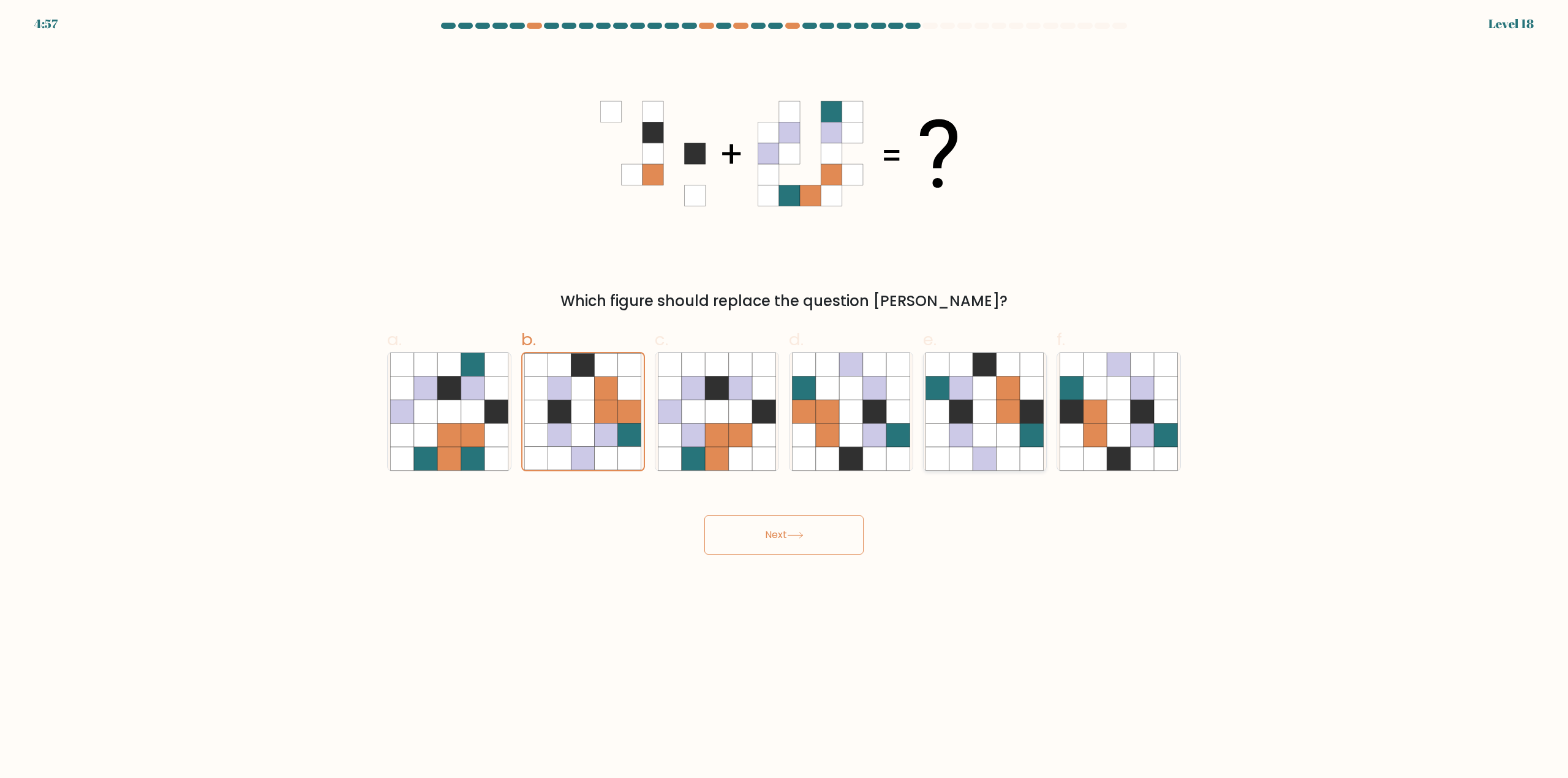
radio input "true"
click at [809, 425] on icon at bounding box center [804, 435] width 23 height 23
click at [785, 397] on input "d." at bounding box center [784, 393] width 1 height 8
radio input "true"
click at [772, 553] on button "Next" at bounding box center [783, 535] width 159 height 39
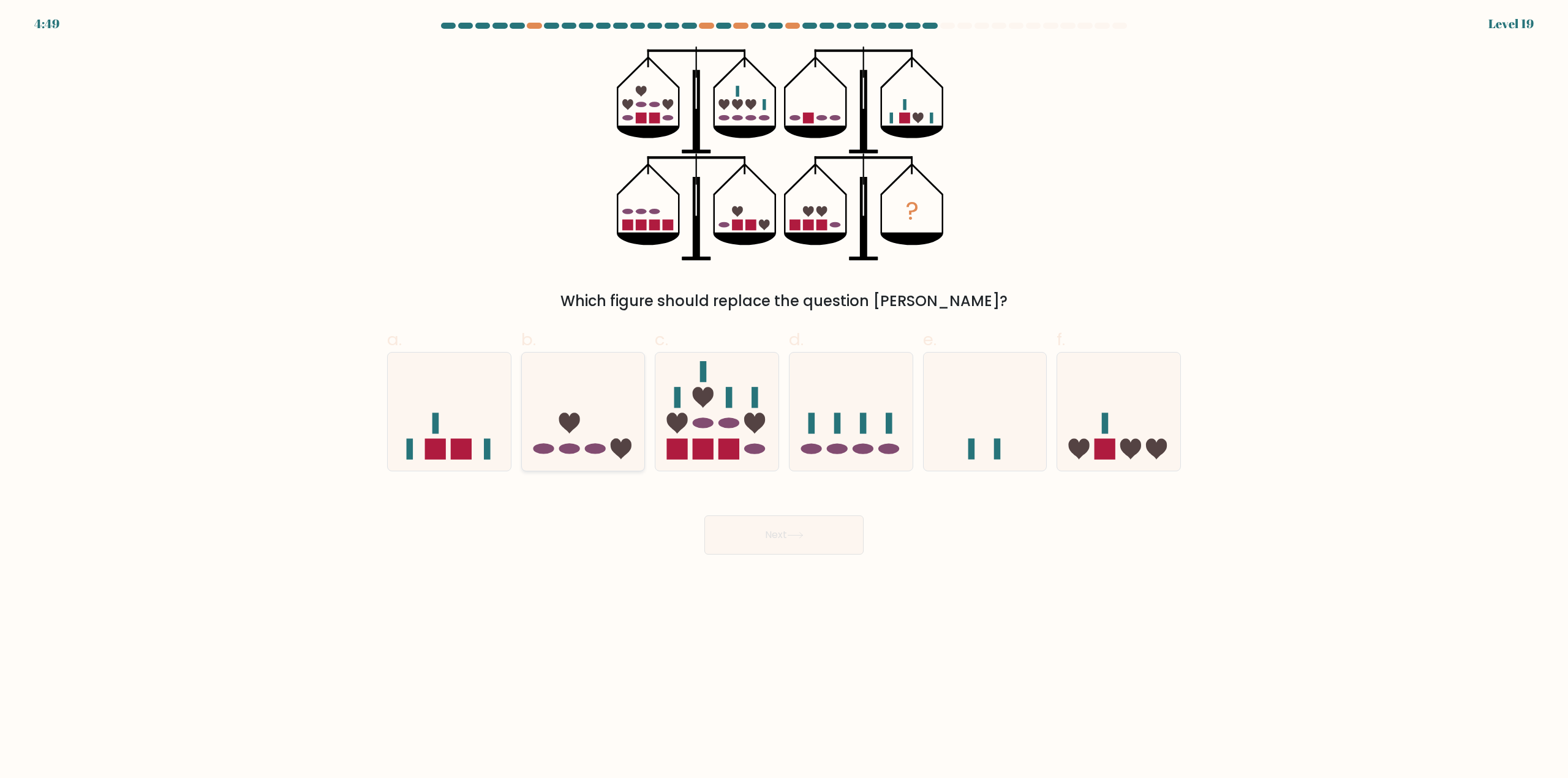
click at [611, 451] on icon at bounding box center [583, 411] width 123 height 101
click at [784, 397] on input "b." at bounding box center [784, 393] width 1 height 8
radio input "true"
click at [750, 527] on button "Next" at bounding box center [783, 535] width 159 height 39
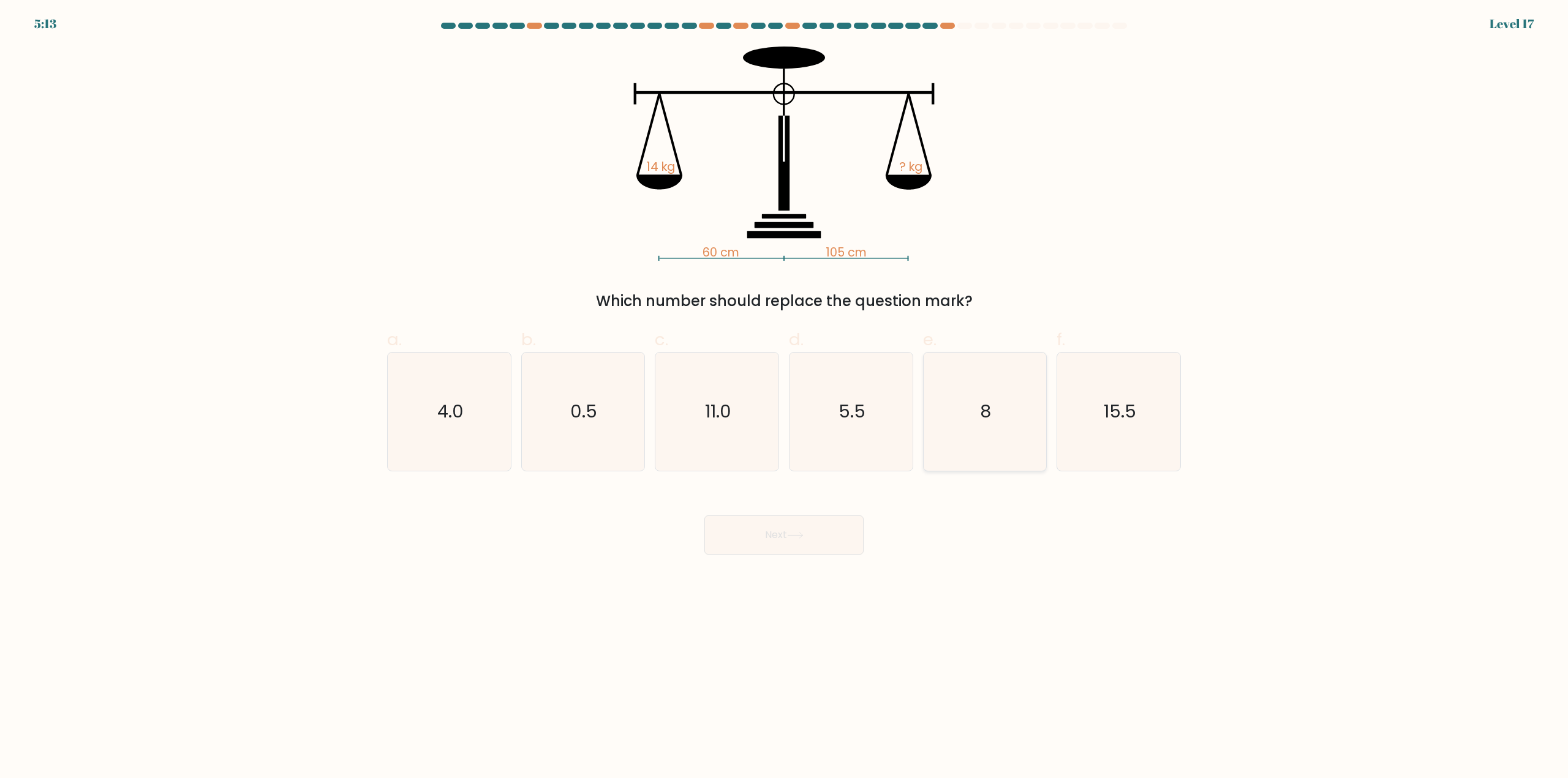
click at [976, 406] on icon "8" at bounding box center [984, 411] width 118 height 118
click at [785, 397] on input "e. 8" at bounding box center [784, 393] width 1 height 8
radio input "true"
click at [780, 548] on button "Next" at bounding box center [783, 535] width 159 height 39
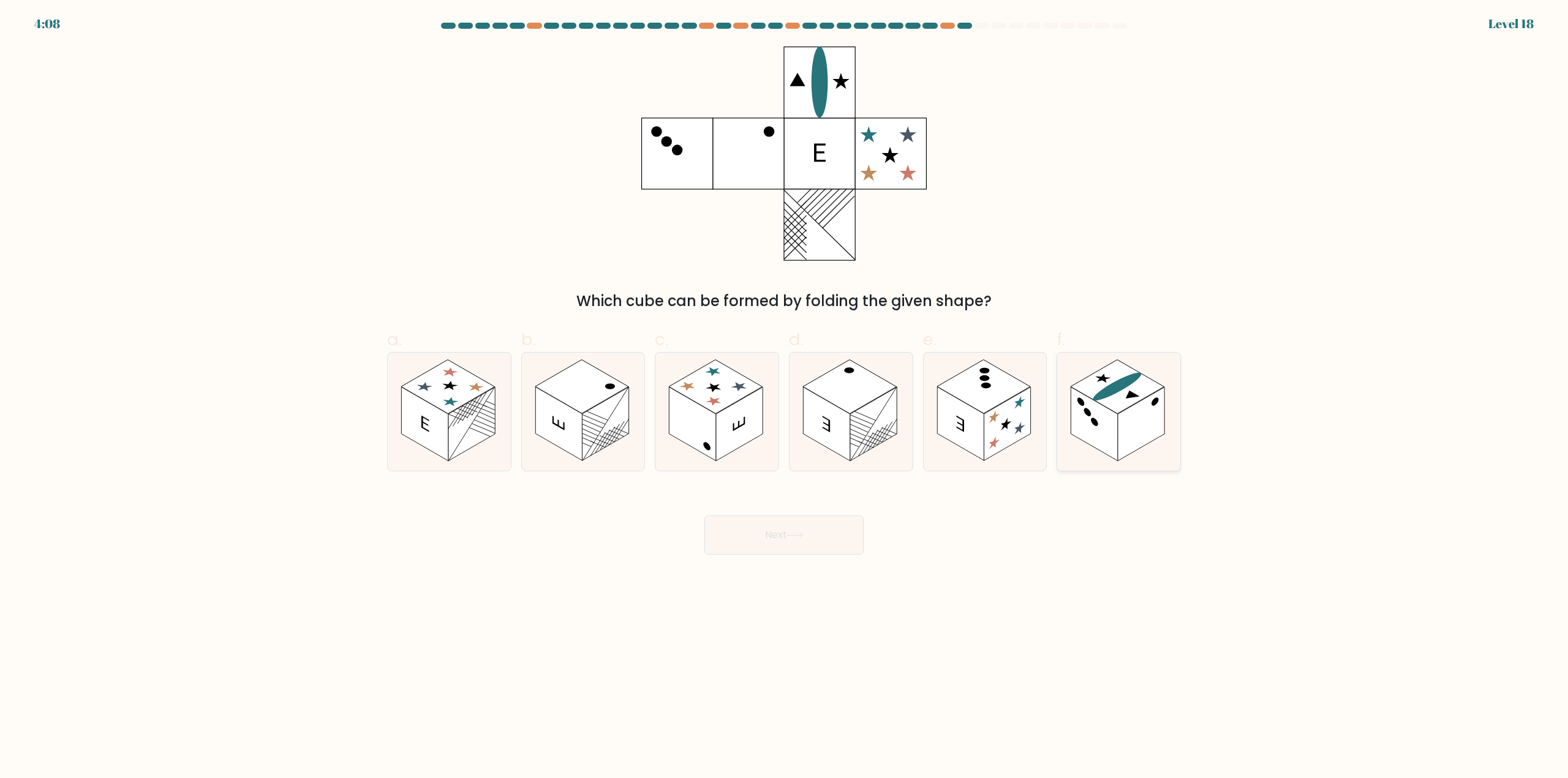
drag, startPoint x: 1090, startPoint y: 421, endPoint x: 1084, endPoint y: 426, distance: 7.8
click at [1090, 422] on rect at bounding box center [1094, 424] width 47 height 74
click at [785, 397] on input "f." at bounding box center [784, 393] width 1 height 8
radio input "true"
click at [820, 529] on button "Next" at bounding box center [783, 535] width 159 height 39
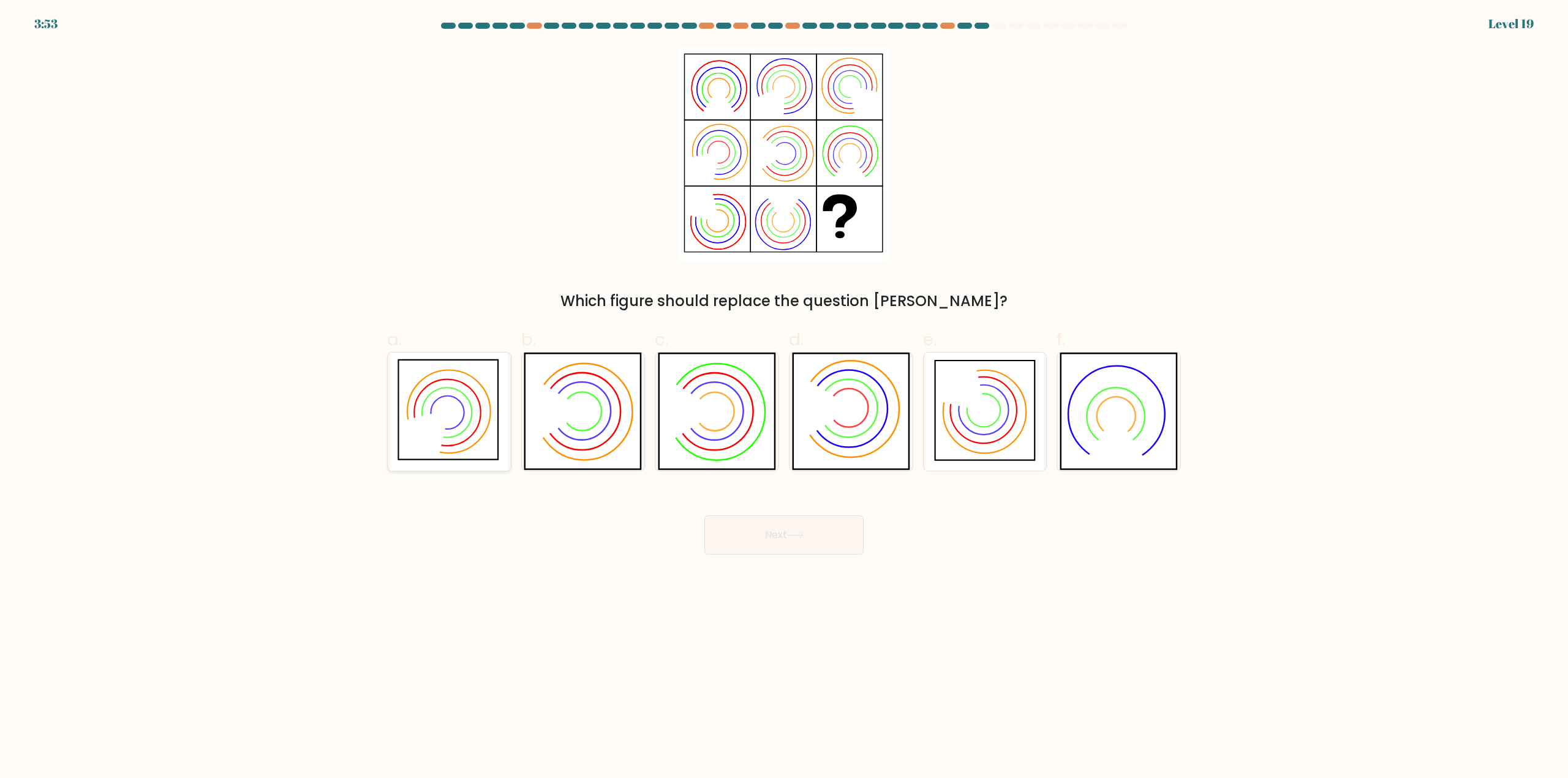
click at [449, 437] on icon at bounding box center [447, 413] width 50 height 50
click at [784, 397] on input "a." at bounding box center [784, 393] width 1 height 8
radio input "true"
click at [731, 532] on button "Next" at bounding box center [783, 535] width 159 height 39
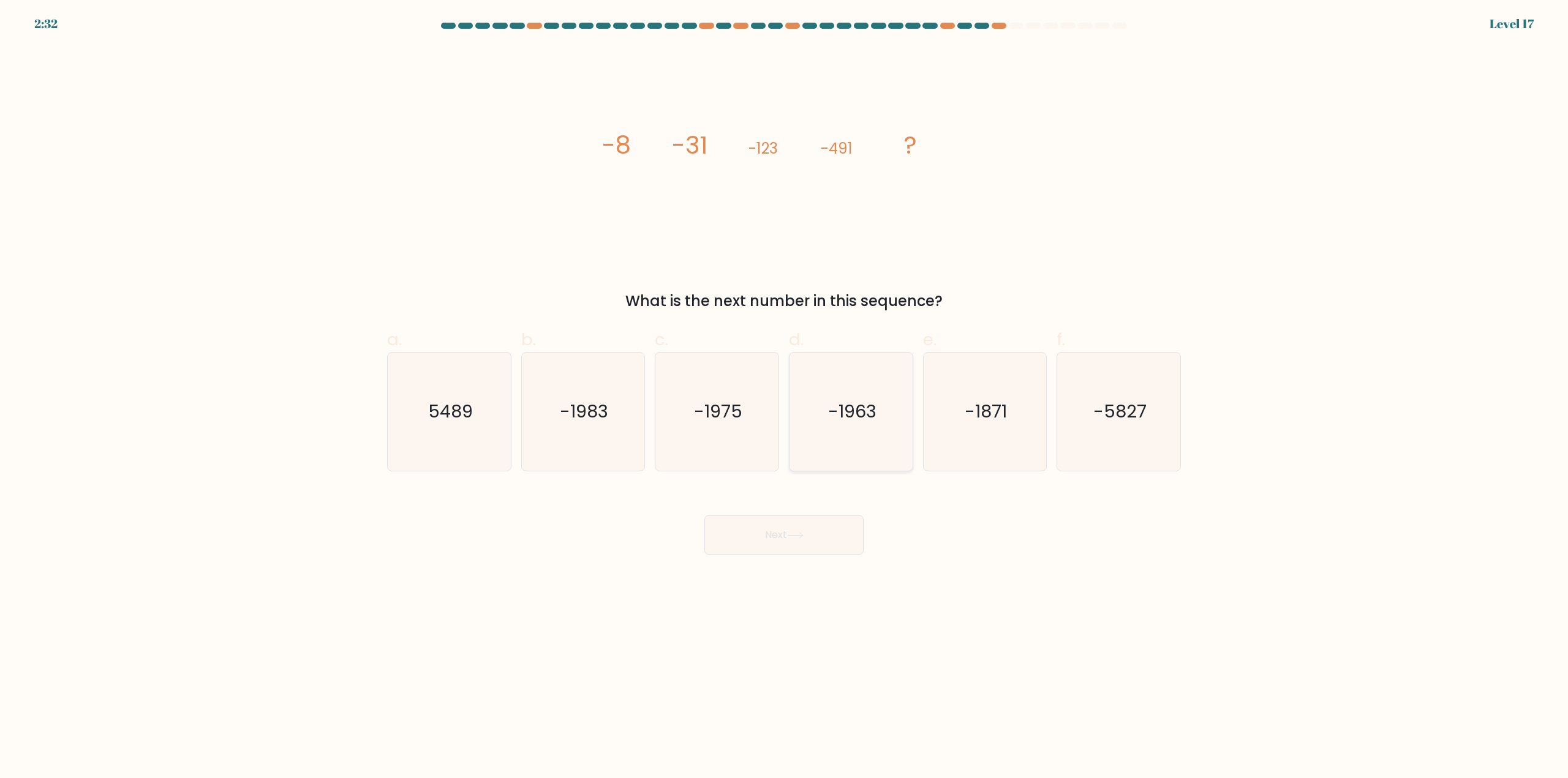
click at [876, 422] on text "-1963" at bounding box center [852, 412] width 49 height 25
click at [785, 397] on input "d. -1963" at bounding box center [784, 393] width 1 height 8
radio input "true"
click at [804, 523] on button "Next" at bounding box center [783, 535] width 159 height 39
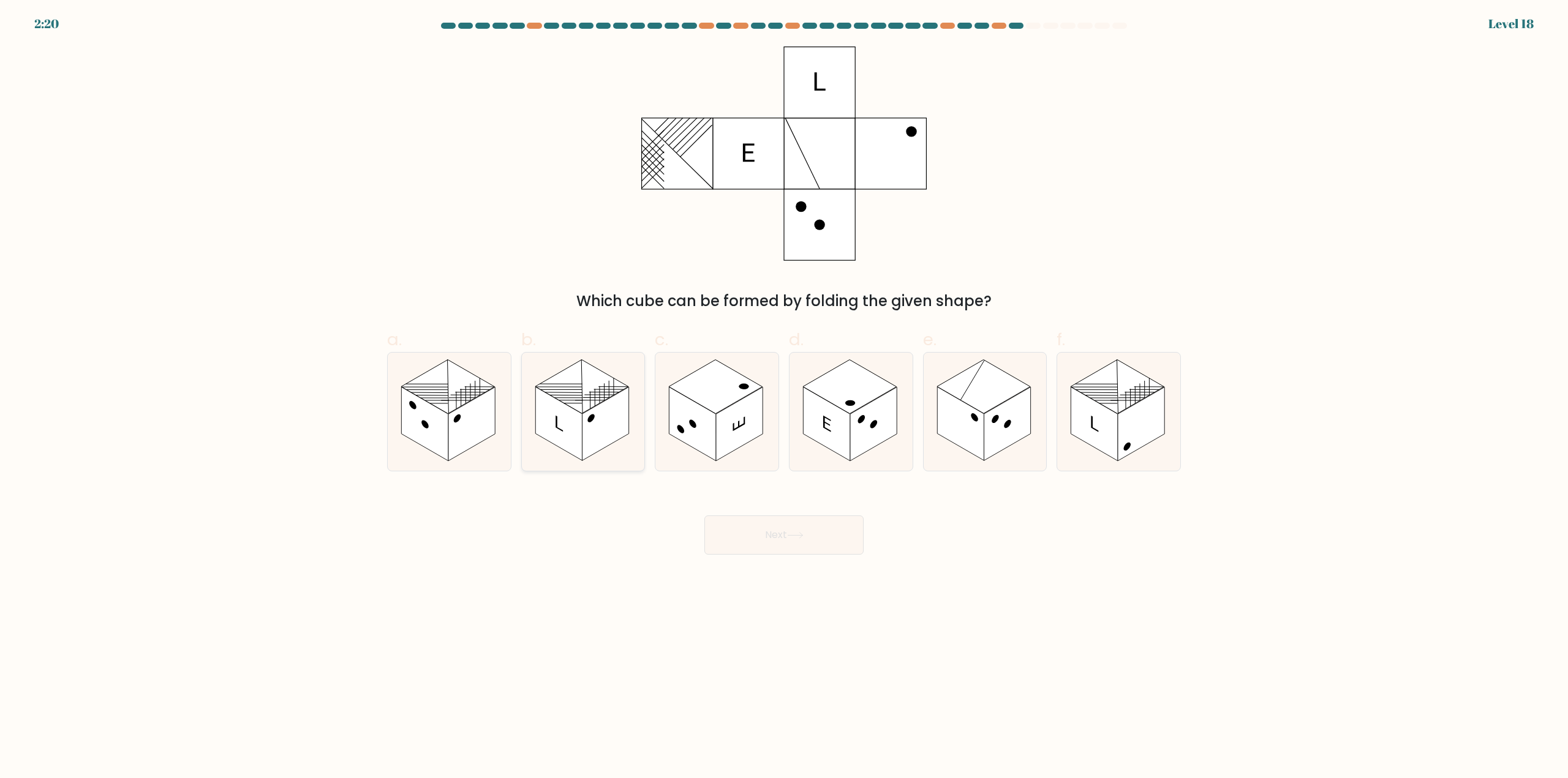
click at [576, 438] on rect at bounding box center [559, 424] width 47 height 74
click at [784, 397] on input "b." at bounding box center [784, 393] width 1 height 8
radio input "true"
click at [777, 525] on button "Next" at bounding box center [783, 535] width 159 height 39
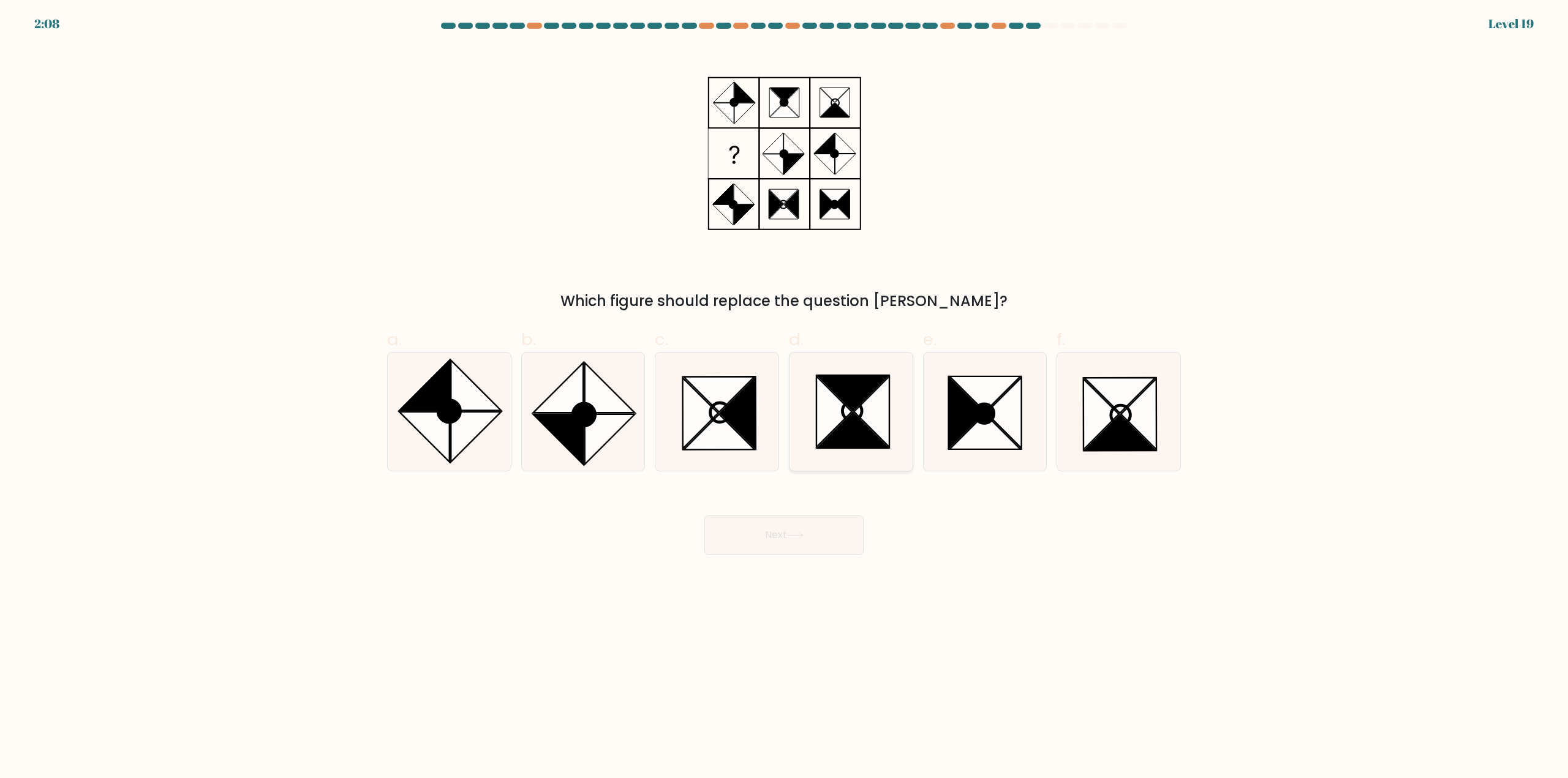
click at [818, 427] on icon at bounding box center [834, 412] width 36 height 71
click at [785, 397] on input "d." at bounding box center [784, 393] width 1 height 8
radio input "true"
click at [743, 415] on icon at bounding box center [738, 413] width 36 height 71
click at [784, 397] on input "c." at bounding box center [784, 393] width 1 height 8
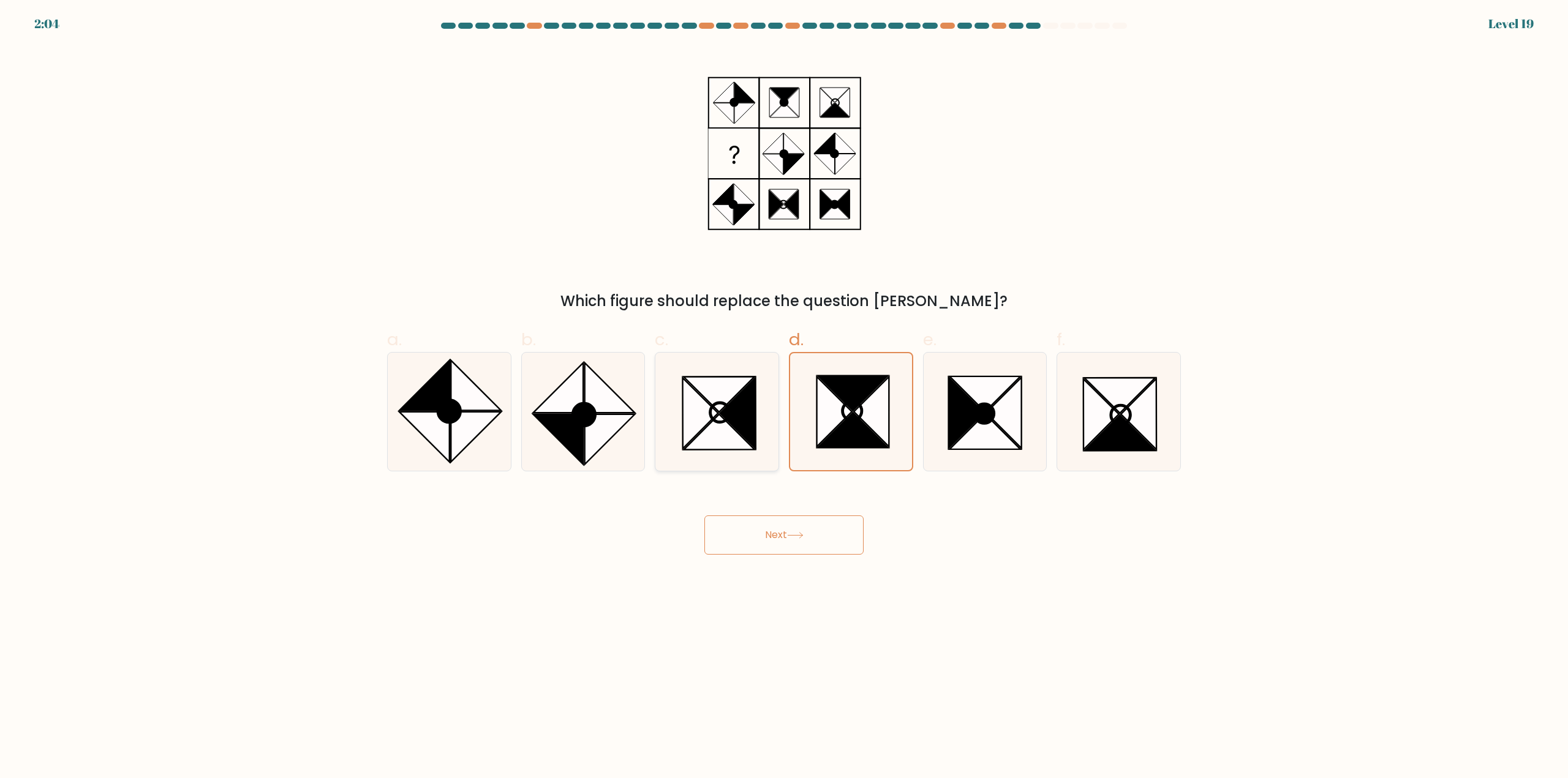
radio input "true"
click at [777, 541] on button "Next" at bounding box center [783, 535] width 159 height 39
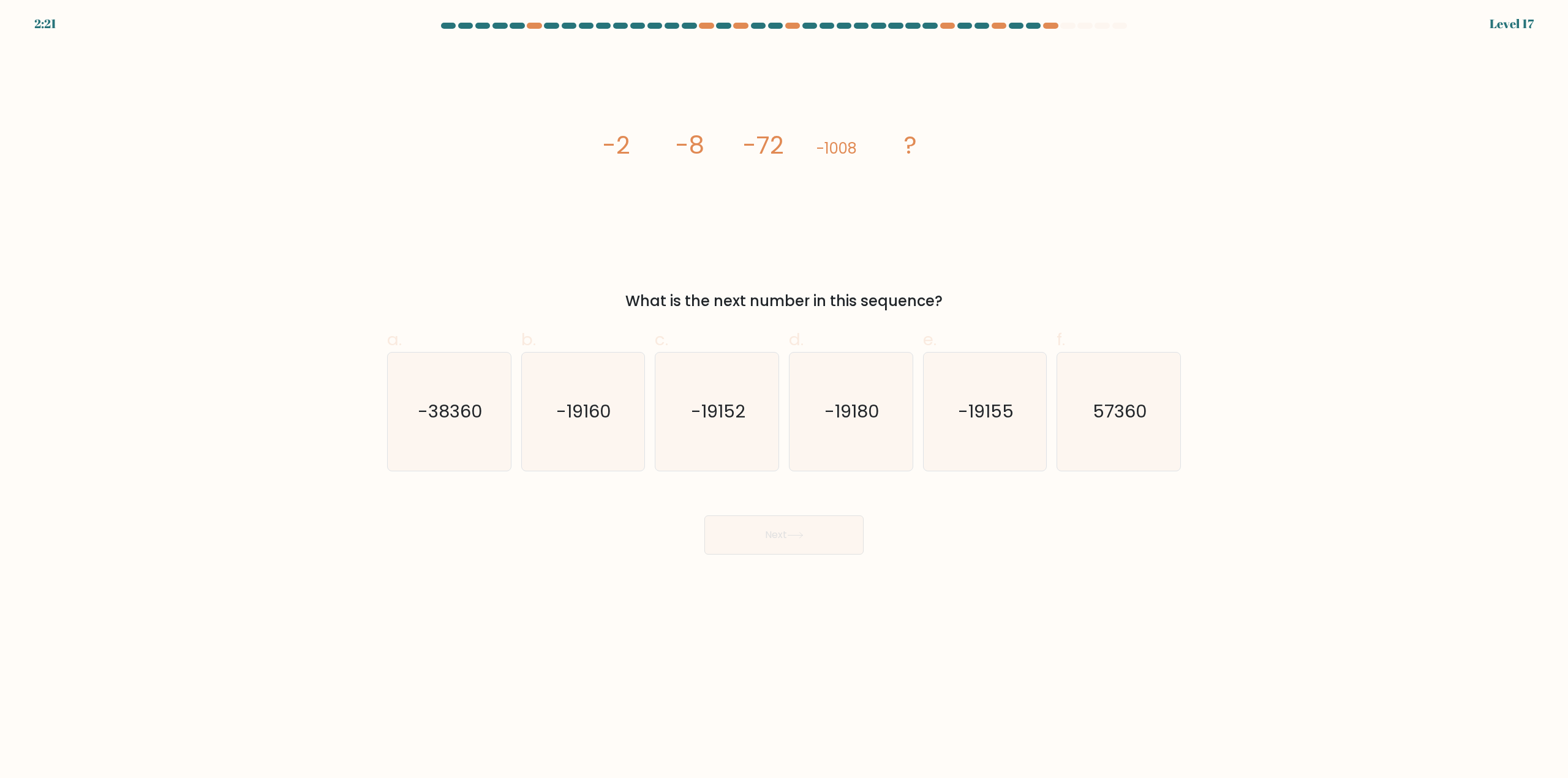
drag, startPoint x: 740, startPoint y: 434, endPoint x: 739, endPoint y: 505, distance: 71.0
click at [740, 435] on icon "-19152" at bounding box center [717, 411] width 118 height 118
click at [784, 397] on input "c. -19152" at bounding box center [784, 393] width 1 height 8
radio input "true"
click at [759, 540] on button "Next" at bounding box center [783, 535] width 159 height 39
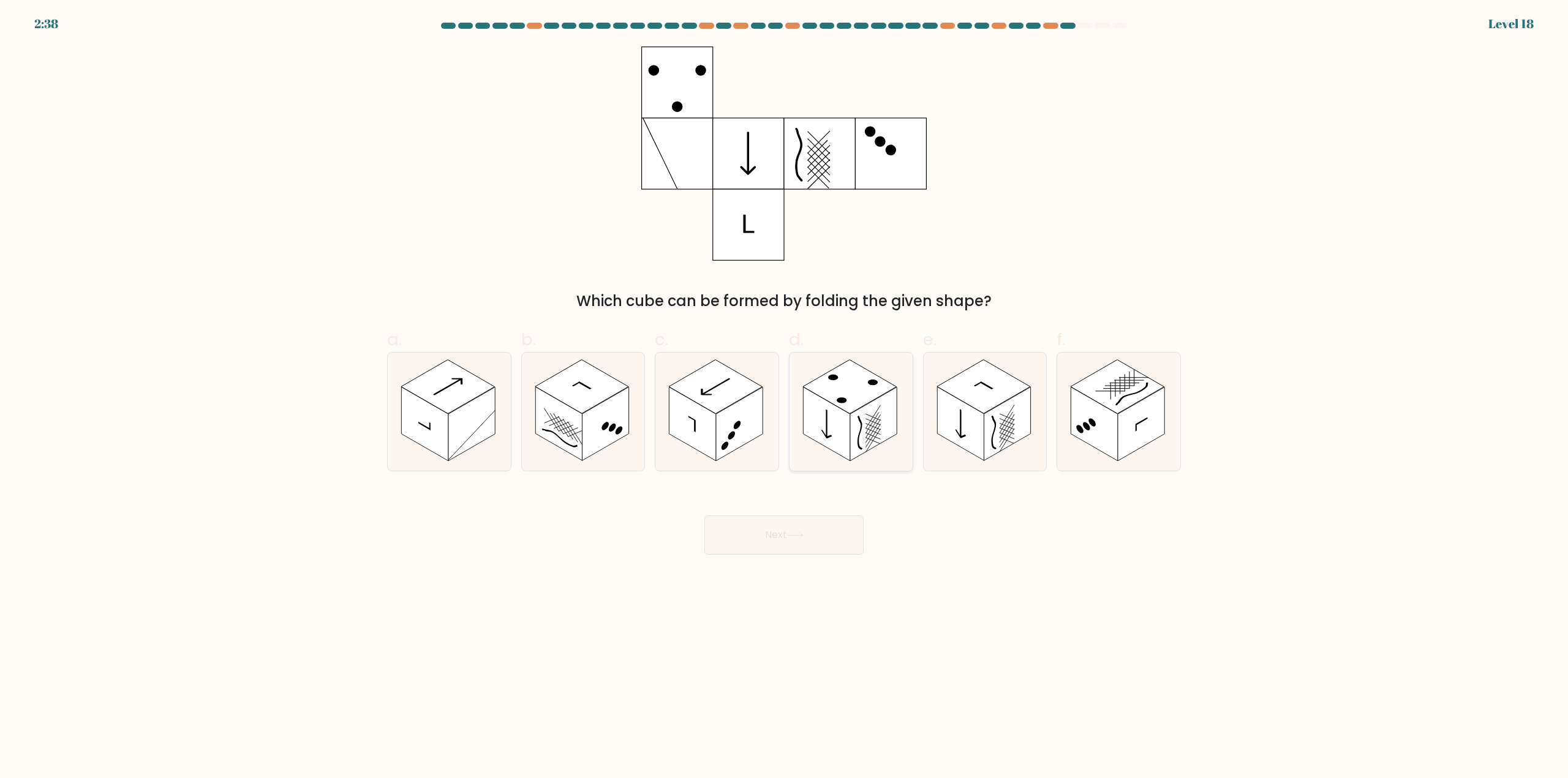
click at [844, 408] on rect at bounding box center [850, 387] width 94 height 54
click at [785, 397] on input "d." at bounding box center [784, 393] width 1 height 8
radio input "true"
click at [806, 531] on button "Next" at bounding box center [783, 535] width 159 height 39
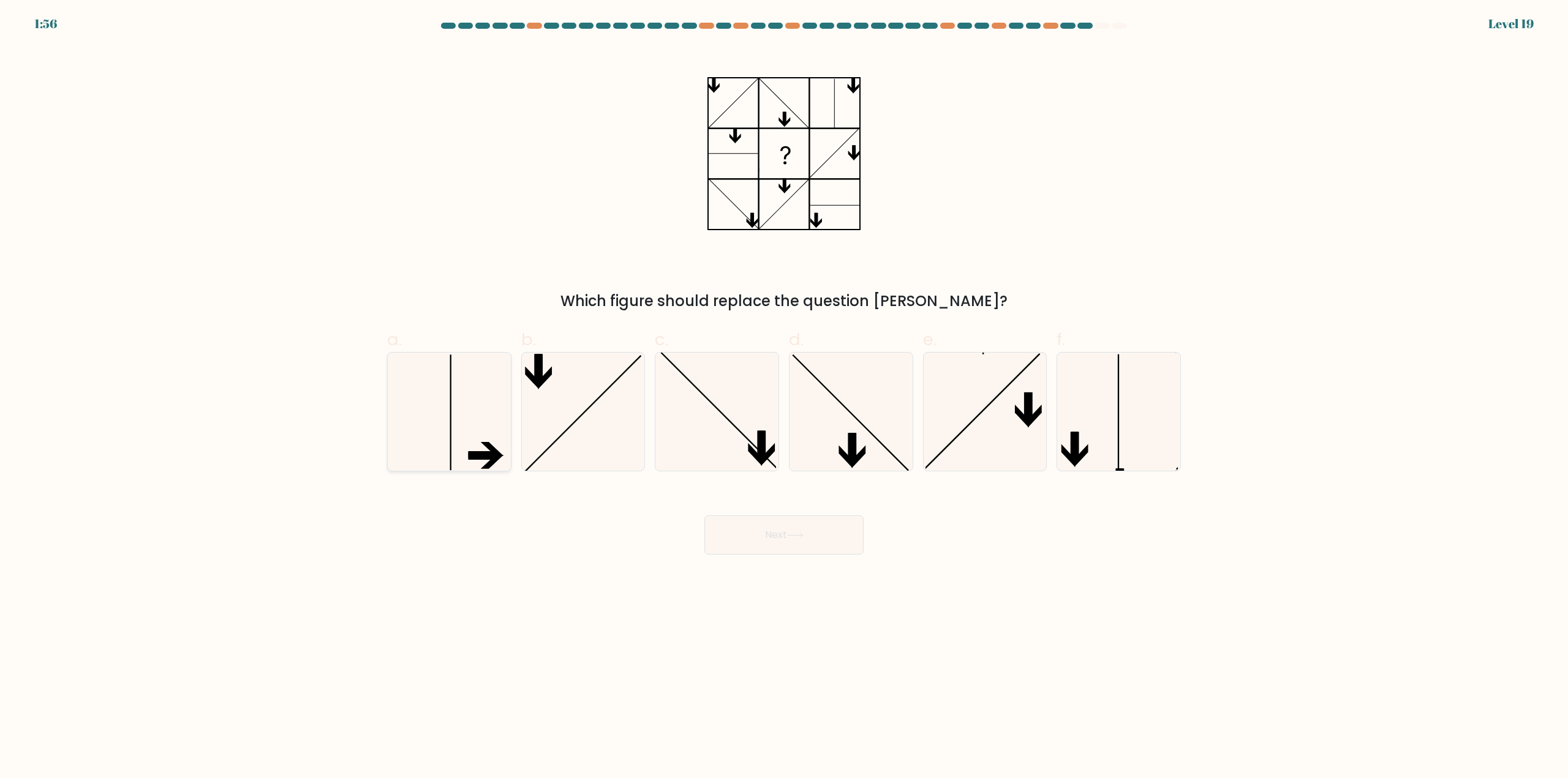
click at [497, 397] on icon at bounding box center [449, 411] width 118 height 118
click at [784, 397] on input "a." at bounding box center [784, 393] width 1 height 8
radio input "true"
click at [756, 535] on button "Next" at bounding box center [783, 535] width 159 height 39
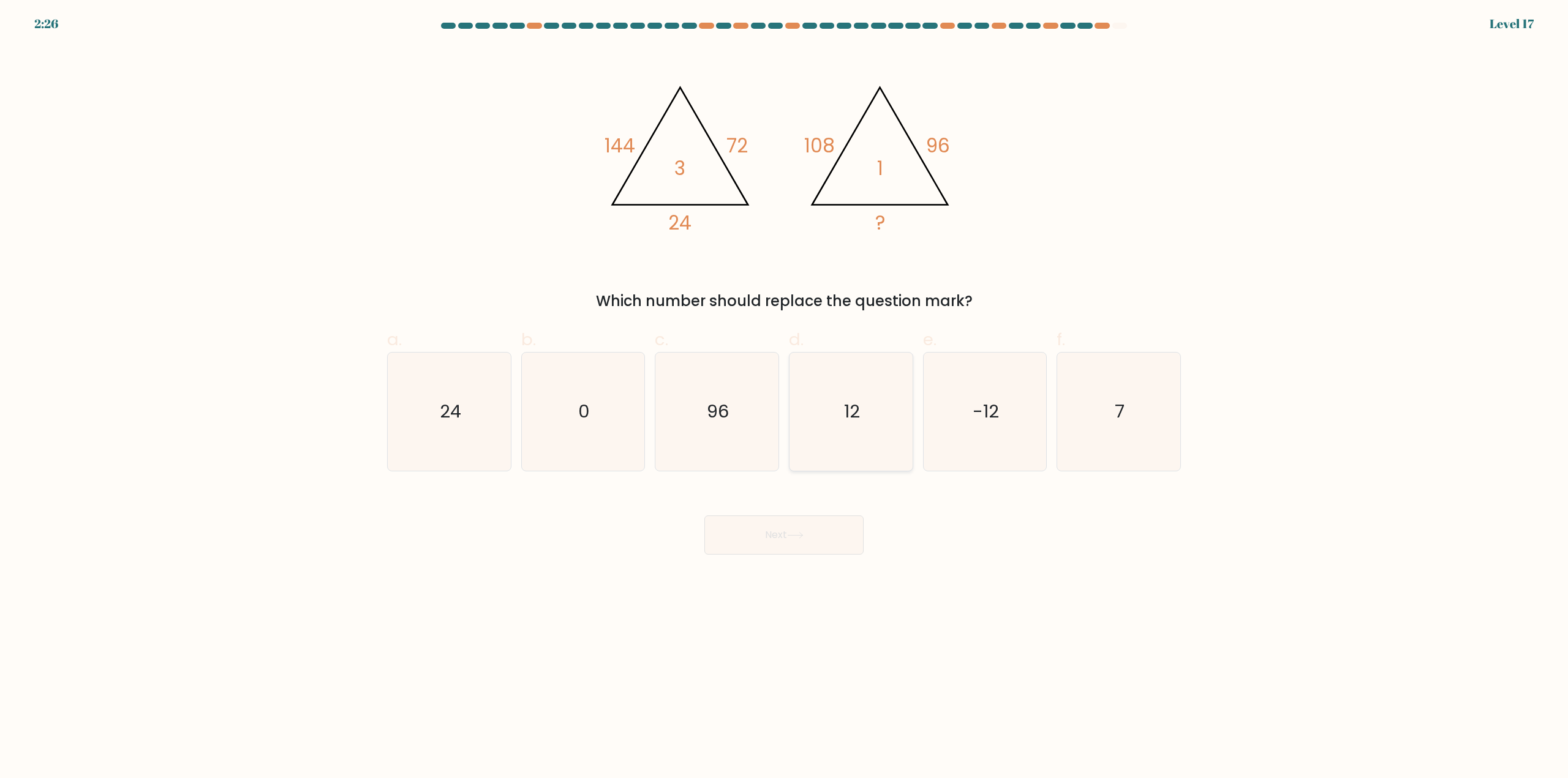
click at [869, 432] on icon "12" at bounding box center [851, 411] width 118 height 118
click at [785, 397] on input "d. 12" at bounding box center [784, 393] width 1 height 8
radio input "true"
click at [815, 535] on button "Next" at bounding box center [783, 535] width 159 height 39
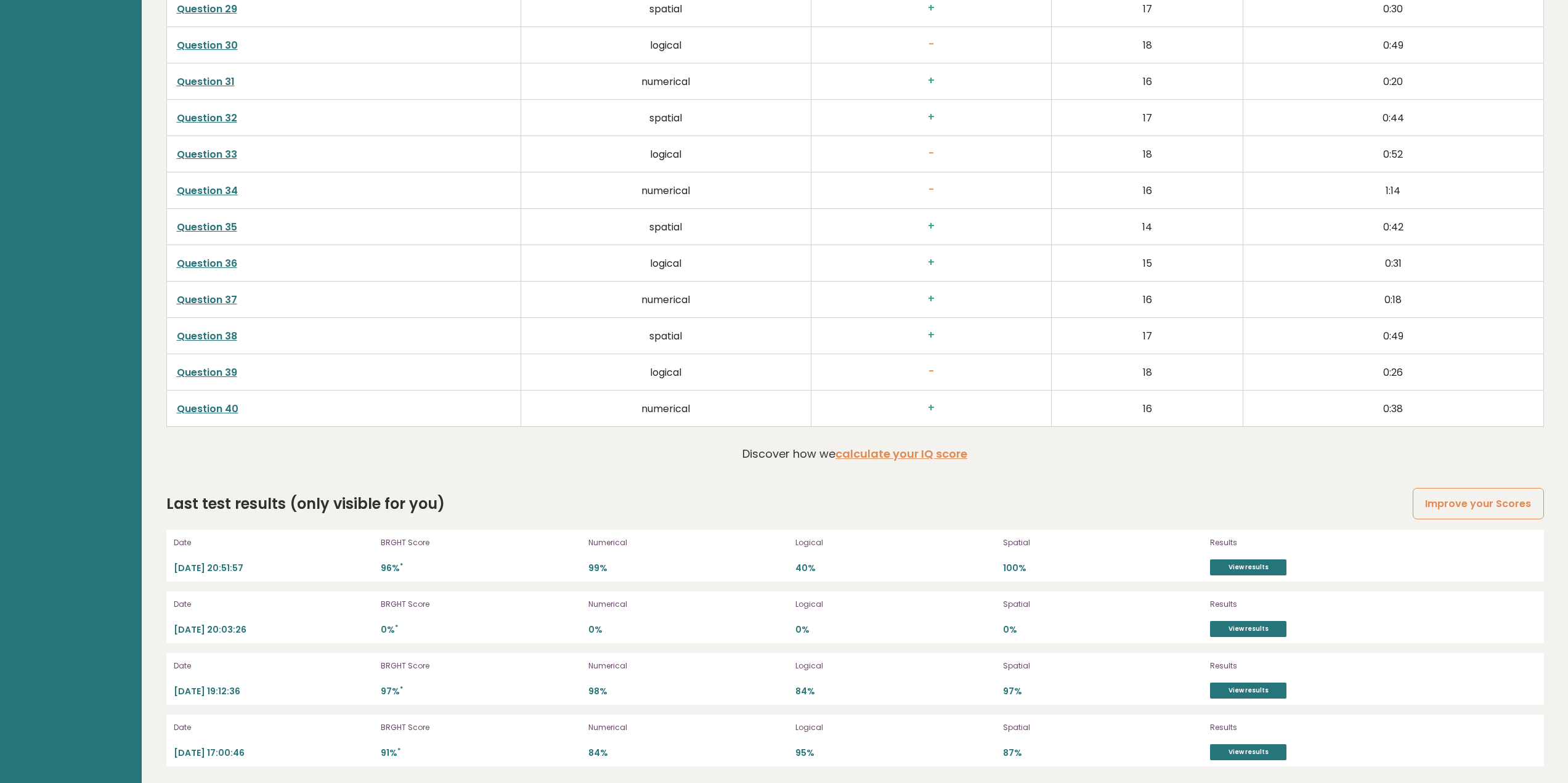
scroll to position [3353, 0]
click at [200, 371] on link "Question 39" at bounding box center [207, 370] width 61 height 14
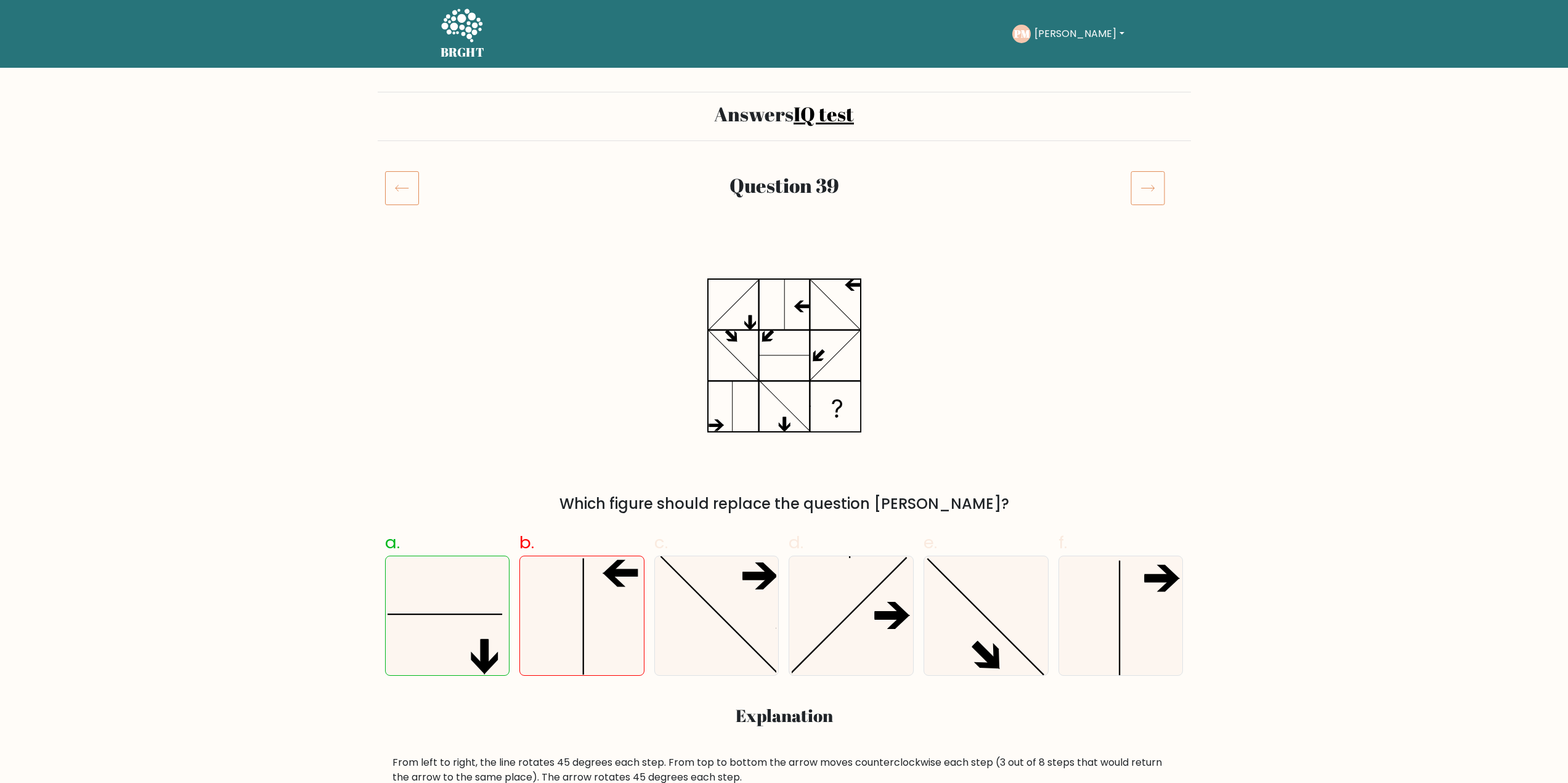
click at [456, 38] on icon at bounding box center [462, 27] width 43 height 37
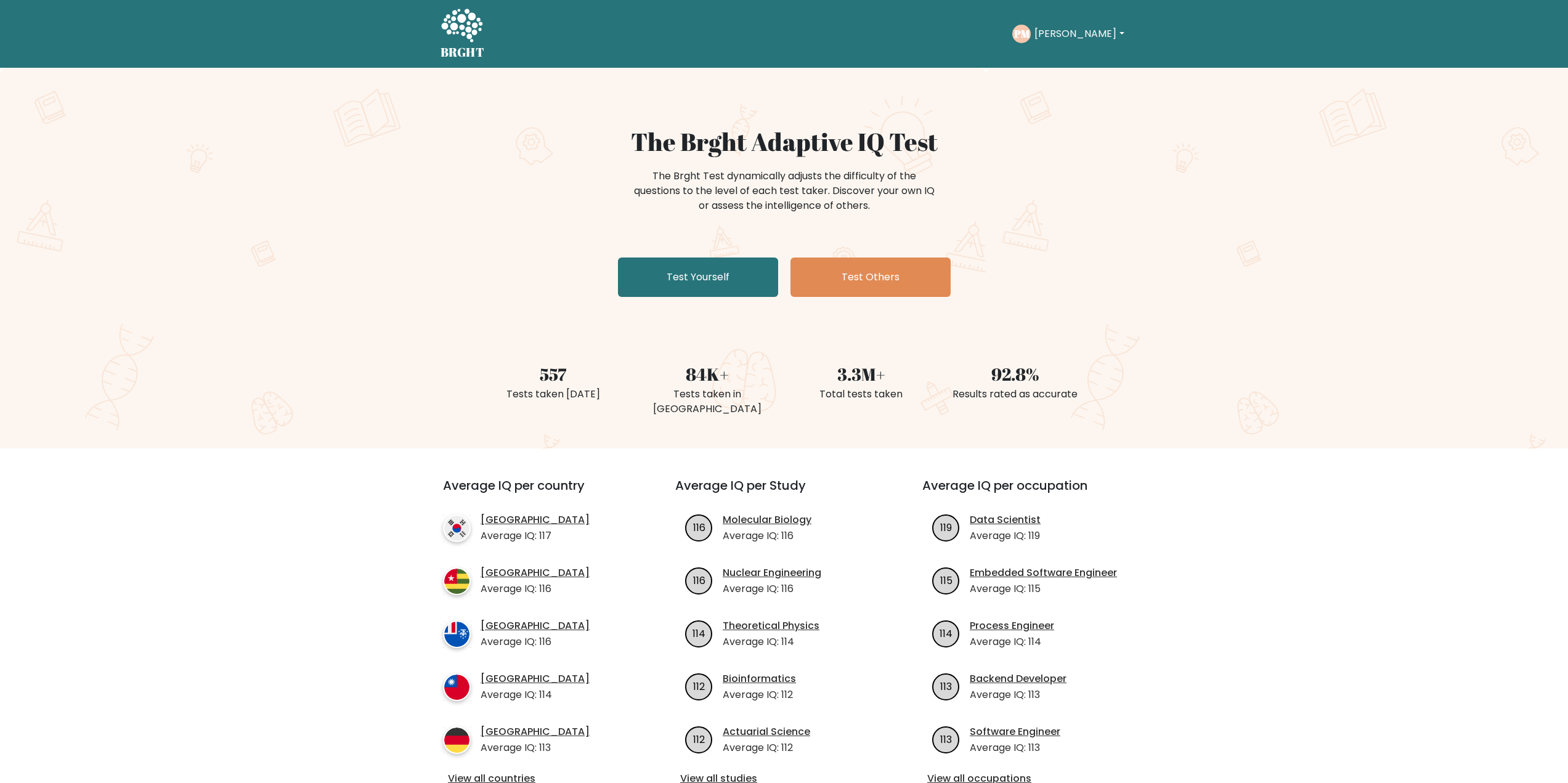
click at [1029, 35] on text "PM" at bounding box center [1022, 33] width 17 height 14
drag, startPoint x: 1041, startPoint y: 35, endPoint x: 1050, endPoint y: 35, distance: 9.0
click at [1045, 35] on button "[PERSON_NAME]" at bounding box center [1079, 34] width 96 height 16
click at [1049, 53] on link "Dashboard" at bounding box center [1061, 60] width 97 height 20
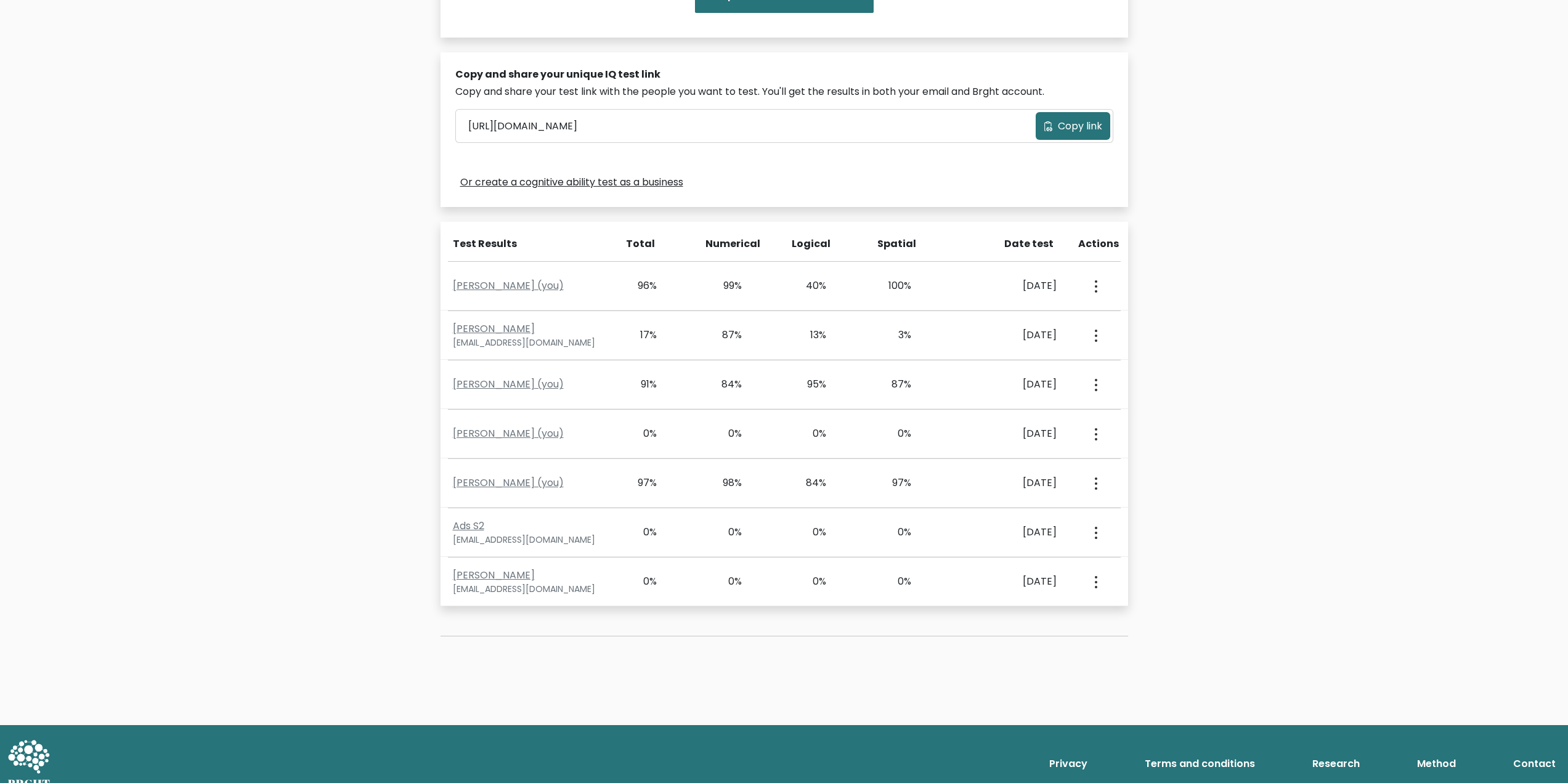
scroll to position [354, 0]
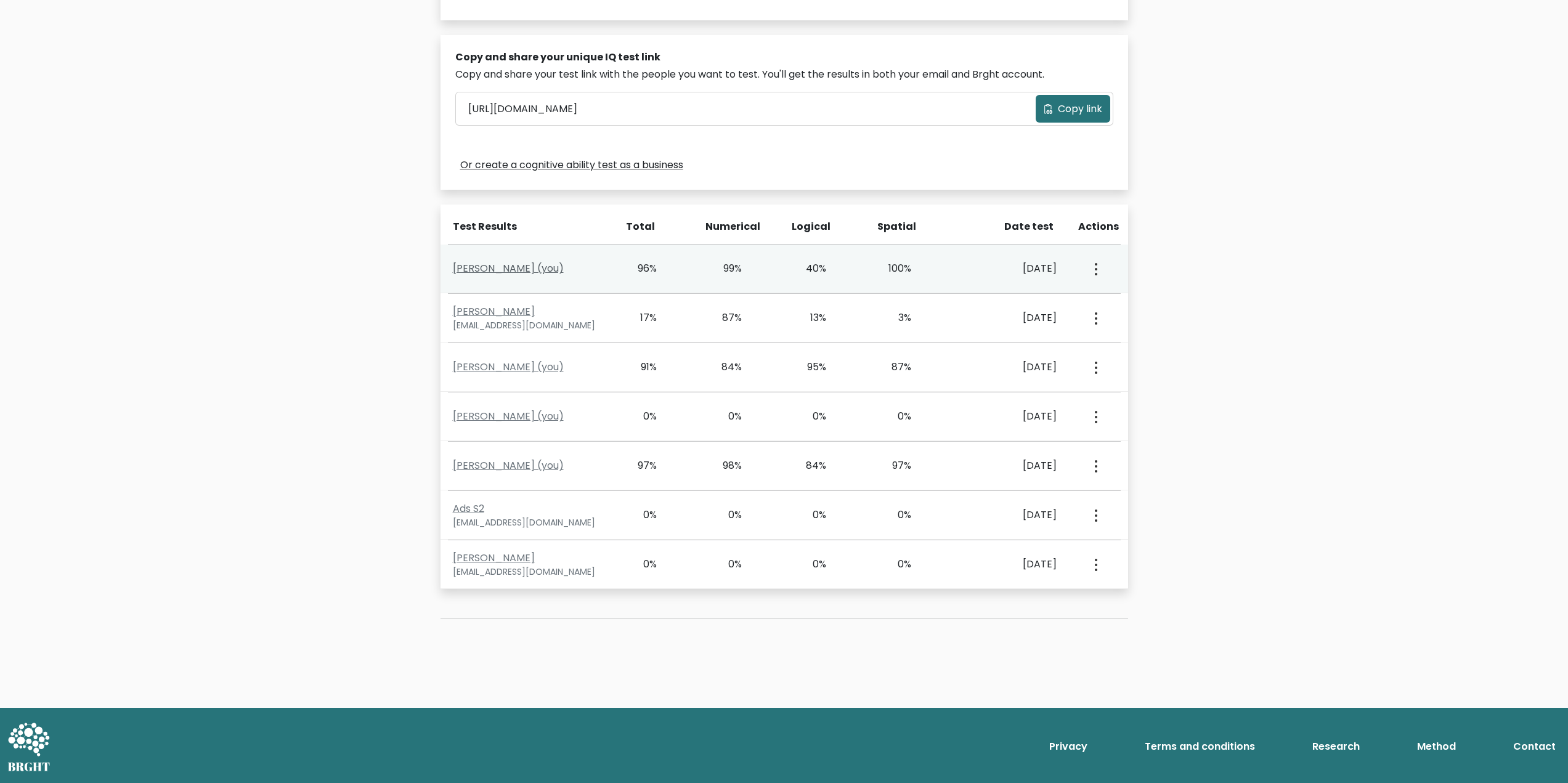
click at [494, 268] on link "[PERSON_NAME] (you)" at bounding box center [508, 268] width 111 height 14
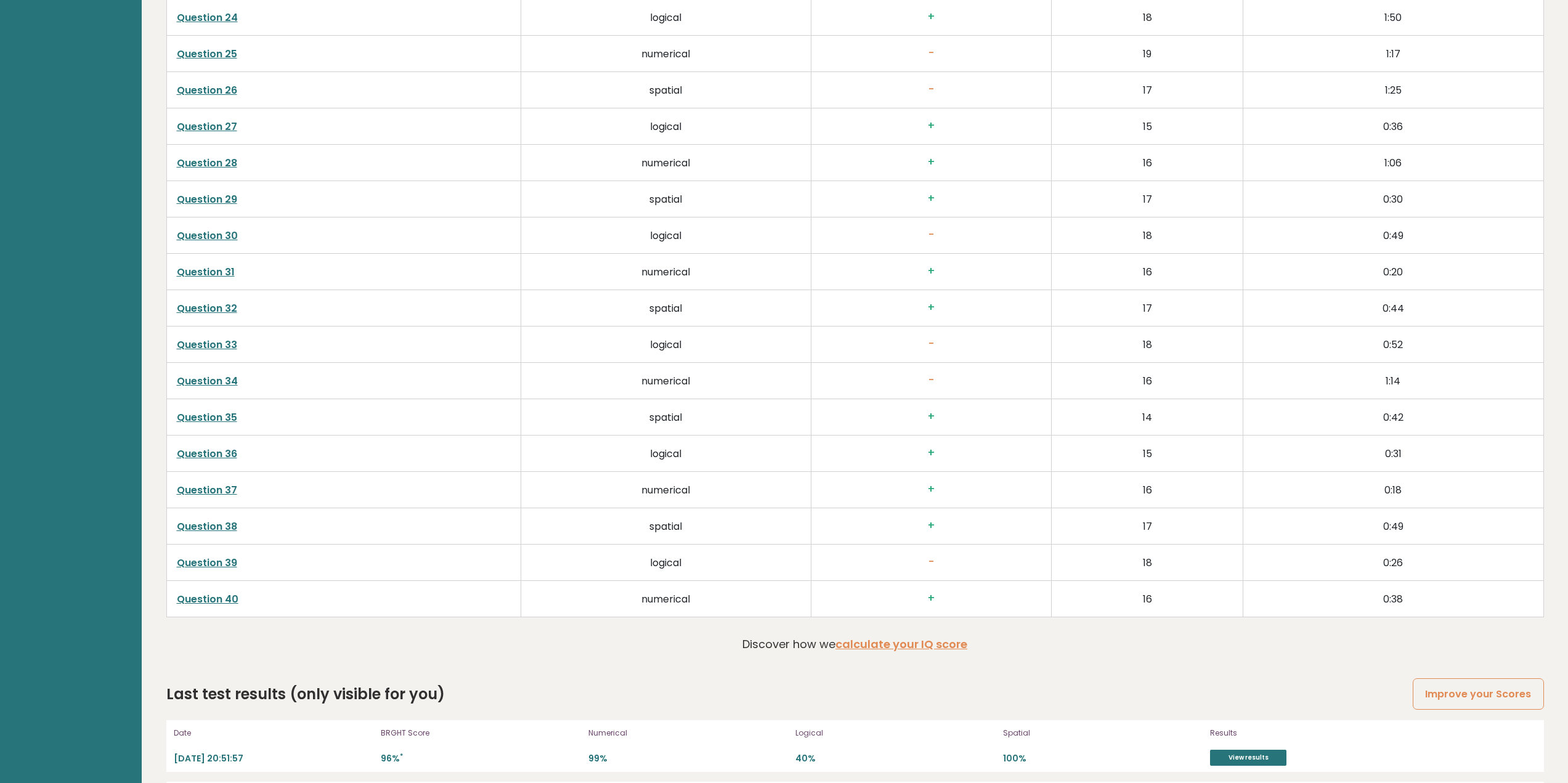
scroll to position [3353, 0]
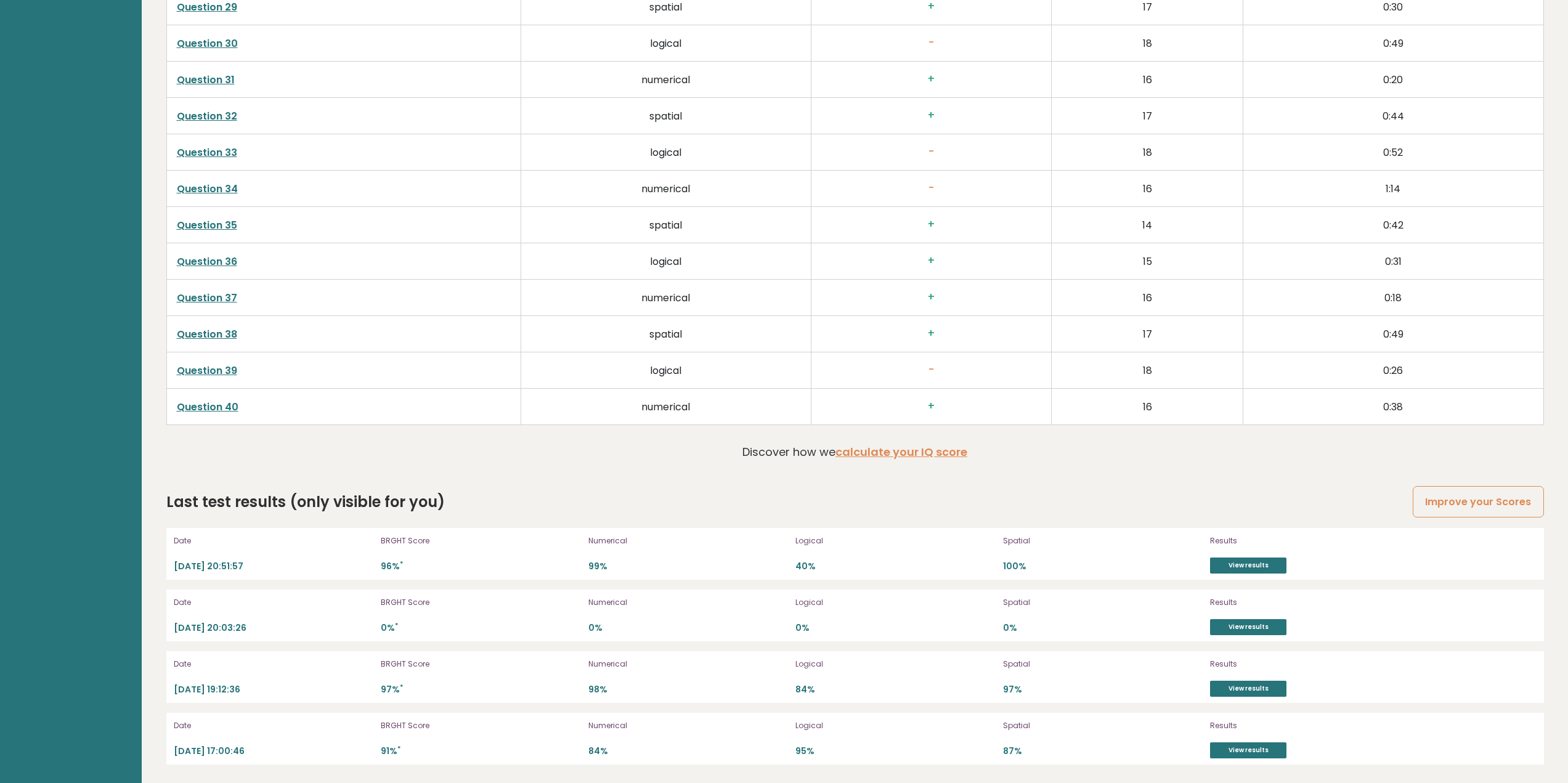
click at [224, 369] on link "Question 39" at bounding box center [207, 370] width 61 height 14
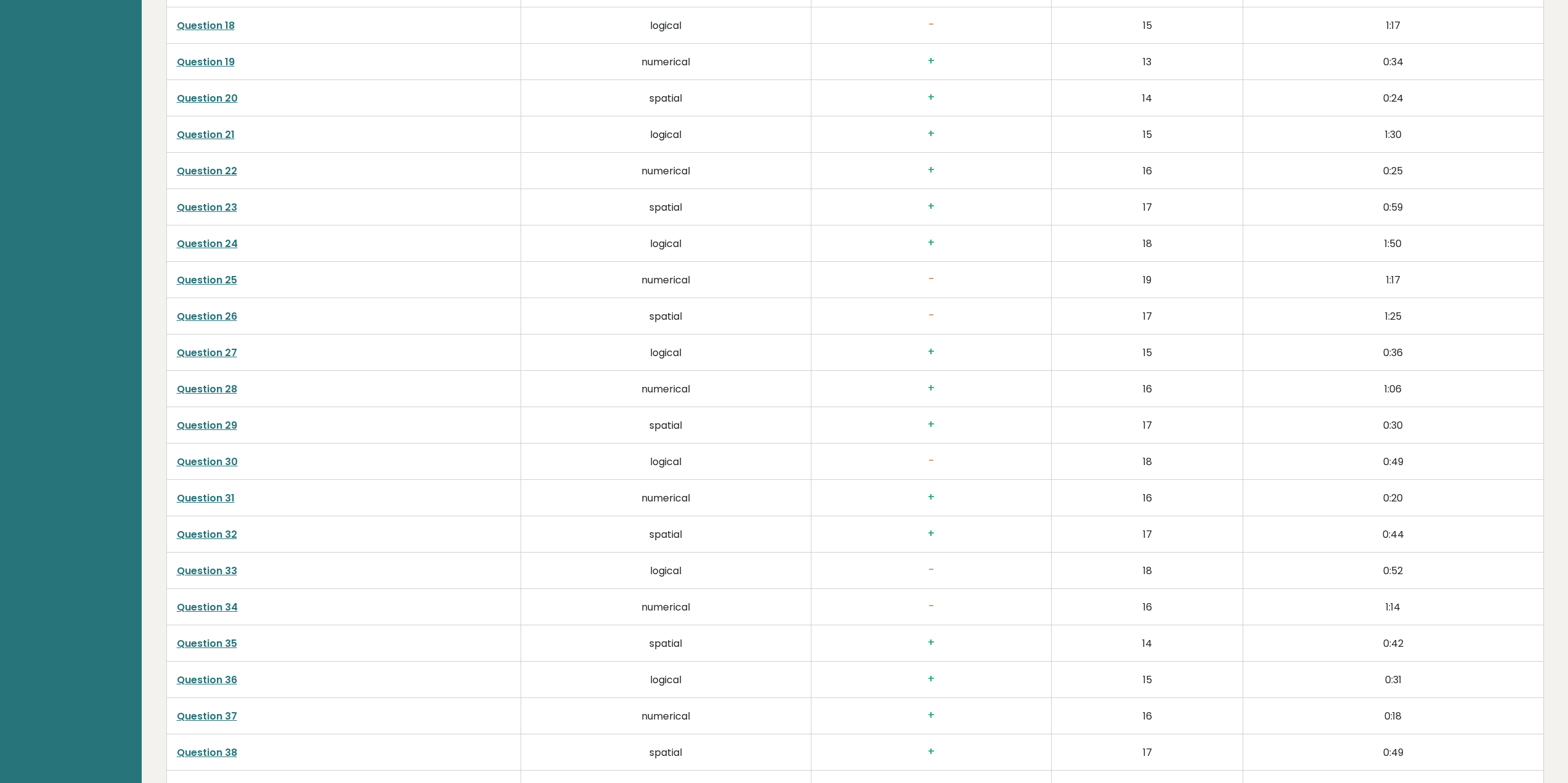
scroll to position [3265, 0]
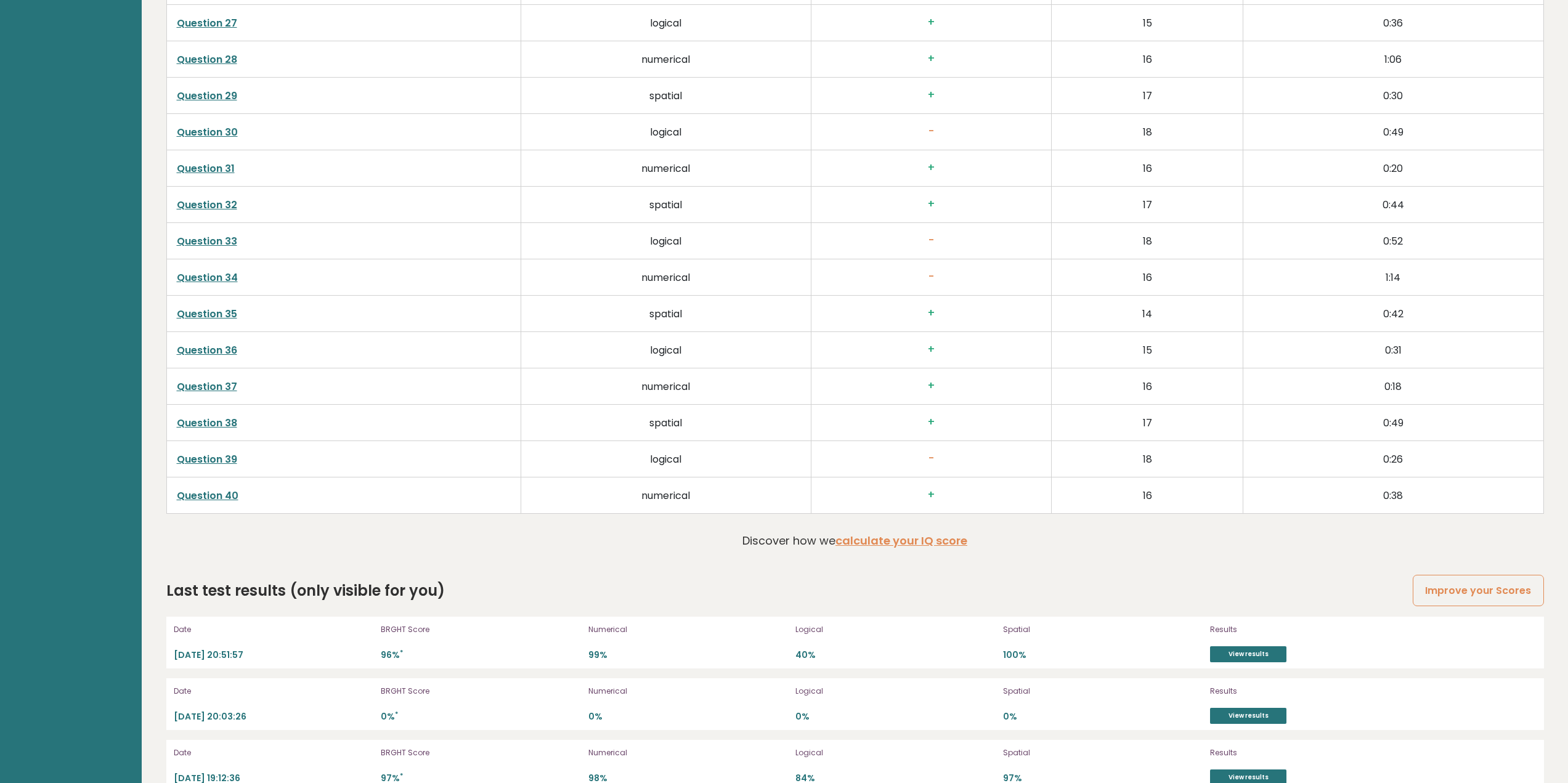
click at [191, 277] on link "Question 34" at bounding box center [207, 277] width 61 height 14
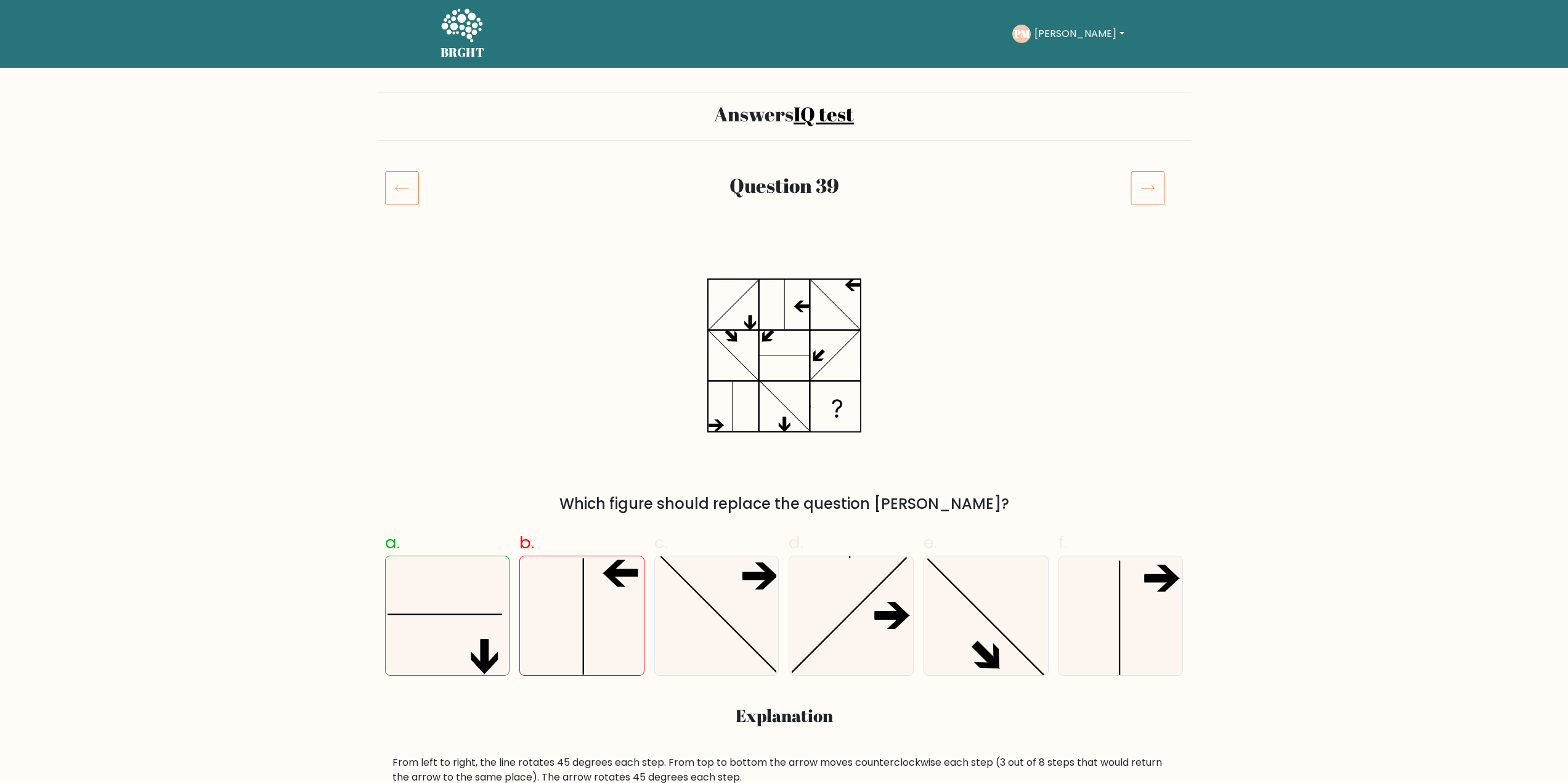
click at [404, 184] on icon at bounding box center [402, 188] width 34 height 35
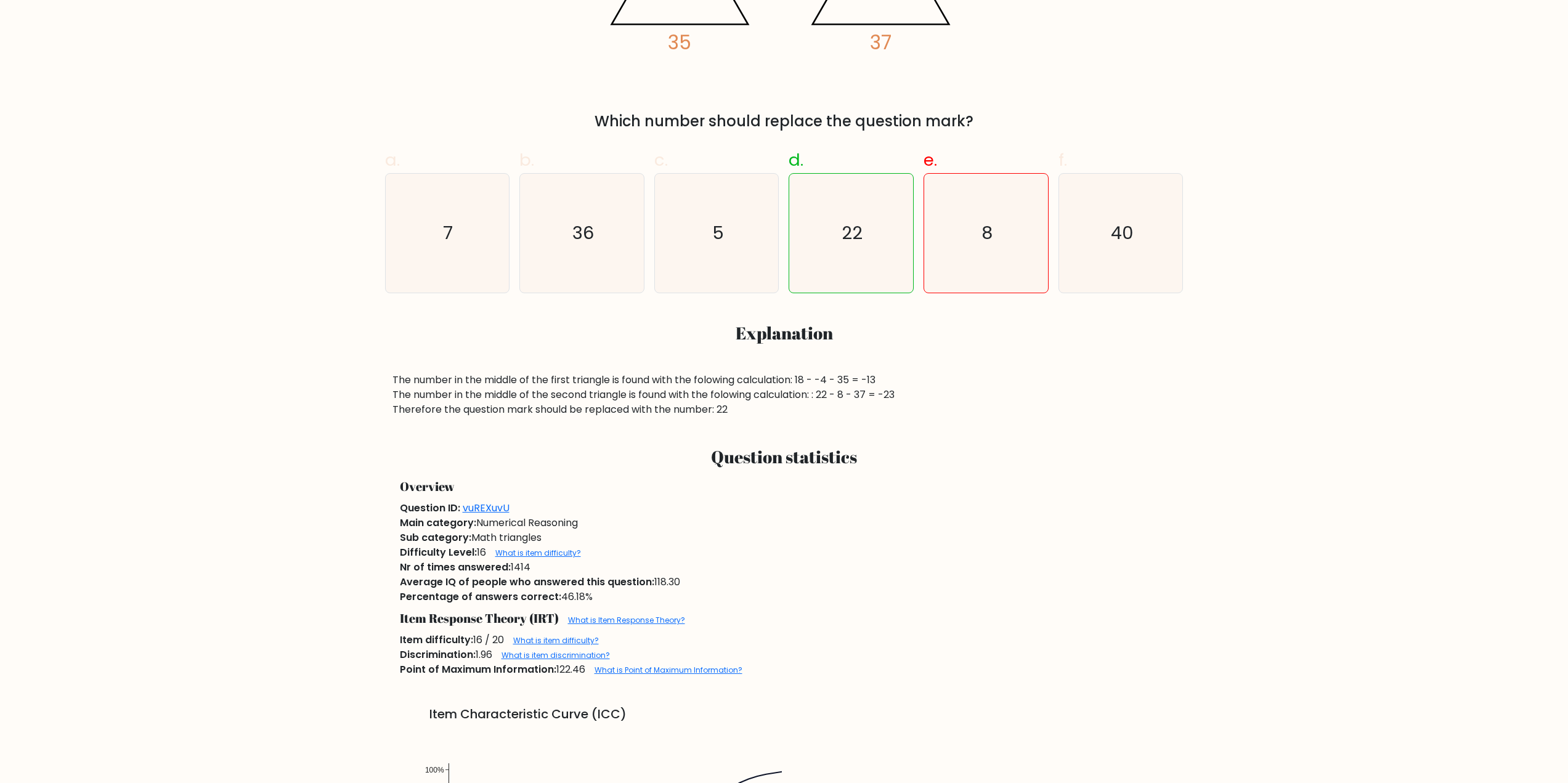
scroll to position [308, 0]
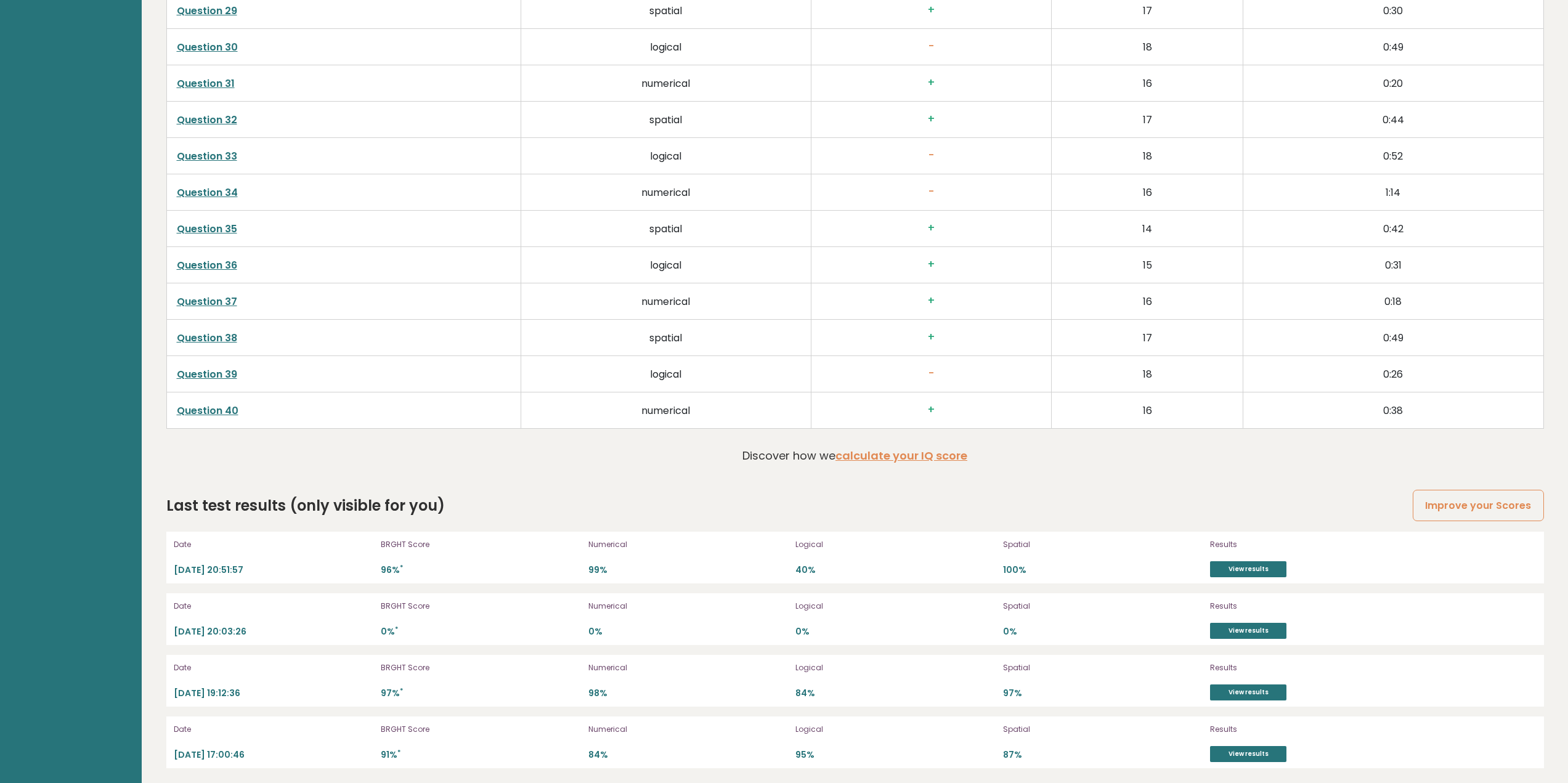
scroll to position [3353, 0]
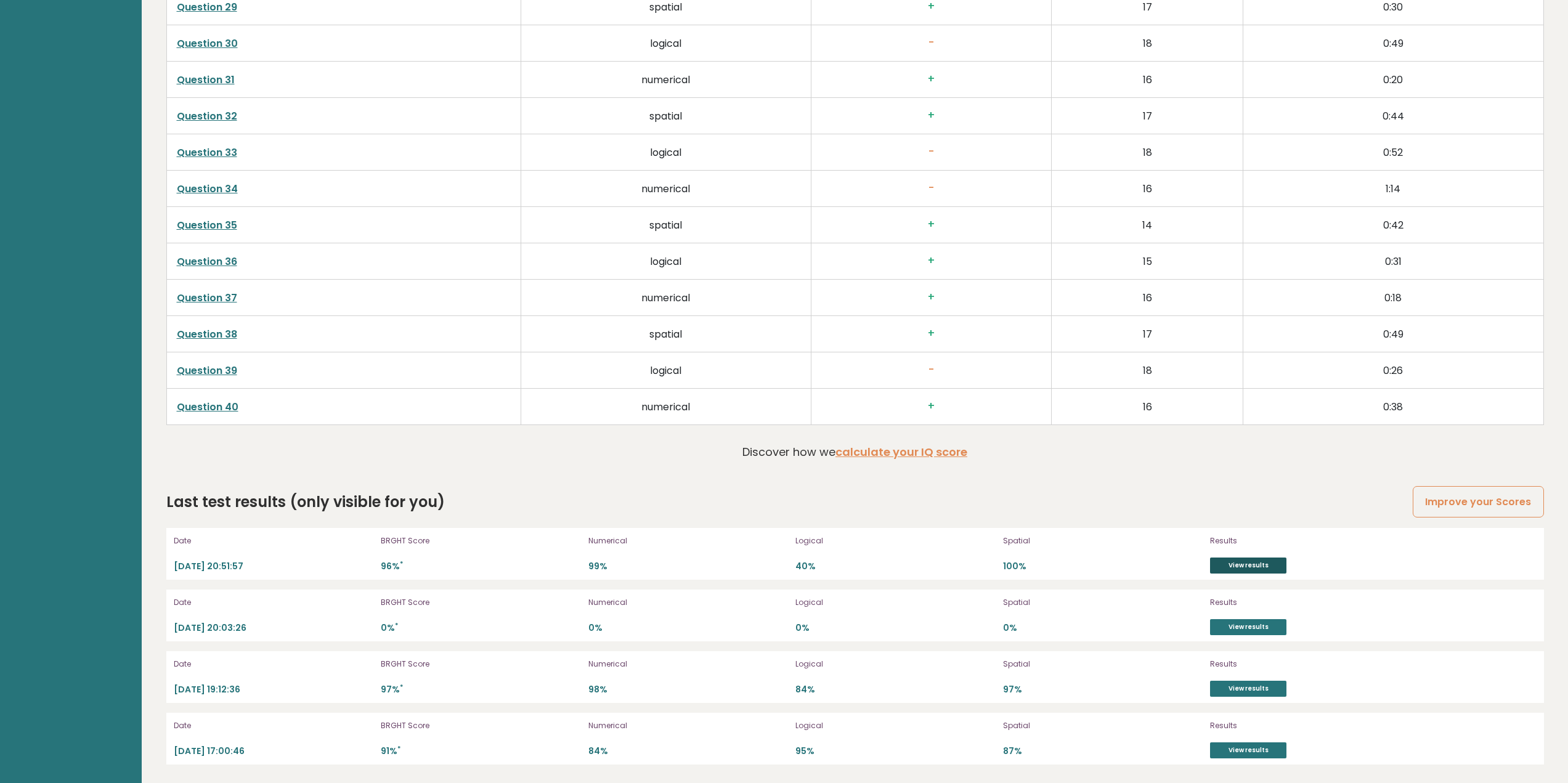
click at [1236, 563] on link "View results" at bounding box center [1248, 565] width 77 height 16
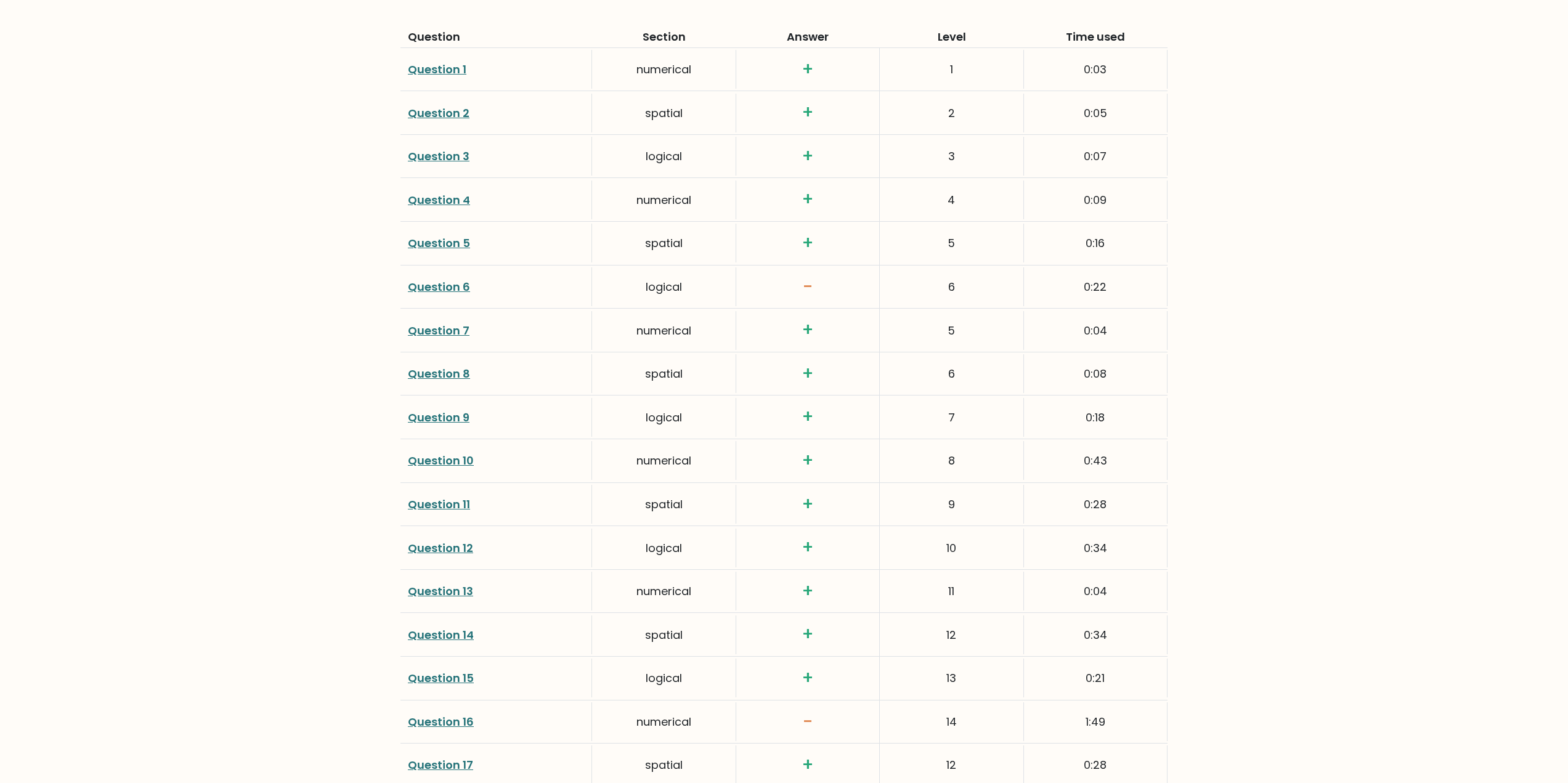
scroll to position [1787, 0]
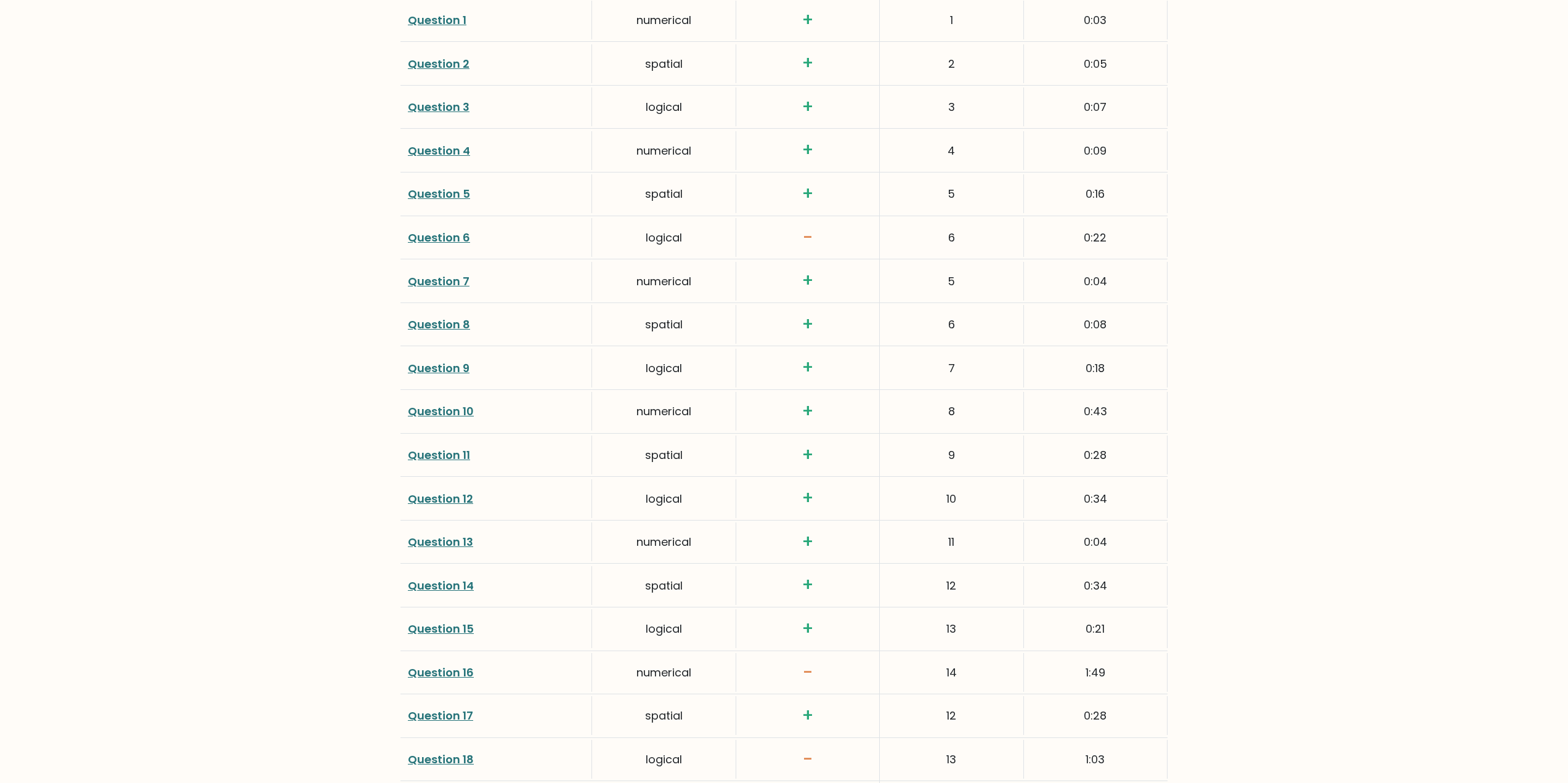
click at [456, 237] on link "Question 6" at bounding box center [439, 237] width 62 height 15
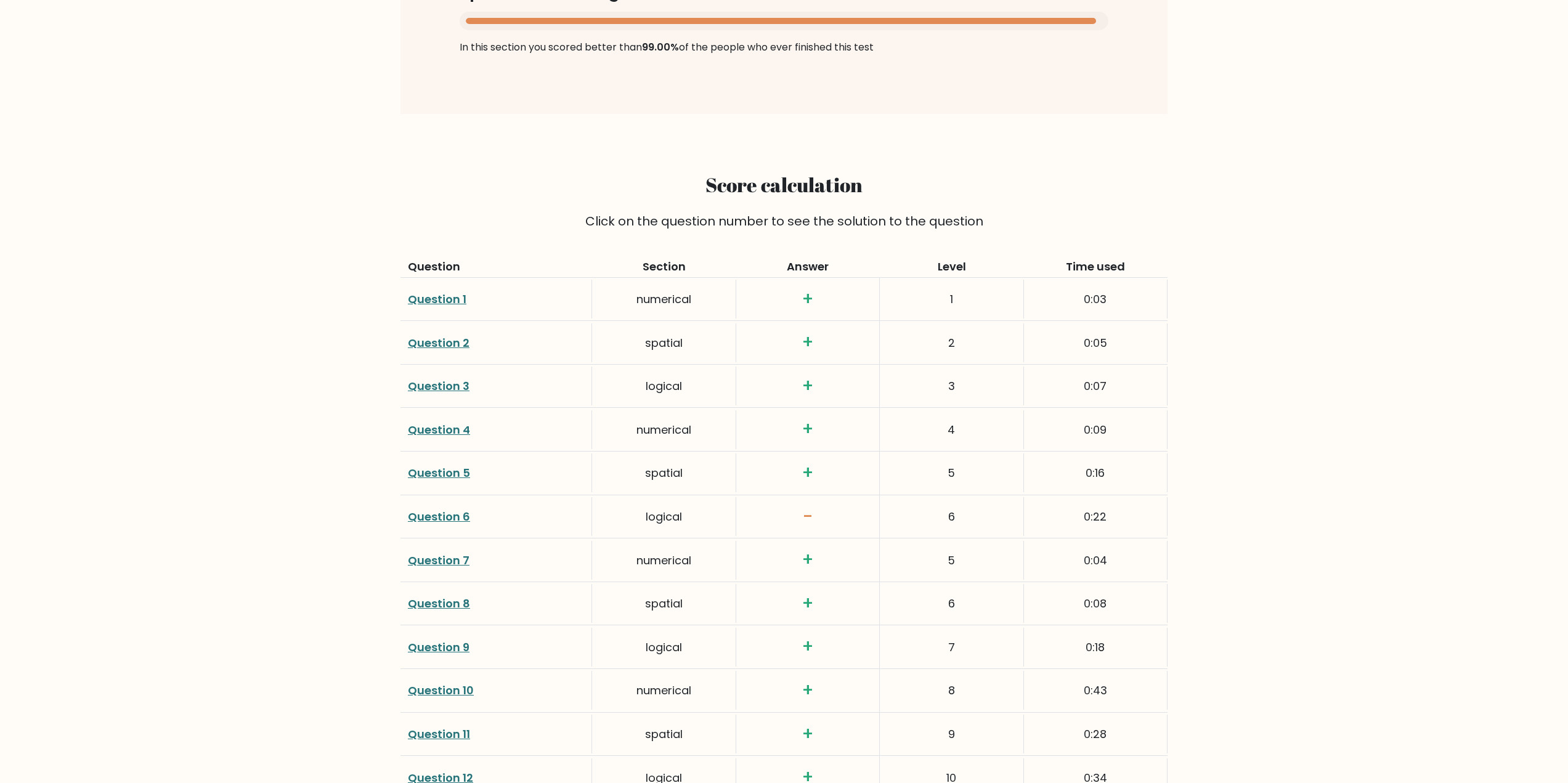
scroll to position [1393, 0]
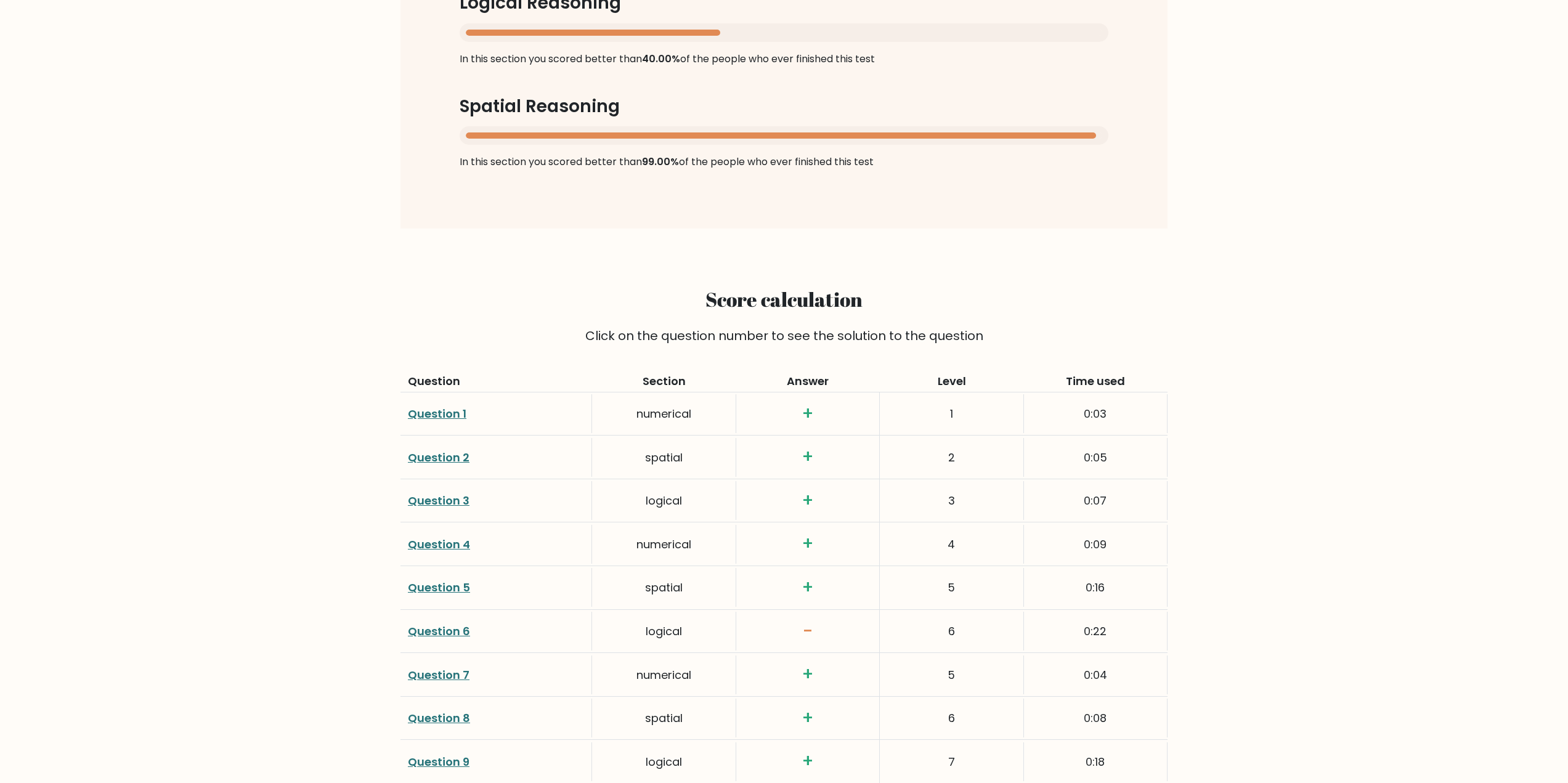
click at [433, 413] on link "Question 1" at bounding box center [437, 413] width 59 height 15
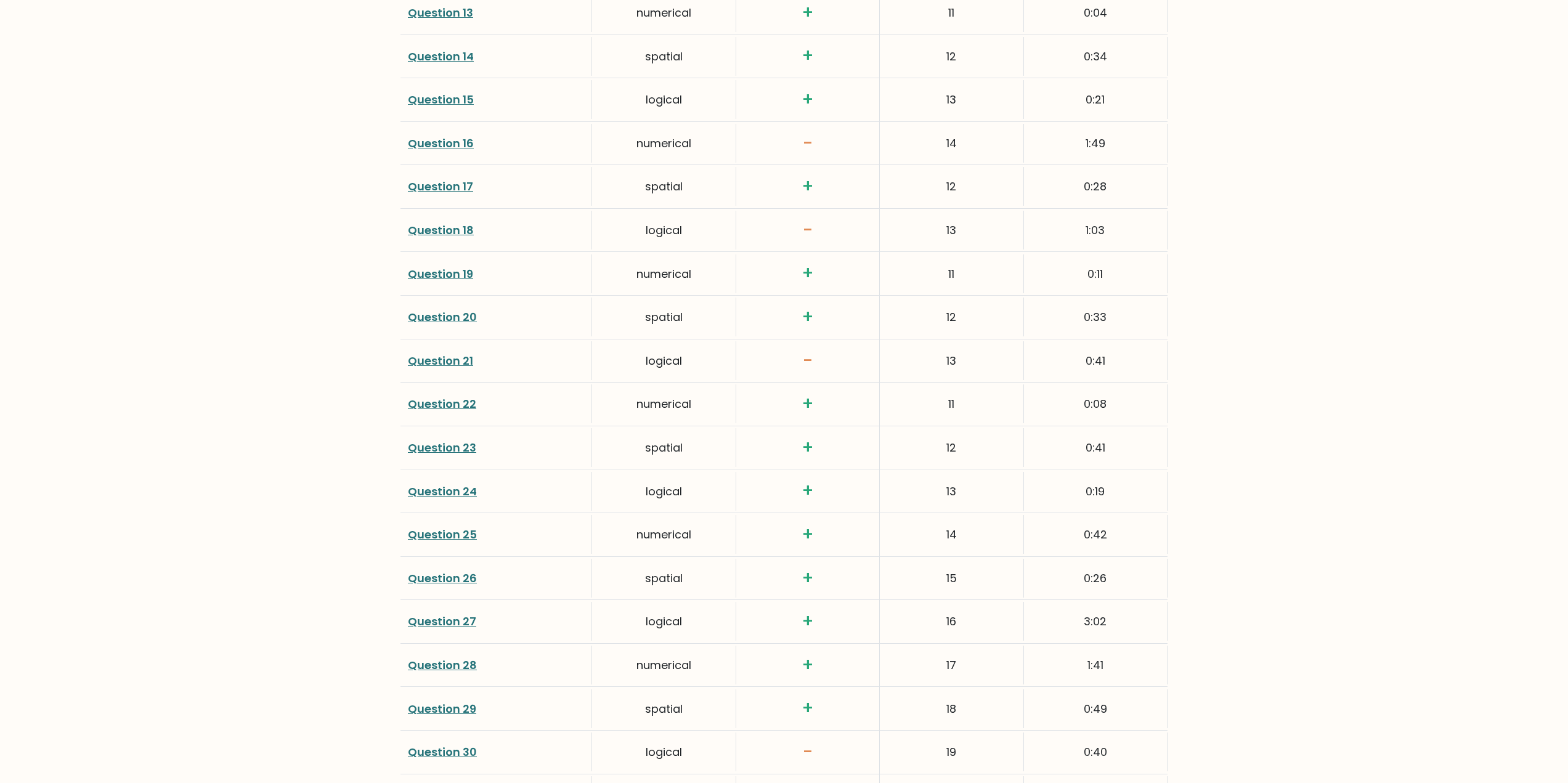
scroll to position [2317, 0]
click at [412, 625] on link "Question 27" at bounding box center [442, 620] width 69 height 15
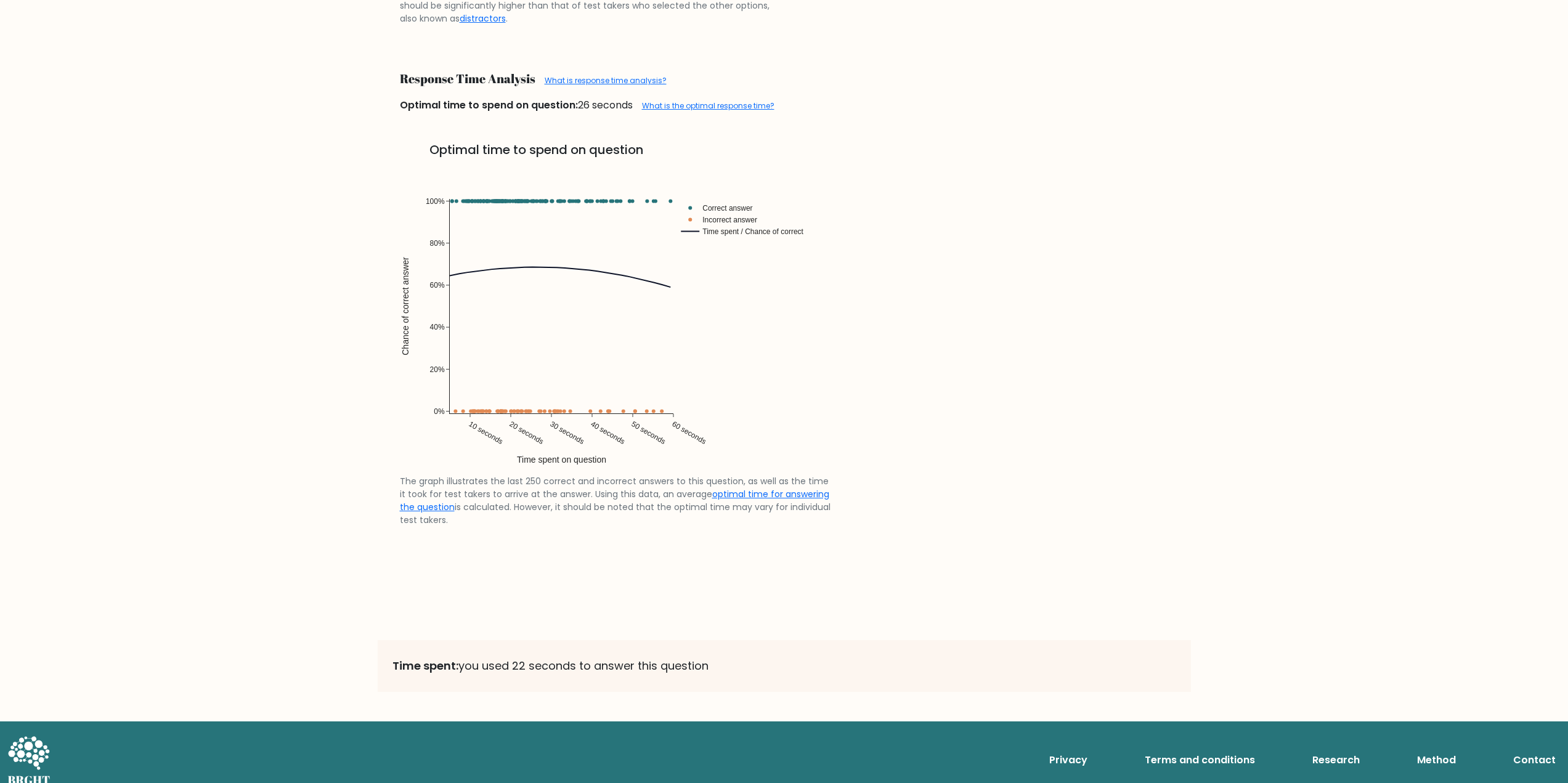
scroll to position [2276, 0]
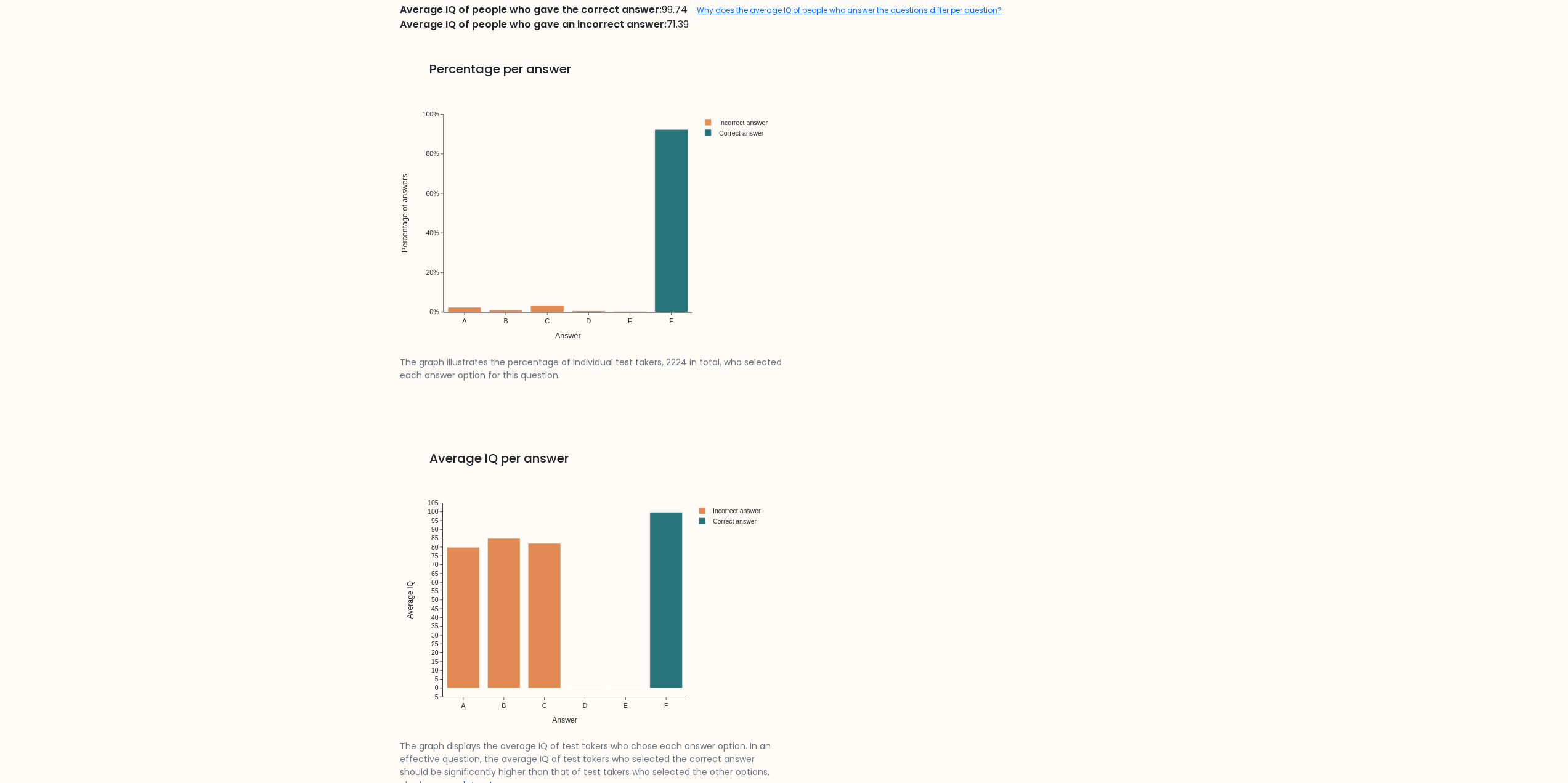
scroll to position [1971, 0]
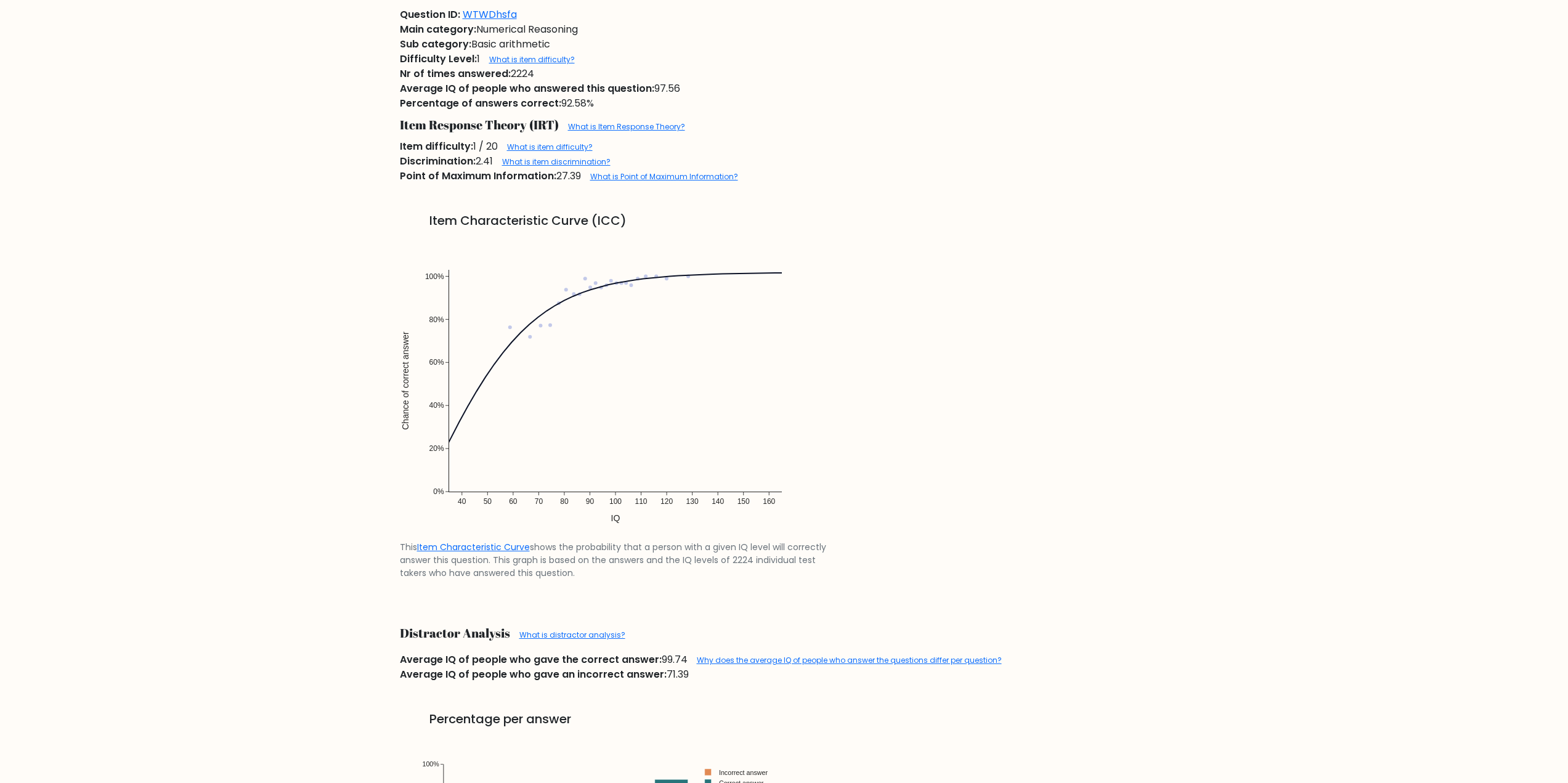
drag, startPoint x: 705, startPoint y: 378, endPoint x: 722, endPoint y: 386, distance: 18.8
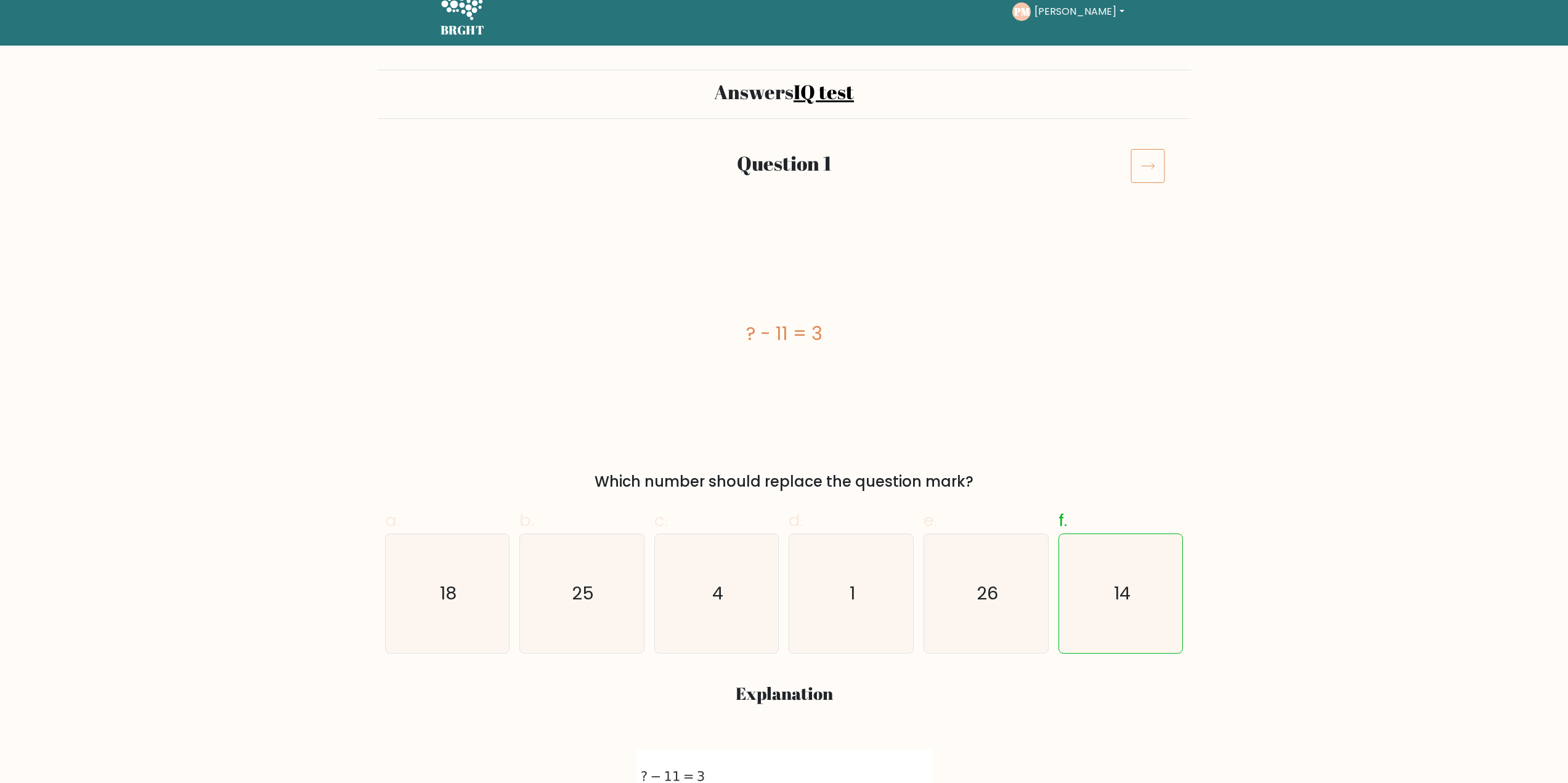
scroll to position [0, 0]
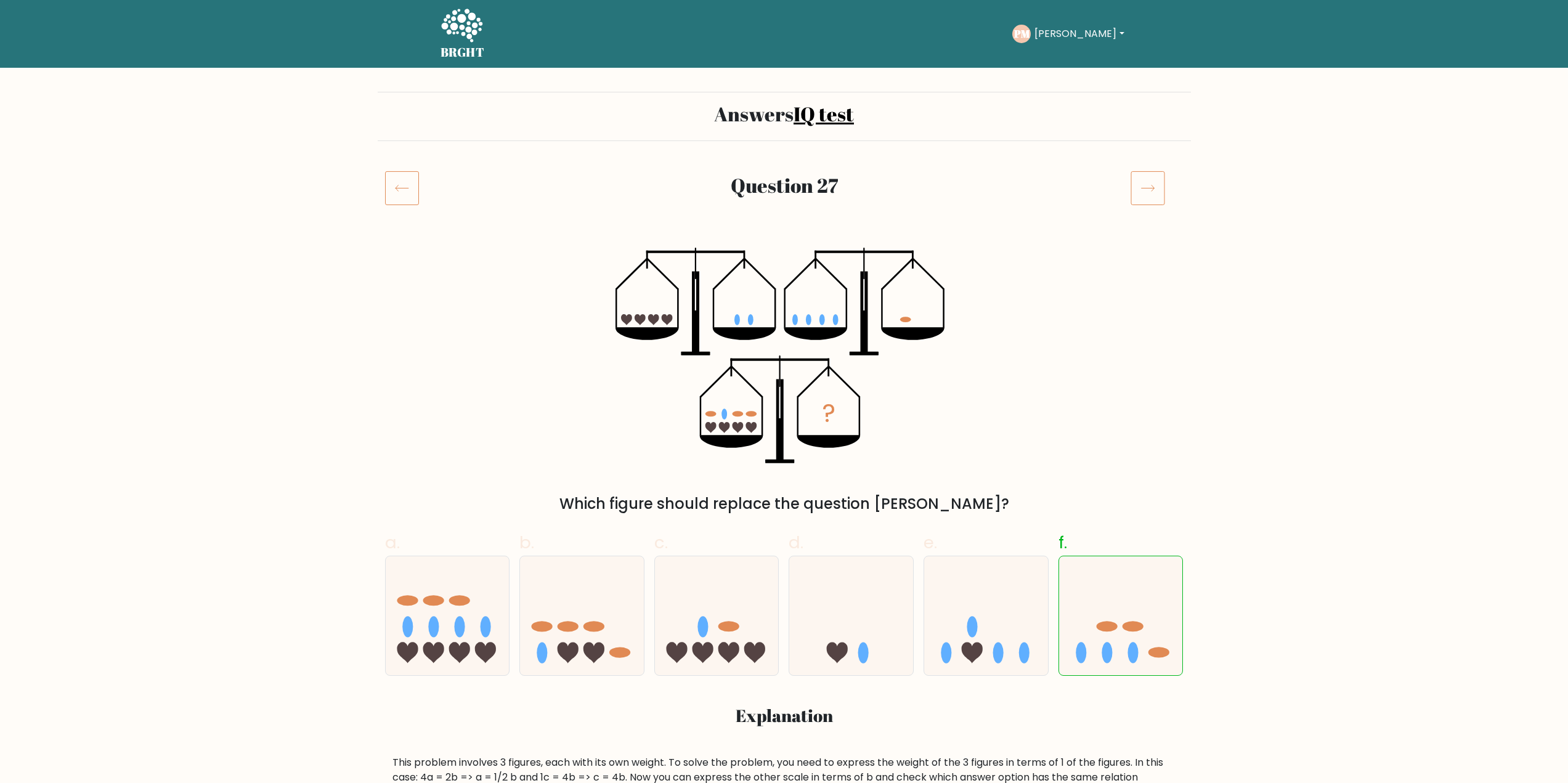
click at [456, 17] on icon at bounding box center [462, 27] width 43 height 37
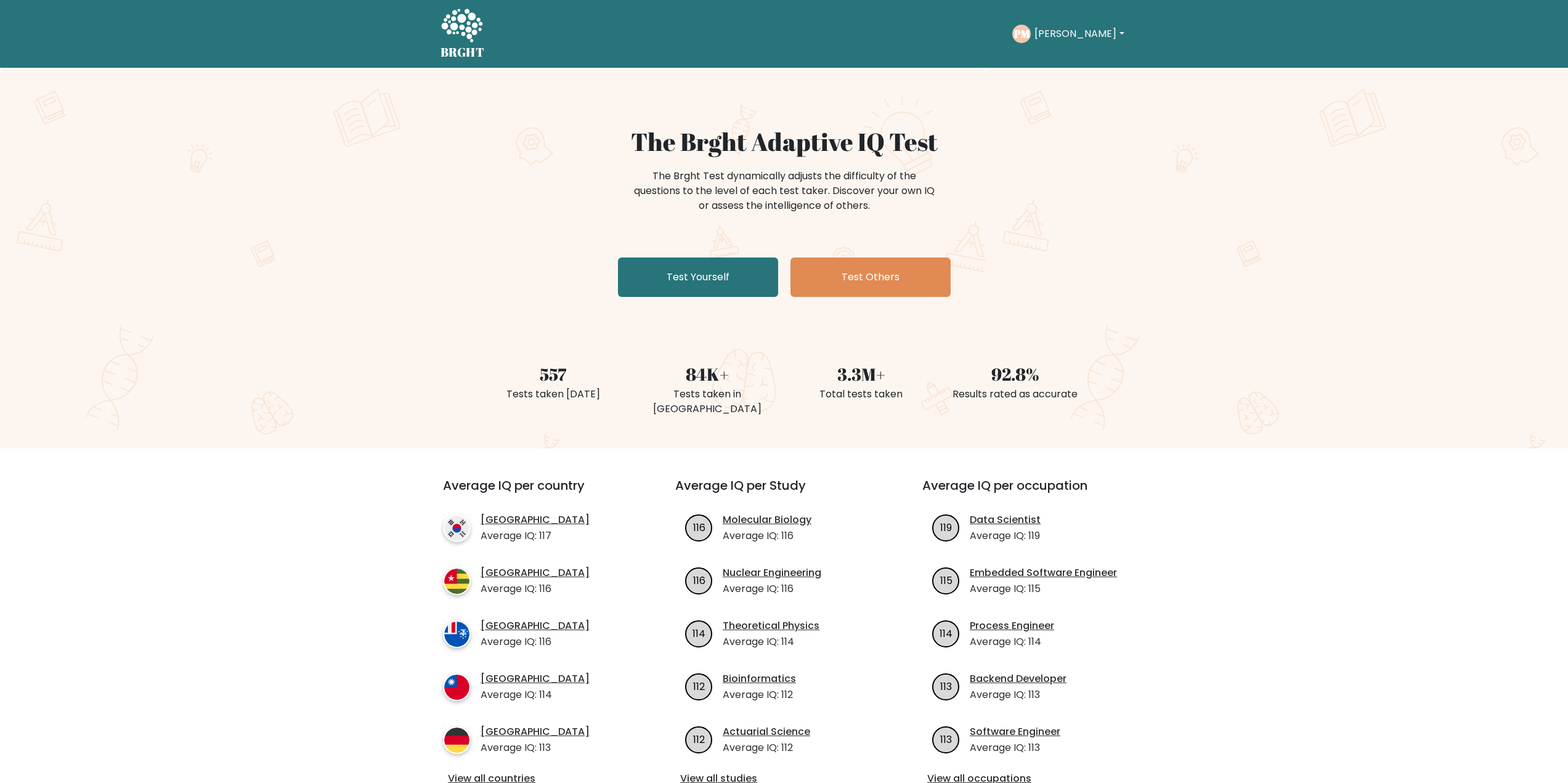
click at [1046, 44] on div "PM Peter Dashboard Profile Settings Logout" at bounding box center [1070, 34] width 115 height 28
click at [1061, 29] on button "[PERSON_NAME]" at bounding box center [1079, 34] width 96 height 16
click at [1052, 58] on link "Dashboard" at bounding box center [1061, 60] width 97 height 20
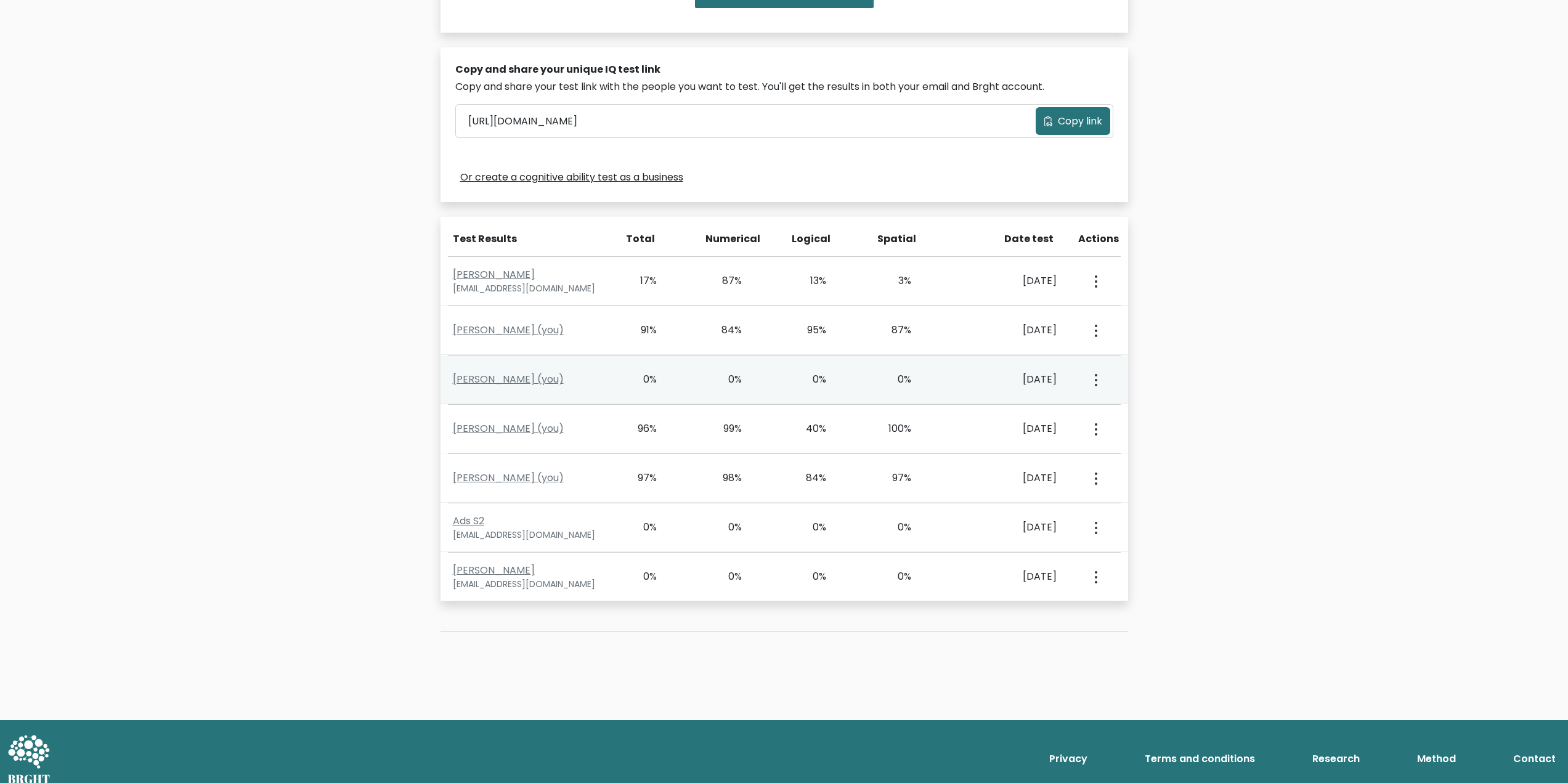
scroll to position [354, 0]
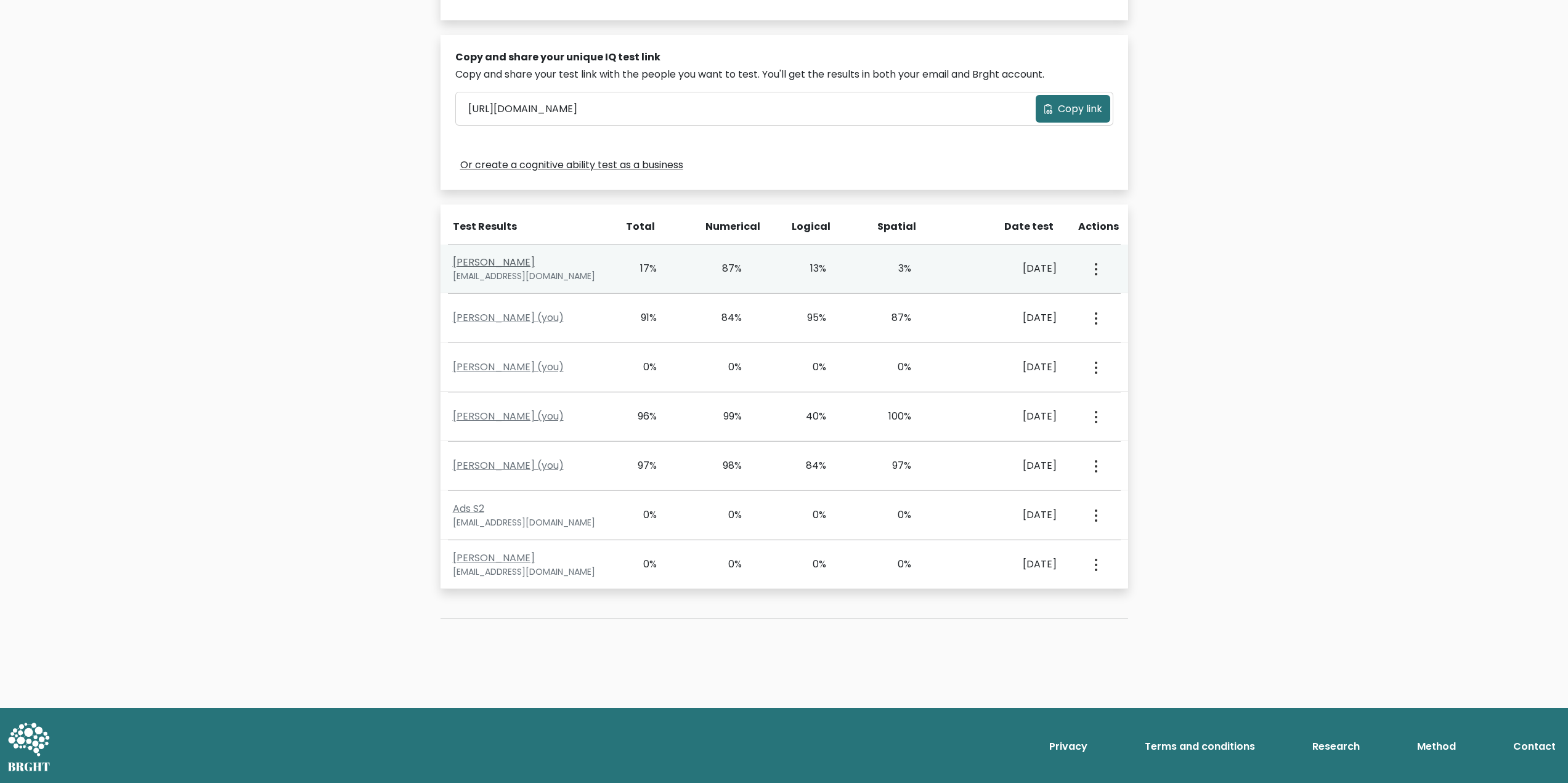
click at [494, 266] on link "[PERSON_NAME]" at bounding box center [494, 262] width 82 height 14
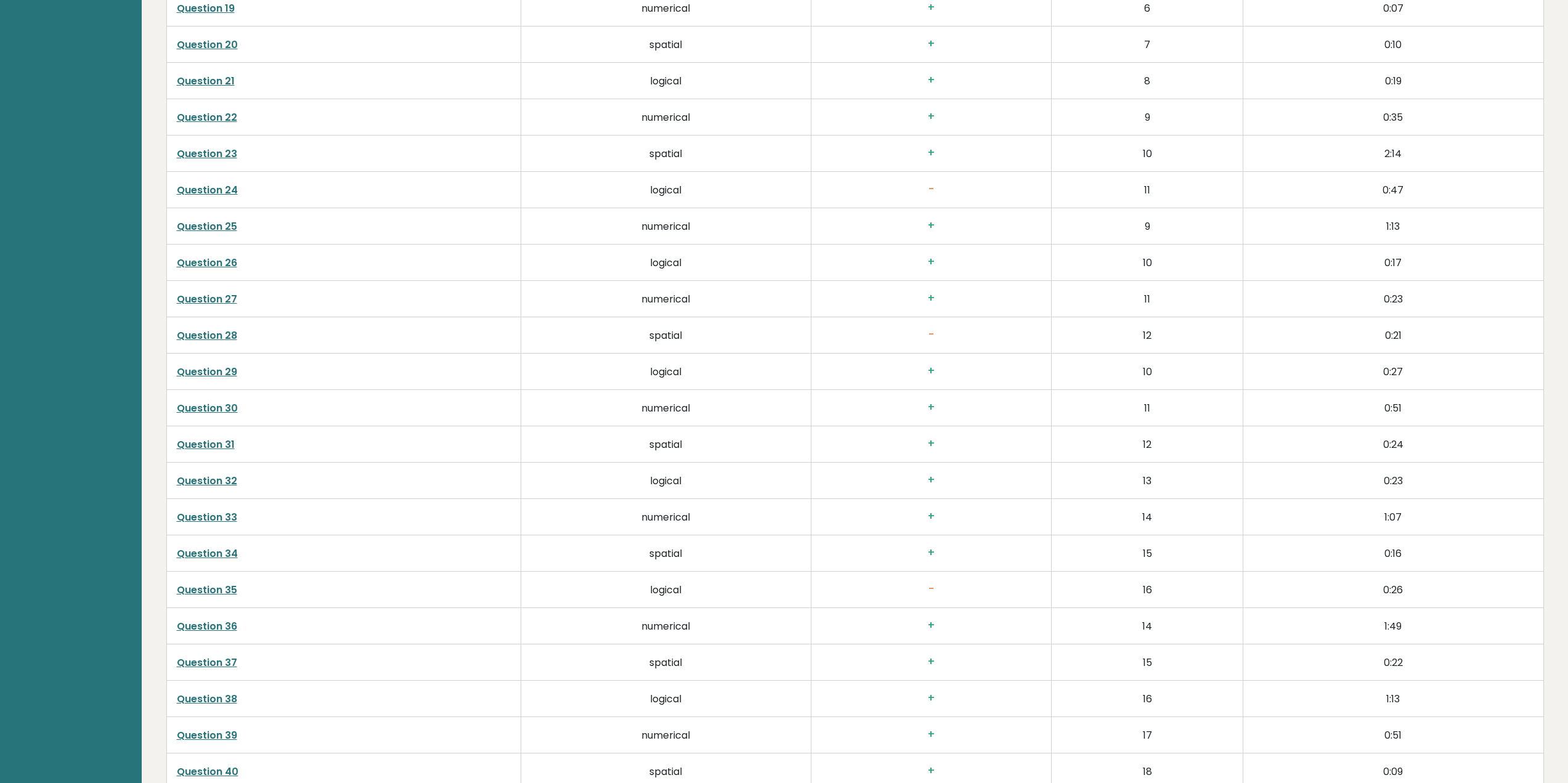
scroll to position [3039, 0]
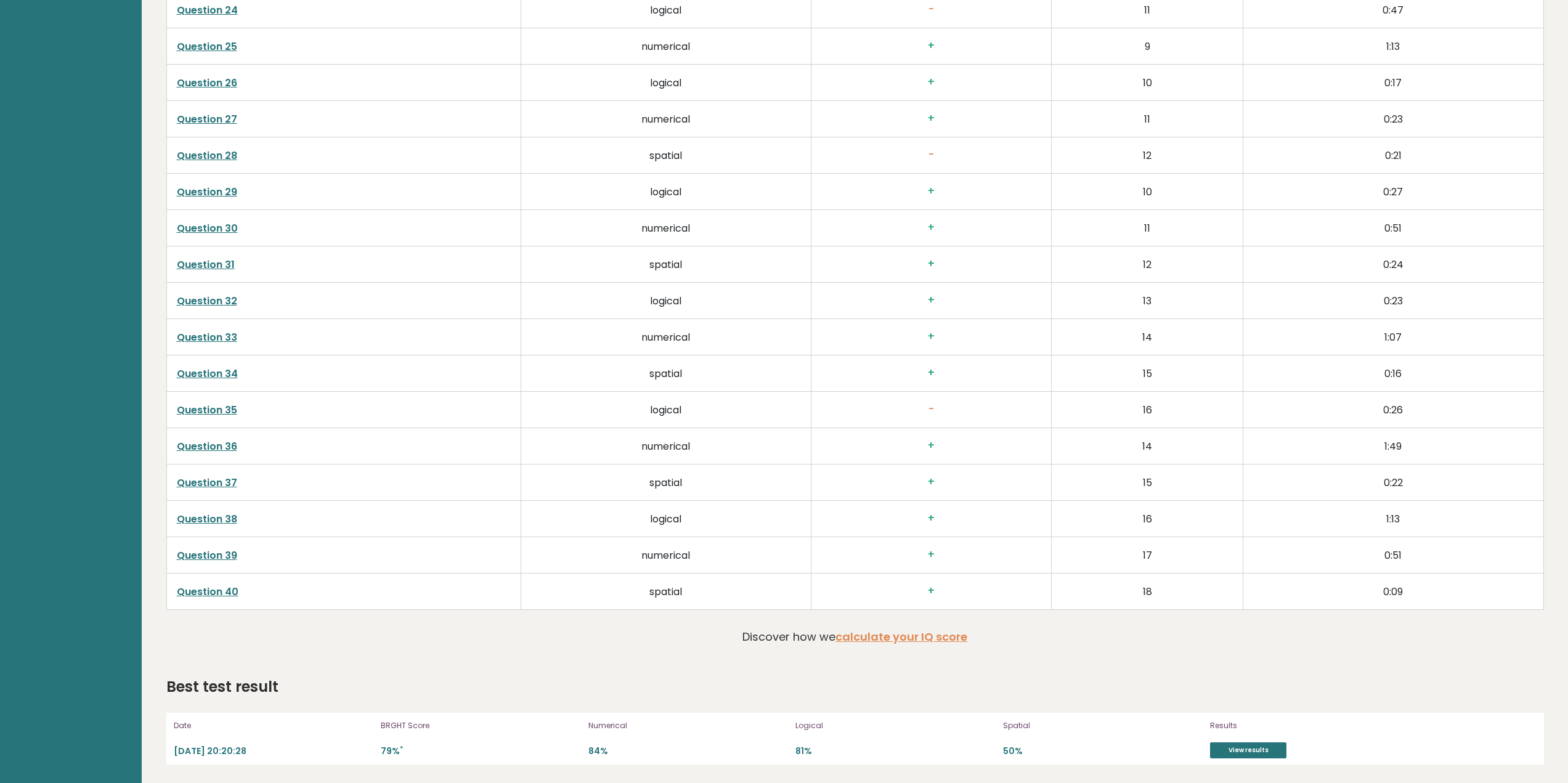
click at [214, 591] on link "Question 40" at bounding box center [208, 591] width 62 height 14
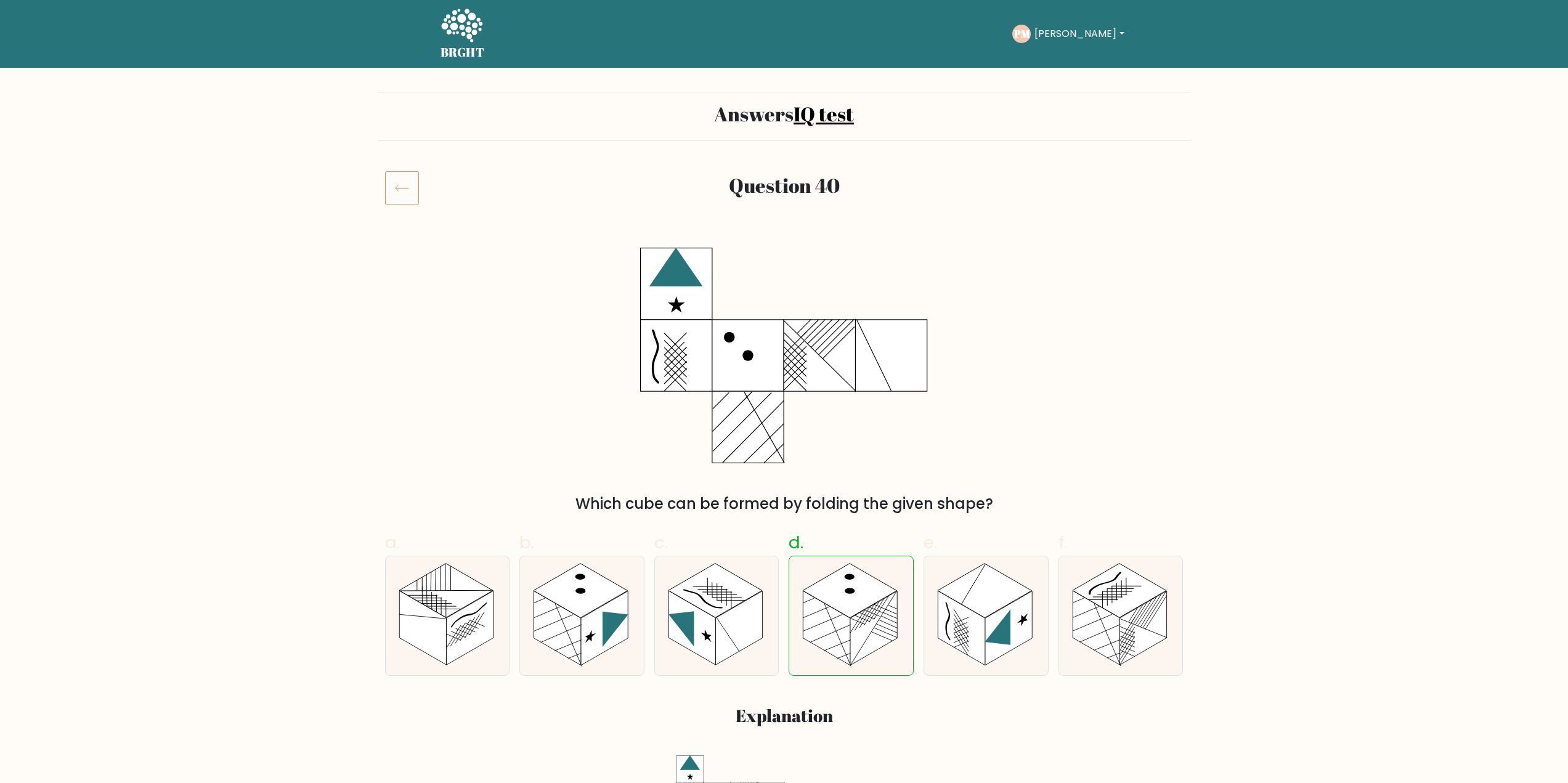
click at [392, 192] on icon at bounding box center [402, 188] width 34 height 35
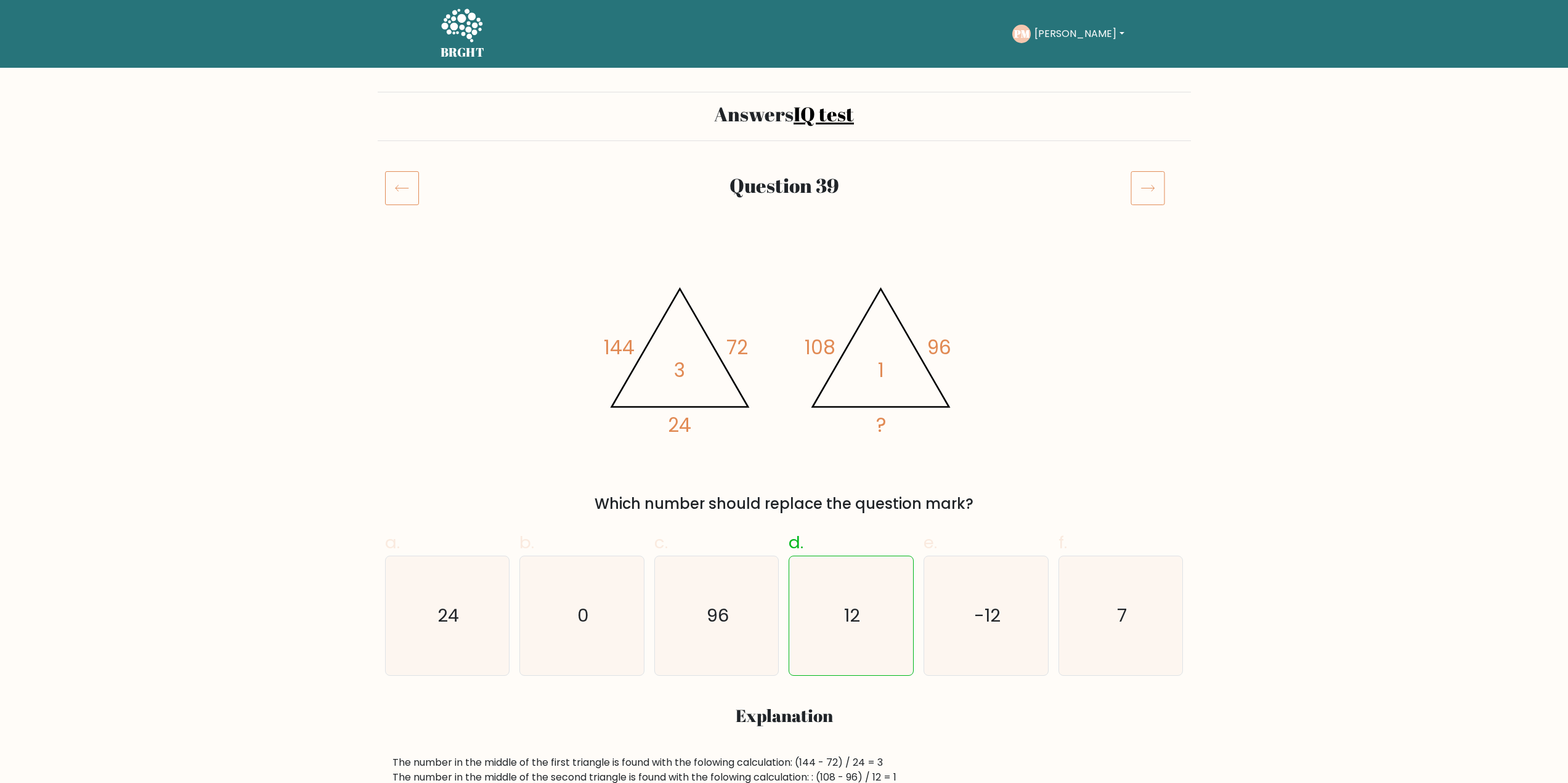
click at [457, 31] on icon at bounding box center [462, 27] width 43 height 37
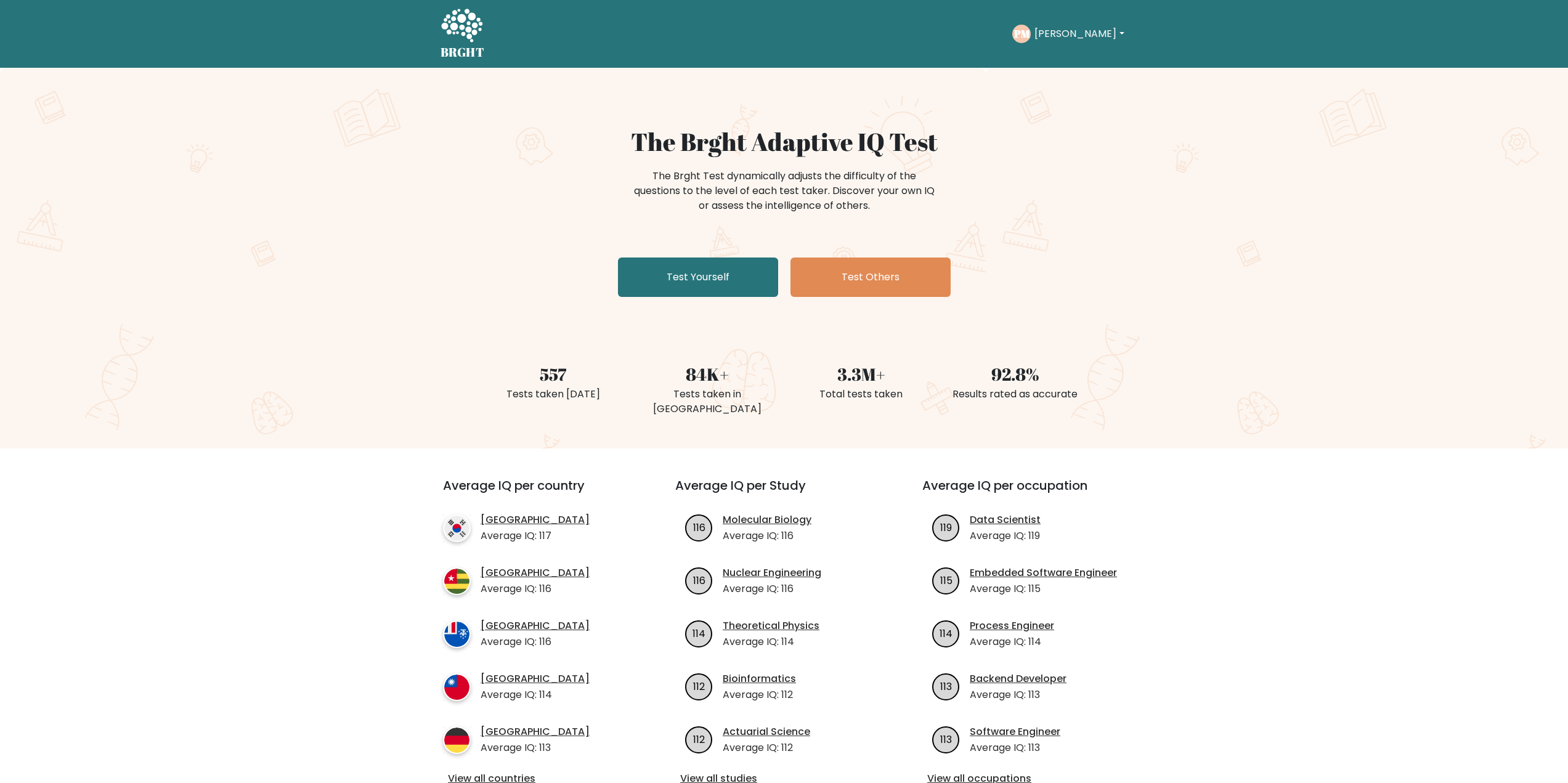
click at [1048, 39] on button "[PERSON_NAME]" at bounding box center [1079, 34] width 96 height 16
click at [1044, 54] on link "Dashboard" at bounding box center [1061, 60] width 97 height 20
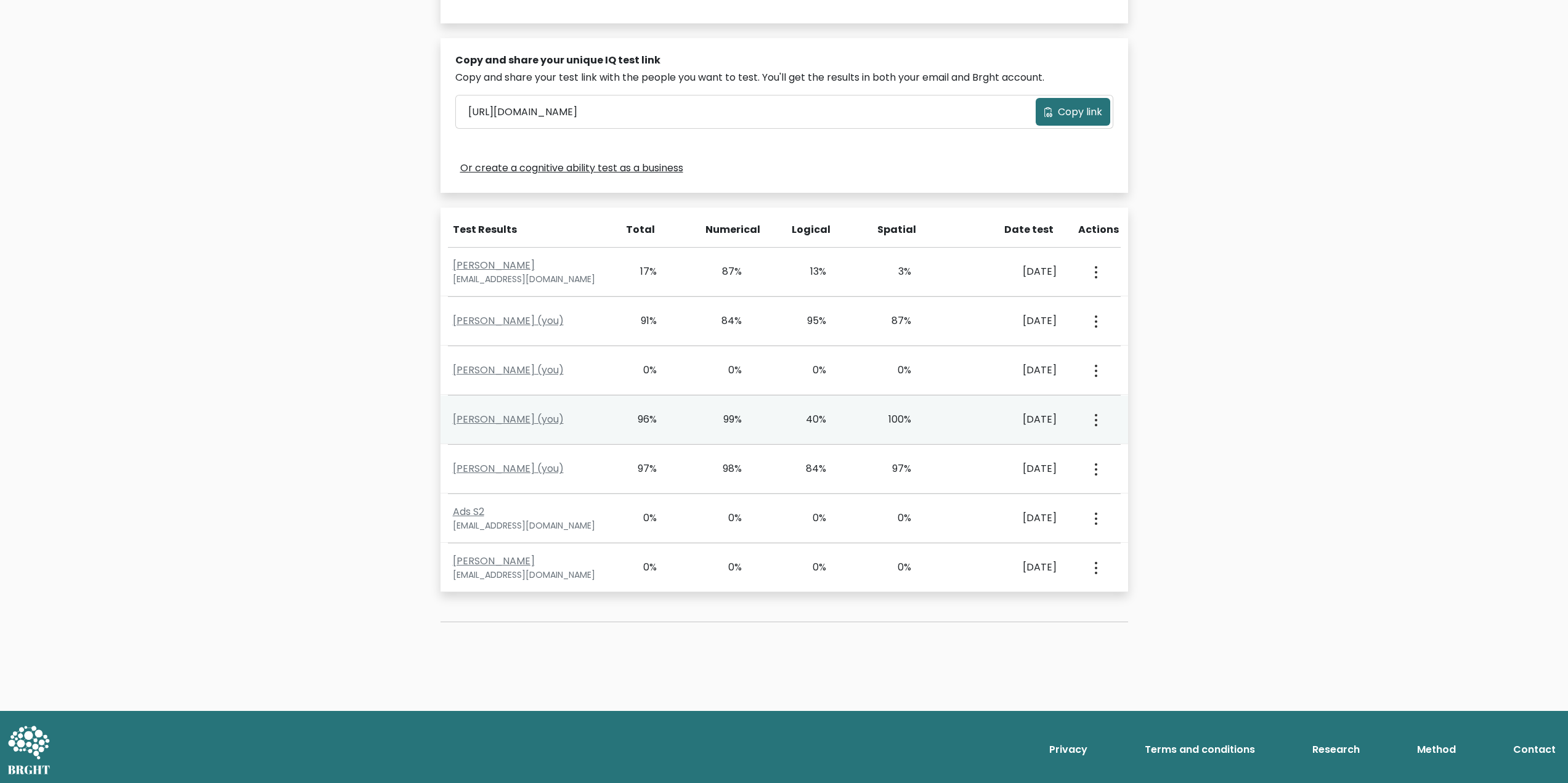
scroll to position [354, 0]
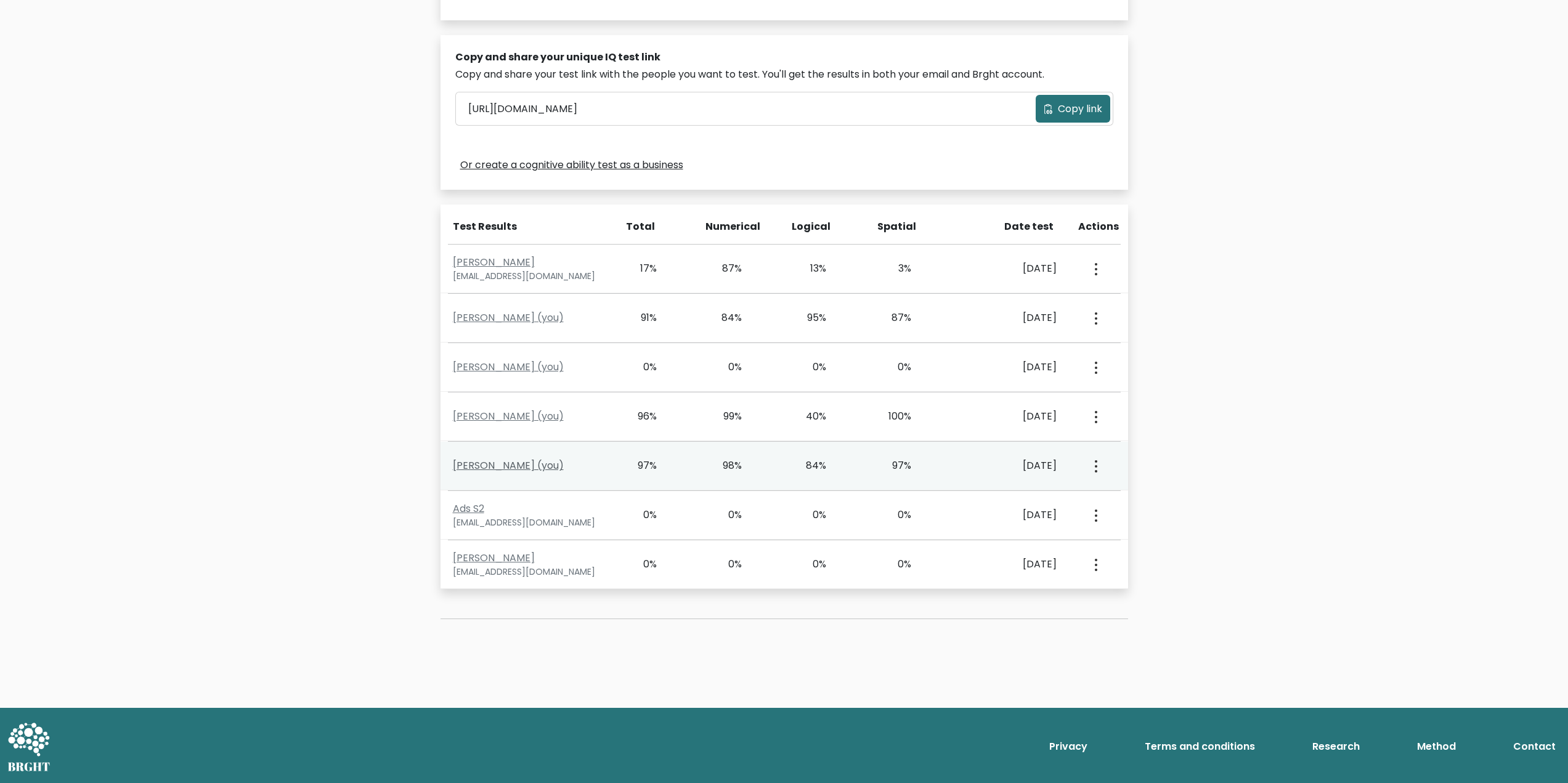
click at [498, 468] on link "Peter Megbo (you)" at bounding box center [508, 465] width 111 height 14
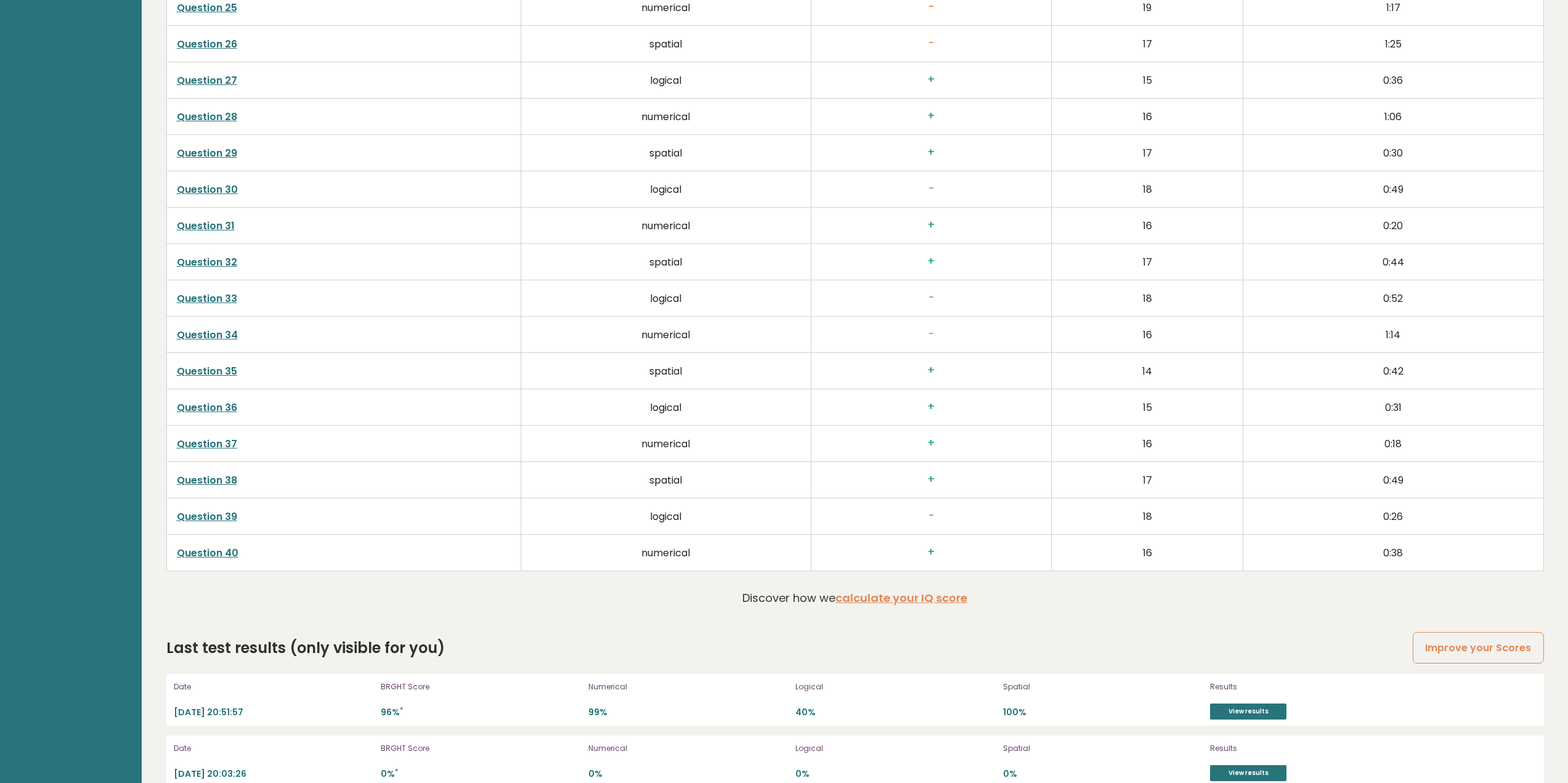
scroll to position [3327, 0]
